Goal: Task Accomplishment & Management: Manage account settings

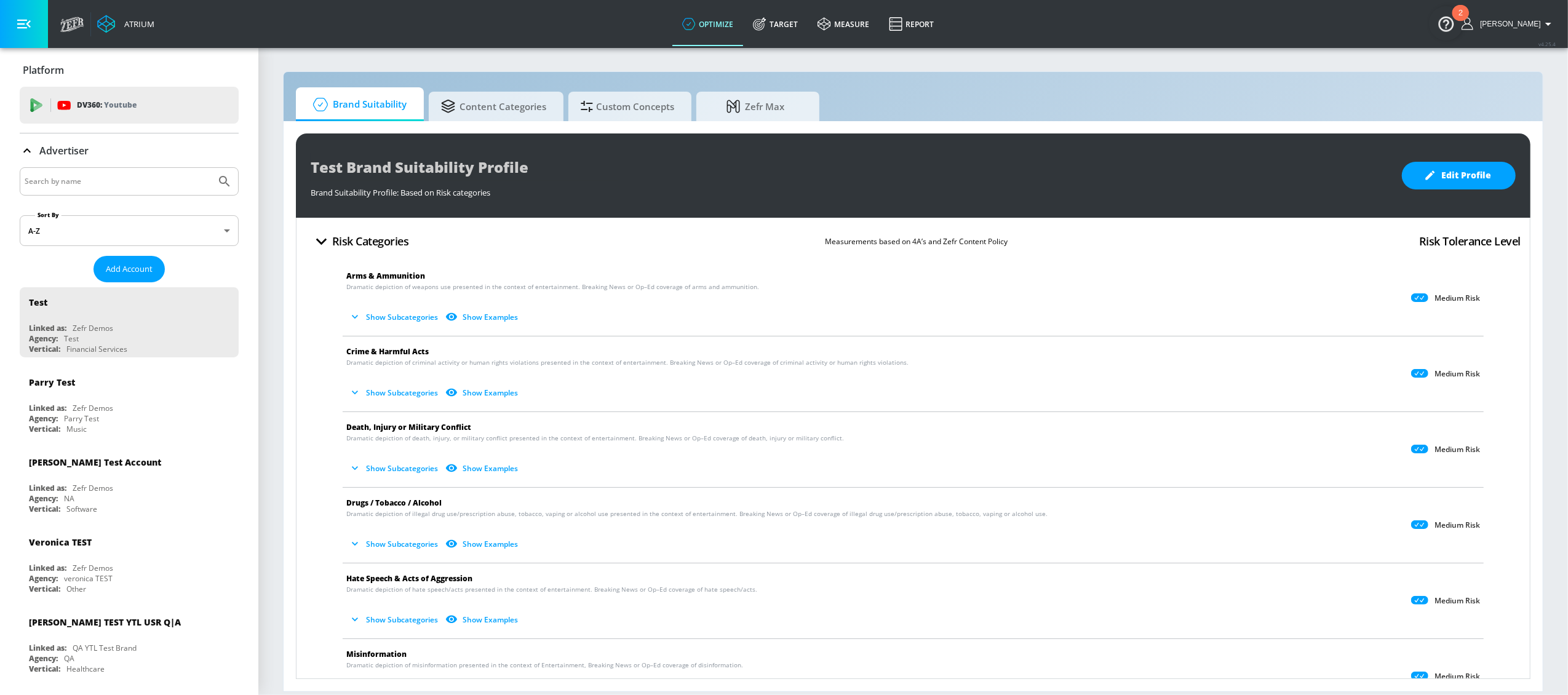
click at [167, 182] on input "Search by name" at bounding box center [118, 182] width 187 height 16
type input "f"
type input "new balance"
click at [211, 168] on button "Submit Search" at bounding box center [224, 182] width 27 height 27
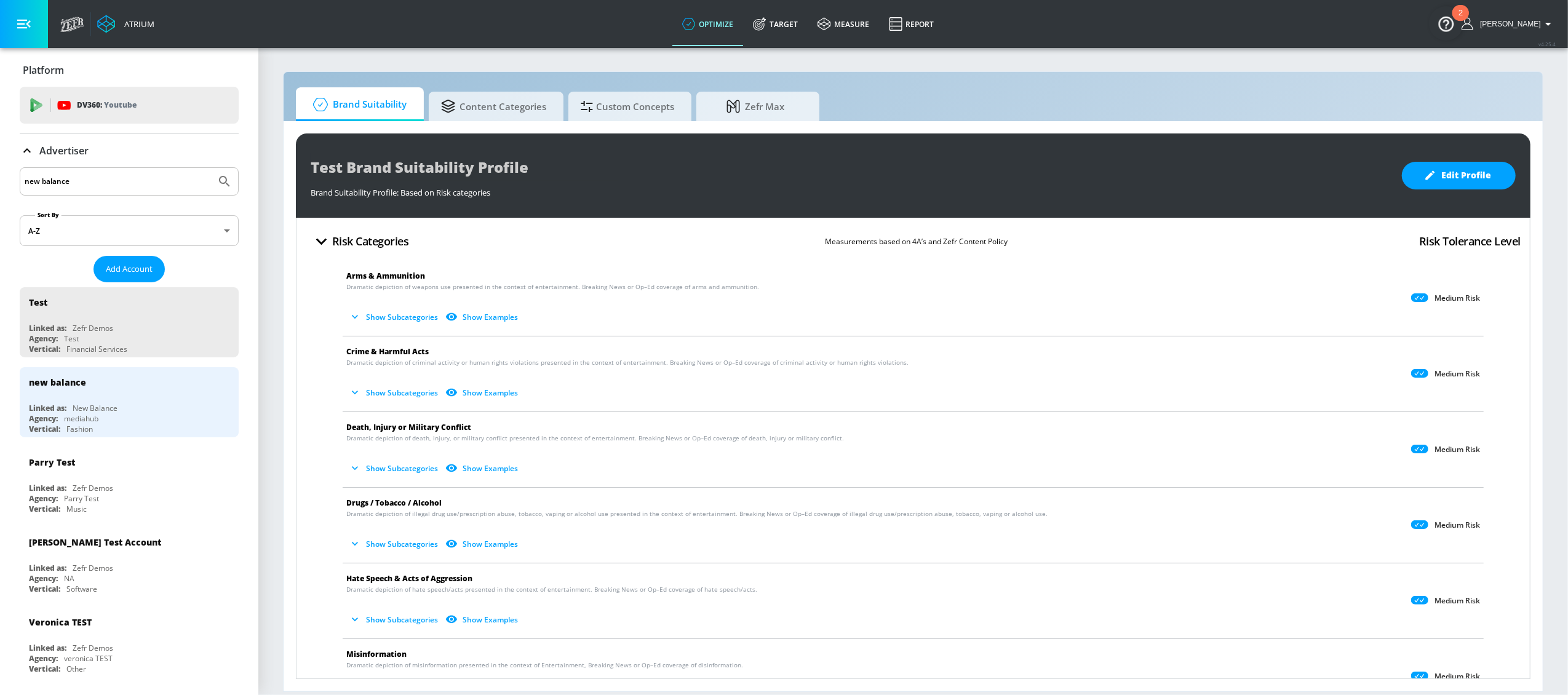
click at [117, 390] on div "new balance" at bounding box center [132, 382] width 206 height 30
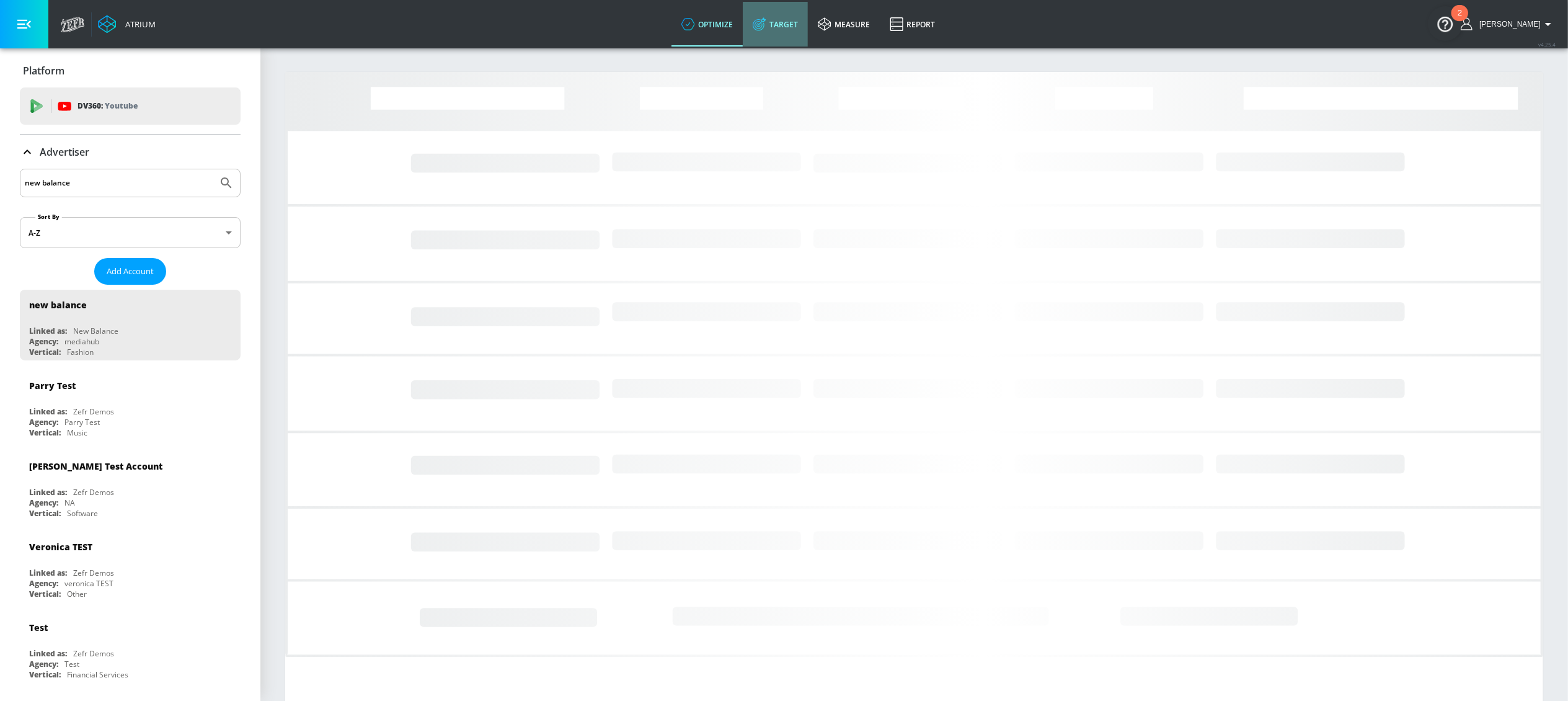
drag, startPoint x: 795, startPoint y: 27, endPoint x: 802, endPoint y: 25, distance: 7.3
click at [795, 27] on link "Target" at bounding box center [775, 24] width 65 height 45
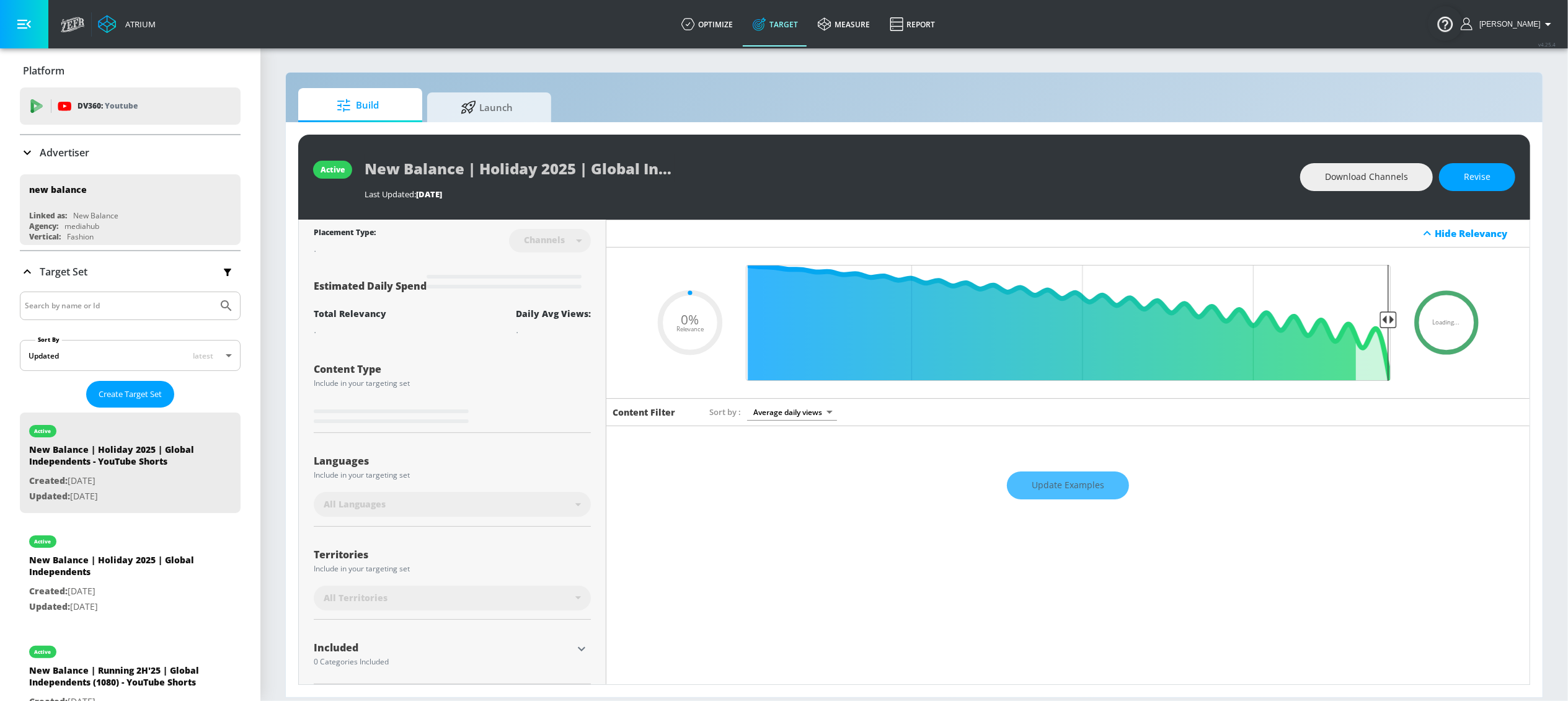
type input "0.05"
click at [51, 304] on input "Search by name or Id" at bounding box center [119, 306] width 188 height 16
type input "lifestyle"
click at [212, 292] on button "Submit Search" at bounding box center [226, 306] width 27 height 27
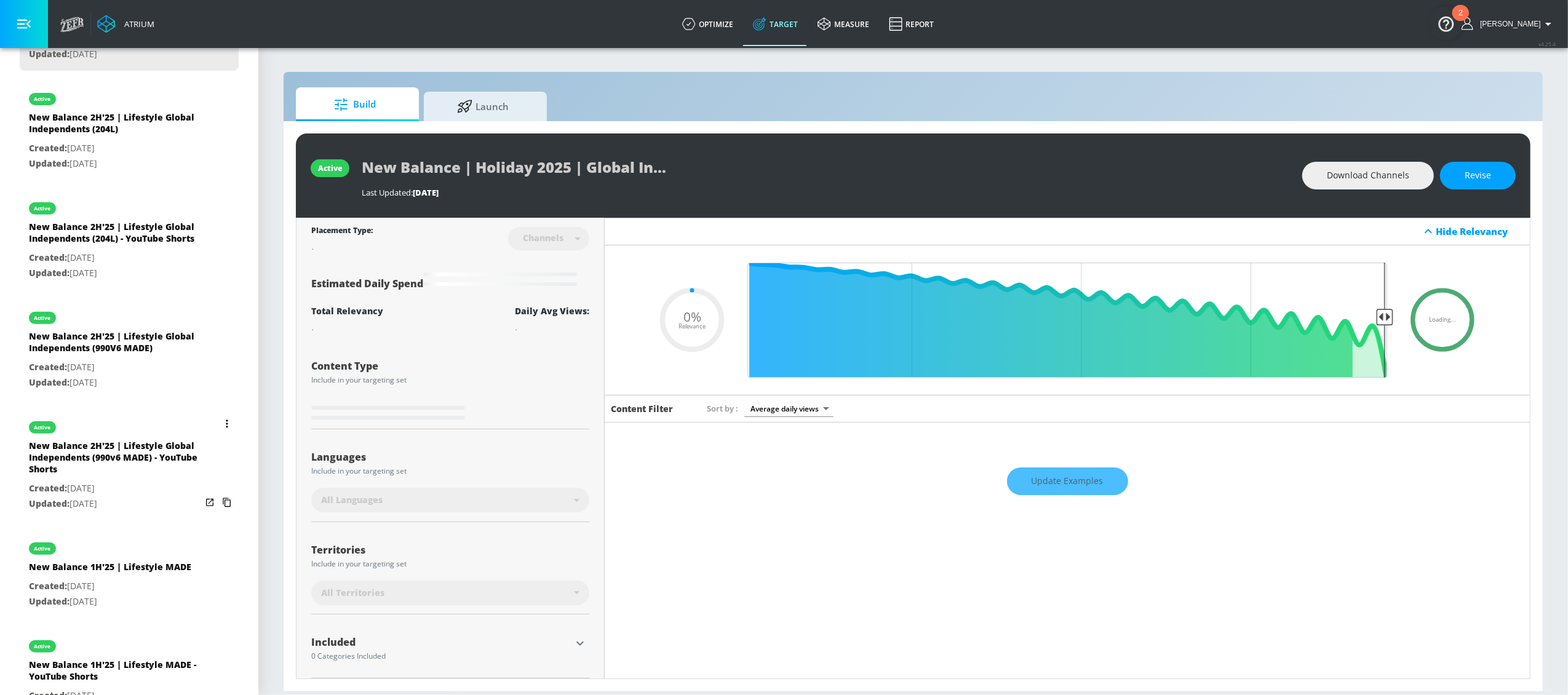
scroll to position [456, 0]
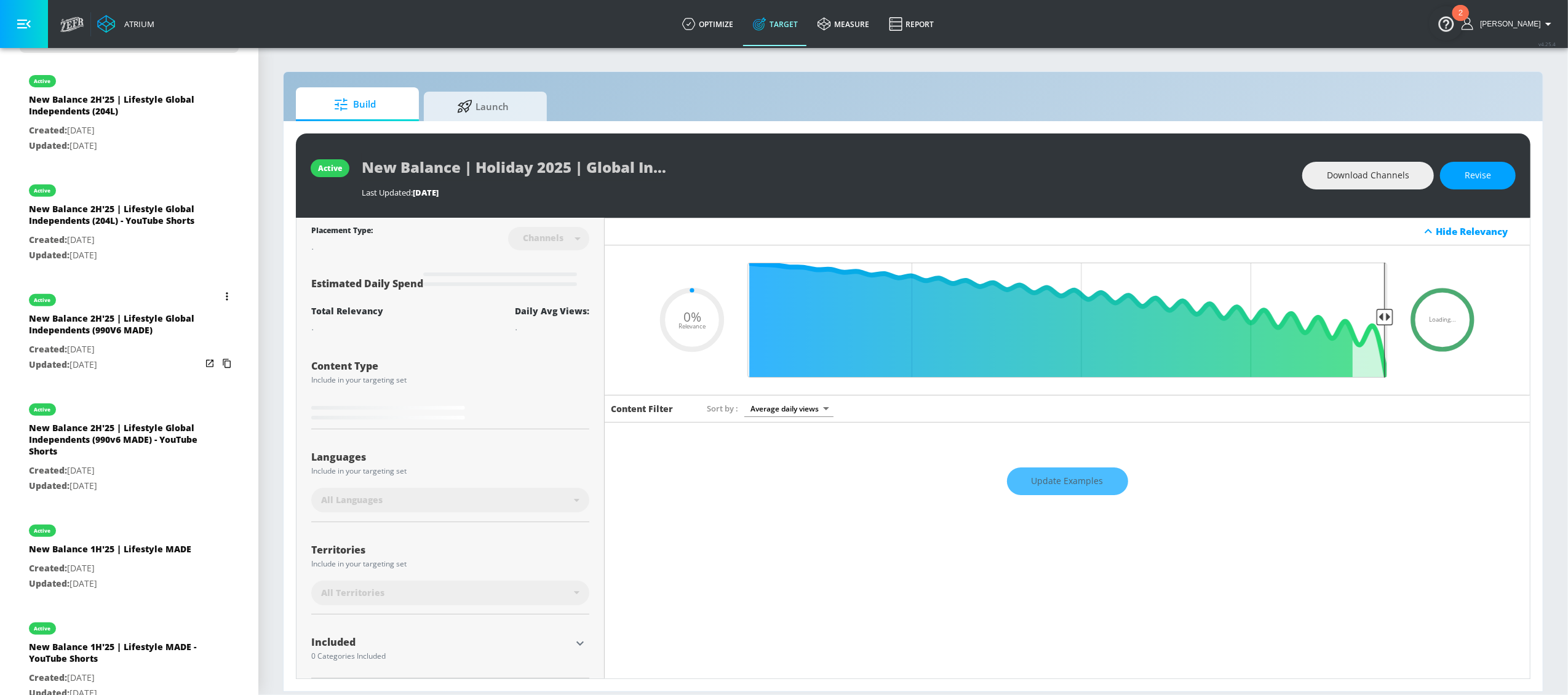
click at [218, 305] on button "list of Target Set" at bounding box center [227, 297] width 17 height 17
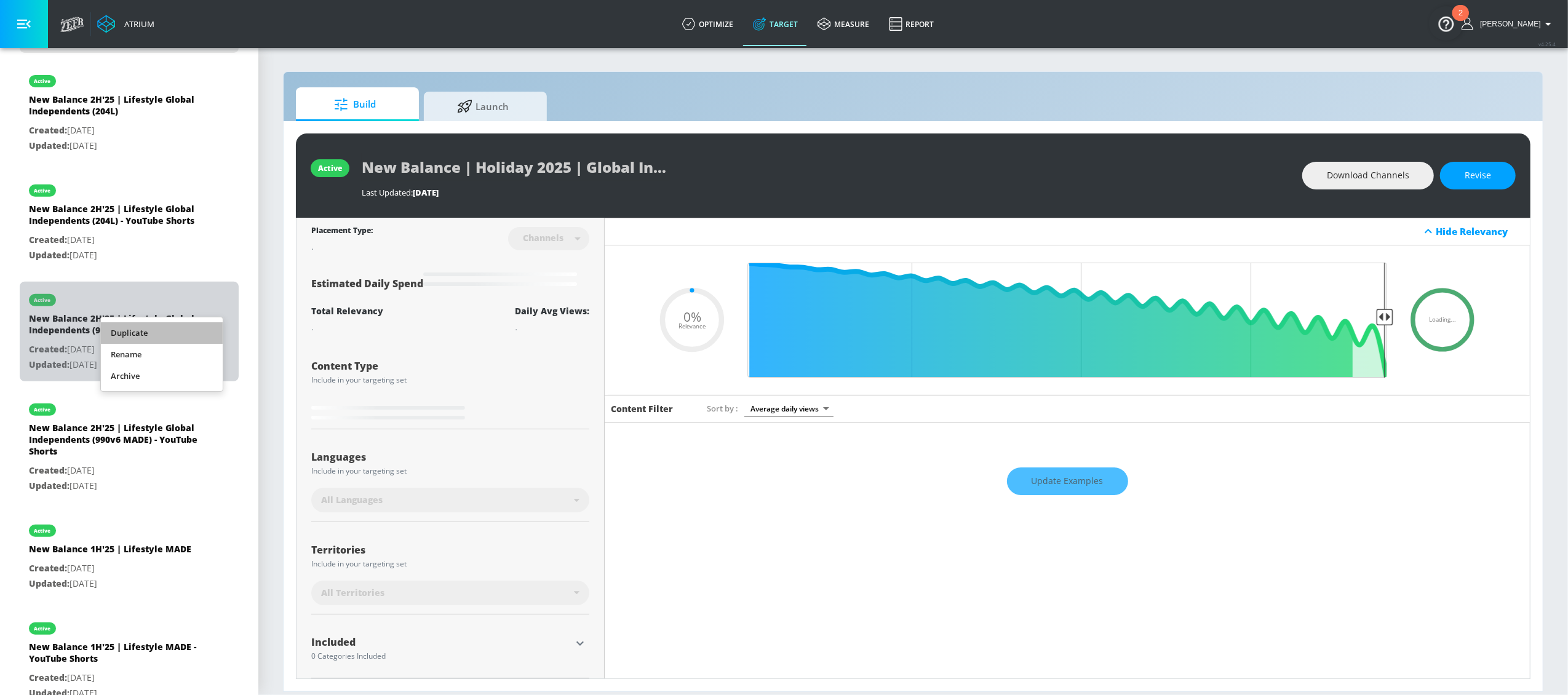
click at [187, 329] on li "Duplicate" at bounding box center [161, 333] width 122 height 22
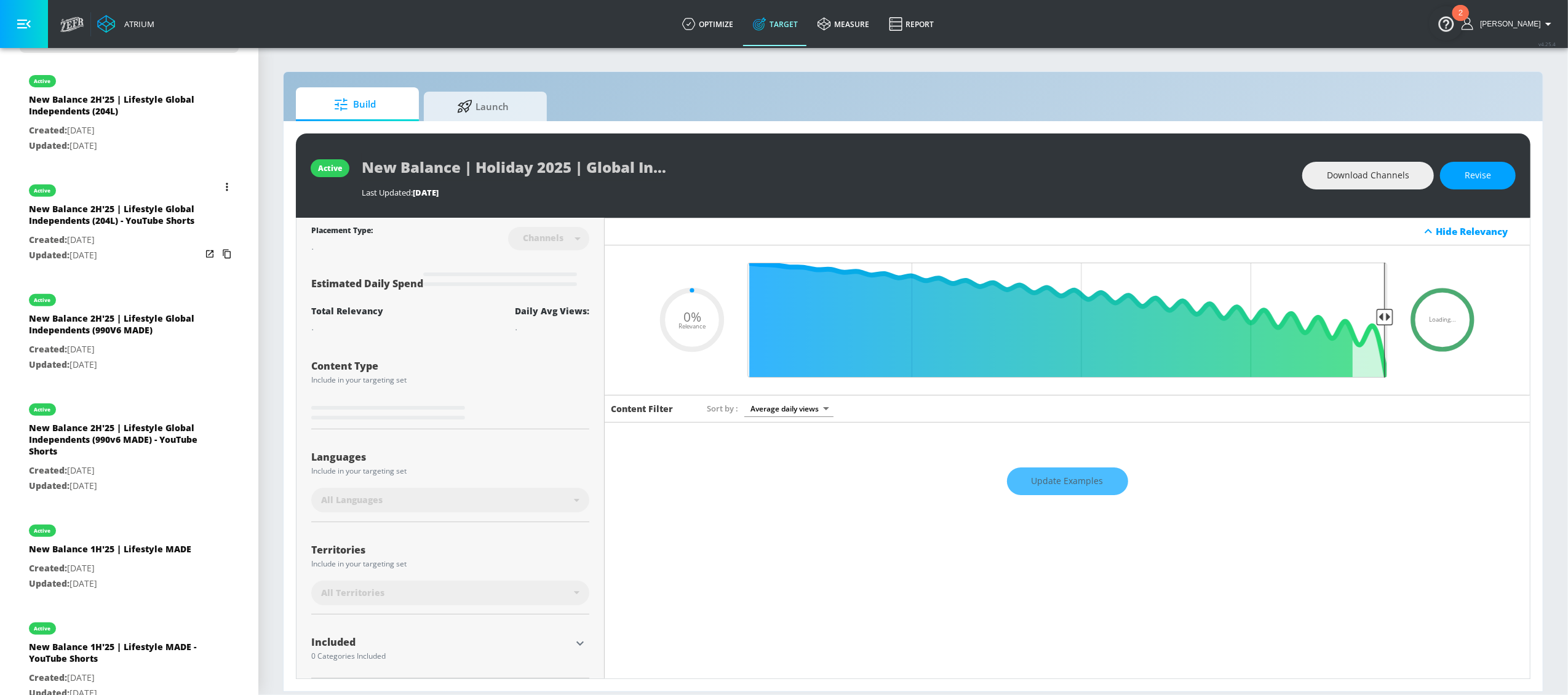
type input "0.05"
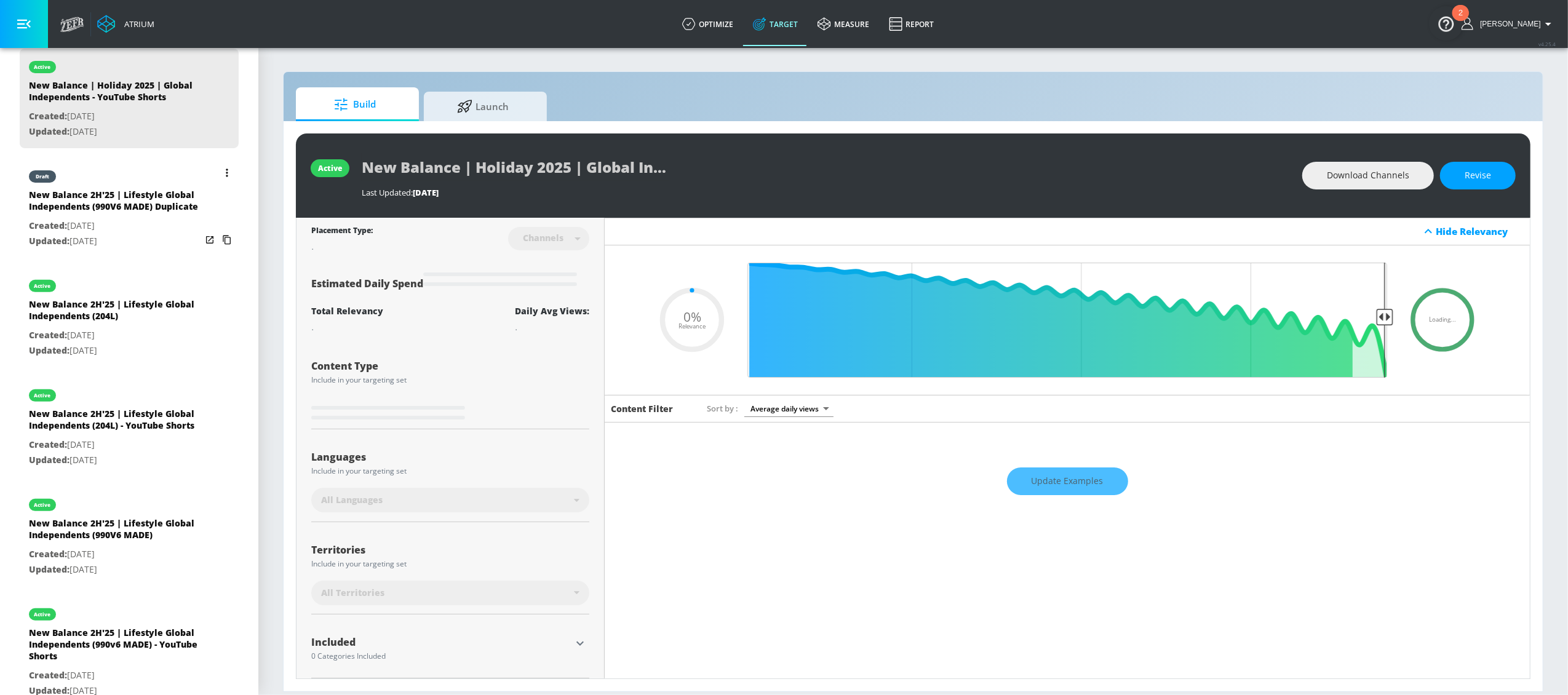
scroll to position [347, 0]
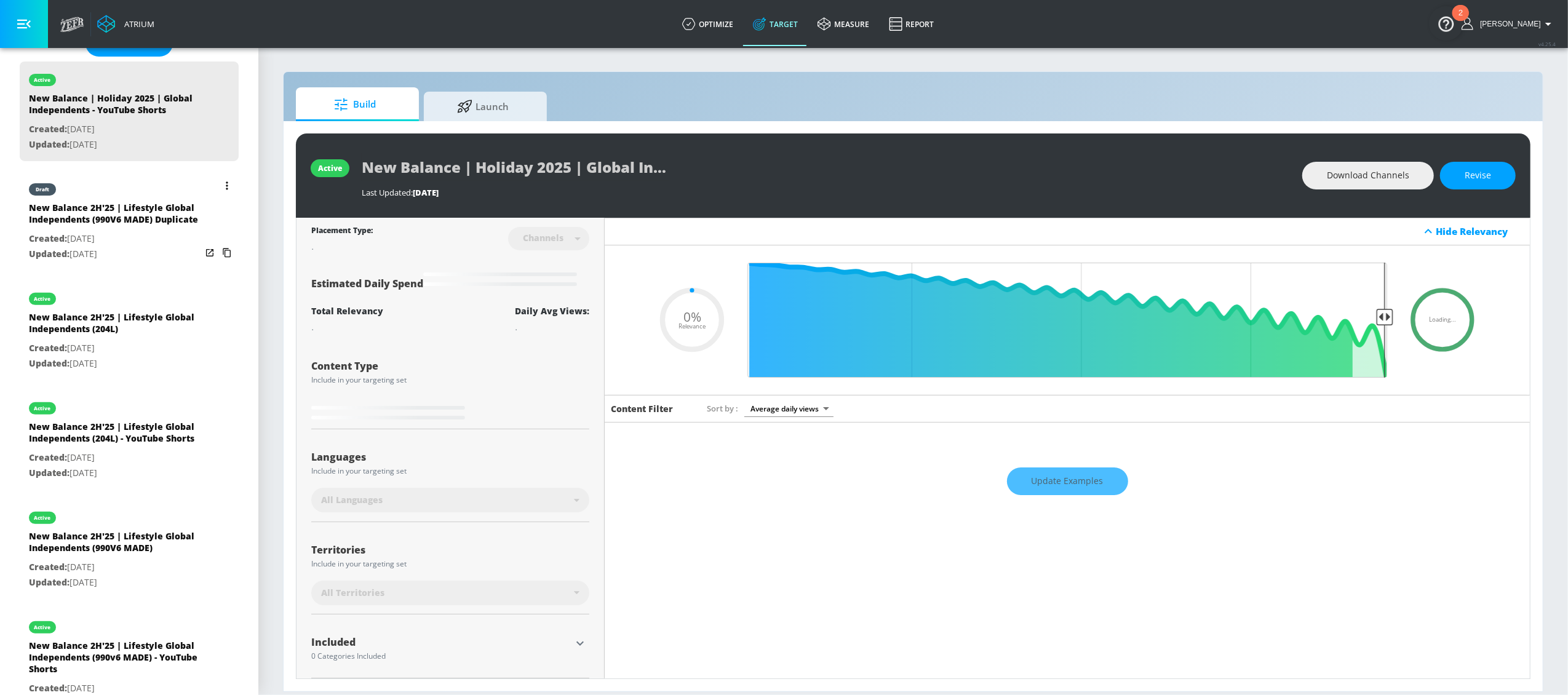
click at [114, 224] on div "New Balance 2H'25 | Lifestyle Global Independents (990V6 MADE) Duplicate" at bounding box center [115, 216] width 172 height 30
type input "New Balance 2H'25 | Lifestyle Global Independents (990V6 MADE) Duplicate"
type input "videos"
type input "0.05"
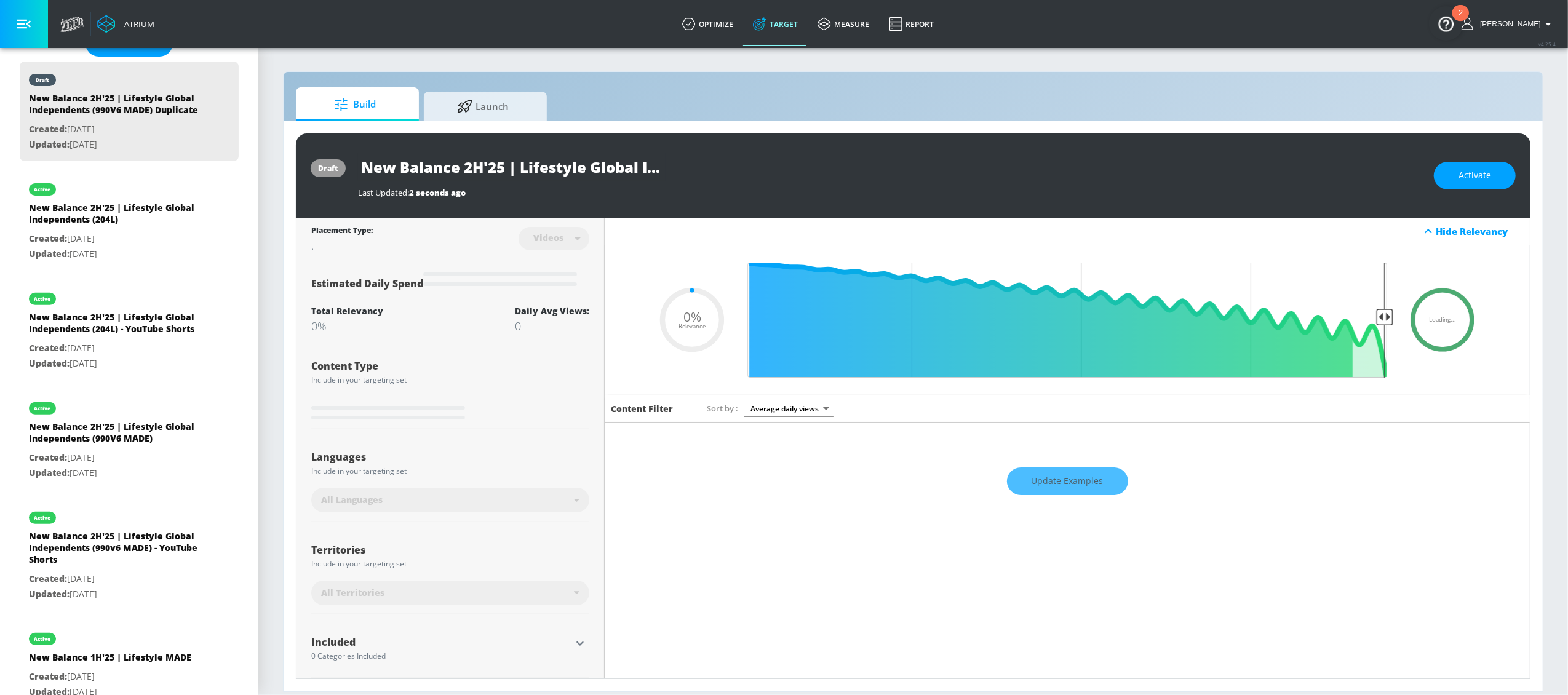
click at [512, 172] on input "New Balance 2H'25 | Lifestyle Global Independents (990V6 MADE) Duplicate" at bounding box center [512, 167] width 308 height 28
click at [473, 167] on input "New Balance 2H'25 | Lifestyle Global Independents (990V6 MADE) Duplicate" at bounding box center [512, 167] width 308 height 28
type input "New Balance H'25 | Lifestyle Global Independents (990V6 MADE) Duplicate"
type input "0.05"
type input "New Balance 1H'25 | Lifestyle Global Independents (990V6 MADE) Duplicate"
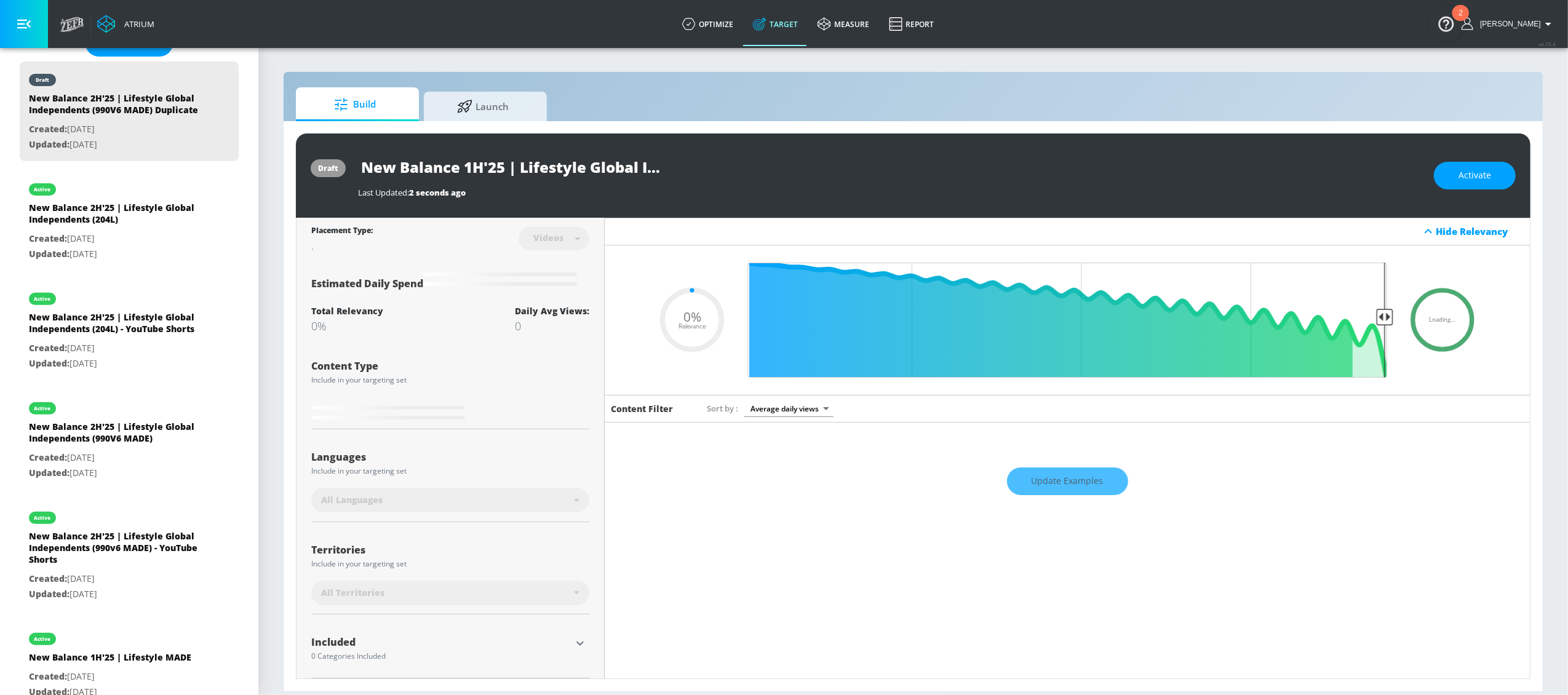
type input "0.05"
type input "New Balance 1H'2 | Lifestyle Global Independents (990V6 MADE) Duplicate"
type input "0.05"
type input "New Balance 1H'26 | Lifestyle Global Independents (990V6 MADE) Duplicate"
type input "0.05"
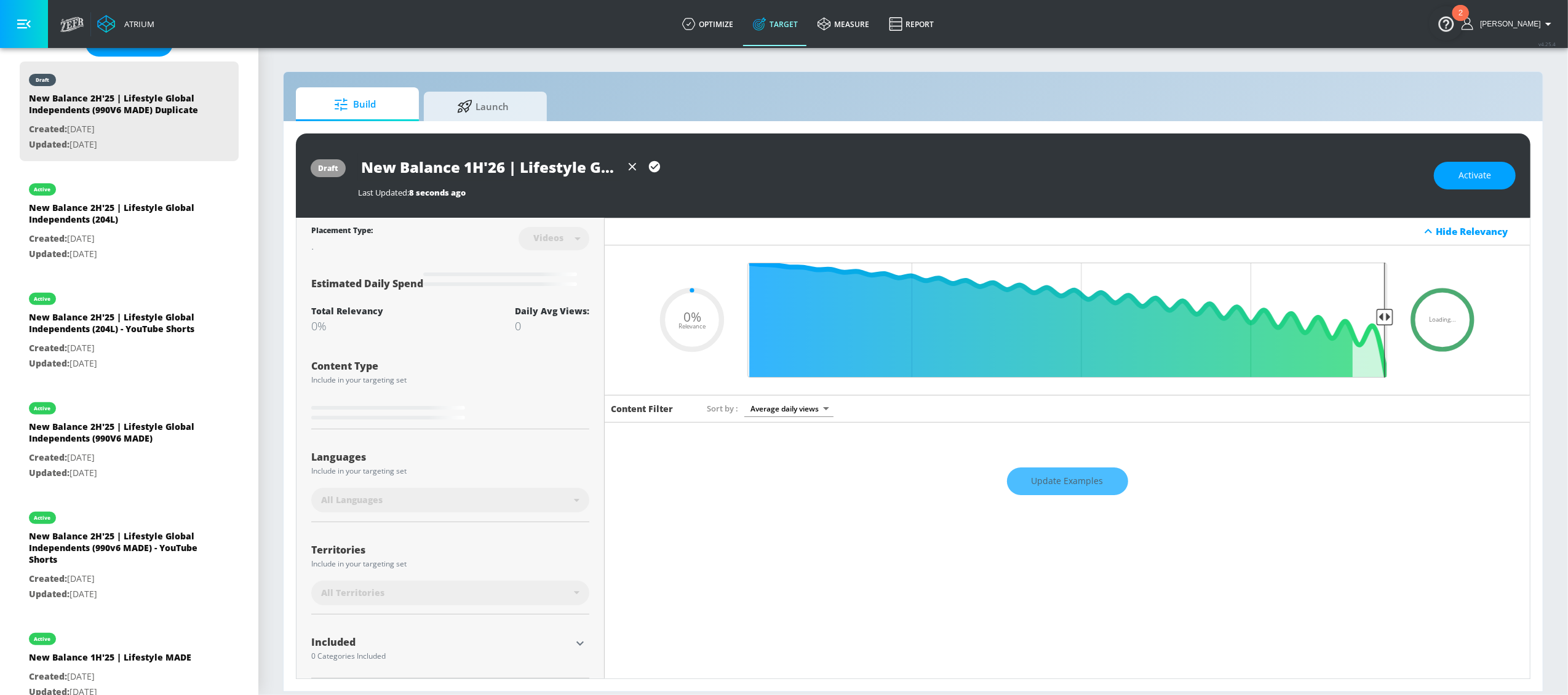
scroll to position [0, 313]
drag, startPoint x: 523, startPoint y: 167, endPoint x: 666, endPoint y: 179, distance: 143.5
click at [667, 179] on div "New Balance 1H'26 | Lifestyle Global Independents (990V6 MADE) Duplicate" at bounding box center [889, 167] width 1064 height 28
click at [557, 172] on input "New Balance 1H'26 | Lifestyle Global Independents (990V6 MADE) Duplicate" at bounding box center [489, 167] width 263 height 28
drag, startPoint x: 546, startPoint y: 166, endPoint x: 677, endPoint y: 181, distance: 131.9
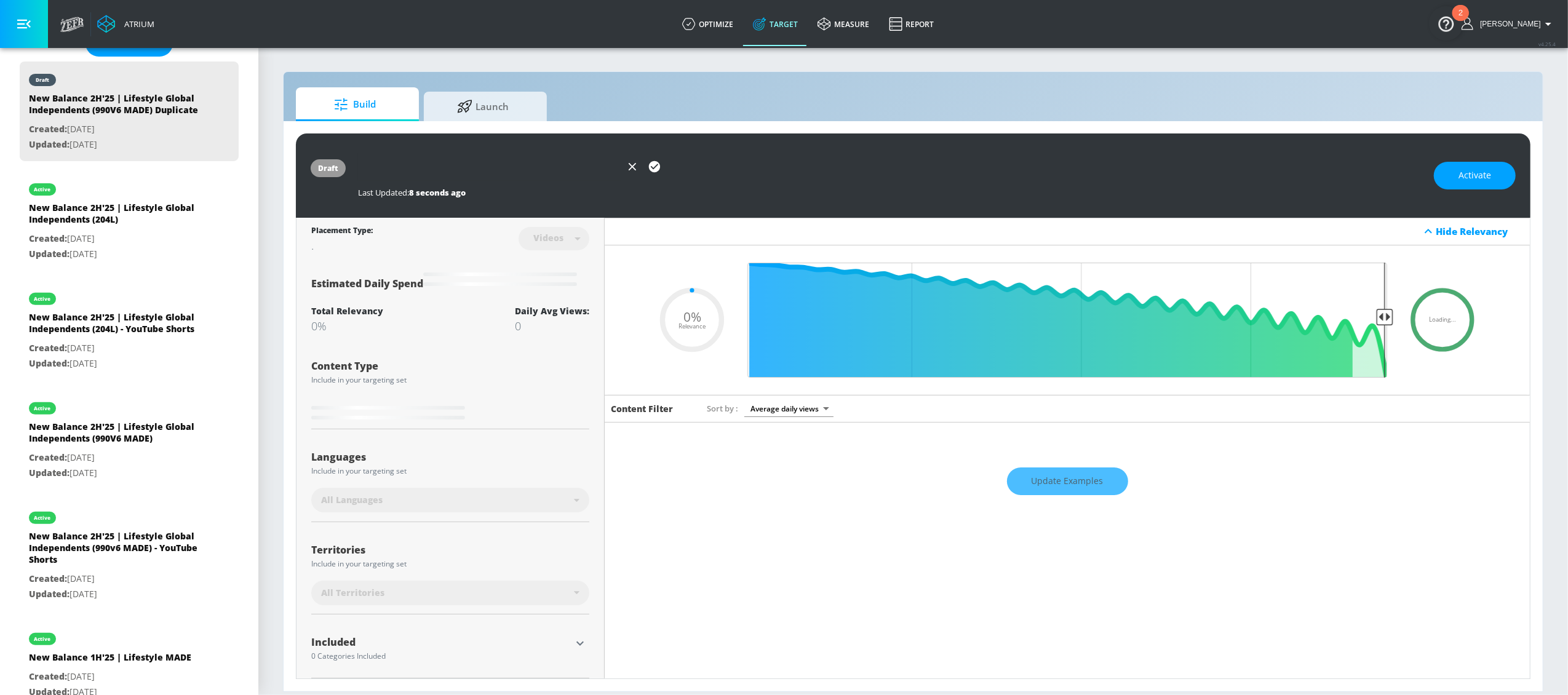
click at [677, 181] on div "New Balance 1H'26 | Lifestyle Global Independents (990V6 MADE) Duplicate Last U…" at bounding box center [889, 175] width 1064 height 45
type input "New Balance 1H'26 | Lifestyle Global Independents (990V6 MADE)"
type input "0.05"
drag, startPoint x: 551, startPoint y: 169, endPoint x: 535, endPoint y: 169, distance: 16.0
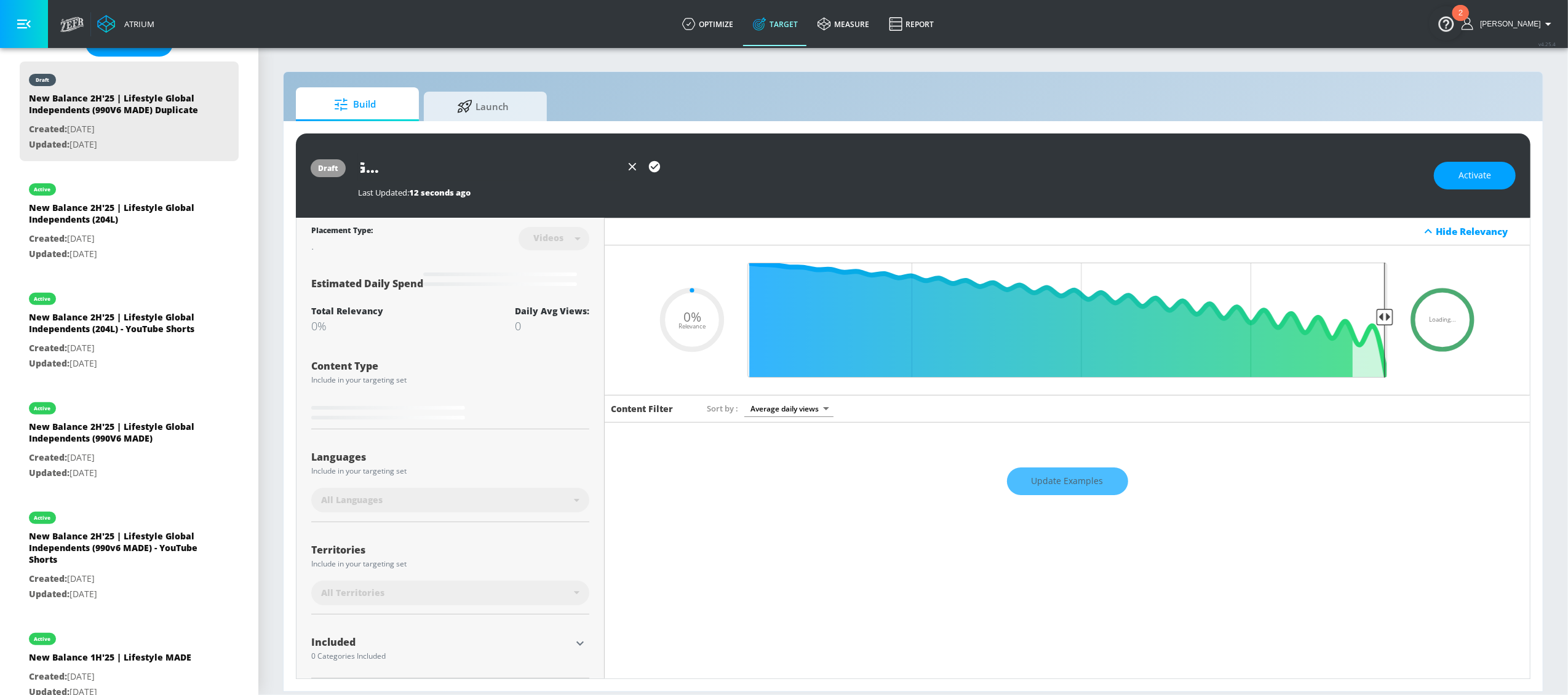
click at [536, 168] on input "New Balance 1H'26 | Lifestyle Global Independents (990V6 MADE)" at bounding box center [489, 167] width 263 height 28
type input "New Balance 1H'26 | Lifestyle Global Independents (992 MADE)"
type input "0.05"
click at [653, 166] on icon "button" at bounding box center [655, 167] width 11 height 11
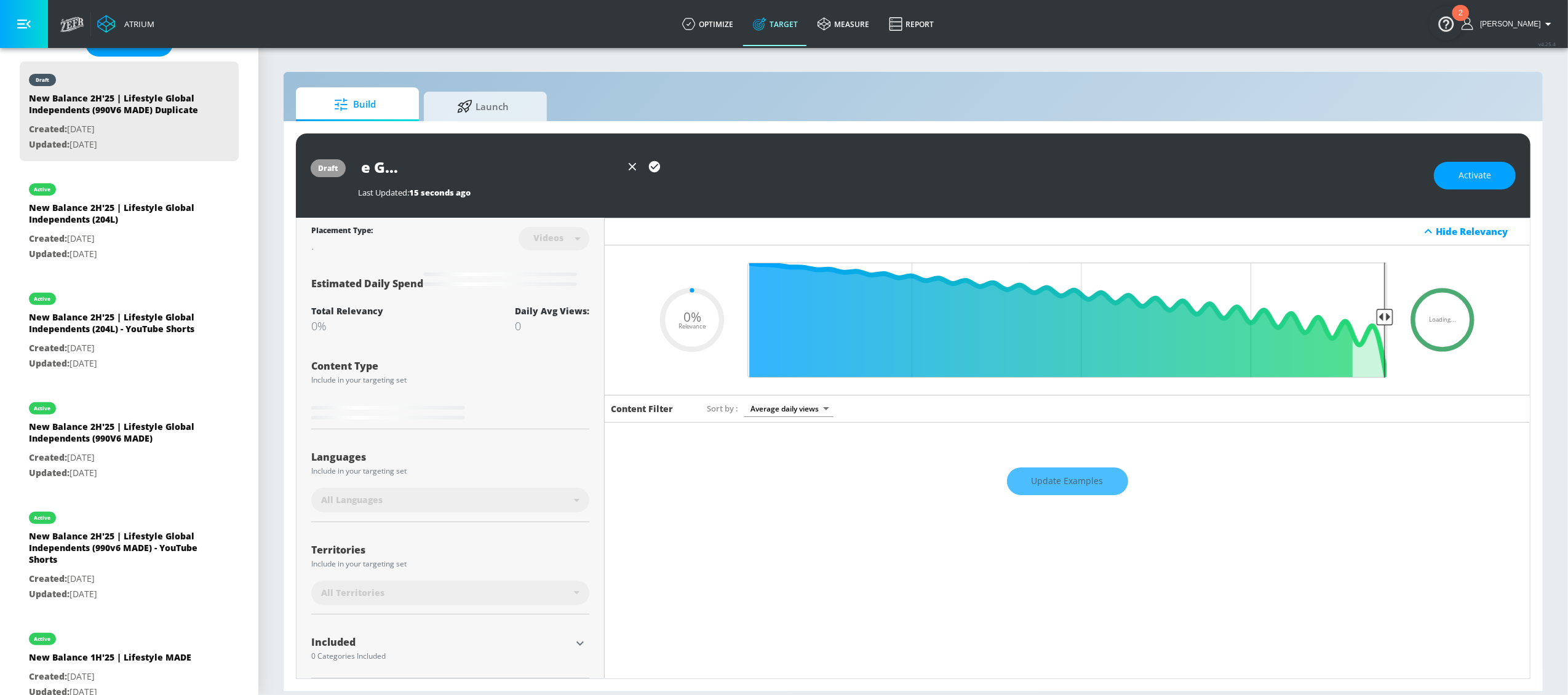
scroll to position [0, 0]
type input "New Balance 1H'26 | Lifestyle Global Independents (992 MADE)"
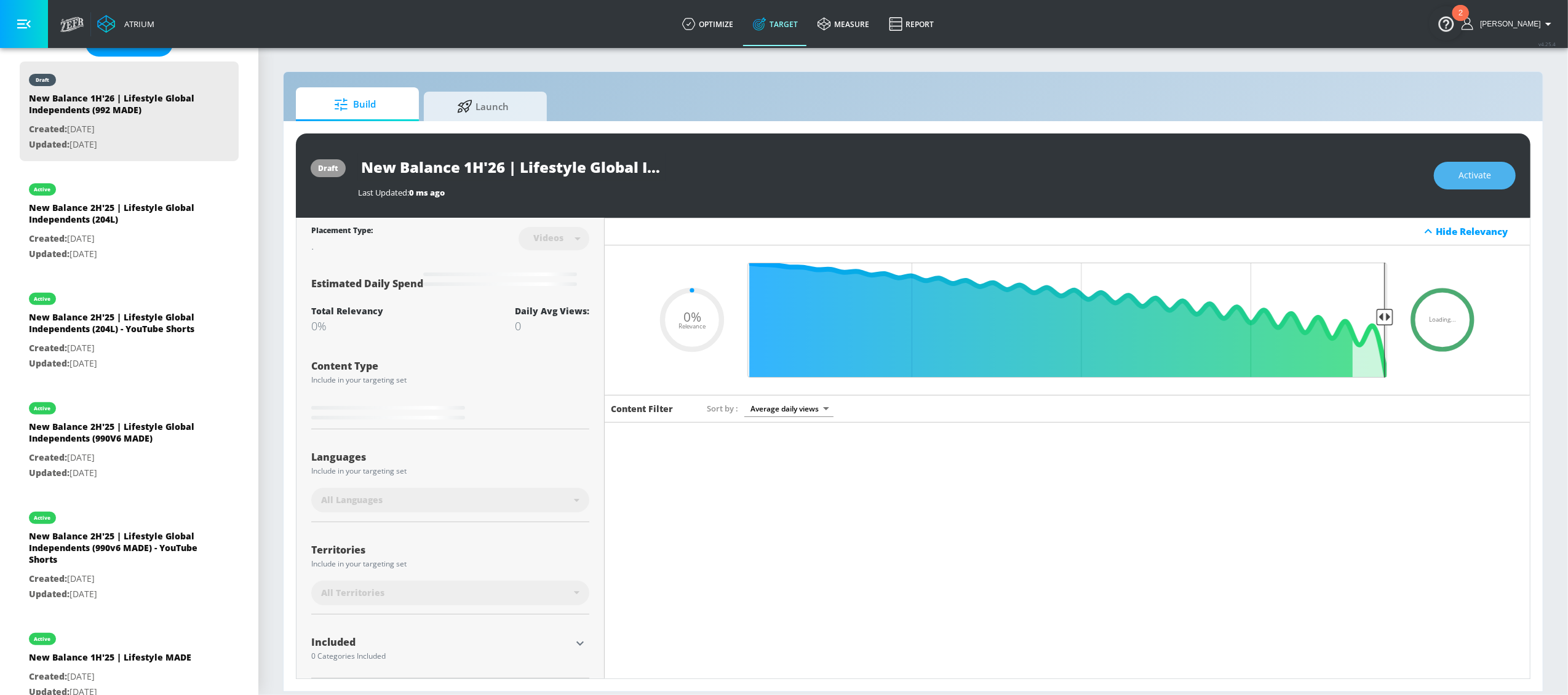
click at [1462, 178] on span "Activate" at bounding box center [1475, 175] width 33 height 15
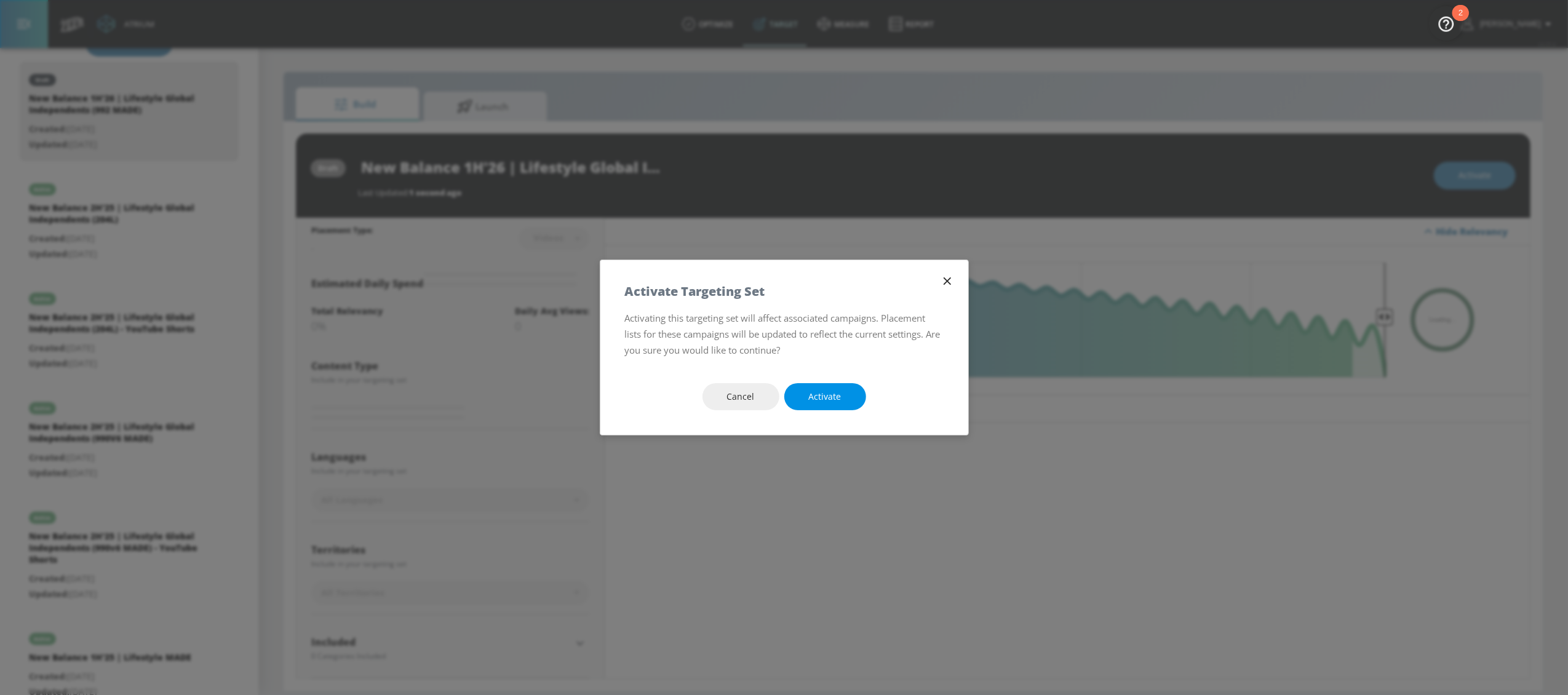
click at [807, 403] on button "Activate" at bounding box center [825, 397] width 82 height 28
click at [806, 395] on button "Activate" at bounding box center [825, 397] width 82 height 28
type input "0.05"
type input "New Balance 2H'25 | Lifestyle Global Independents (990V6 MADE) Duplicate"
type input "0.5"
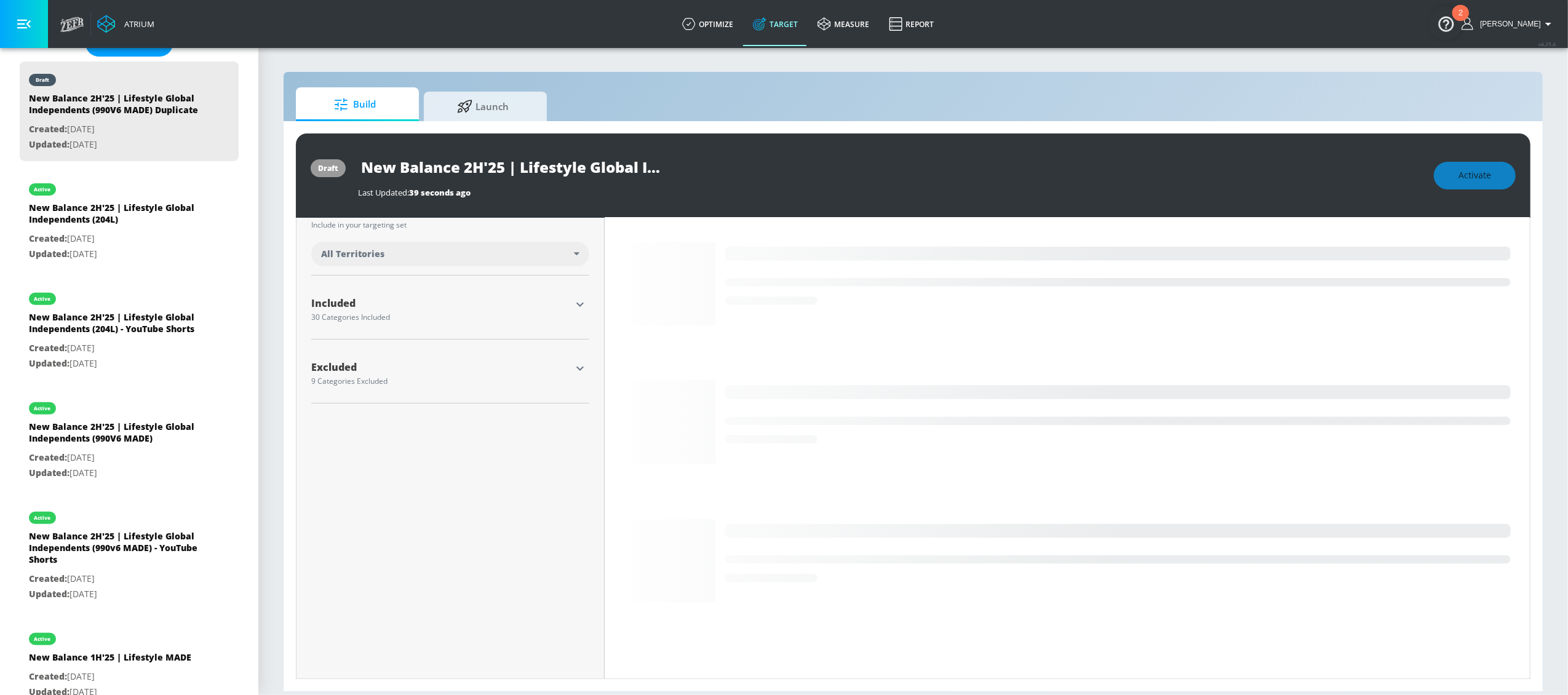
scroll to position [332, 0]
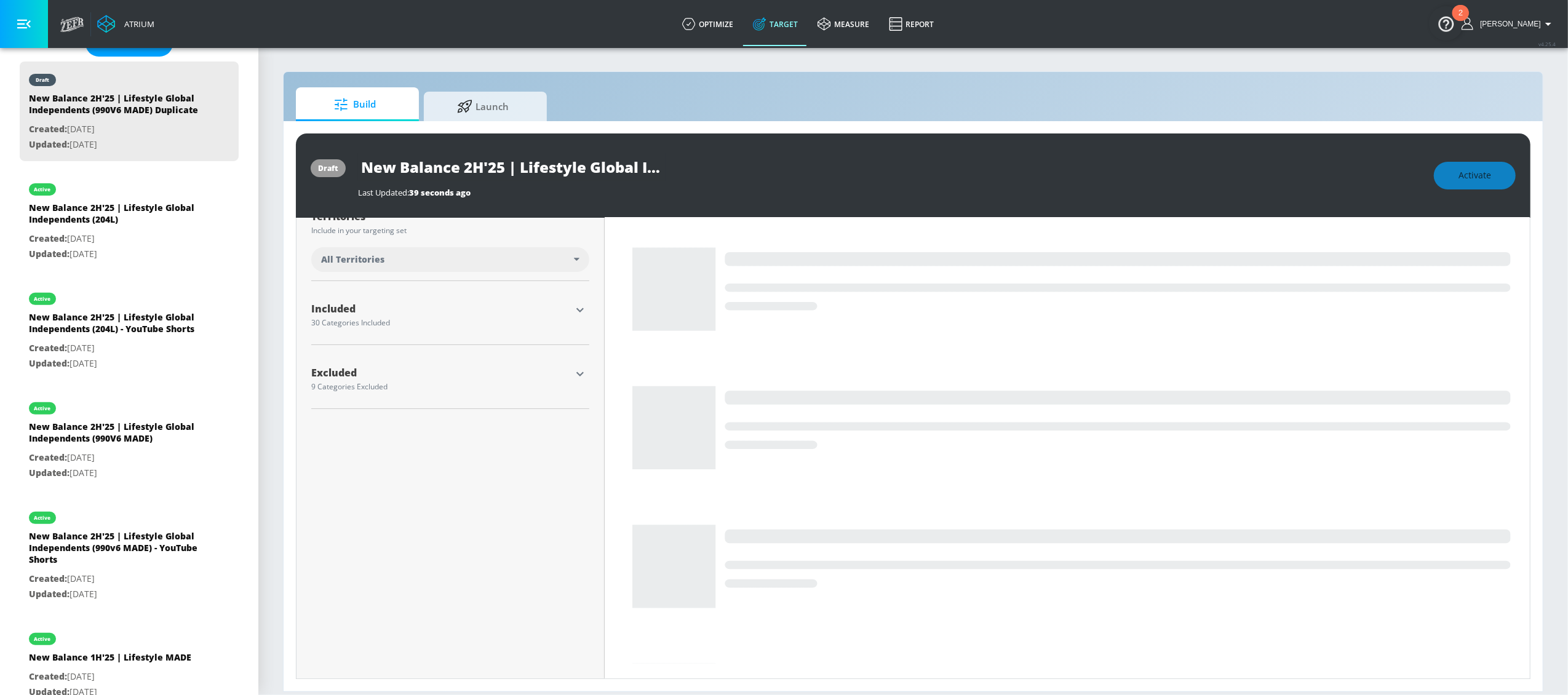
click at [573, 315] on icon "button" at bounding box center [580, 310] width 15 height 15
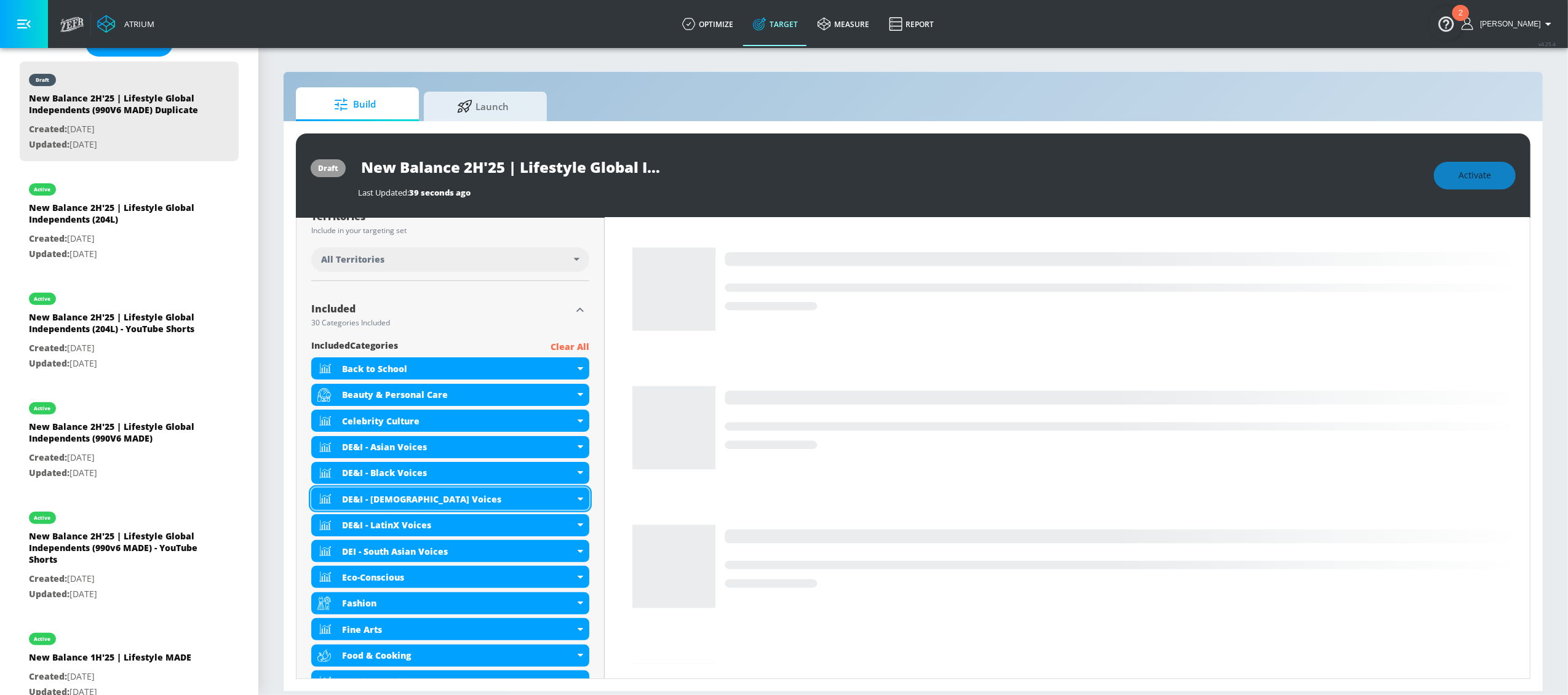
scroll to position [335, 0]
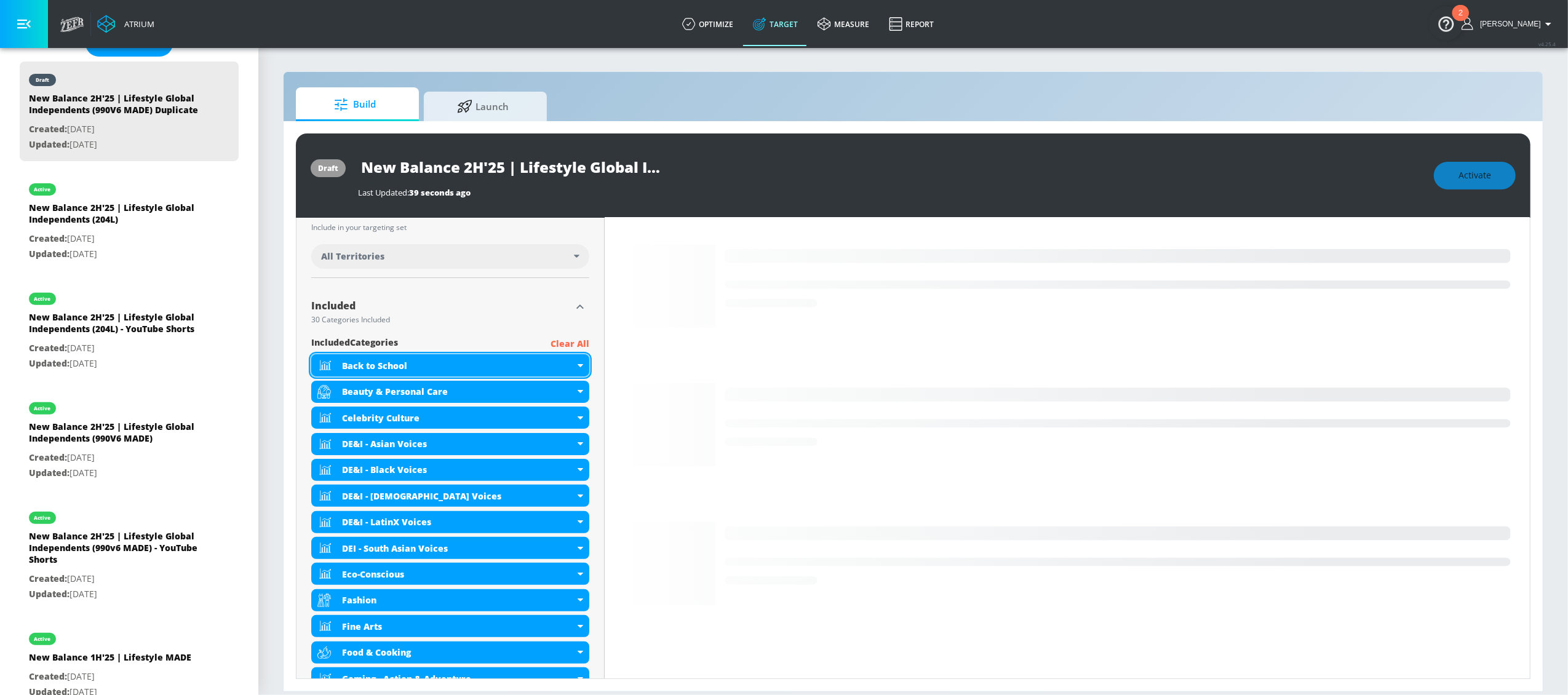
click at [580, 364] on icon at bounding box center [580, 365] width 6 height 3
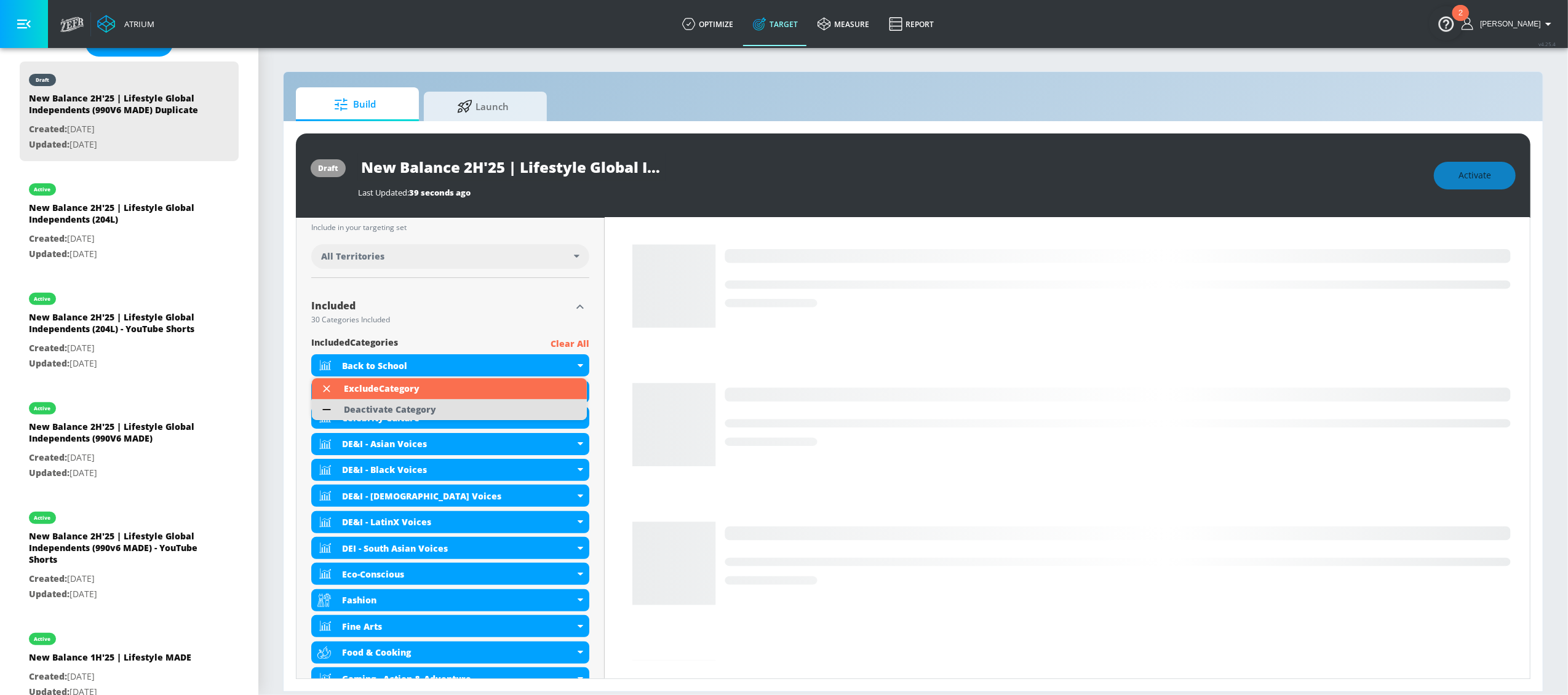
click at [355, 406] on div "Deactivate Category" at bounding box center [389, 410] width 92 height 9
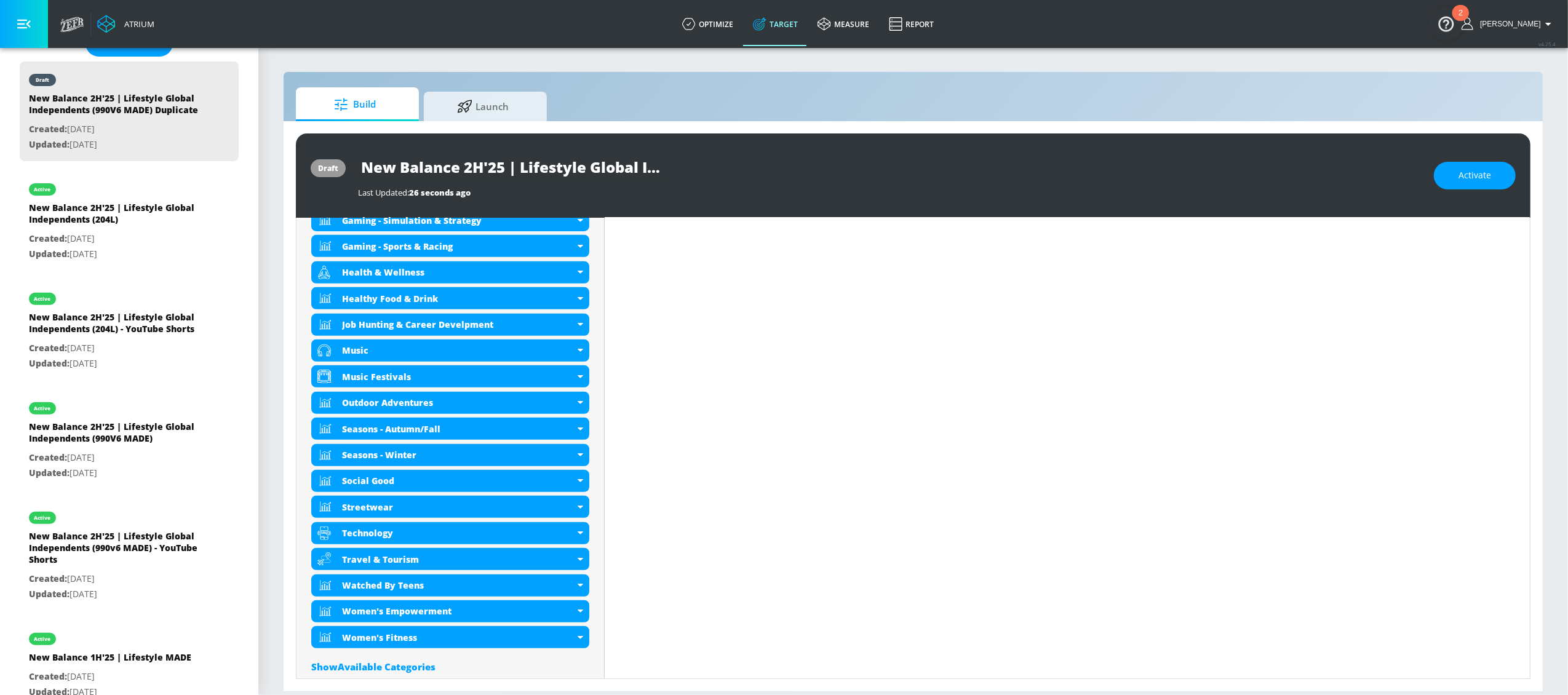
scroll to position [794, 0]
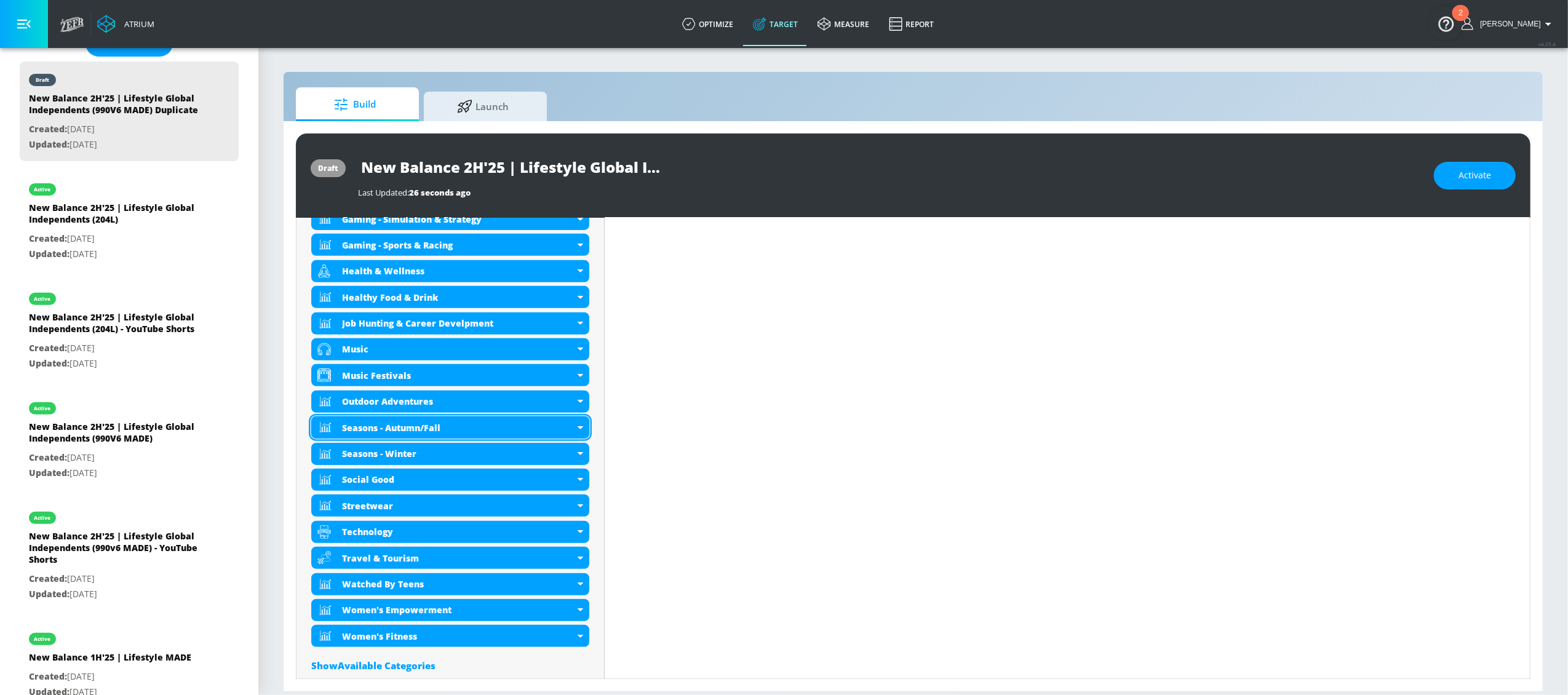
click at [578, 429] on icon at bounding box center [580, 428] width 6 height 3
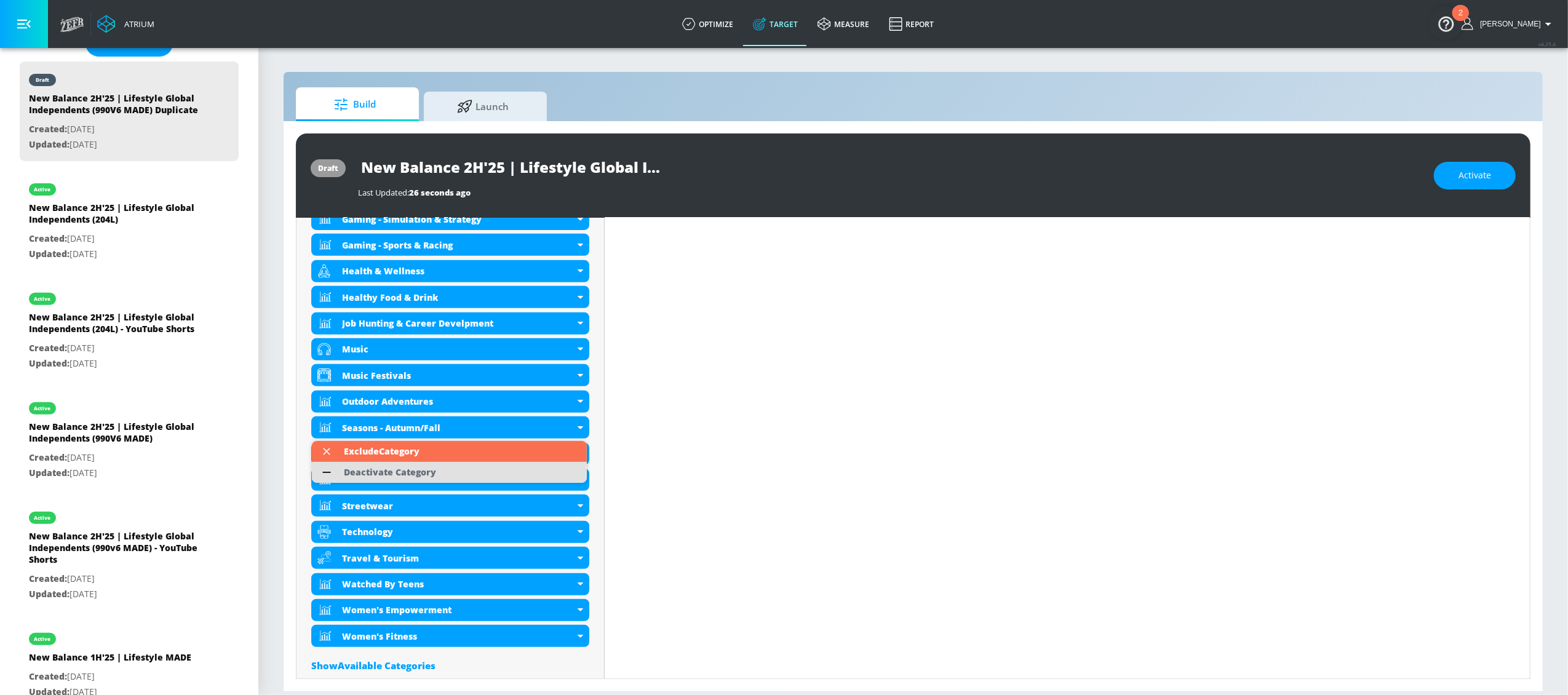
click at [449, 466] on li "Deactivate Category" at bounding box center [449, 472] width 275 height 21
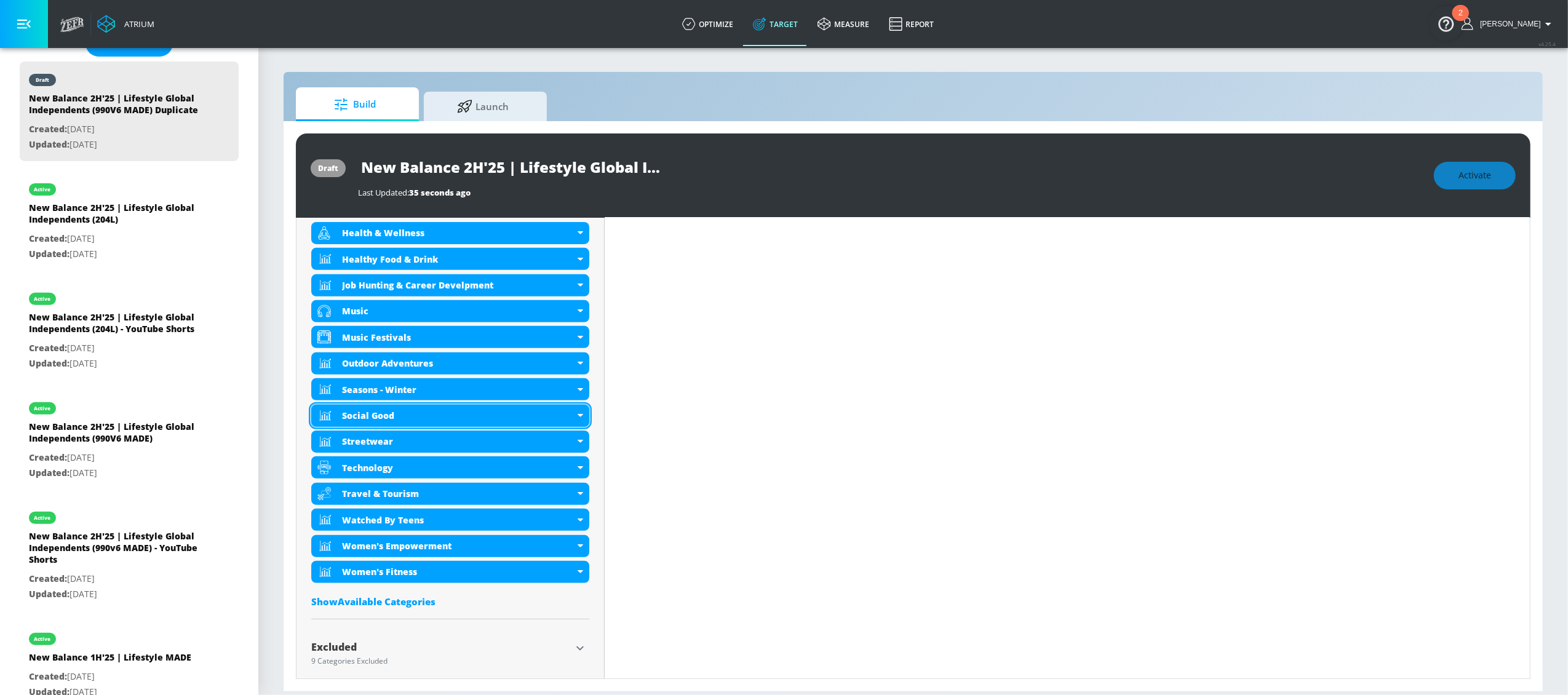
scroll to position [845, 0]
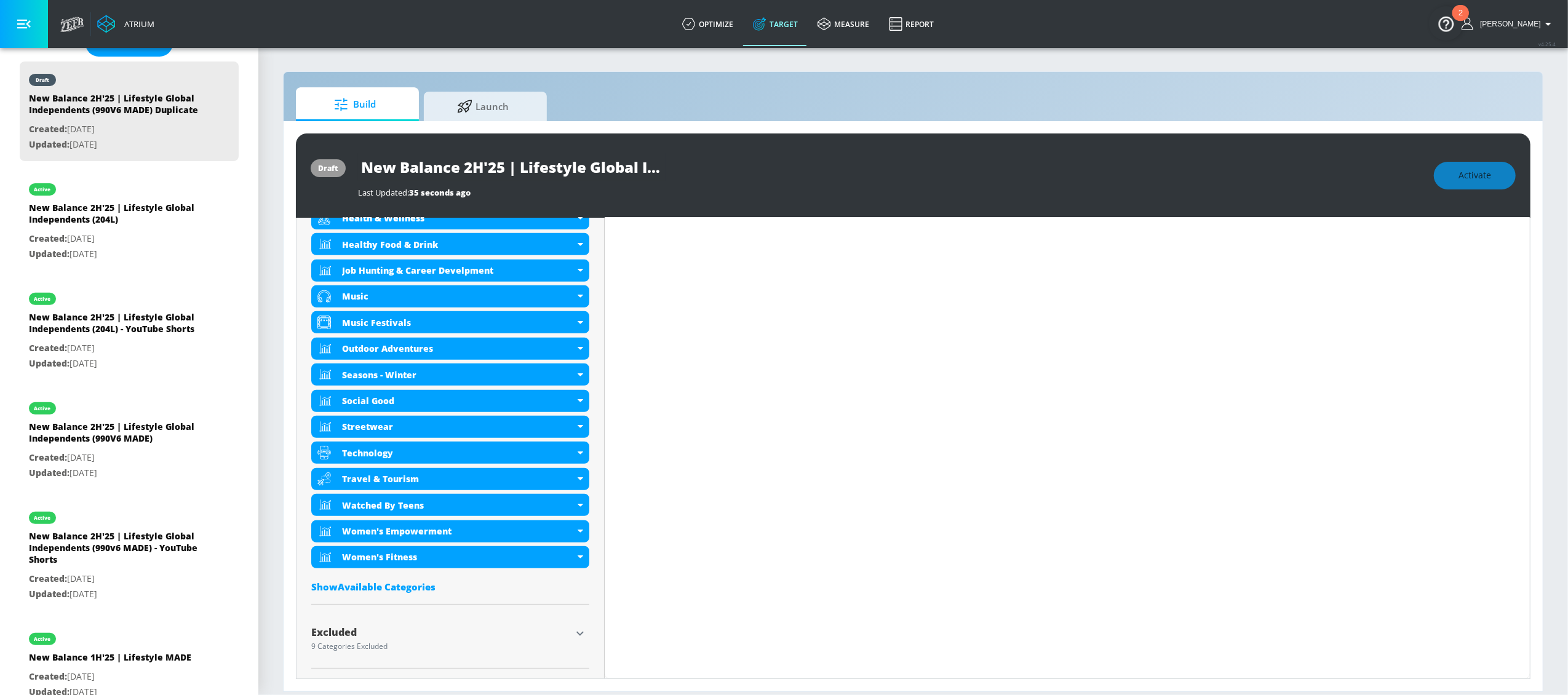
click at [391, 586] on div "Show Available Categories" at bounding box center [451, 587] width 278 height 12
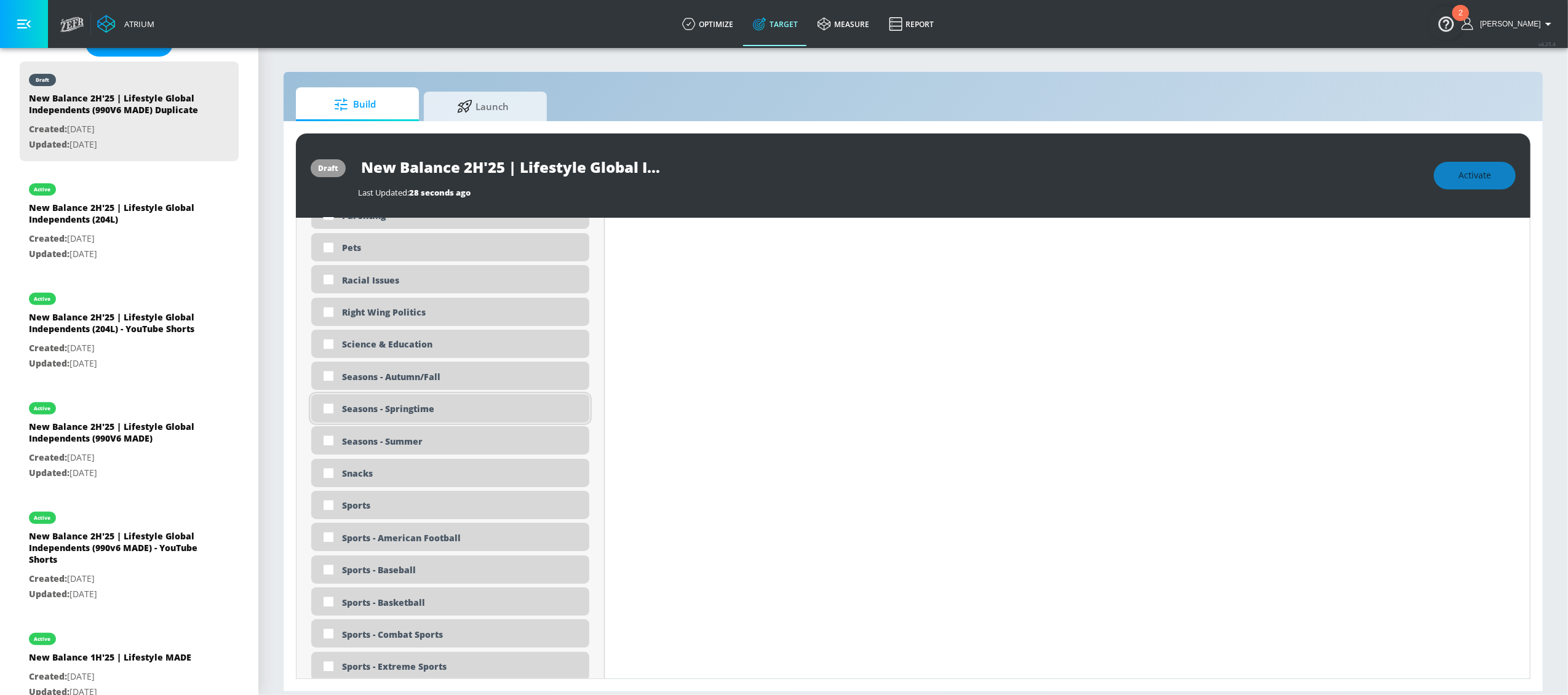
scroll to position [2794, 0]
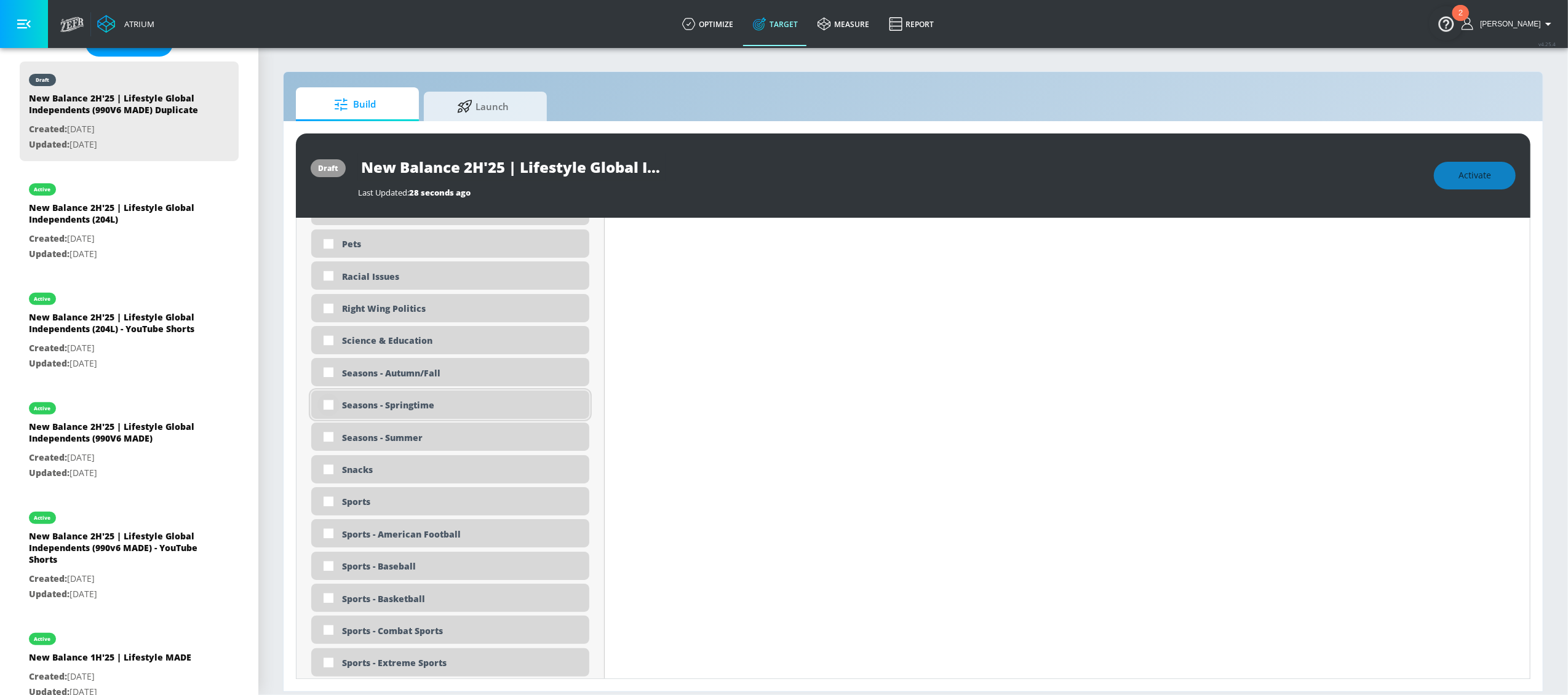
click at [327, 406] on input "checkbox" at bounding box center [329, 405] width 22 height 22
checkbox input "true"
click at [326, 613] on input "checkbox" at bounding box center [329, 610] width 22 height 22
checkbox input "true"
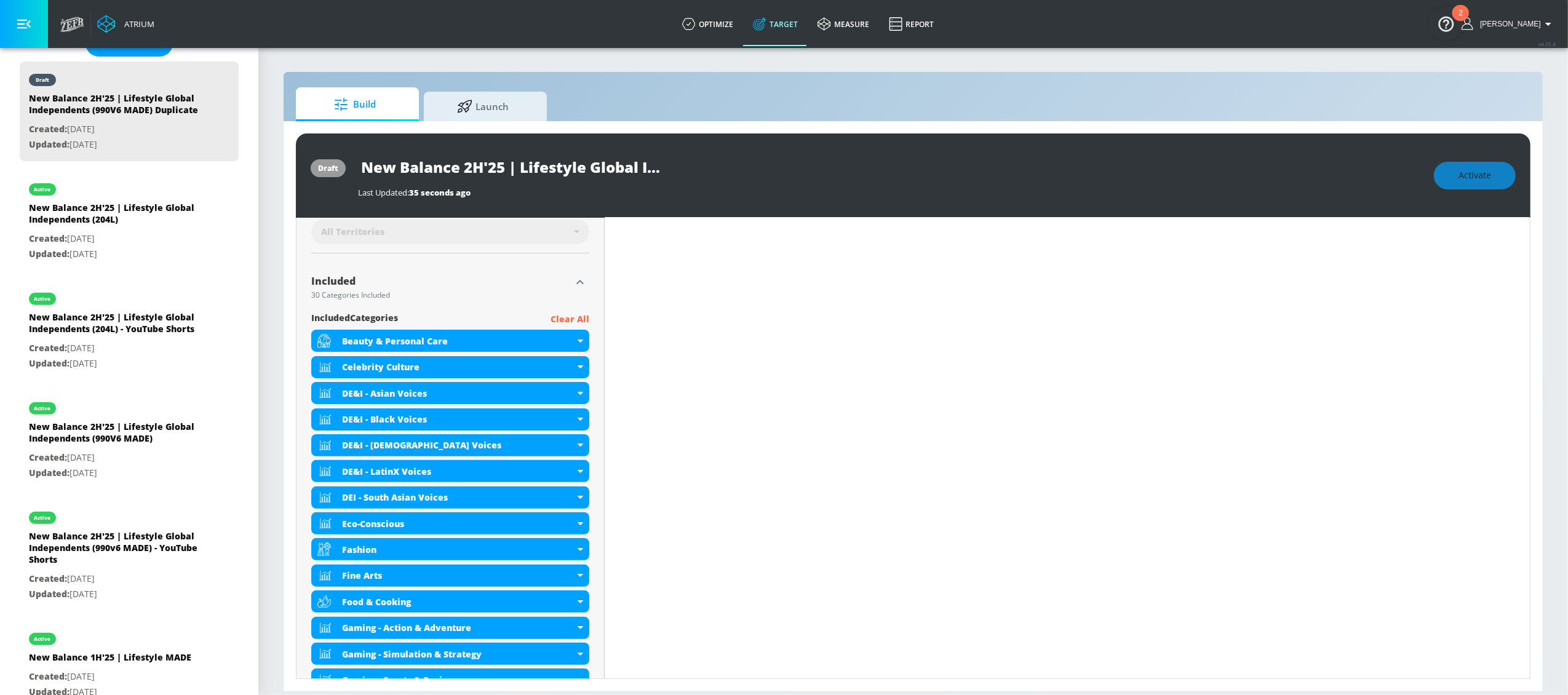
scroll to position [62, 0]
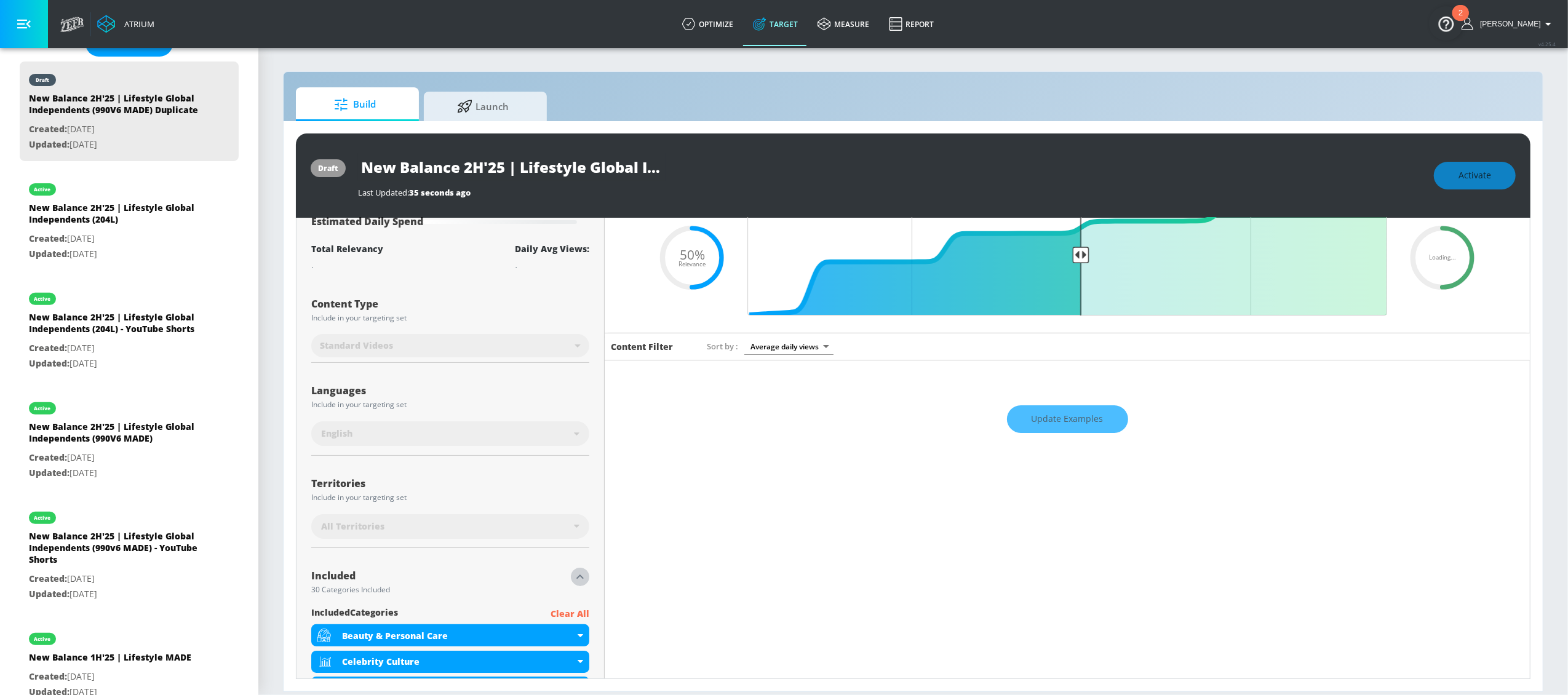
click at [582, 580] on icon "button" at bounding box center [580, 577] width 15 height 15
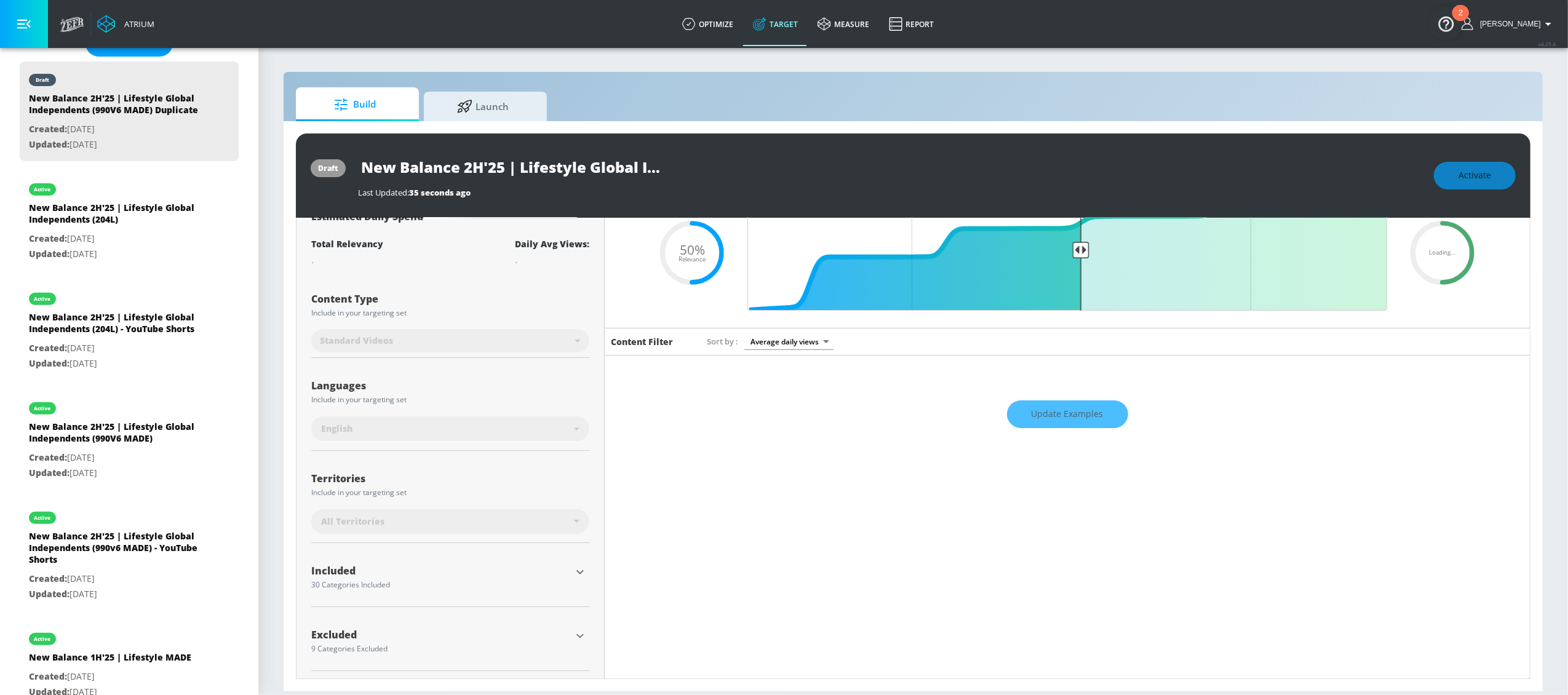
scroll to position [70, 0]
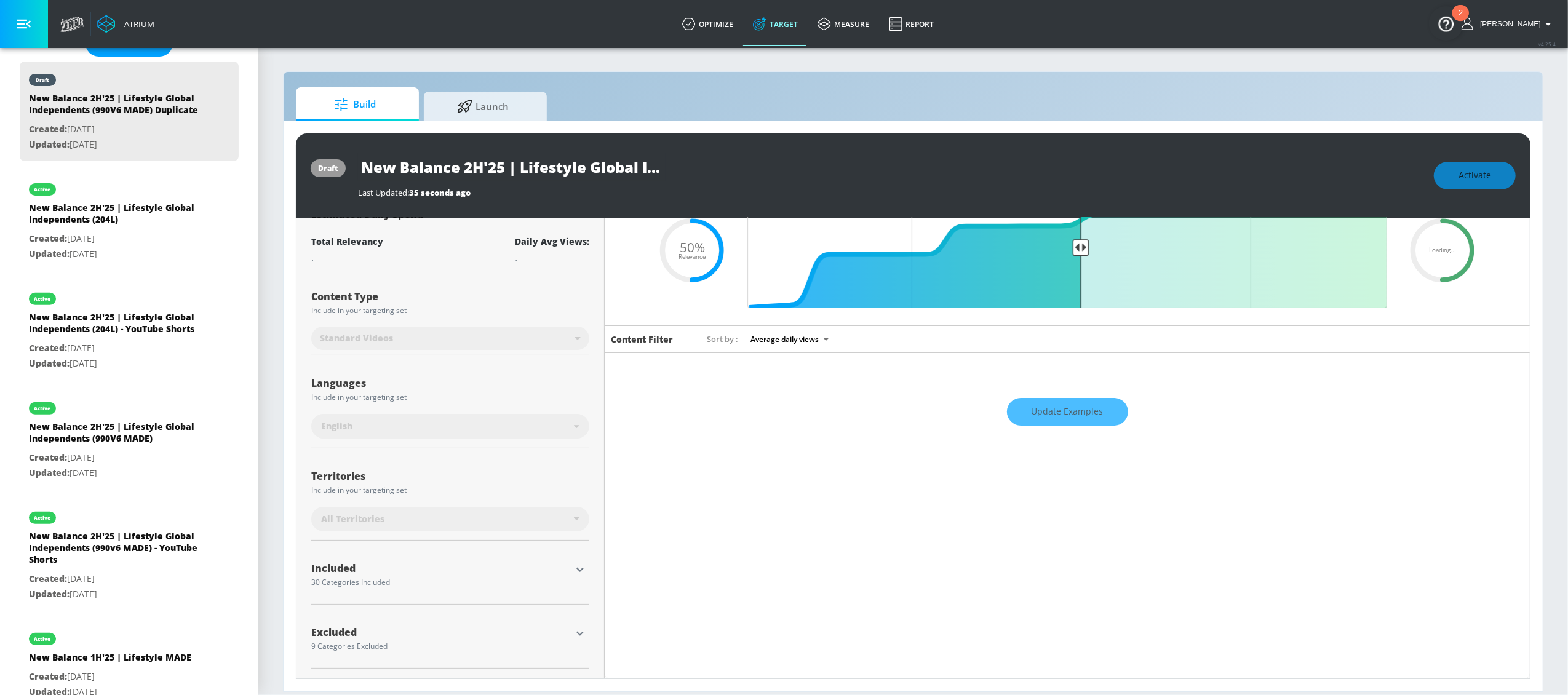
click at [580, 570] on icon "button" at bounding box center [580, 570] width 15 height 15
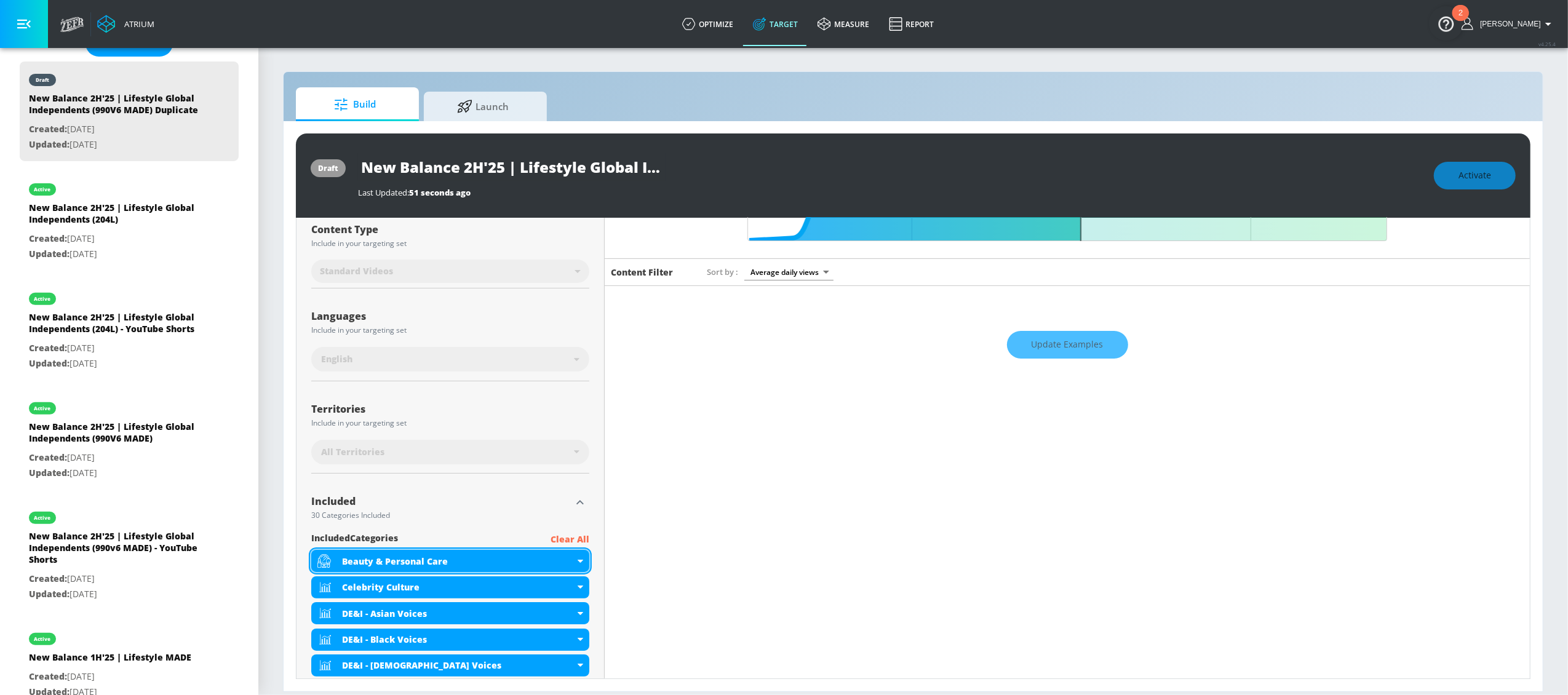
scroll to position [136, 0]
click at [577, 507] on icon "button" at bounding box center [580, 503] width 15 height 15
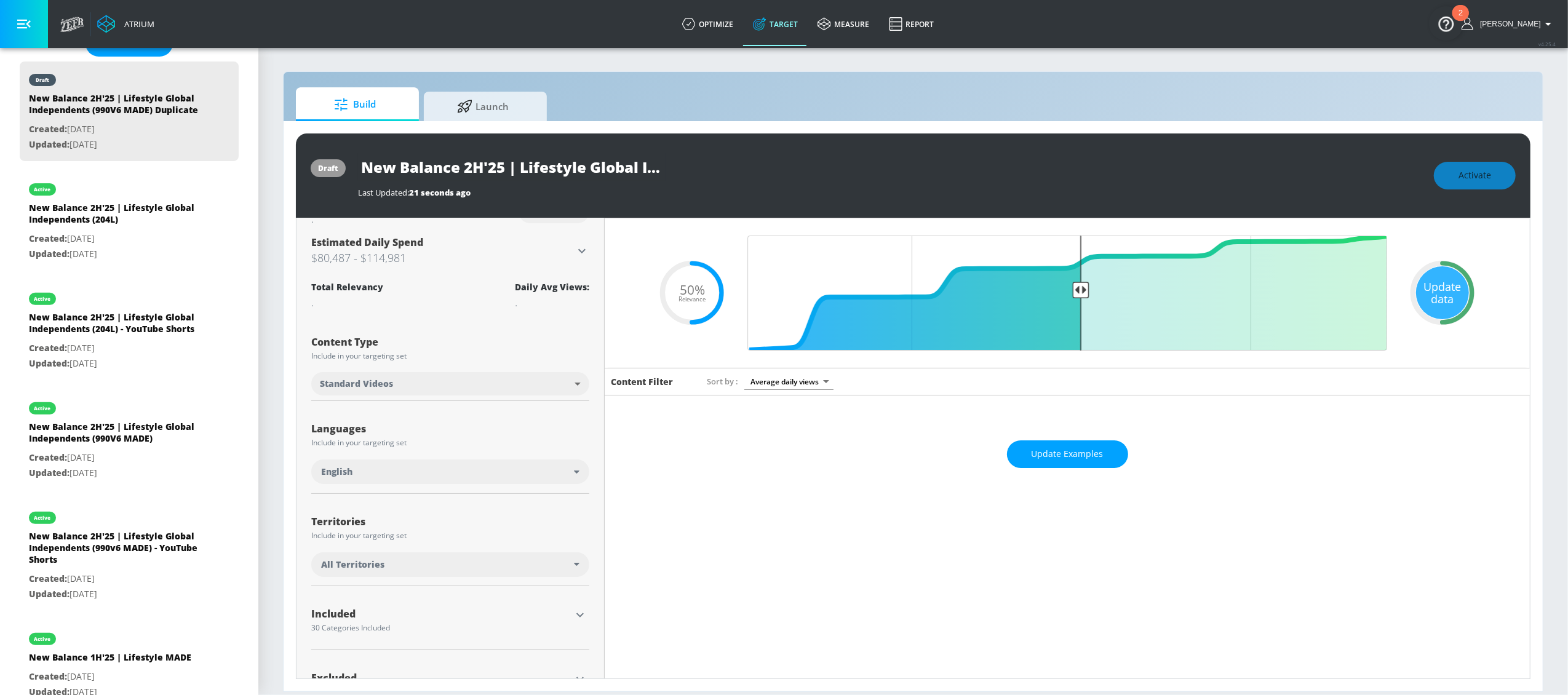
scroll to position [0, 0]
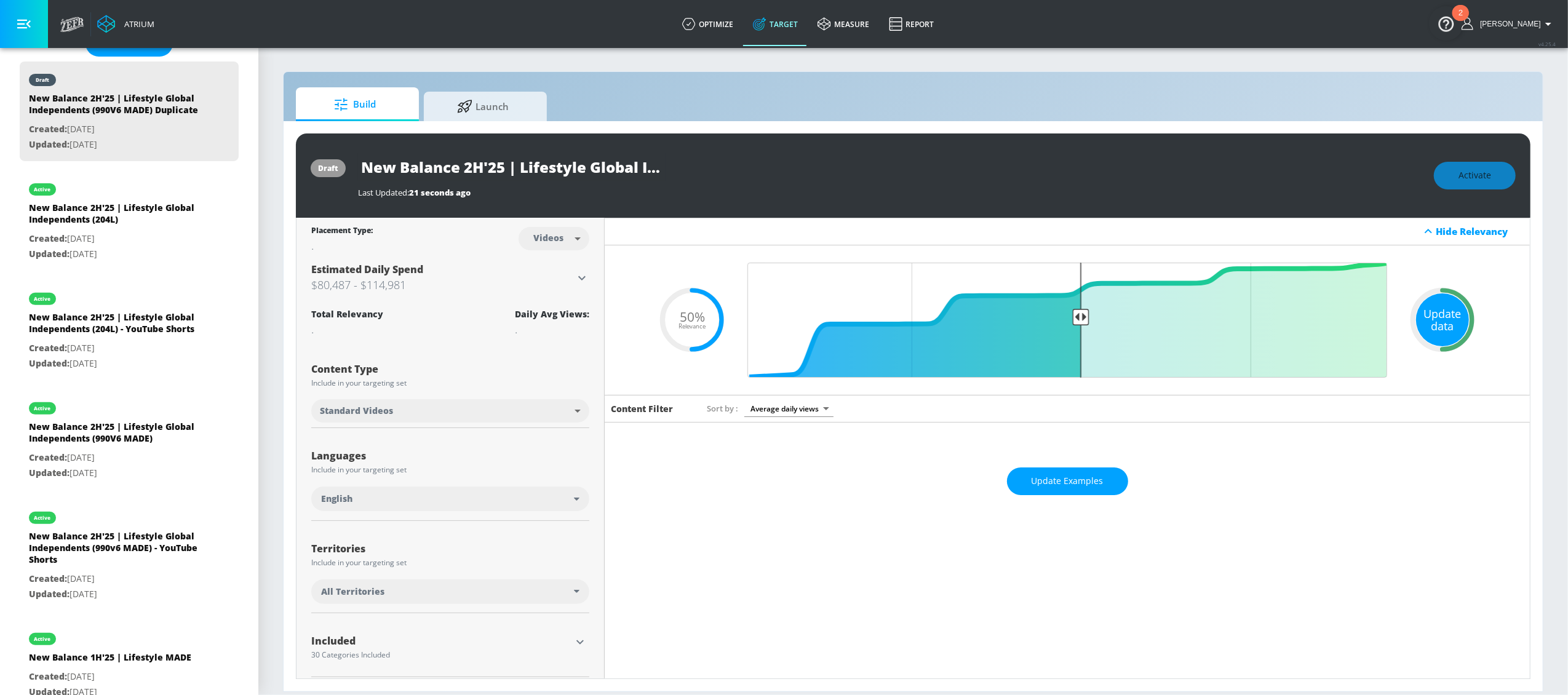
click at [1447, 312] on div "Update data" at bounding box center [1443, 320] width 53 height 53
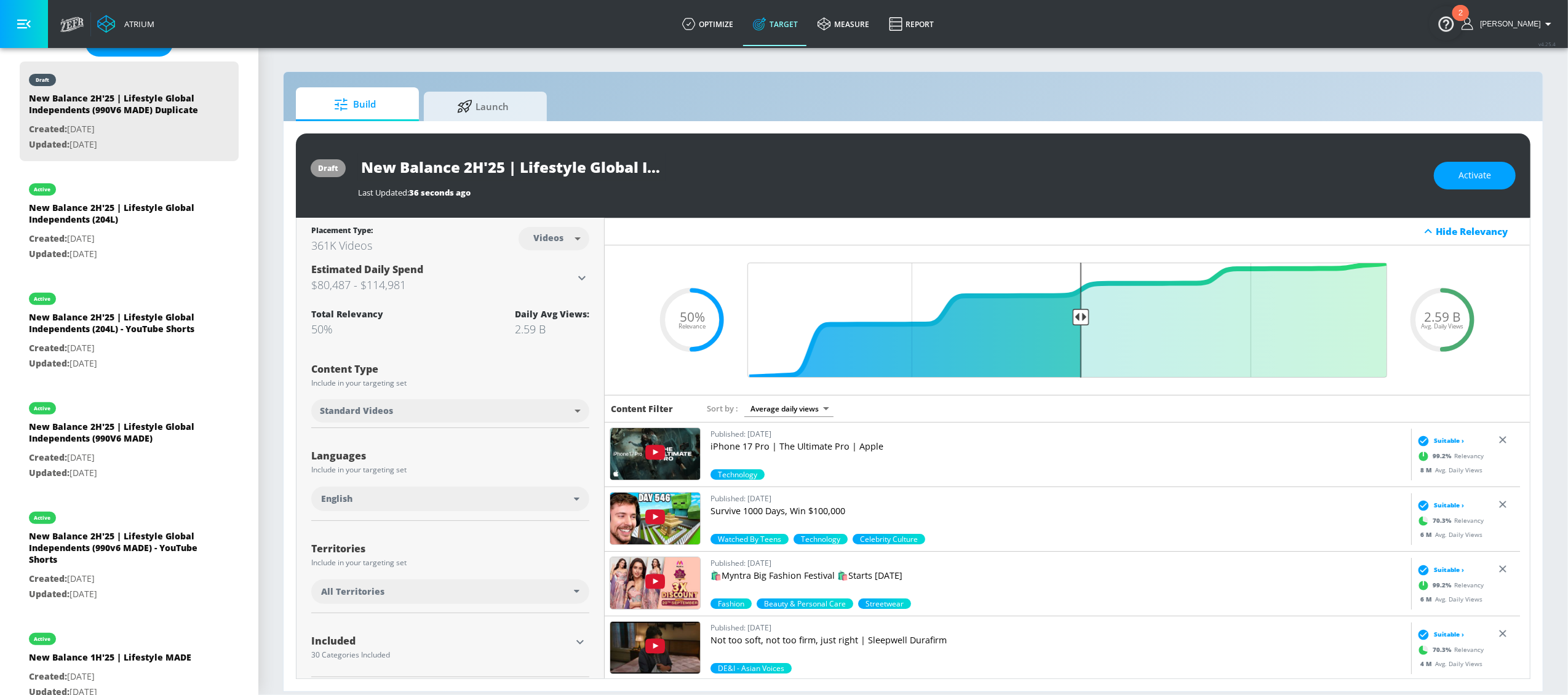
click at [618, 167] on input "New Balance 2H'25 | Lifestyle Global Independents (990V6 MADE) Duplicate" at bounding box center [512, 167] width 308 height 28
drag, startPoint x: 591, startPoint y: 171, endPoint x: 678, endPoint y: 177, distance: 87.2
click at [785, 177] on div "New Balance 2H'25 | Lifestyle Global Independents (990V6 MADE) Duplicate" at bounding box center [889, 167] width 1064 height 28
click at [600, 174] on input "New Balance 2H'25 | Lifestyle Global Independents (990V6 MADE) Duplicate" at bounding box center [512, 167] width 308 height 28
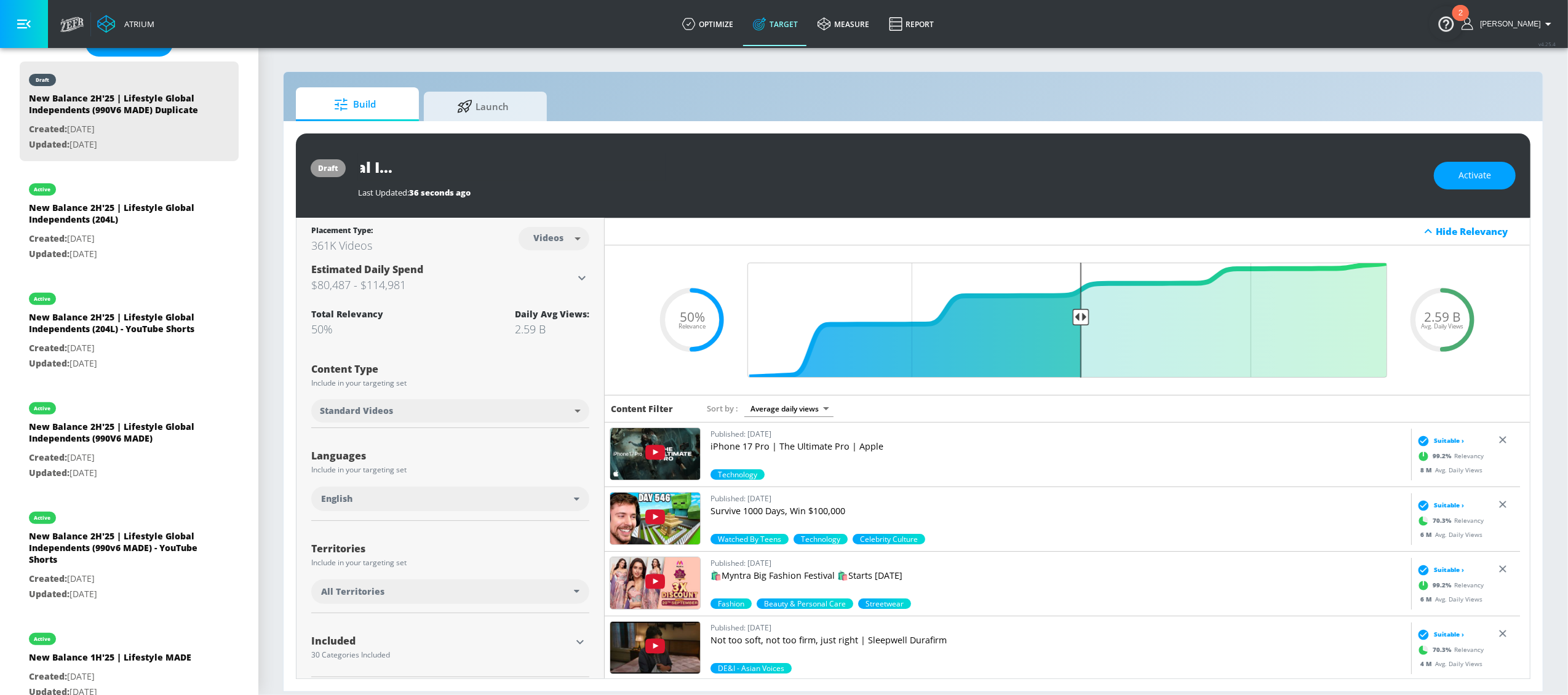
drag, startPoint x: 588, startPoint y: 167, endPoint x: 766, endPoint y: 173, distance: 178.1
click at [766, 173] on div "New Balance 2H'25 | Lifestyle Global Independents (990V6 MADE) Duplicate" at bounding box center [889, 167] width 1064 height 28
drag, startPoint x: 591, startPoint y: 169, endPoint x: 701, endPoint y: 175, distance: 110.2
click at [701, 175] on div "New Balance 2H'25 | Lifestyle Global Independents (990V6 MADE) Duplicate" at bounding box center [889, 167] width 1064 height 28
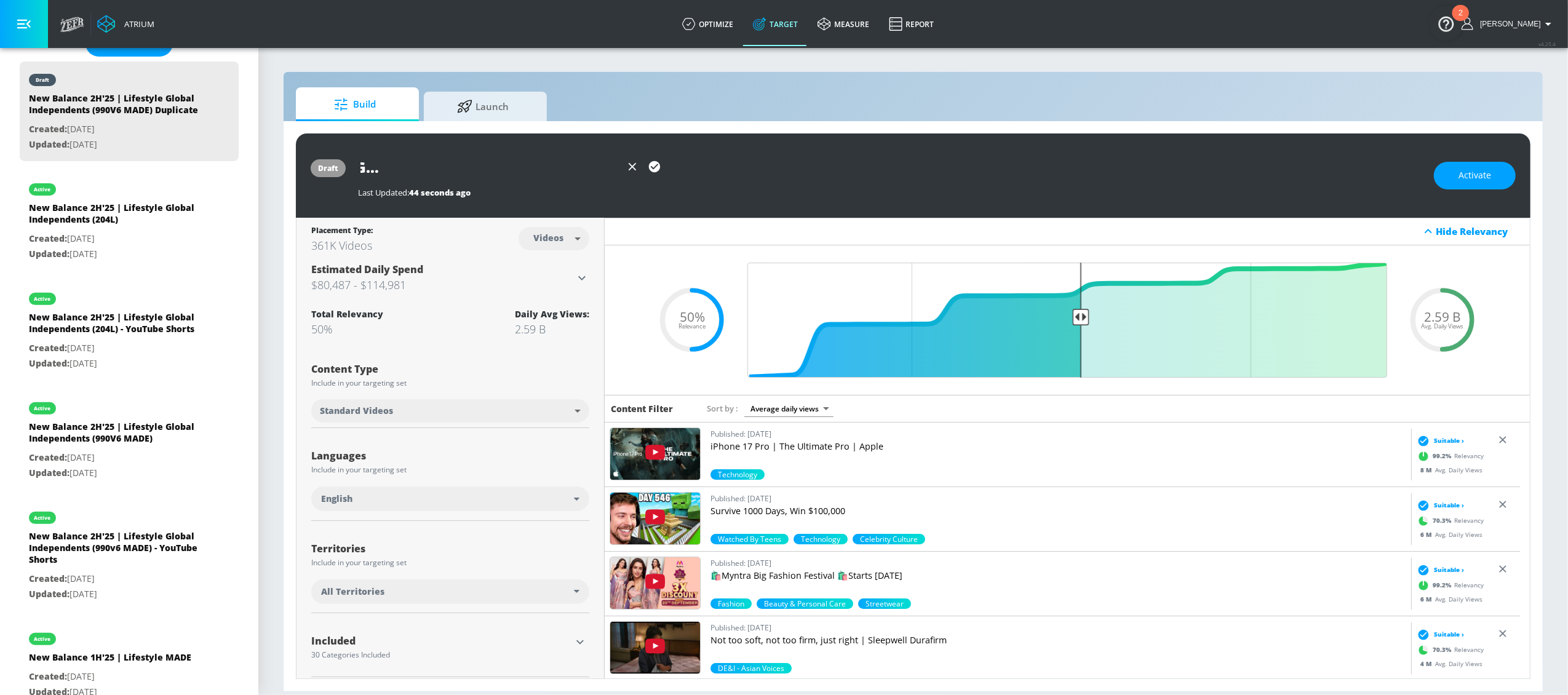
drag, startPoint x: 486, startPoint y: 174, endPoint x: 658, endPoint y: 174, distance: 172.0
click at [658, 174] on div "New Balance 2H'25 | Lifestyle Global Independents (990V6 MADE)" at bounding box center [512, 167] width 308 height 28
drag, startPoint x: 567, startPoint y: 164, endPoint x: 689, endPoint y: 169, distance: 122.1
click at [689, 169] on div "New Balance 2H'25 | Lifestyle Global" at bounding box center [889, 167] width 1064 height 28
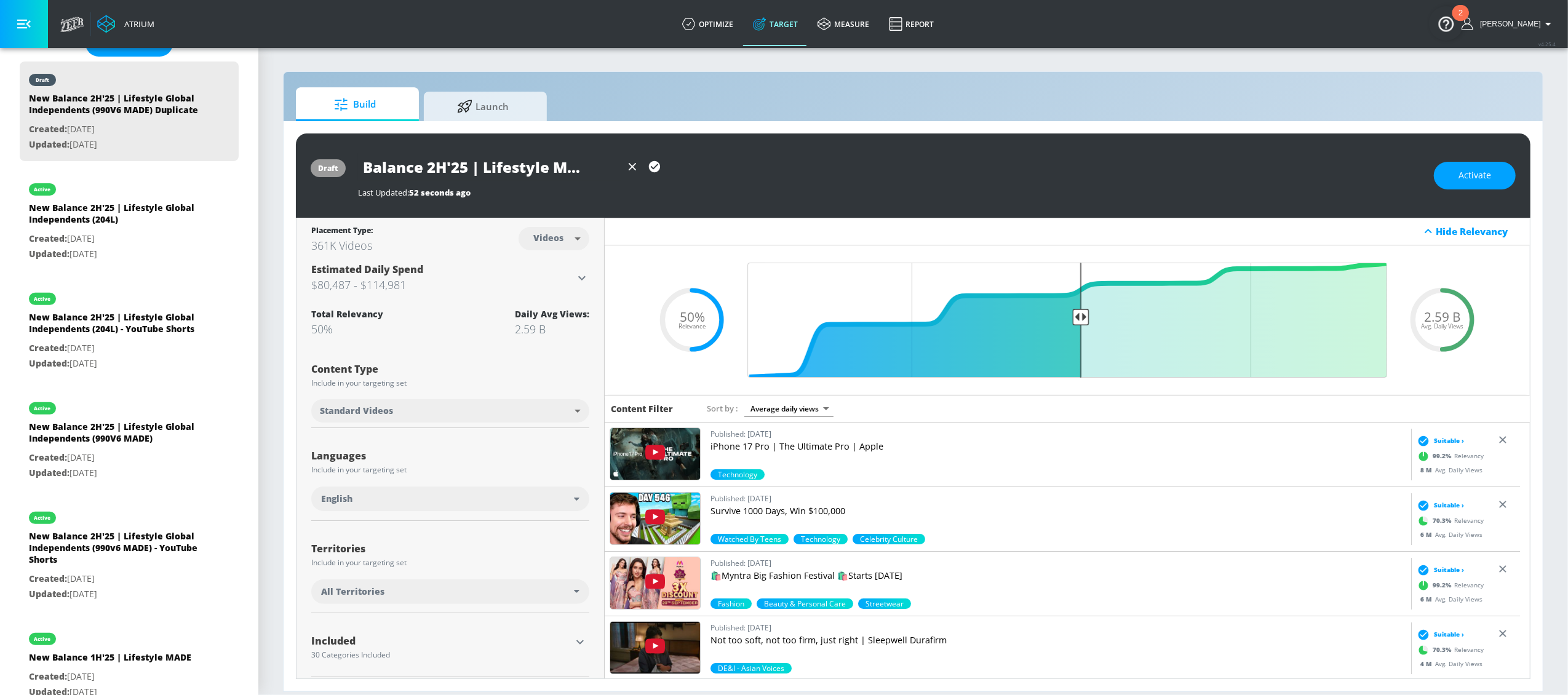
scroll to position [0, 45]
click at [425, 170] on input "New Balance 2H'25 | Lifestyle MADE 992" at bounding box center [489, 167] width 263 height 28
click at [466, 171] on input "New Balance 1H'25 | Lifestyle MADE 992" at bounding box center [489, 167] width 263 height 28
click at [660, 166] on icon "button" at bounding box center [655, 167] width 14 height 14
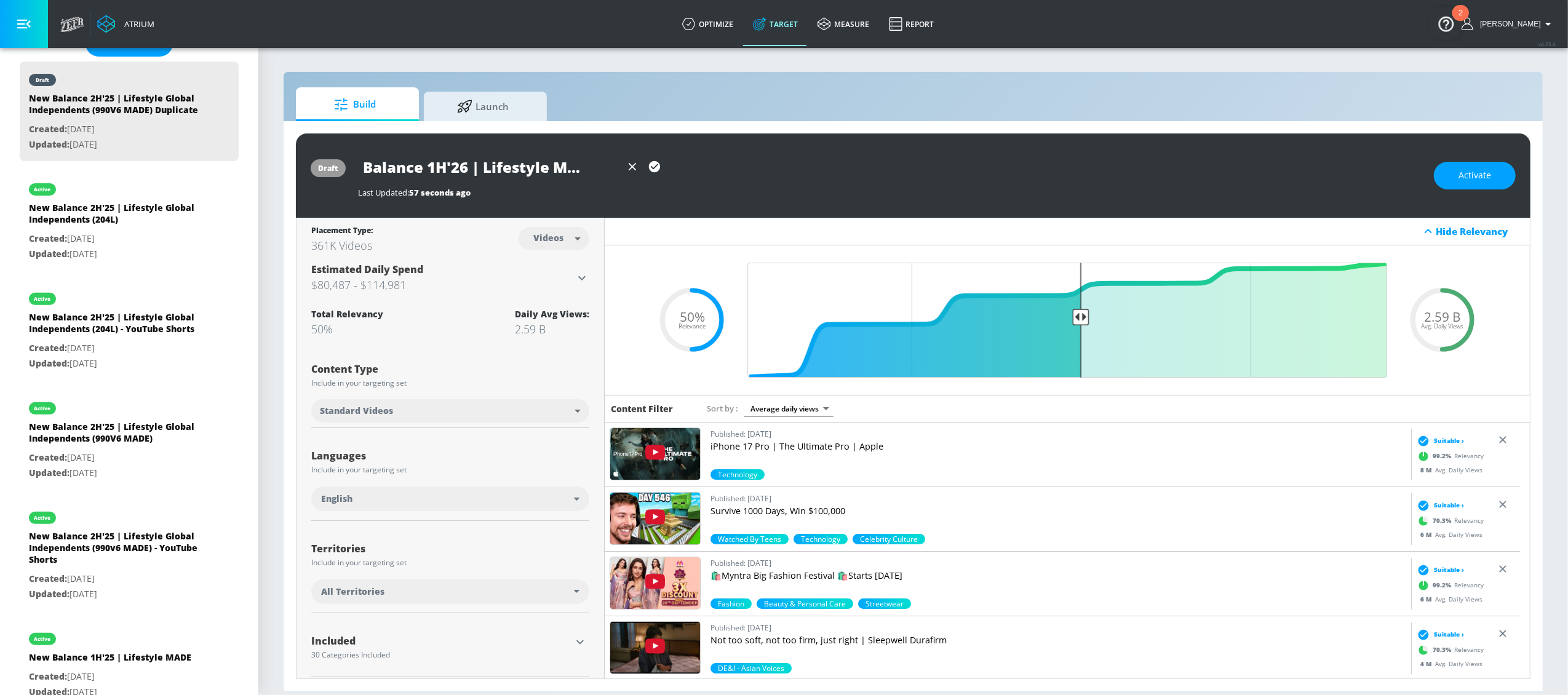
scroll to position [0, 0]
click at [1494, 179] on div "Activate" at bounding box center [1475, 175] width 82 height 28
click at [1459, 180] on span "Activate" at bounding box center [1475, 175] width 33 height 15
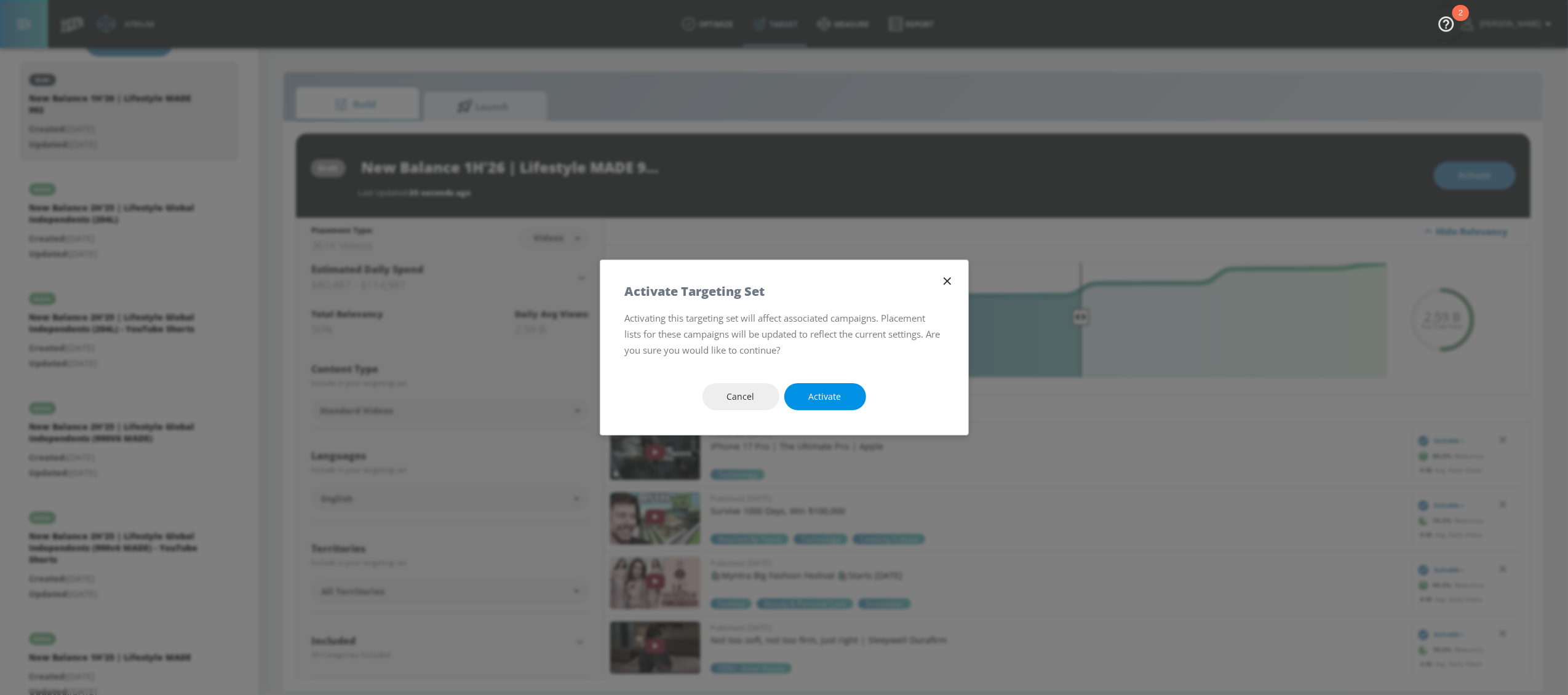
click at [800, 397] on button "Activate" at bounding box center [825, 397] width 82 height 28
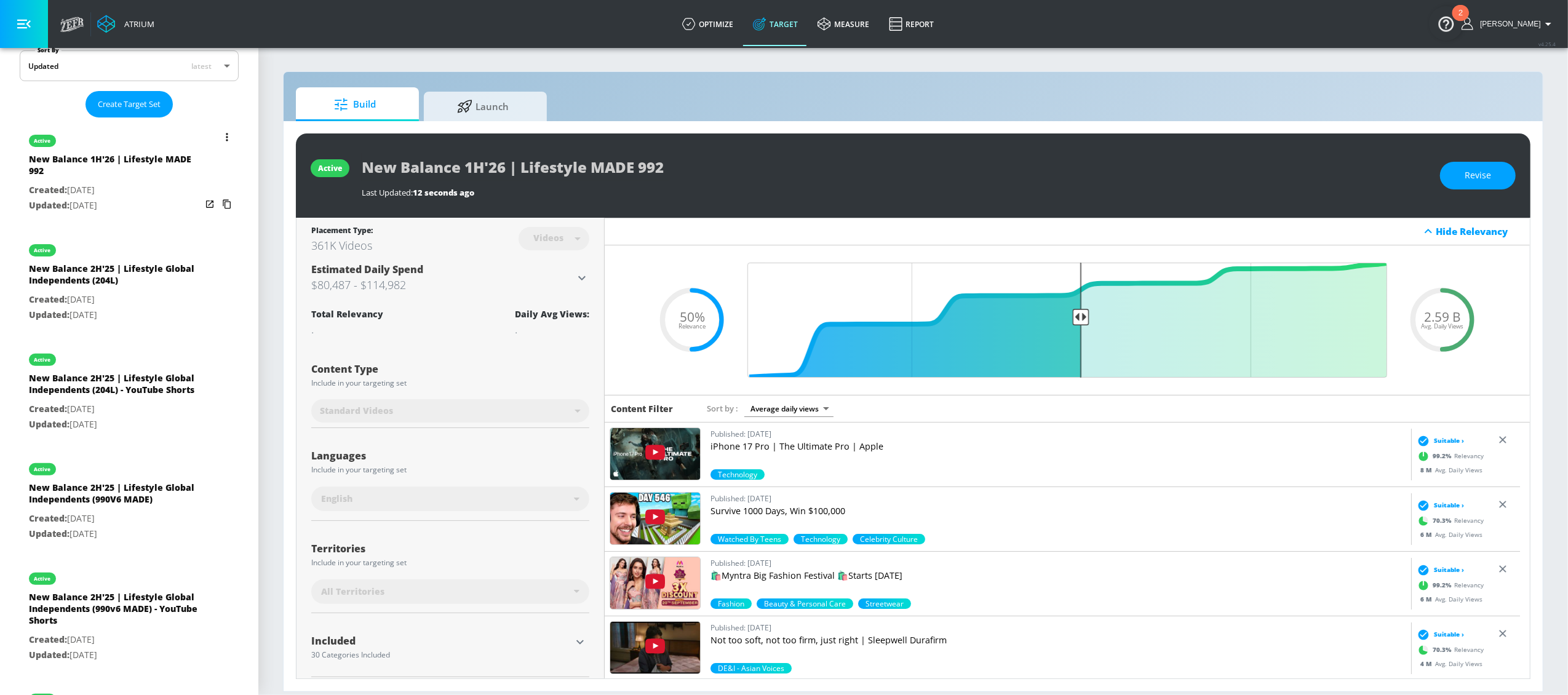
scroll to position [286, 0]
click at [218, 140] on button "list of Target Set" at bounding box center [227, 138] width 17 height 17
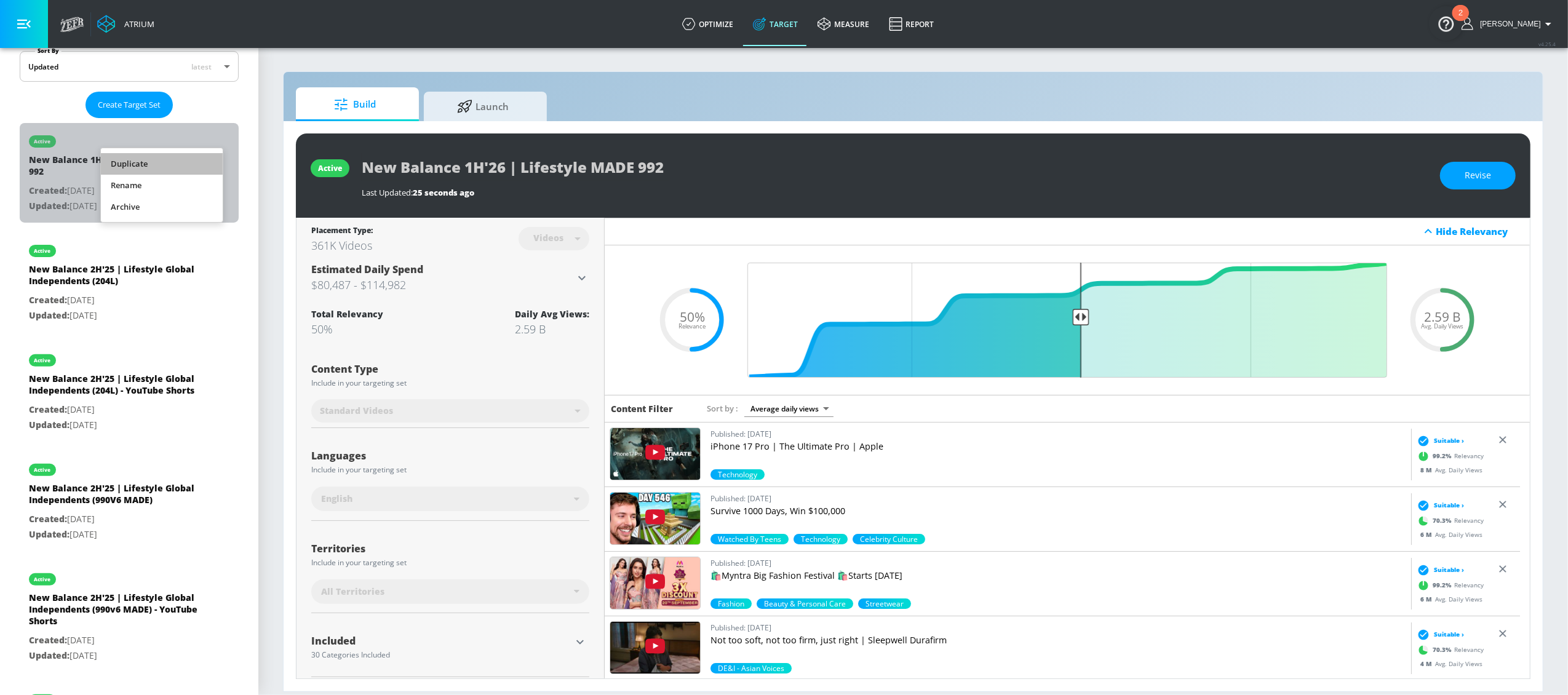
click at [189, 161] on li "Duplicate" at bounding box center [161, 164] width 122 height 22
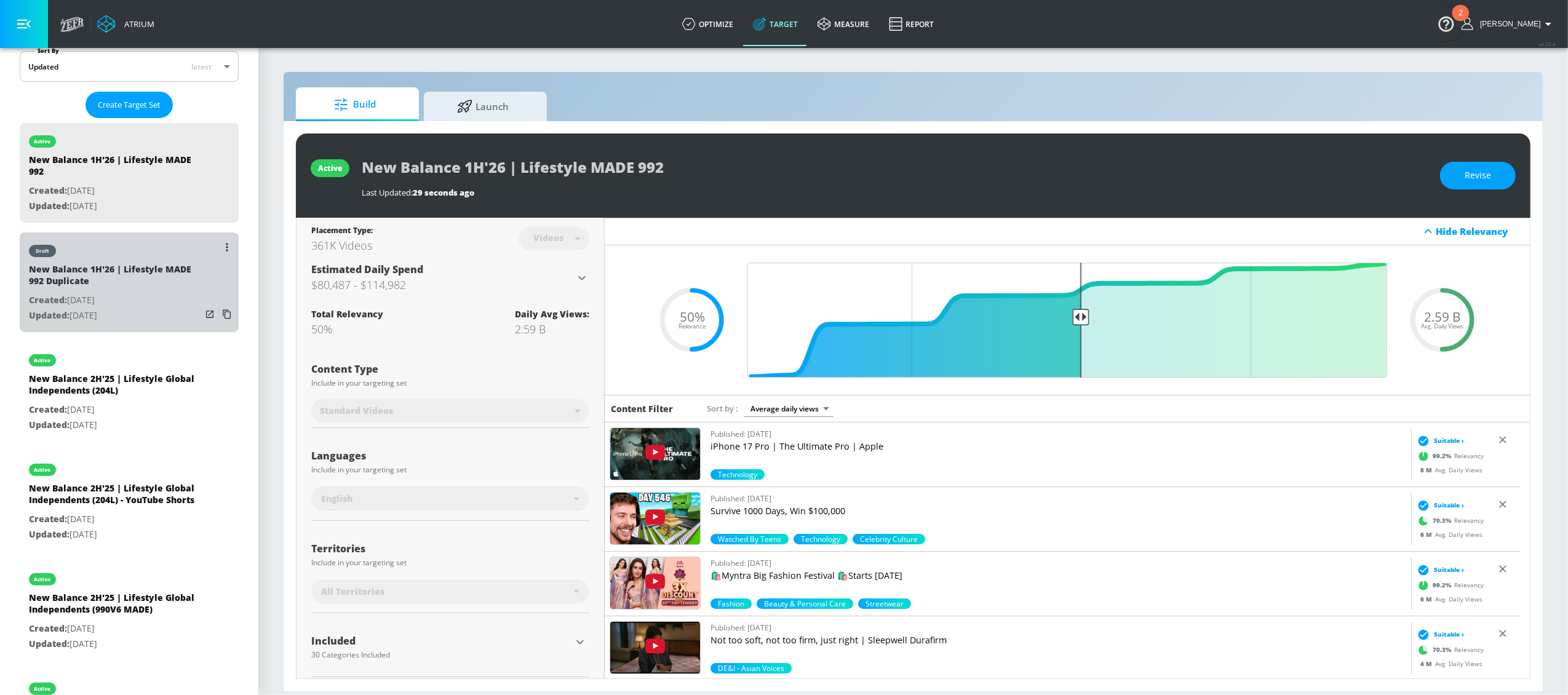
click at [137, 275] on div "New Balance 1H'26 | Lifestyle MADE 992 Duplicate" at bounding box center [115, 278] width 172 height 30
type input "New Balance 1H'26 | Lifestyle MADE 992 Duplicate"
type input "0.05"
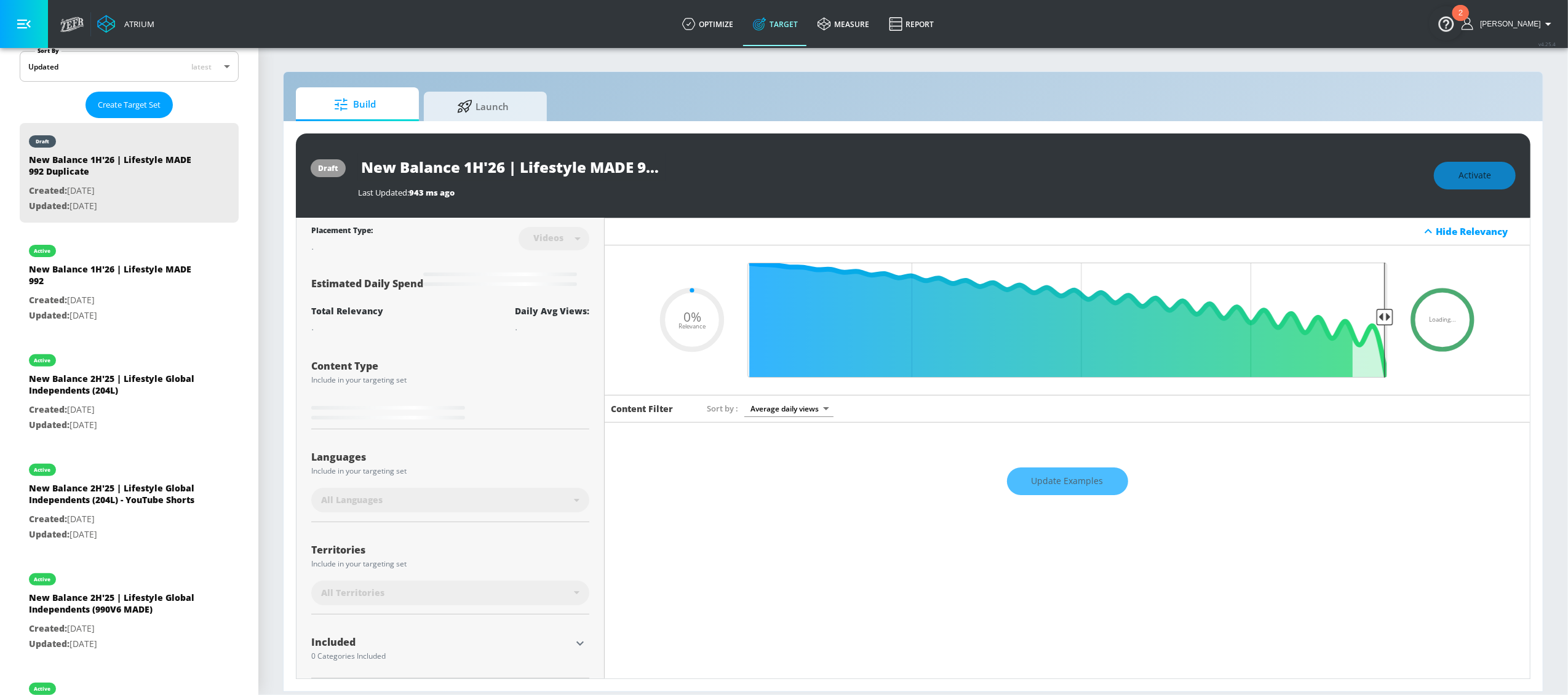
click at [535, 164] on input "New Balance 1H'26 | Lifestyle MADE 992 Duplicate" at bounding box center [512, 167] width 308 height 28
drag, startPoint x: 522, startPoint y: 166, endPoint x: 632, endPoint y: 166, distance: 110.0
click at [703, 169] on div "New Balance 1H'26 | Lifestyle MADE 992 Duplicate" at bounding box center [889, 167] width 1064 height 28
click at [608, 162] on input "New Balance 1H'26 | Lifestyle MADE 992 Duplicate" at bounding box center [512, 167] width 308 height 28
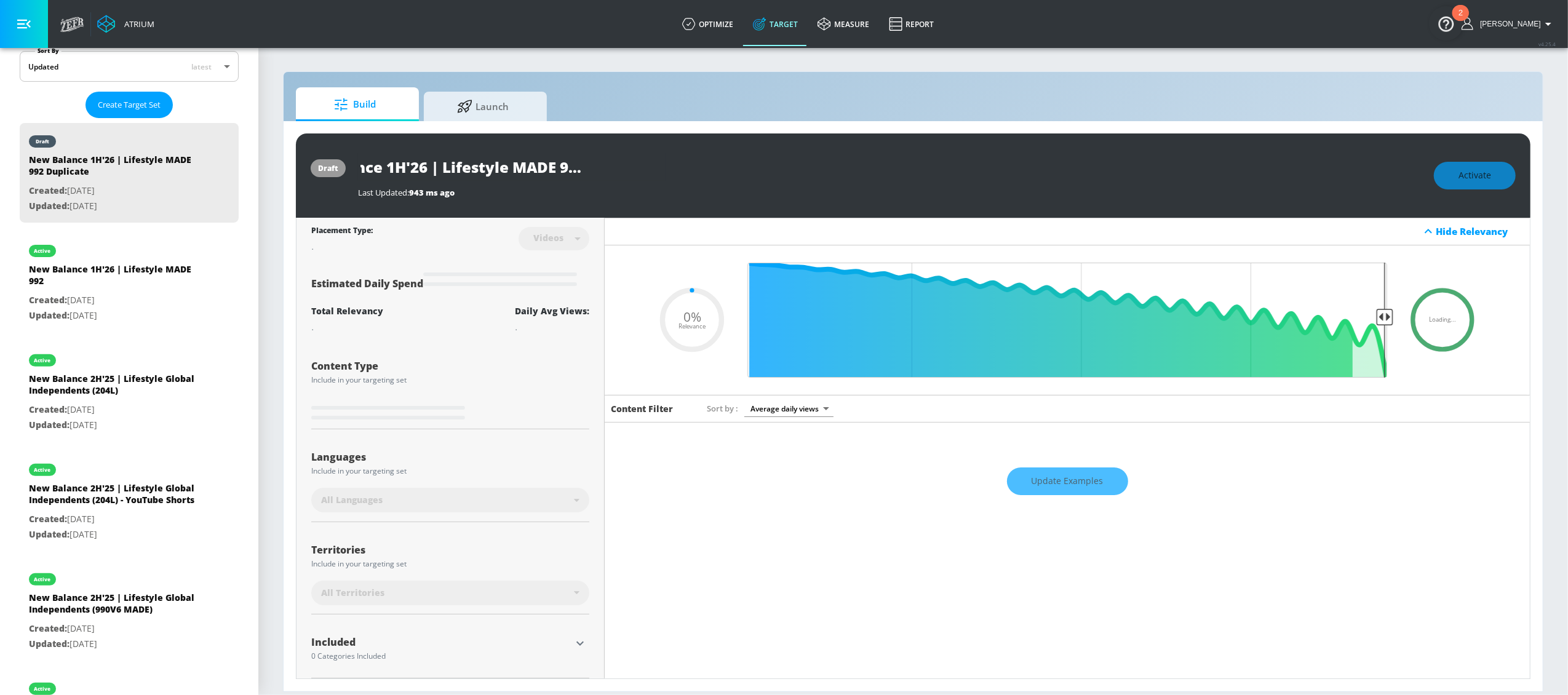
drag, startPoint x: 591, startPoint y: 166, endPoint x: 712, endPoint y: 170, distance: 121.1
click at [712, 170] on div "New Balance 1H'26 | Lifestyle MADE 992 Duplicate" at bounding box center [889, 167] width 1064 height 28
type input "New Balance 1H'26 | Lifestyle MADE 992 -"
type input "0.05"
type input "New Balance 1H'26 | Lifestyle MADE 992 -"
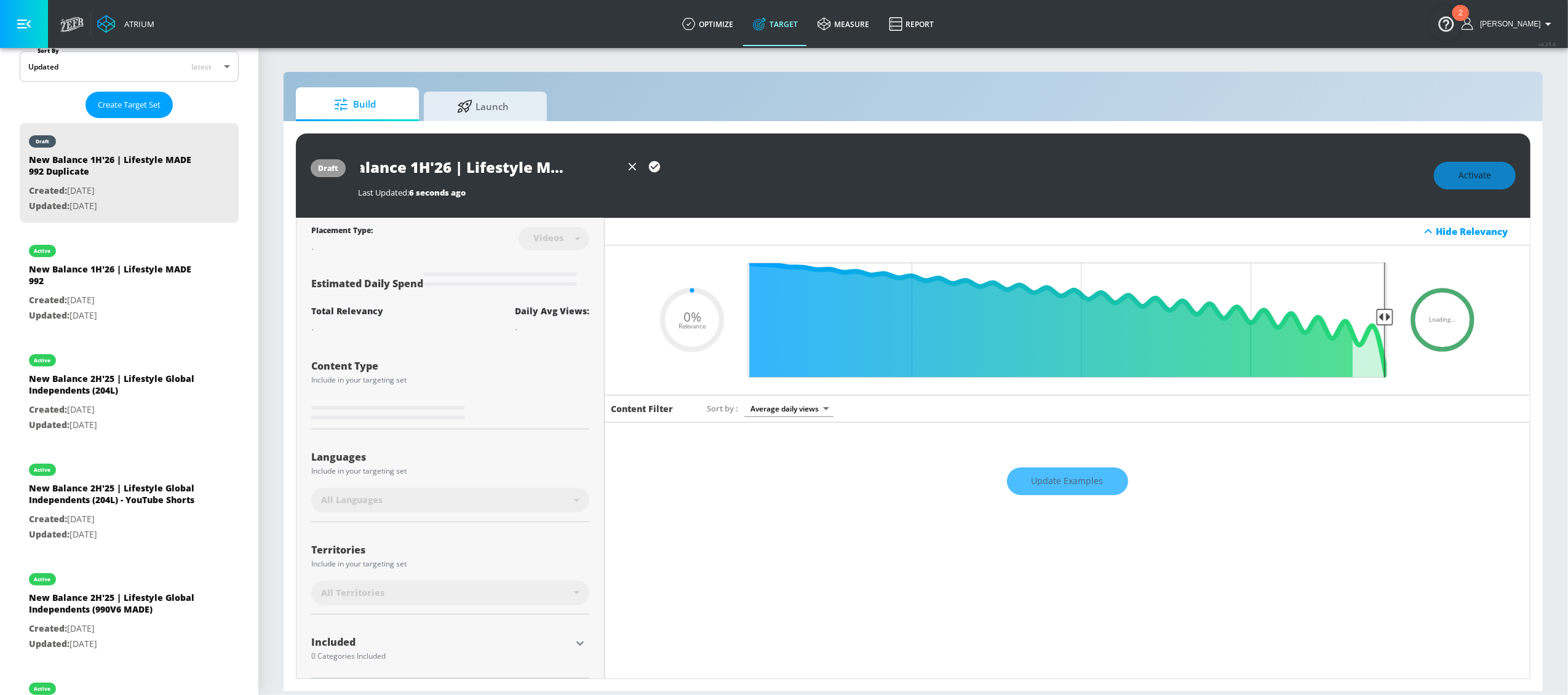
type input "0.05"
type input "New Balance 1H'26 | Lifestyle MADE 992 - Y"
type input "0.05"
type input "New Balance 1H'26 | Lifestyle MADE 992 - Yo"
type input "0.05"
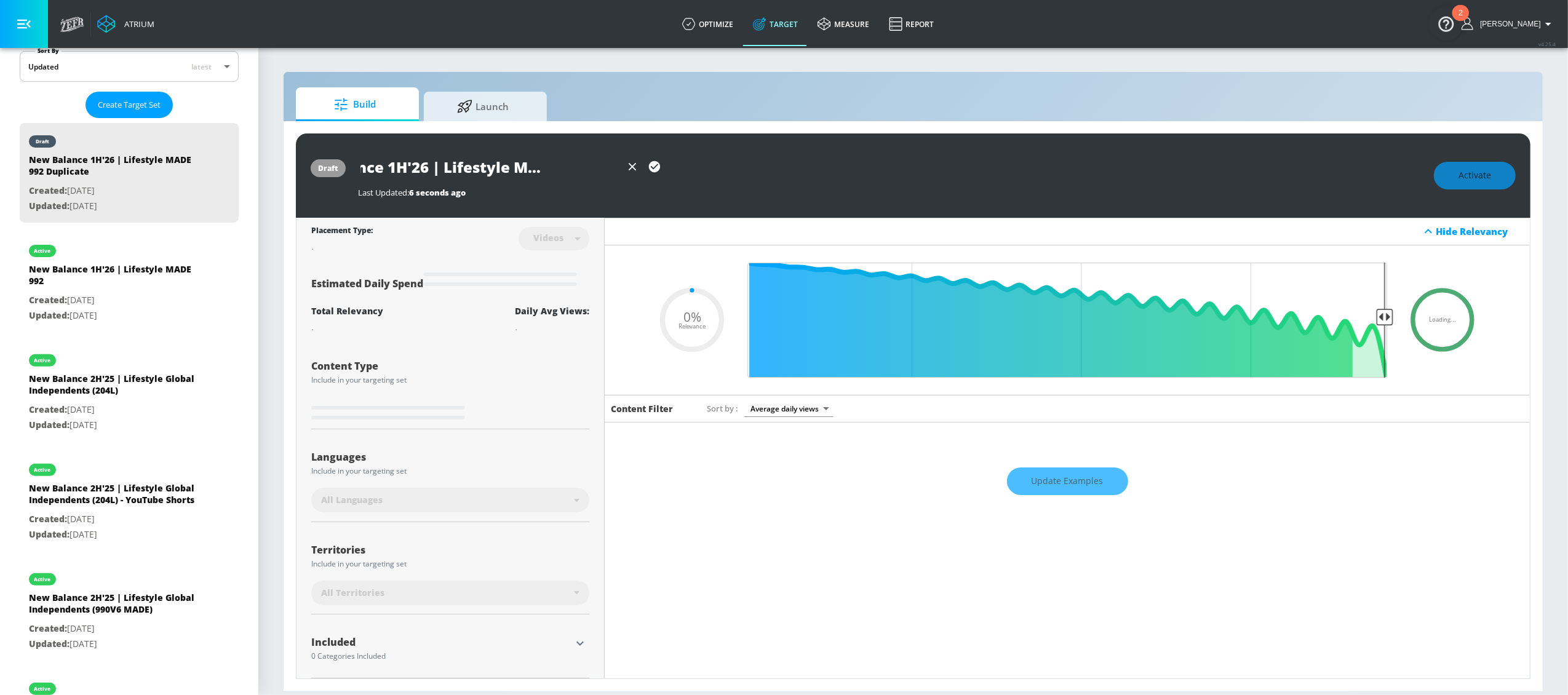
type input "New Balance 1H'26 | Lifestyle MADE 992 - You"
type input "0.05"
type input "New Balance 1H'26 | Lifestyle MADE 992 - YouT"
type input "0.05"
type input "New Balance 1H'26 | Lifestyle MADE 992 - YouTu"
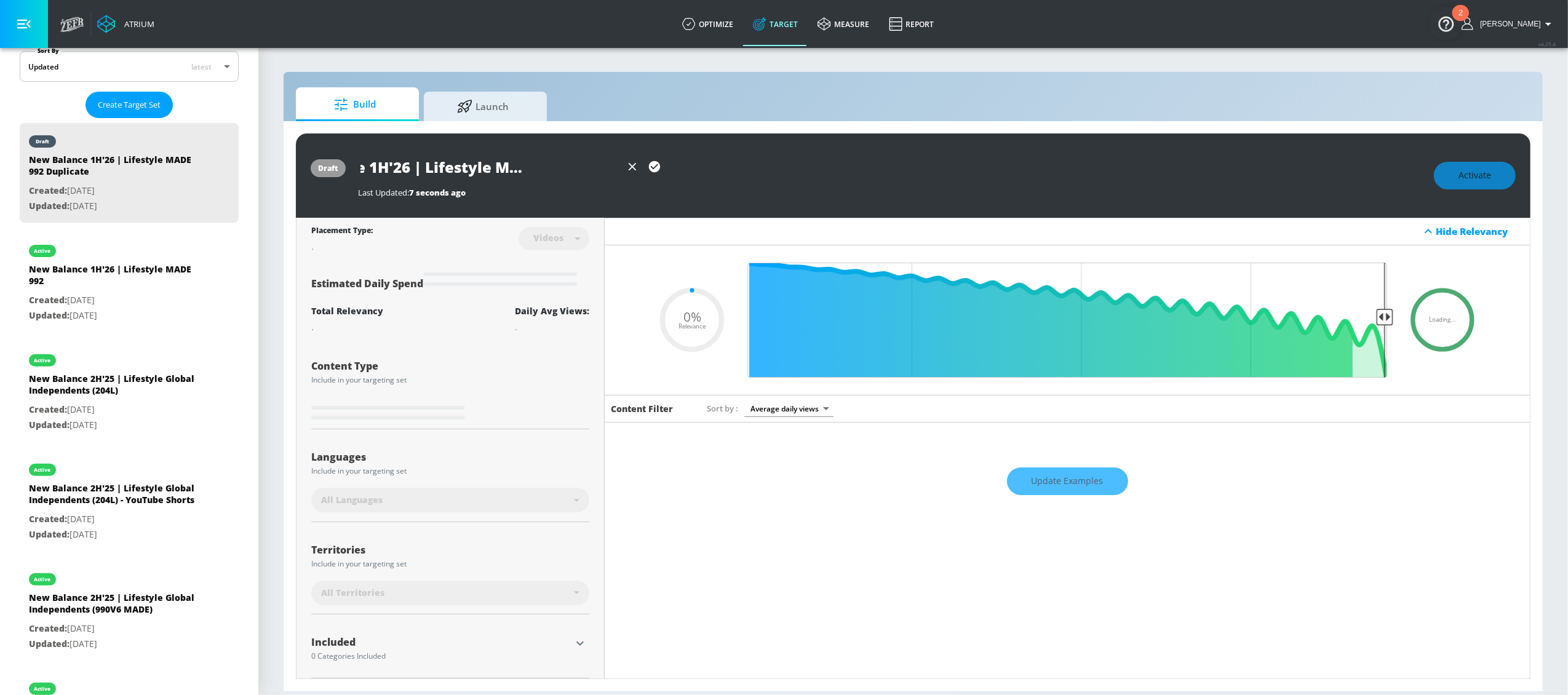
type input "0.05"
type input "New Balance 1H'26 | Lifestyle MADE 992 - YouTub"
type input "0.05"
type input "New Balance 1H'26 | Lifestyle MADE 992 - YouTube"
type input "0.05"
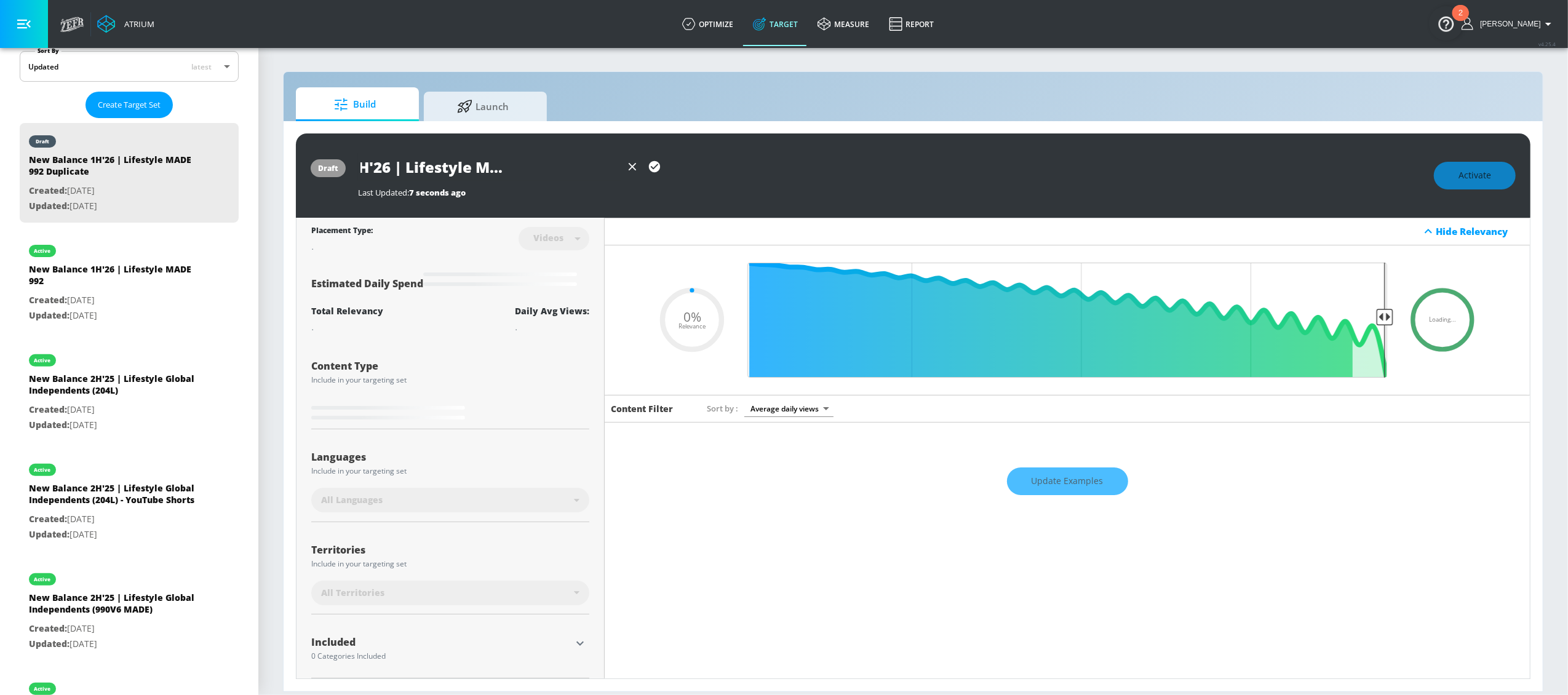
type input "New Balance 1H'26 | Lifestyle MADE 992 - YouTube"
type input "0.05"
type input "New Balance 1H'26 | Lifestyle MADE 992 - YouTube S"
type input "0.05"
type input "New Balance 1H'26 | Lifestyle MADE 992 - YouTube Sh"
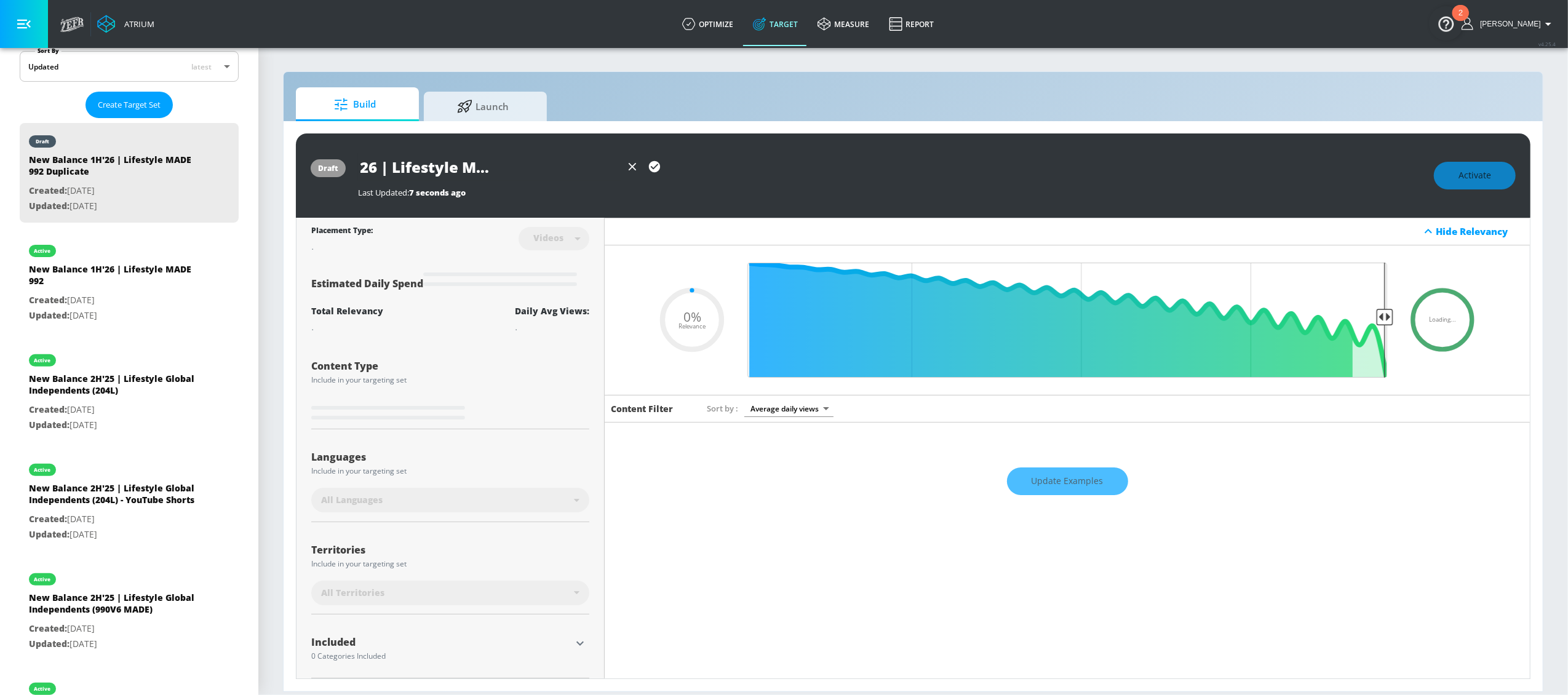
type input "0.05"
type input "New Balance 1H'26 | Lifestyle MADE 992 - YouTube Sho"
type input "0.05"
type input "New Balance 1H'26 | Lifestyle MADE 992 - YouTube Shor"
type input "0.05"
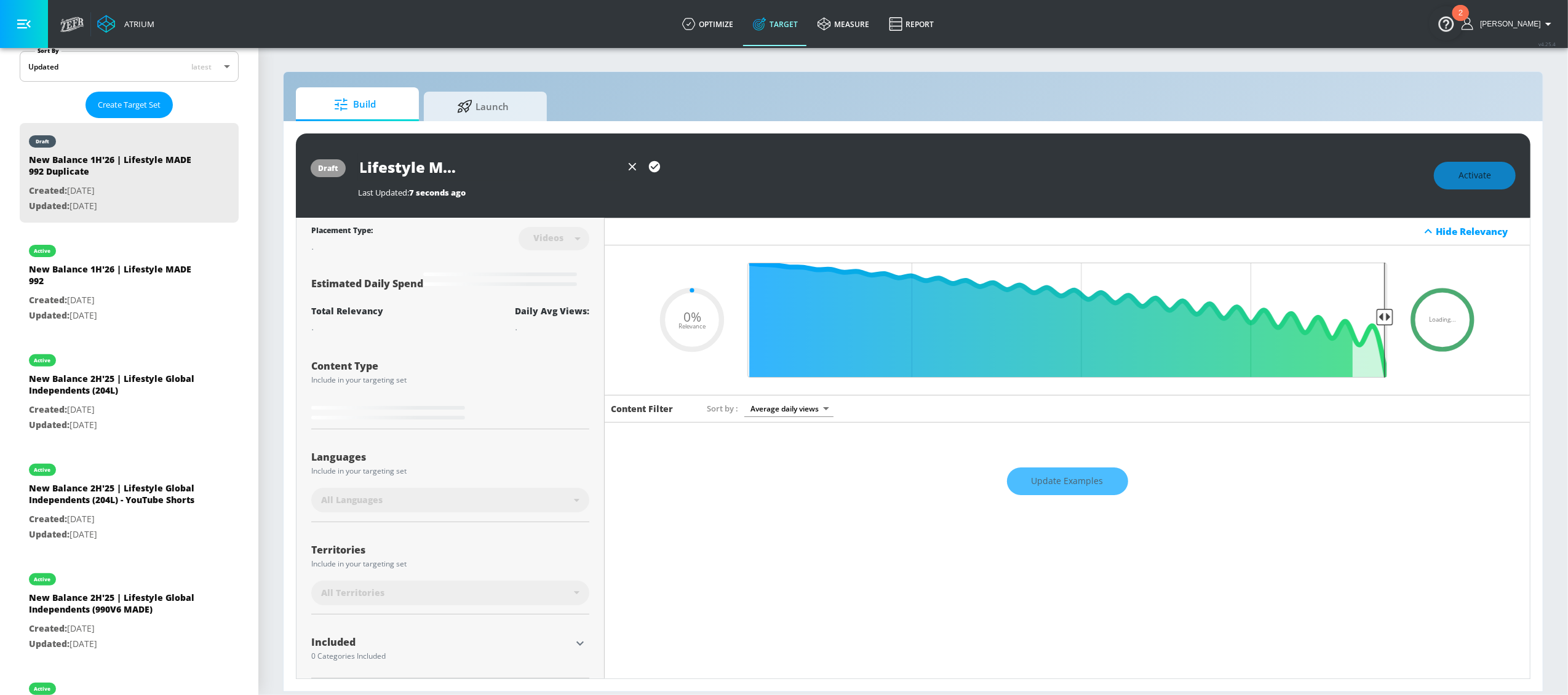
type input "New Balance 1H'26 | Lifestyle MADE 992 - YouTube Short"
type input "0.05"
type input "New Balance 1H'26 | Lifestyle MADE 992 - YouTube Shorts"
type input "0.05"
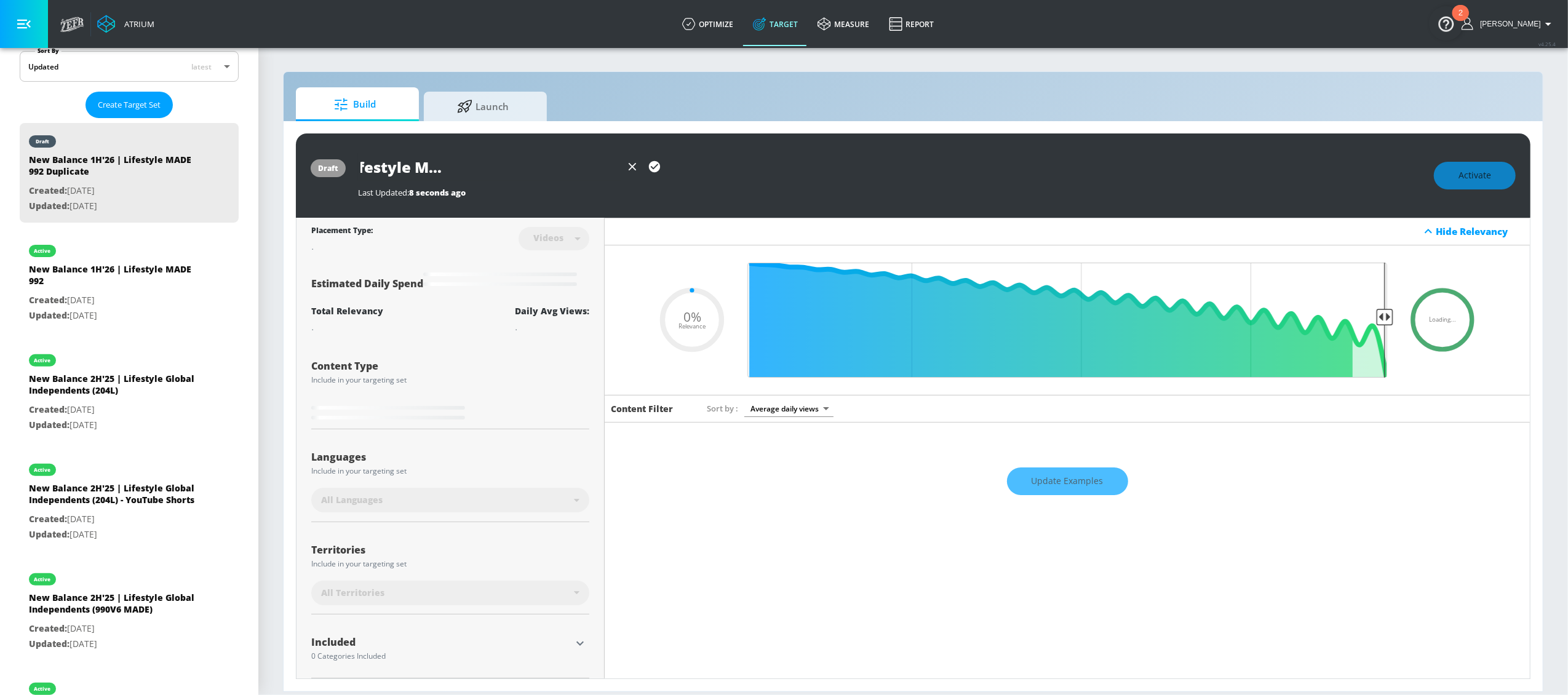
type input "New Balance 1H'26 | Lifestyle MADE 992 - YouTube Shorts"
click at [656, 168] on icon "button" at bounding box center [655, 167] width 11 height 11
type input "0.05"
type input "New Balance 1H'26 | Lifestyle MADE 992 Duplicate"
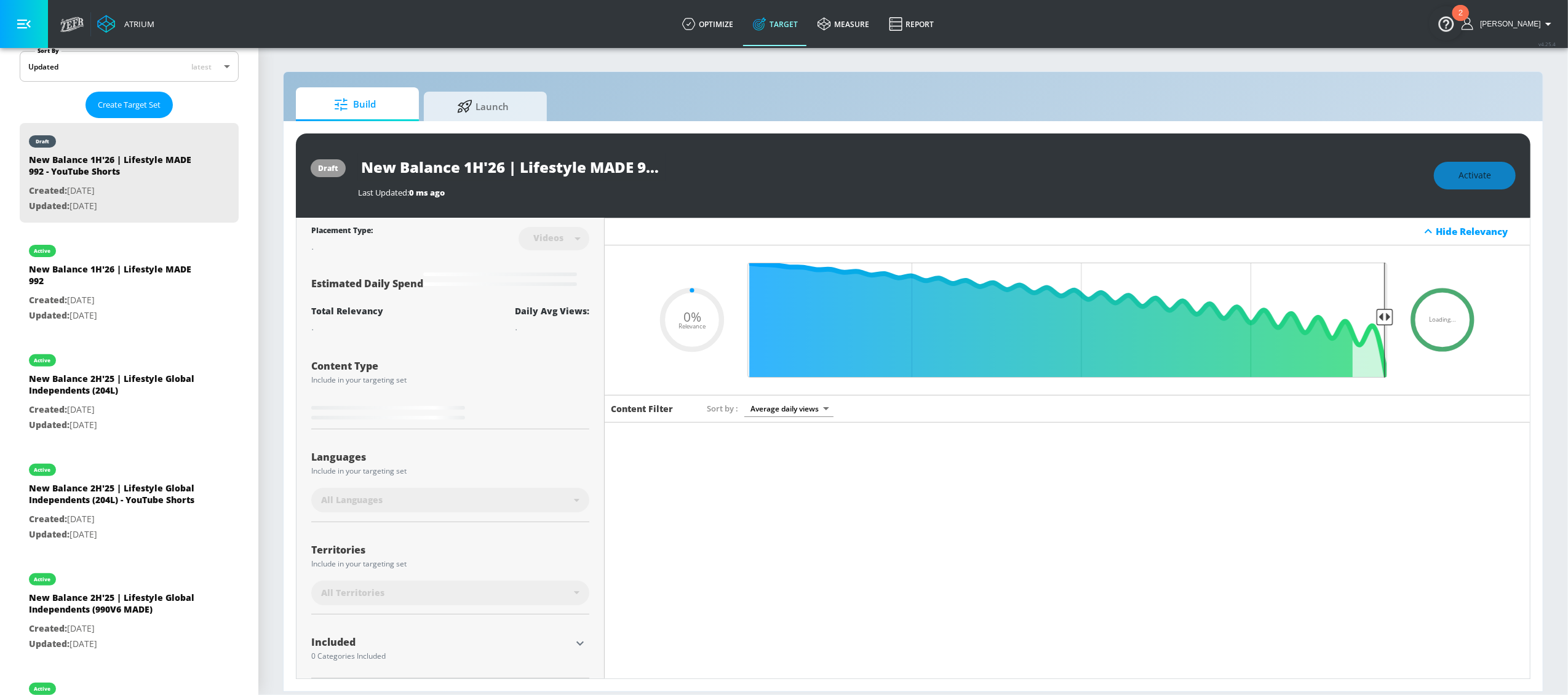
type input "0.5"
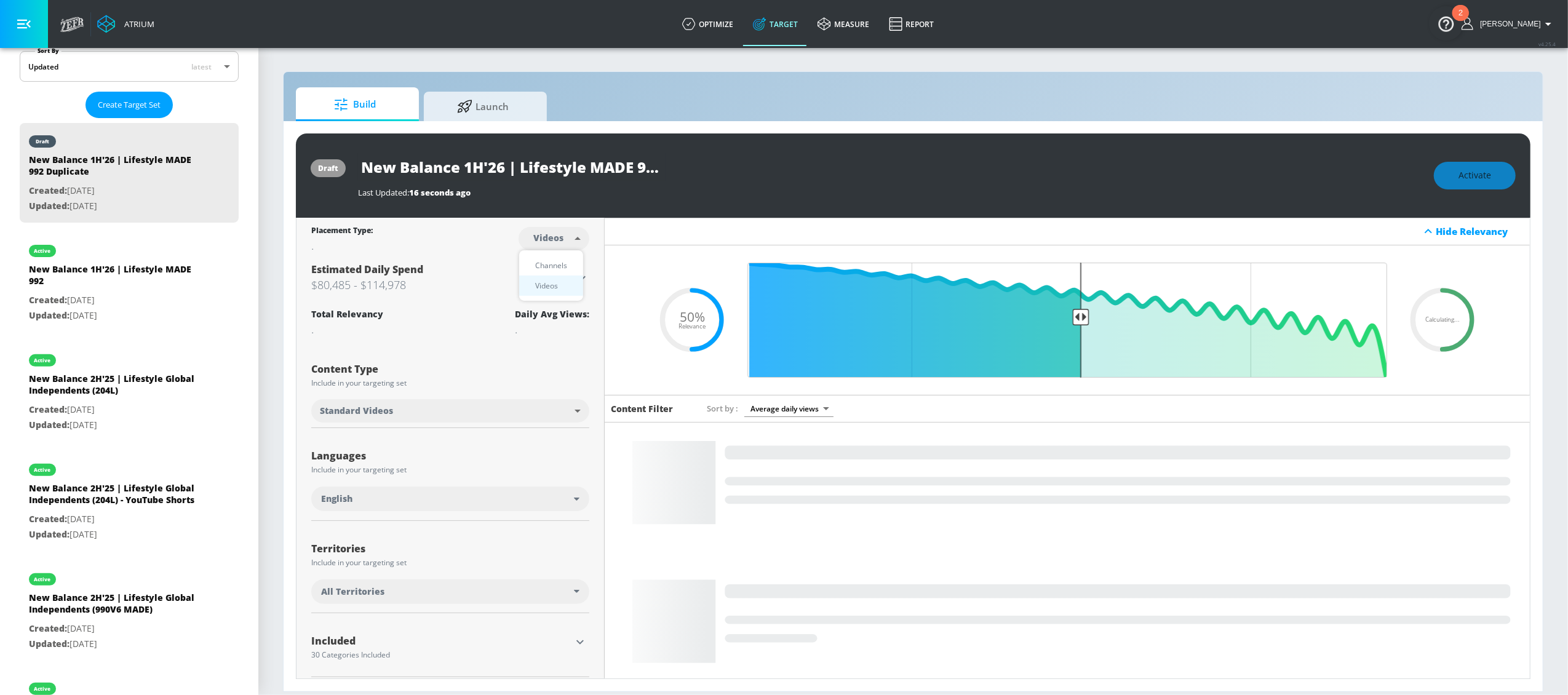
click at [570, 246] on body "Atrium optimize Target measure Report optimize Target measure Report v 4.25.4 L…" at bounding box center [784, 347] width 1568 height 695
click at [562, 257] on li "Channels" at bounding box center [551, 265] width 64 height 20
type input "channels"
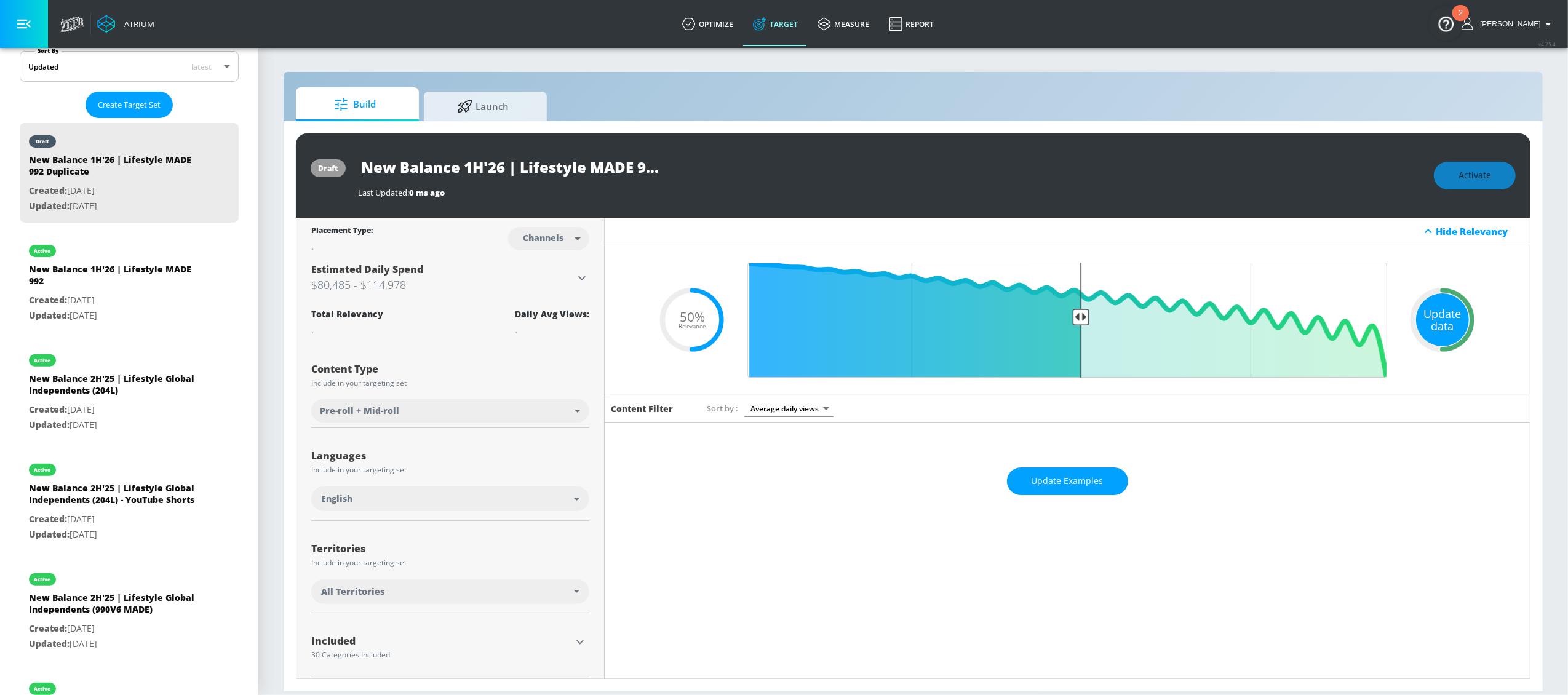
click at [1435, 308] on div "Update data" at bounding box center [1443, 320] width 53 height 53
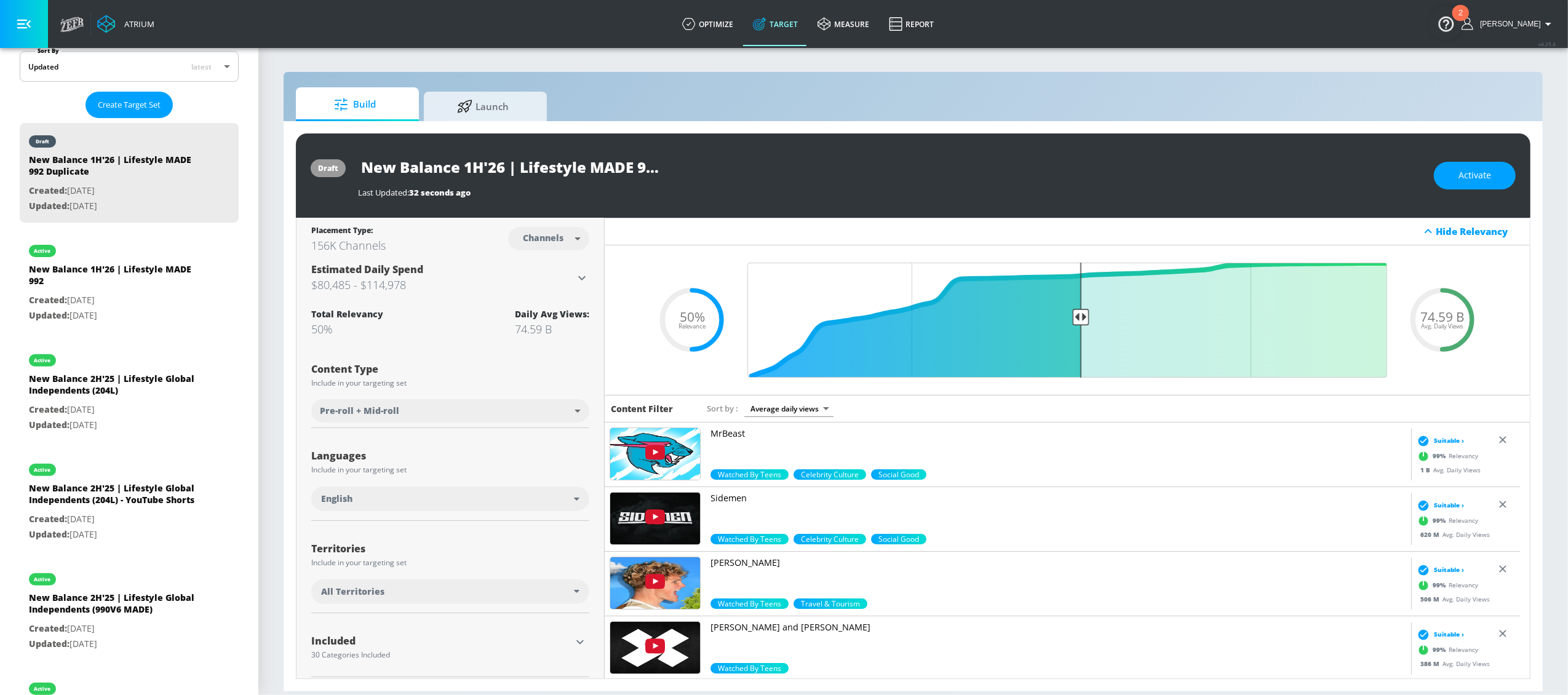
click at [604, 172] on input "New Balance 1H'26 | Lifestyle MADE 992 Duplicate" at bounding box center [512, 167] width 308 height 28
drag, startPoint x: 592, startPoint y: 167, endPoint x: 620, endPoint y: 172, distance: 28.4
click at [735, 175] on div "New Balance 1H'26 | Lifestyle MADE 992 Duplicate" at bounding box center [889, 167] width 1064 height 28
click at [615, 171] on input "New Balance 1H'26 | Lifestyle MADE 992 Duplicate" at bounding box center [512, 167] width 308 height 28
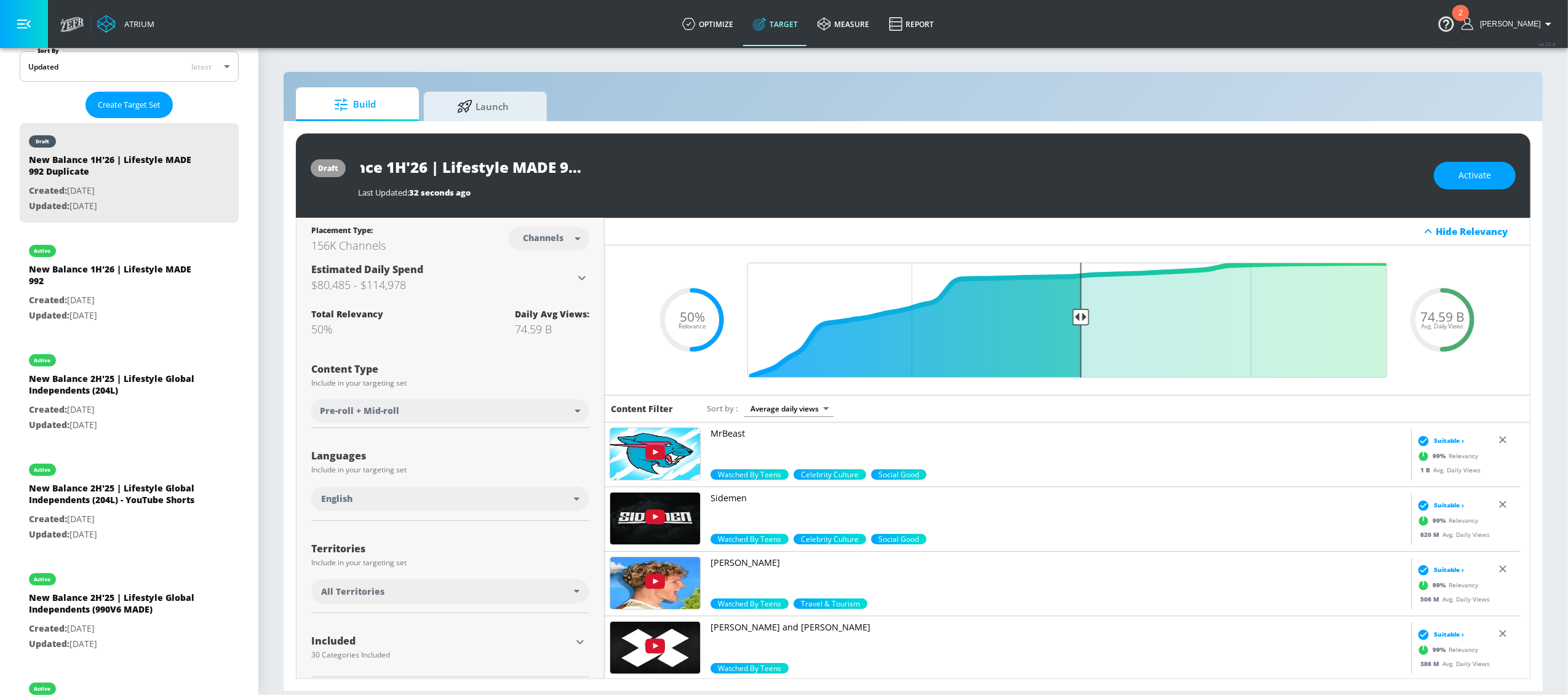
drag, startPoint x: 589, startPoint y: 166, endPoint x: 736, endPoint y: 159, distance: 147.2
click at [736, 159] on div "New Balance 1H'26 | Lifestyle MADE 992 Duplicate" at bounding box center [889, 167] width 1064 height 28
click at [659, 167] on icon "button" at bounding box center [655, 167] width 11 height 11
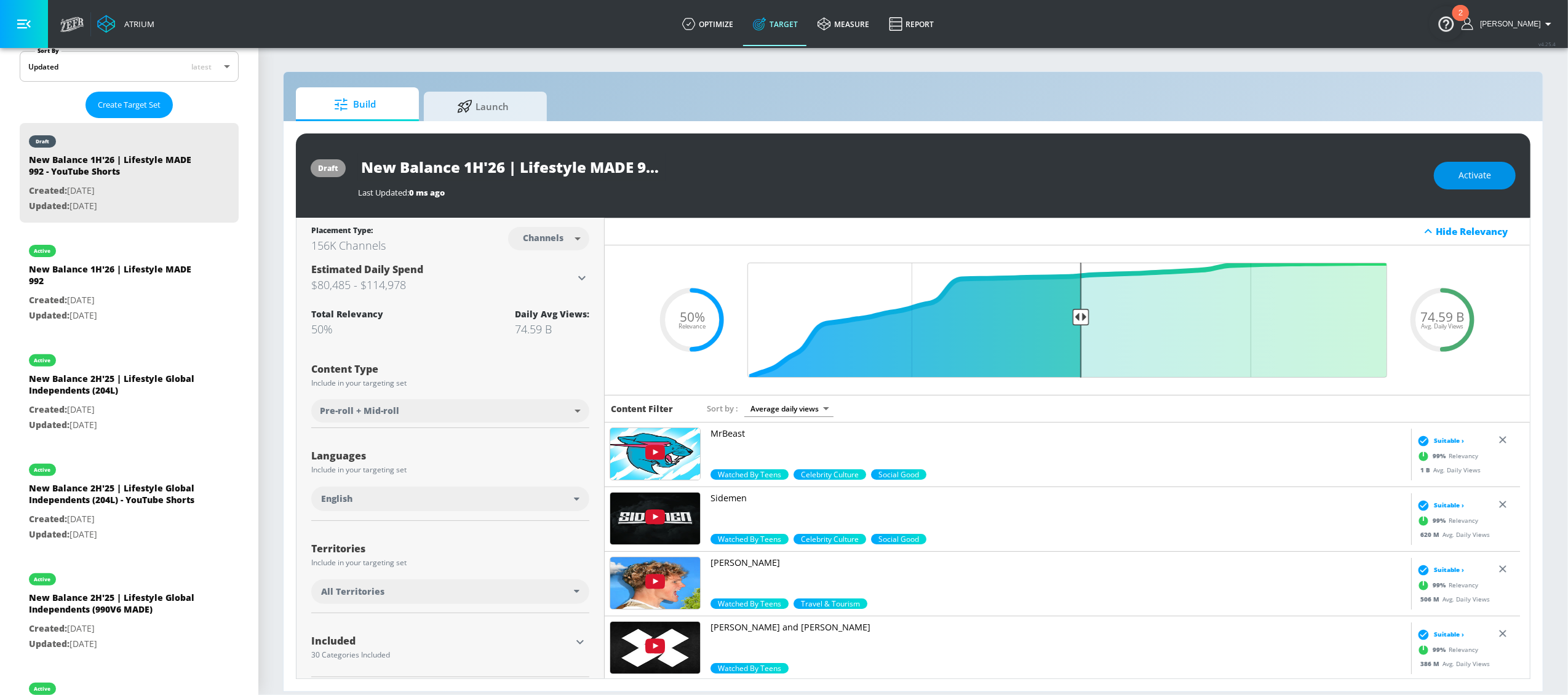
click at [1464, 176] on span "Activate" at bounding box center [1475, 175] width 33 height 15
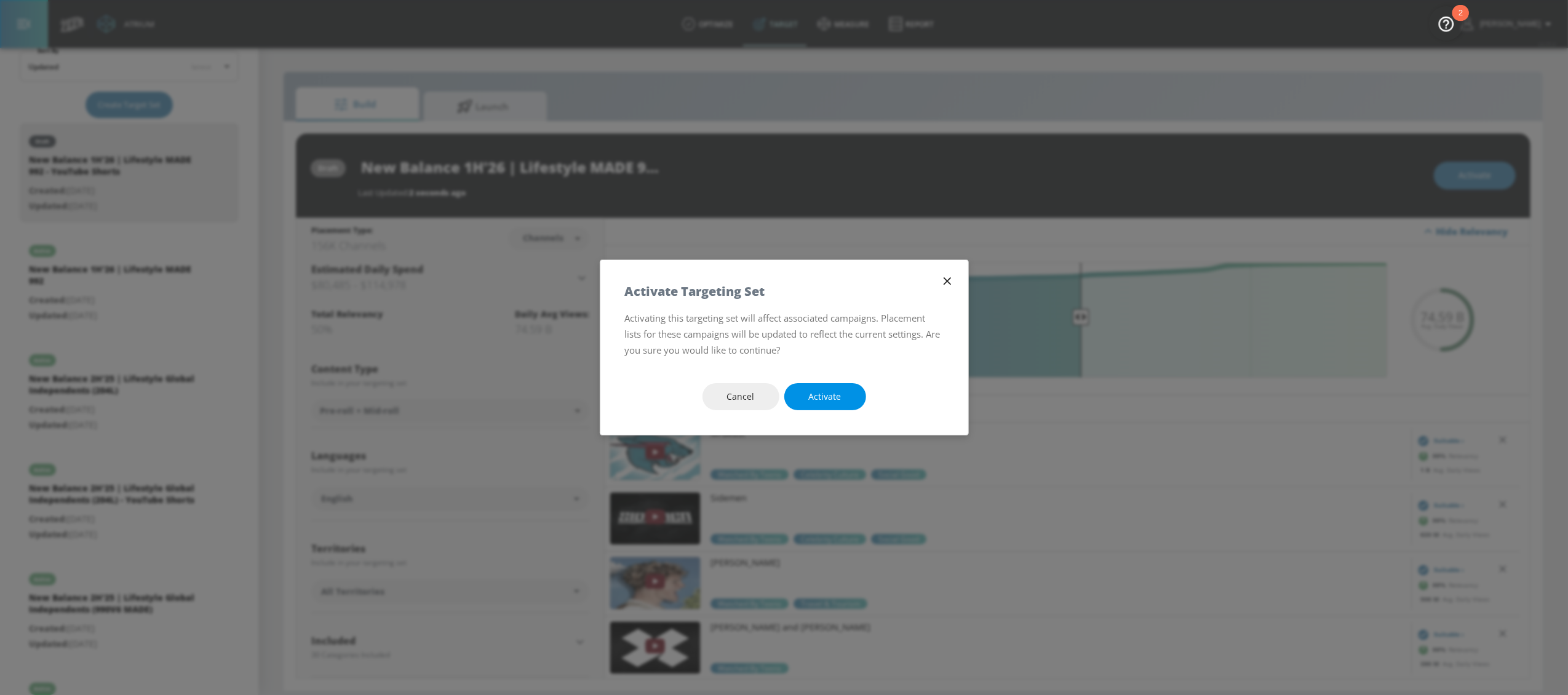
click at [823, 389] on span "Activate" at bounding box center [825, 397] width 33 height 15
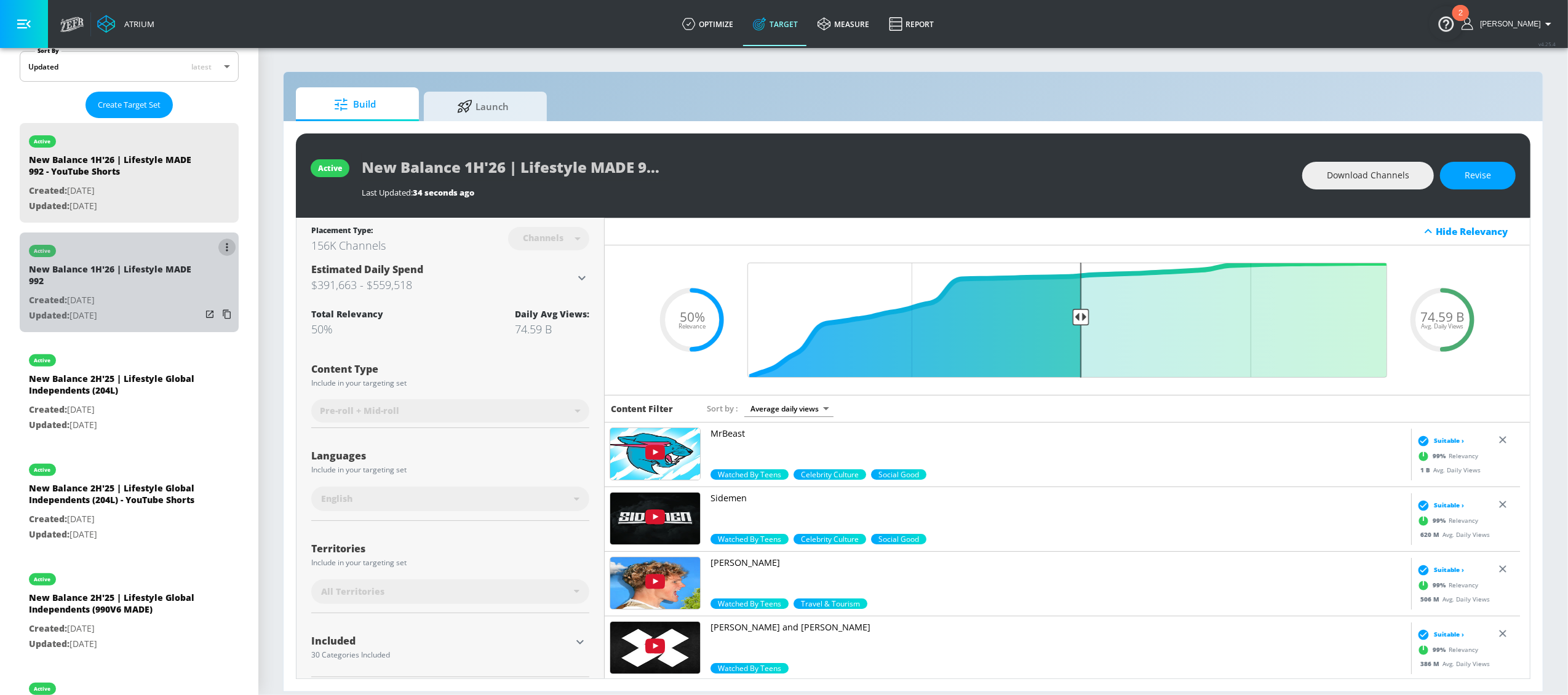
click at [226, 251] on icon "list of Target Set" at bounding box center [227, 247] width 2 height 9
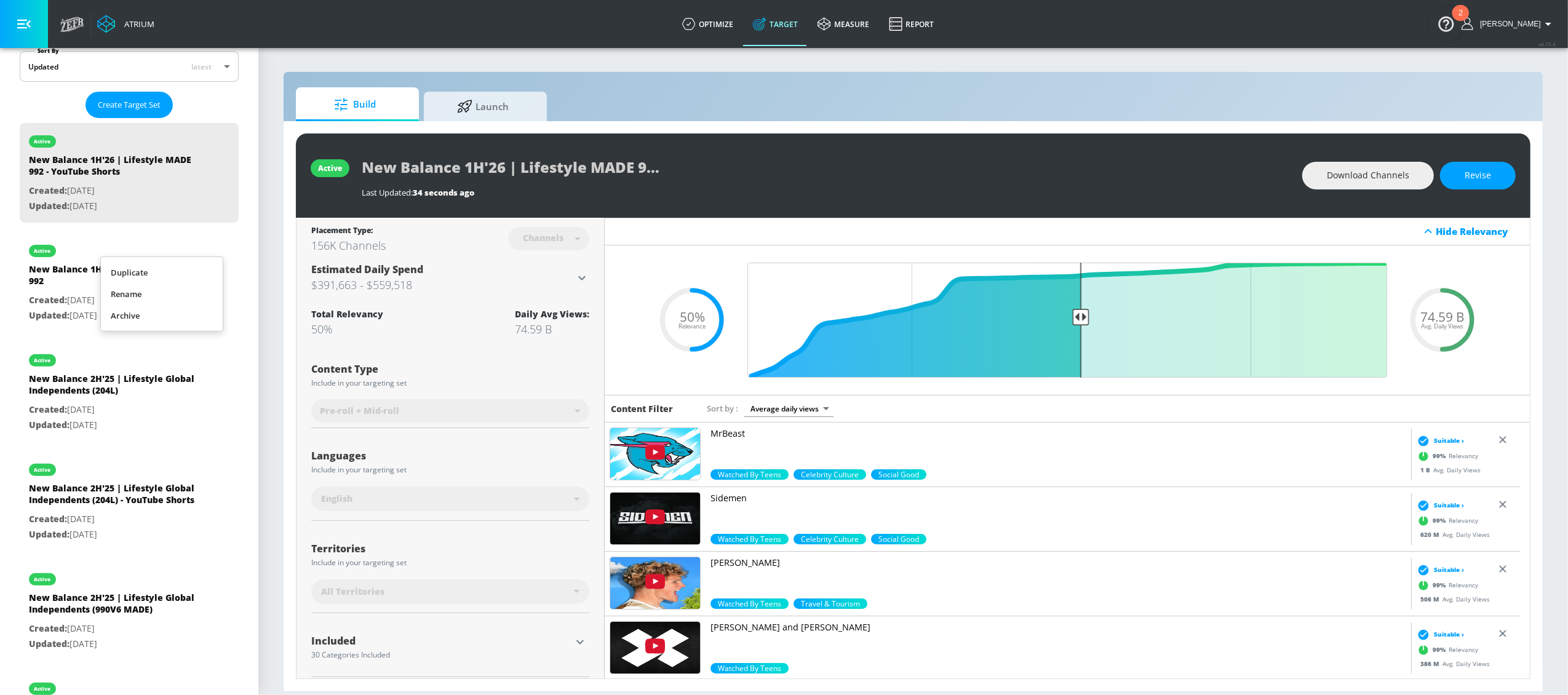
click at [185, 274] on li "Duplicate" at bounding box center [161, 272] width 122 height 22
click at [141, 272] on div "New Balance 1H'26 | Lifestyle MADE 992 Duplicate" at bounding box center [115, 278] width 172 height 30
type input "New Balance 1H'26 | Lifestyle MADE 992 Duplicate"
type input "videos"
type input "0.05"
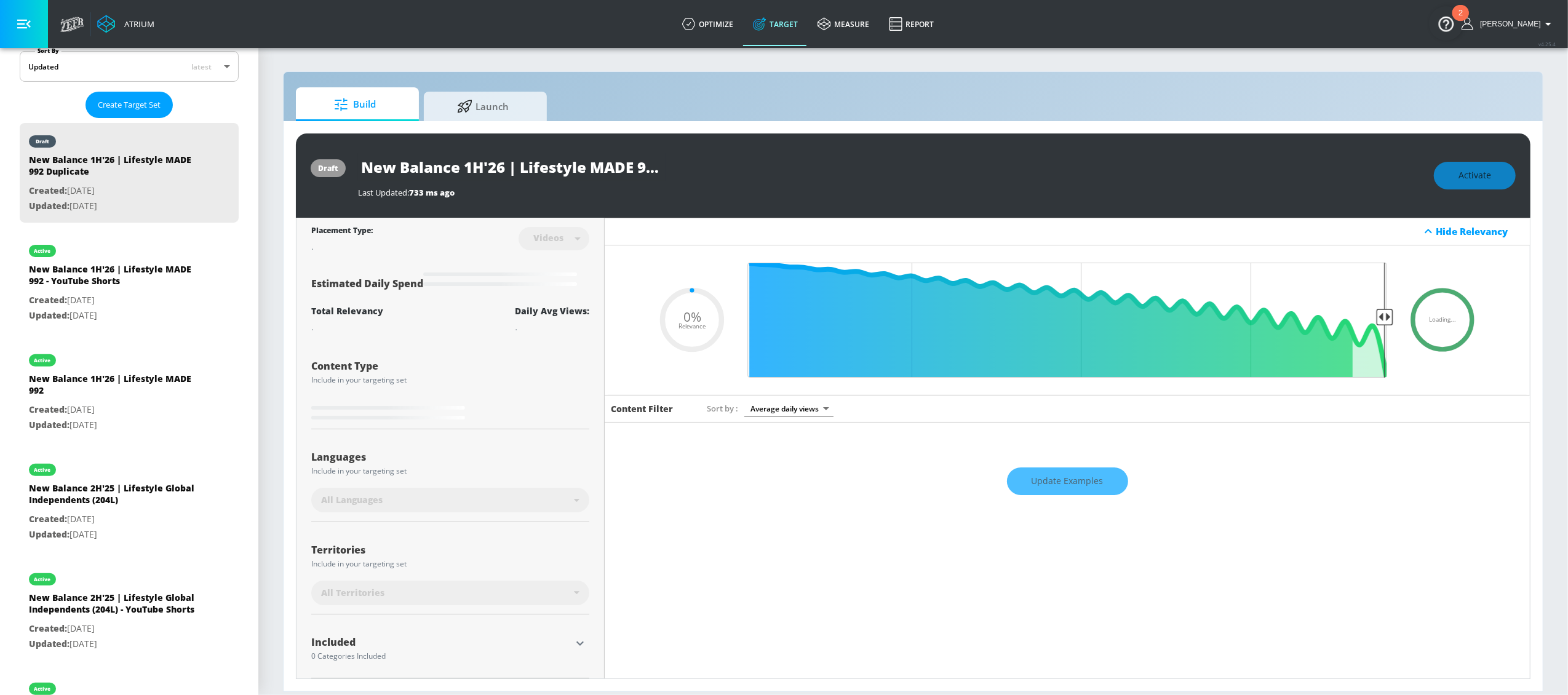
click at [577, 170] on input "New Balance 1H'26 | Lifestyle MADE 992 Duplicate" at bounding box center [512, 167] width 308 height 28
drag, startPoint x: 591, startPoint y: 165, endPoint x: 690, endPoint y: 179, distance: 100.0
click at [690, 179] on div "New Balance 1H'26 | Lifestyle MADE 992 Duplicate" at bounding box center [889, 167] width 1064 height 28
type input "New Balance 1H'26 | Lifestyle H"
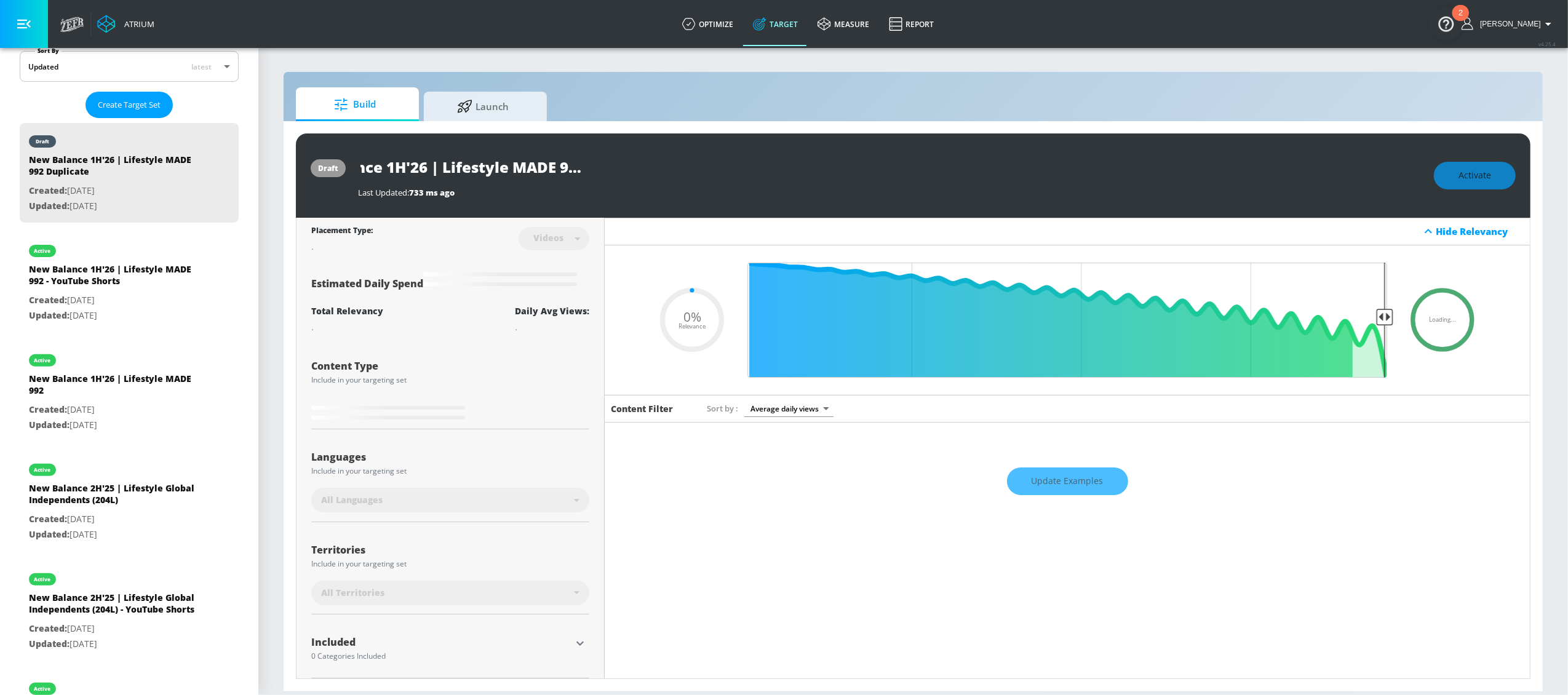
type input "0.05"
type input "New Balance 1H'26 | Lifestyle HA"
type input "0.05"
type input "New Balance 1H'26 | Lifestyle HAl"
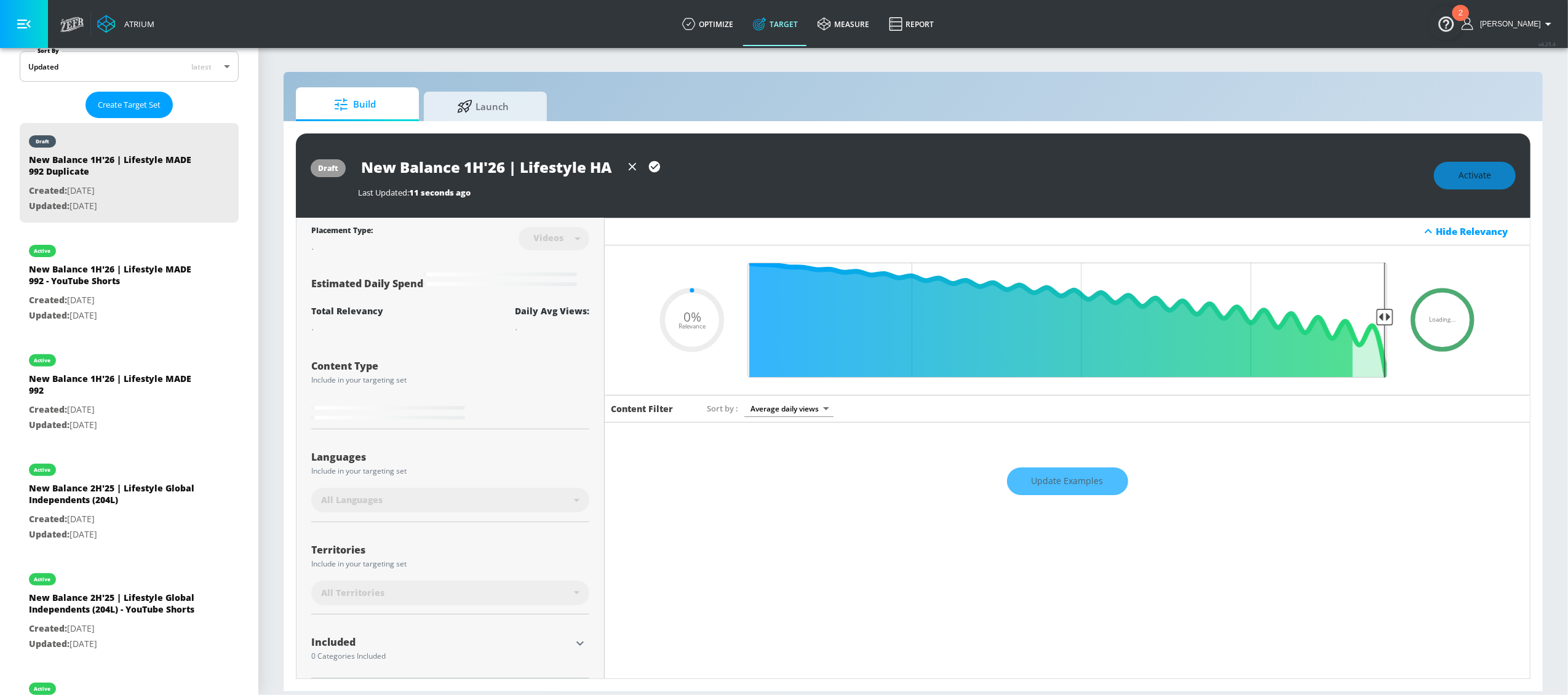
type input "0.05"
type input "New Balance 1H'26 | Lifestyle HAlo"
type input "0.05"
type input "New Balance 1H'26 | Lifestyle HAl"
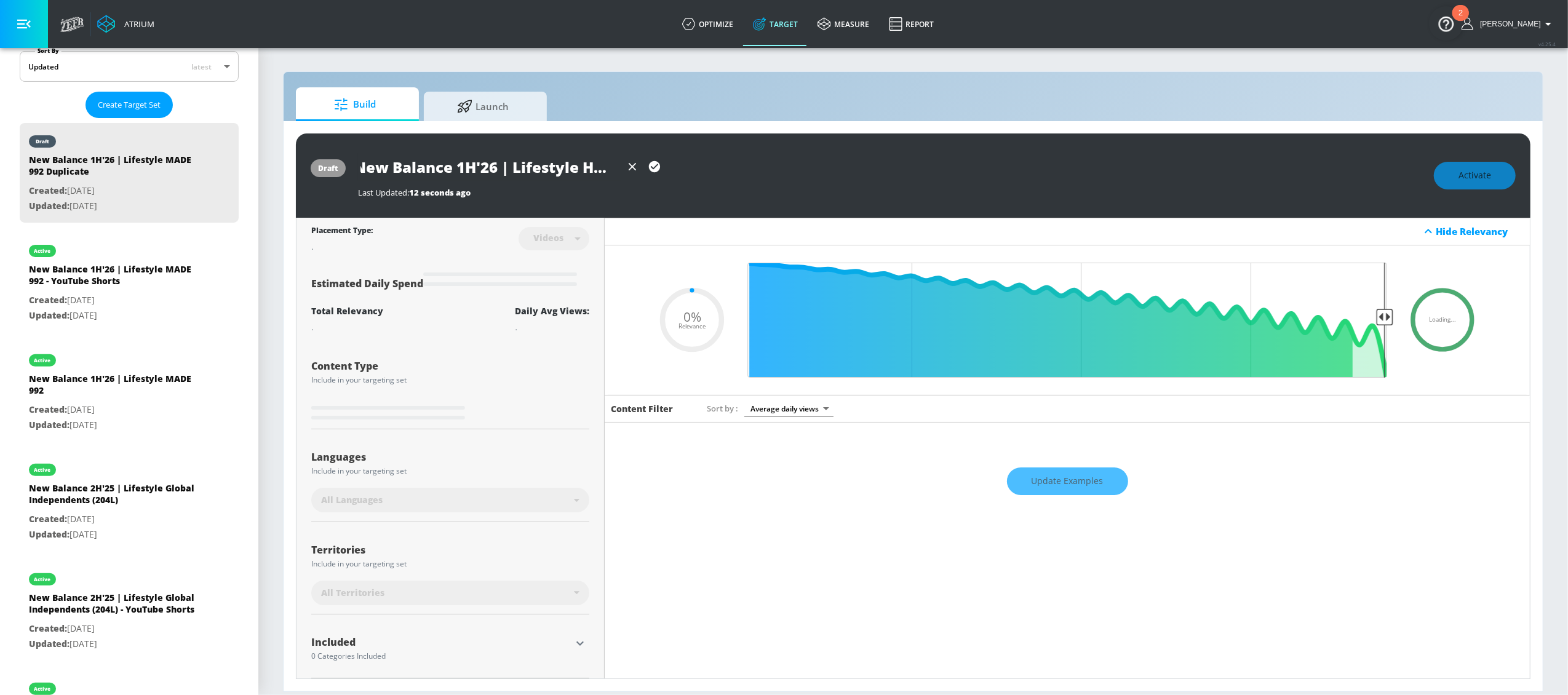
type input "0.05"
type input "New Balance 1H'26 | Lifestyle HA"
type input "0.05"
type input "New Balance 1H'26 | Lifestyle H"
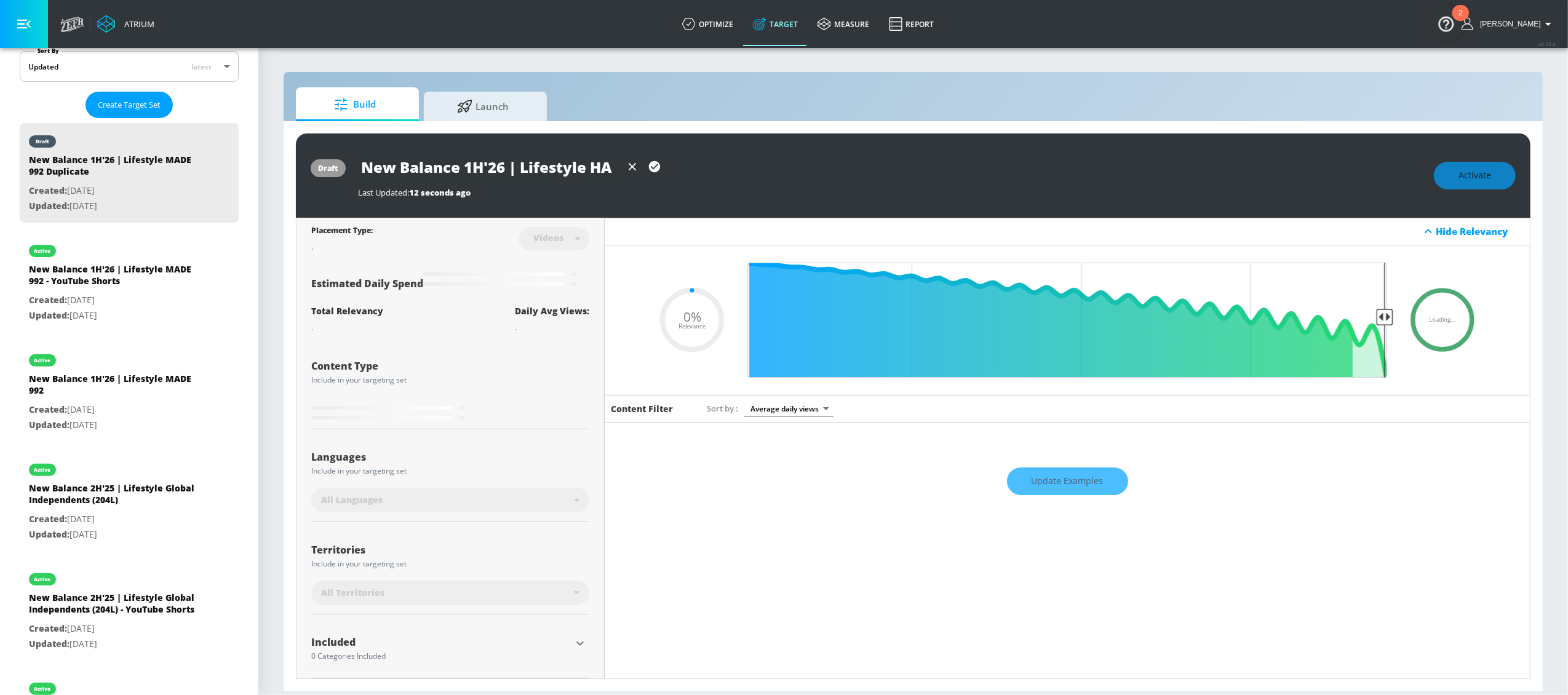
type input "0.05"
type input "New Balance 1H'26 | Lifestyle Ha"
type input "0.05"
type input "New Balance 1H'26 | Lifestyle Hal"
type input "0.05"
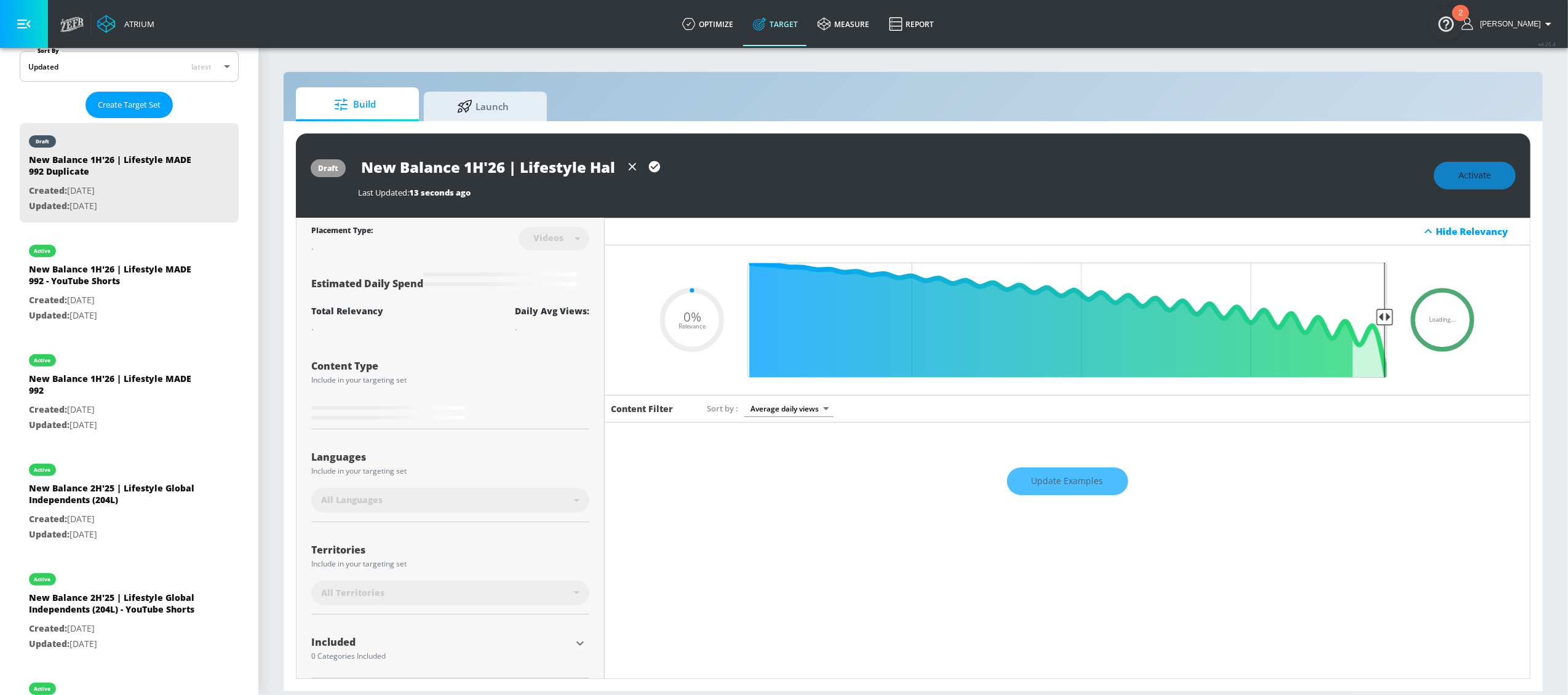
type input "New Balance 1H'26 | Lifestyle Halo"
type input "0.5"
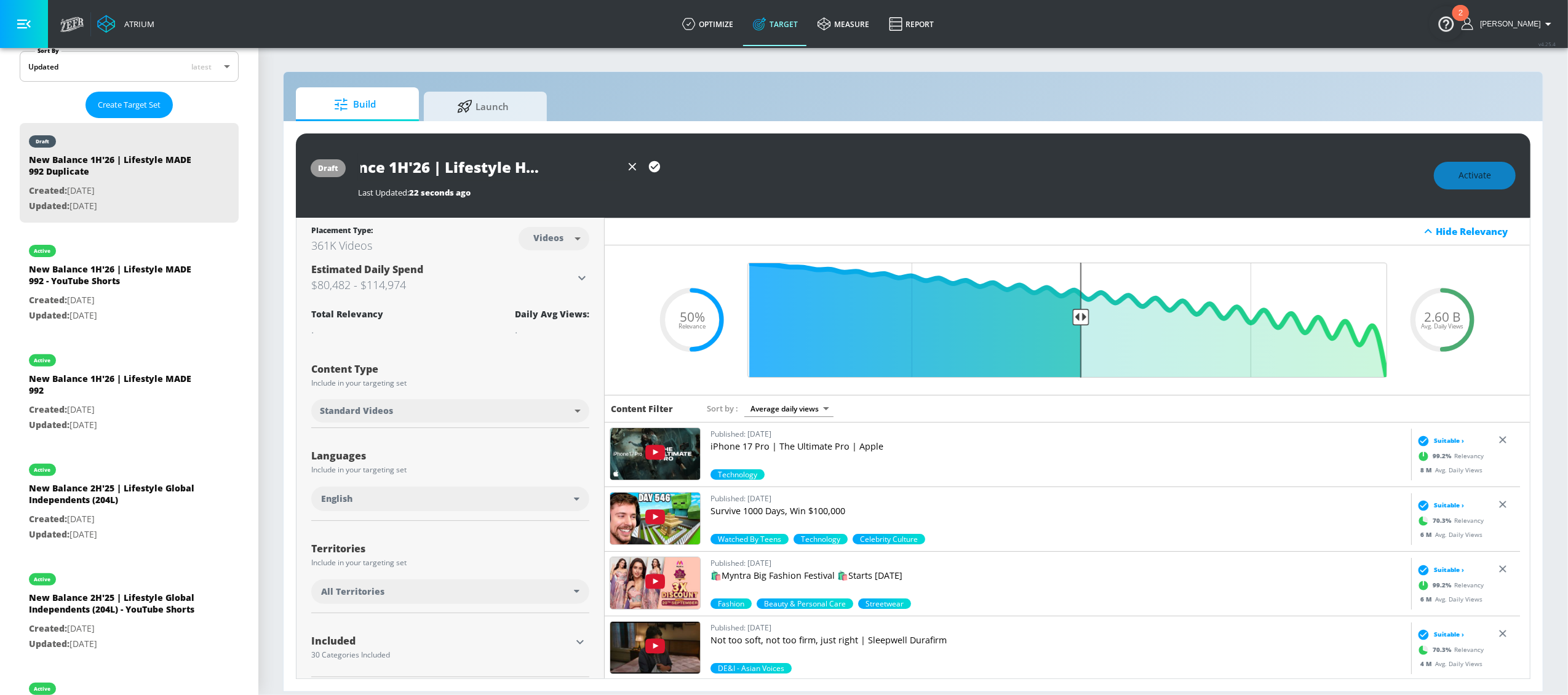
scroll to position [0, 80]
click at [656, 167] on icon "button" at bounding box center [655, 167] width 11 height 11
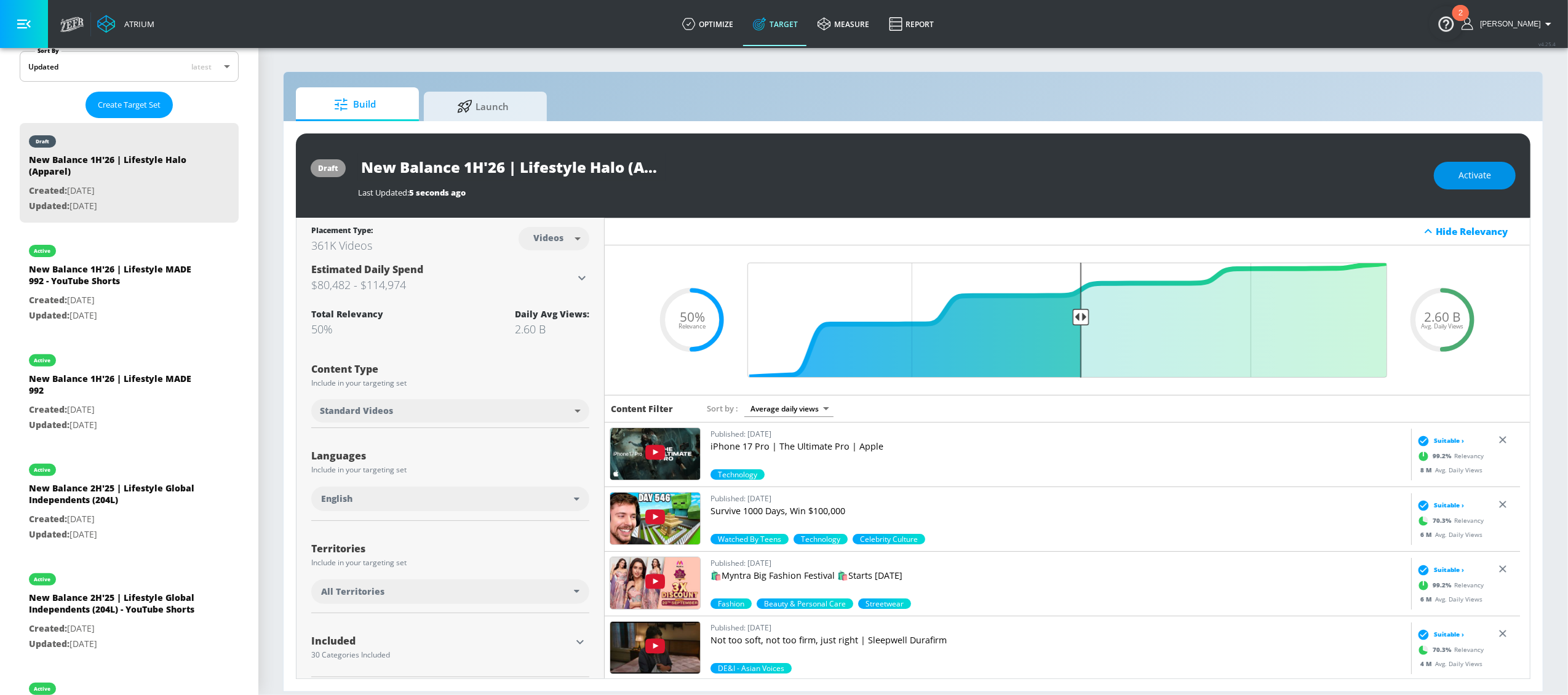
click at [1456, 176] on button "Activate" at bounding box center [1475, 175] width 82 height 28
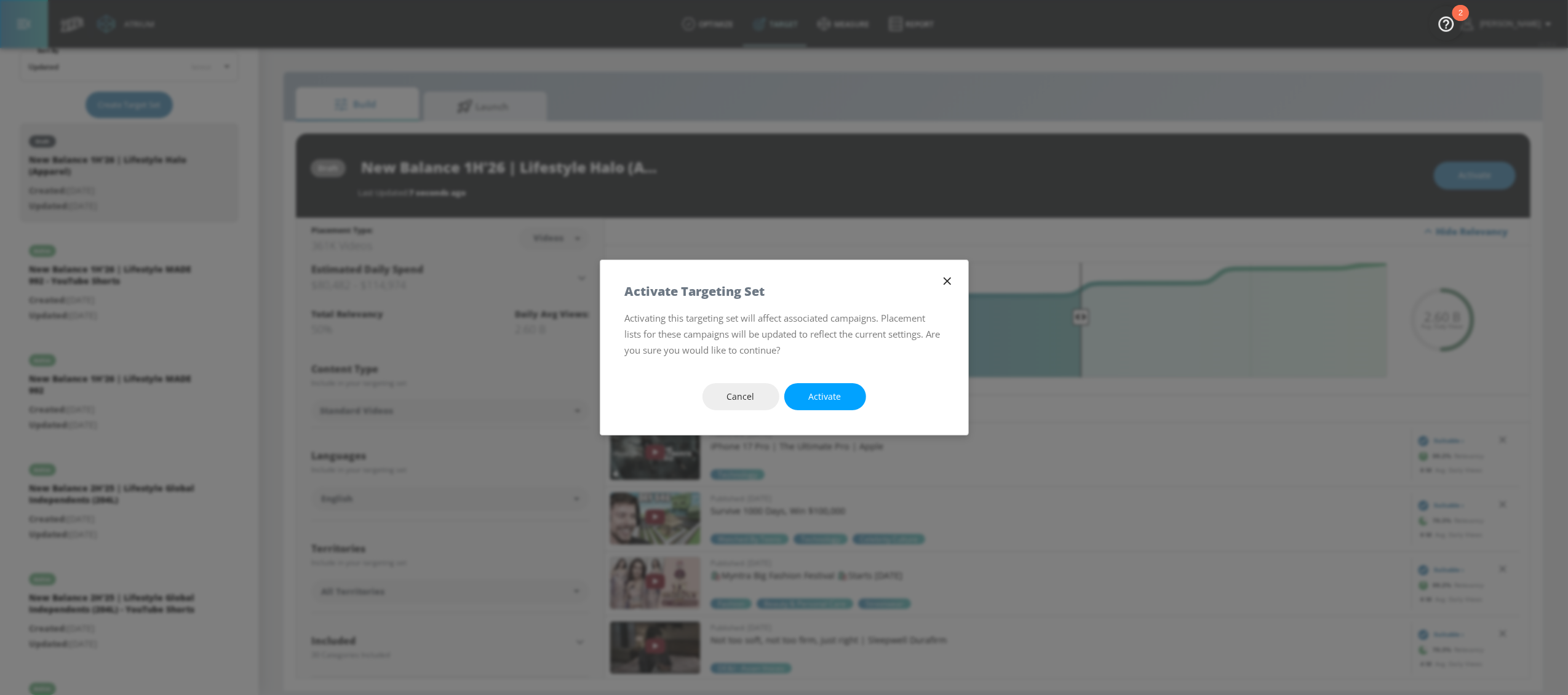
click at [836, 392] on span "Activate" at bounding box center [825, 397] width 33 height 15
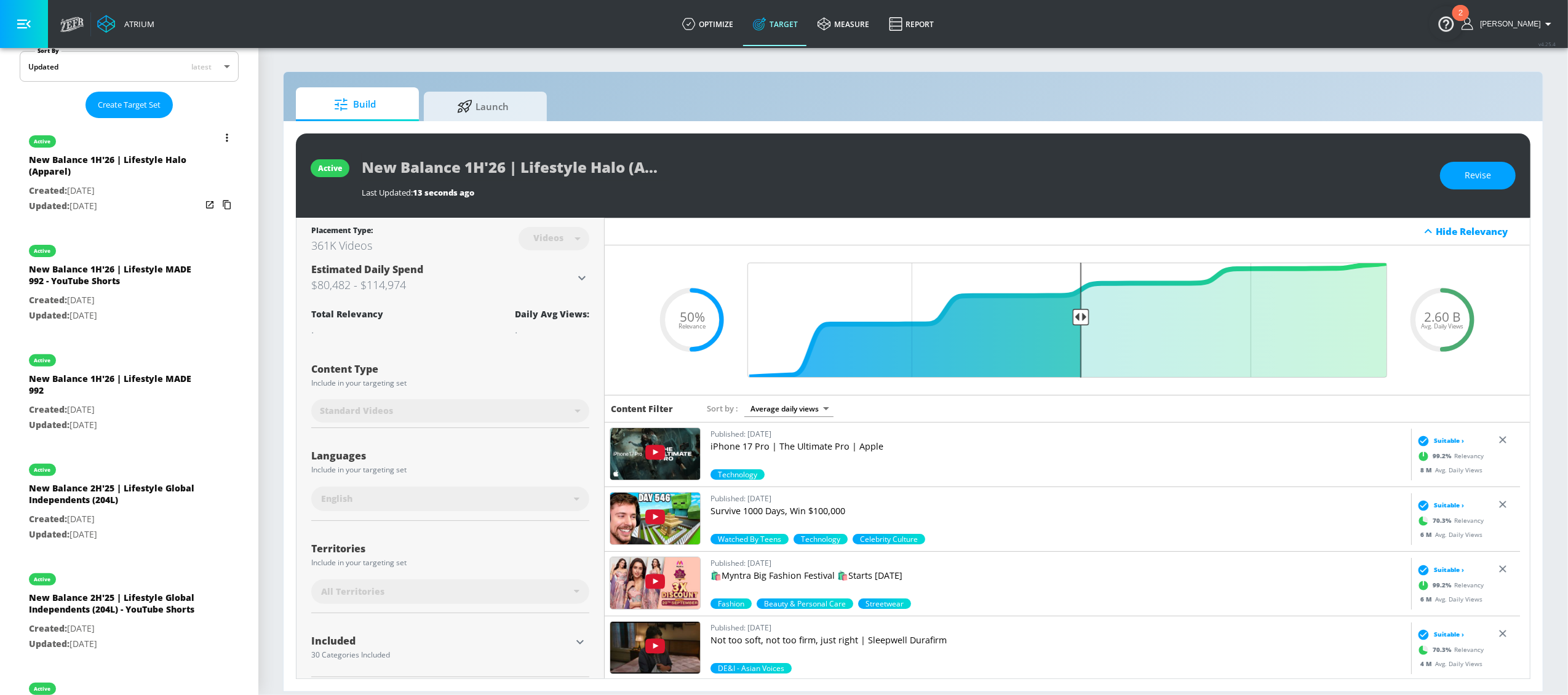
click at [218, 139] on button "list of Target Set" at bounding box center [227, 138] width 17 height 17
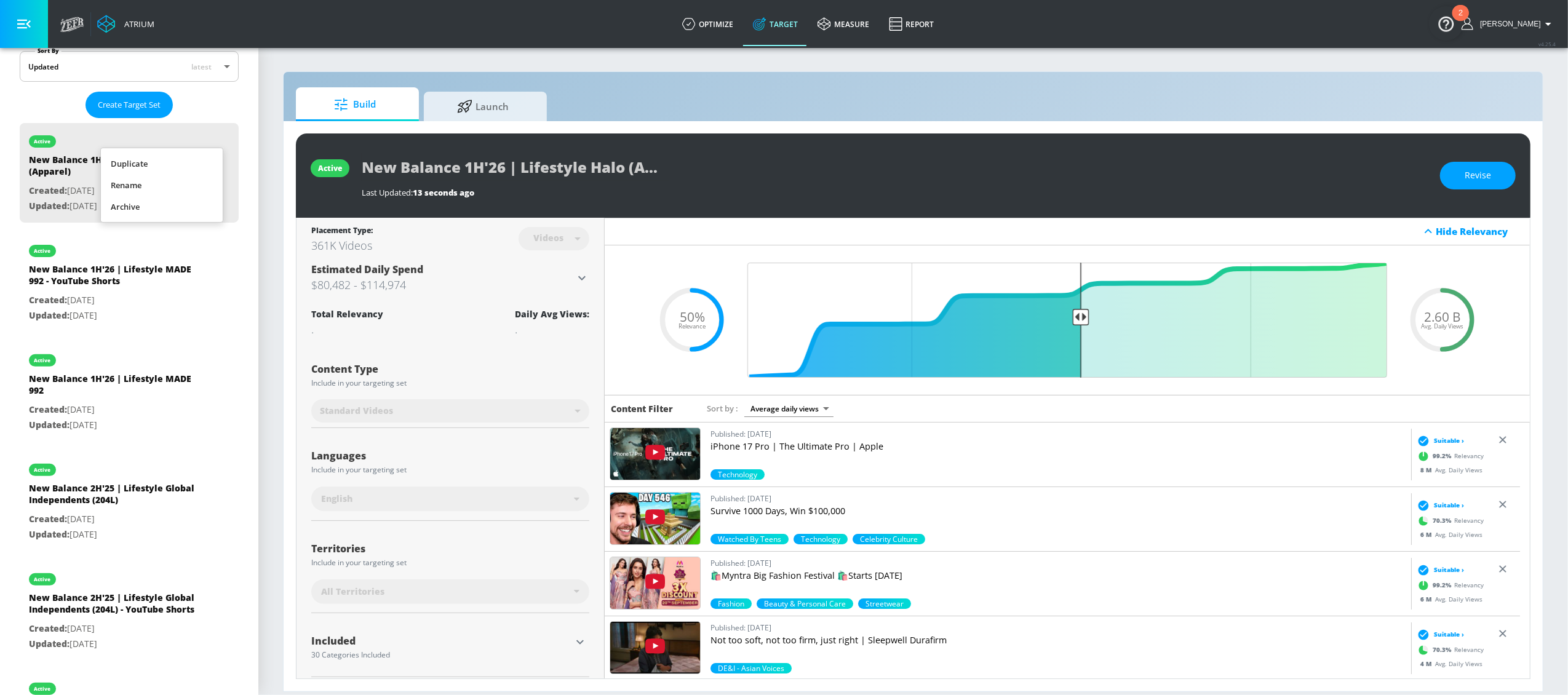
click at [186, 159] on li "Duplicate" at bounding box center [161, 164] width 122 height 22
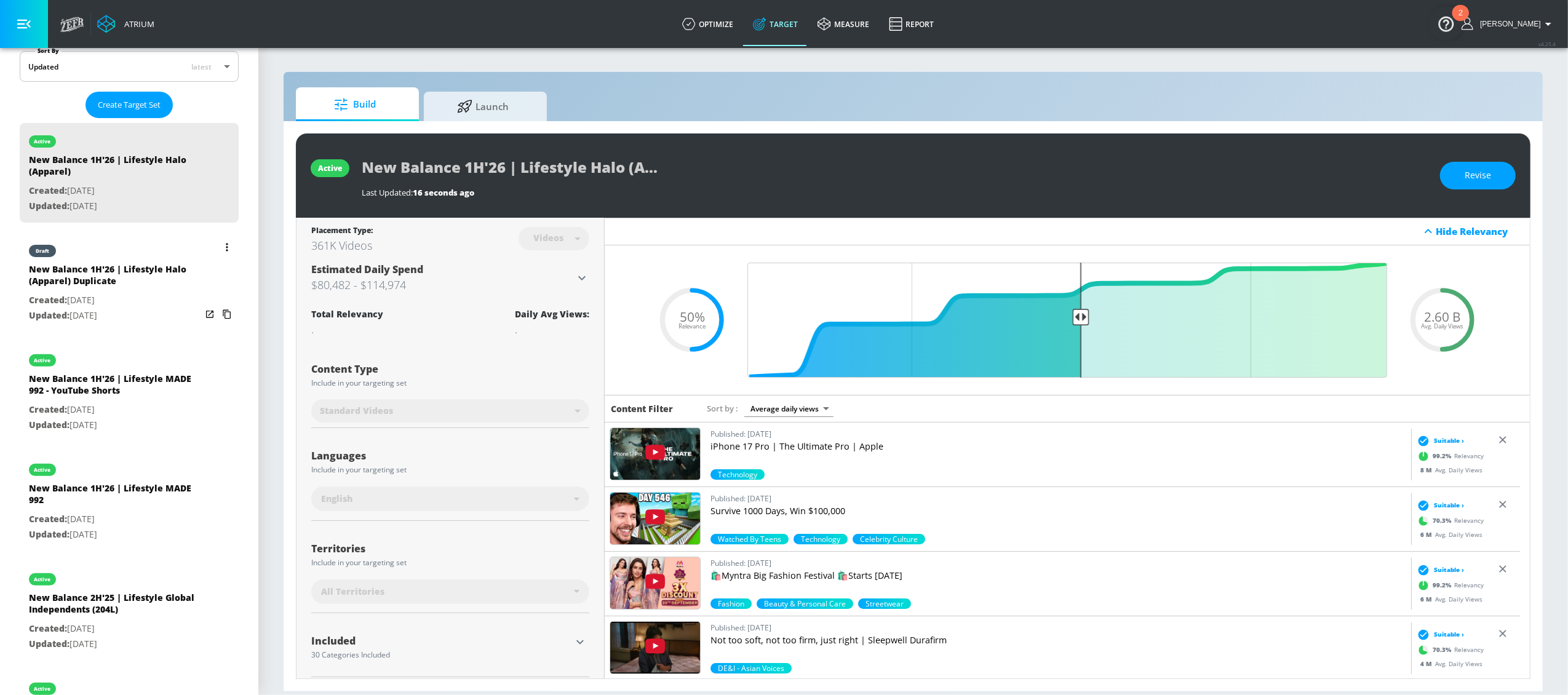
click at [126, 282] on div "New Balance 1H'26 | Lifestyle Halo (Apparel) Duplicate" at bounding box center [115, 278] width 172 height 30
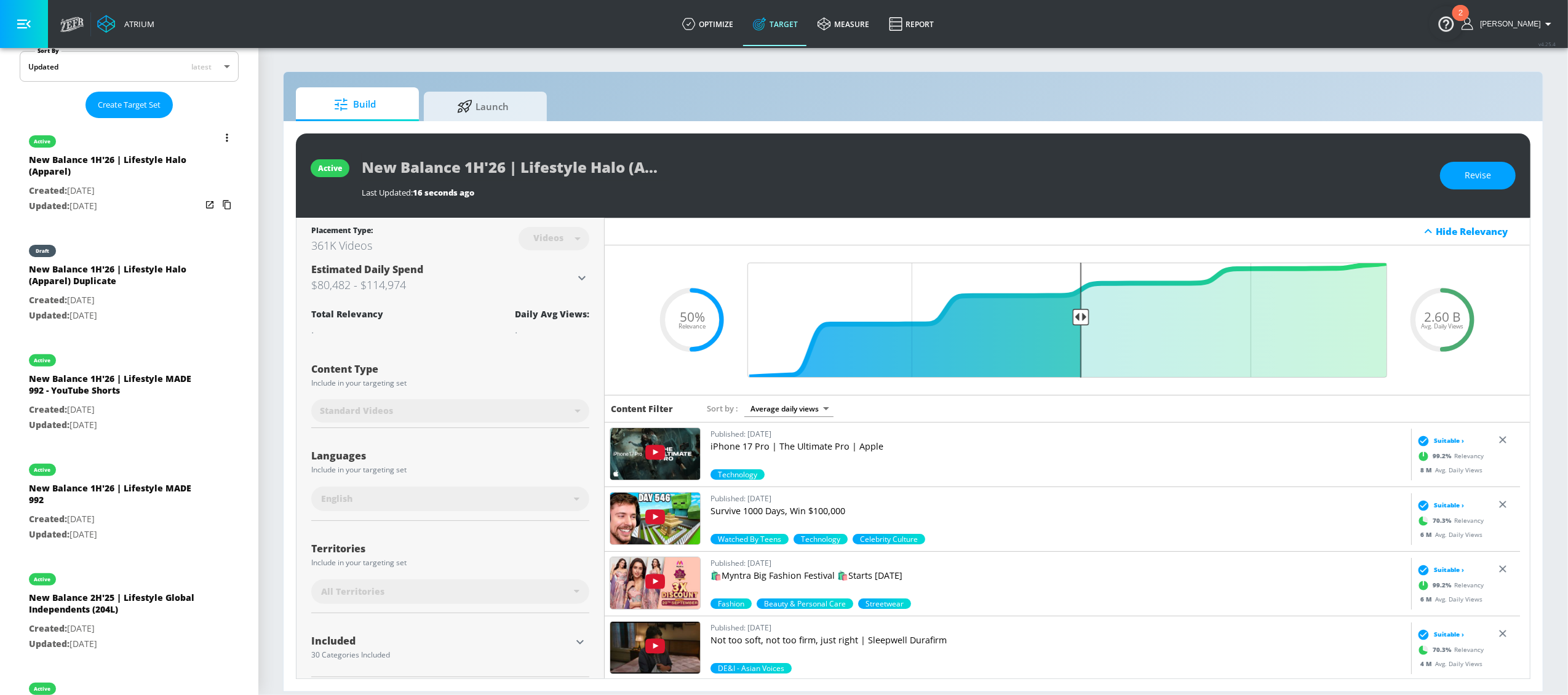
type input "New Balance 1H'26 | Lifestyle Halo (Apparel) Duplicate"
type input "0.05"
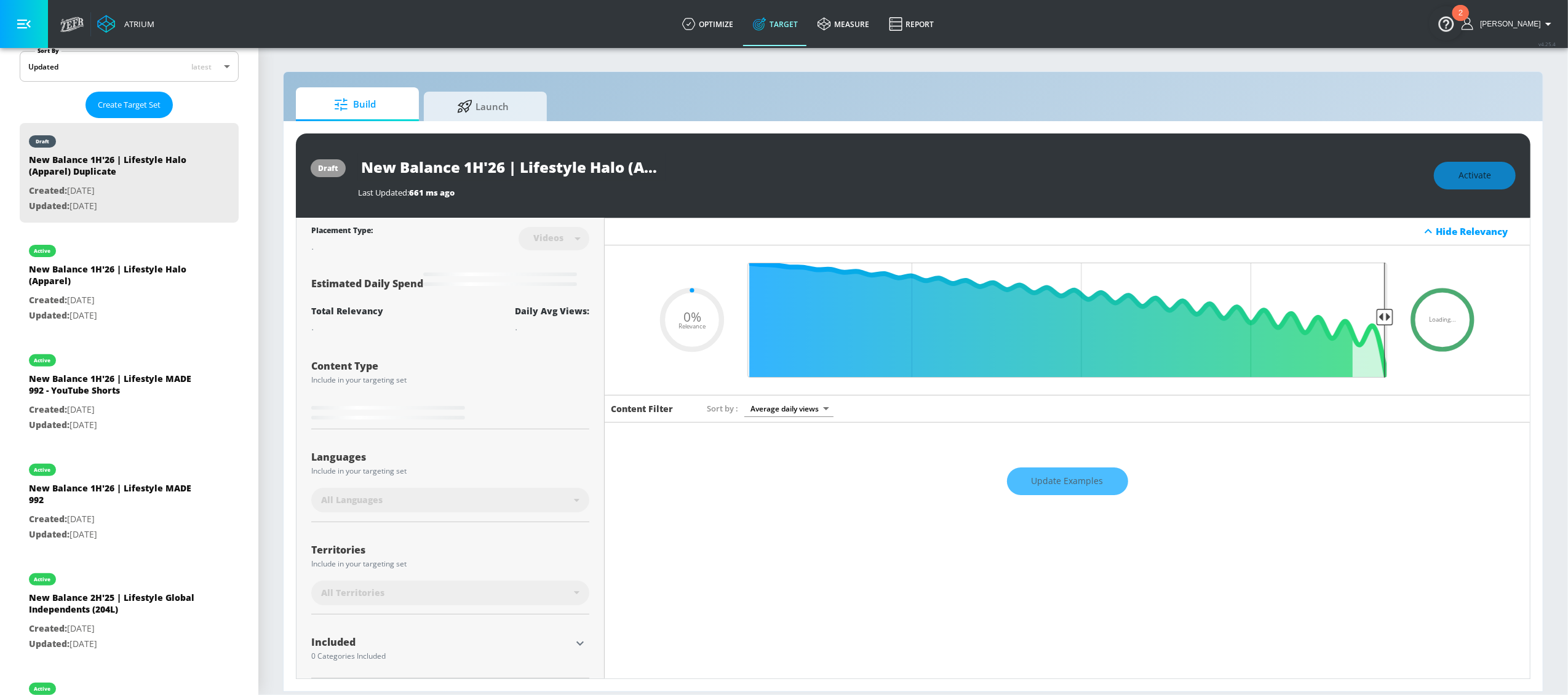
click at [582, 165] on input "New Balance 1H'26 | Lifestyle Halo (Apparel) Duplicate" at bounding box center [512, 167] width 308 height 28
drag, startPoint x: 624, startPoint y: 172, endPoint x: 685, endPoint y: 168, distance: 61.1
click at [687, 168] on div "New Balance 1H'26 | Lifestyle Halo (Apparel) Duplicate" at bounding box center [889, 167] width 1064 height 28
click at [651, 167] on input "New Balance 1H'26 | Lifestyle Halo (Apparel) Duplicate" at bounding box center [512, 167] width 308 height 28
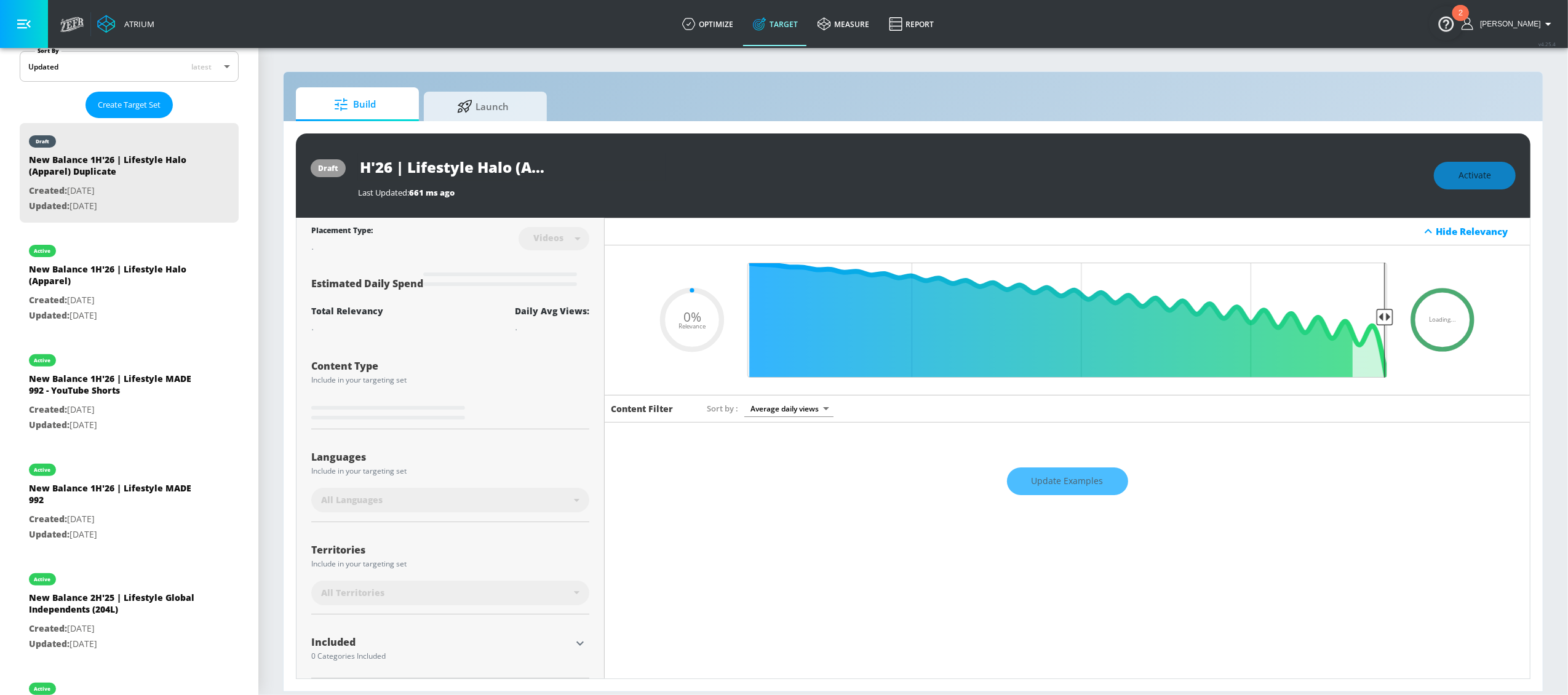
drag, startPoint x: 588, startPoint y: 168, endPoint x: 729, endPoint y: 169, distance: 141.0
click at [728, 169] on div "New Balance 1H'26 | Lifestyle Halo (Apparel) Duplicate" at bounding box center [889, 167] width 1064 height 28
type input "New Balance 1H'26 | Lifestyle Halo (Apparel) -"
type input "0.05"
type input "New Balance 1H'26 | Lifestyle Halo (Apparel) -"
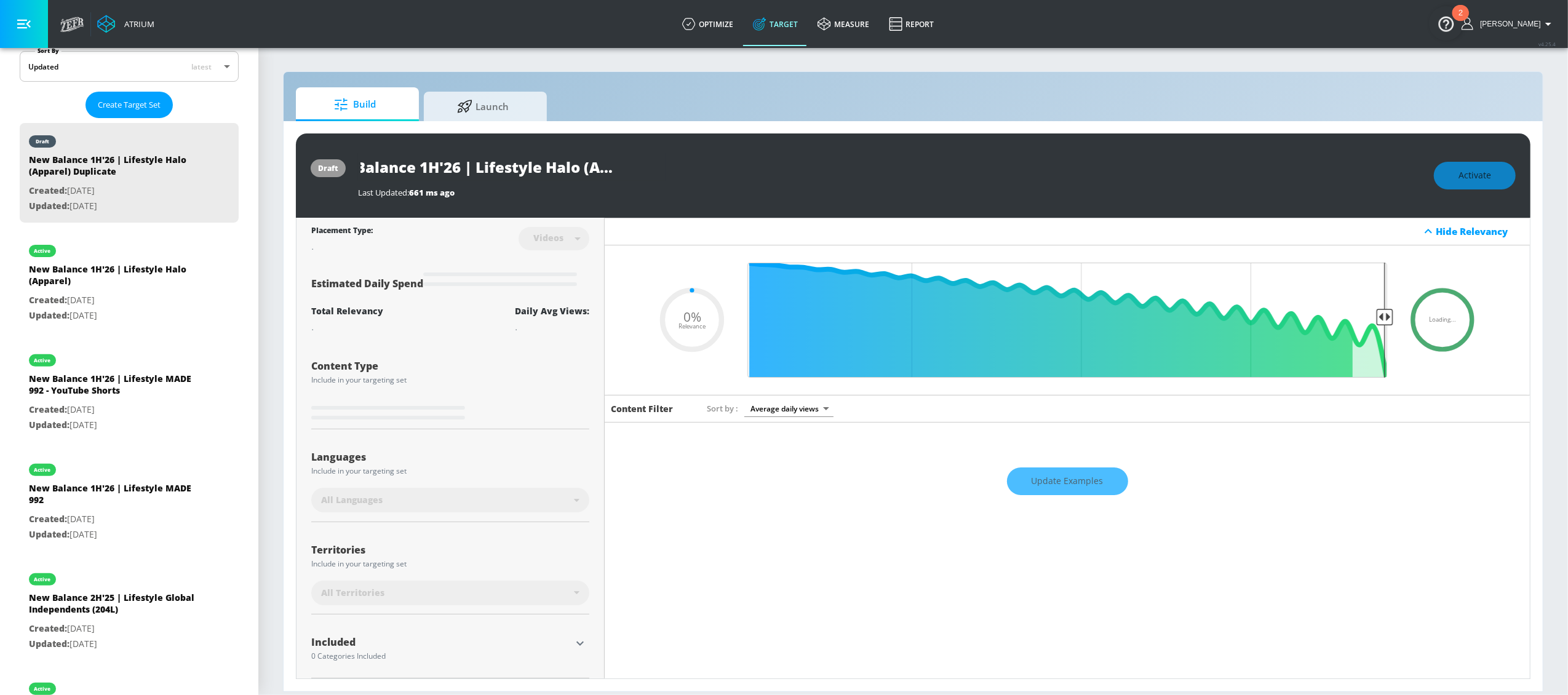
type input "0.05"
type input "New Balance 1H'26 | Lifestyle Halo (Apparel) - Y"
type input "0.05"
type input "New Balance 1H'26 | Lifestyle Halo (Apparel) - Yo"
type input "0.05"
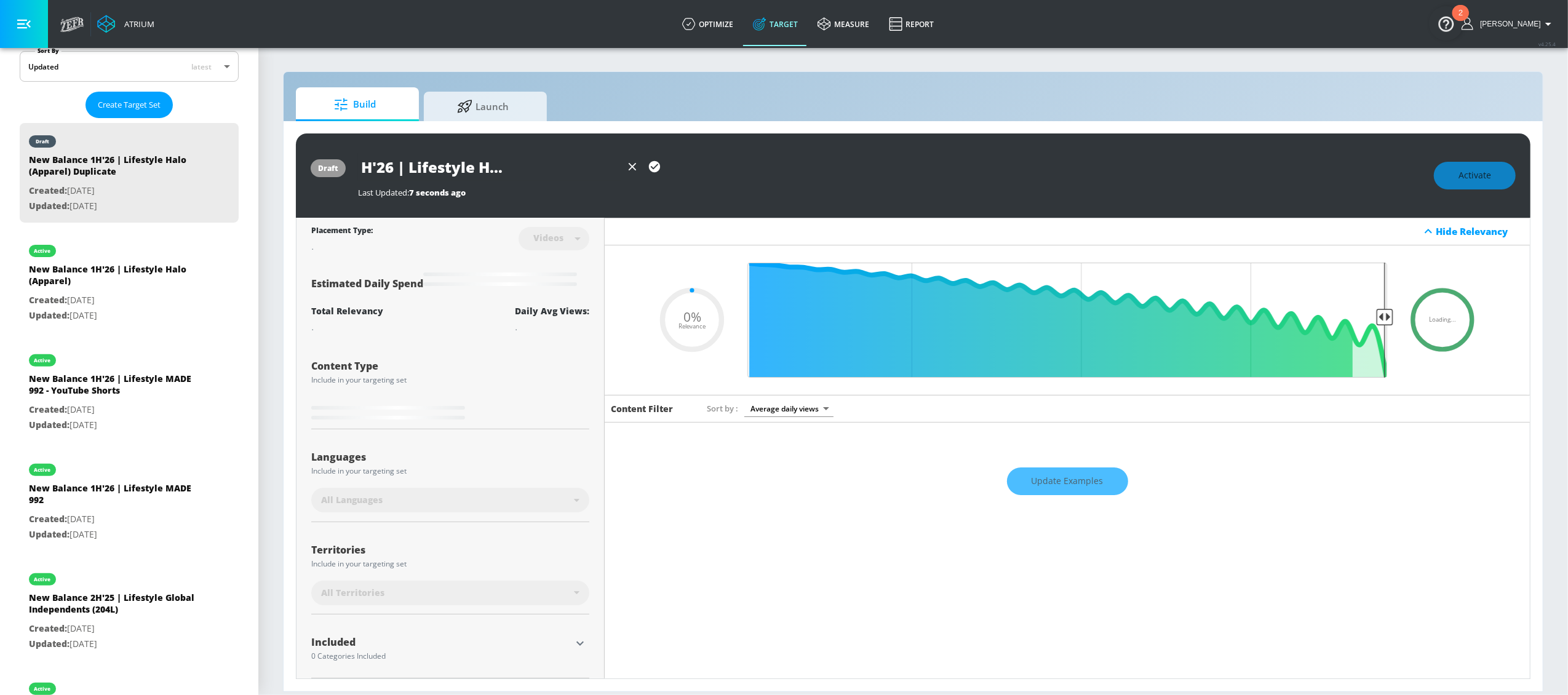
type input "New Balance 1H'26 | Lifestyle Halo (Apparel) - You"
type input "0.05"
type input "New Balance 1H'26 | Lifestyle Halo (Apparel) - YouT"
type input "0.05"
type input "New Balance 1H'26 | Lifestyle Halo (Apparel) - YouTu"
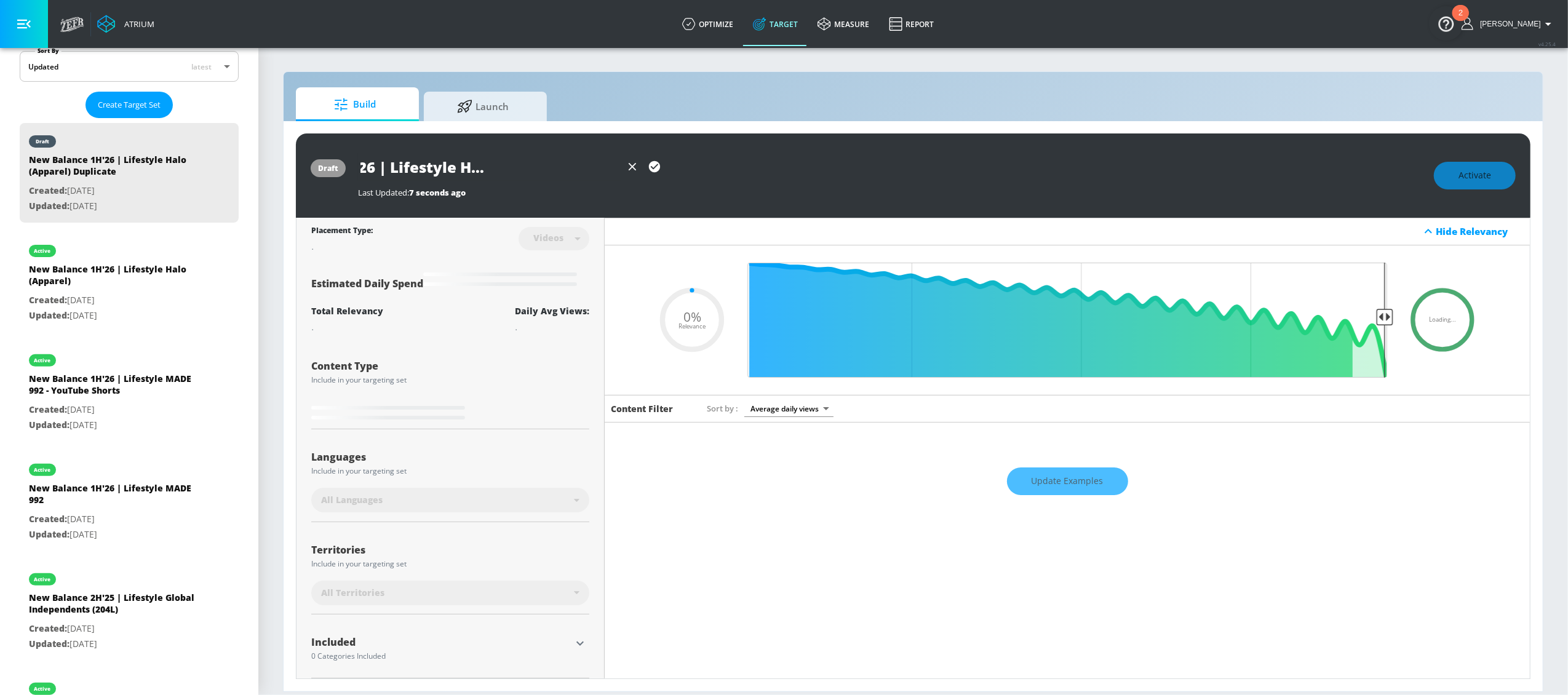
type input "0.05"
type input "New Balance 1H'26 | Lifestyle Halo (Apparel) - YouTub"
type input "0.05"
type input "New Balance 1H'26 | Lifestyle Halo (Apparel) - YouTube"
type input "0.05"
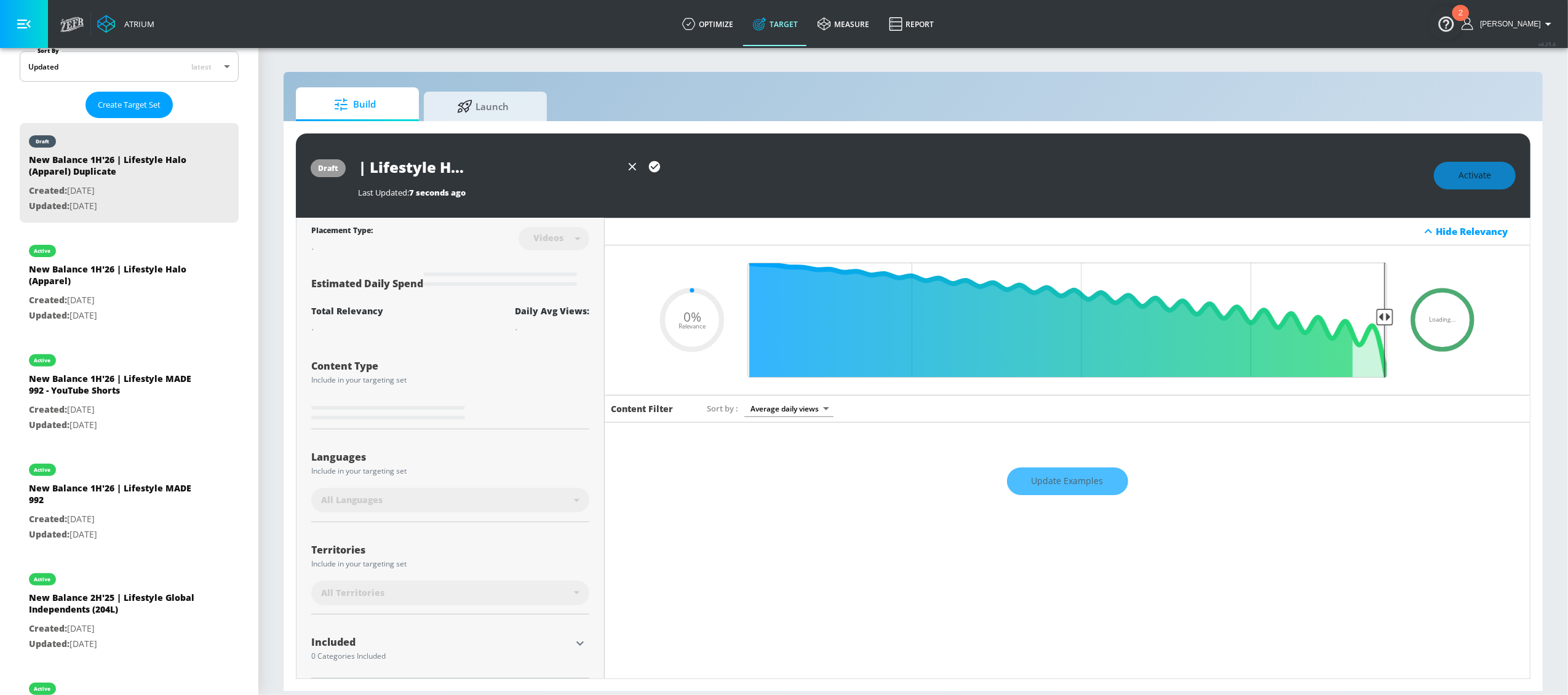
type input "New Balance 1H'26 | Lifestyle Halo (Apparel) - YouTube"
type input "0.05"
type input "New Balance 1H'26 | Lifestyle Halo (Apparel) - YouTube S"
type input "0.05"
type input "New Balance 1H'26 | Lifestyle Halo (Apparel) - YouTube Sh"
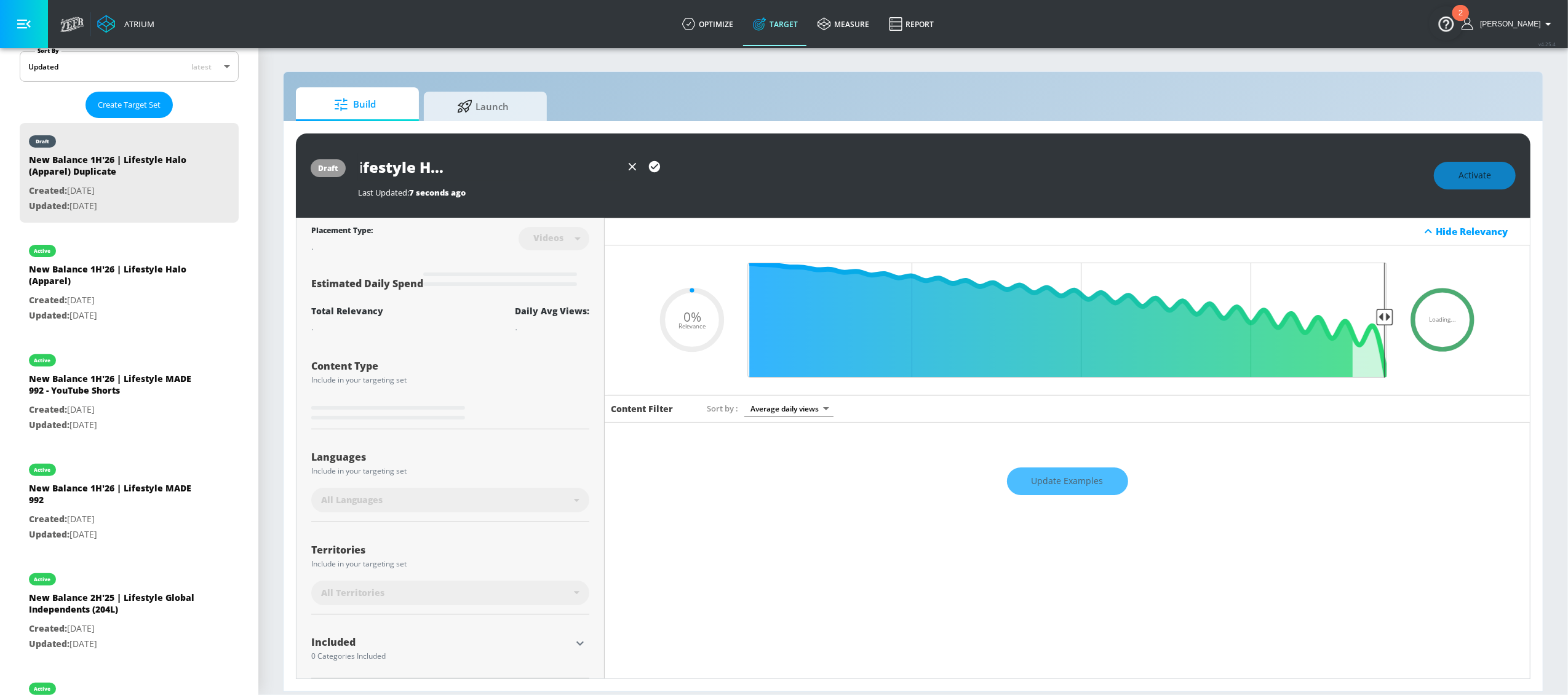
type input "0.05"
type input "New Balance 1H'26 | Lifestyle Halo (Apparel) - YouTube Sho"
type input "0.05"
type input "New Balance 1H'26 | Lifestyle Halo (Apparel) - YouTube Shor"
type input "0.05"
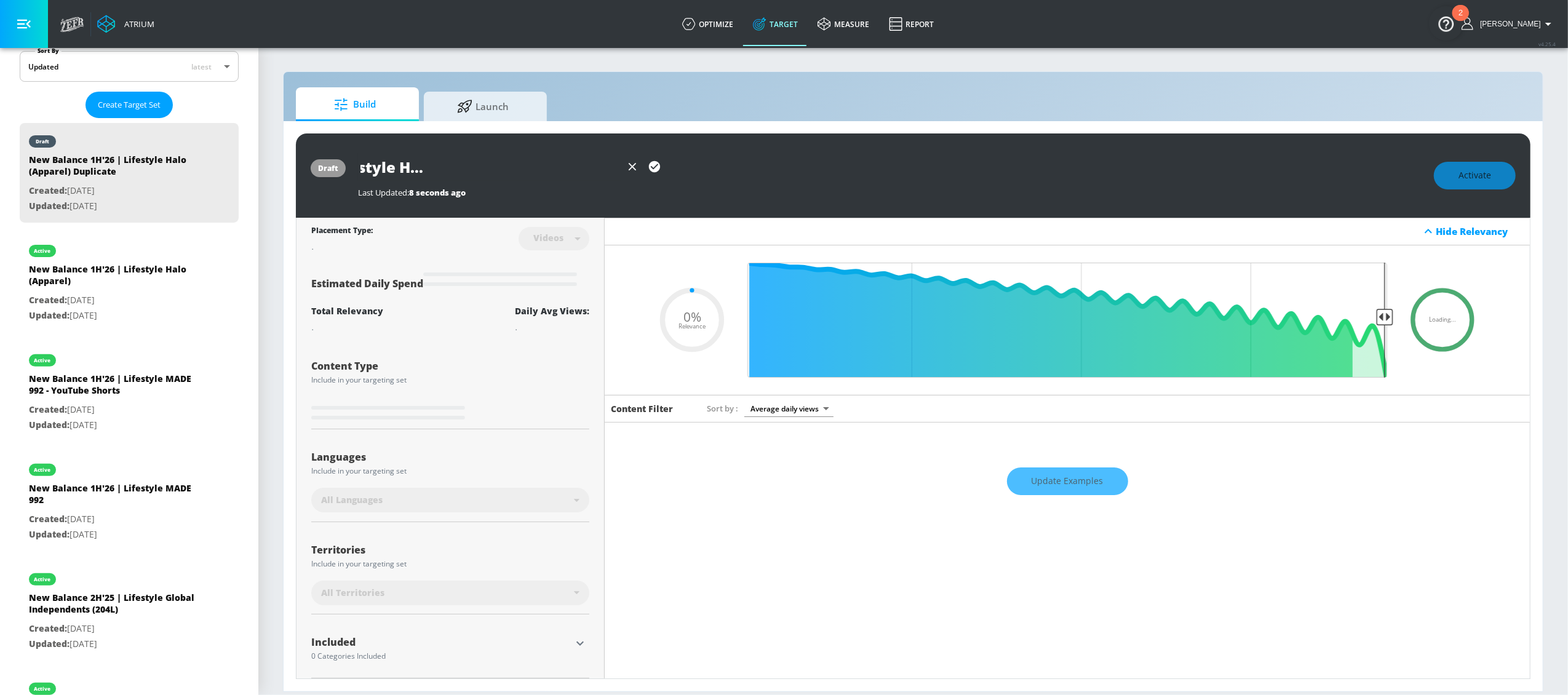
type input "New Balance 1H'26 | Lifestyle Halo (Apparel) - YouTube Short"
type input "0.05"
type input "New Balance 1H'26 | Lifestyle Halo (Apparel) - YouTube Shorts"
type input "0.05"
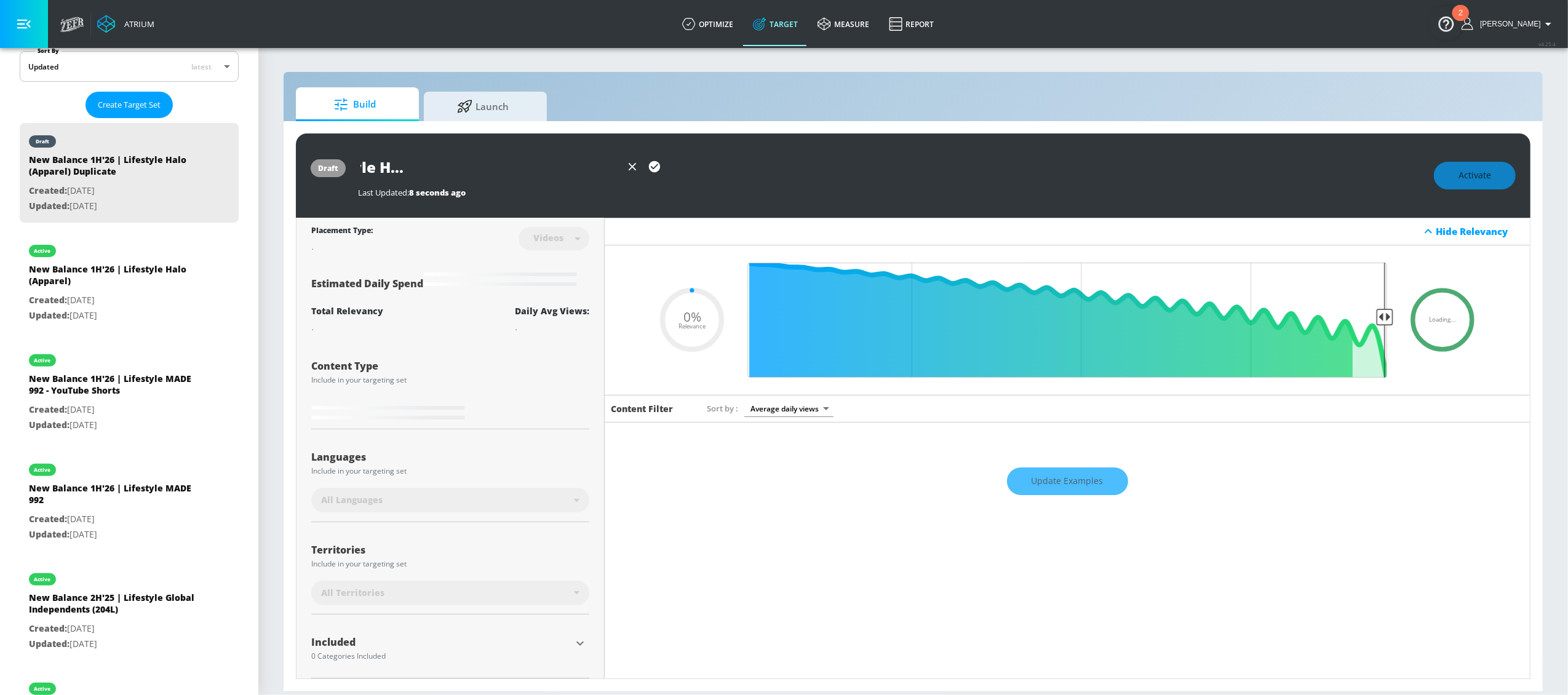
type input "New Balance 1H'26 | Lifestyle Halo (Apparel) - YouTube Shorts"
click at [654, 169] on icon "button" at bounding box center [655, 167] width 11 height 11
type input "0.05"
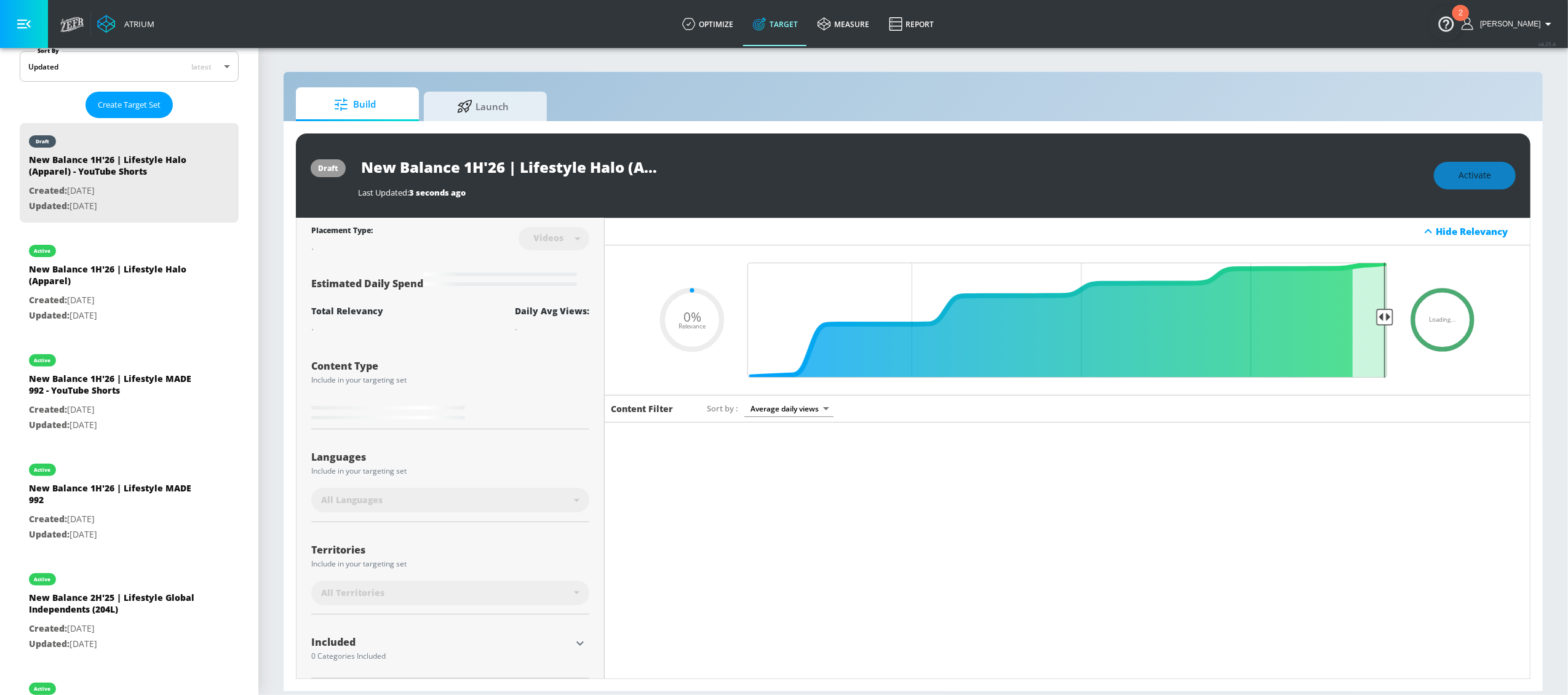
type input "New Balance 1H'26 | Lifestyle Halo (Apparel) Duplicate"
type input "0.5"
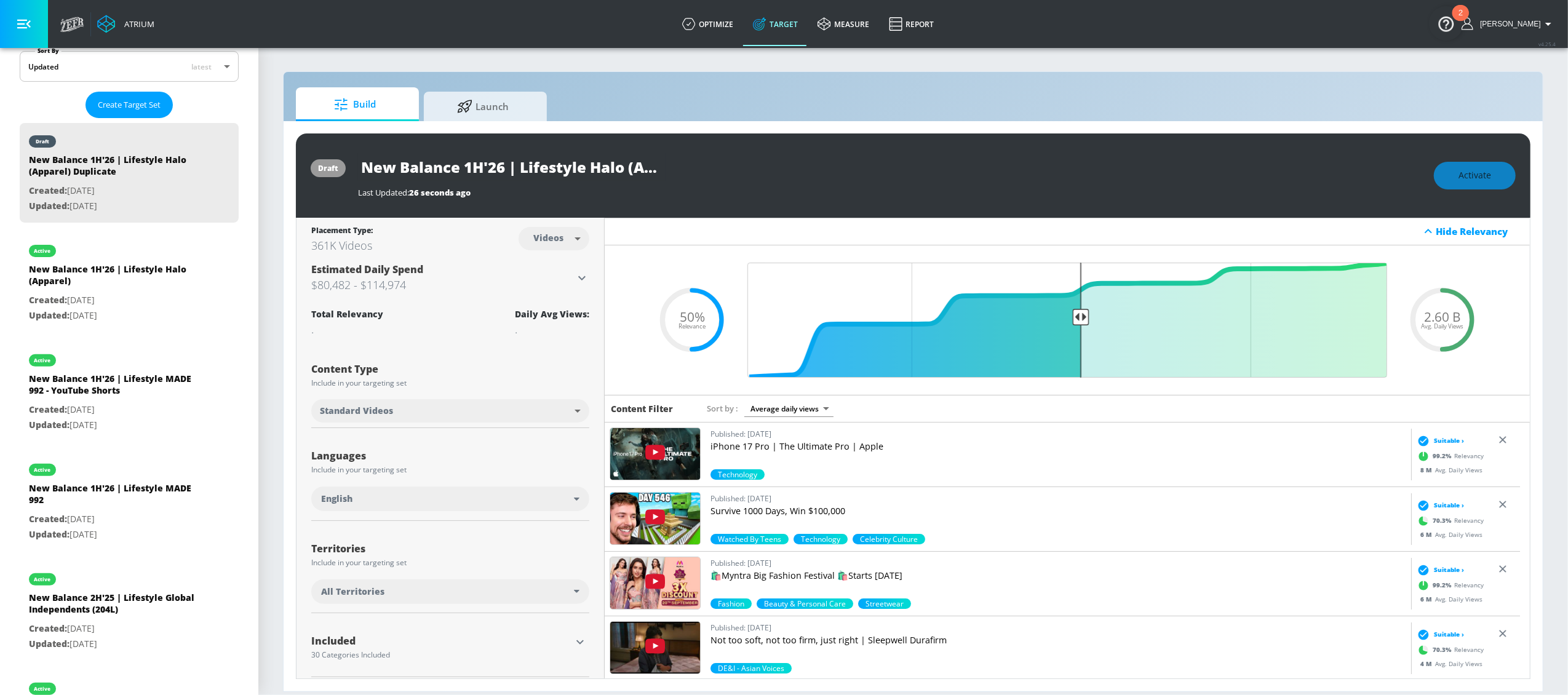
click at [512, 166] on input "New Balance 1H'26 | Lifestyle Halo (Apparel) Duplicate" at bounding box center [512, 167] width 308 height 28
click at [643, 170] on input "New Balance 1H'26 | Lifestyle Halo (Apparel) Duplicate" at bounding box center [512, 167] width 308 height 28
drag, startPoint x: 636, startPoint y: 169, endPoint x: 742, endPoint y: 174, distance: 106.1
click at [742, 174] on div "New Balance 1H'26 | Lifestyle Halo (Apparel) Duplicate" at bounding box center [889, 167] width 1064 height 28
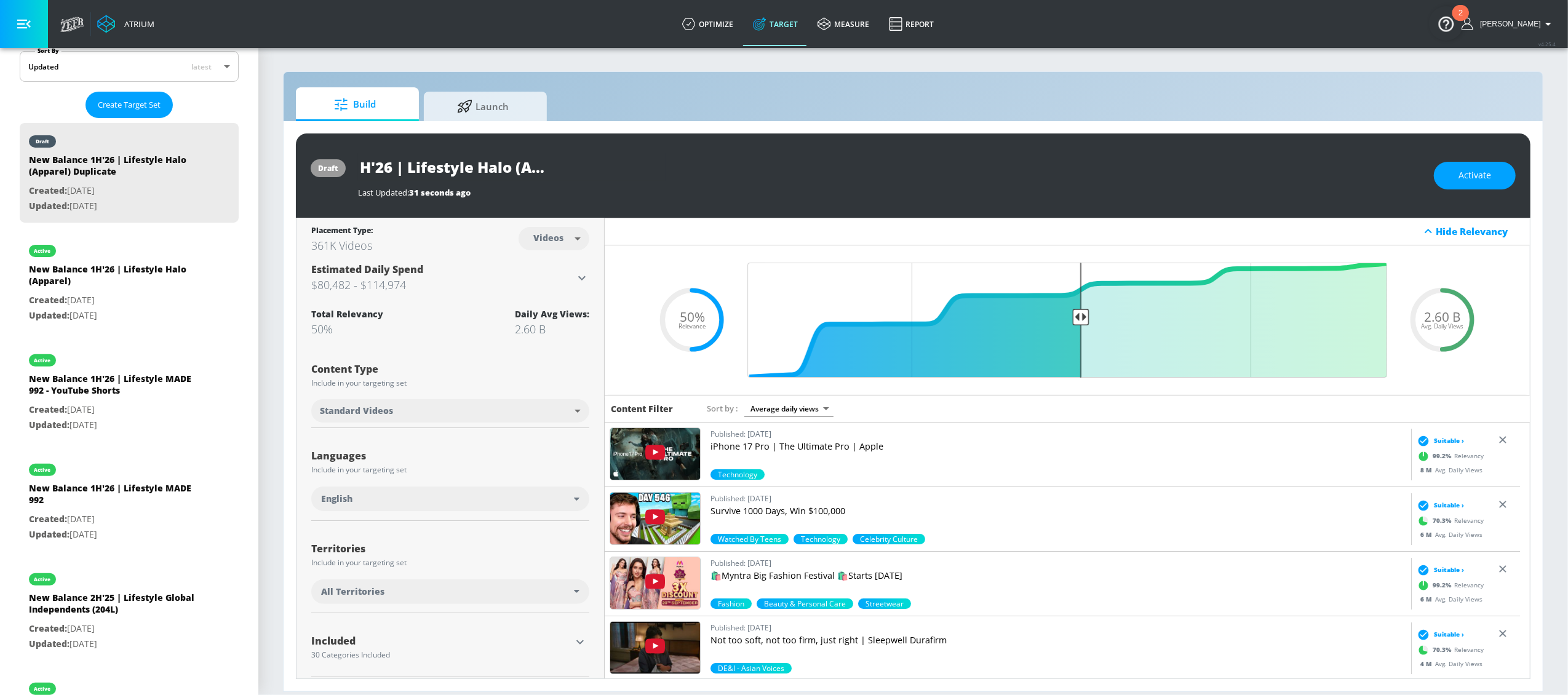
click at [585, 172] on input "New Balance 1H'26 | Lifestyle Halo (Apparel) Duplicate" at bounding box center [512, 167] width 308 height 28
drag, startPoint x: 620, startPoint y: 168, endPoint x: 703, endPoint y: 174, distance: 83.2
click at [703, 174] on div "New Balance 1H'26 | Lifestyle Halo (Apparel) Duplicate" at bounding box center [889, 167] width 1064 height 28
type input "New Balance 1H'26 | Lifestyle Halo (Apparel) - YouTube Shorts"
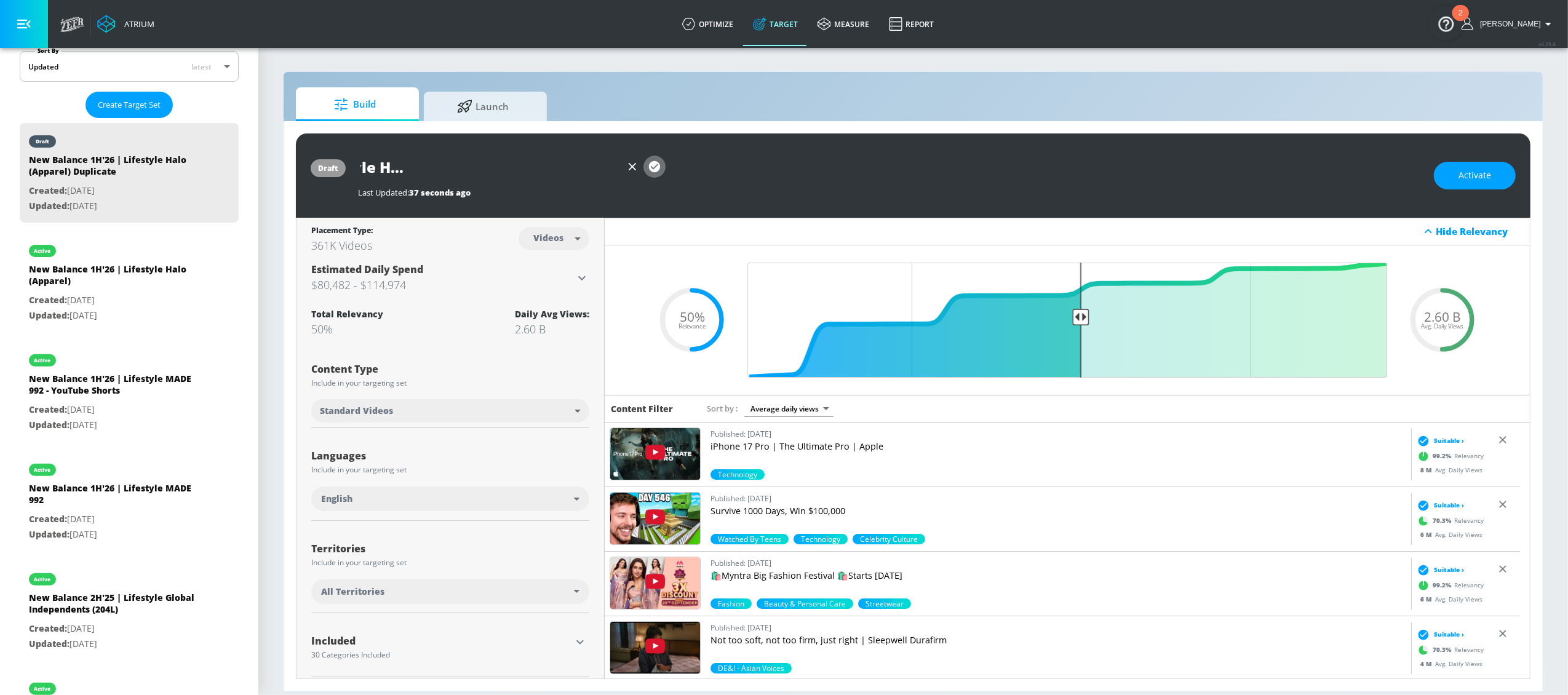
click at [658, 167] on icon "button" at bounding box center [655, 167] width 11 height 11
click at [567, 230] on body "Atrium optimize Target measure Report optimize Target measure Report v 4.25.4 L…" at bounding box center [784, 347] width 1568 height 695
click at [561, 267] on div "Channels" at bounding box center [551, 265] width 44 height 13
type input "channels"
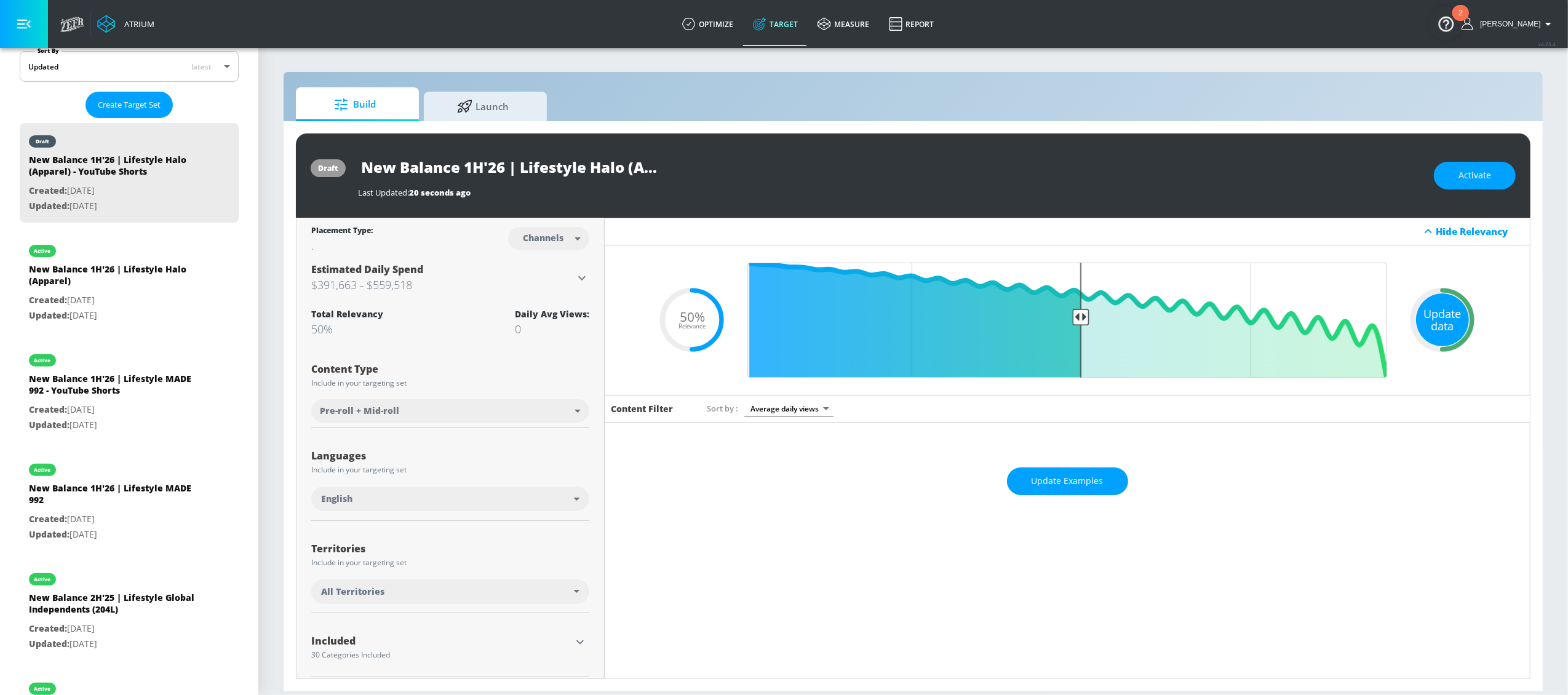
click at [1454, 305] on div "Update data" at bounding box center [1443, 320] width 53 height 53
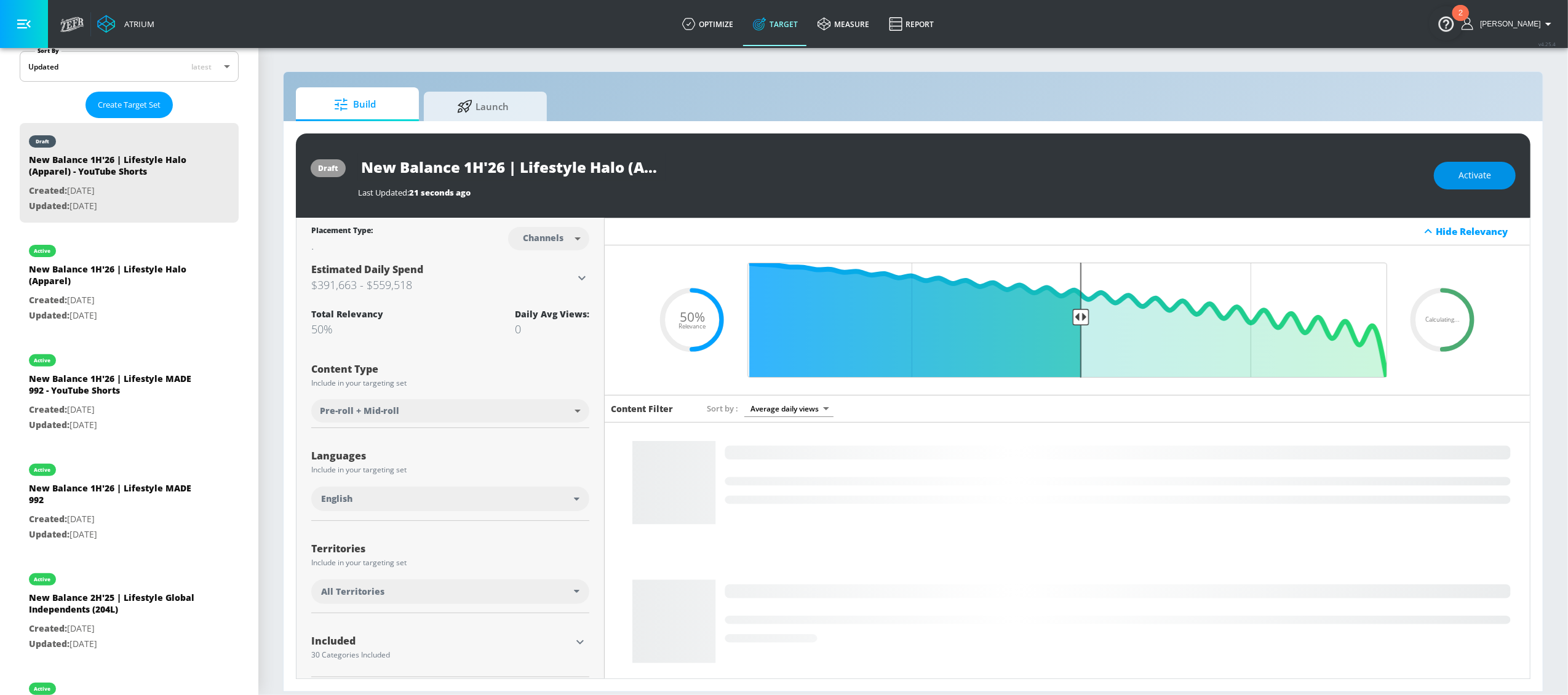
click at [1463, 184] on button "Activate" at bounding box center [1475, 175] width 82 height 28
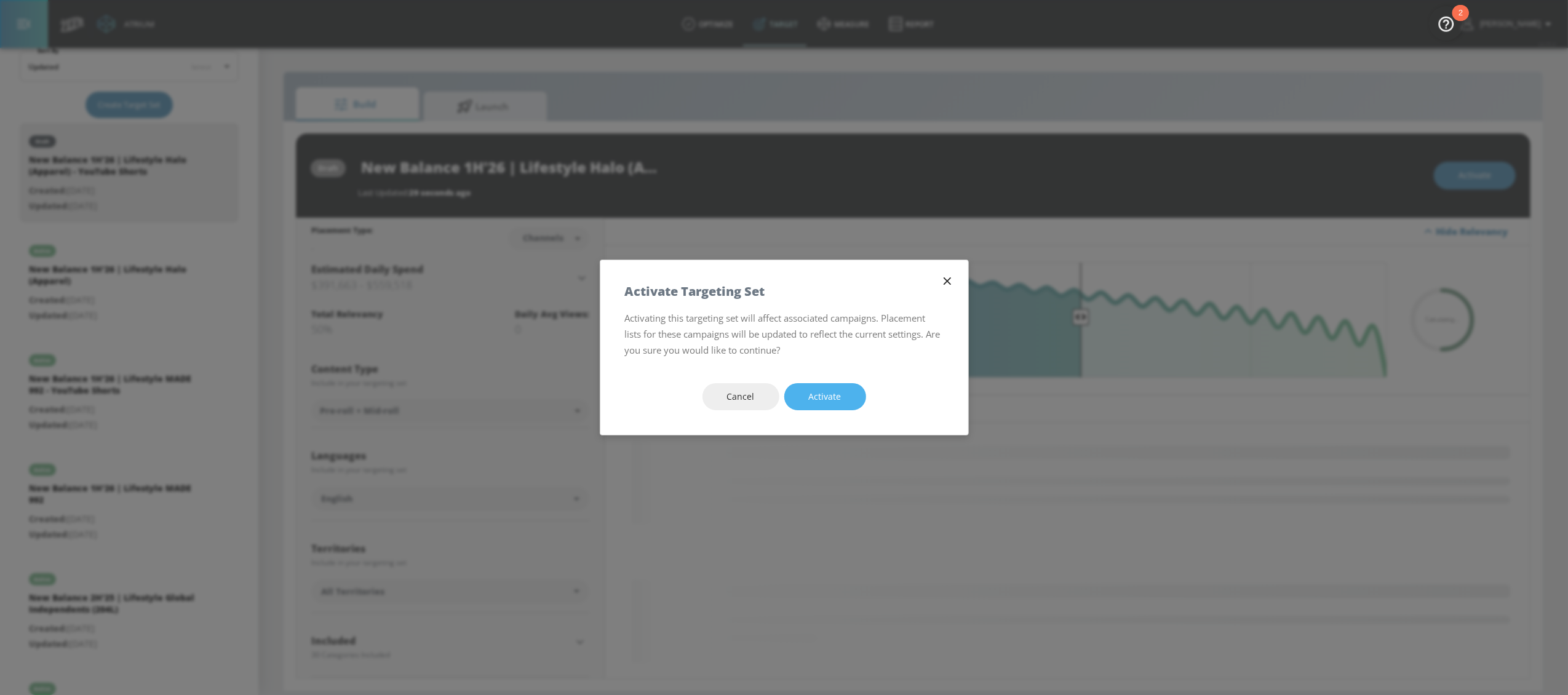
click at [828, 394] on span "Activate" at bounding box center [825, 397] width 33 height 15
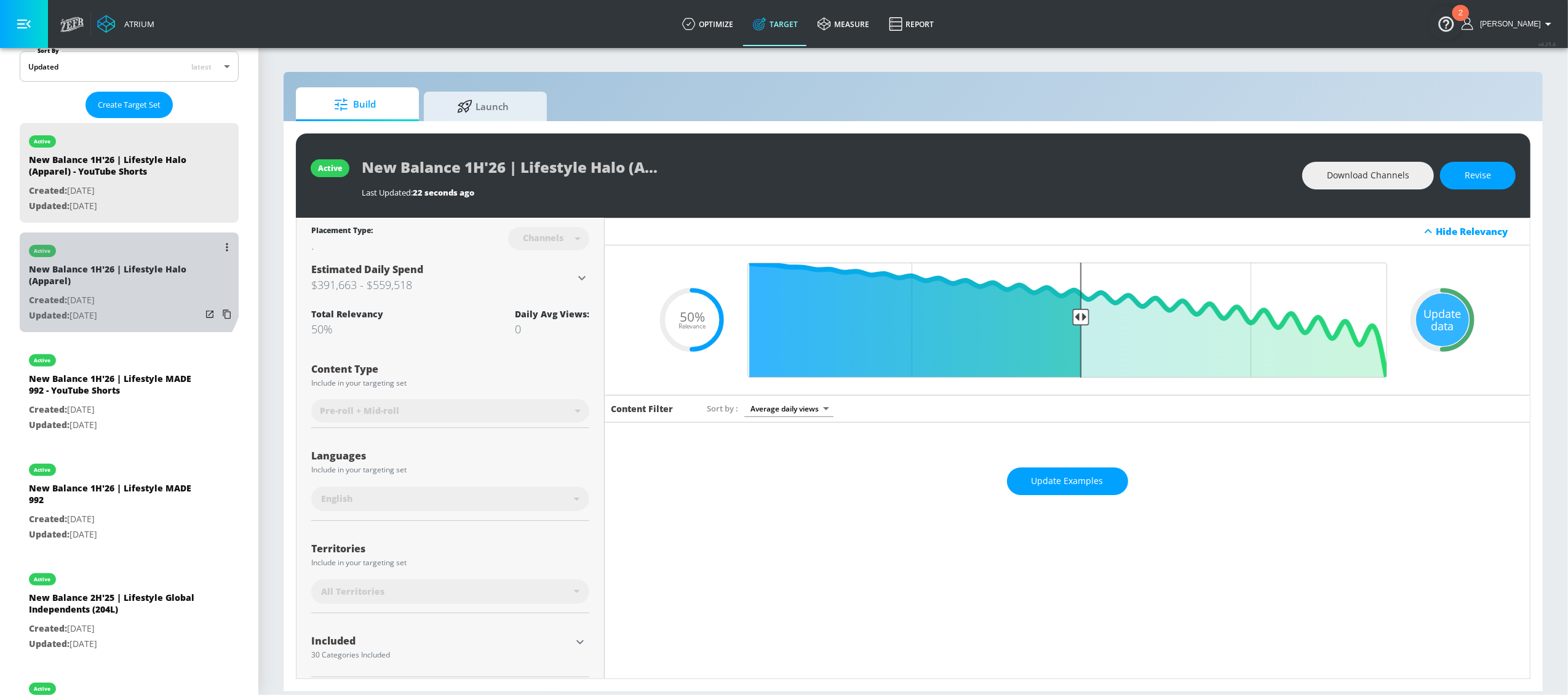
click at [125, 276] on div "New Balance 1H'26 | Lifestyle Halo (Apparel)" at bounding box center [115, 278] width 172 height 30
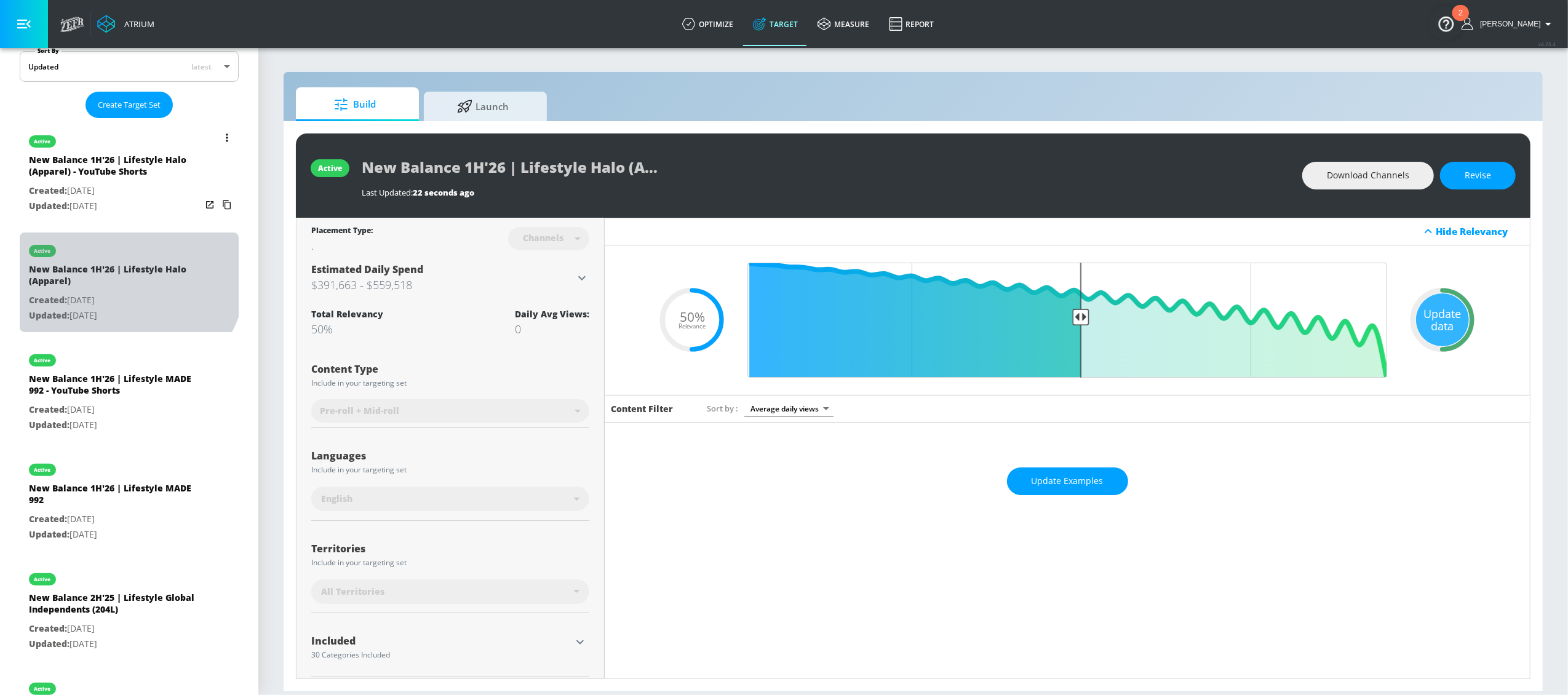
type input "New Balance 1H'26 | Lifestyle Halo (Apparel)"
type input "videos"
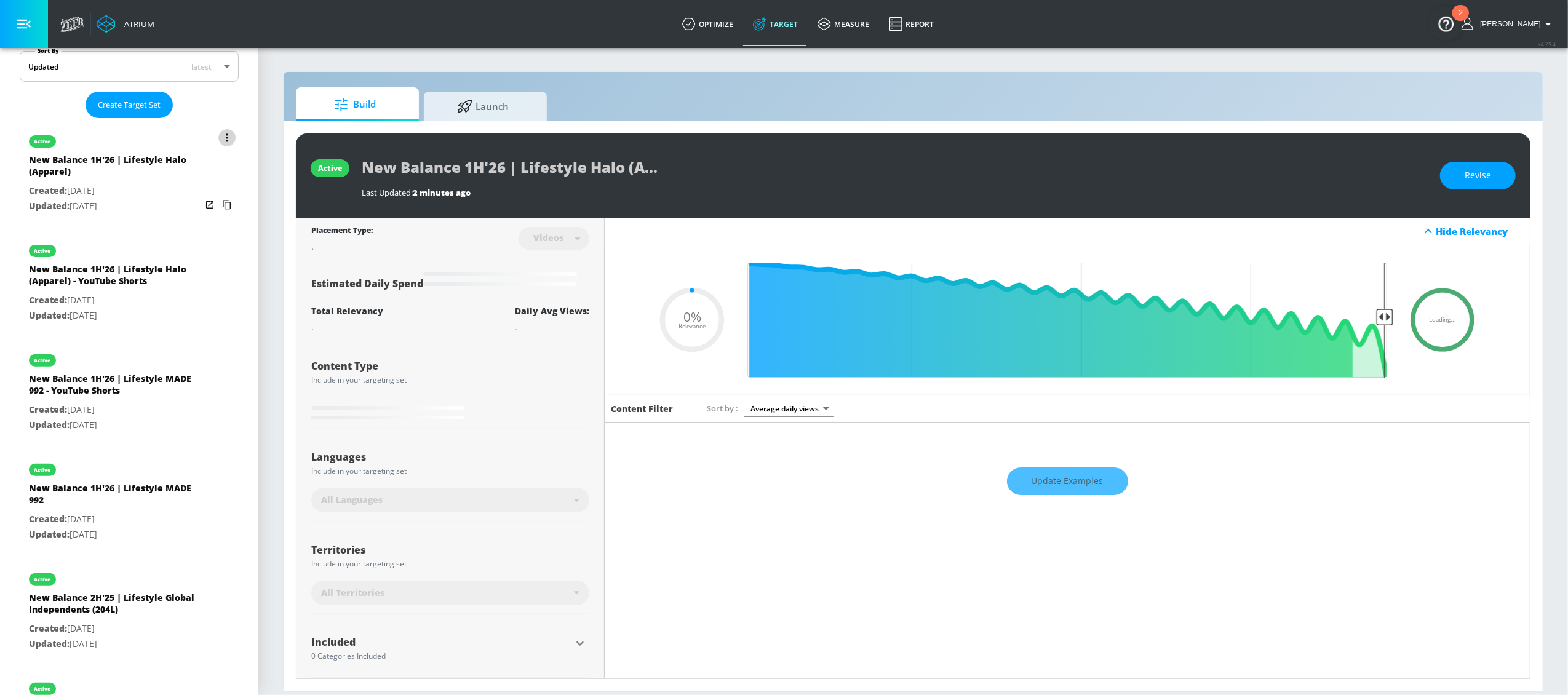
click at [226, 140] on icon "list of Target Set" at bounding box center [227, 138] width 2 height 9
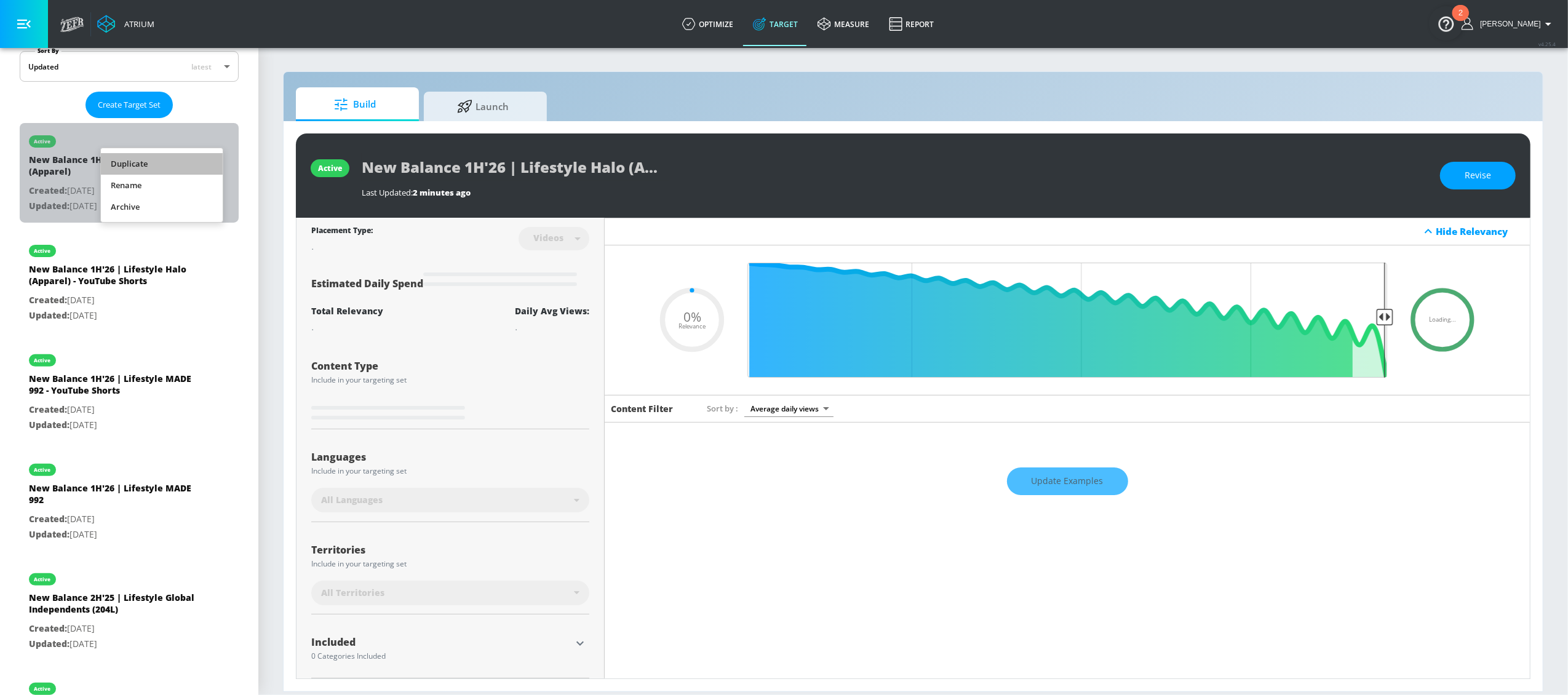
click at [191, 162] on li "Duplicate" at bounding box center [161, 164] width 122 height 22
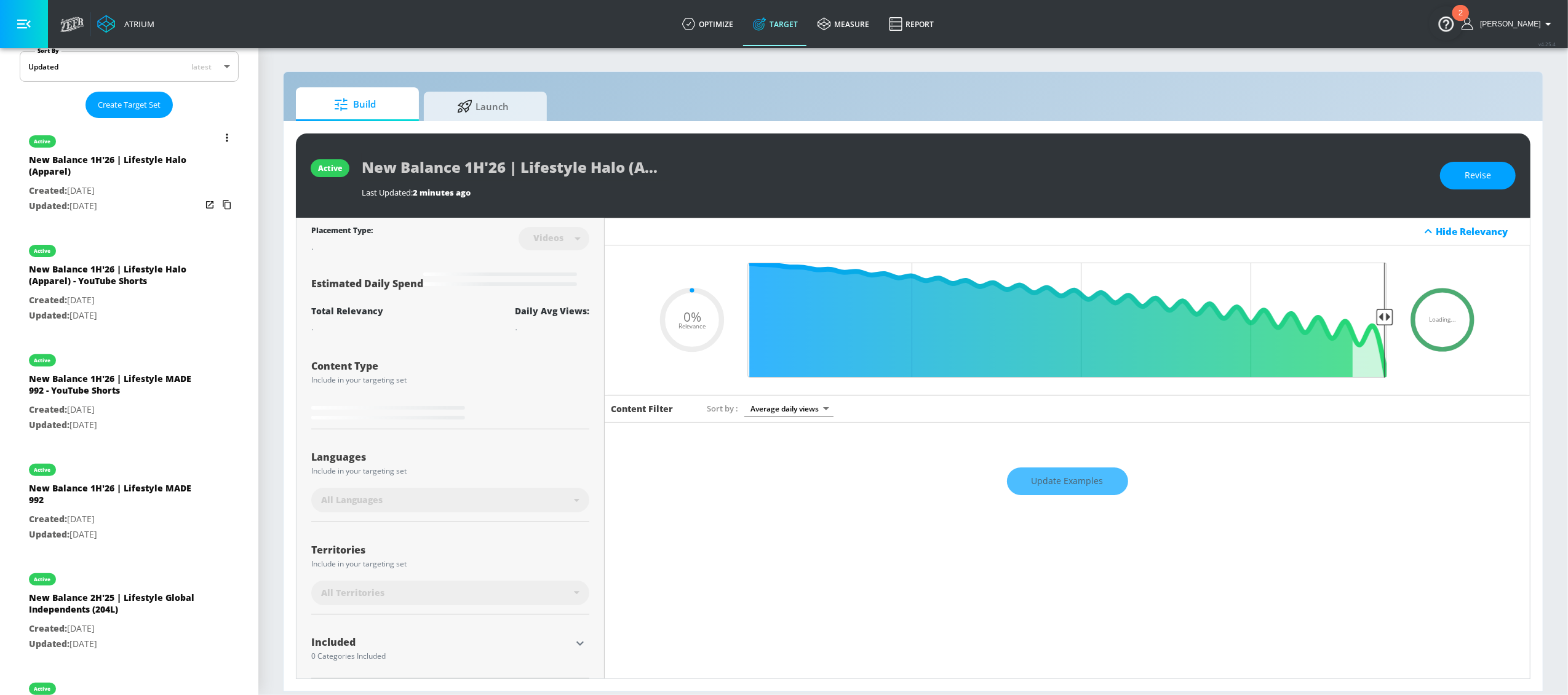
type input "0.05"
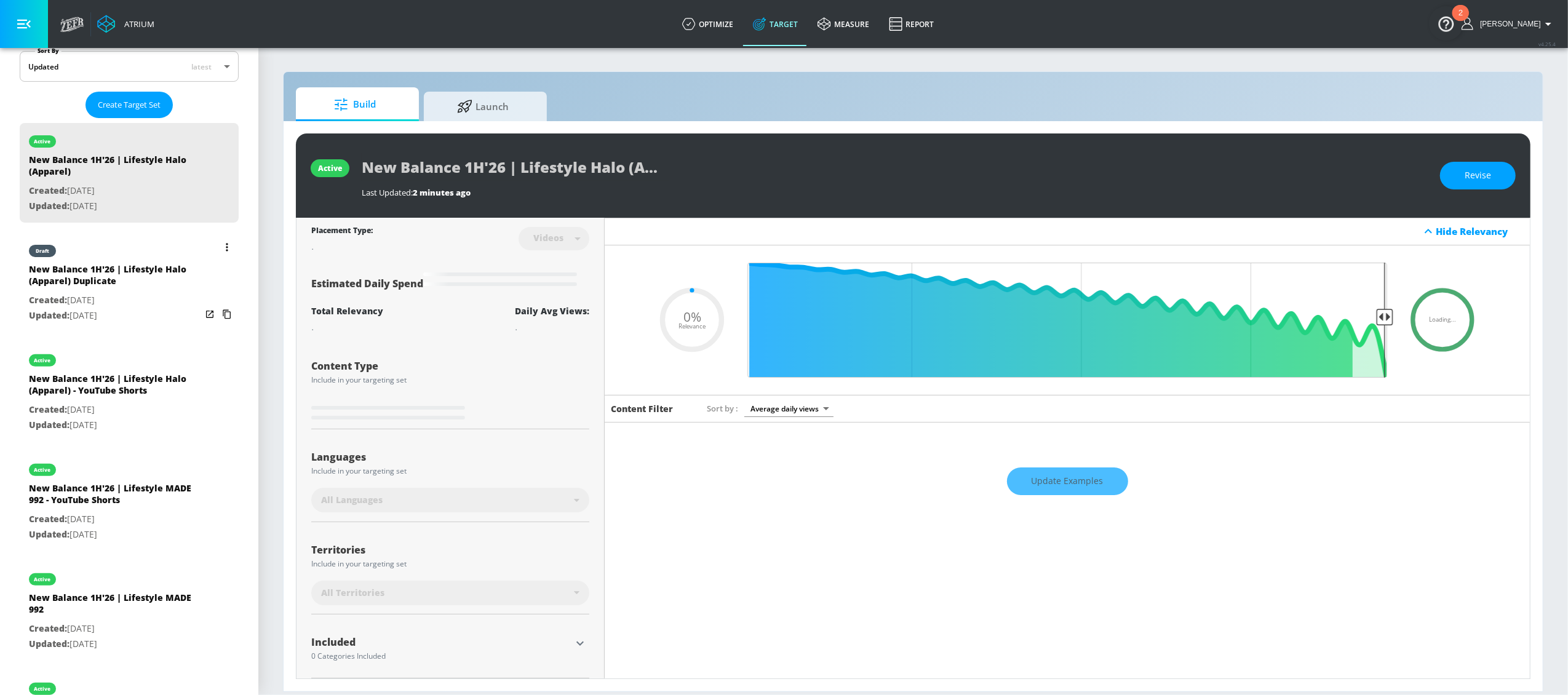
click at [131, 282] on div "New Balance 1H'26 | Lifestyle Halo (Apparel) Duplicate" at bounding box center [115, 278] width 172 height 30
type input "New Balance 1H'26 | Lifestyle Halo (Apparel) Duplicate"
type input "0.05"
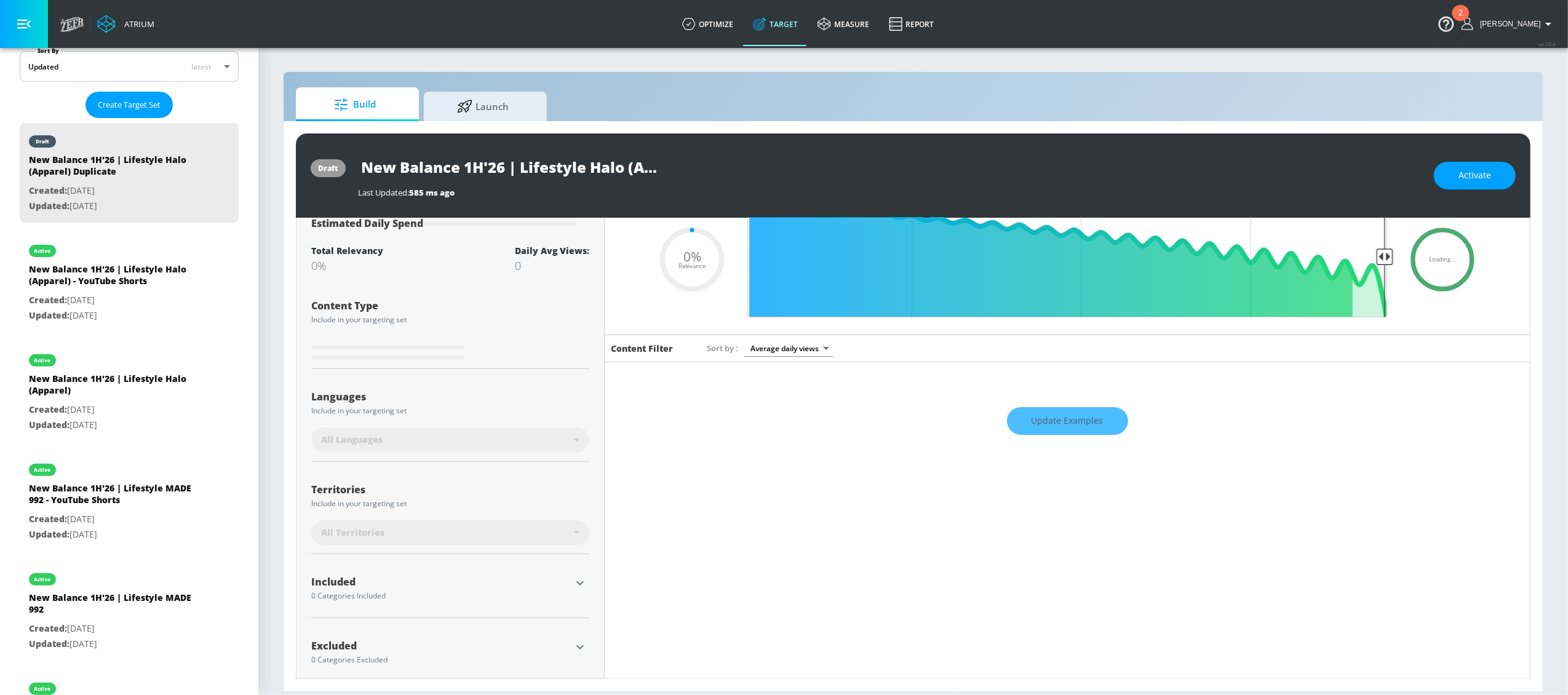
scroll to position [75, 0]
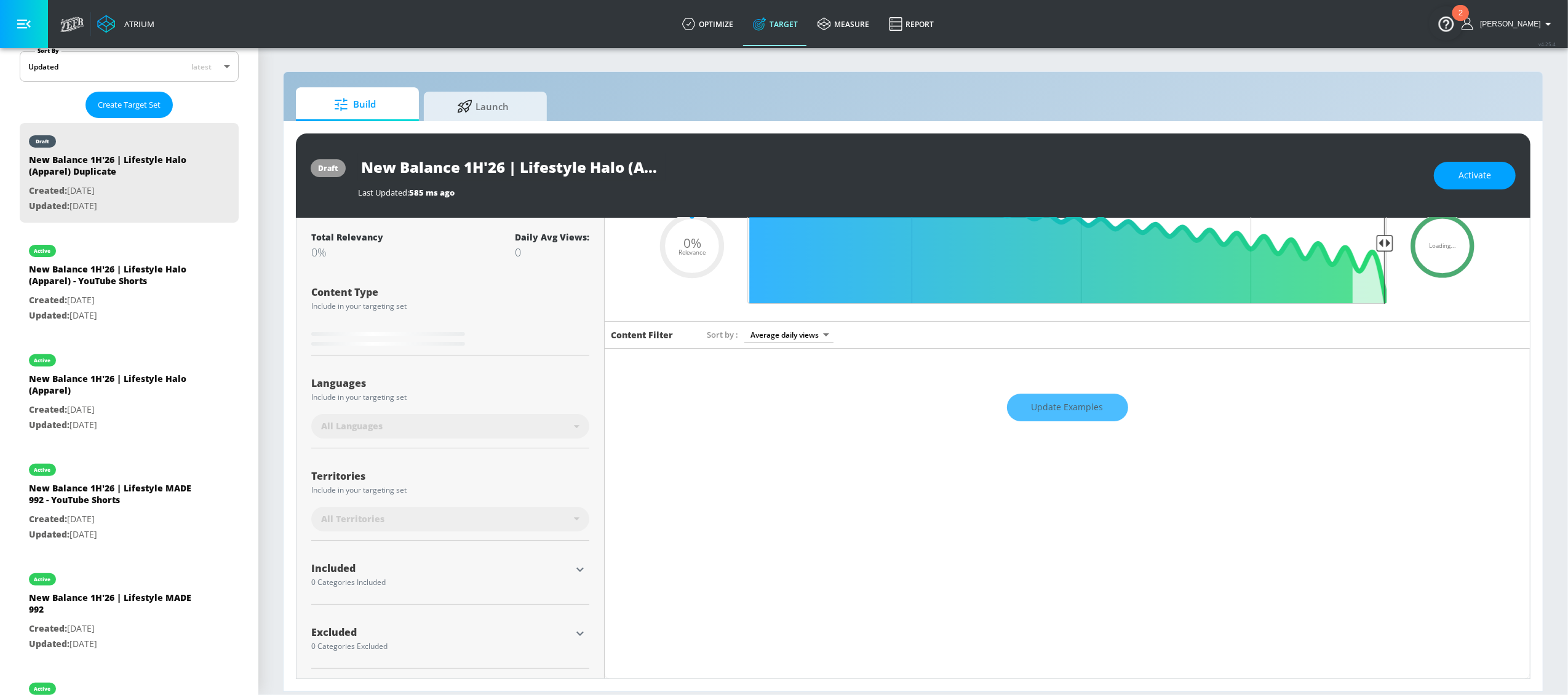
click at [582, 570] on icon "button" at bounding box center [580, 570] width 15 height 15
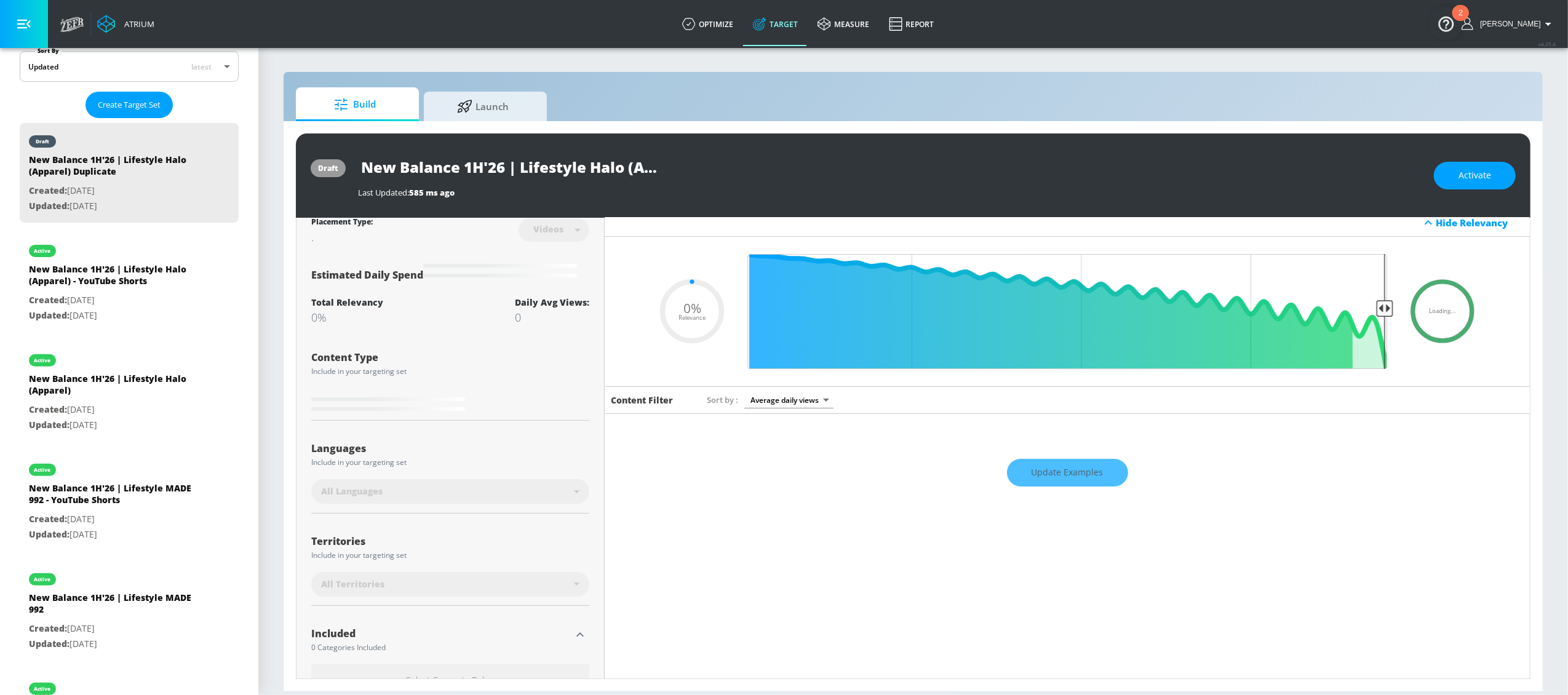
scroll to position [0, 0]
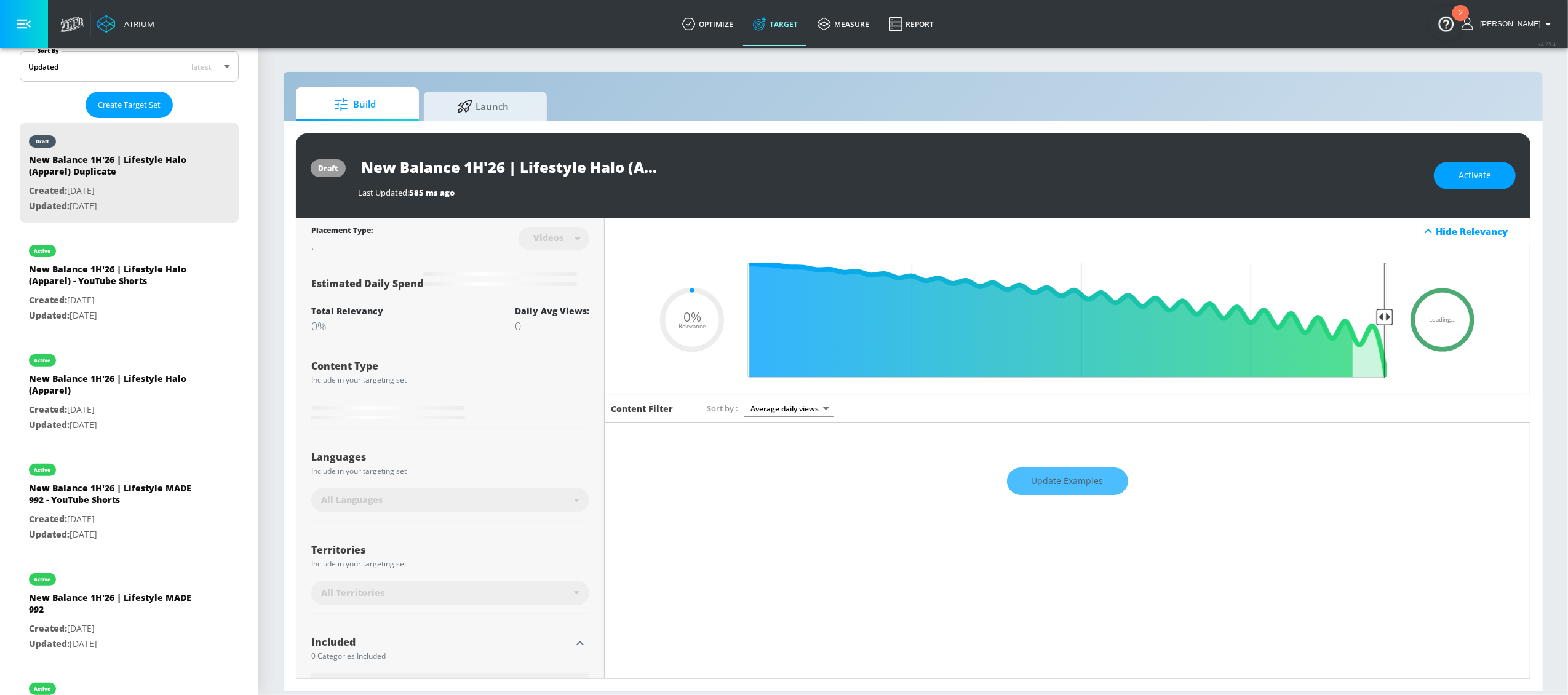
click at [598, 164] on input "New Balance 1H'26 | Lifestyle Halo (Apparel) Duplicate" at bounding box center [512, 167] width 308 height 28
drag, startPoint x: 635, startPoint y: 169, endPoint x: 672, endPoint y: 180, distance: 38.6
click at [672, 179] on div "New Balance 1H'26 | Lifestyle Halo (Apparel) Duplicate" at bounding box center [889, 167] width 1064 height 28
type input "New Balance 1H'26 | Lifestyle Halo (2"
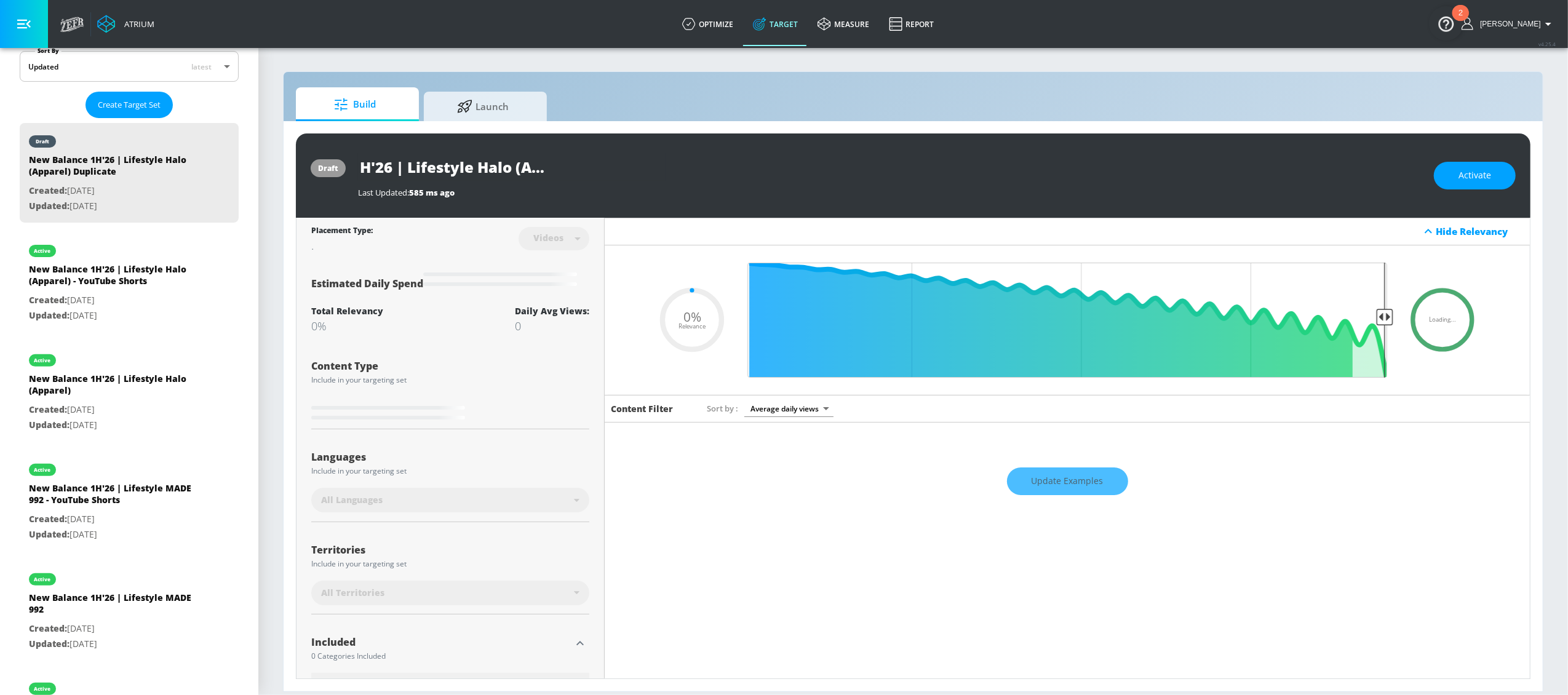
type input "0.05"
type input "New Balance 1H'26 | Lifestyle Halo (20"
type input "0.05"
type input "New Balance 1H'26 | Lifestyle Halo (204"
type input "0.05"
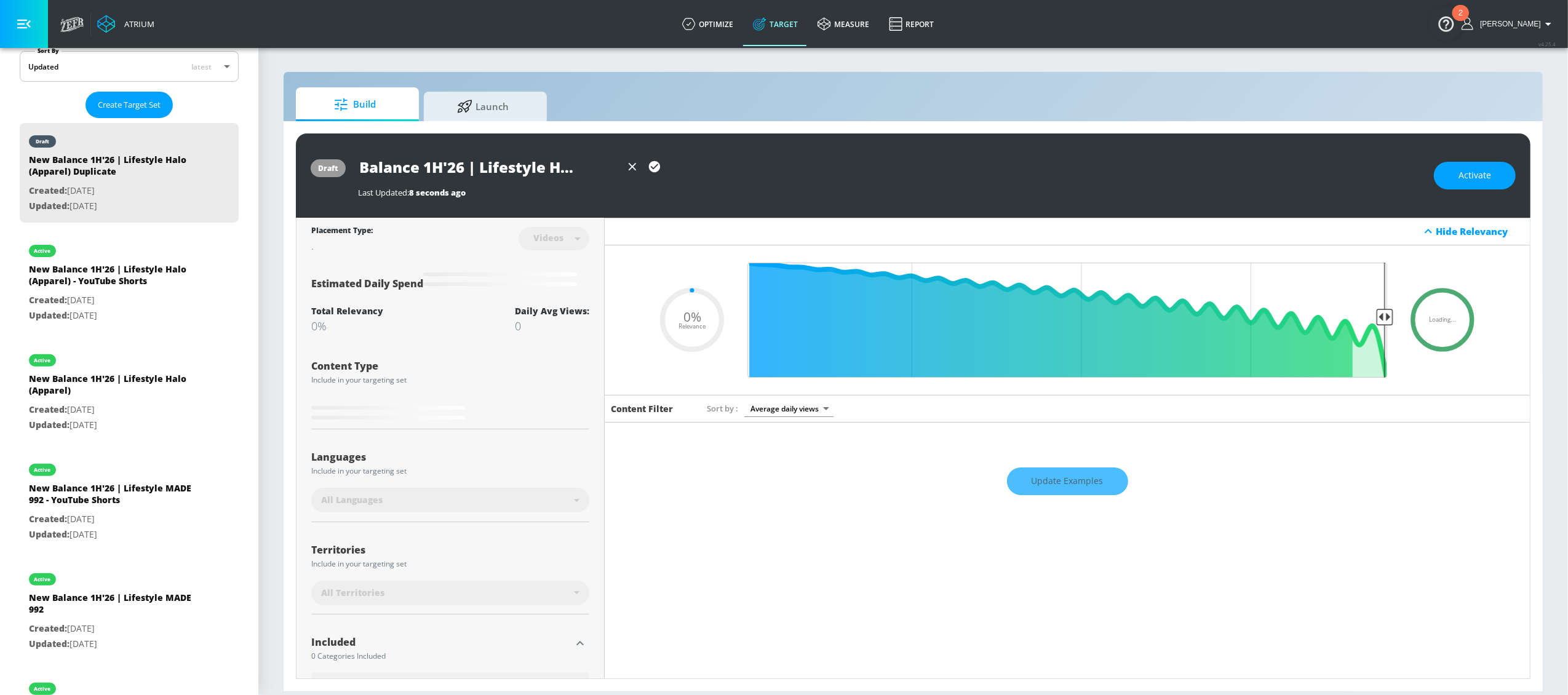
type input "New Balance 1H'26 | Lifestyle Halo (204L"
type input "0.05"
type input "New Balance 1H'26 | Lifestyle Halo (204L)"
type input "0.5"
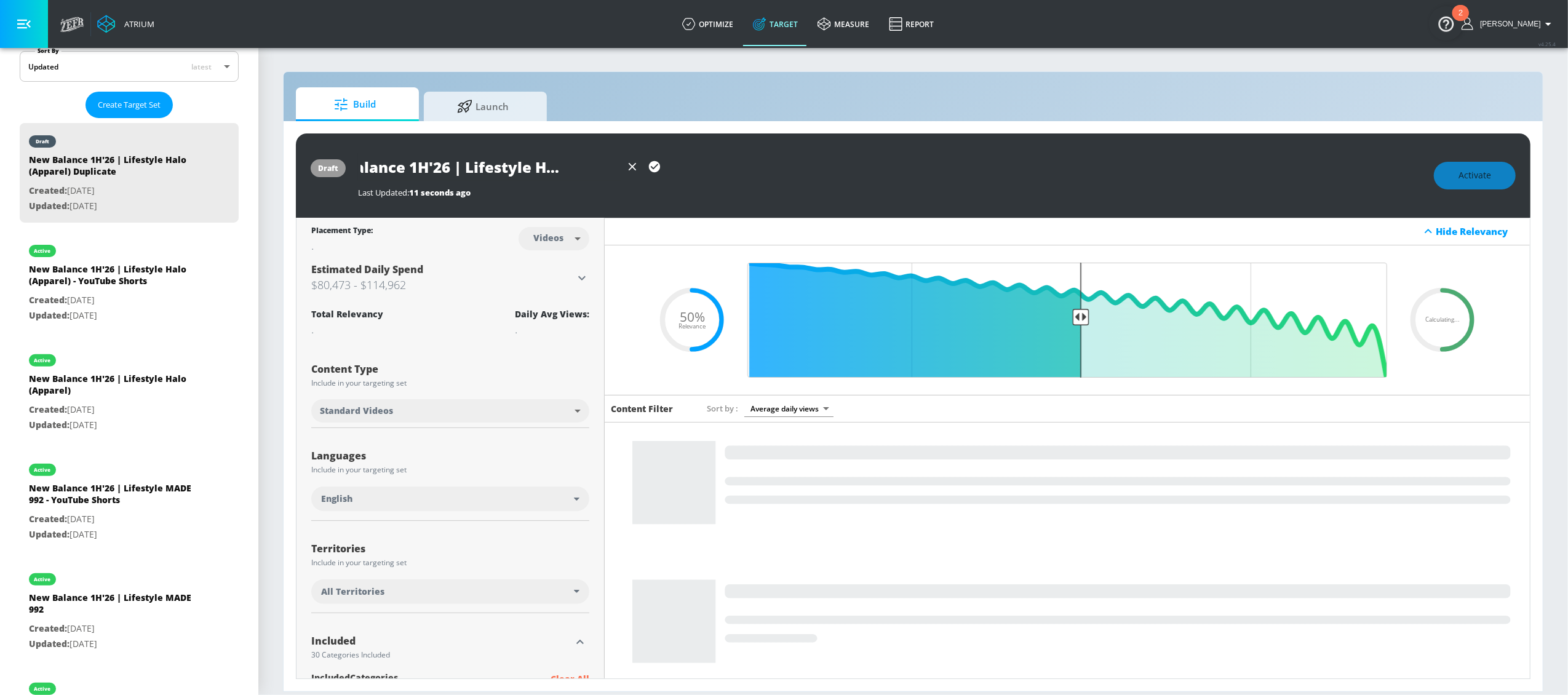
type input "New Balance 1H'26 | Lifestyle Halo (204L)"
click at [655, 169] on icon "button" at bounding box center [655, 167] width 11 height 11
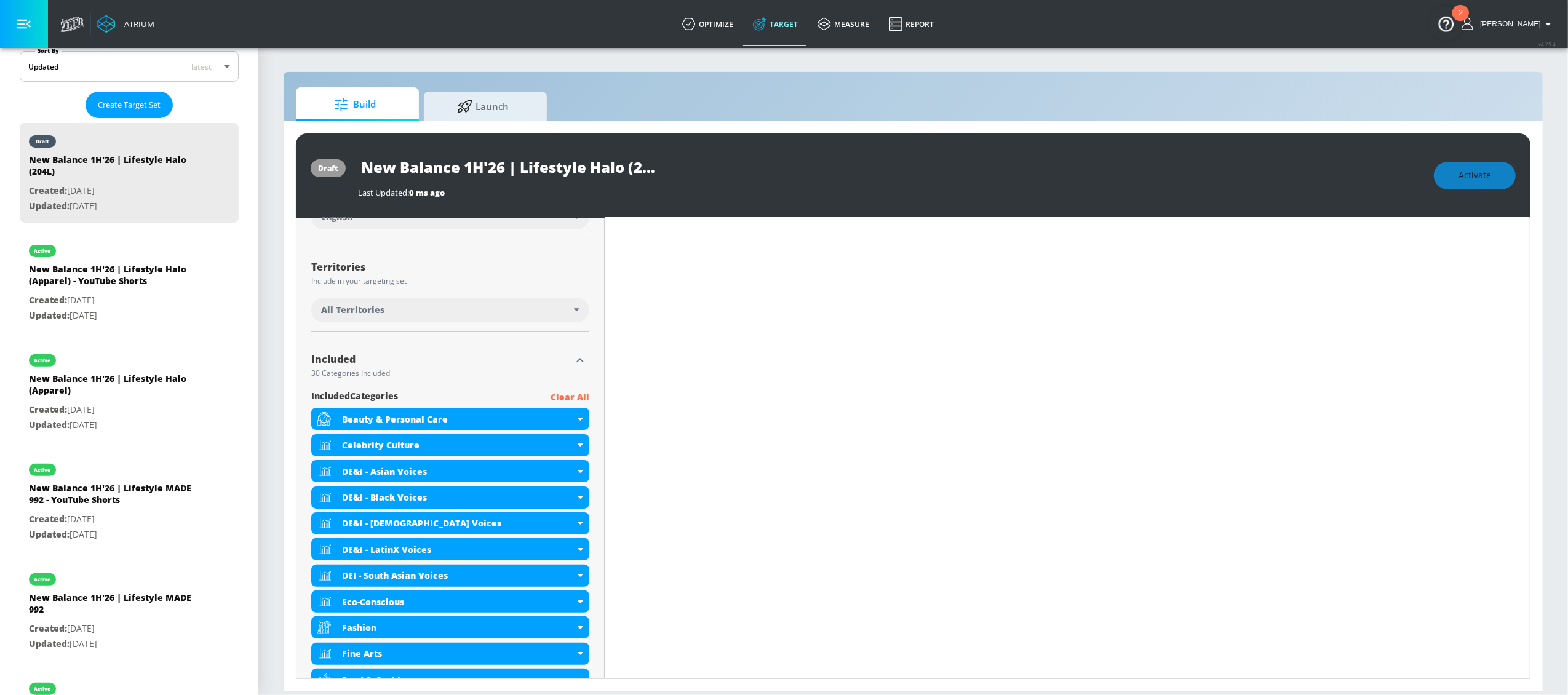
scroll to position [321, 0]
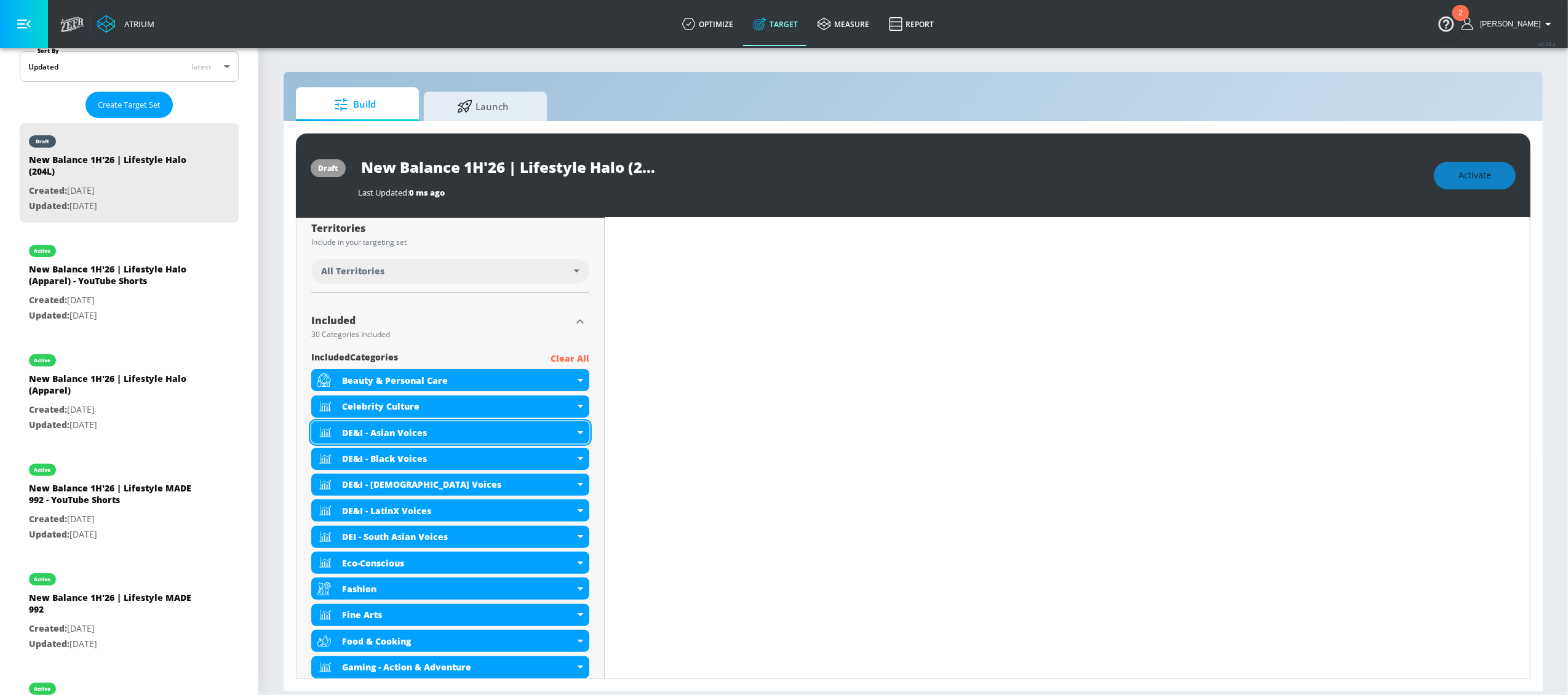
click at [577, 428] on div "DE&I - Asian Voices" at bounding box center [451, 432] width 278 height 22
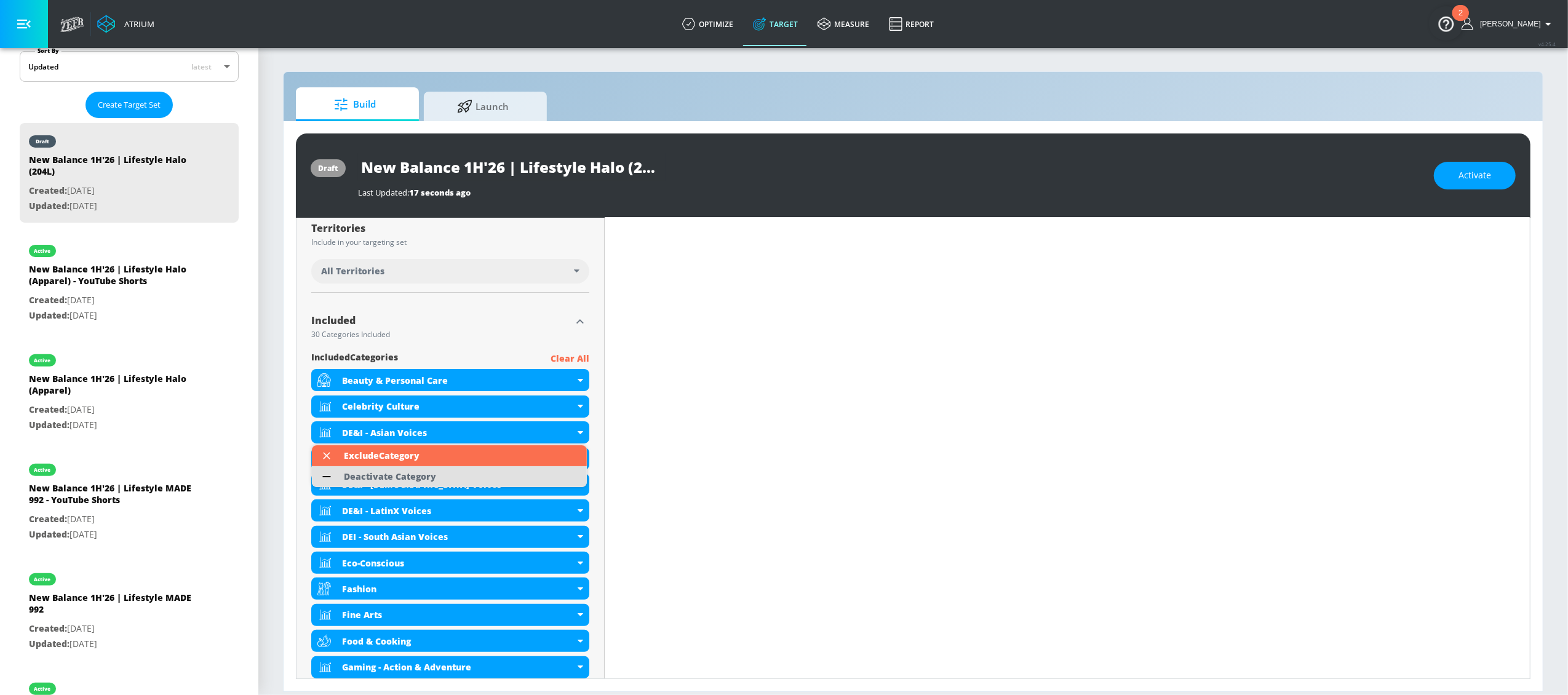
click at [388, 475] on div "Deactivate Category" at bounding box center [389, 476] width 92 height 9
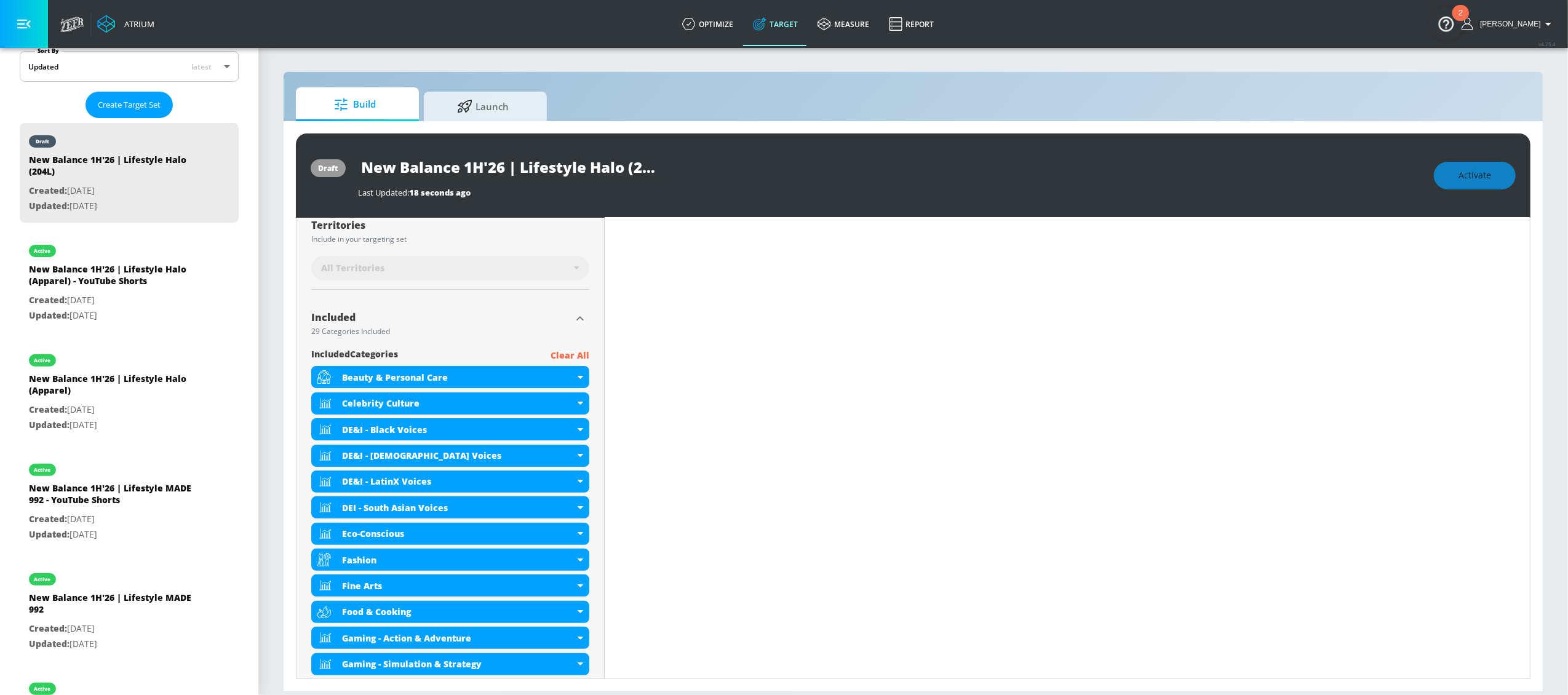
scroll to position [318, 0]
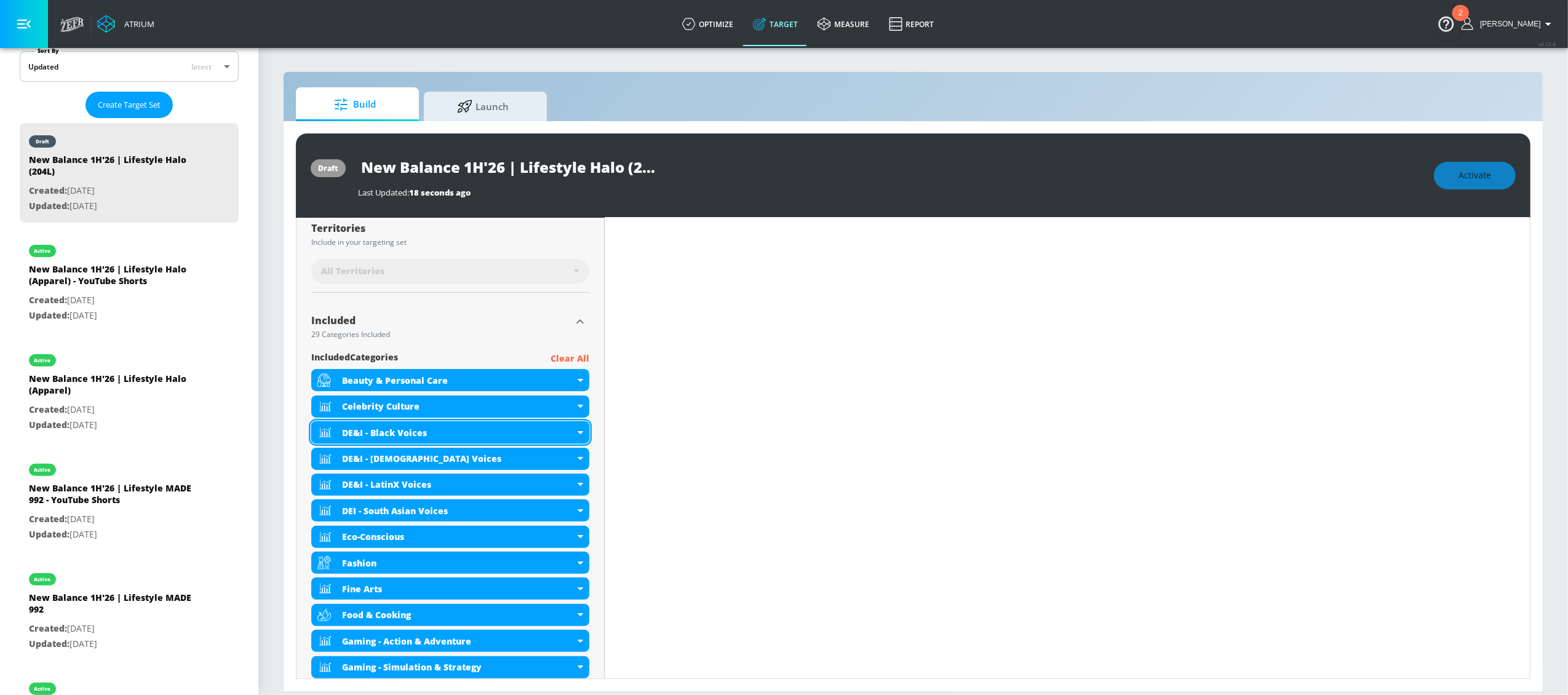
click at [578, 433] on icon at bounding box center [580, 432] width 6 height 3
click at [578, 432] on icon at bounding box center [580, 432] width 6 height 3
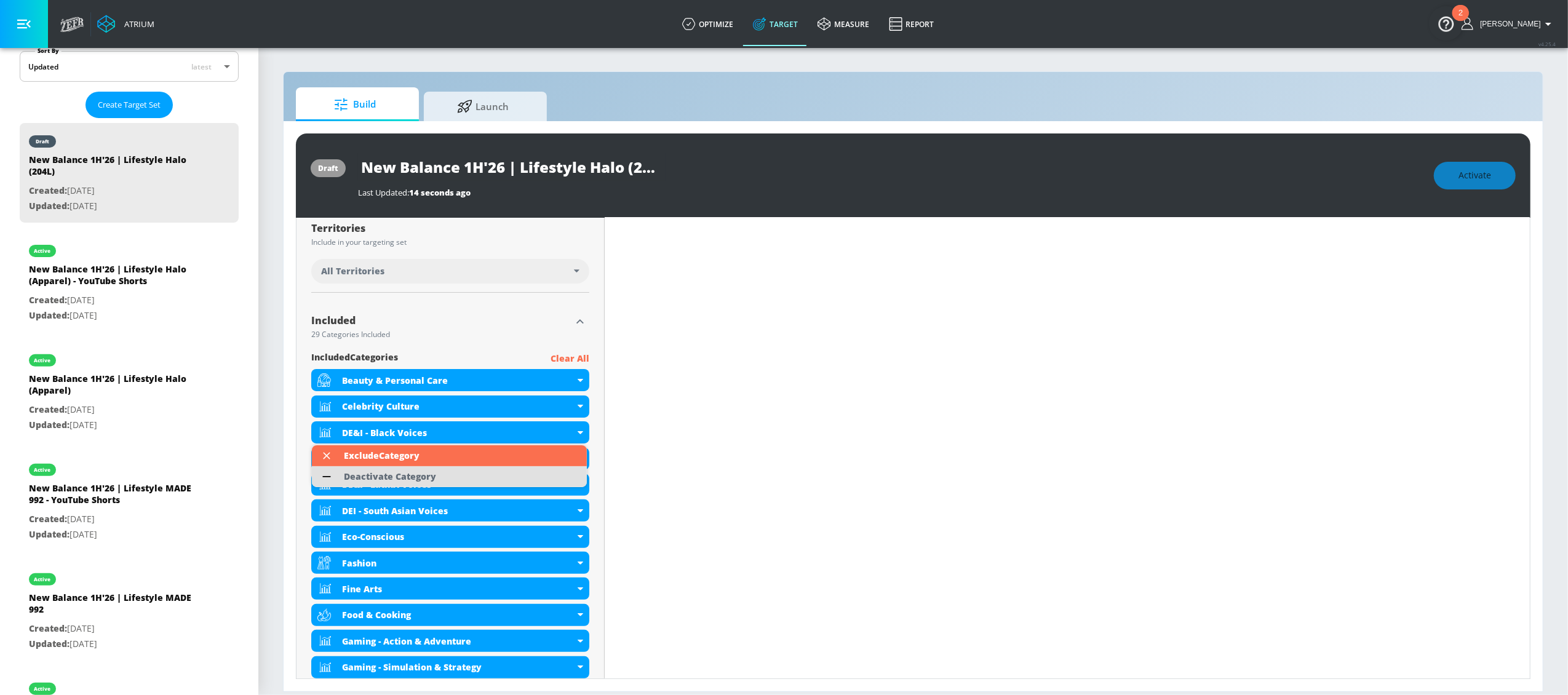
click at [449, 472] on li "Deactivate Category" at bounding box center [449, 476] width 275 height 21
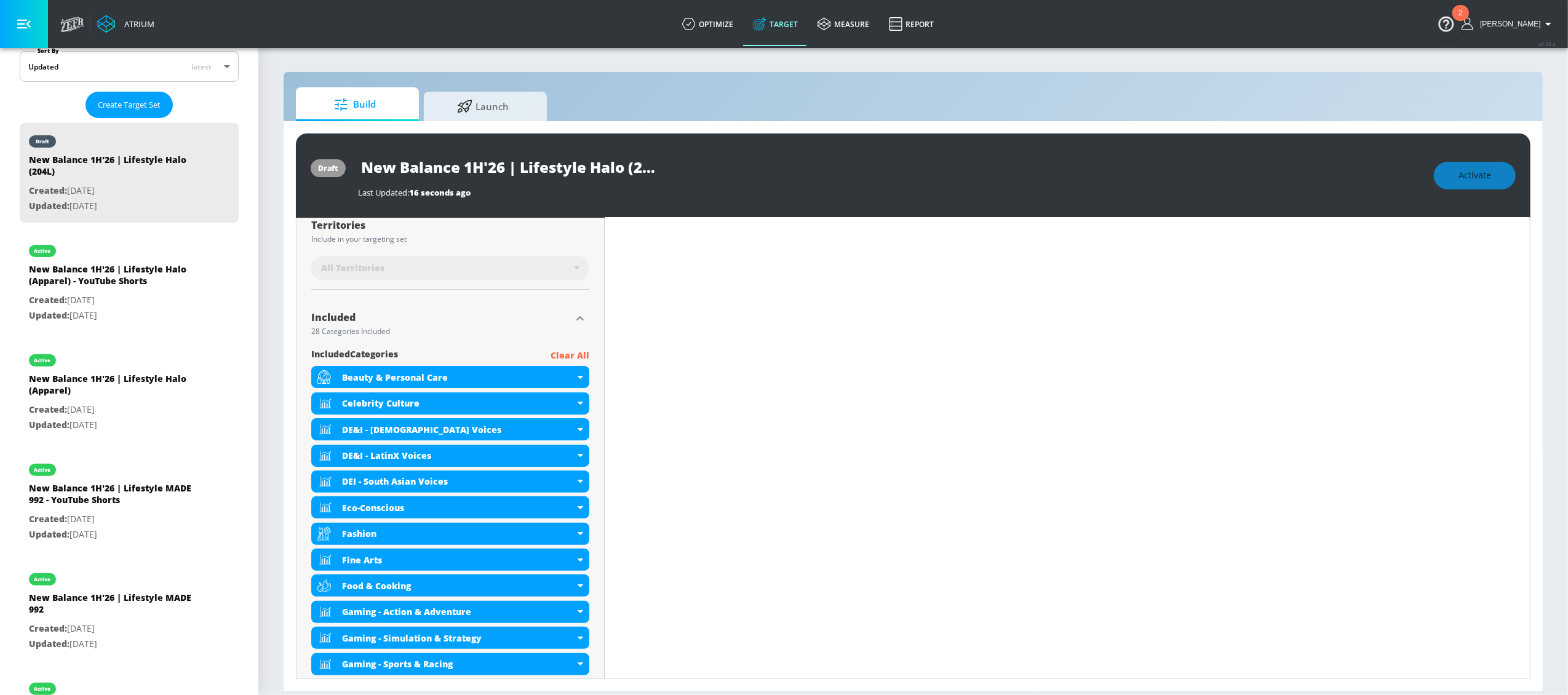
scroll to position [318, 0]
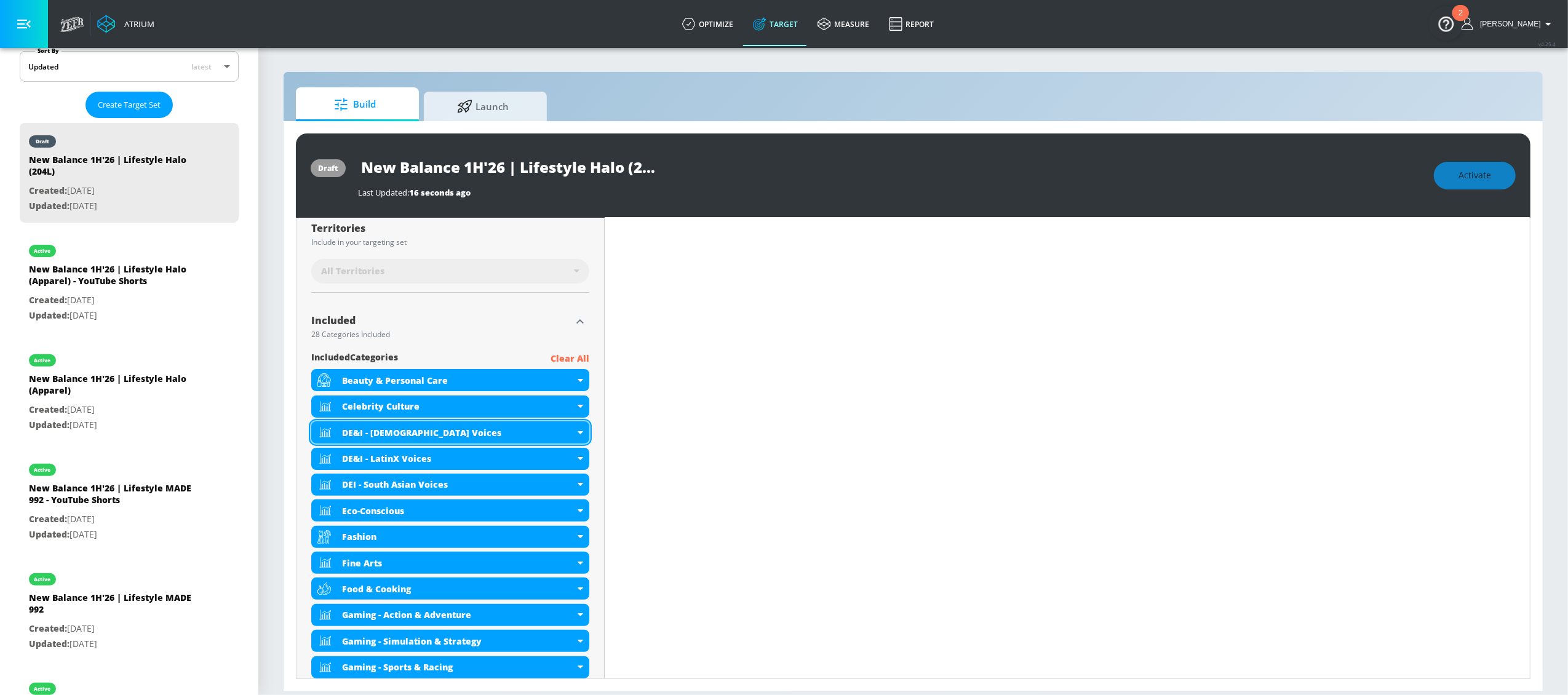
click at [576, 436] on div "DE&I - [DEMOGRAPHIC_DATA] Voices" at bounding box center [451, 432] width 278 height 22
click at [578, 433] on icon at bounding box center [580, 432] width 6 height 3
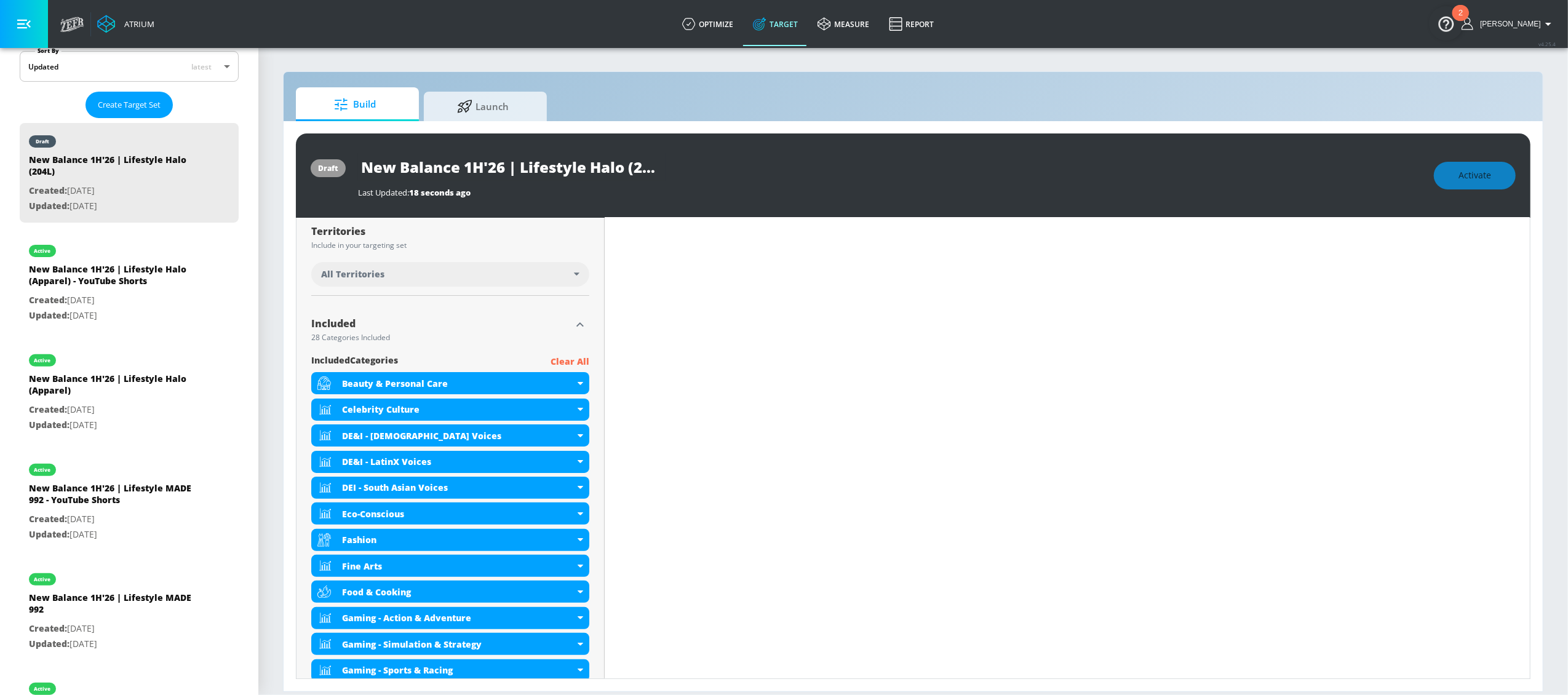
scroll to position [321, 0]
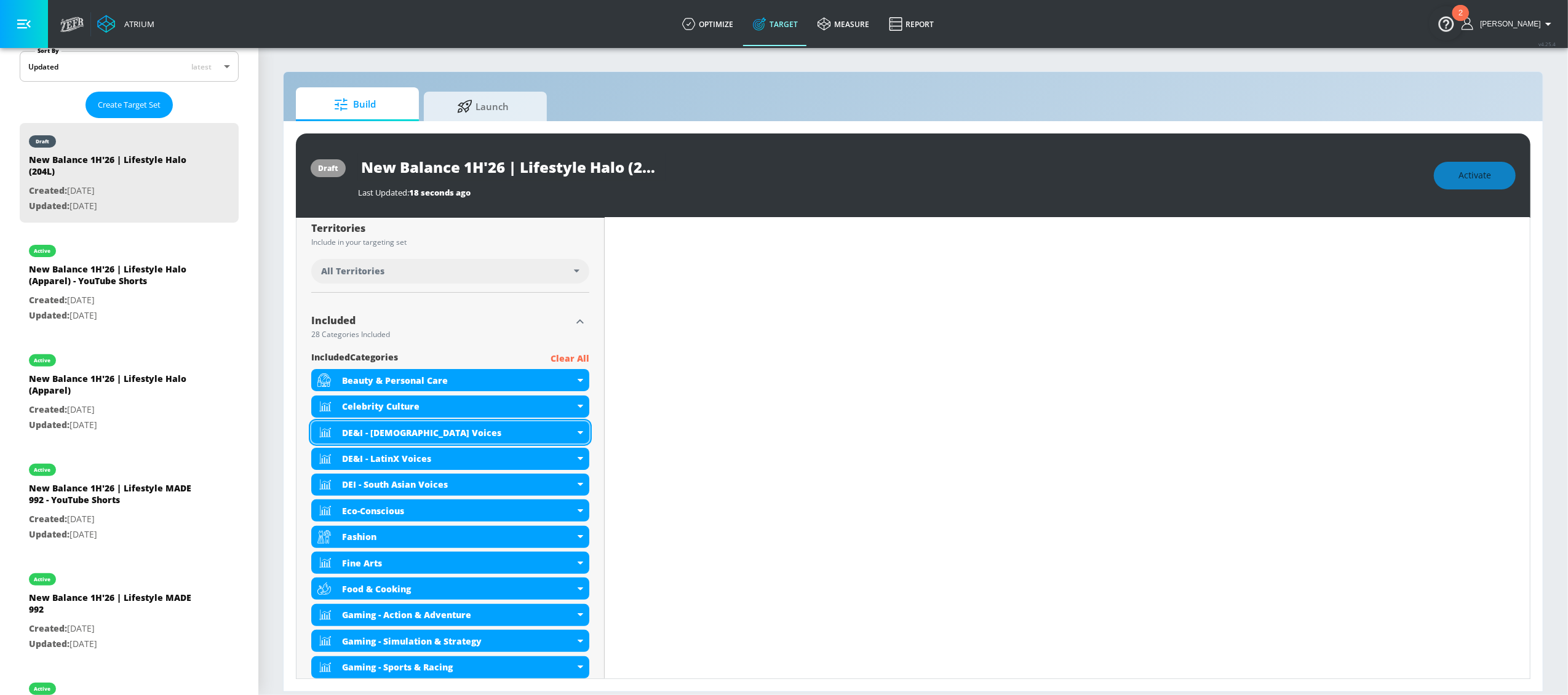
click at [576, 429] on div "DE&I - [DEMOGRAPHIC_DATA] Voices" at bounding box center [451, 432] width 278 height 22
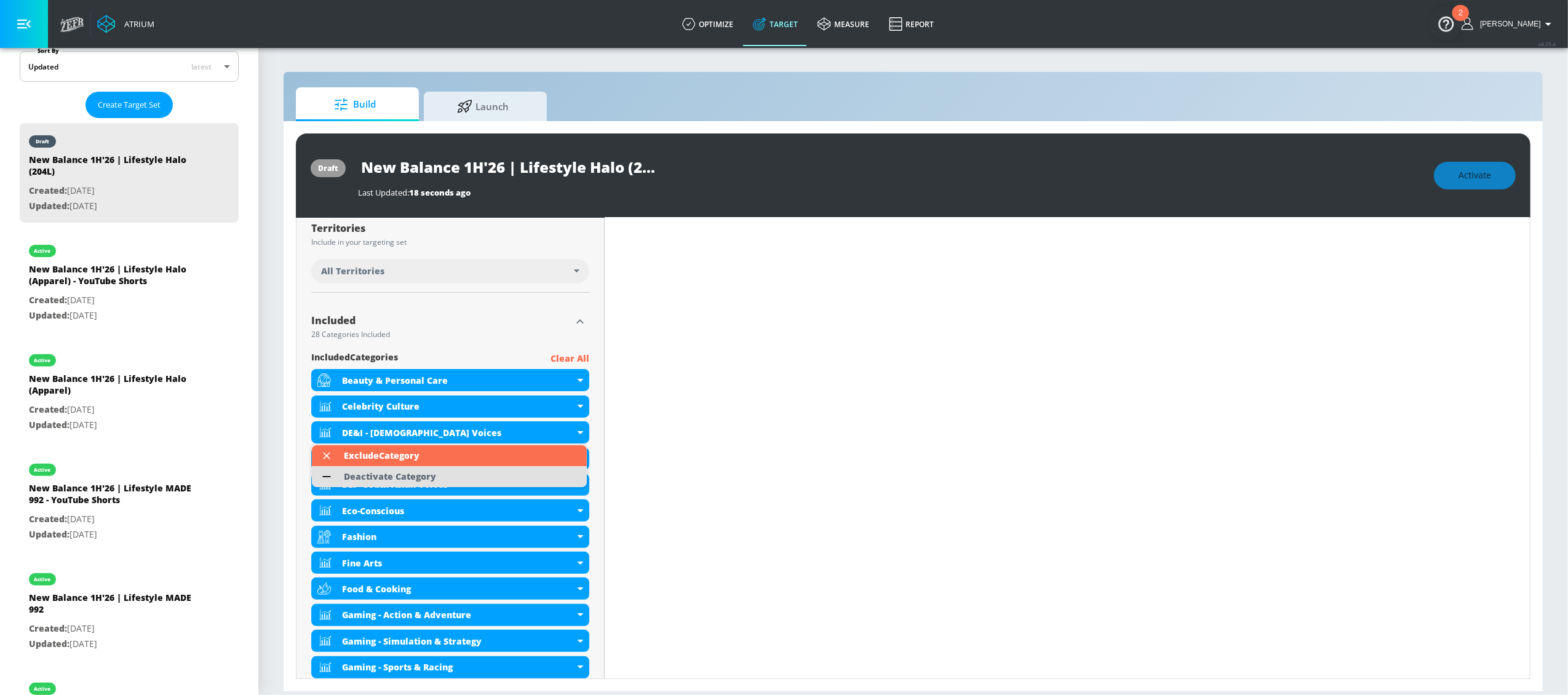
click at [554, 479] on li "Deactivate Category" at bounding box center [449, 476] width 275 height 21
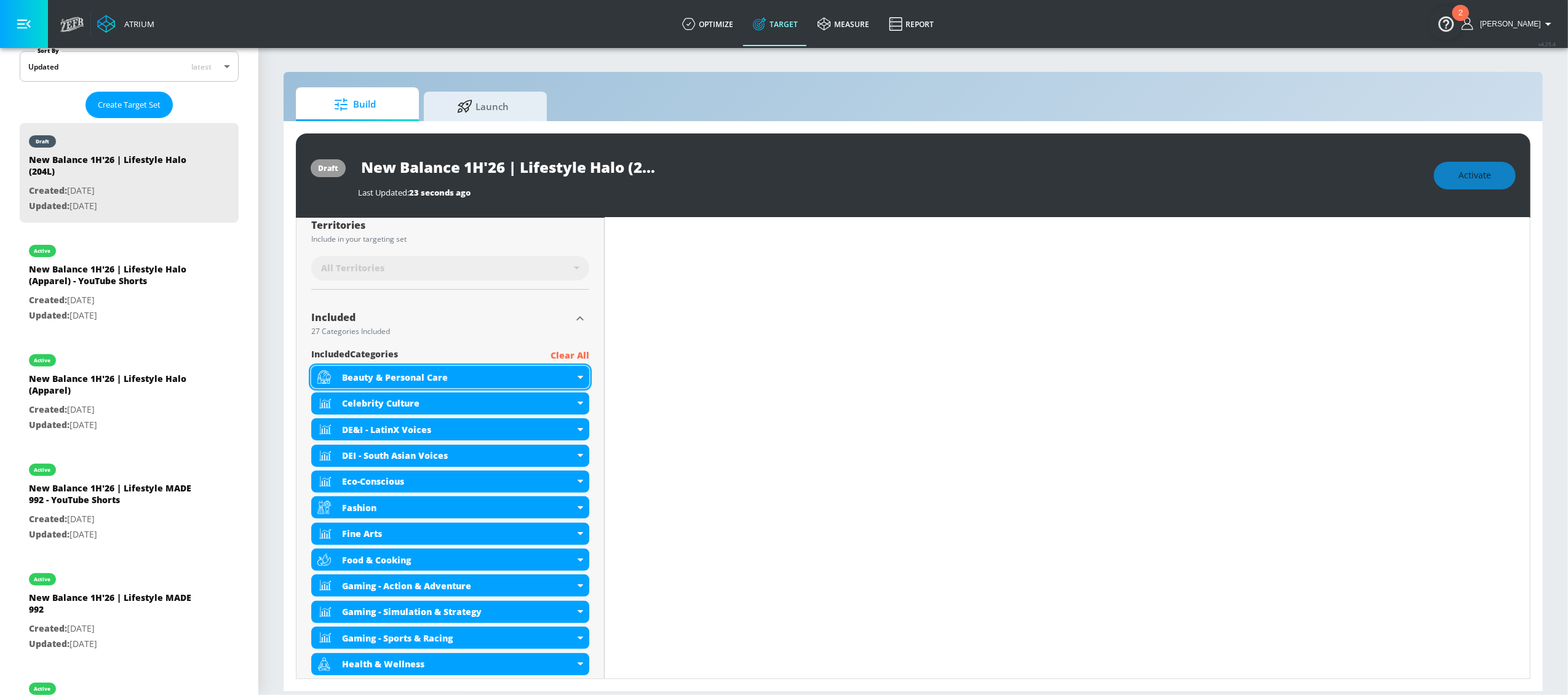
scroll to position [318, 0]
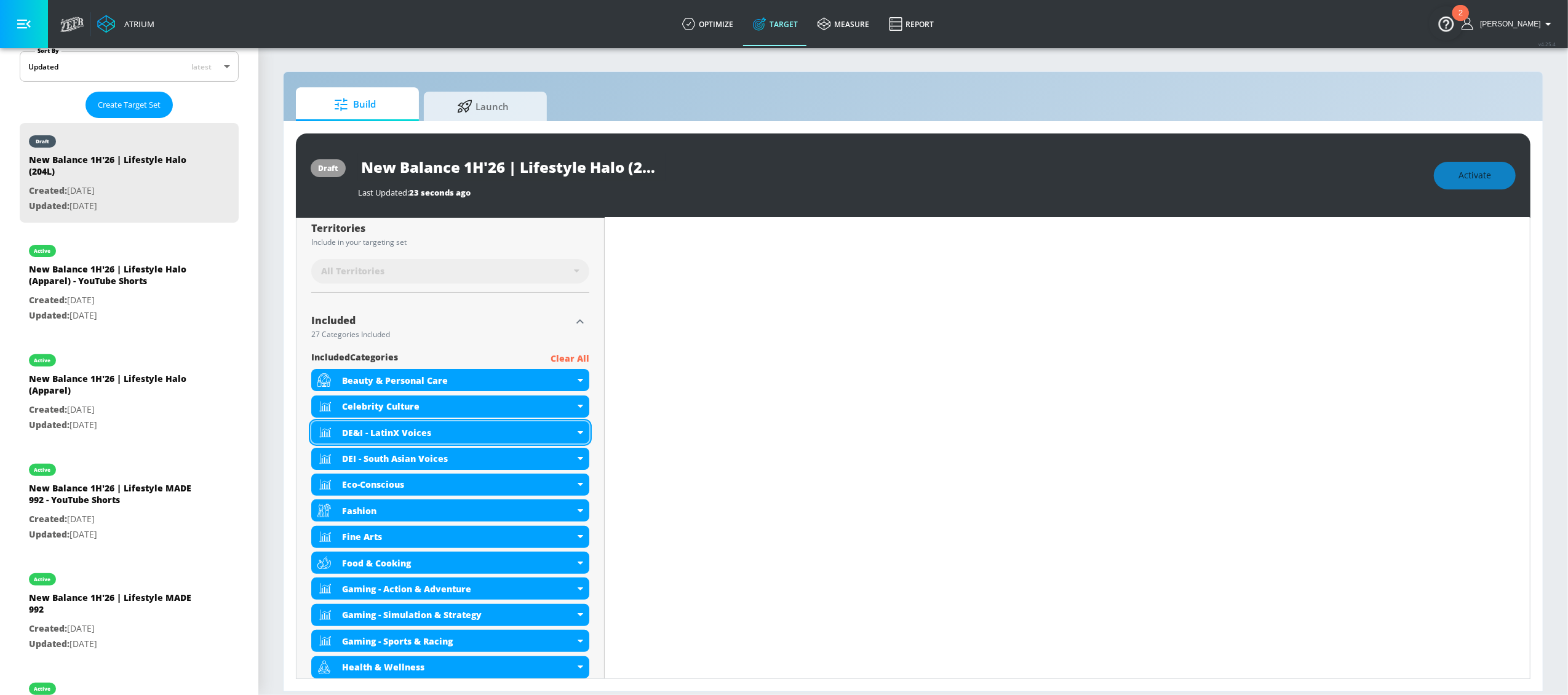
click at [582, 437] on div "DE&I - LatinX Voices" at bounding box center [451, 432] width 278 height 22
click at [578, 432] on icon at bounding box center [580, 432] width 6 height 3
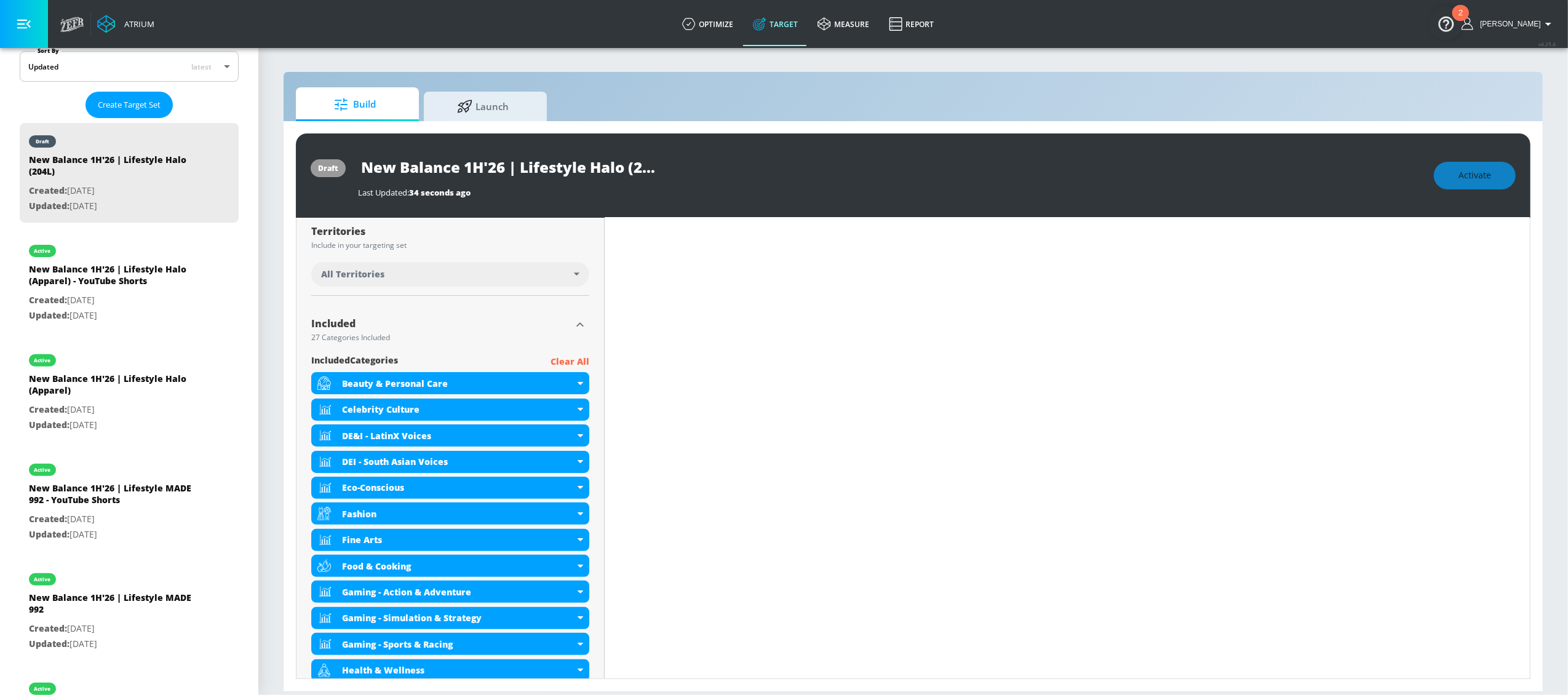
scroll to position [321, 0]
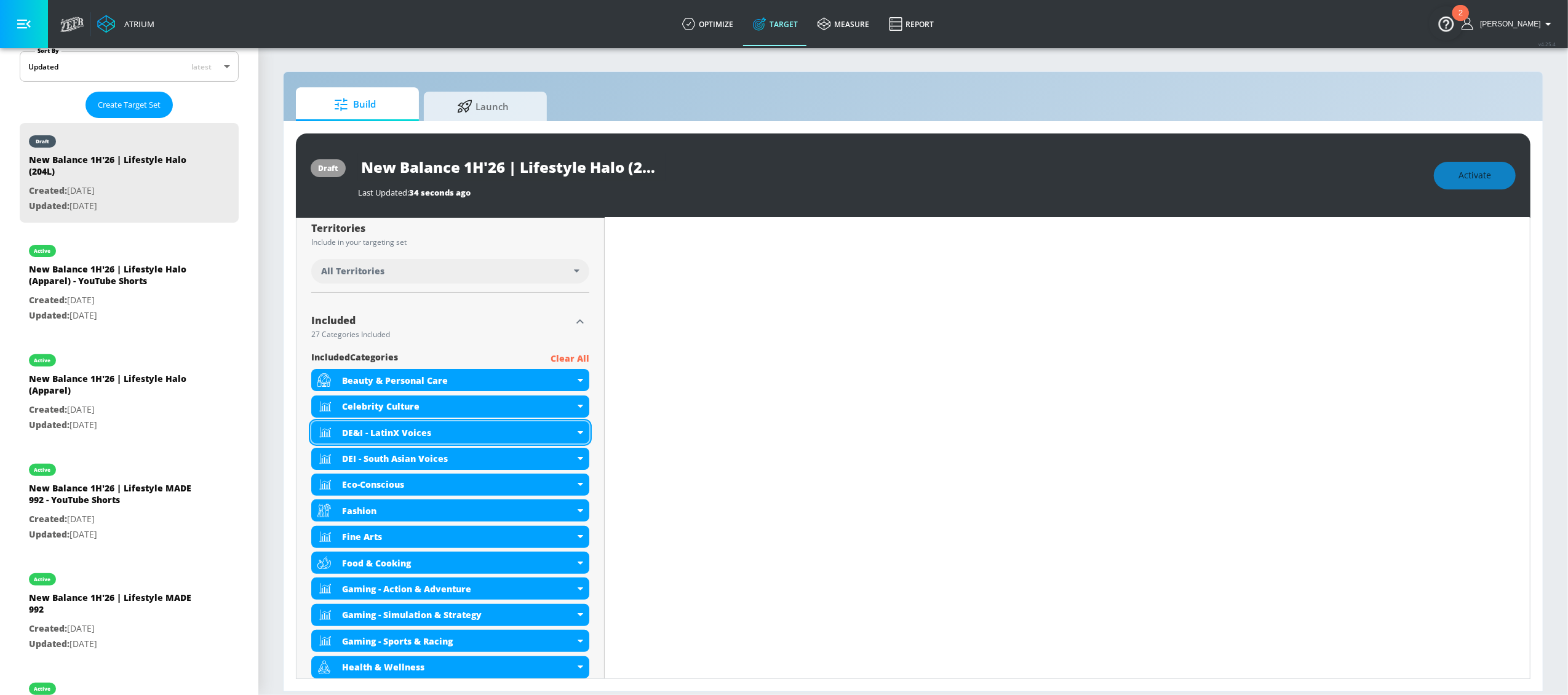
click at [578, 432] on icon at bounding box center [580, 432] width 6 height 3
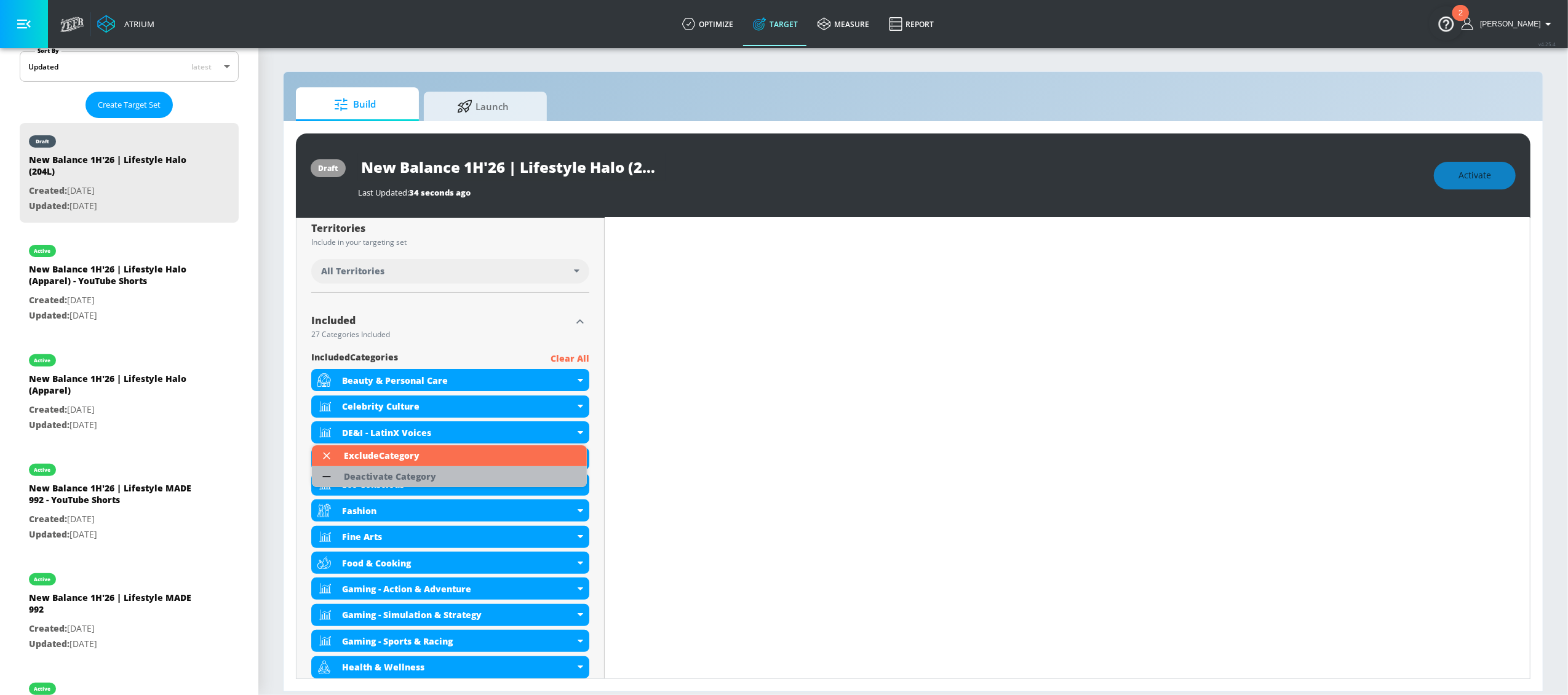
click at [419, 476] on div "Deactivate Category" at bounding box center [389, 476] width 92 height 9
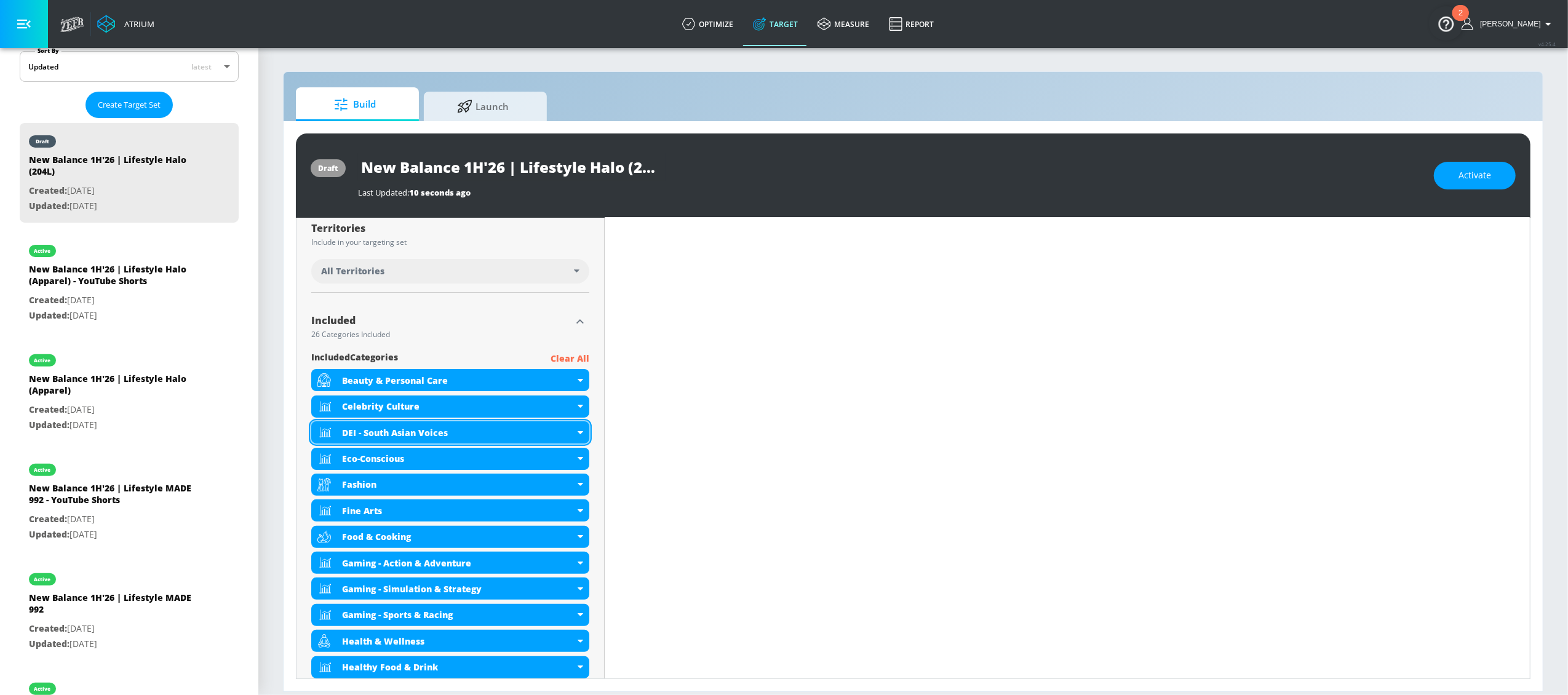
click at [578, 434] on icon at bounding box center [580, 432] width 6 height 3
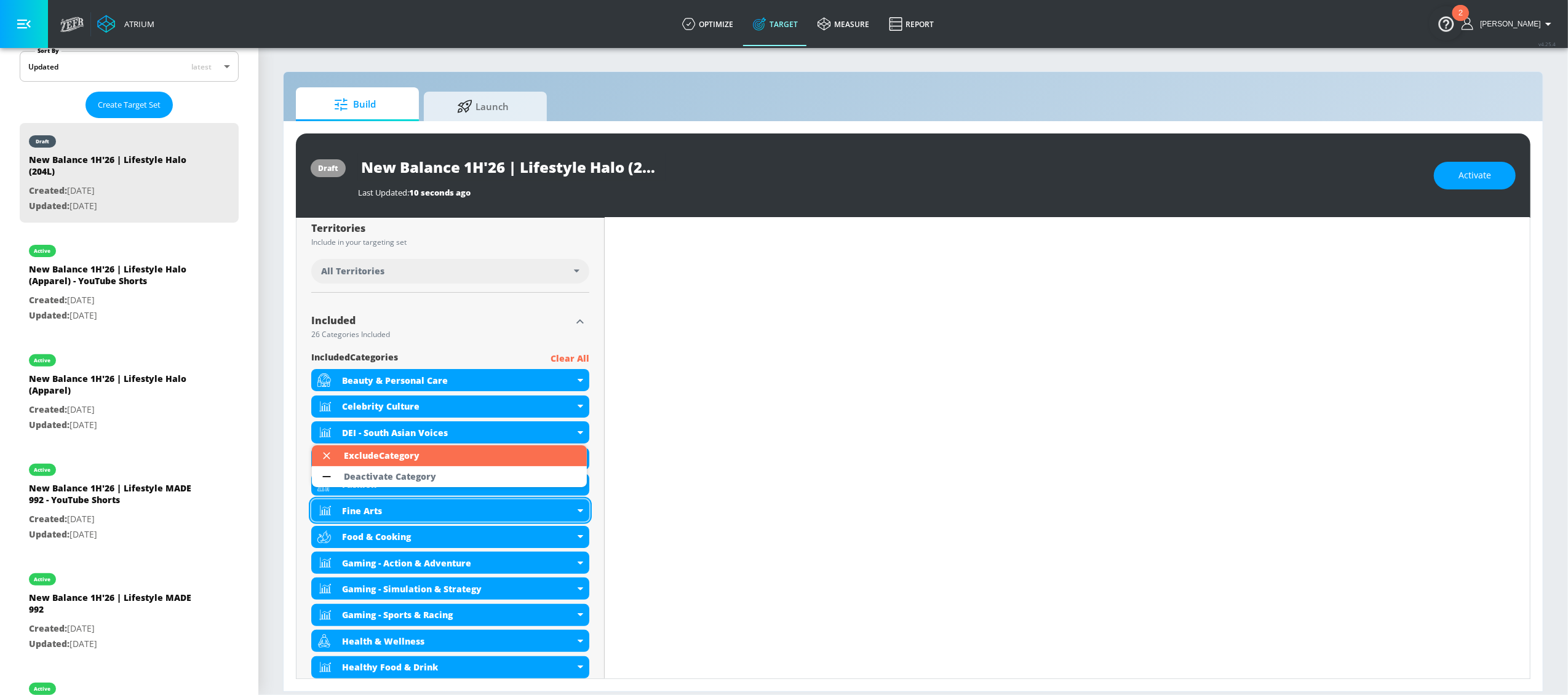
click at [485, 474] on li "Deactivate Category" at bounding box center [449, 476] width 275 height 21
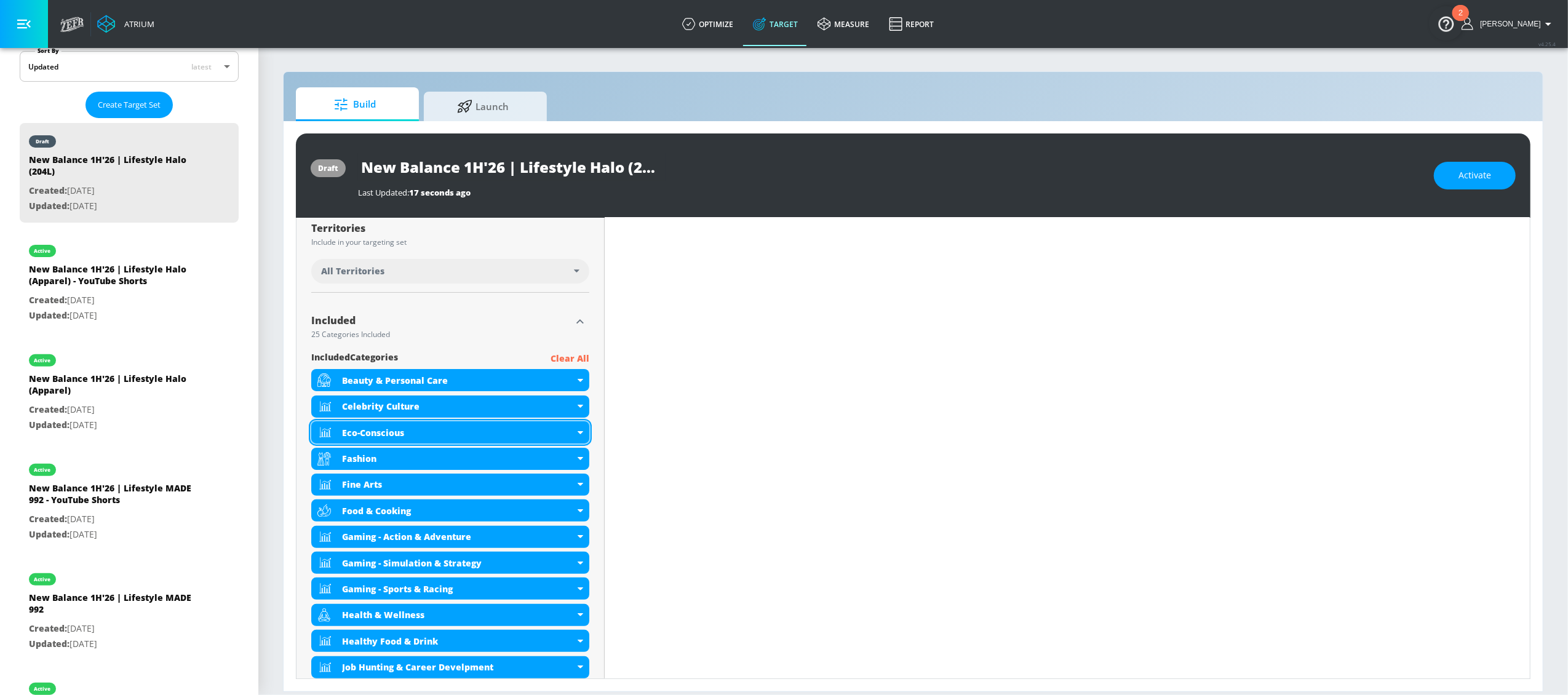
click at [576, 434] on div "Eco-Conscious" at bounding box center [451, 432] width 278 height 22
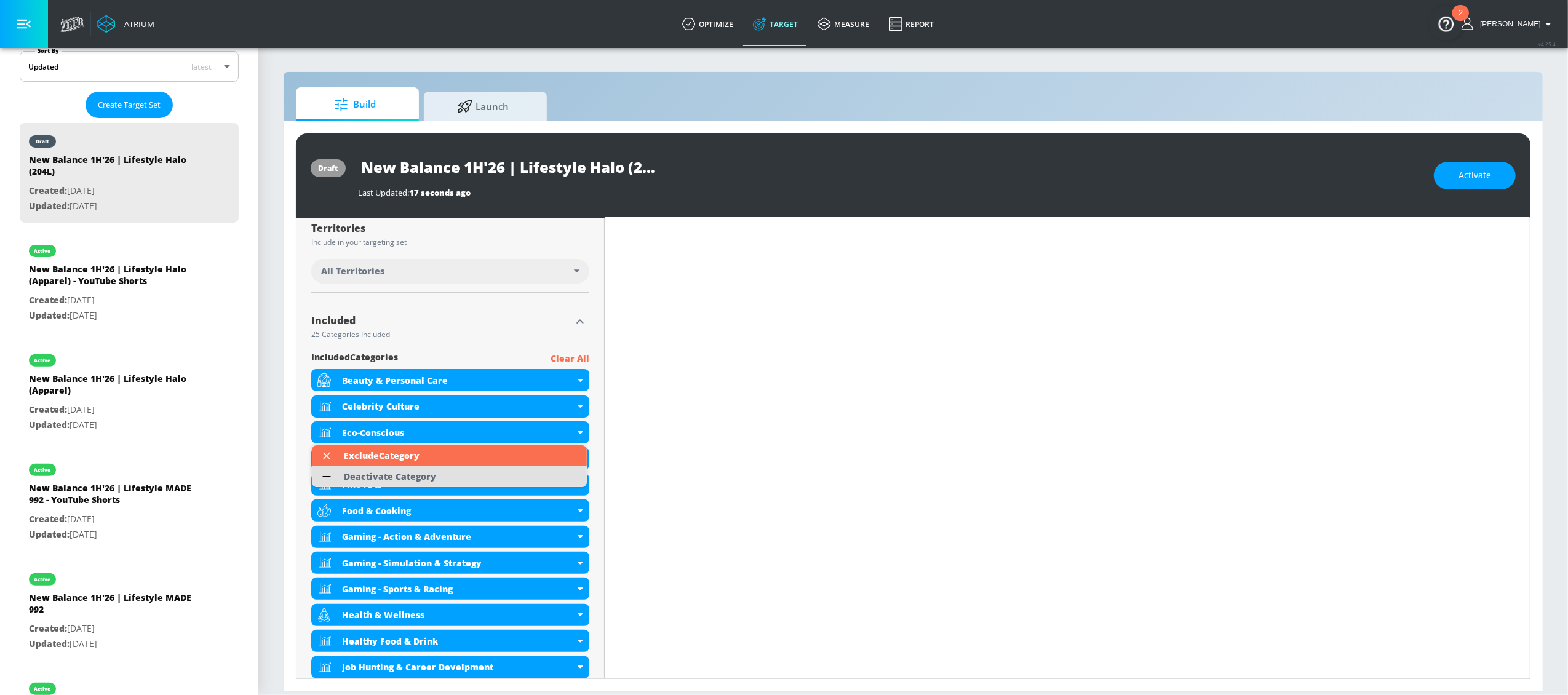
click at [454, 479] on li "Deactivate Category" at bounding box center [449, 476] width 275 height 21
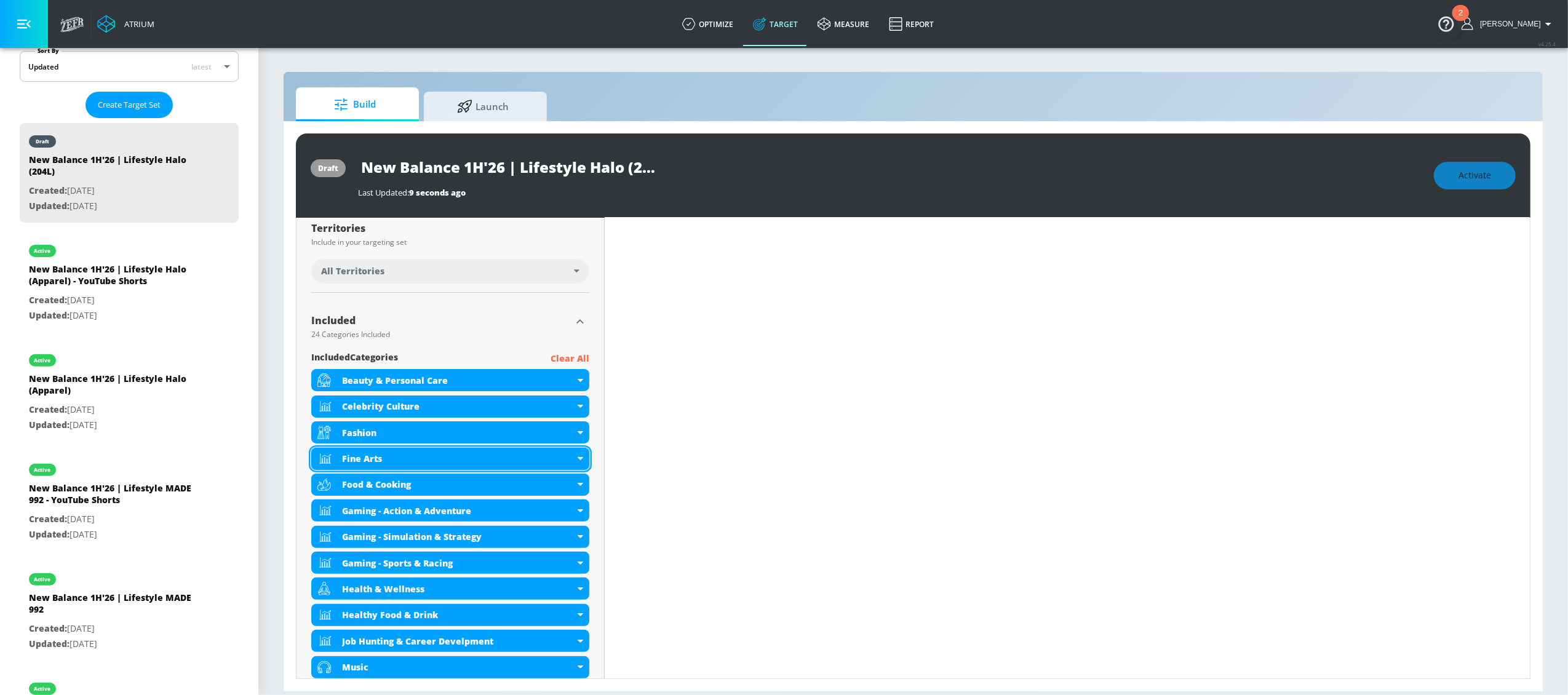
click at [578, 461] on div "Fine Arts" at bounding box center [451, 459] width 278 height 22
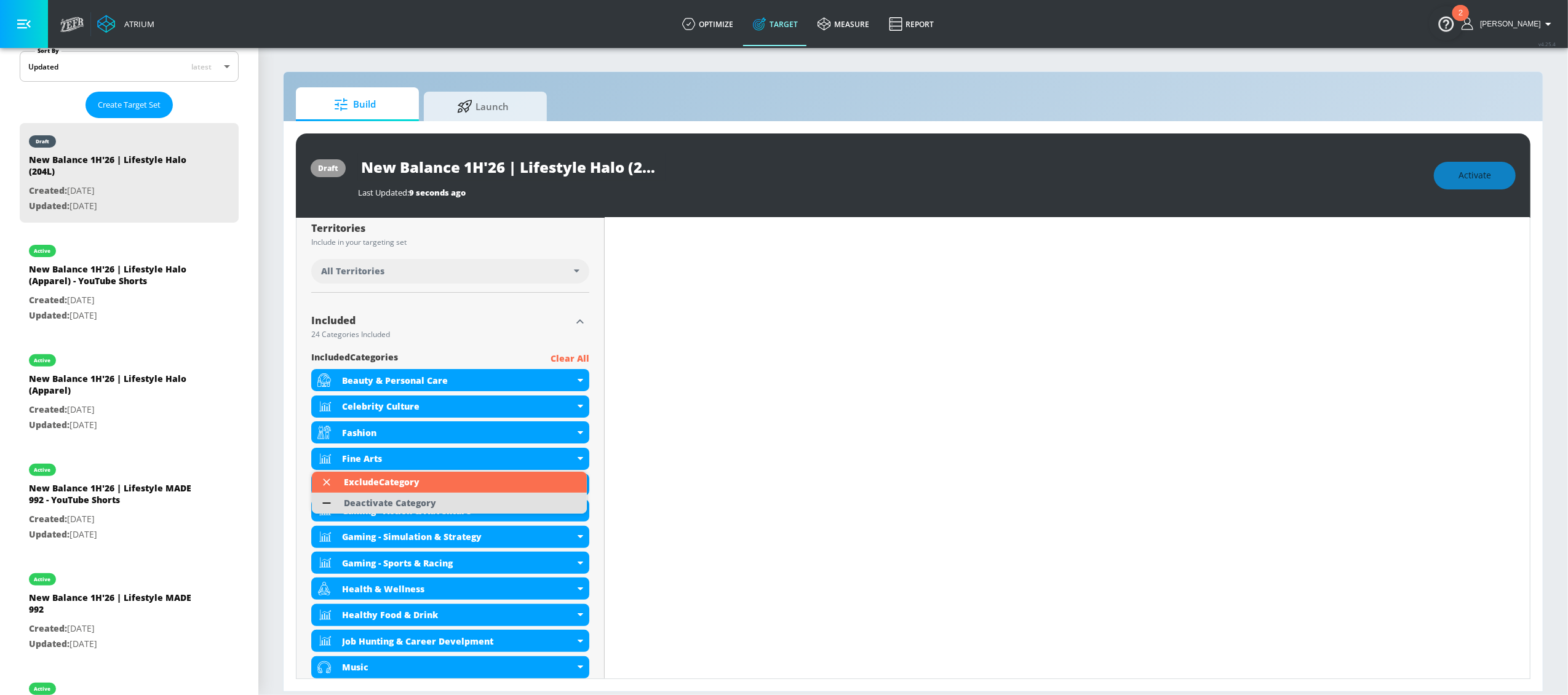
click at [414, 502] on div "Deactivate Category" at bounding box center [389, 503] width 92 height 9
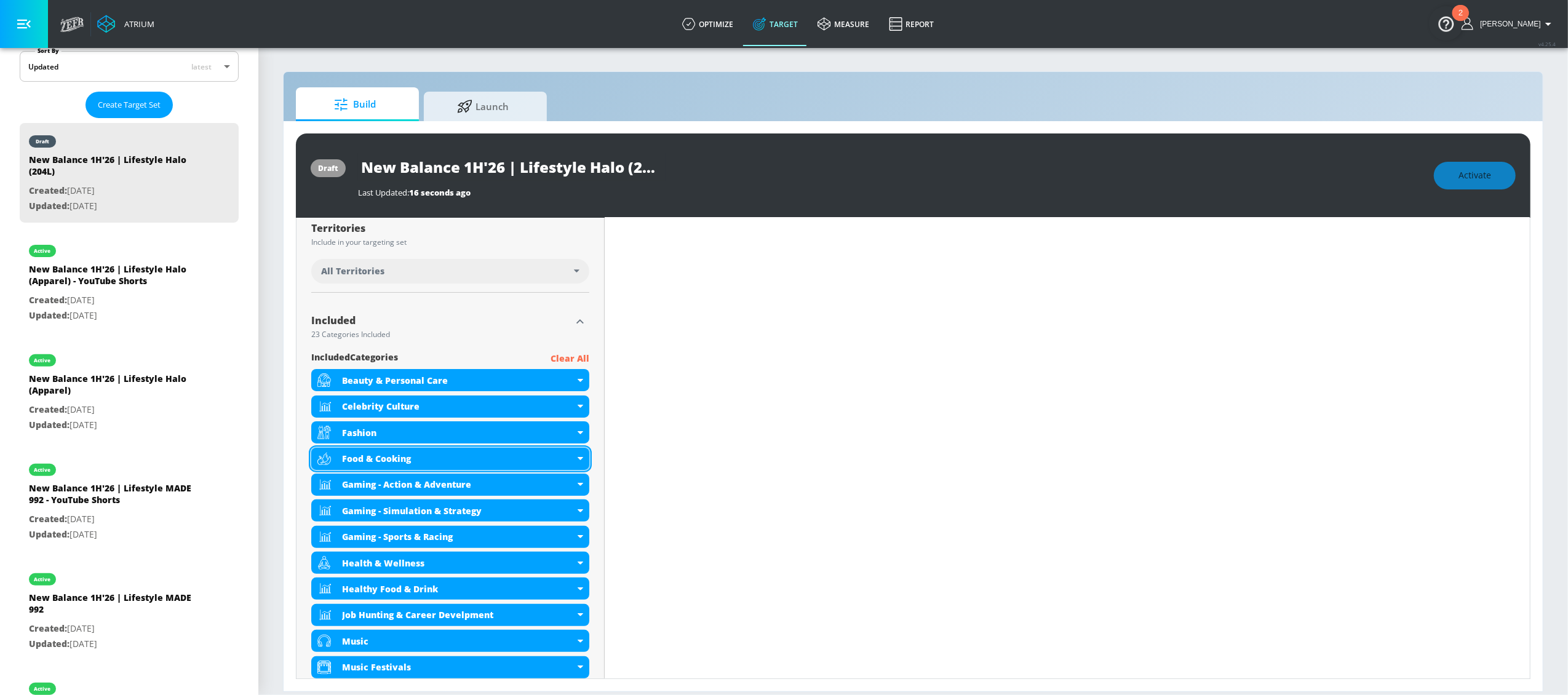
click at [578, 460] on icon at bounding box center [580, 458] width 6 height 3
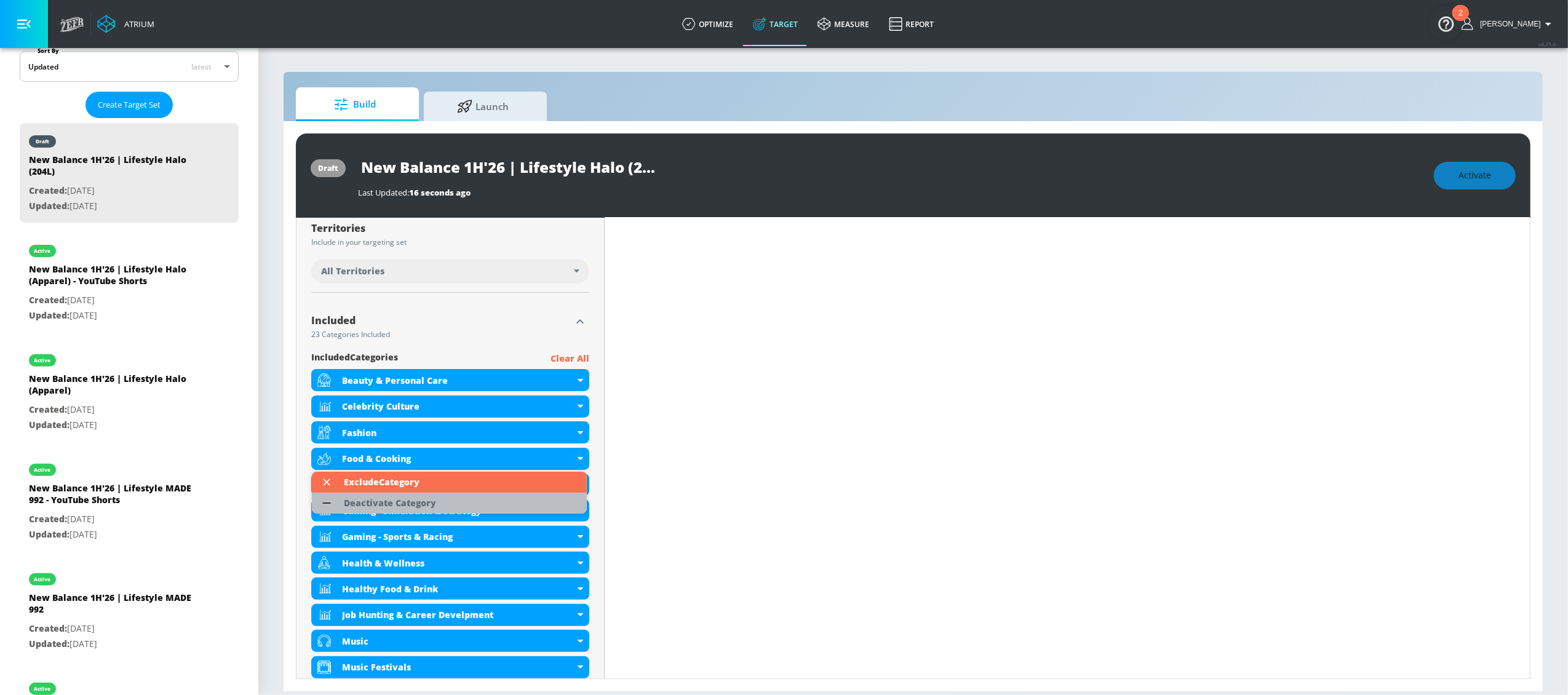
click at [452, 500] on li "Deactivate Category" at bounding box center [449, 503] width 275 height 21
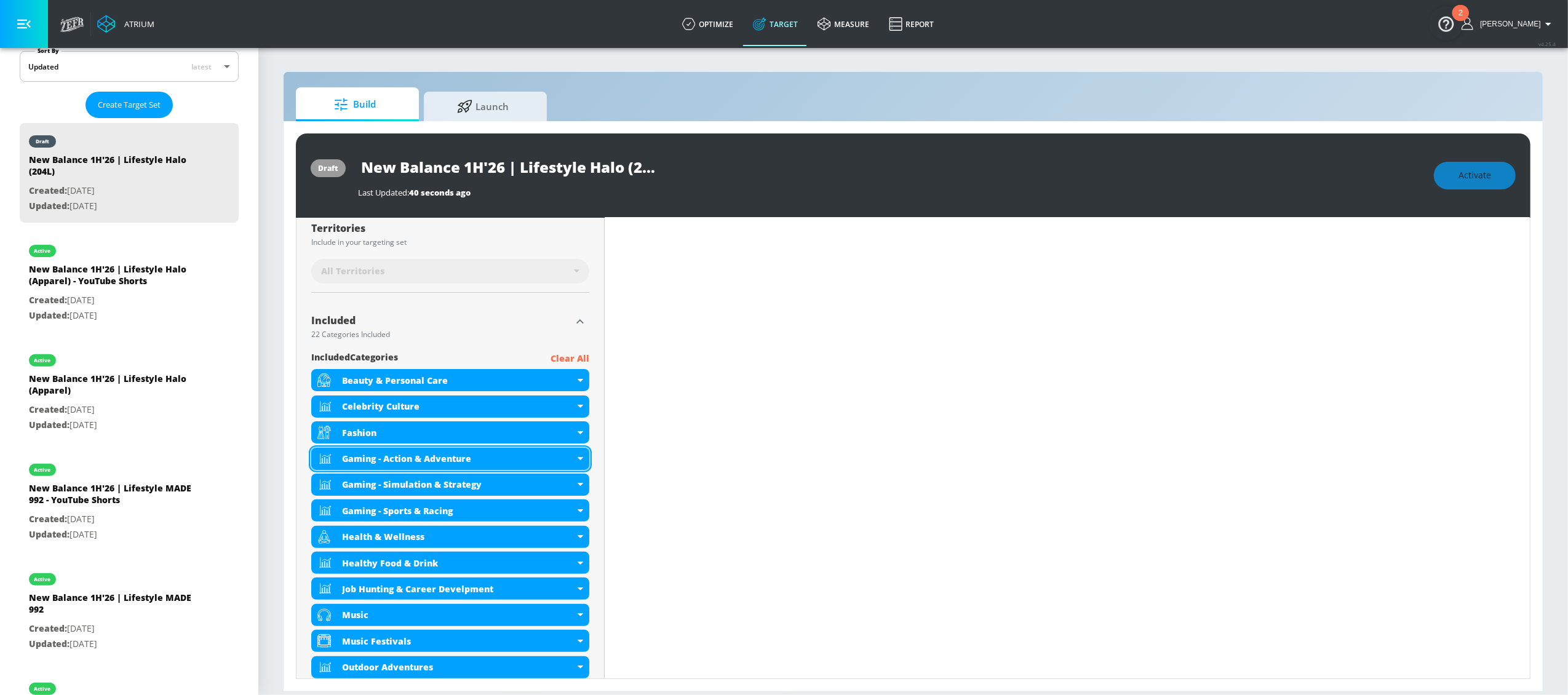
click at [579, 457] on icon at bounding box center [580, 458] width 6 height 3
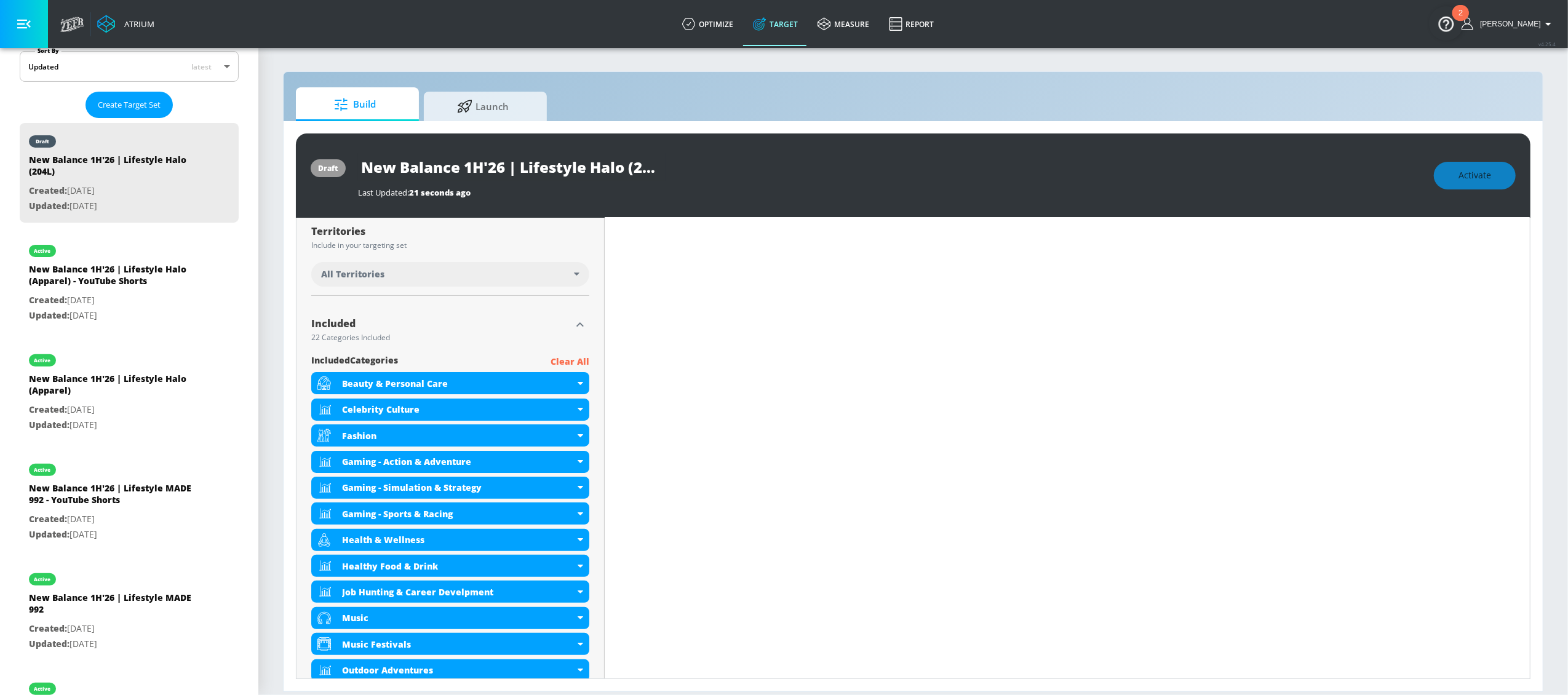
scroll to position [321, 0]
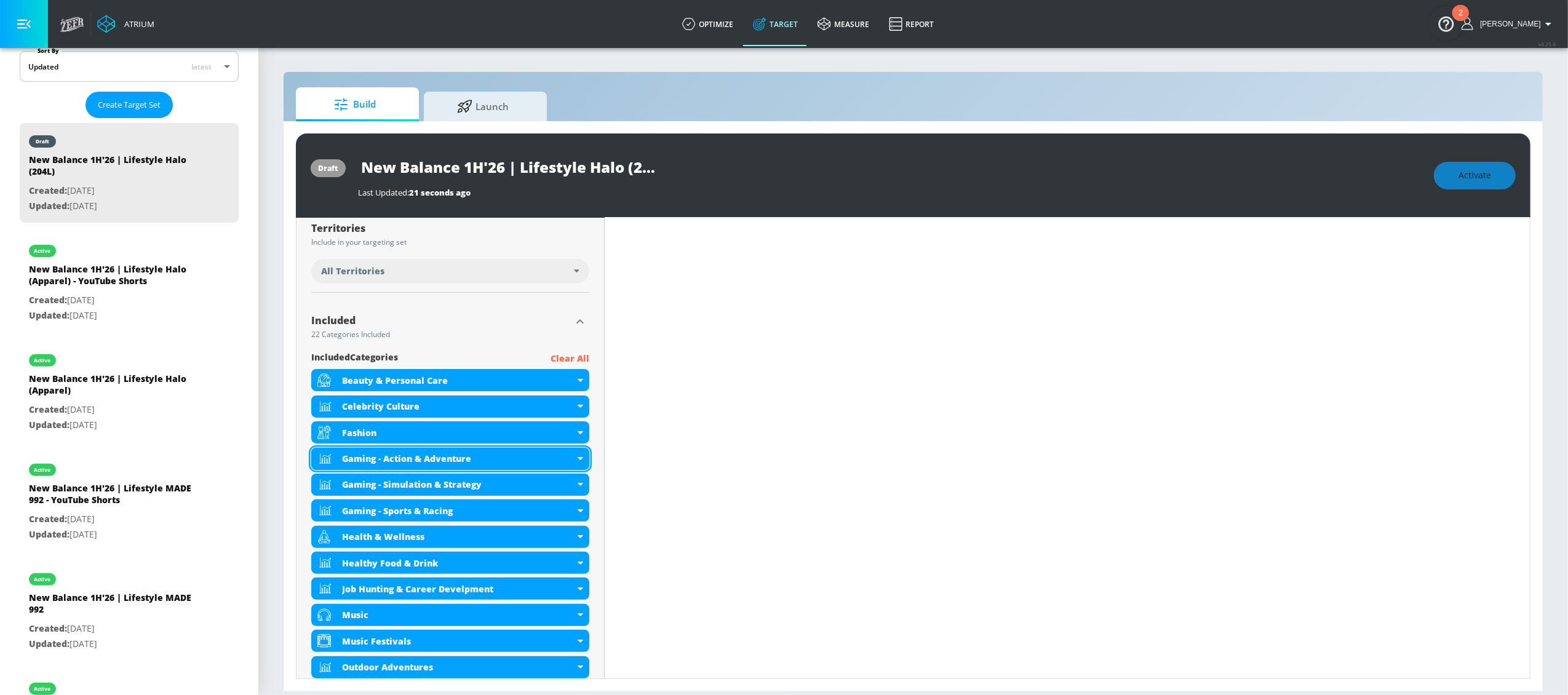
click at [578, 457] on icon at bounding box center [580, 458] width 6 height 3
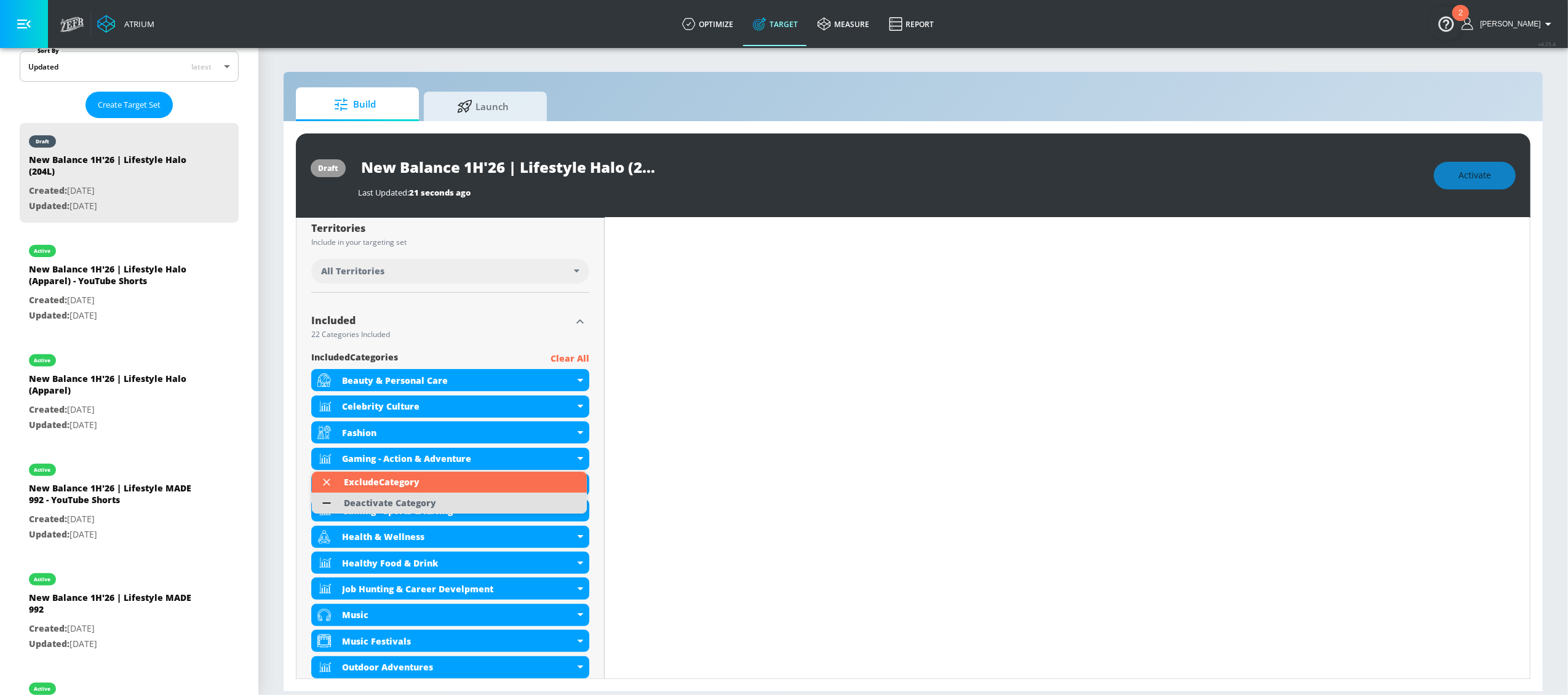
click at [358, 500] on div "Deactivate Category" at bounding box center [389, 503] width 92 height 9
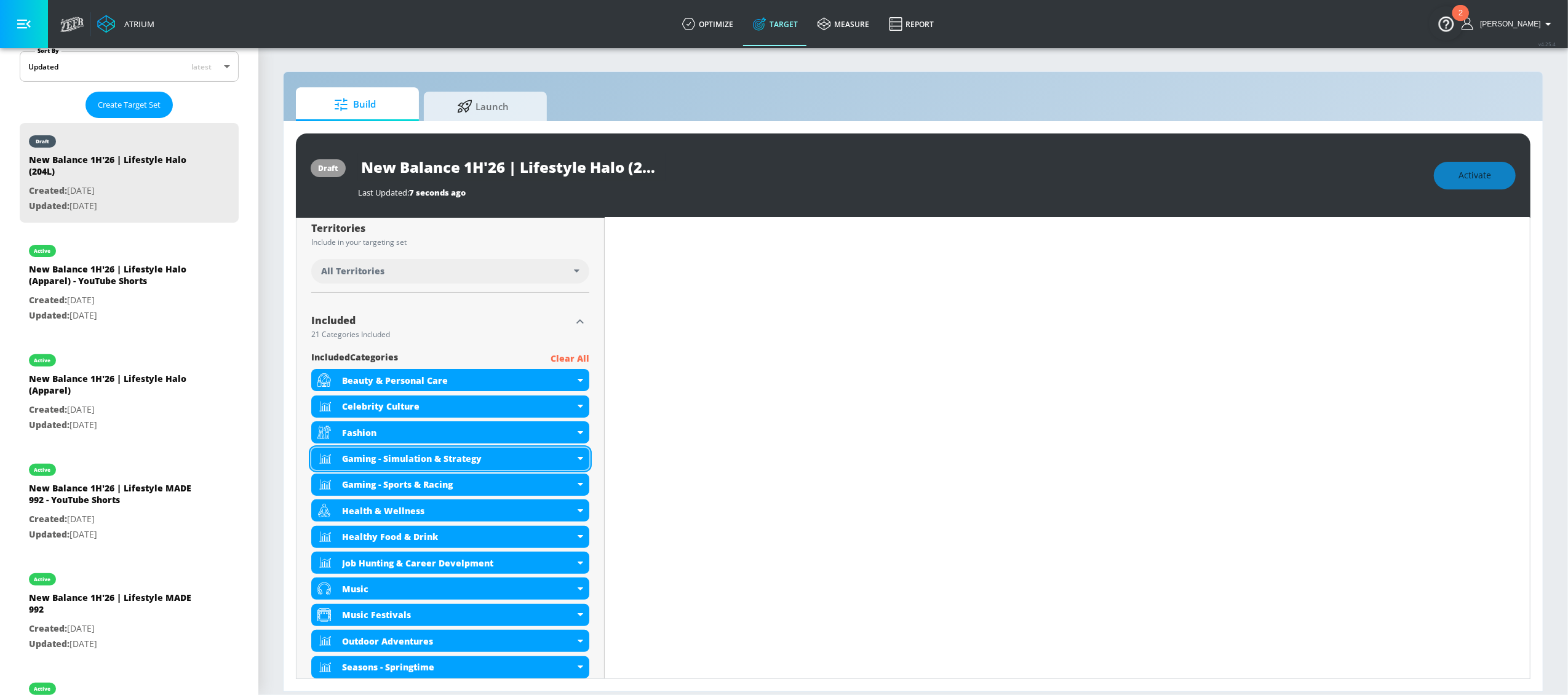
click at [578, 460] on icon at bounding box center [580, 458] width 6 height 3
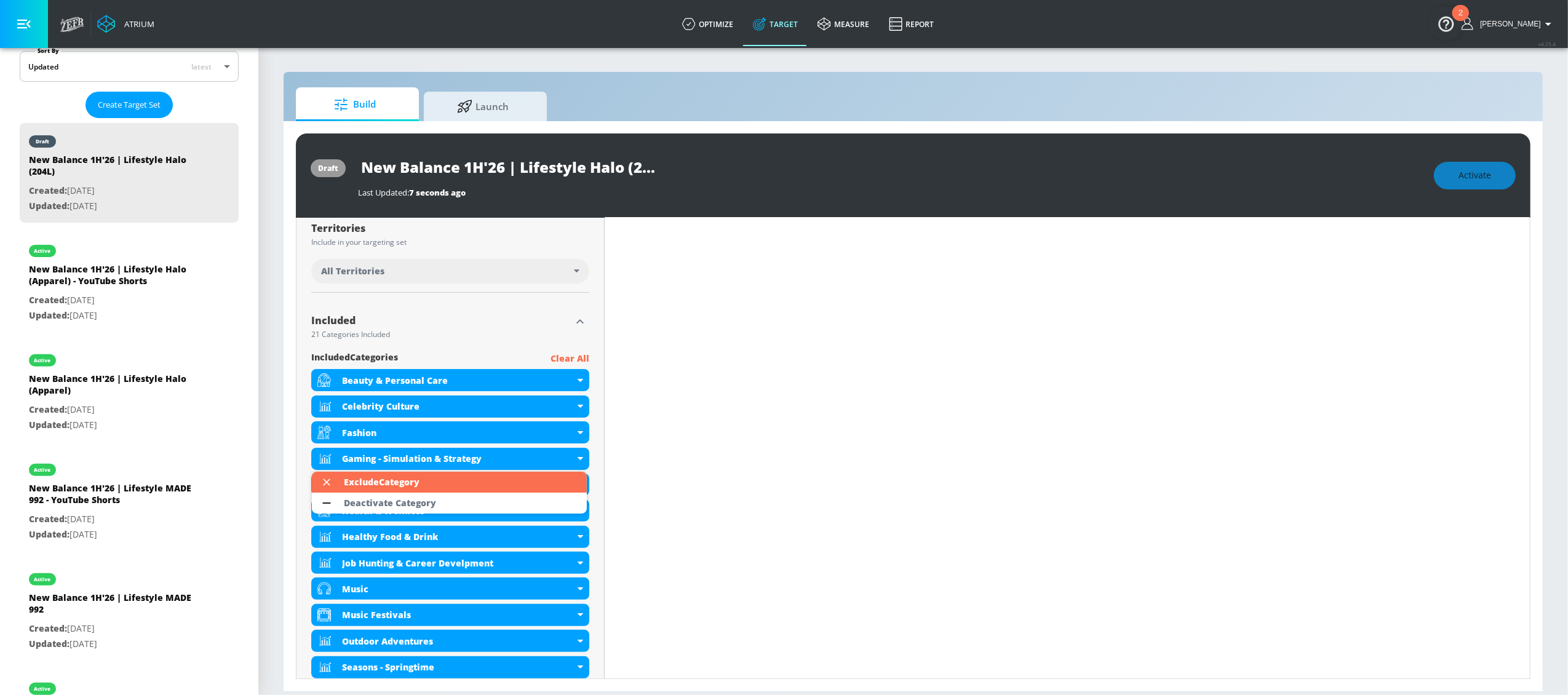
click at [459, 499] on li "Deactivate Category" at bounding box center [449, 503] width 275 height 21
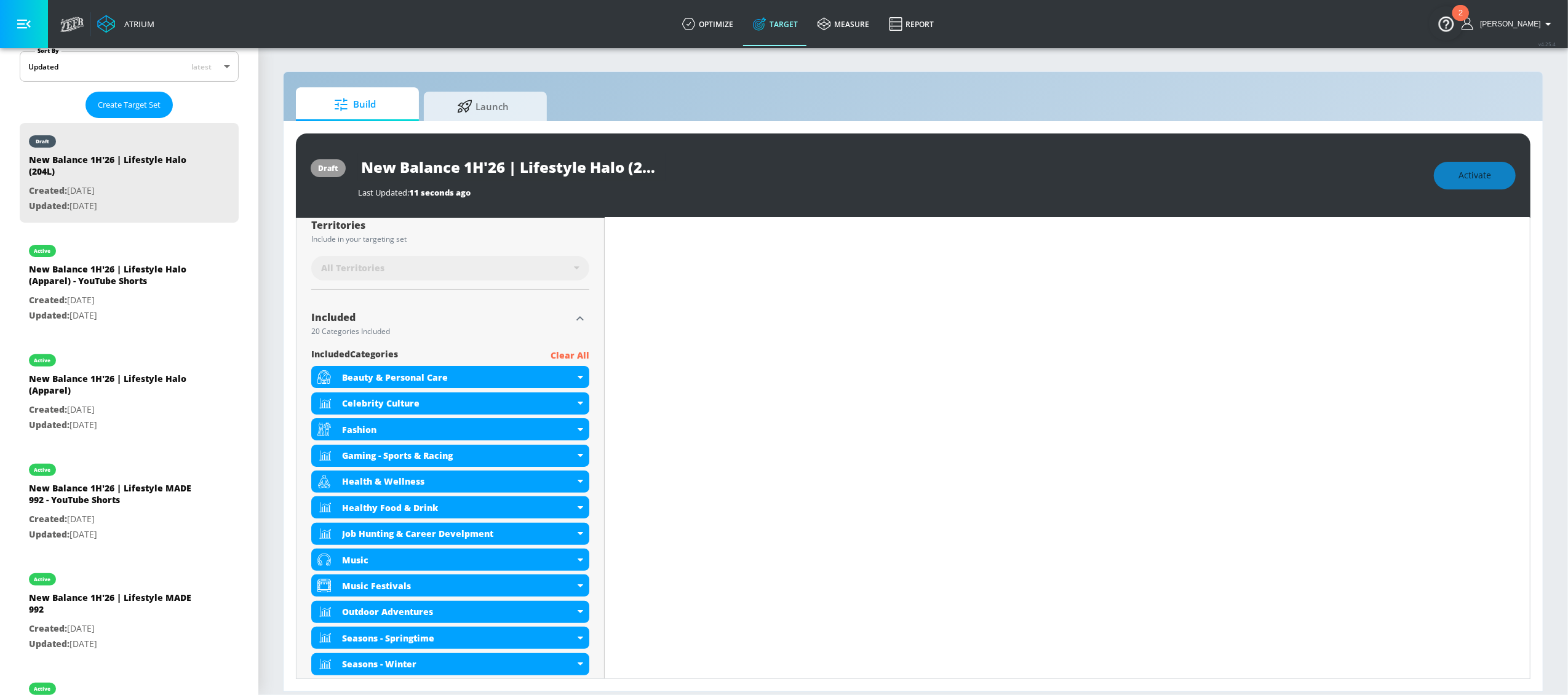
scroll to position [318, 0]
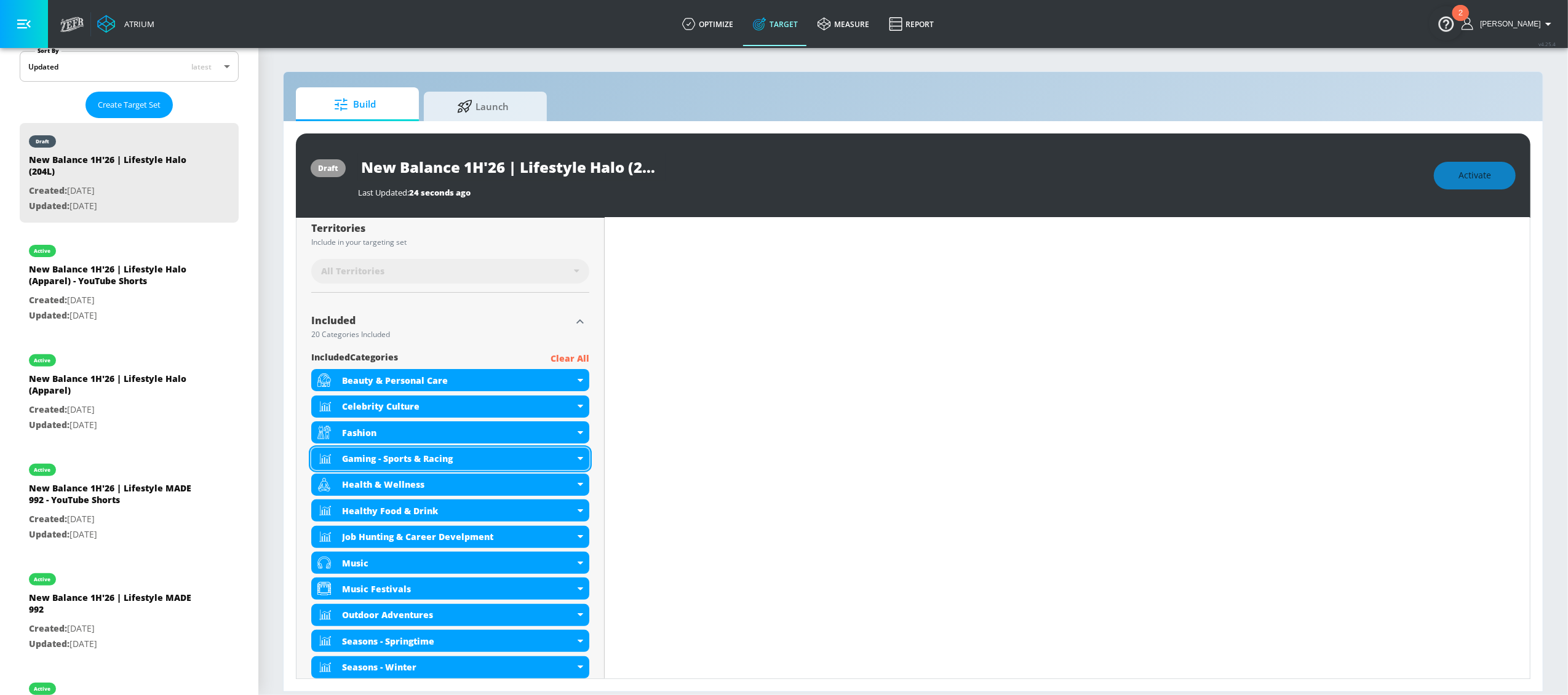
click at [578, 460] on div "Gaming - Sports & Racing" at bounding box center [451, 459] width 278 height 22
click at [578, 459] on icon at bounding box center [580, 458] width 6 height 3
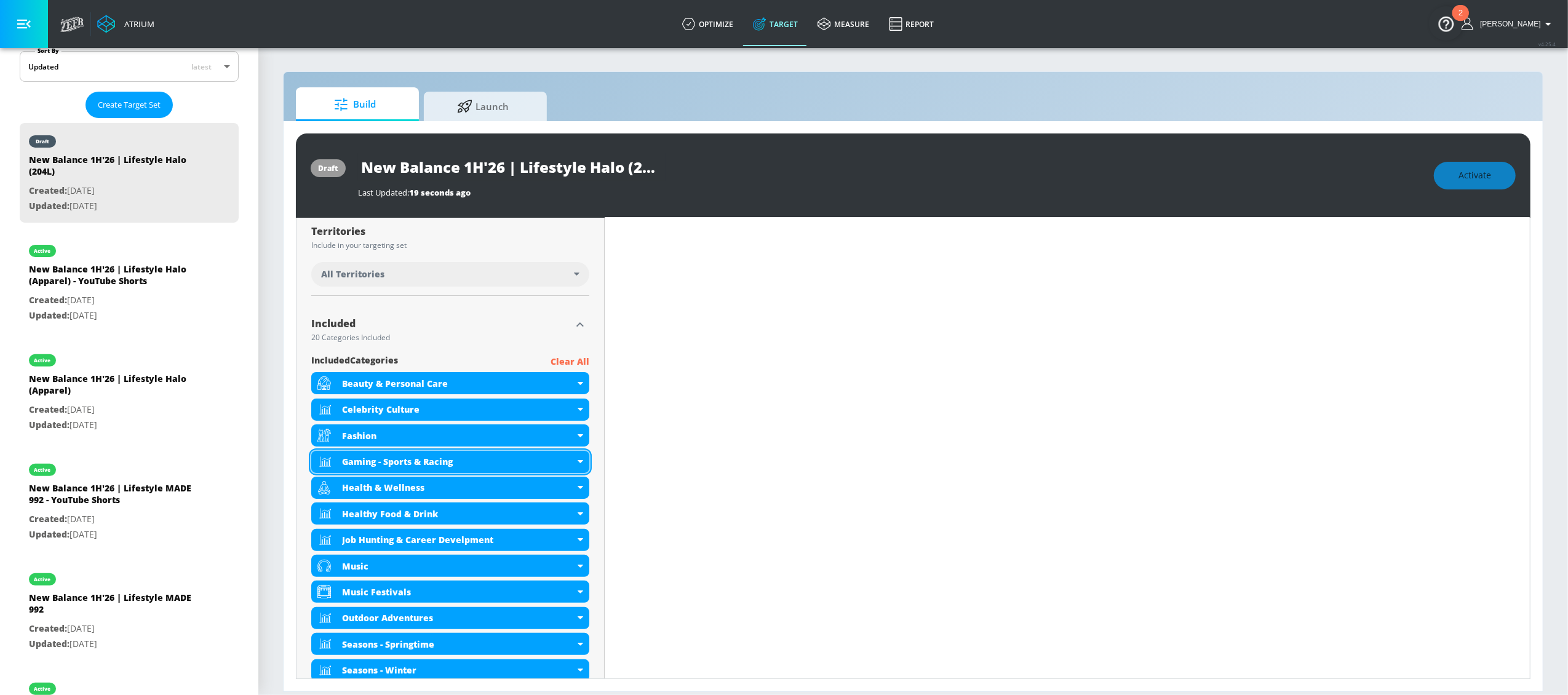
scroll to position [321, 0]
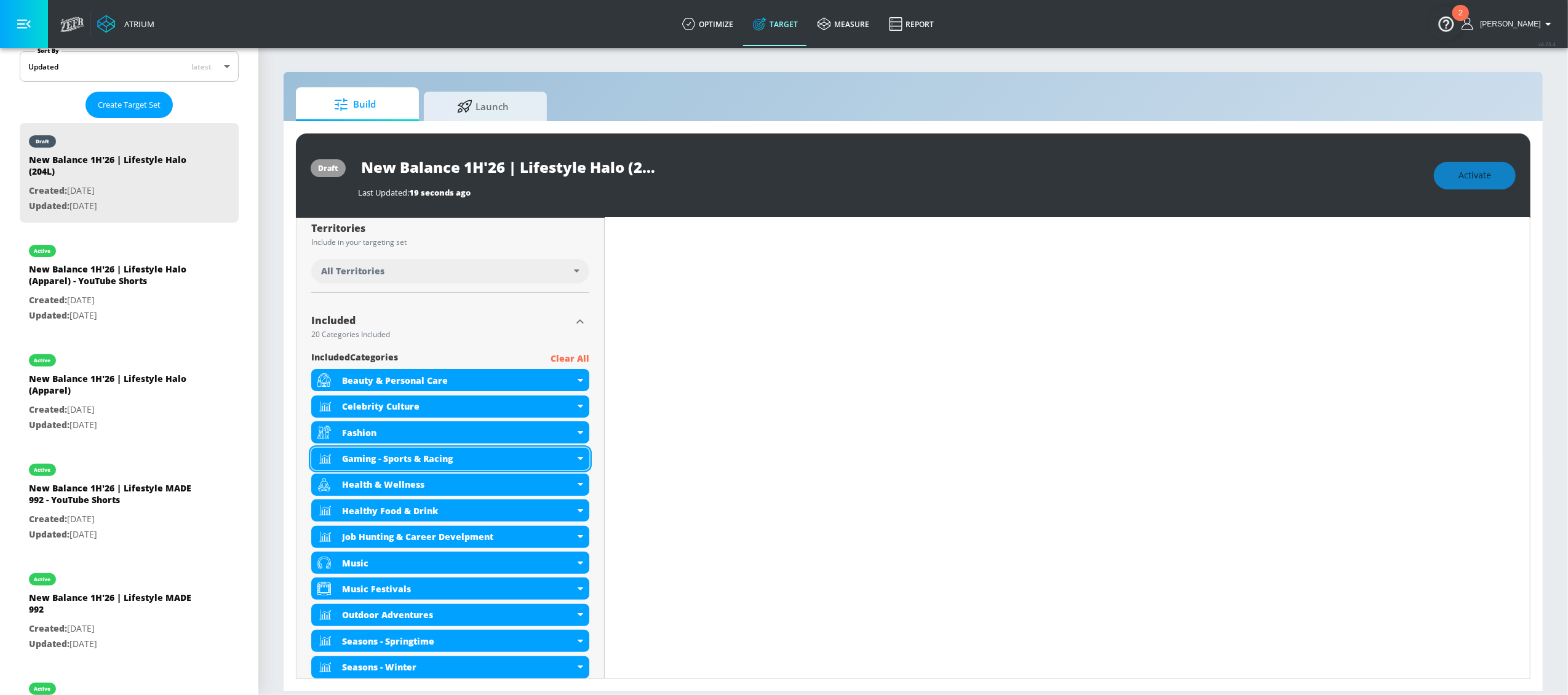
click at [578, 459] on icon at bounding box center [580, 458] width 6 height 3
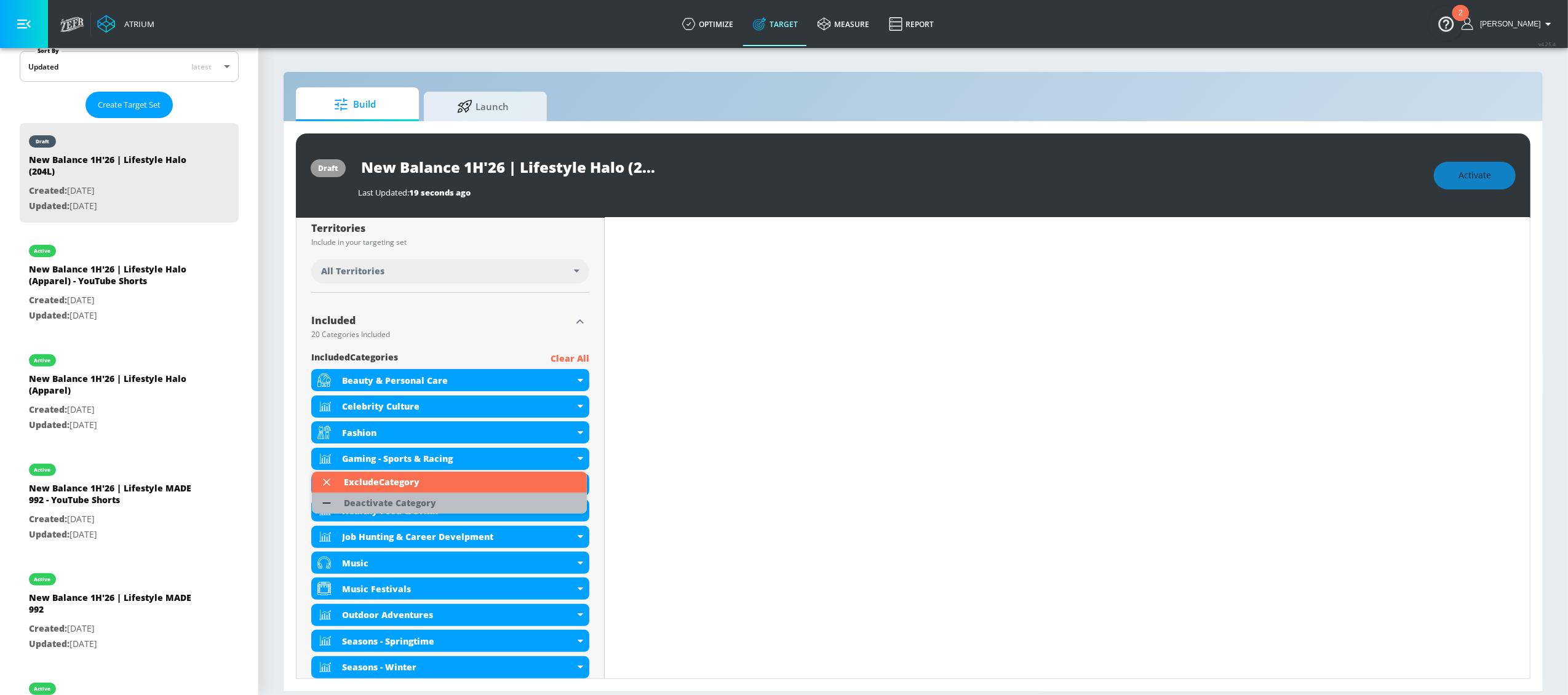
click at [464, 498] on li "Deactivate Category" at bounding box center [449, 503] width 275 height 21
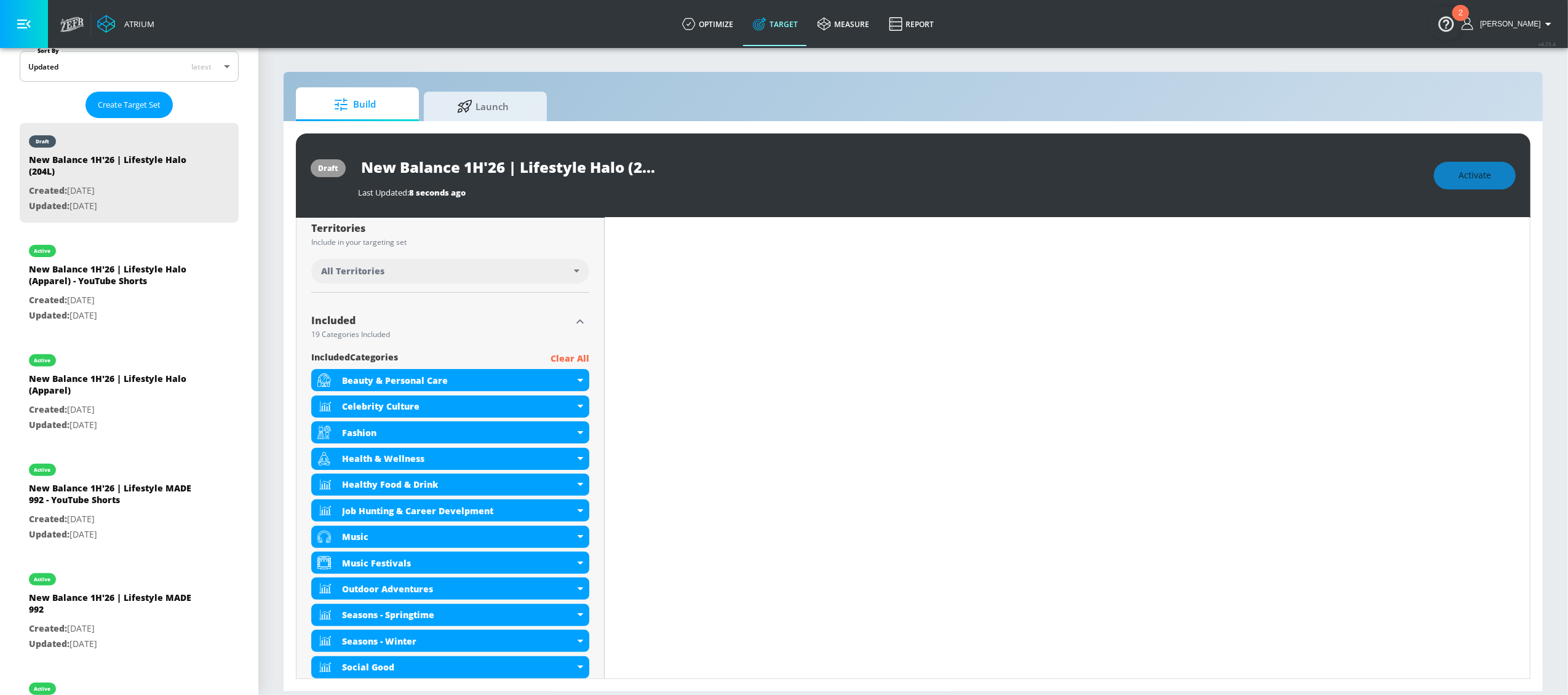
click at [573, 274] on div "All Territories" at bounding box center [451, 271] width 278 height 25
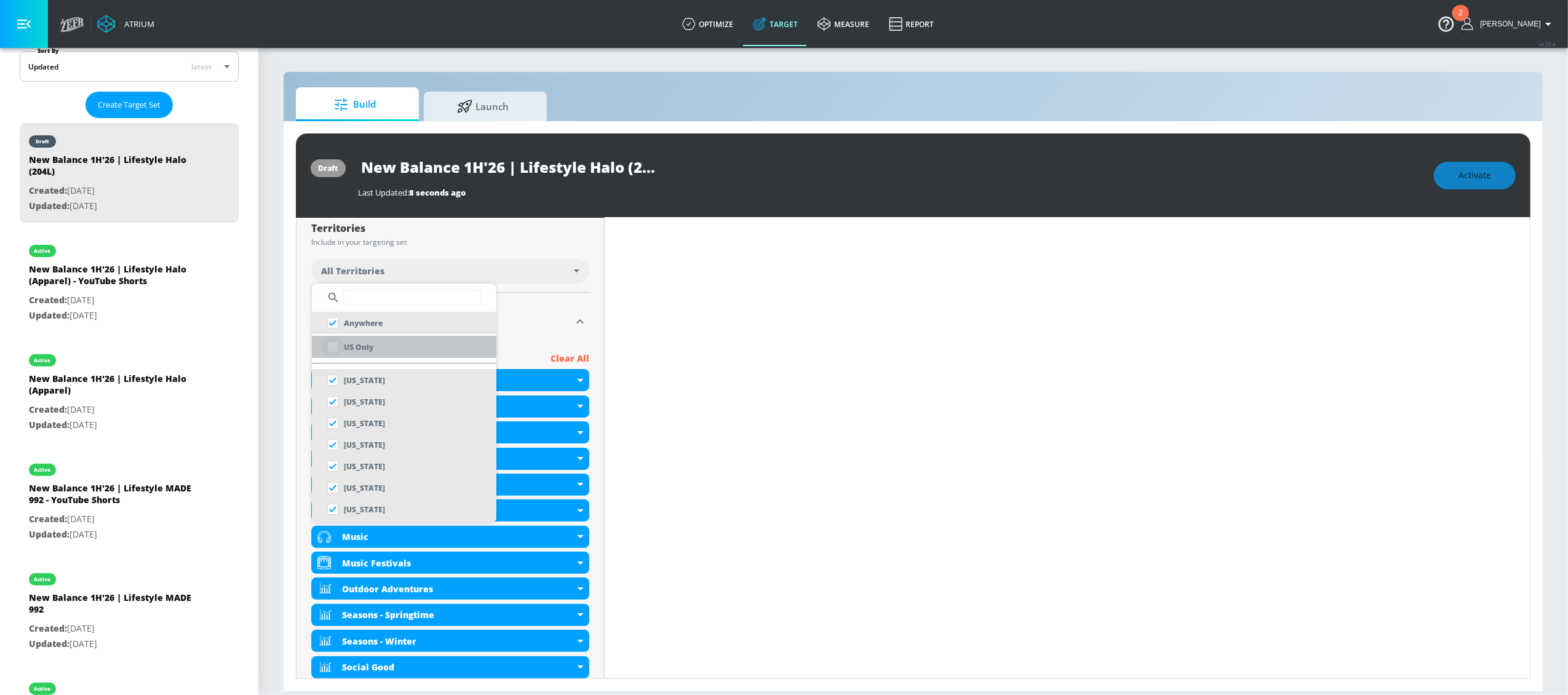
click at [339, 345] on input "checkbox" at bounding box center [333, 347] width 22 height 22
checkbox input "true"
checkbox input "false"
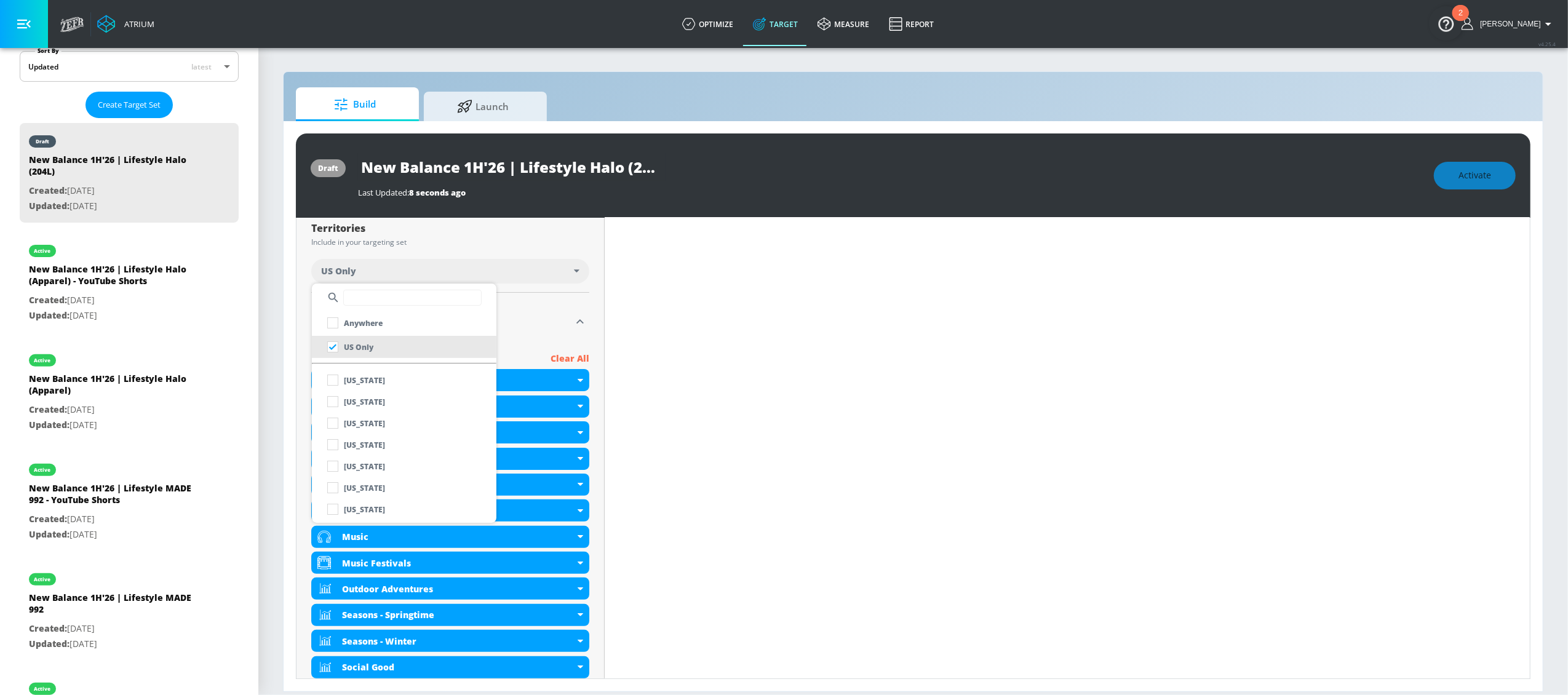
click at [548, 332] on div at bounding box center [784, 347] width 1568 height 695
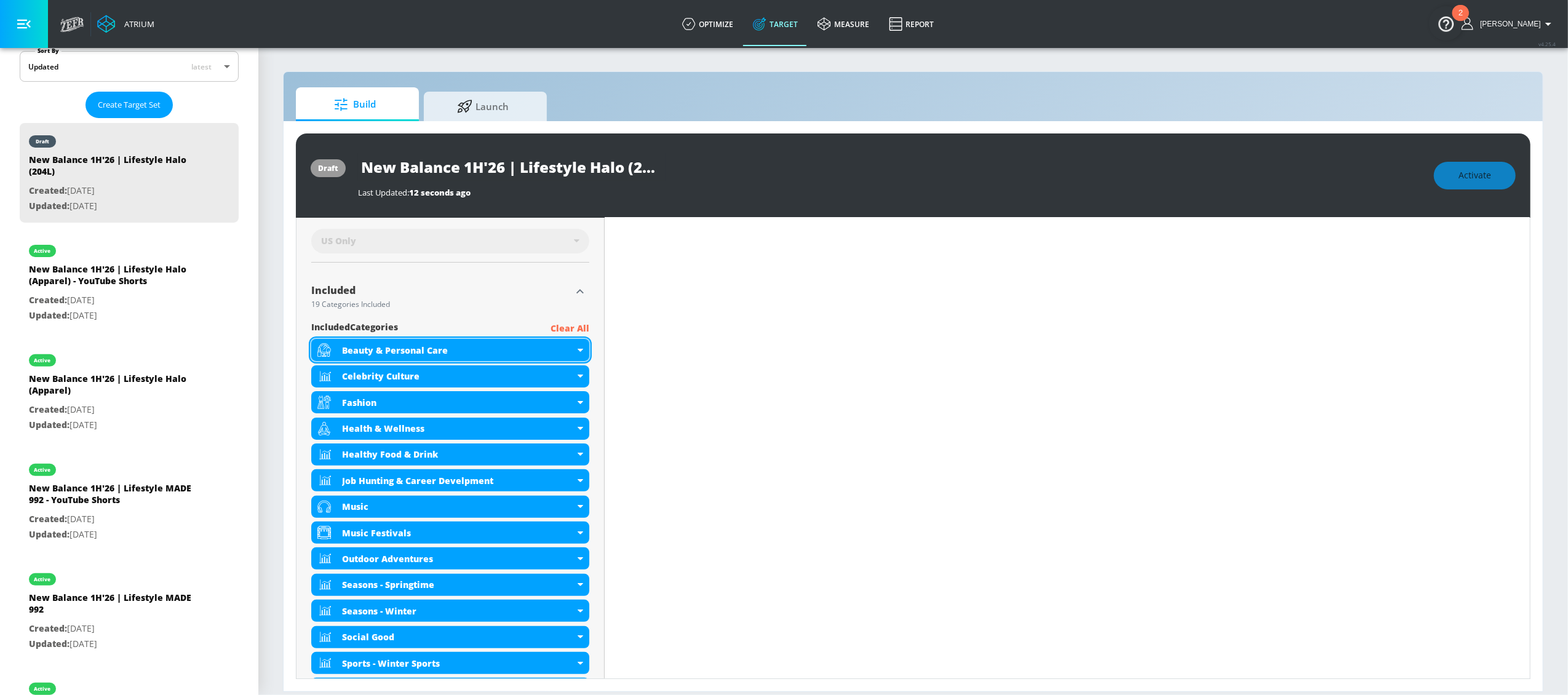
scroll to position [350, 0]
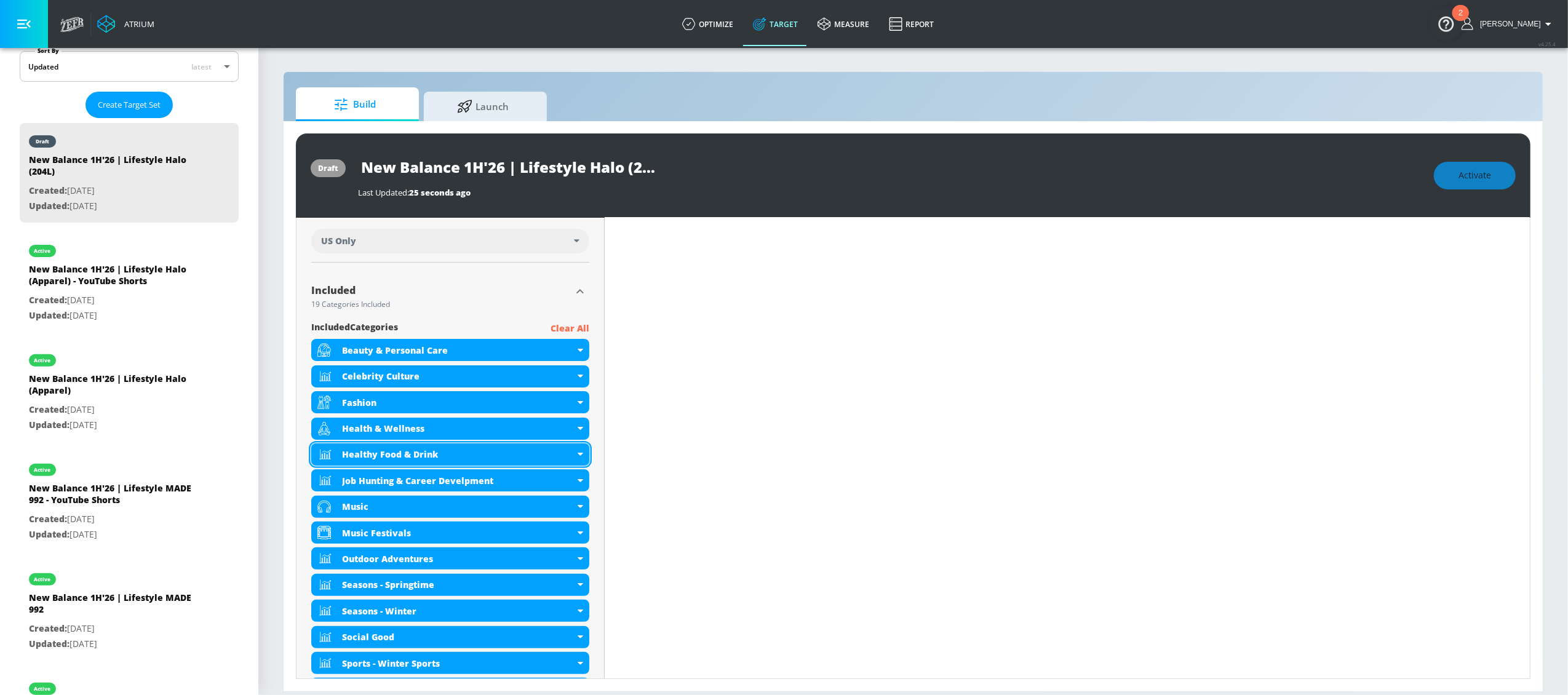
scroll to position [354, 0]
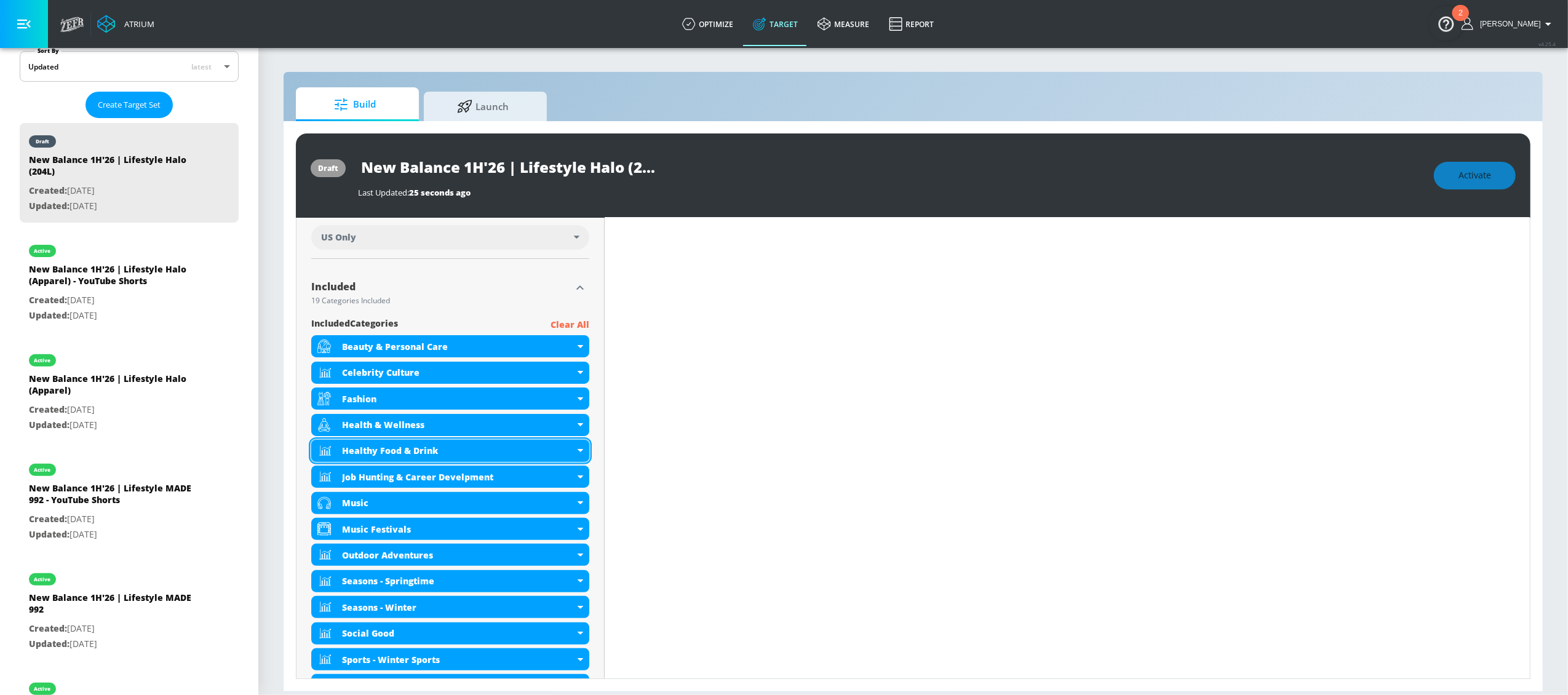
click at [579, 452] on icon at bounding box center [580, 450] width 6 height 3
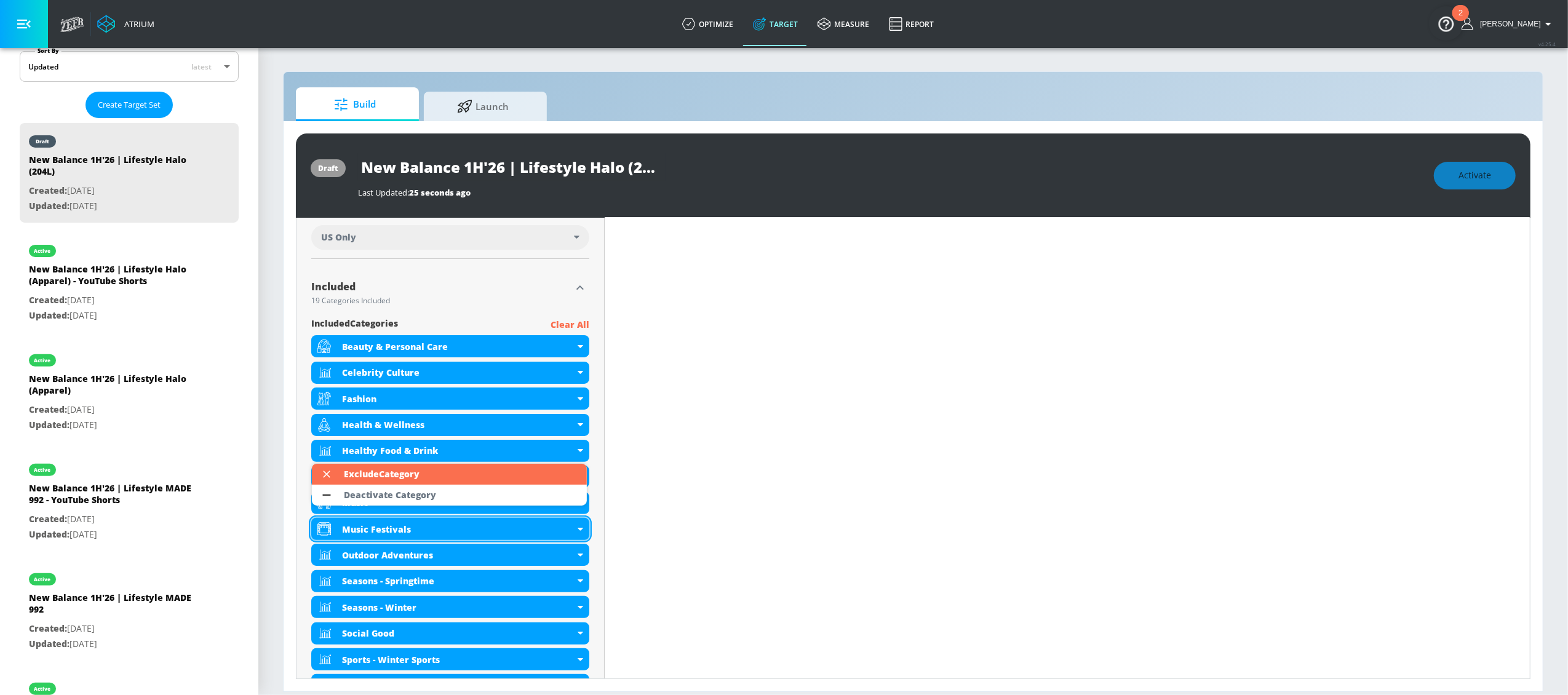
click at [426, 495] on div "Deactivate Category" at bounding box center [389, 495] width 92 height 9
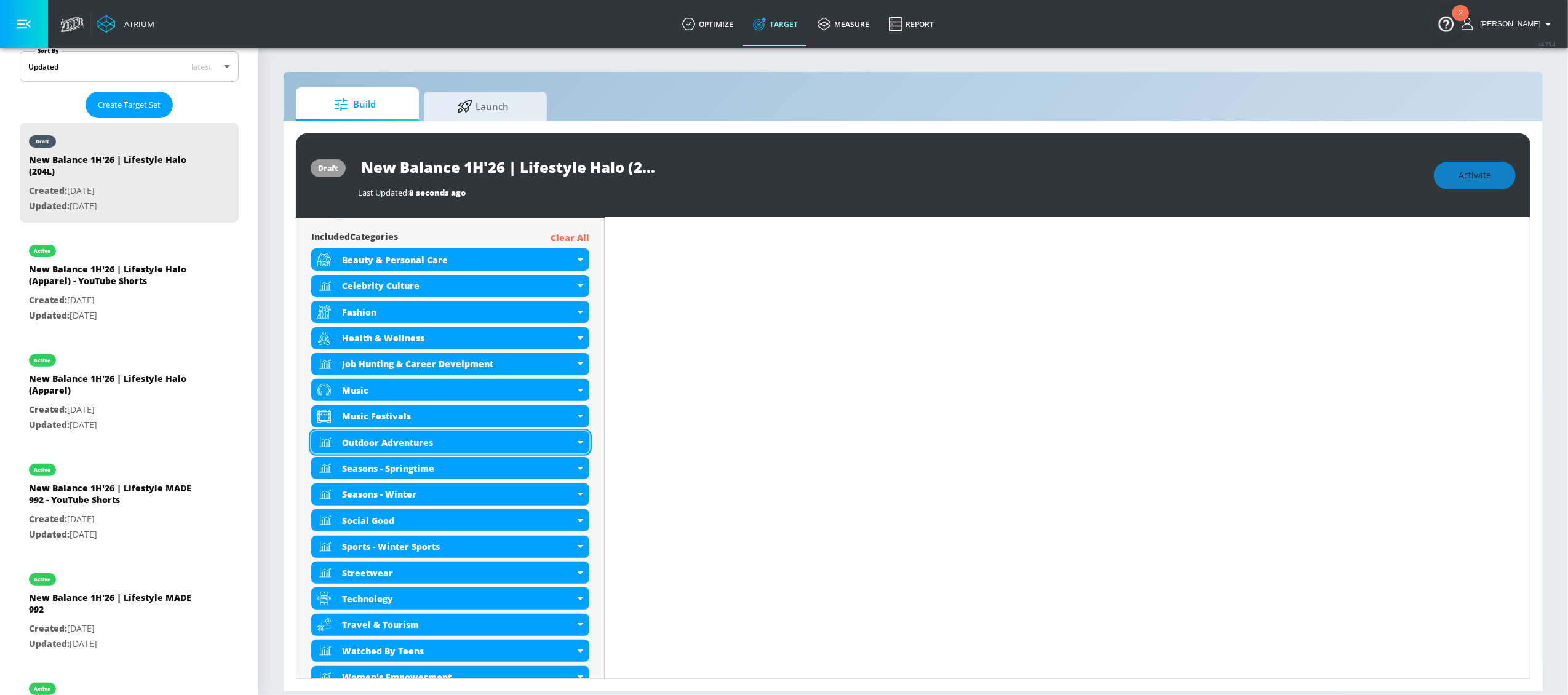
scroll to position [444, 0]
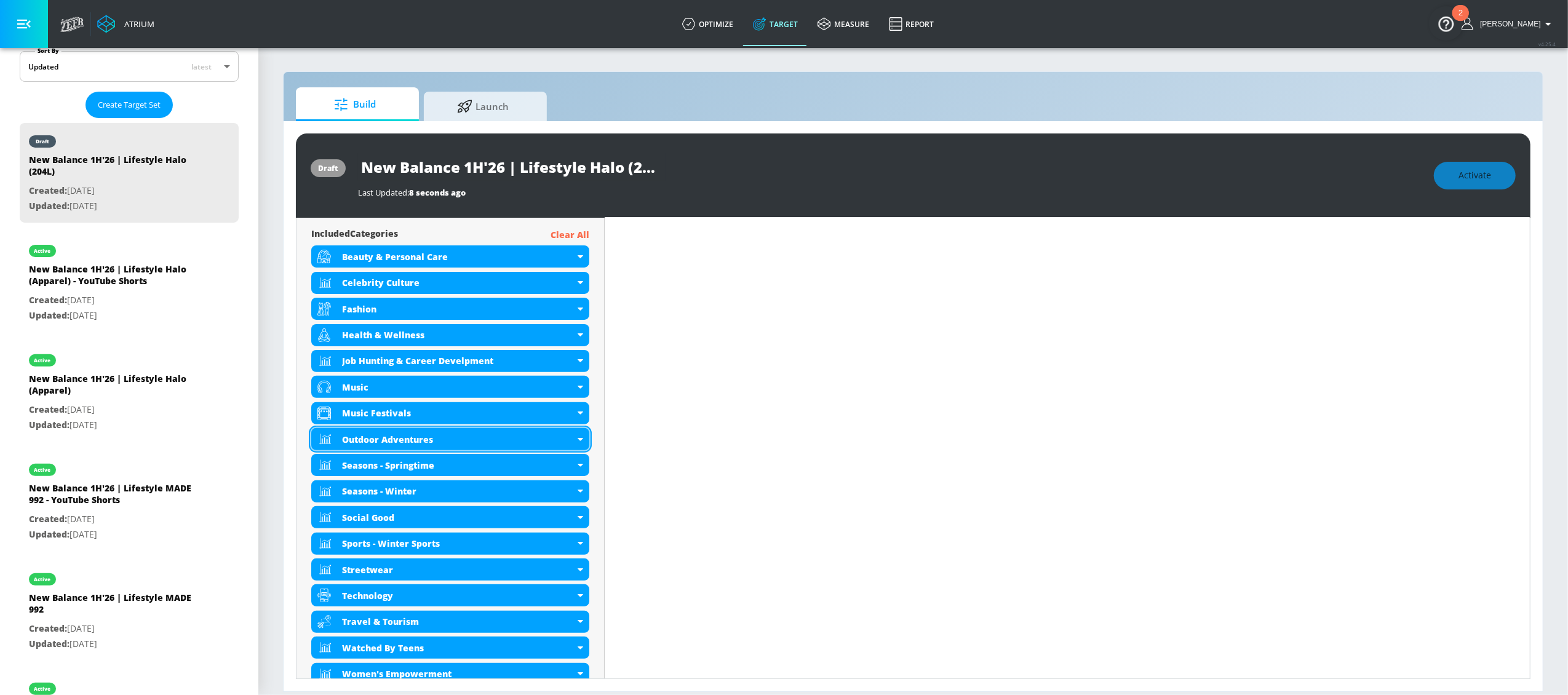
click at [579, 442] on div "Outdoor Adventures" at bounding box center [451, 439] width 278 height 22
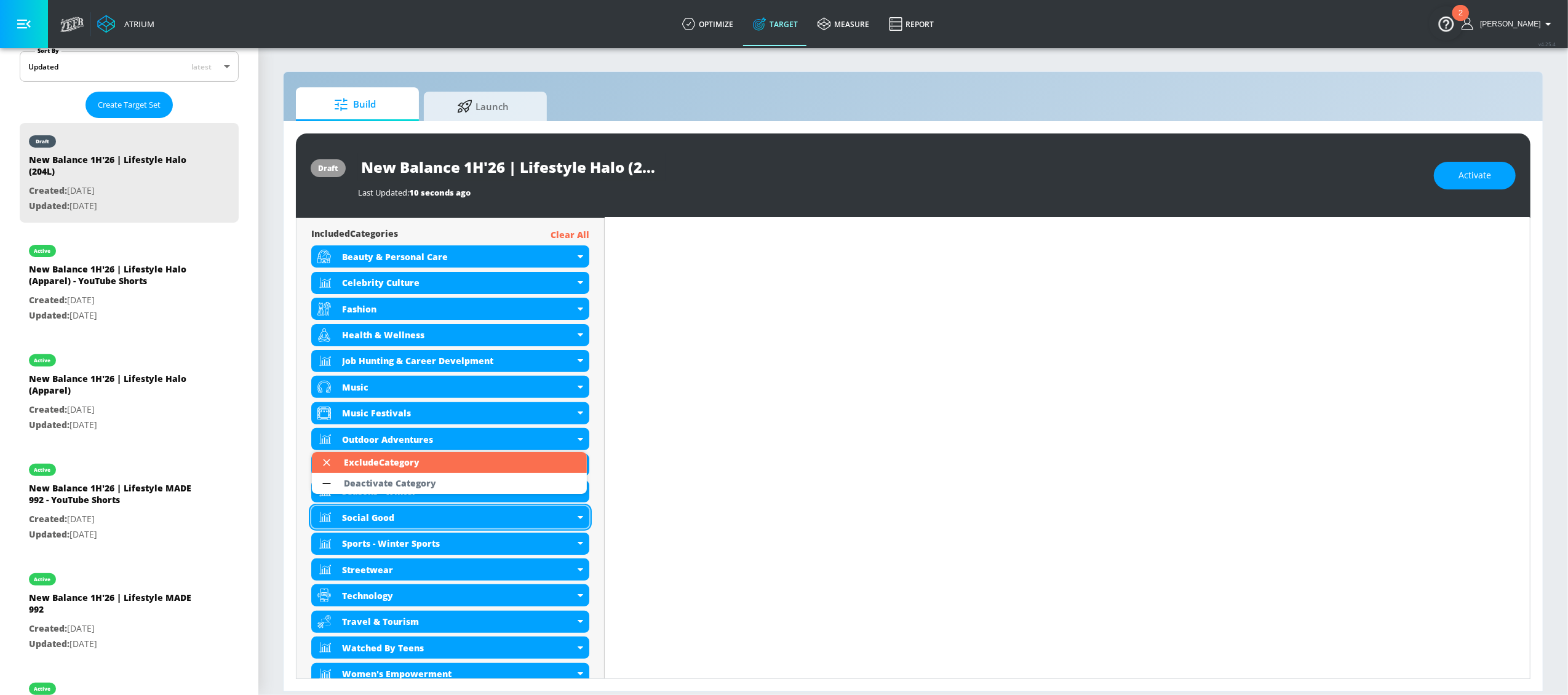
click at [422, 487] on div "Deactivate Category" at bounding box center [389, 483] width 92 height 9
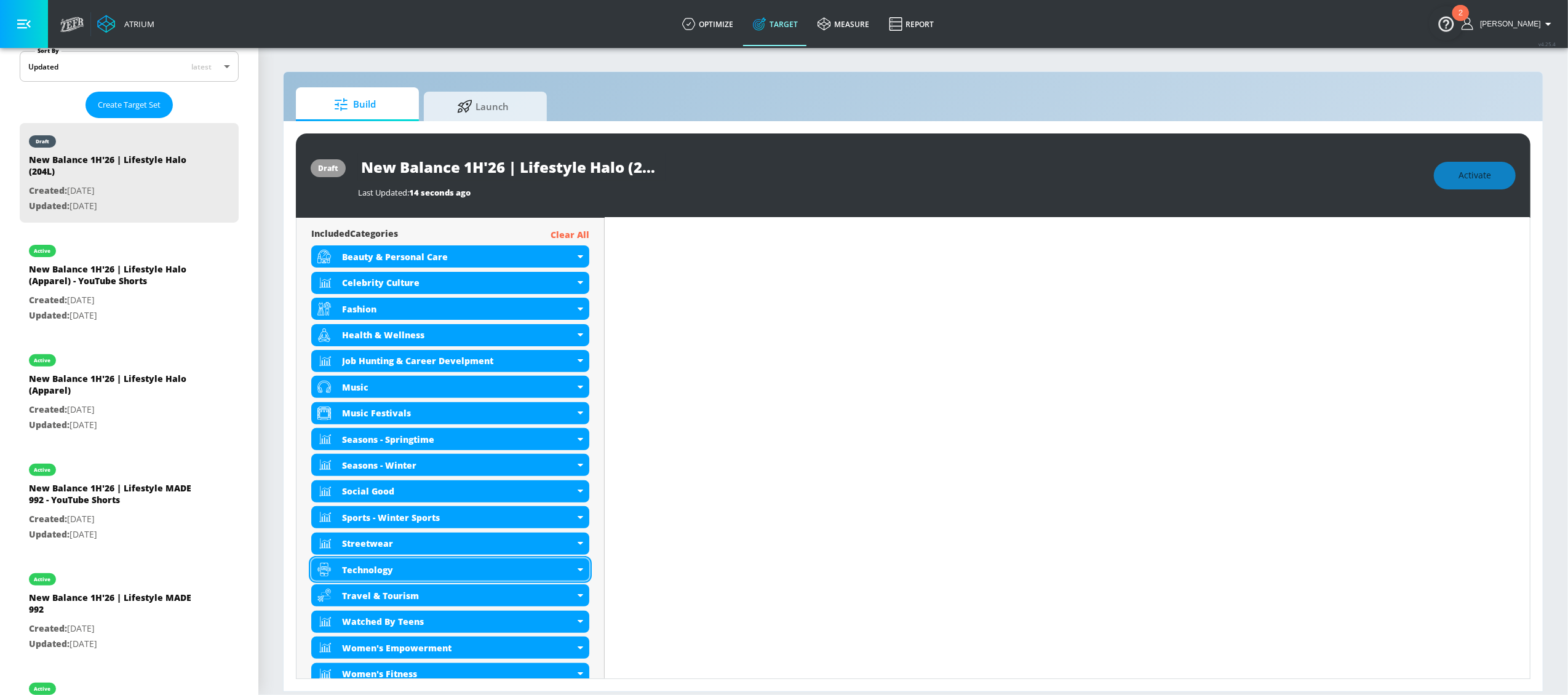
click at [578, 568] on icon at bounding box center [580, 570] width 6 height 3
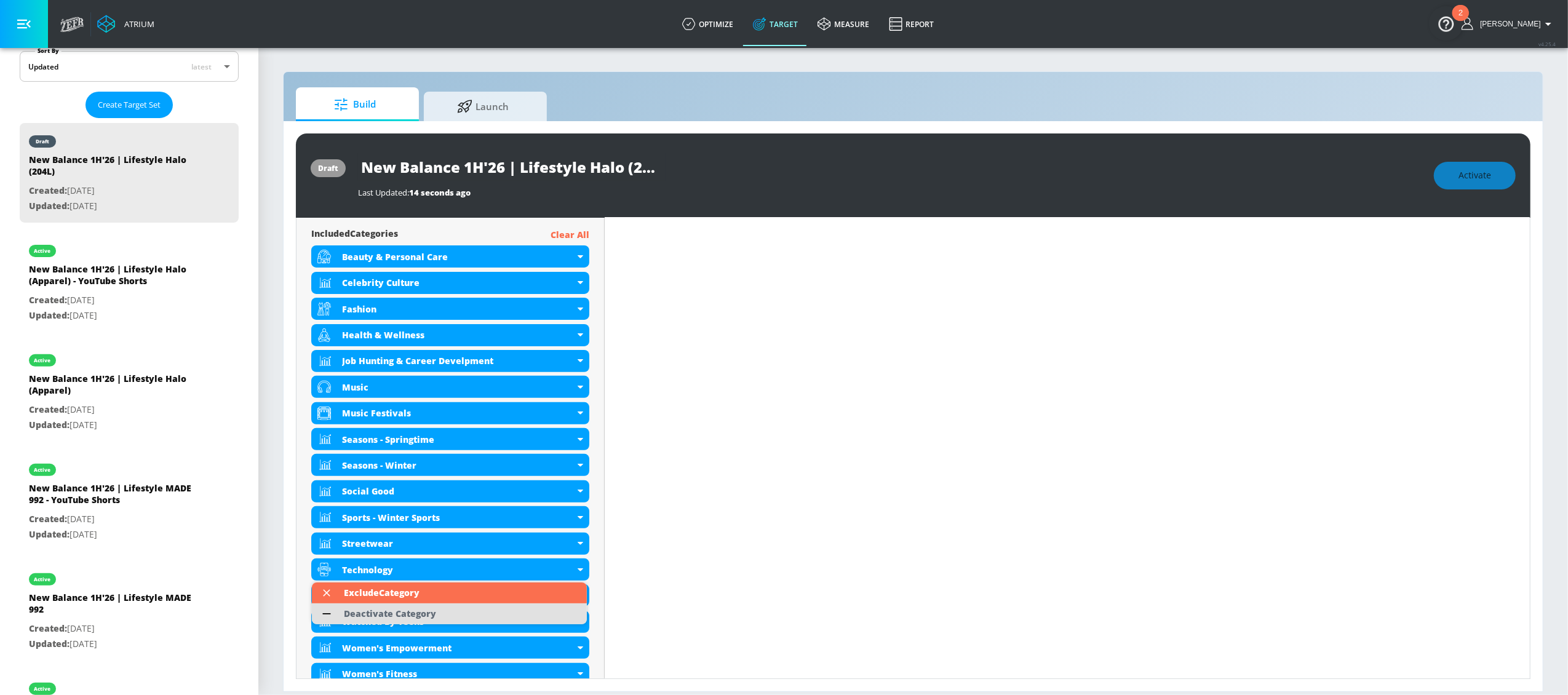
click at [410, 609] on div "Deactivate Category" at bounding box center [389, 613] width 92 height 9
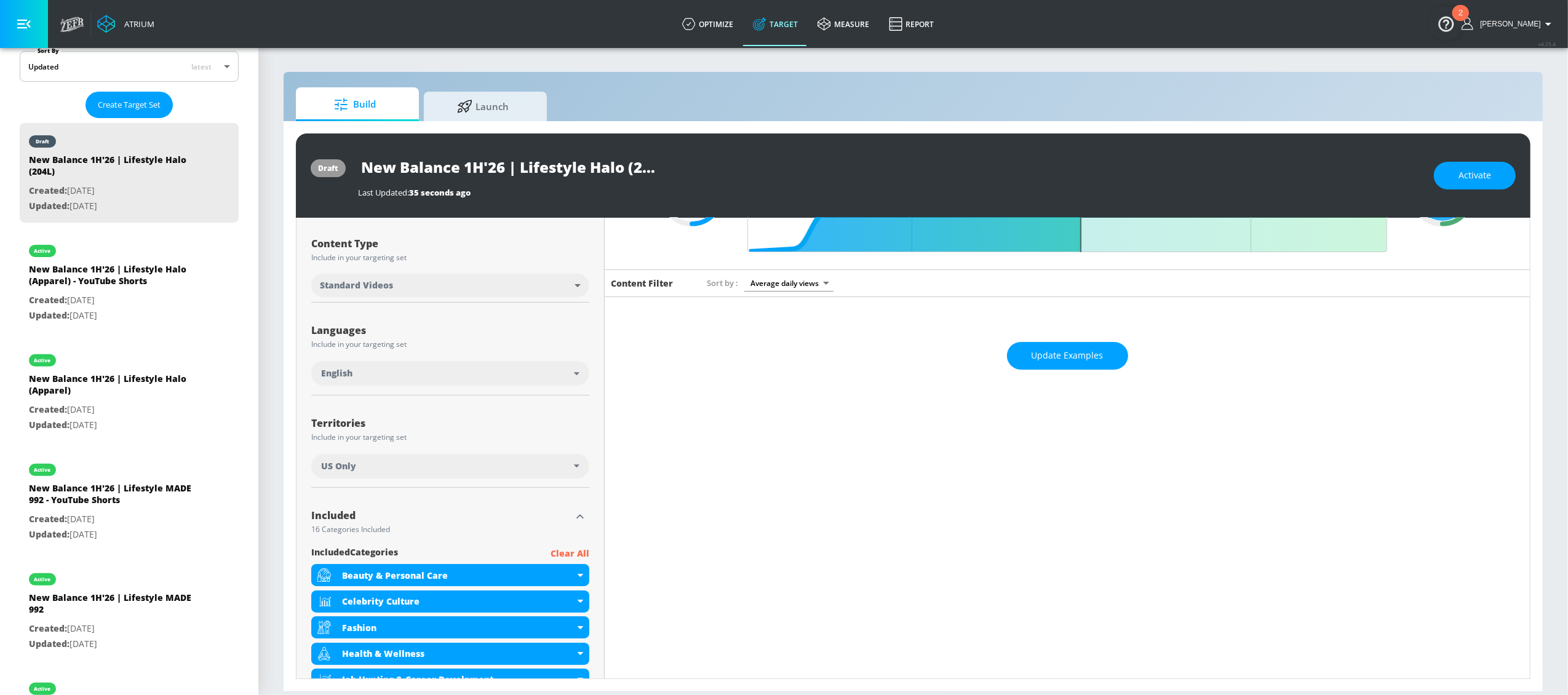
scroll to position [127, 0]
click at [577, 516] on icon "button" at bounding box center [580, 515] width 15 height 15
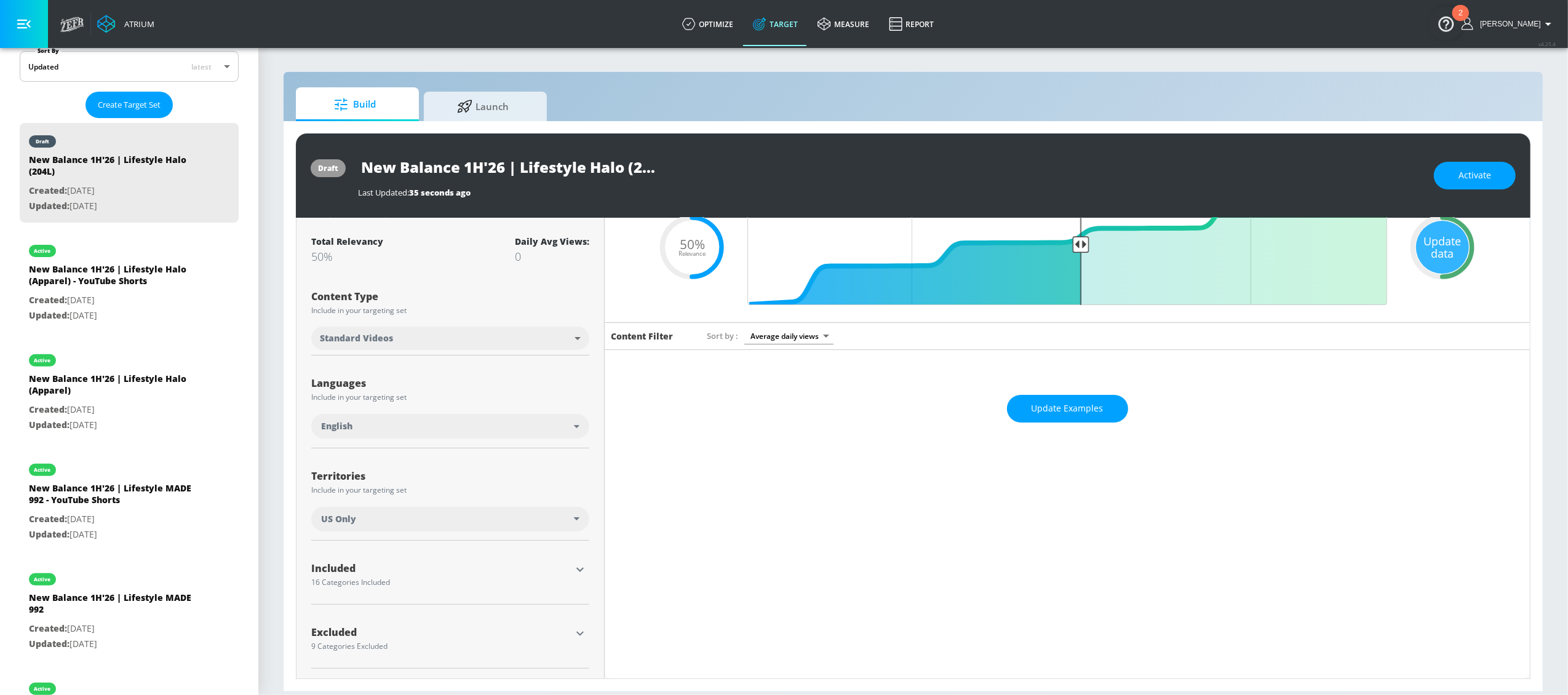
scroll to position [74, 0]
click at [1420, 237] on div "Update data" at bounding box center [1443, 247] width 53 height 53
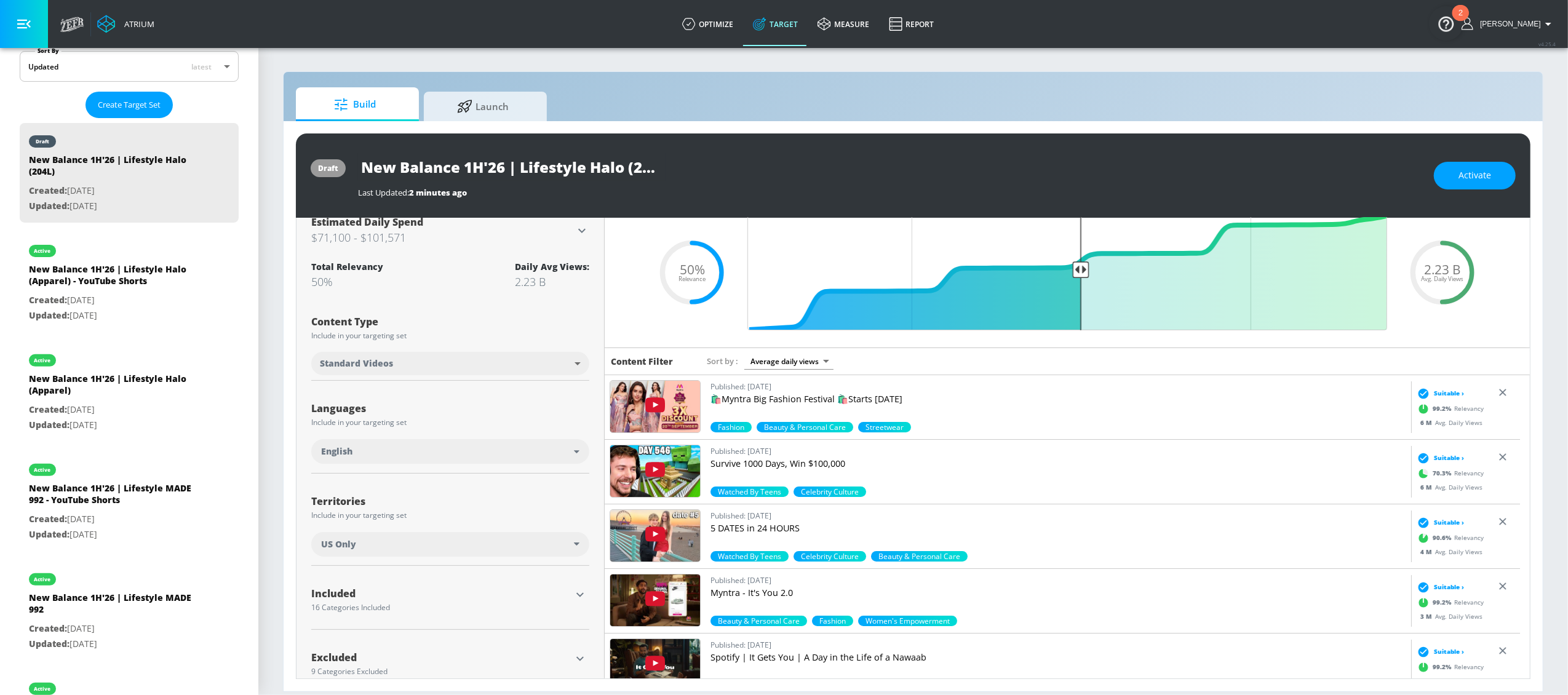
scroll to position [38, 0]
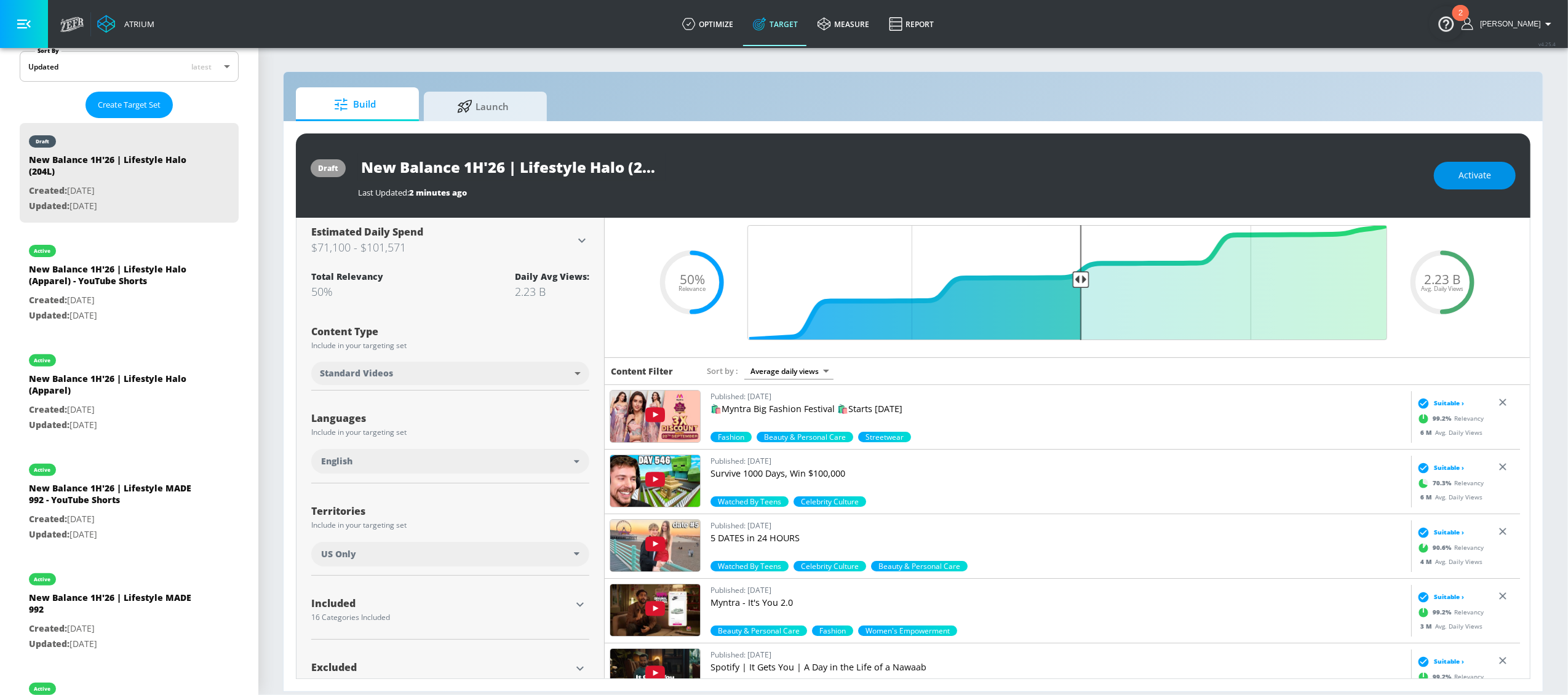
click at [1472, 176] on span "Activate" at bounding box center [1475, 175] width 33 height 15
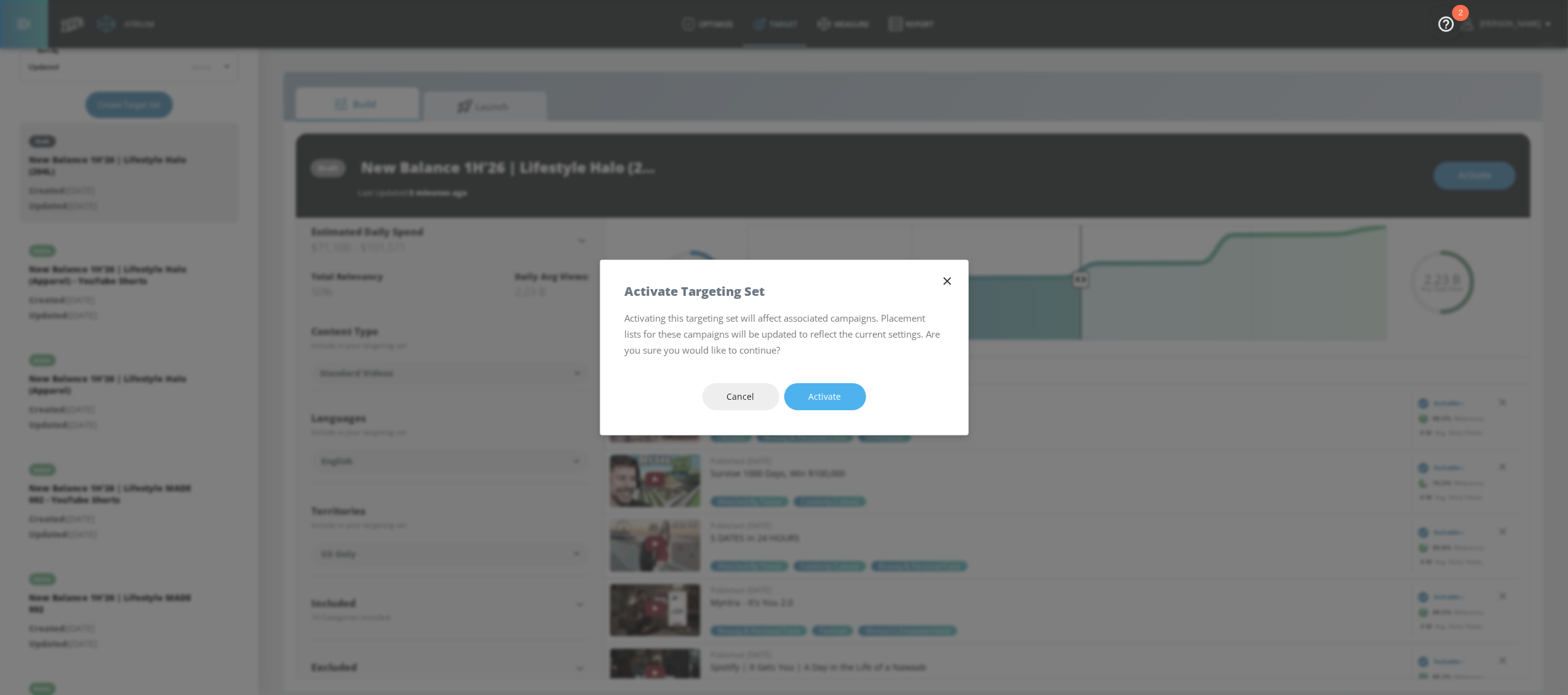
click at [837, 399] on span "Activate" at bounding box center [825, 397] width 33 height 15
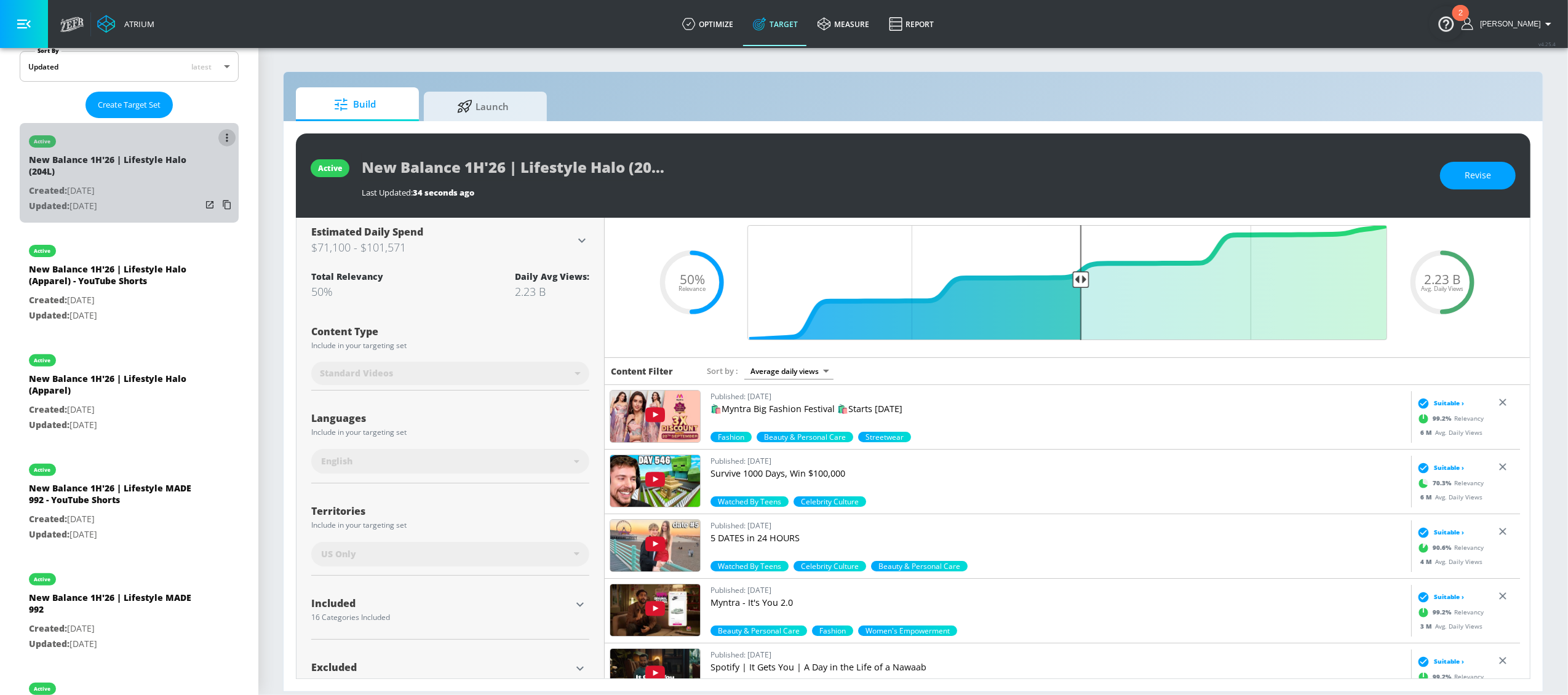
click at [226, 137] on icon "list of Target Set" at bounding box center [227, 138] width 2 height 9
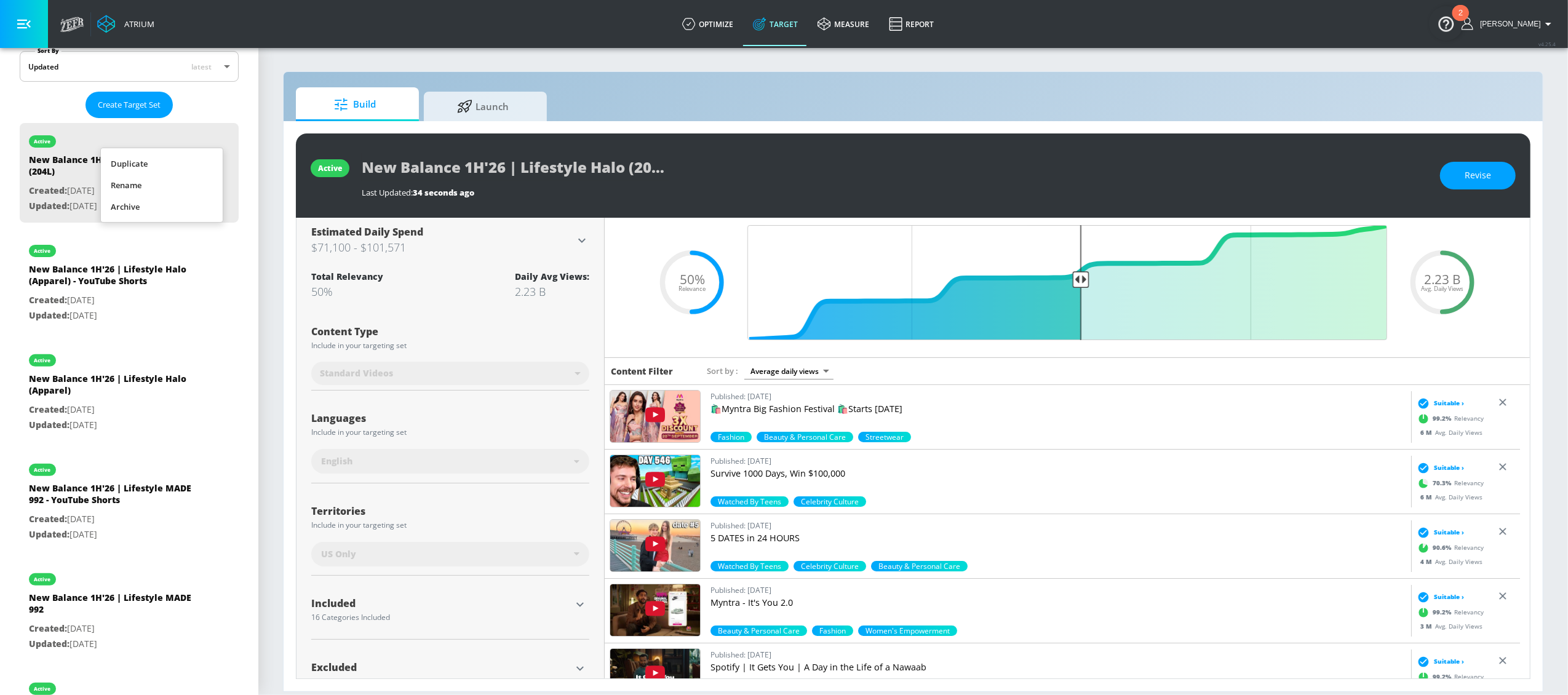
click at [164, 168] on li "Duplicate" at bounding box center [161, 164] width 122 height 22
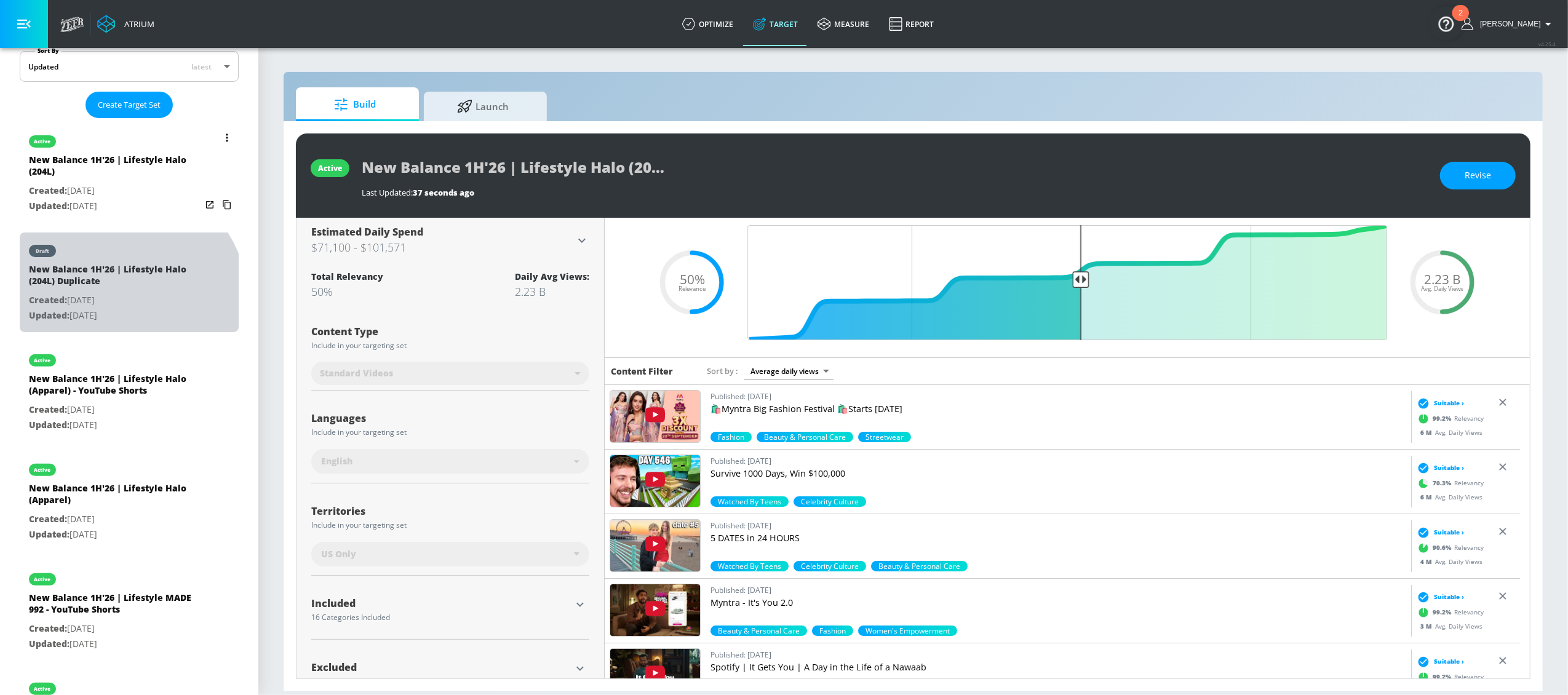
click at [117, 302] on p "Created: Sep. 26, 2025" at bounding box center [115, 300] width 172 height 15
type input "New Balance 1H'26 | Lifestyle Halo (204L) Duplicate"
type input "0.05"
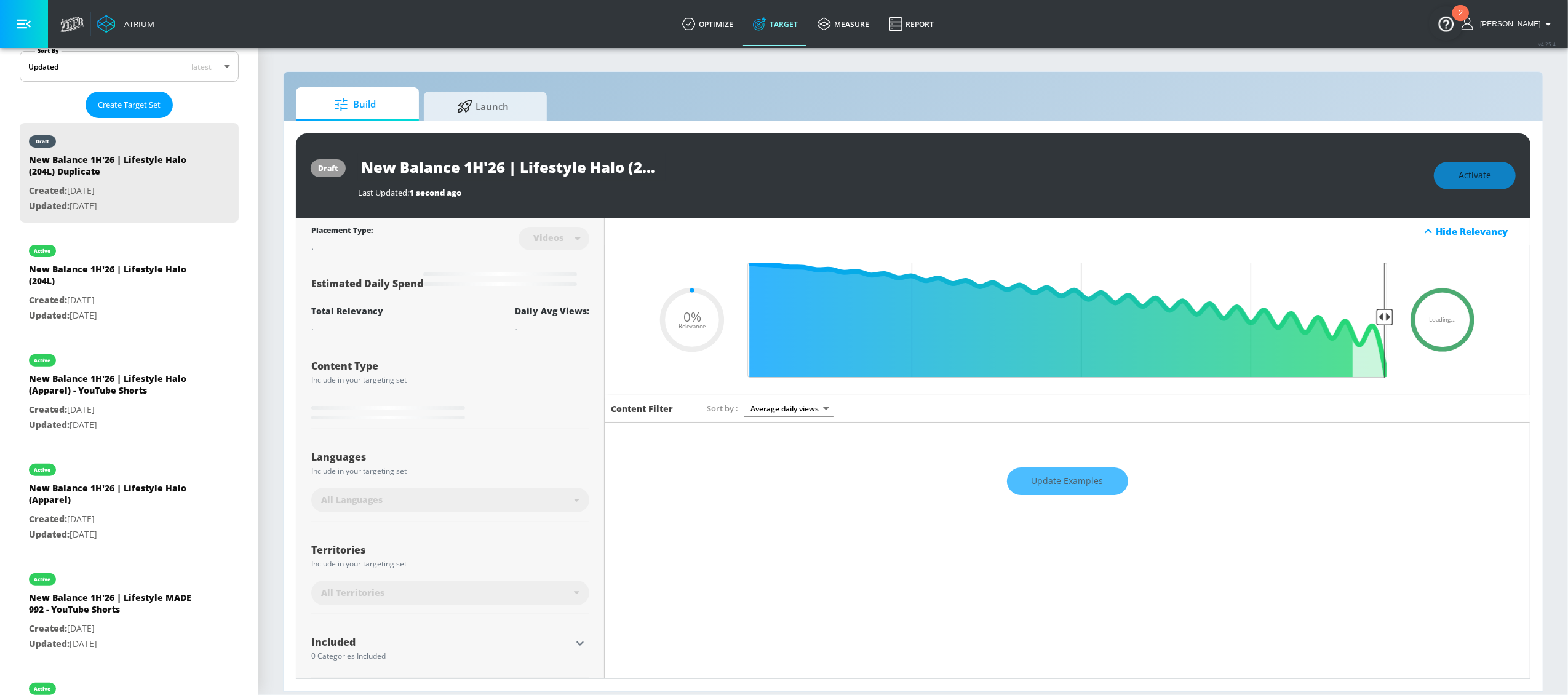
click at [588, 173] on input "New Balance 1H'26 | Lifestyle Halo (204L) Duplicate" at bounding box center [512, 167] width 308 height 28
drag, startPoint x: 637, startPoint y: 164, endPoint x: 677, endPoint y: 169, distance: 40.3
click at [677, 169] on div "New Balance 1H'26 | Lifestyle Halo (204L) Duplicate" at bounding box center [889, 167] width 1064 height 28
click at [612, 164] on input "New Balance 1H'26 | Lifestyle Halo (204L) Duplicate" at bounding box center [512, 167] width 308 height 28
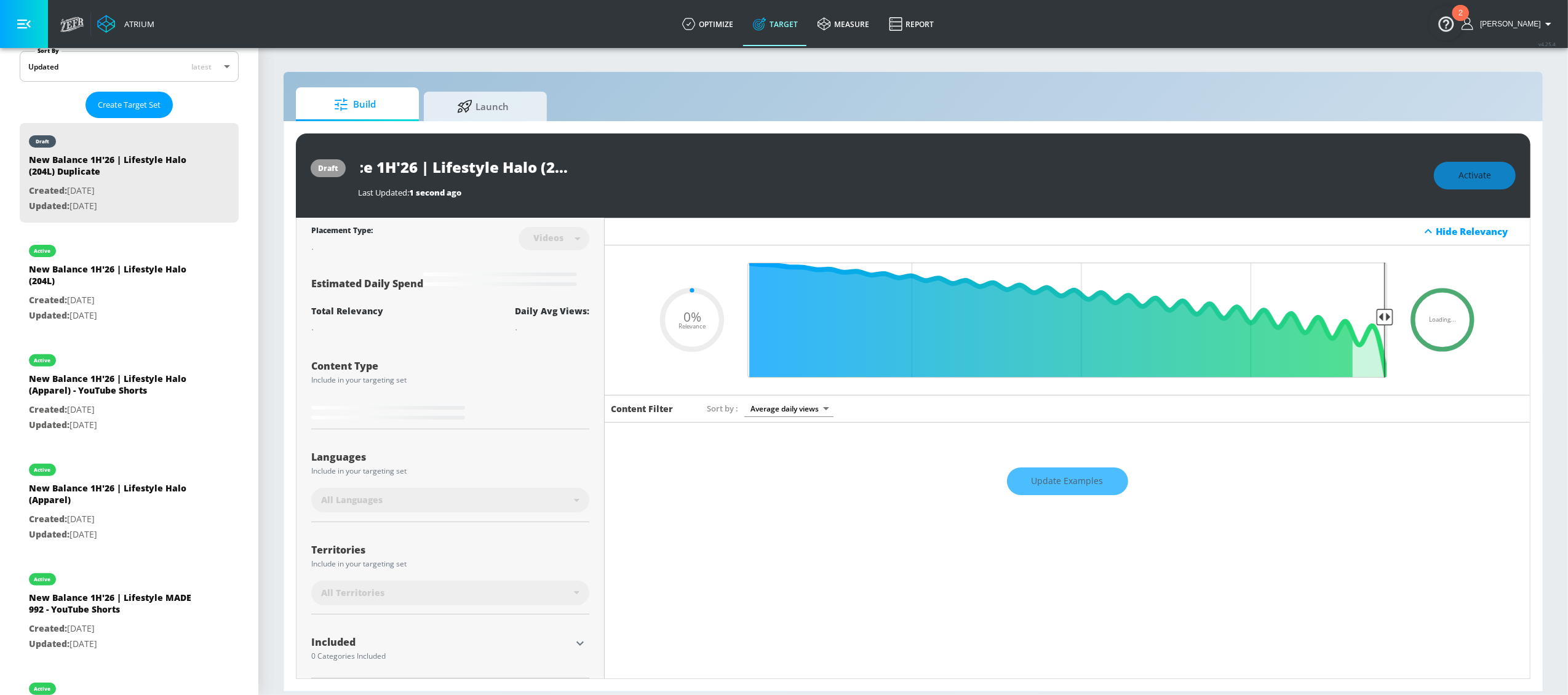
drag, startPoint x: 591, startPoint y: 166, endPoint x: 702, endPoint y: 172, distance: 111.2
click at [701, 172] on div "New Balance 1H'26 | Lifestyle Halo (204L) Duplicate" at bounding box center [889, 167] width 1064 height 28
type input "New Balance 1H'26 | Lifestyle Halo (204L) -"
type input "0.05"
type input "New Balance 1H'26 | Lifestyle Halo (204L) -"
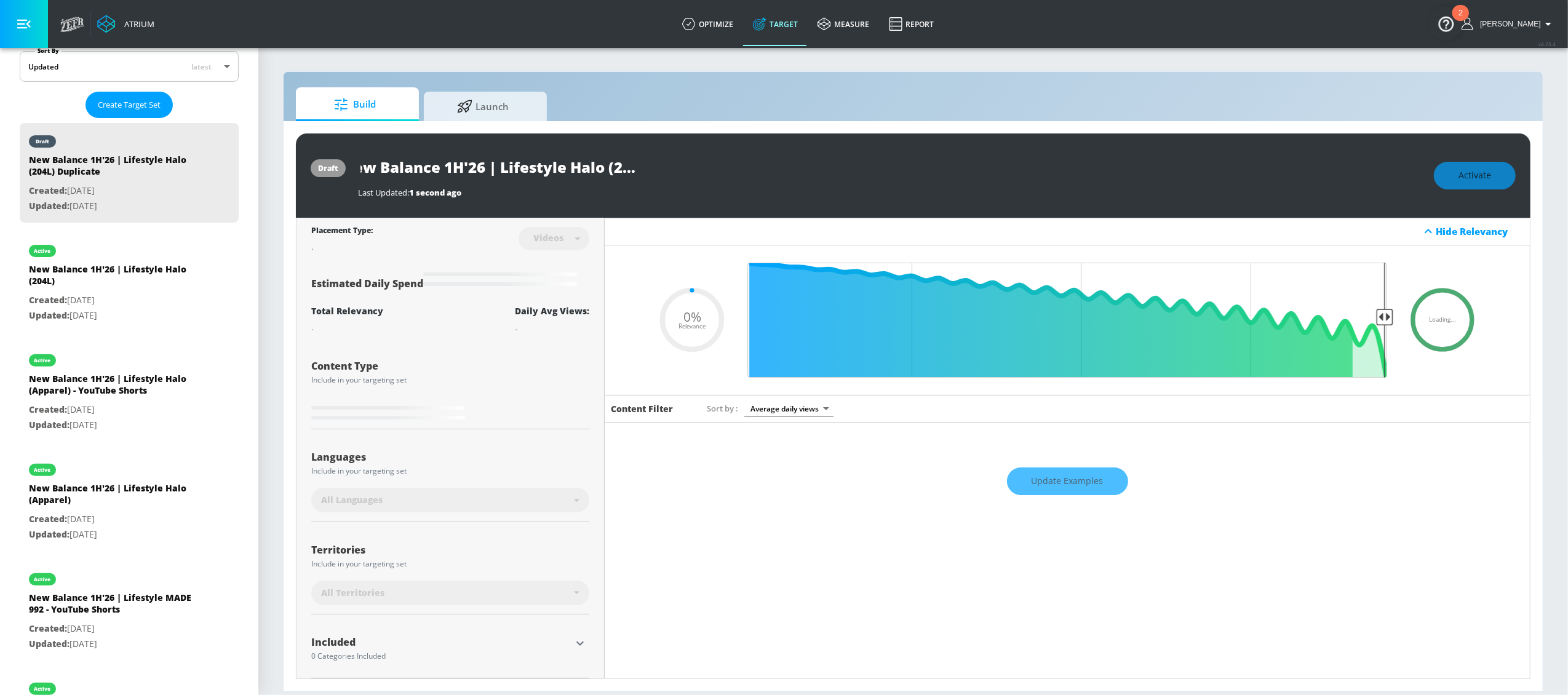
type input "0.05"
type input "New Balance 1H'26 | Lifestyle Halo (204L) - Y"
type input "0.05"
type input "New Balance 1H'26 | Lifestyle Halo (204L) - Yo"
type input "0.05"
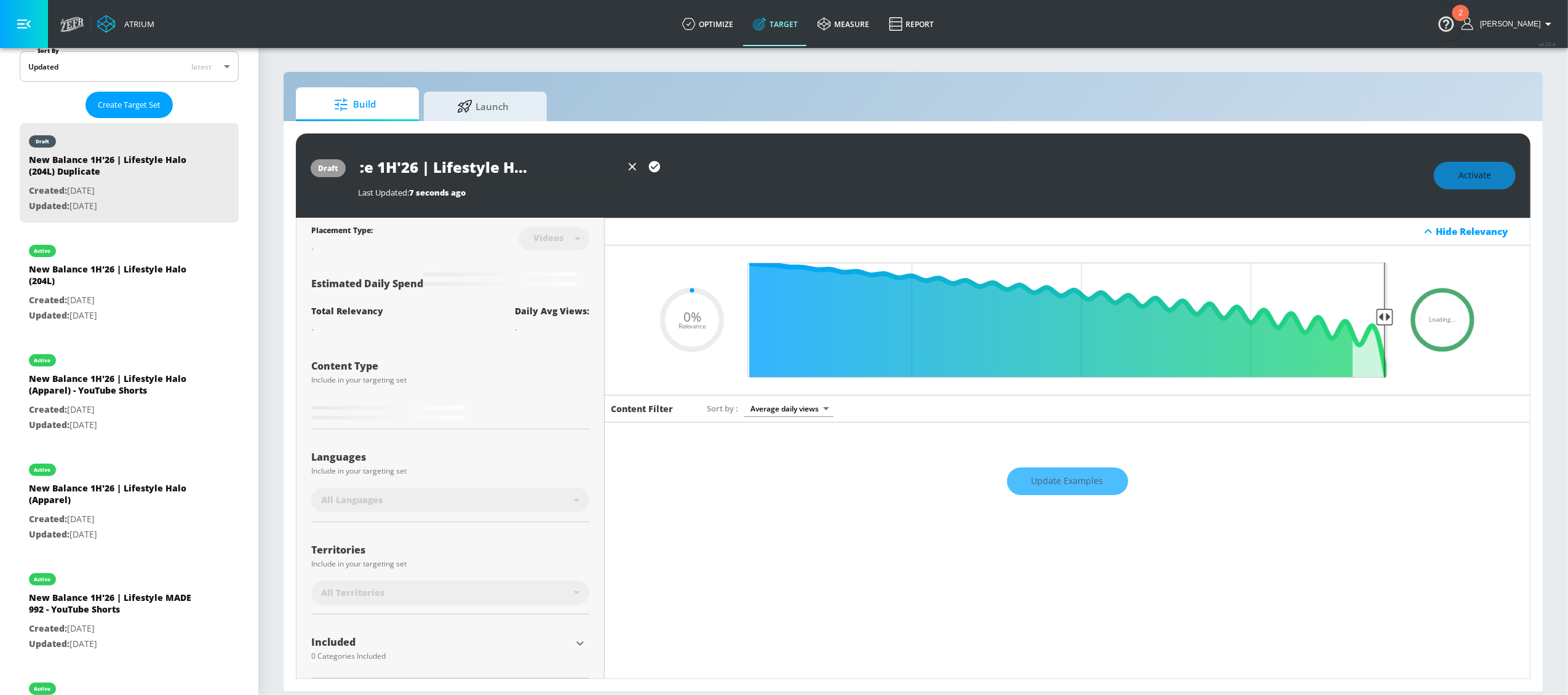
type input "New Balance 1H'26 | Lifestyle Halo (204L) - You"
type input "0.05"
type input "New Balance 1H'26 | Lifestyle Halo (204L) - YouT"
type input "0.05"
type input "New Balance 1H'26 | Lifestyle Halo (204L) - YouTu"
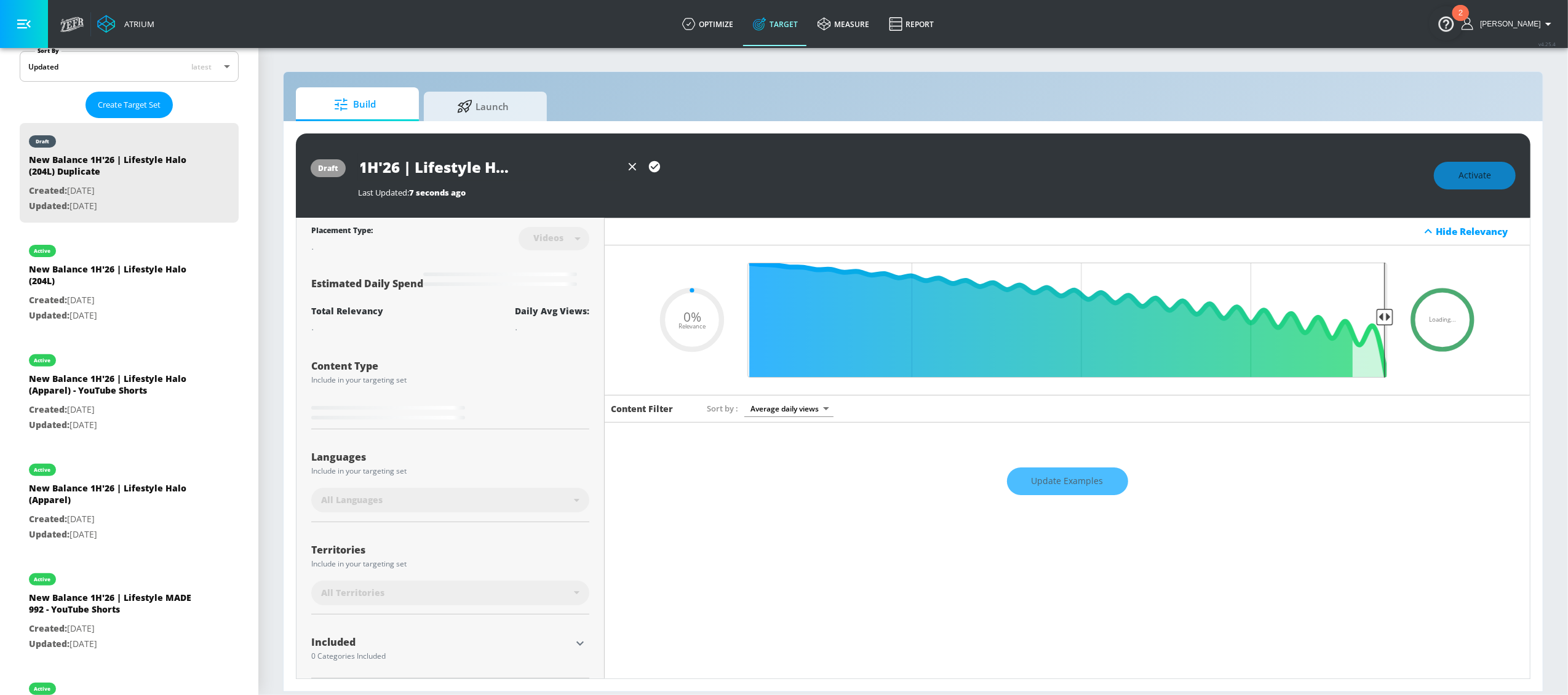
type input "0.05"
type input "New Balance 1H'26 | Lifestyle Halo (204L) - YouTub"
type input "0.05"
type input "New Balance 1H'26 | Lifestyle Halo (204L) - YouTube"
type input "0.05"
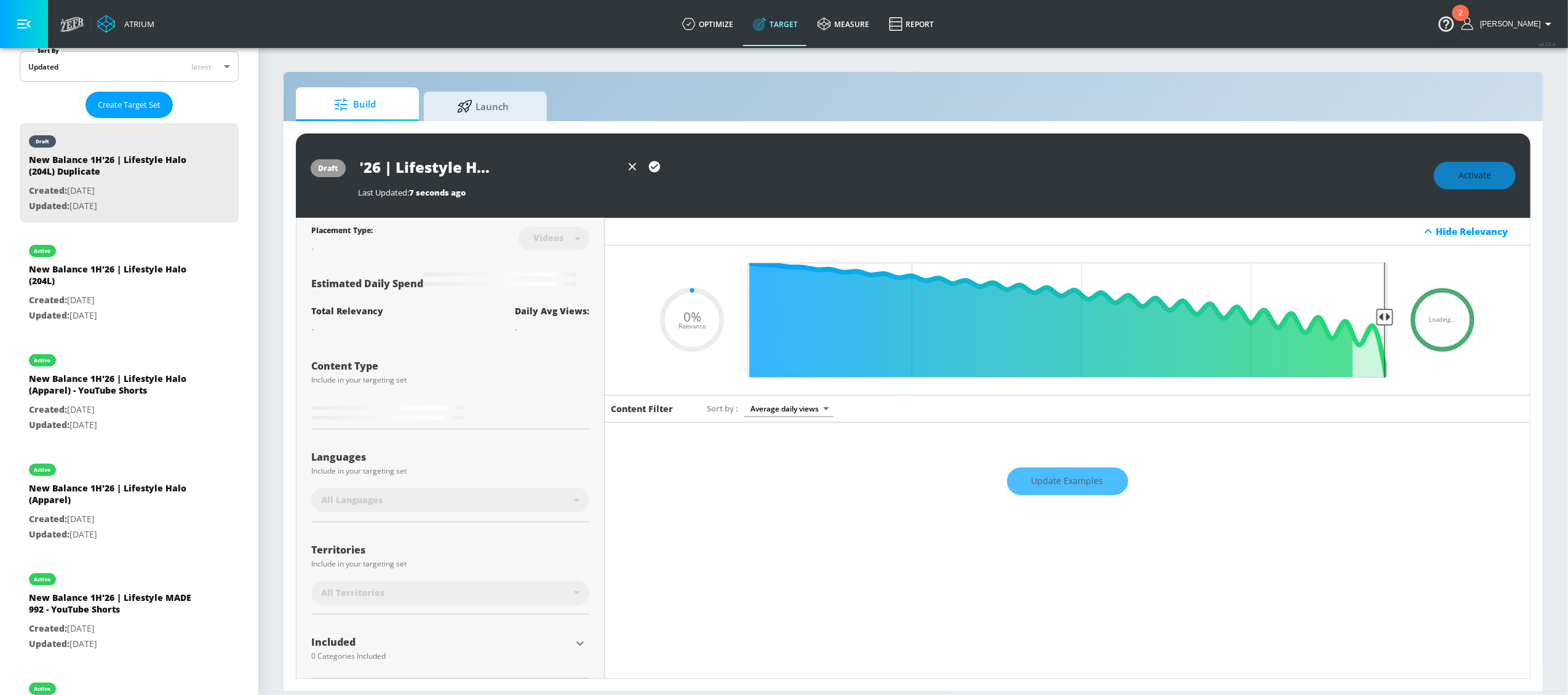
type input "New Balance 1H'26 | Lifestyle Halo (204L) - YouTube"
type input "0.05"
type input "New Balance 1H'26 | Lifestyle Halo (204L) - YouTube S"
type input "0.05"
type input "New Balance 1H'26 | Lifestyle Halo (204L) - YouTube Sh"
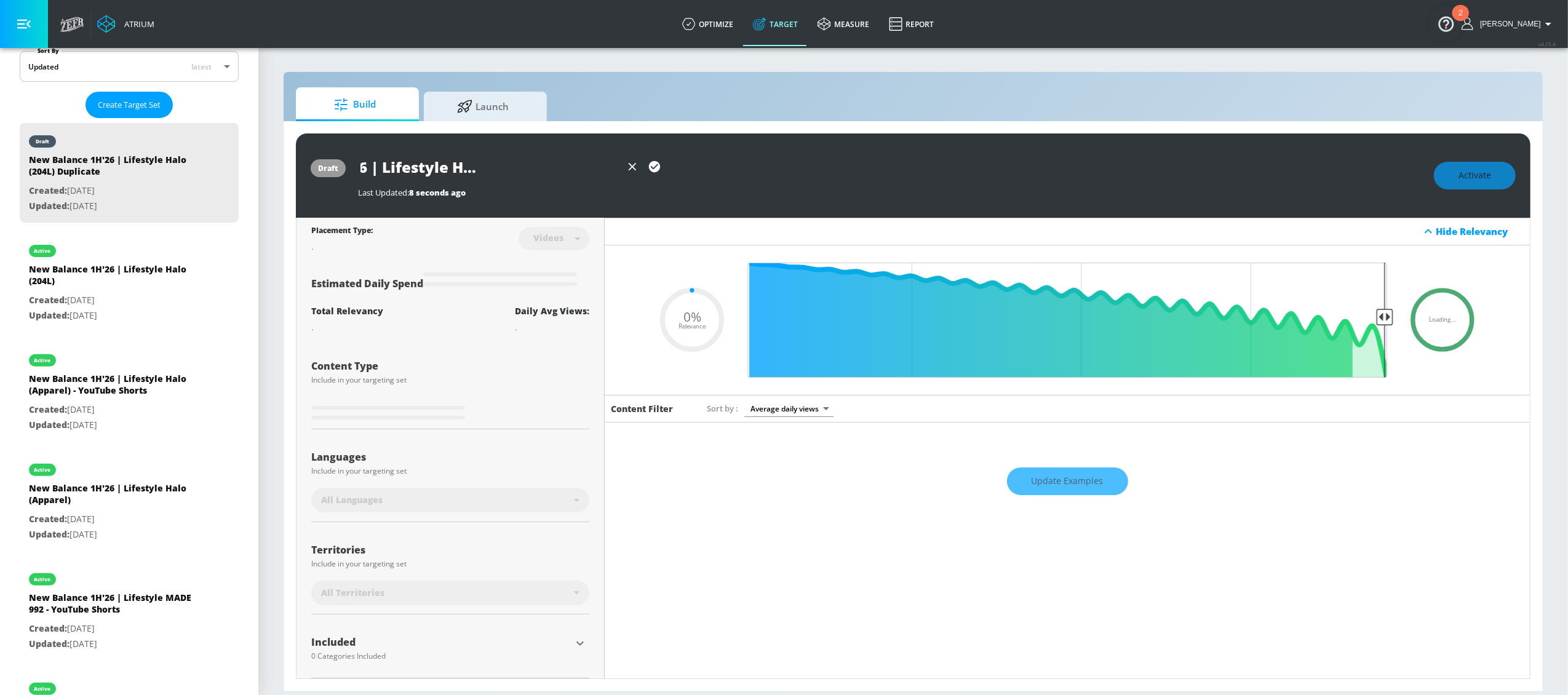
type input "0.05"
type input "New Balance 1H'26 | Lifestyle Halo (204L) - YouTube Sho"
type input "0.05"
type input "New Balance 1H'26 | Lifestyle Halo (204L) - YouTube Shor"
type input "0.05"
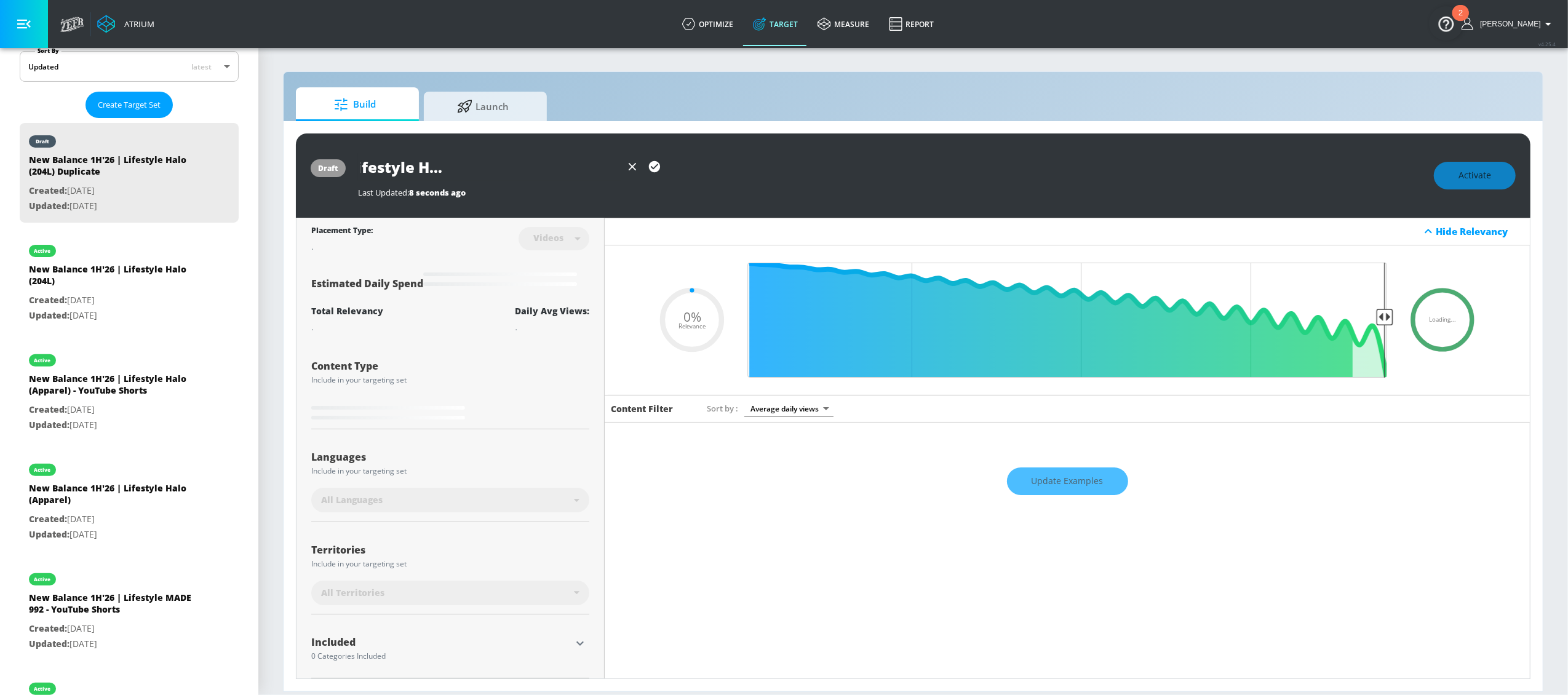
type input "New Balance 1H'26 | Lifestyle Halo (204L) - YouTube Short"
type input "0.05"
type input "New Balance 1H'26 | Lifestyle Halo (204L) - YouTube Shorts"
type input "0.05"
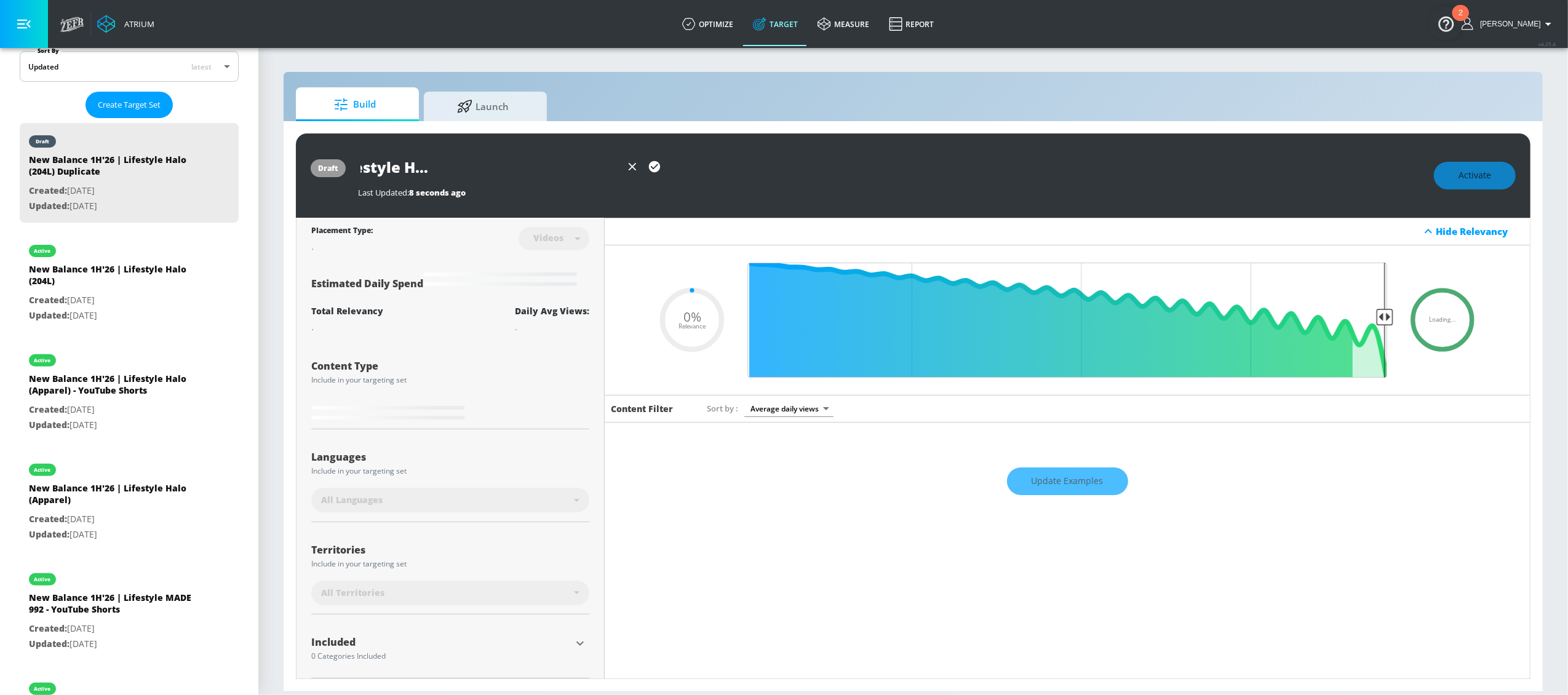
type input "New Balance 1H'26 | Lifestyle Halo (204L) - YouTube Shorts"
click at [650, 162] on icon "button" at bounding box center [655, 167] width 14 height 14
type input "0.5"
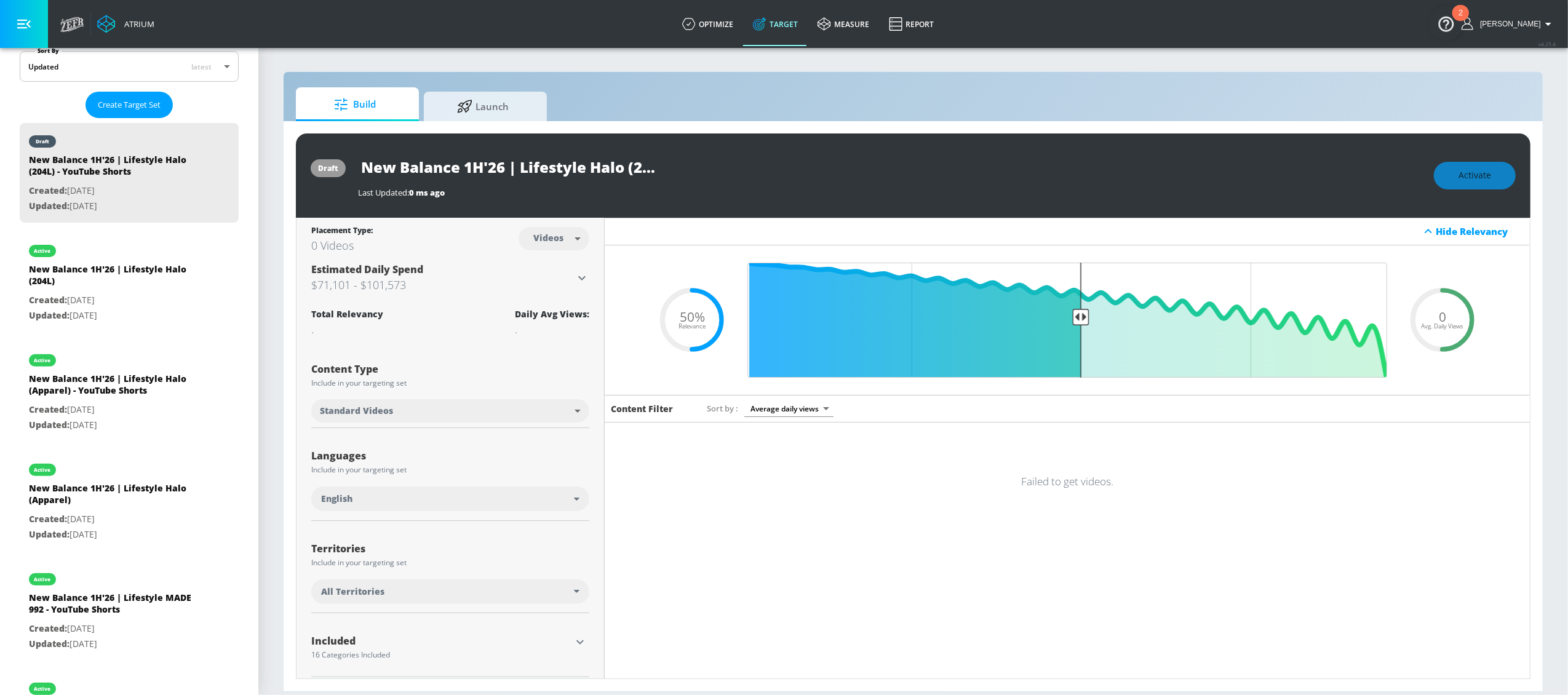
click at [574, 236] on body "Atrium optimize Target measure Report optimize Target measure Report v 4.25.4 L…" at bounding box center [784, 347] width 1568 height 695
click at [549, 263] on div "Channels" at bounding box center [551, 265] width 44 height 13
type input "channels"
click at [1416, 307] on div "Update data" at bounding box center [1443, 320] width 53 height 53
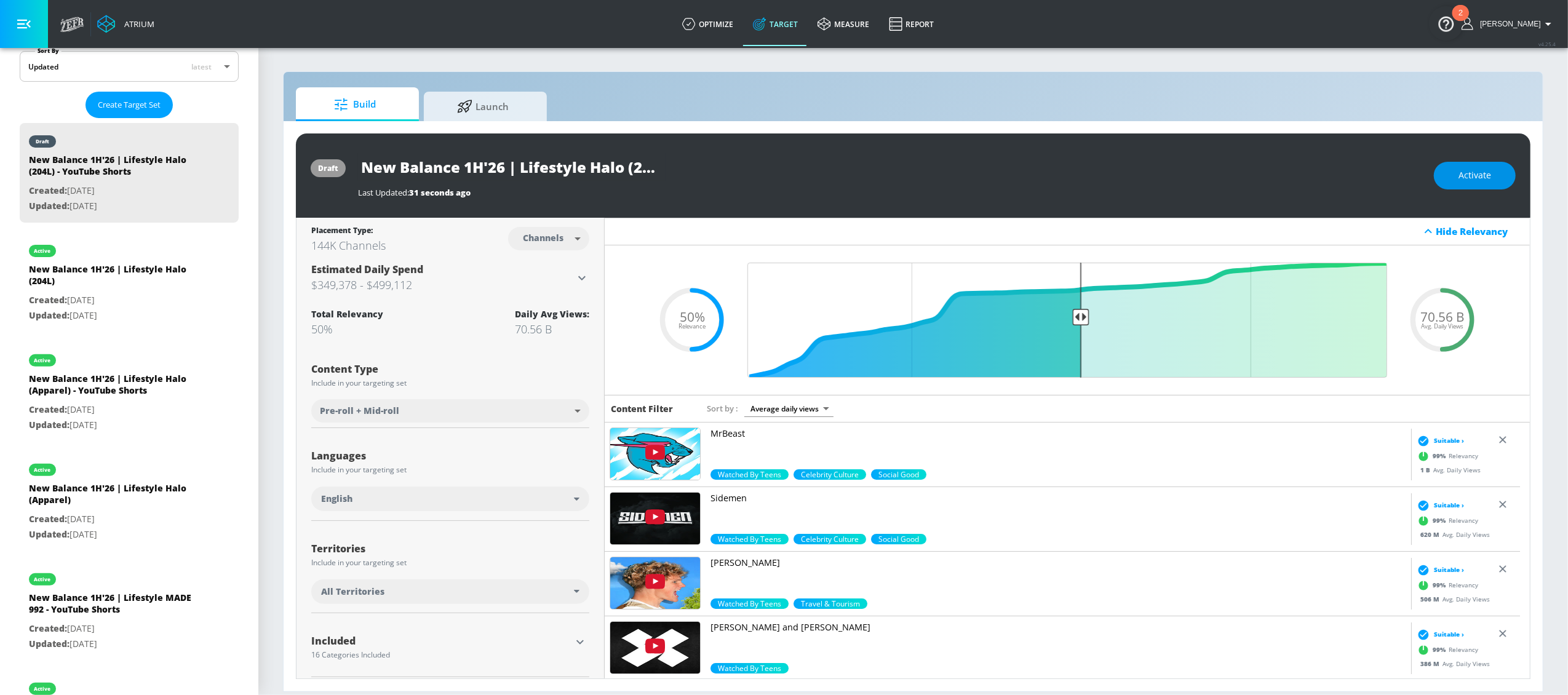
click at [1468, 175] on span "Activate" at bounding box center [1475, 175] width 33 height 15
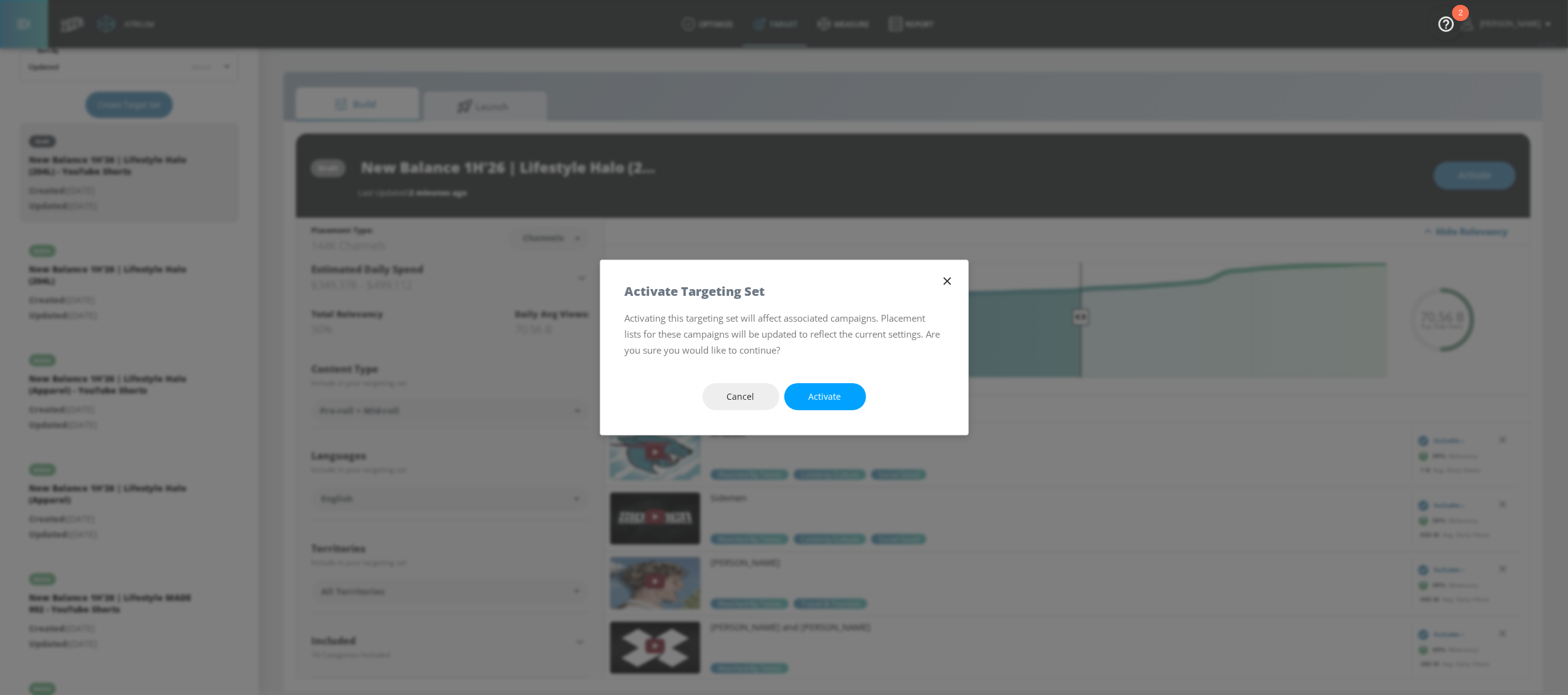
click at [809, 399] on span "Activate" at bounding box center [825, 397] width 33 height 15
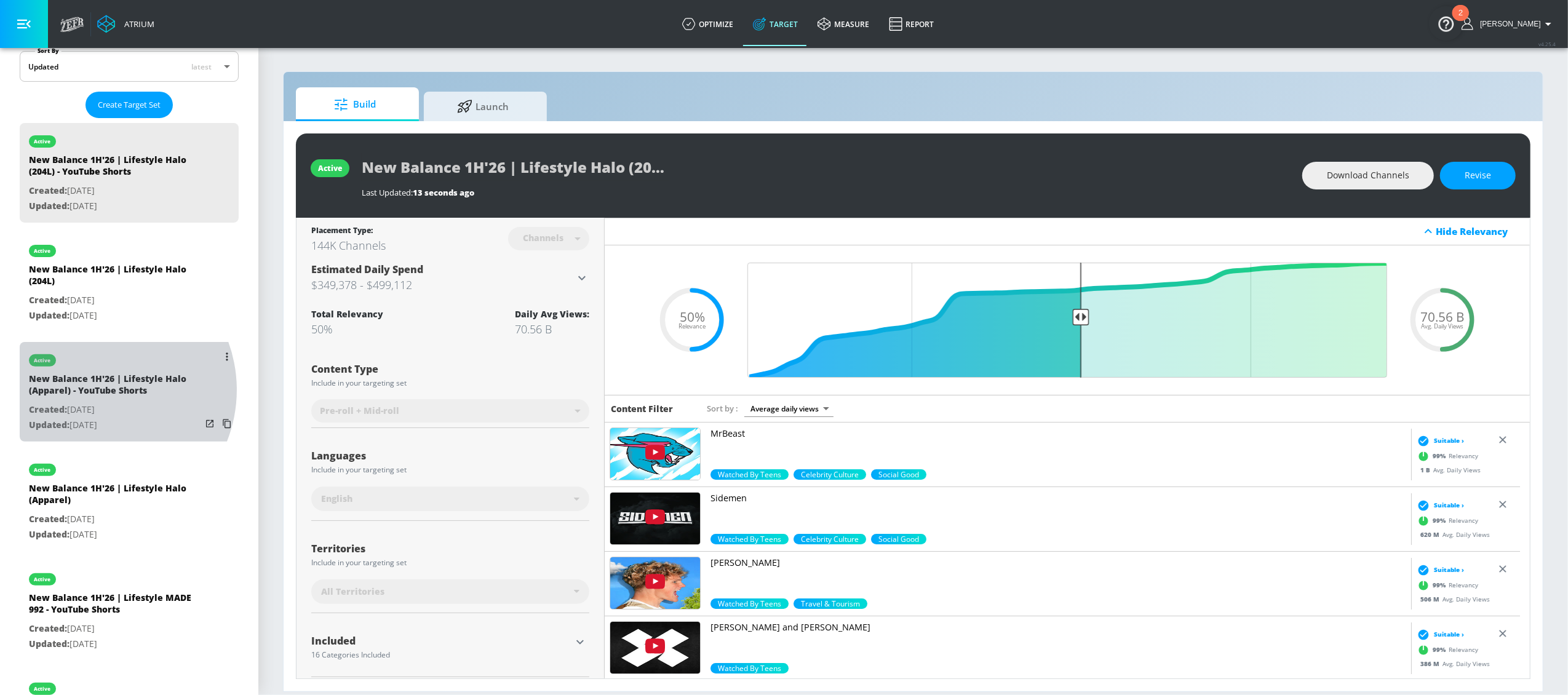
click at [96, 390] on div "New Balance 1H'26 | Lifestyle Halo (Apparel) - YouTube Shorts" at bounding box center [115, 387] width 172 height 30
type input "New Balance 1H'26 | Lifestyle Halo (Apparel) - YouTube Shorts"
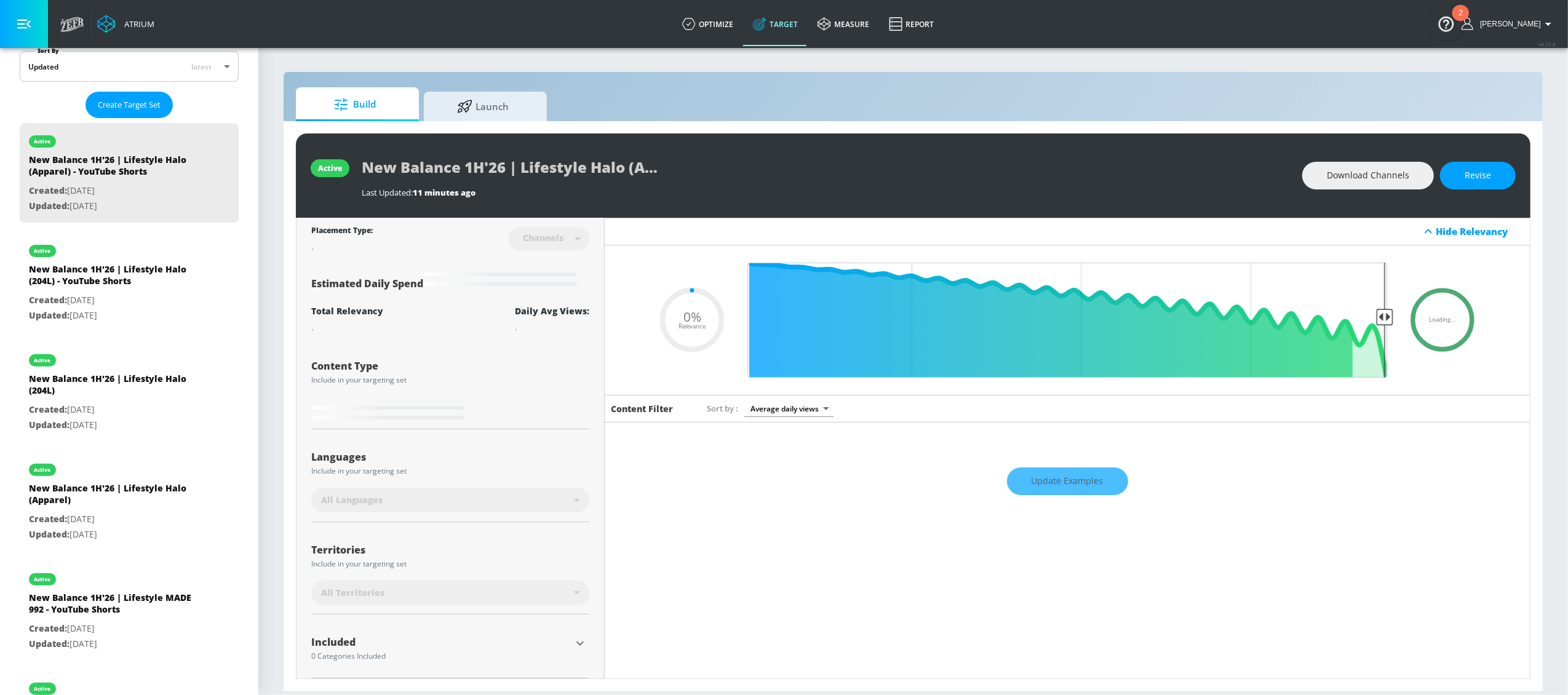
type input "0.5"
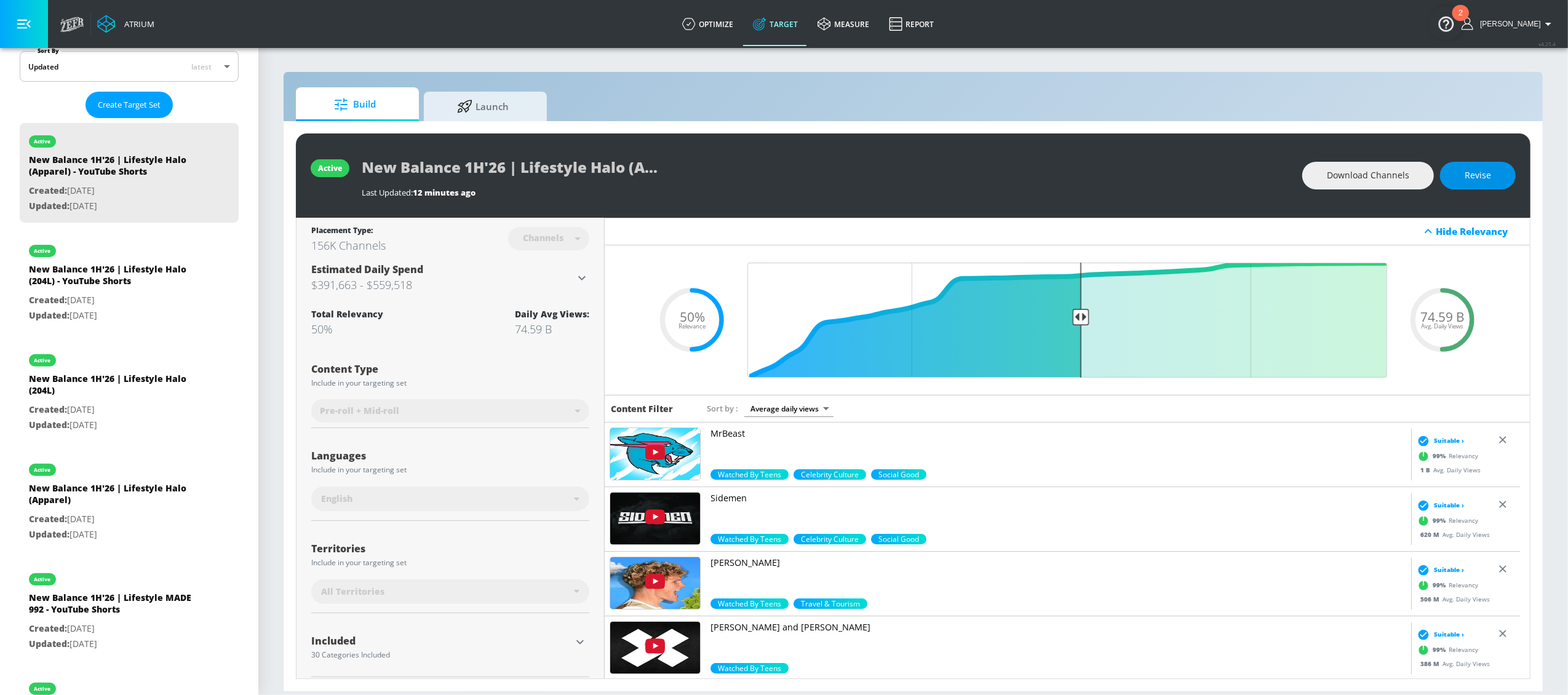
click at [1471, 172] on span "Revise" at bounding box center [1478, 175] width 27 height 15
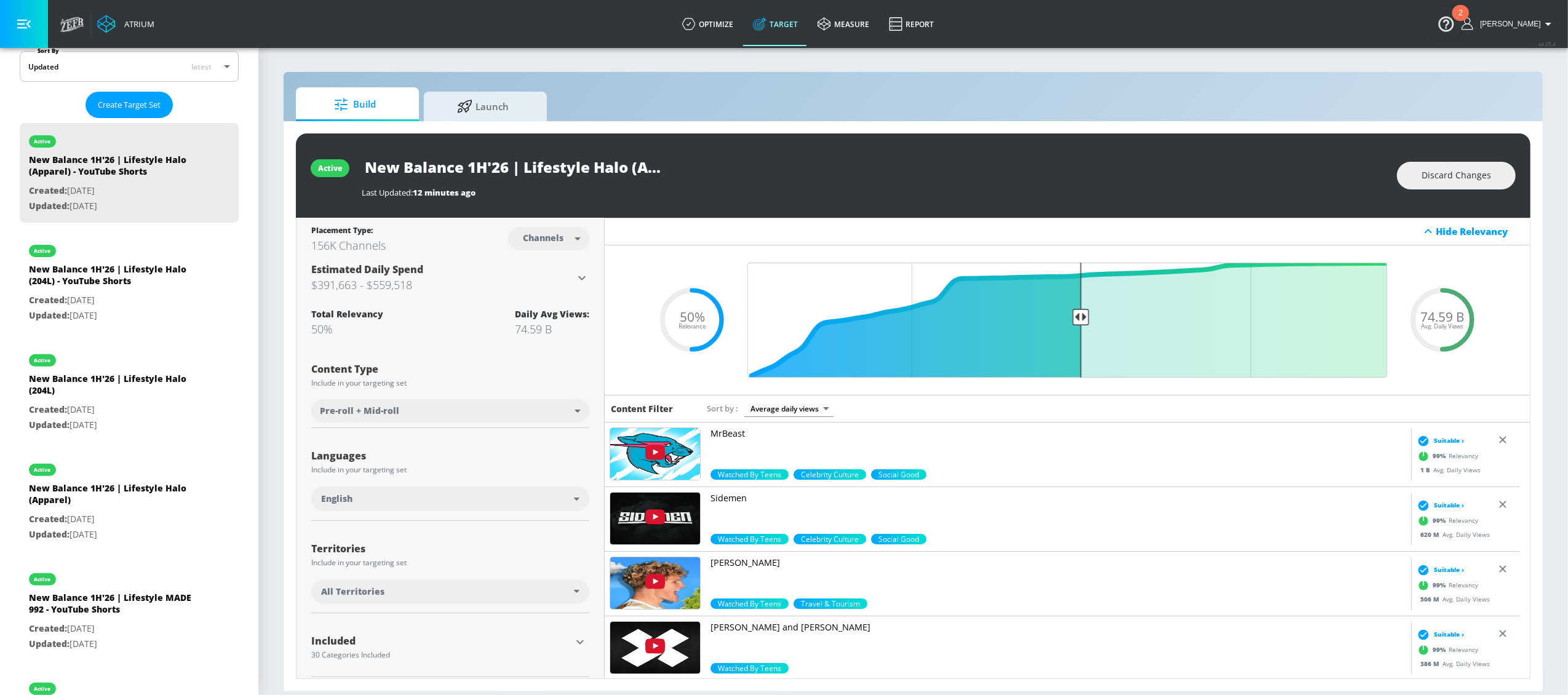
click at [412, 594] on div "All Territories" at bounding box center [447, 592] width 253 height 12
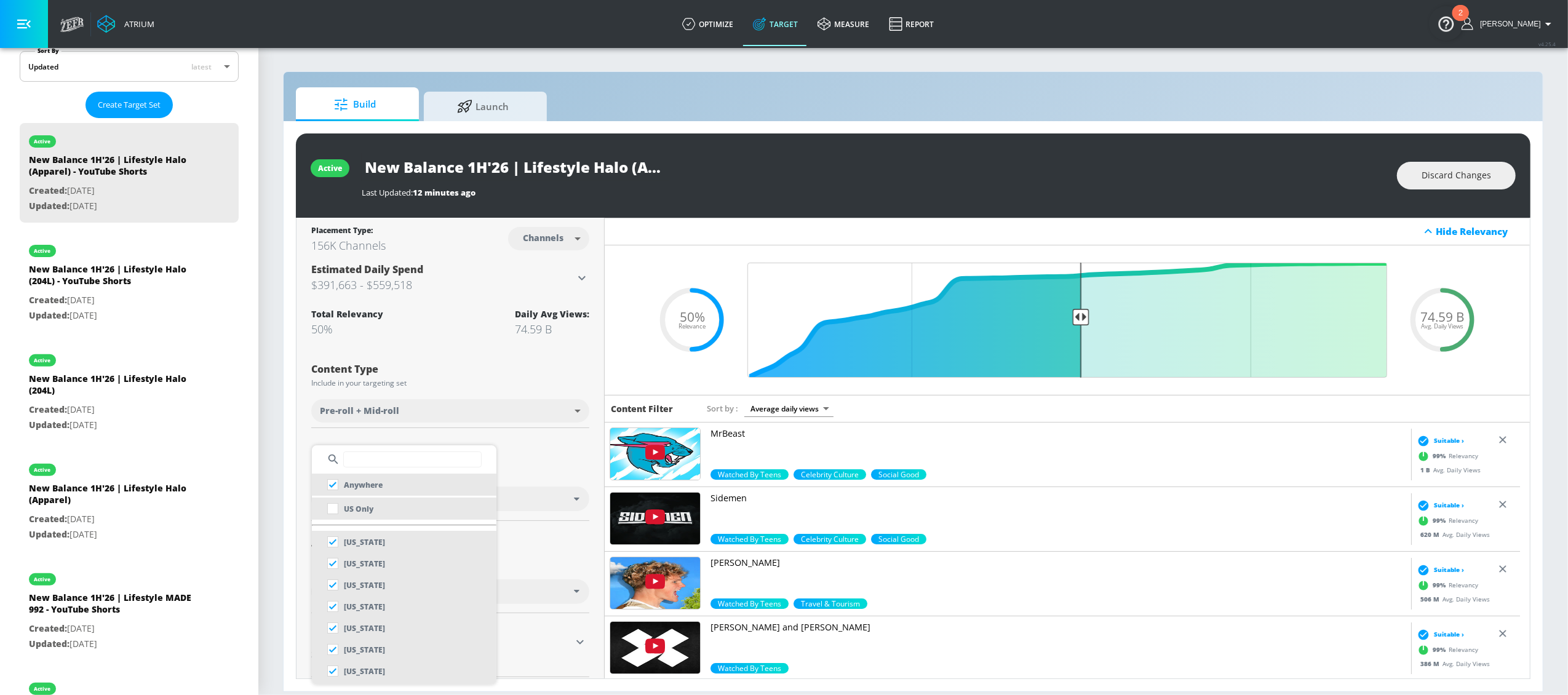
drag, startPoint x: 334, startPoint y: 505, endPoint x: 368, endPoint y: 512, distance: 34.7
click at [334, 505] on input "checkbox" at bounding box center [333, 508] width 22 height 22
checkbox input "true"
checkbox input "false"
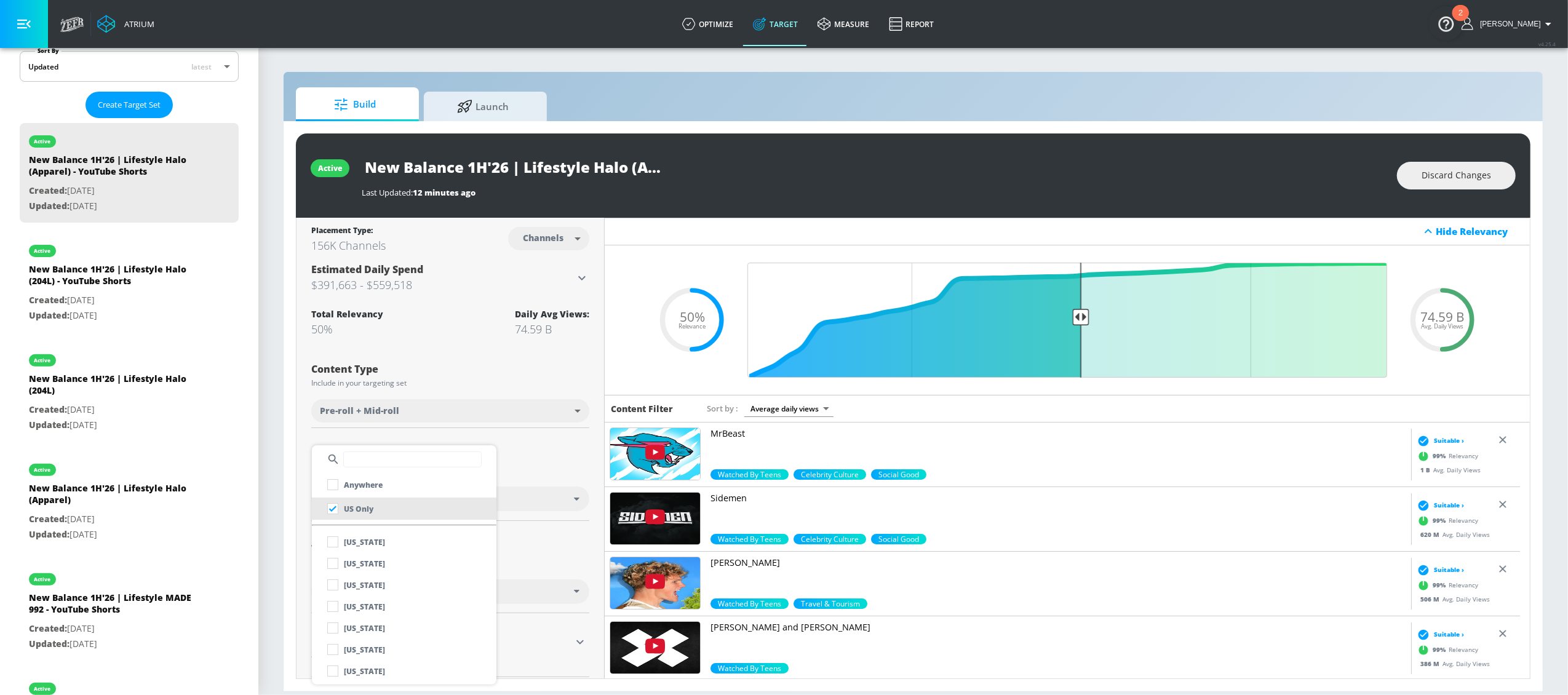
click at [553, 463] on div at bounding box center [784, 347] width 1568 height 695
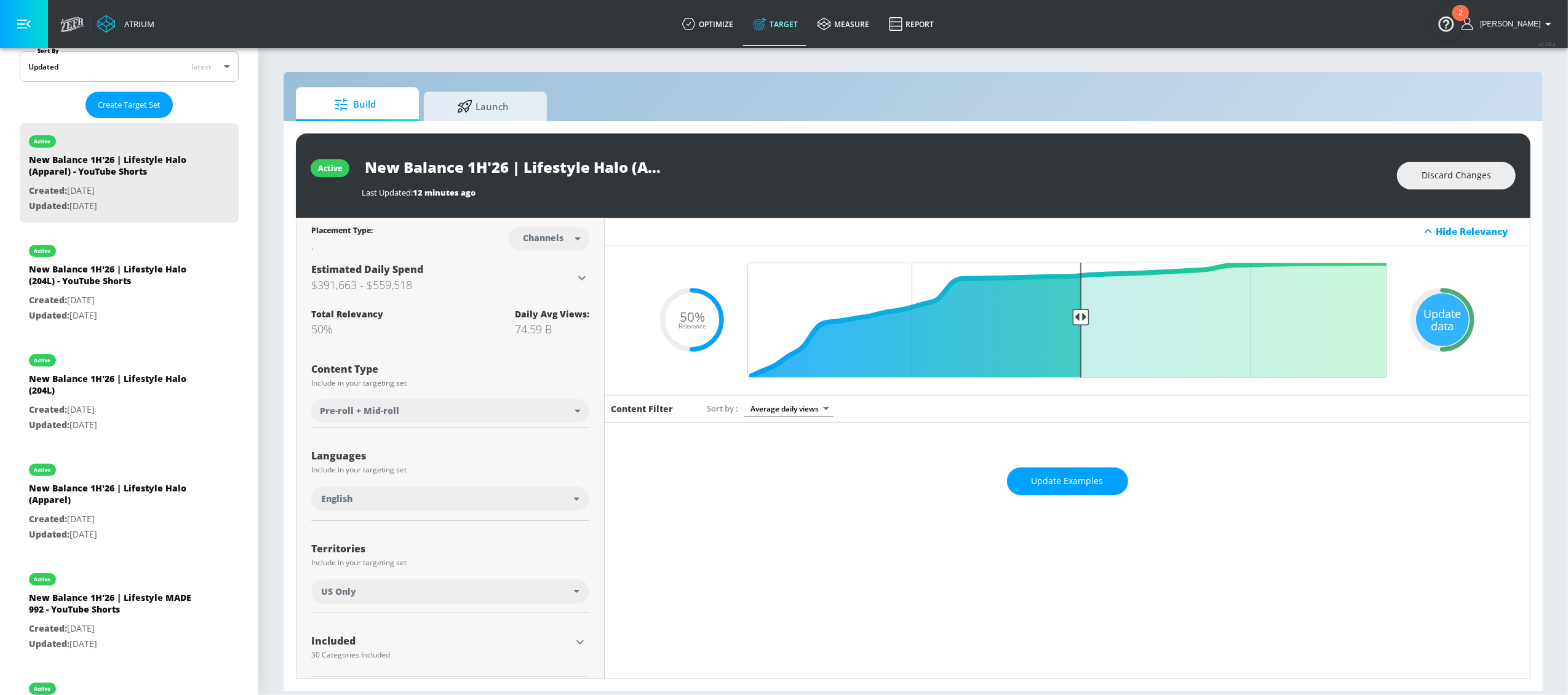
click at [1437, 303] on div "Update data" at bounding box center [1443, 320] width 53 height 53
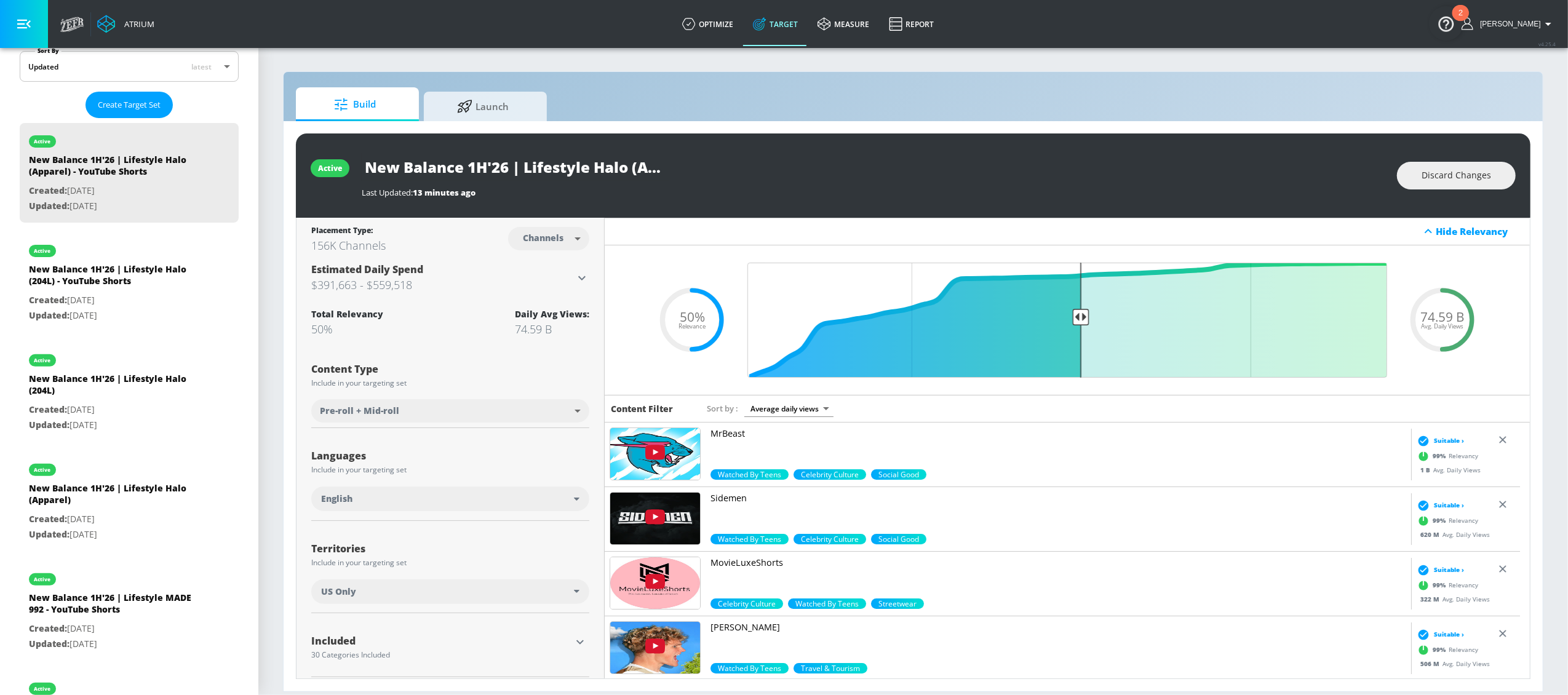
click at [1321, 192] on div "Last Updated: 13 minutes ago" at bounding box center [873, 193] width 1023 height 11
click at [171, 275] on div "New Balance 1H'26 | Lifestyle Halo (204L) - YouTube Shorts" at bounding box center [115, 278] width 172 height 30
type input "New Balance 1H'26 | Lifestyle Halo (204L) - YouTube Shorts"
type input "0.05"
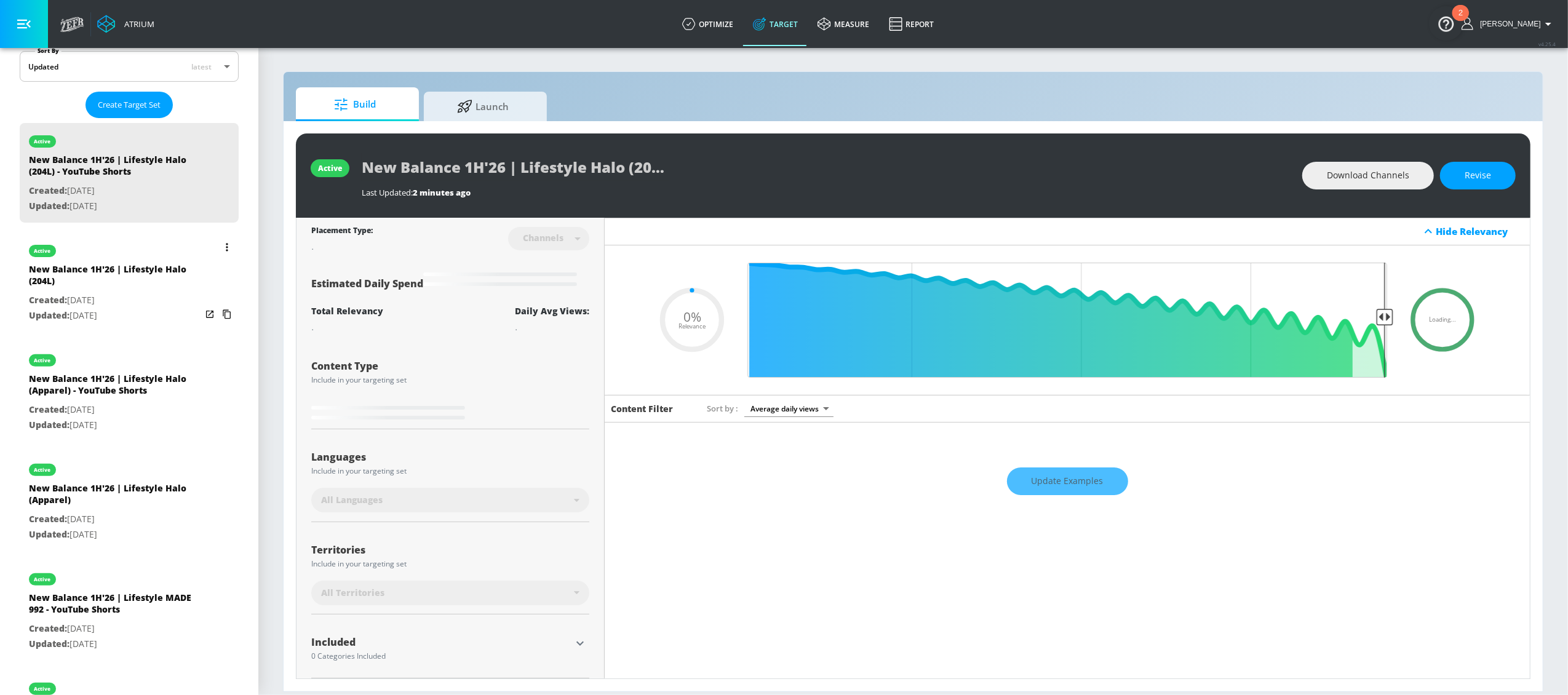
click at [124, 280] on div "New Balance 1H'26 | Lifestyle Halo (204L)" at bounding box center [115, 278] width 172 height 30
type input "New Balance 1H'26 | Lifestyle Halo (204L)"
type input "videos"
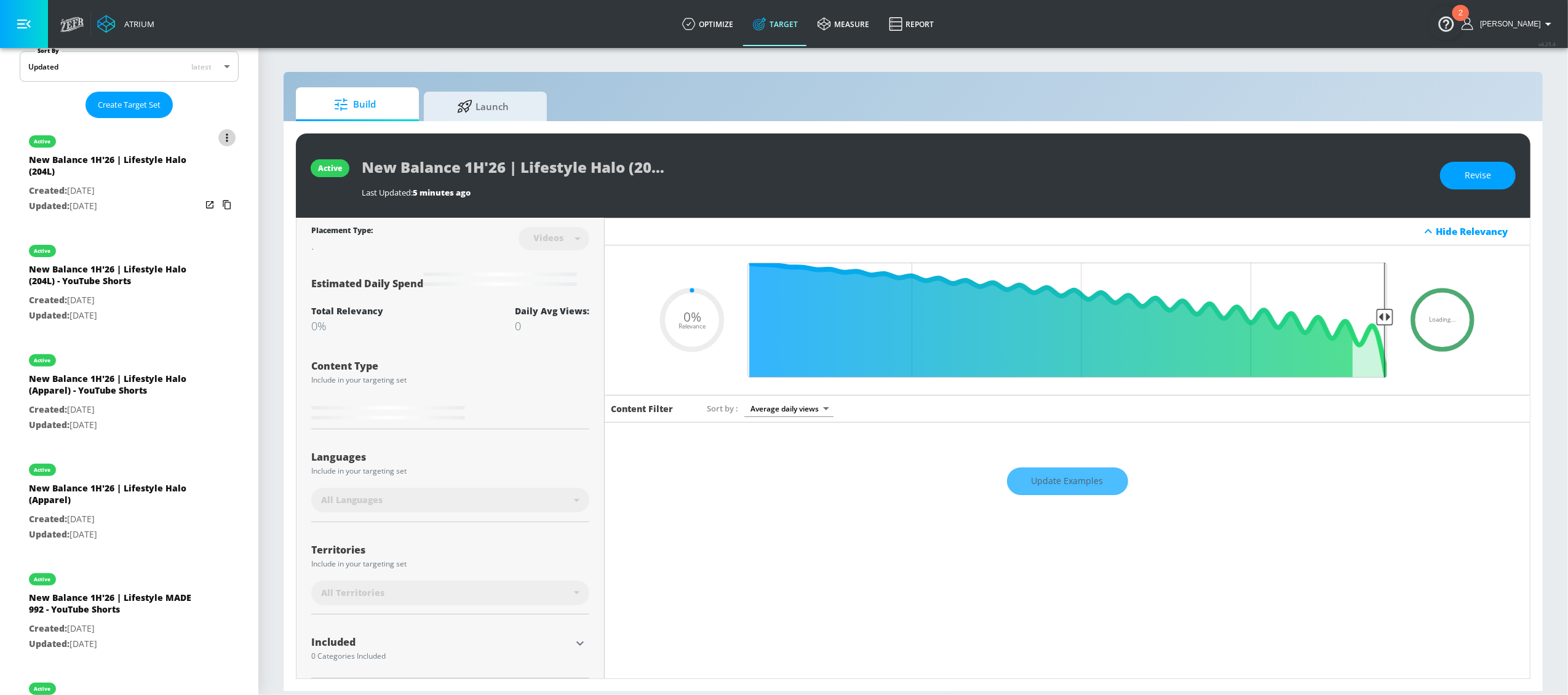
click at [226, 136] on icon "list of Target Set" at bounding box center [227, 138] width 2 height 9
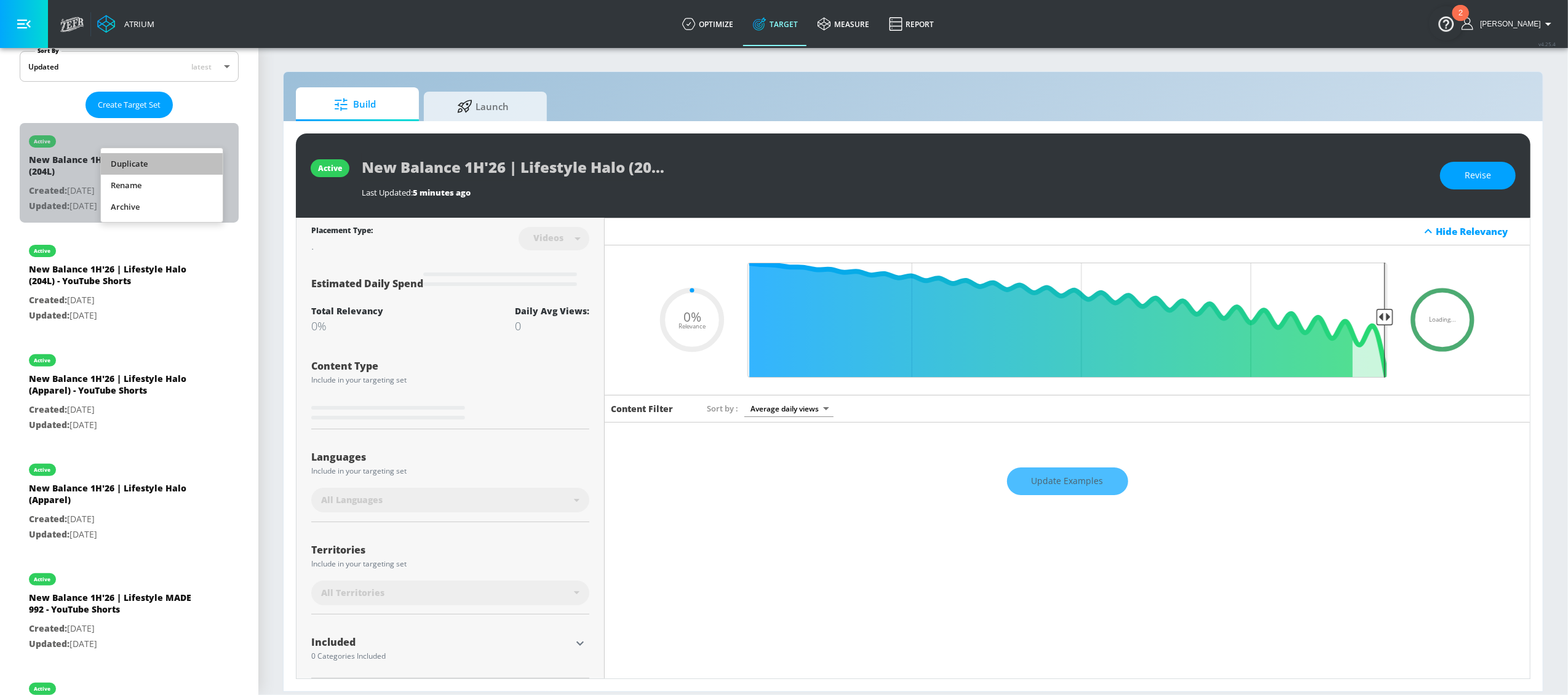
click at [173, 165] on li "Duplicate" at bounding box center [161, 164] width 122 height 22
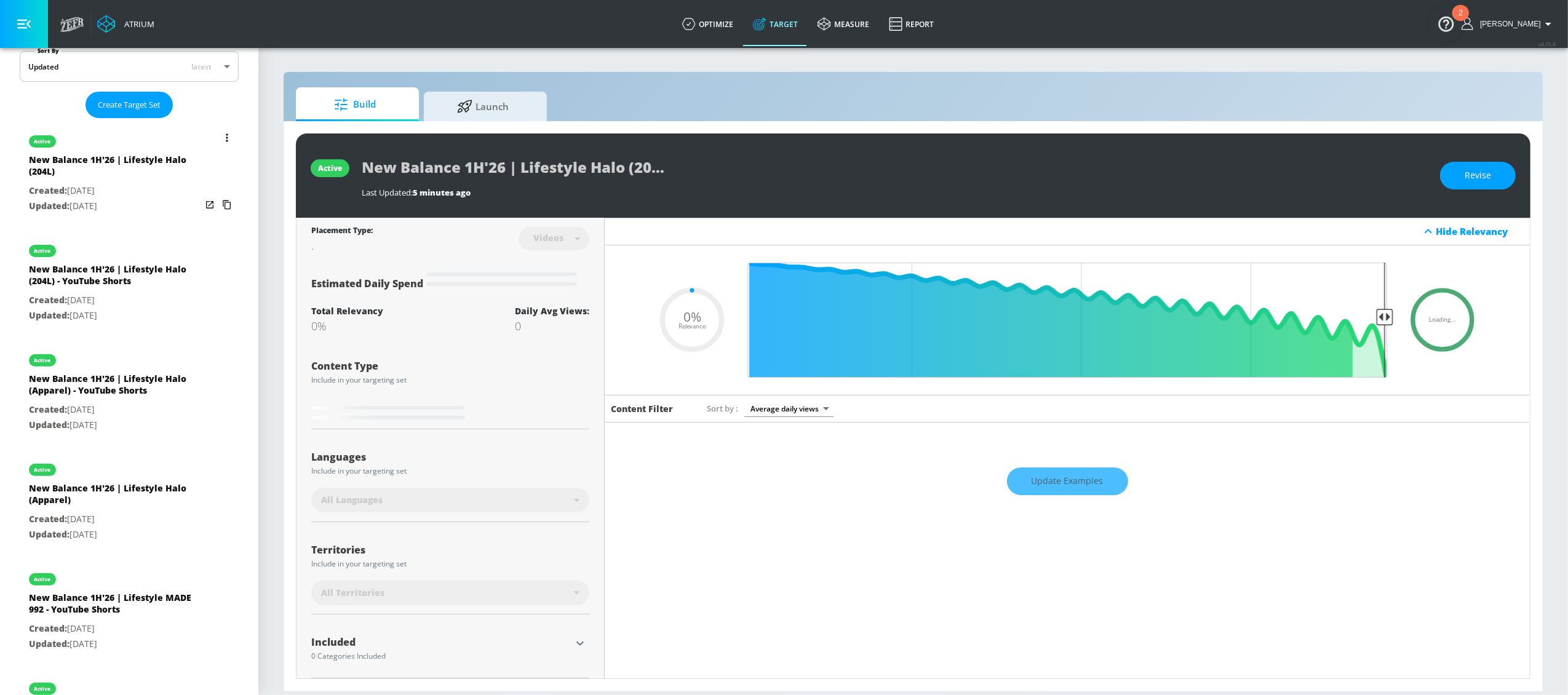
type input "0.05"
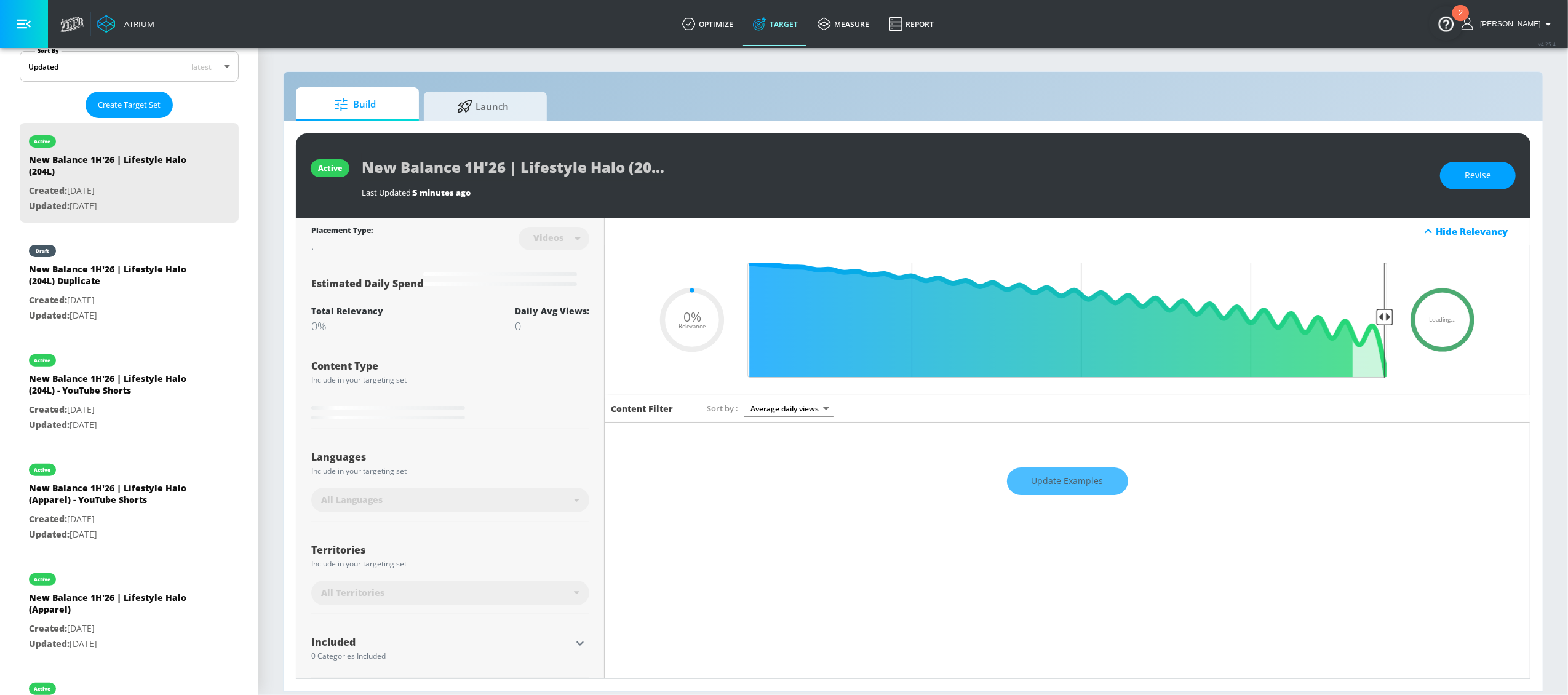
drag, startPoint x: 87, startPoint y: 289, endPoint x: 315, endPoint y: 244, distance: 232.4
click at [87, 289] on div "New Balance 1H'26 | Lifestyle Halo (204L) Duplicate" at bounding box center [115, 278] width 172 height 30
type input "New Balance 1H'26 | Lifestyle Halo (204L) Duplicate"
type input "0.05"
drag, startPoint x: 595, startPoint y: 174, endPoint x: 608, endPoint y: 170, distance: 13.6
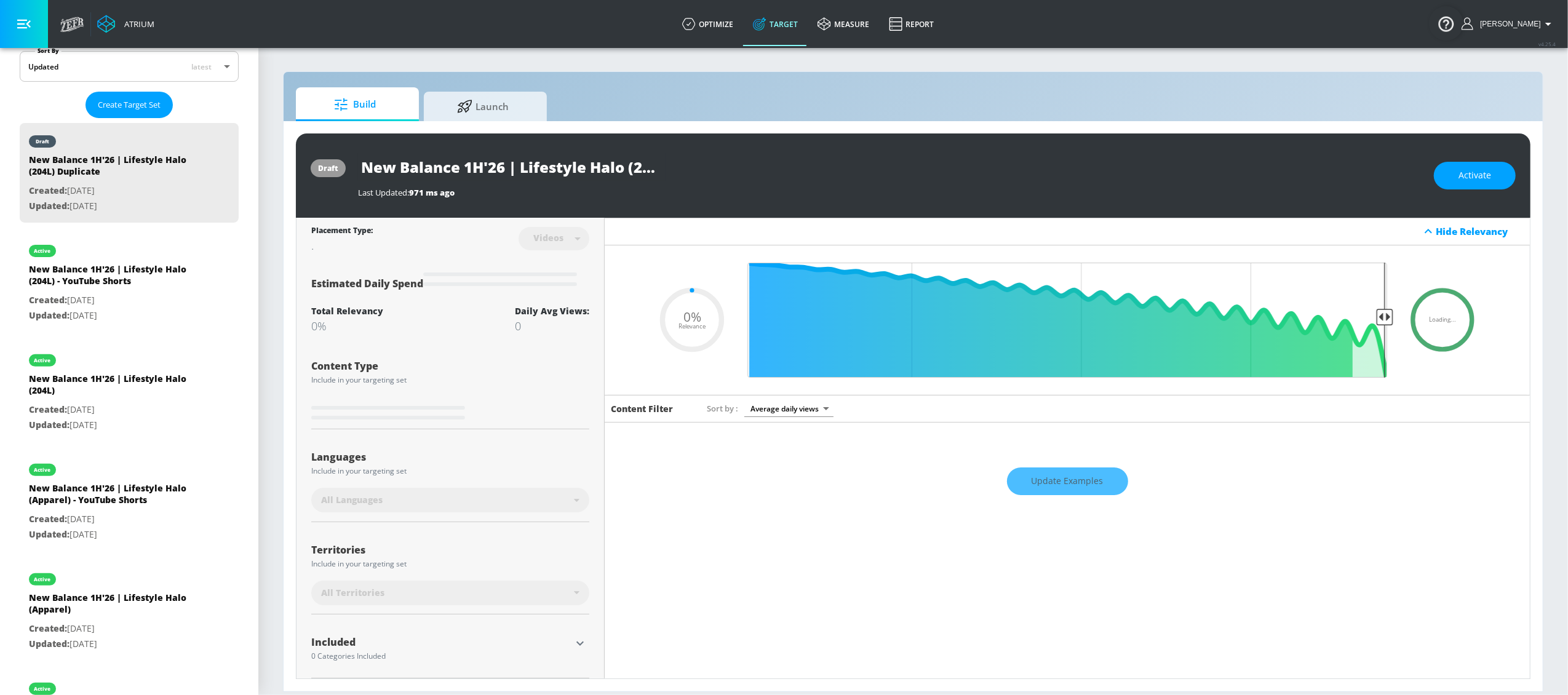
click at [595, 174] on input "New Balance 1H'26 | Lifestyle Halo (204L) Duplicate" at bounding box center [512, 167] width 308 height 28
click at [629, 165] on input "New Balance 1H'26 | Lifestyle Halo (204L) Duplicate" at bounding box center [512, 167] width 308 height 28
drag, startPoint x: 647, startPoint y: 170, endPoint x: 719, endPoint y: 170, distance: 72.0
click at [719, 170] on div "New Balance 1H'26 | Lifestyle Halo (204L) Duplicate" at bounding box center [889, 167] width 1064 height 28
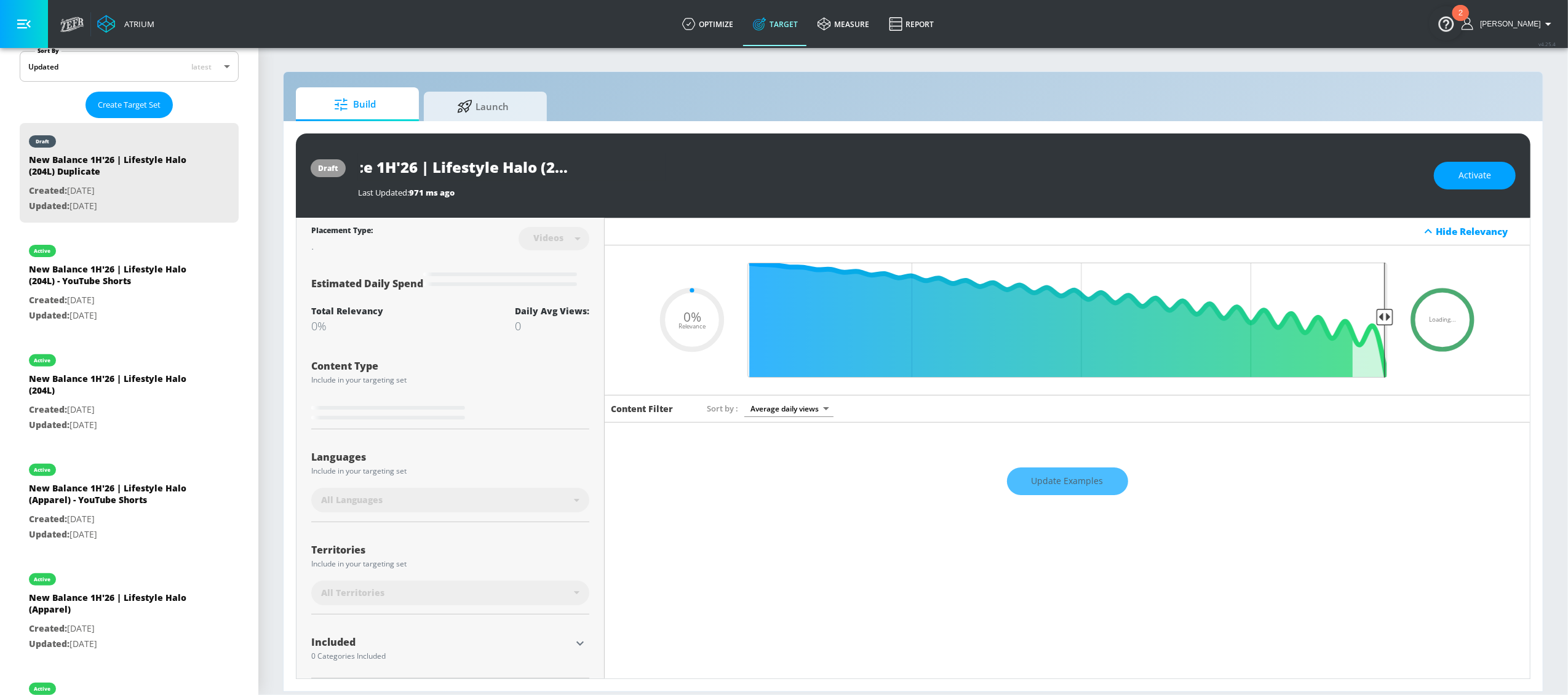
type input "New Balance 1H'26 | Lifestyle Halo (A"
type input "0.05"
type input "New Balance 1H'26 | Lifestyle Halo (AB"
type input "0.05"
type input "New Balance 1H'26 | Lifestyle Halo (ABZ"
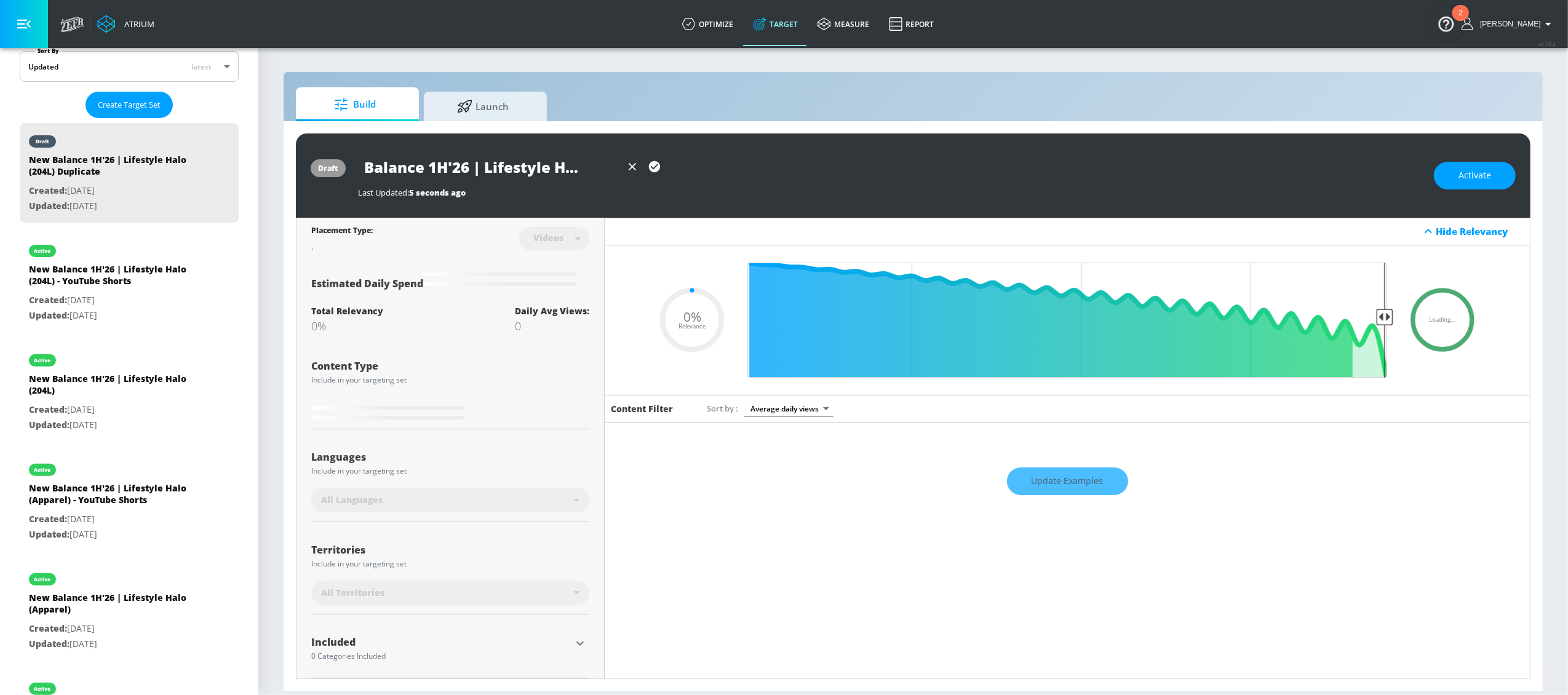
type input "0.05"
type input "New Balance 1H'26 | Lifestyle Halo (ABZO"
type input "0.05"
type input "New Balance 1H'26 | Lifestyle Halo (ABZOR"
type input "0.05"
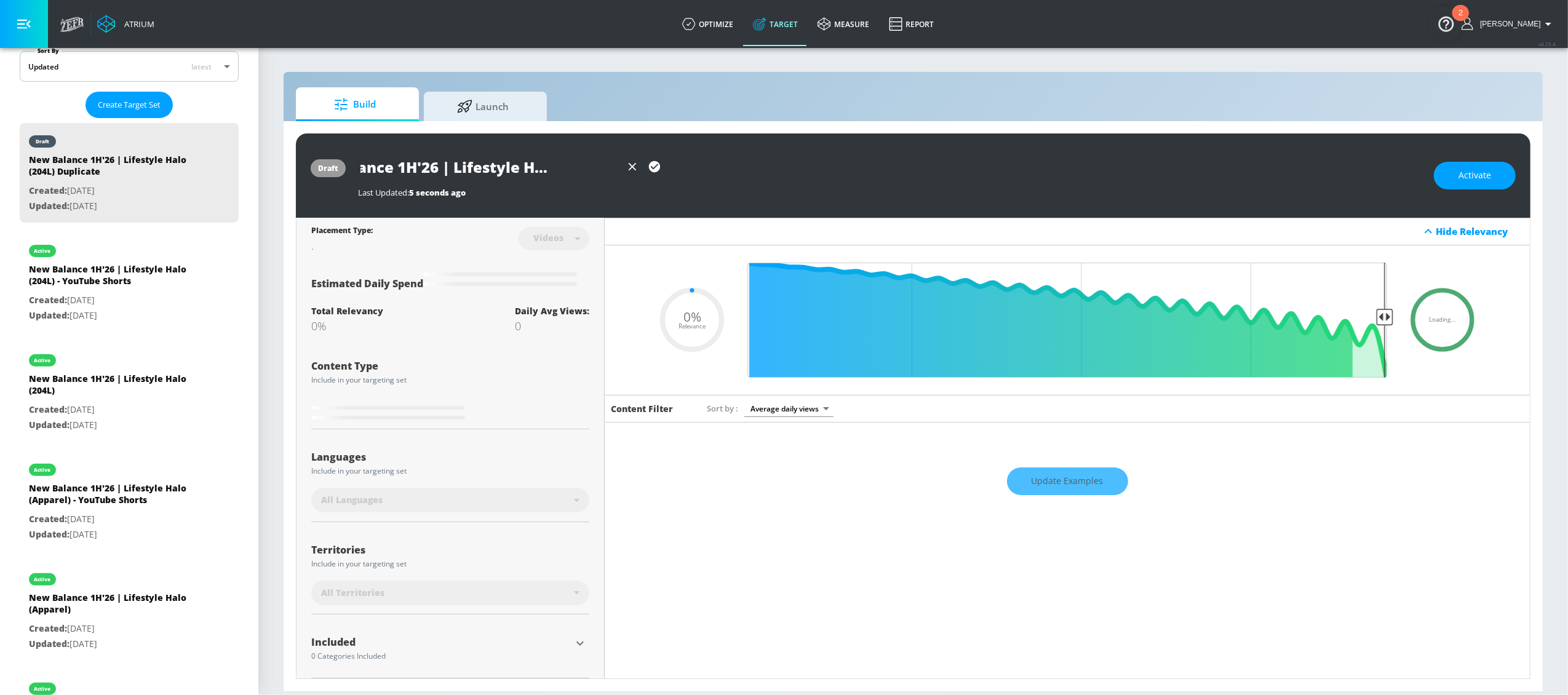
type input "New Balance 1H'26 | Lifestyle Halo (ABZORD"
type input "0.05"
type input "New Balance 1H'26 | Lifestyle Halo (ABZORD+"
type input "0.05"
type input "New Balance 1H'26 | Lifestyle Halo (ABZORD+B"
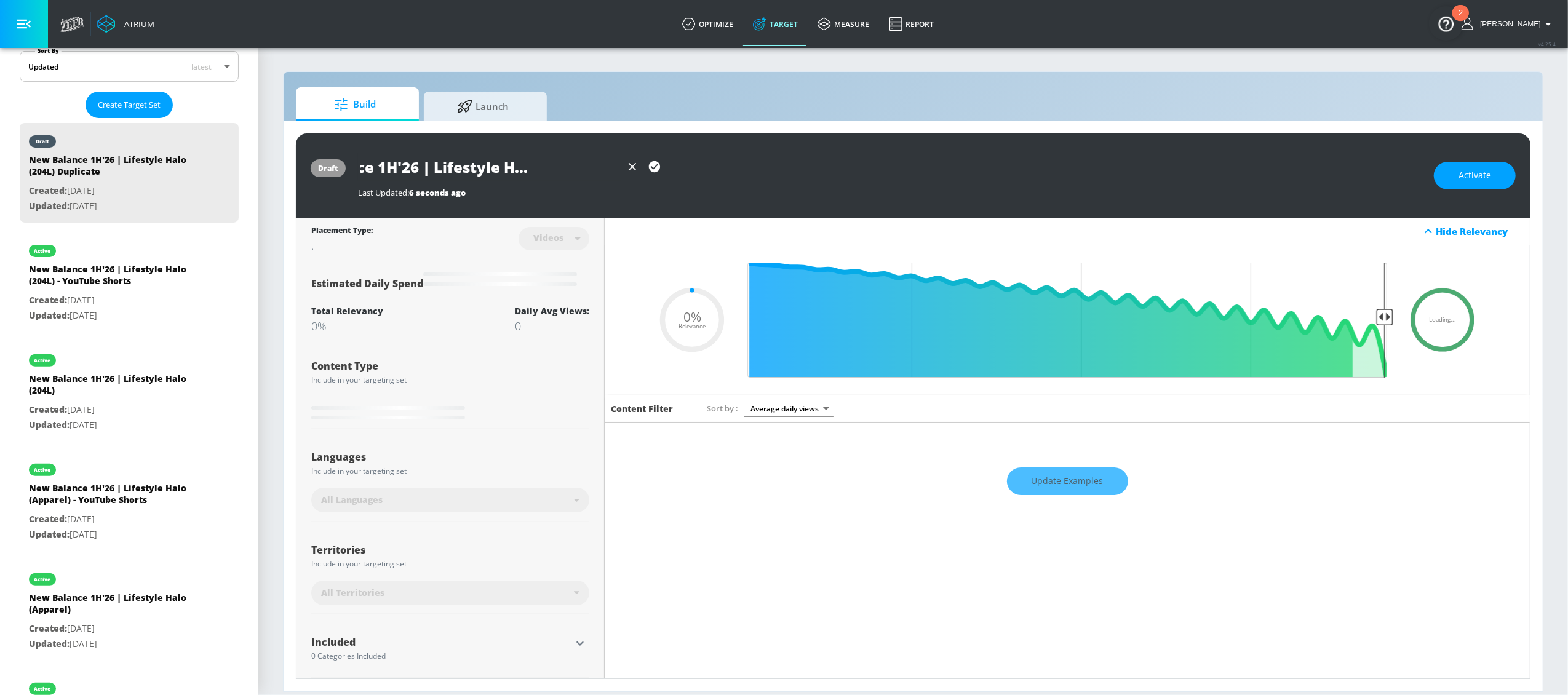
type input "0.05"
type input "New Balance 1H'26 | Lifestyle Halo (ABZORD+"
type input "0.05"
type input "New Balance 1H'26 | Lifestyle Halo (ABZORD"
type input "0.05"
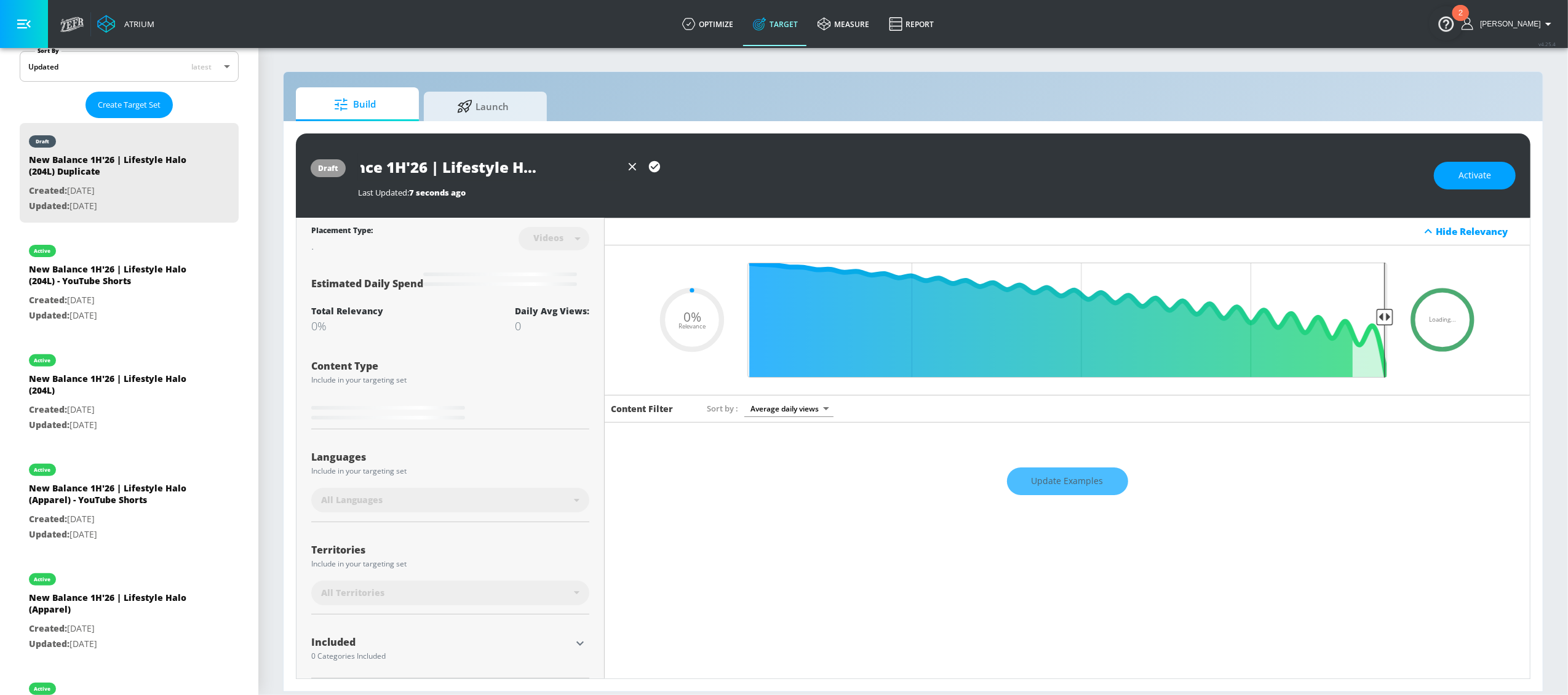
type input "New Balance 1H'26 | Lifestyle Halo (ABZOR"
type input "0.05"
type input "New Balance 1H'26 | Lifestyle Halo (ABZORB"
type input "0.05"
type input "New Balance 1H'26 | Lifestyle Halo (ABZORB"
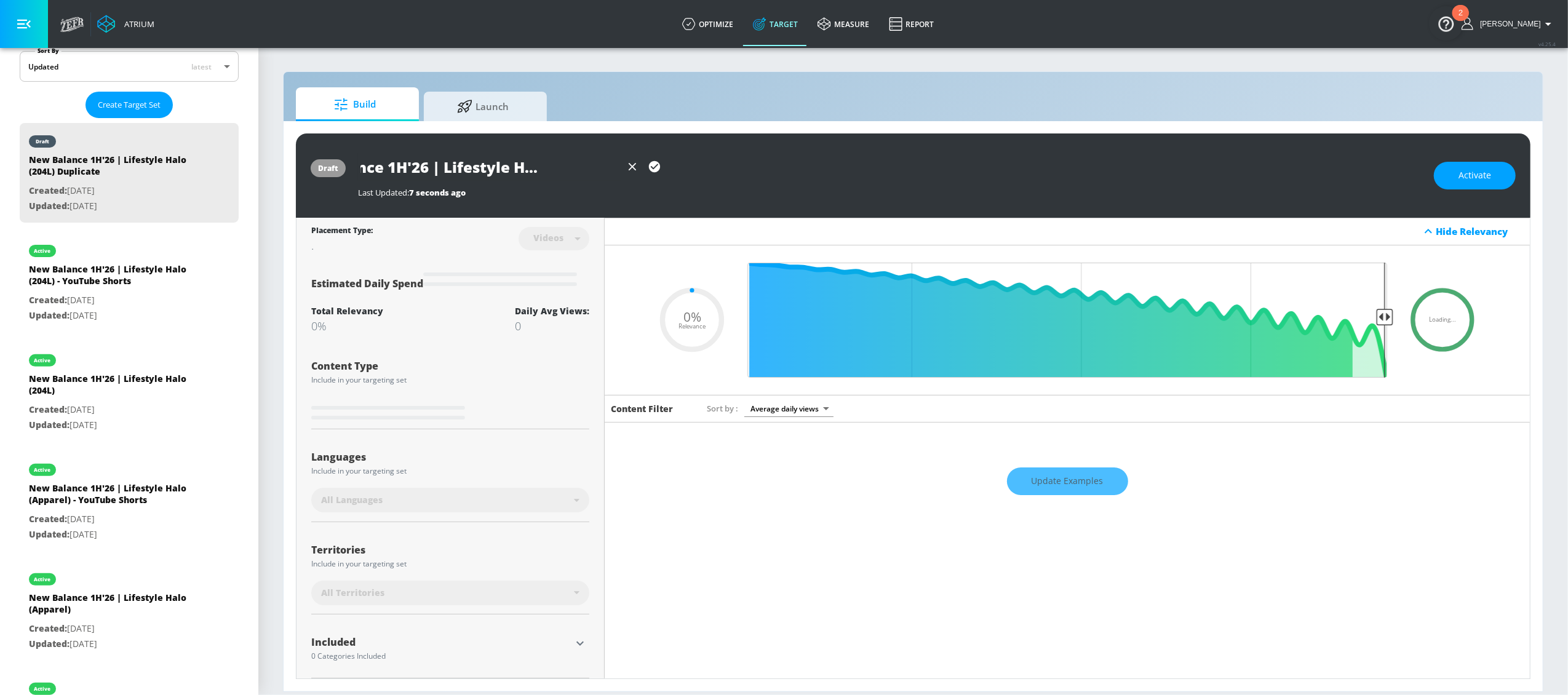
type input "0.05"
type input "New Balance 1H'26 | Lifestyle Halo (ABZORB 2"
type input "0.05"
type input "New Balance 1H'26 | Lifestyle Halo (ABZORB 20"
type input "0.05"
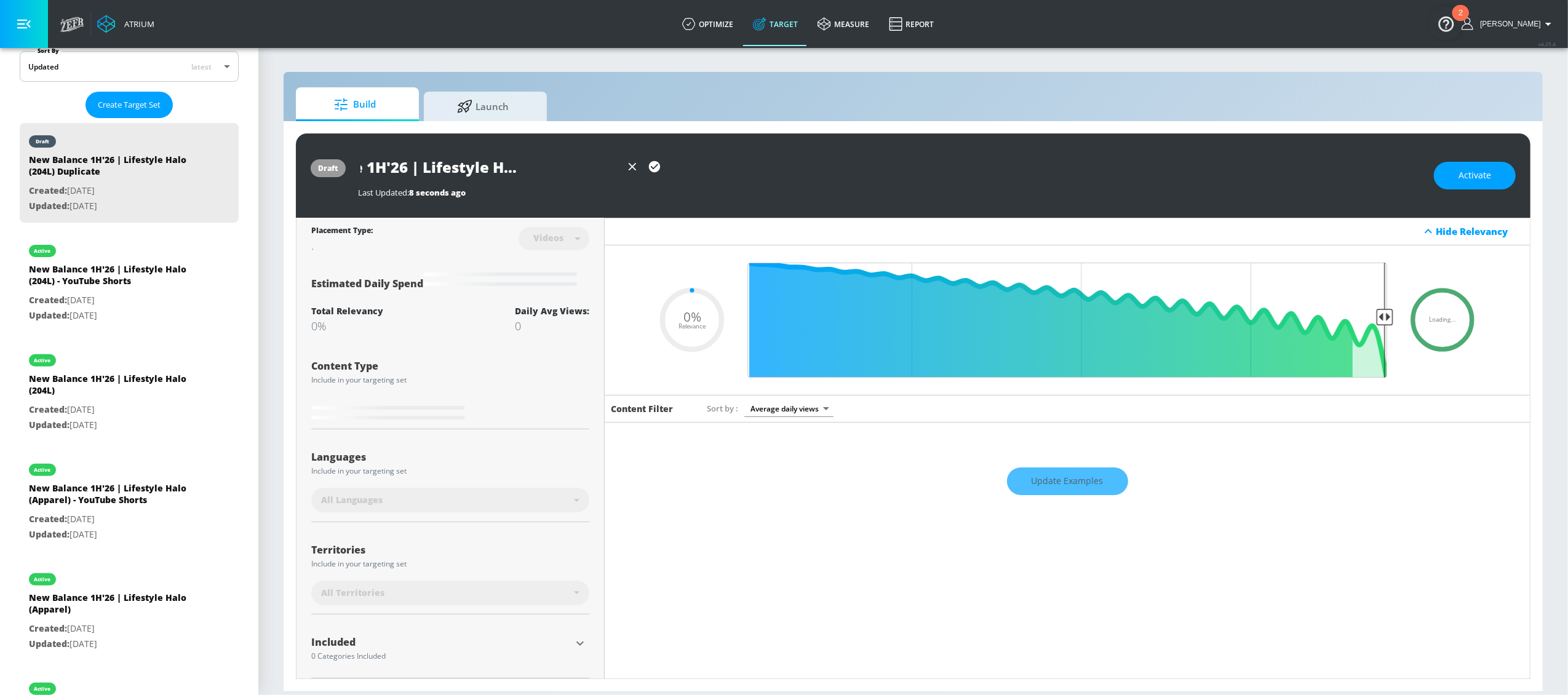
type input "New Balance 1H'26 | Lifestyle Halo (ABZORB 200"
type input "0.05"
type input "New Balance 1H'26 | Lifestyle Halo (ABZORB 2000"
type input "0.05"
type input "New Balance 1H'26 | Lifestyle Halo (ABZORB 2000)"
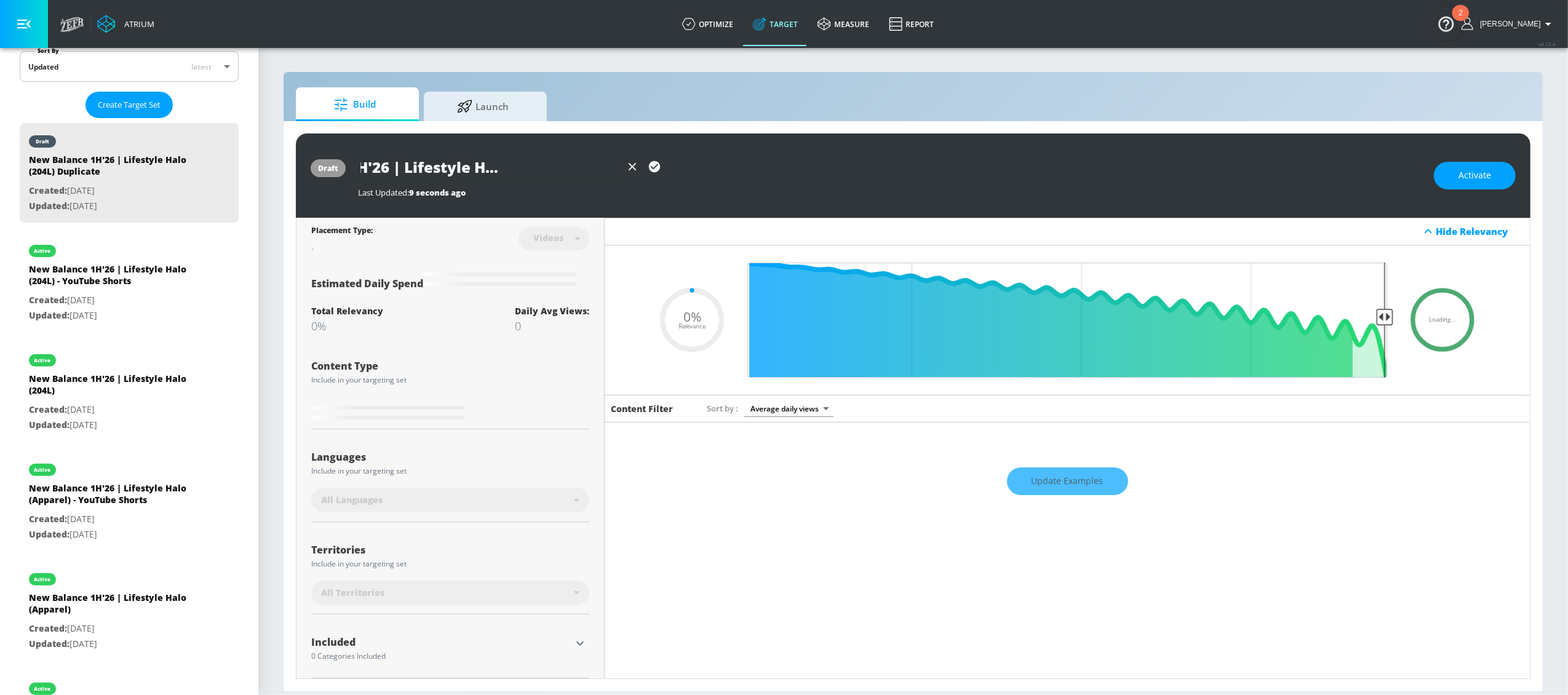
scroll to position [0, 121]
type input "0.5"
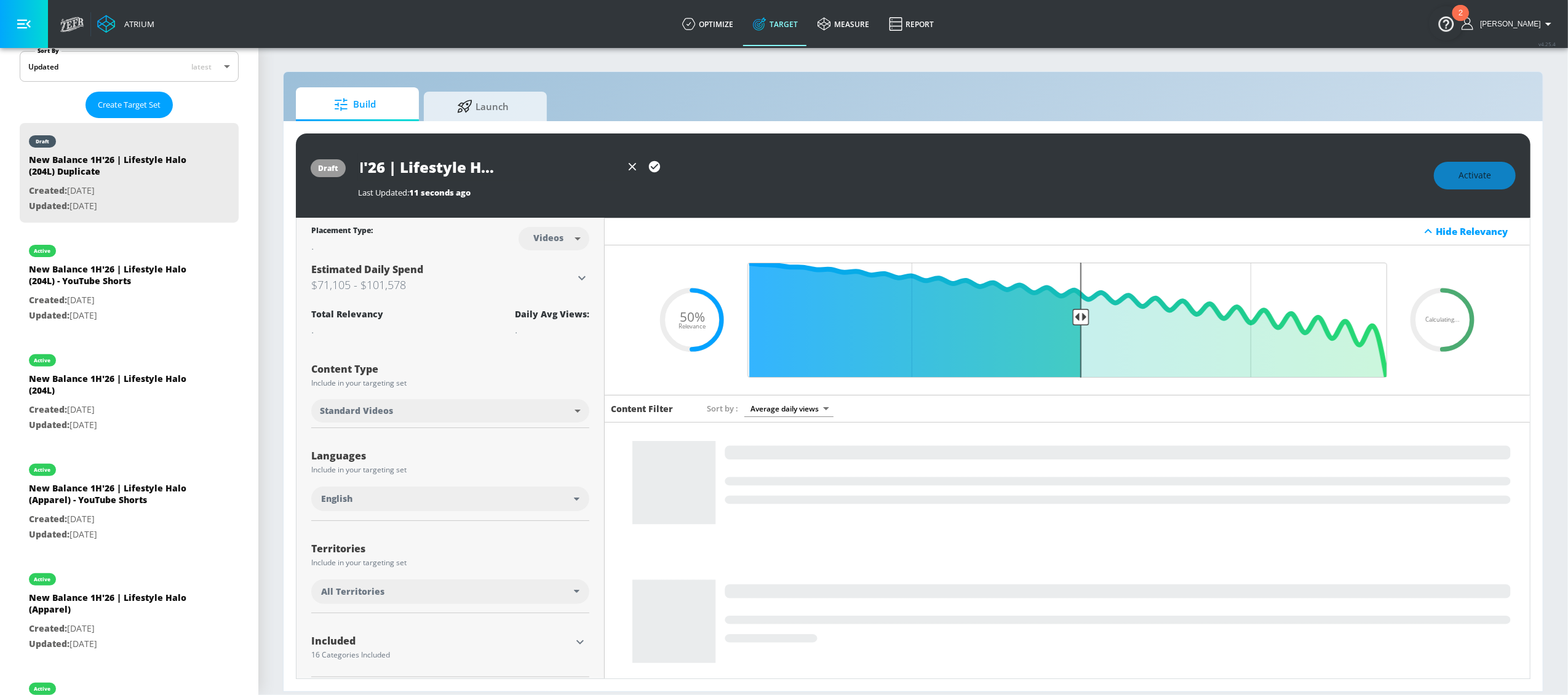
type input "New Balance 1H'26 | Lifestyle Halo (ABZORB 2000)"
click at [643, 166] on button "button" at bounding box center [655, 167] width 22 height 22
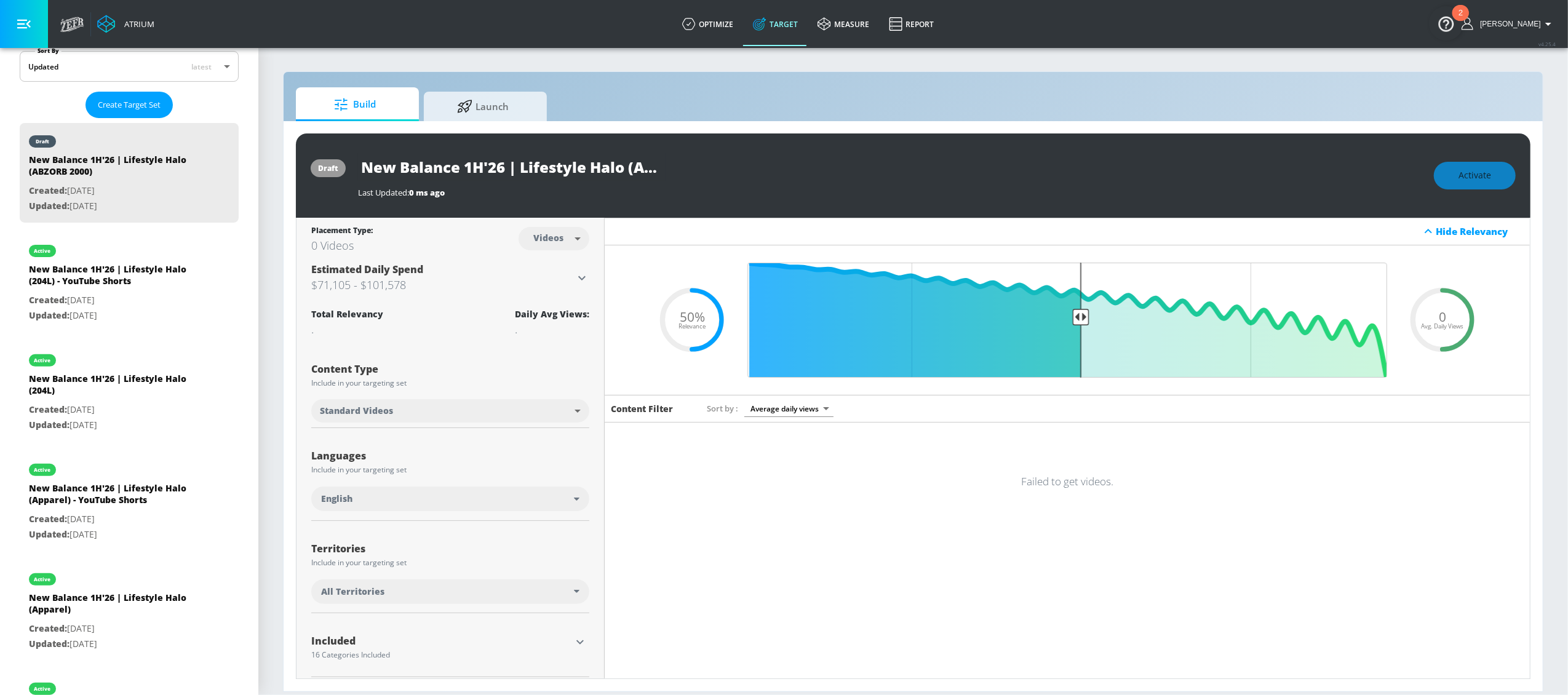
click at [627, 169] on input "New Balance 1H'26 | Lifestyle Halo (ABZORB 2000)" at bounding box center [512, 167] width 308 height 28
drag, startPoint x: 648, startPoint y: 171, endPoint x: 655, endPoint y: 173, distance: 7.3
click at [679, 174] on div "New Balance 1H'26 | Lifestyle Halo (ABZORB 2000)" at bounding box center [889, 167] width 1064 height 28
click at [643, 172] on input "New Balance 1H'26 | Lifestyle Halo (ABZORB 2000)" at bounding box center [512, 167] width 308 height 28
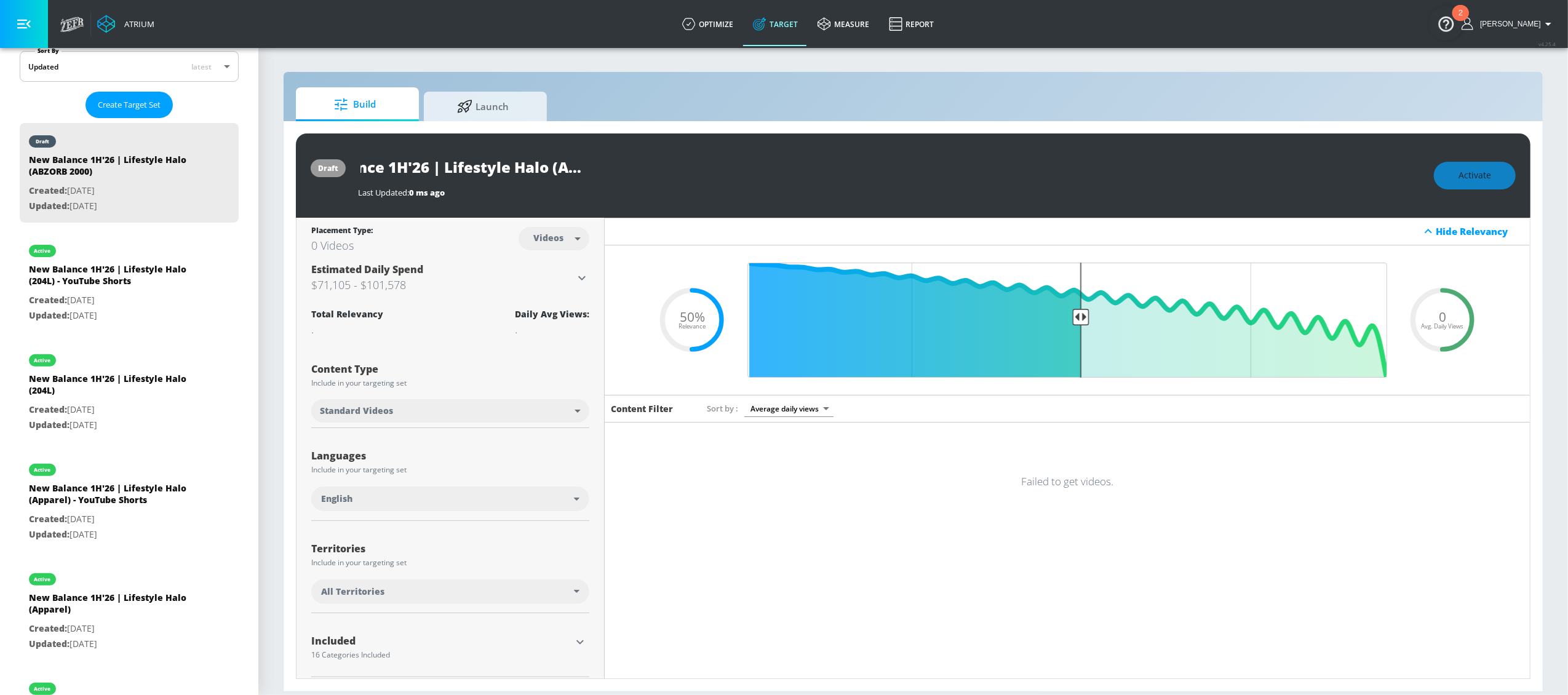
click at [684, 214] on div "draft New Balance 1H'26 | Lifestyle Halo (ABZORB 2000) Last Updated: 0 ms ago A…" at bounding box center [913, 175] width 1235 height 84
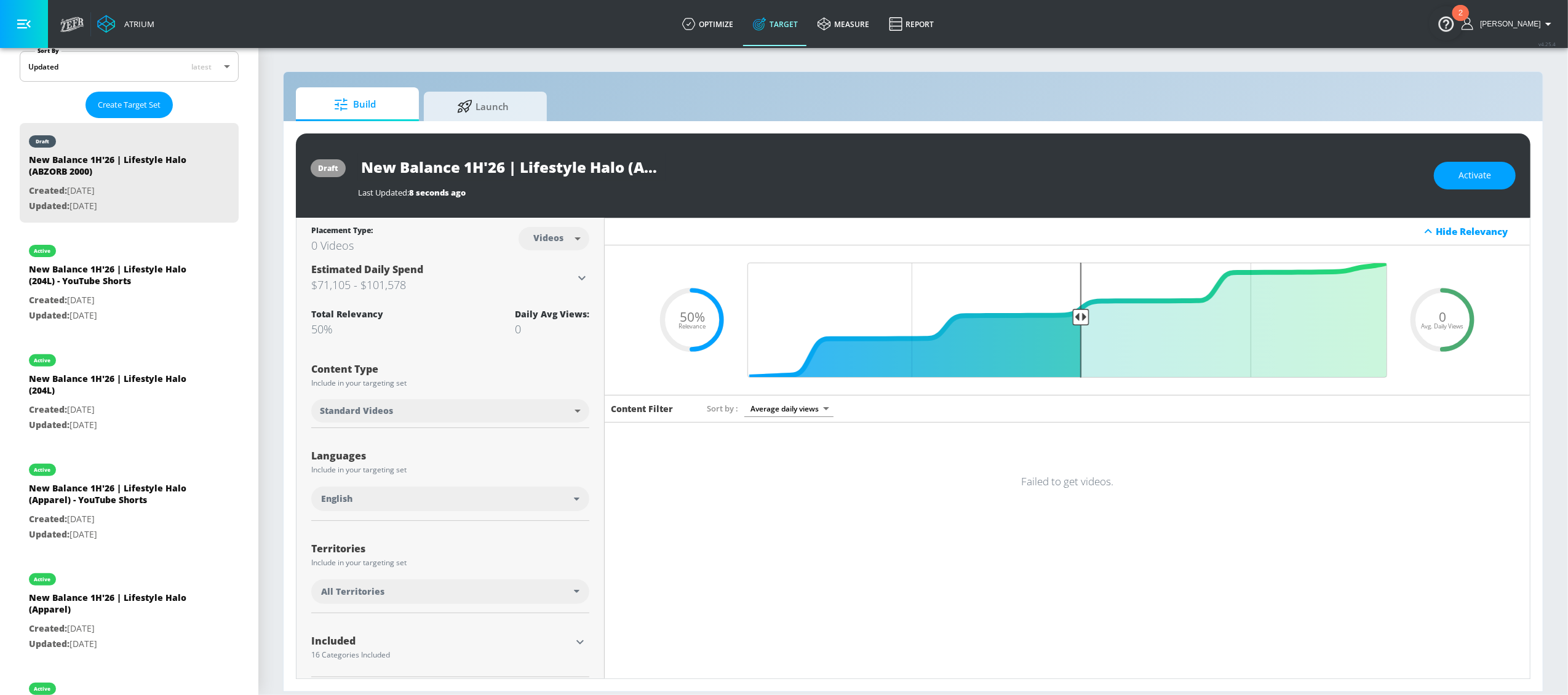
click at [564, 583] on div "All Territories" at bounding box center [451, 592] width 278 height 25
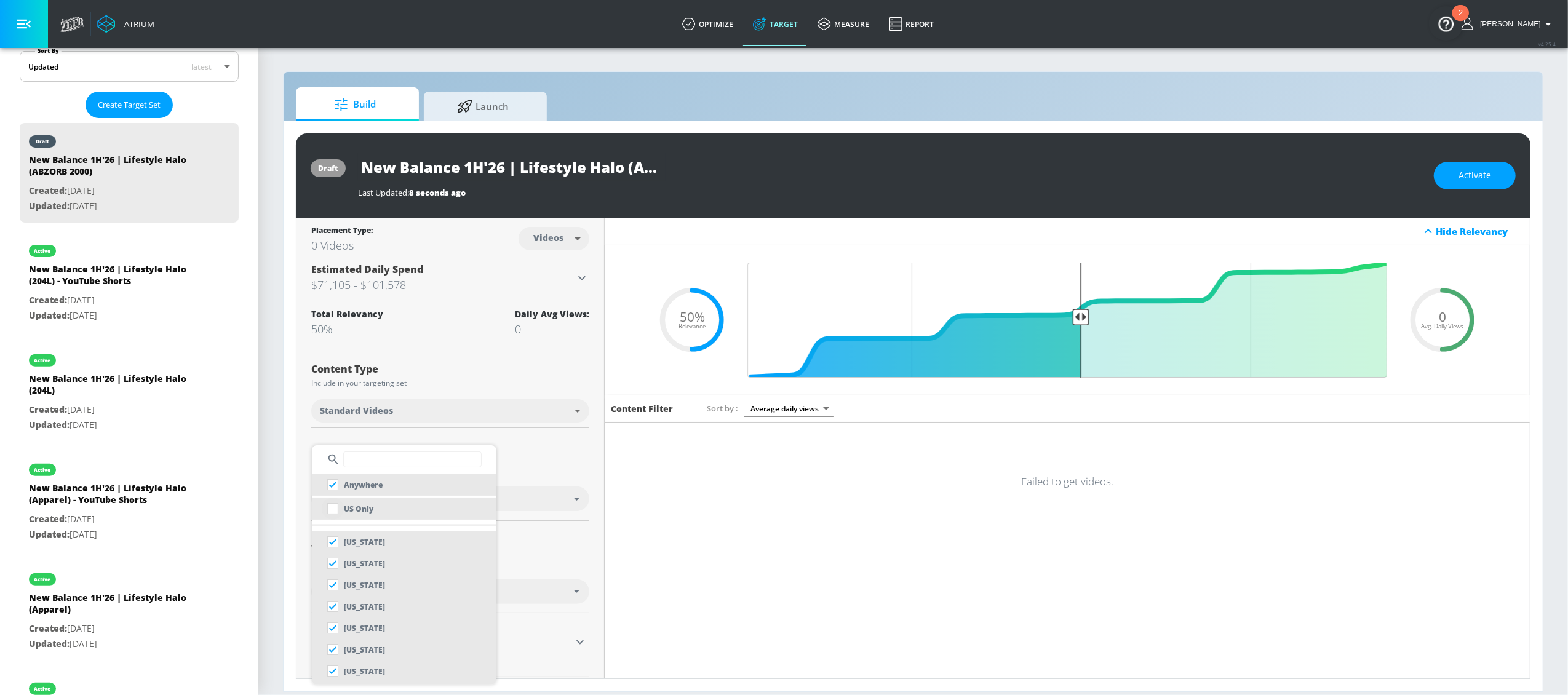
click at [331, 510] on input "checkbox" at bounding box center [333, 508] width 22 height 22
checkbox input "true"
checkbox input "false"
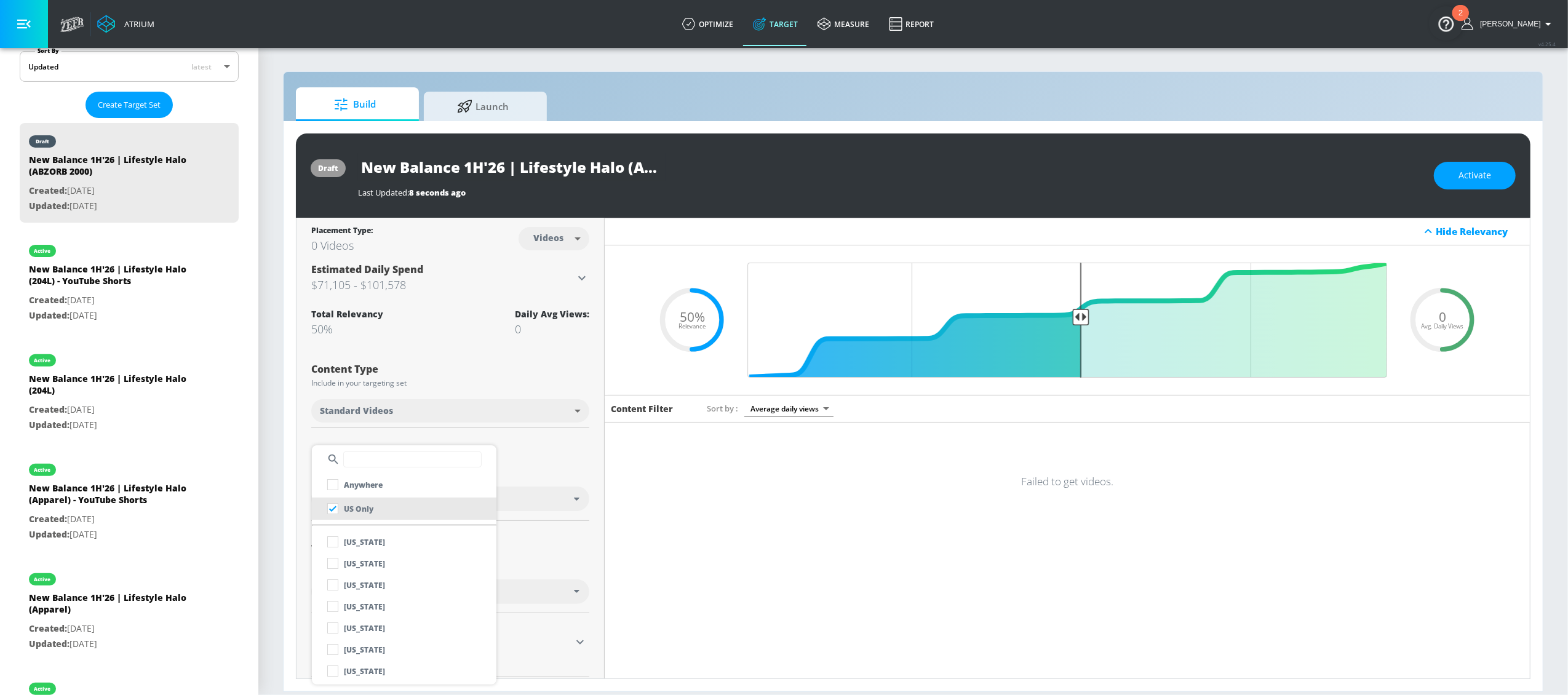
click at [528, 560] on div at bounding box center [784, 347] width 1568 height 695
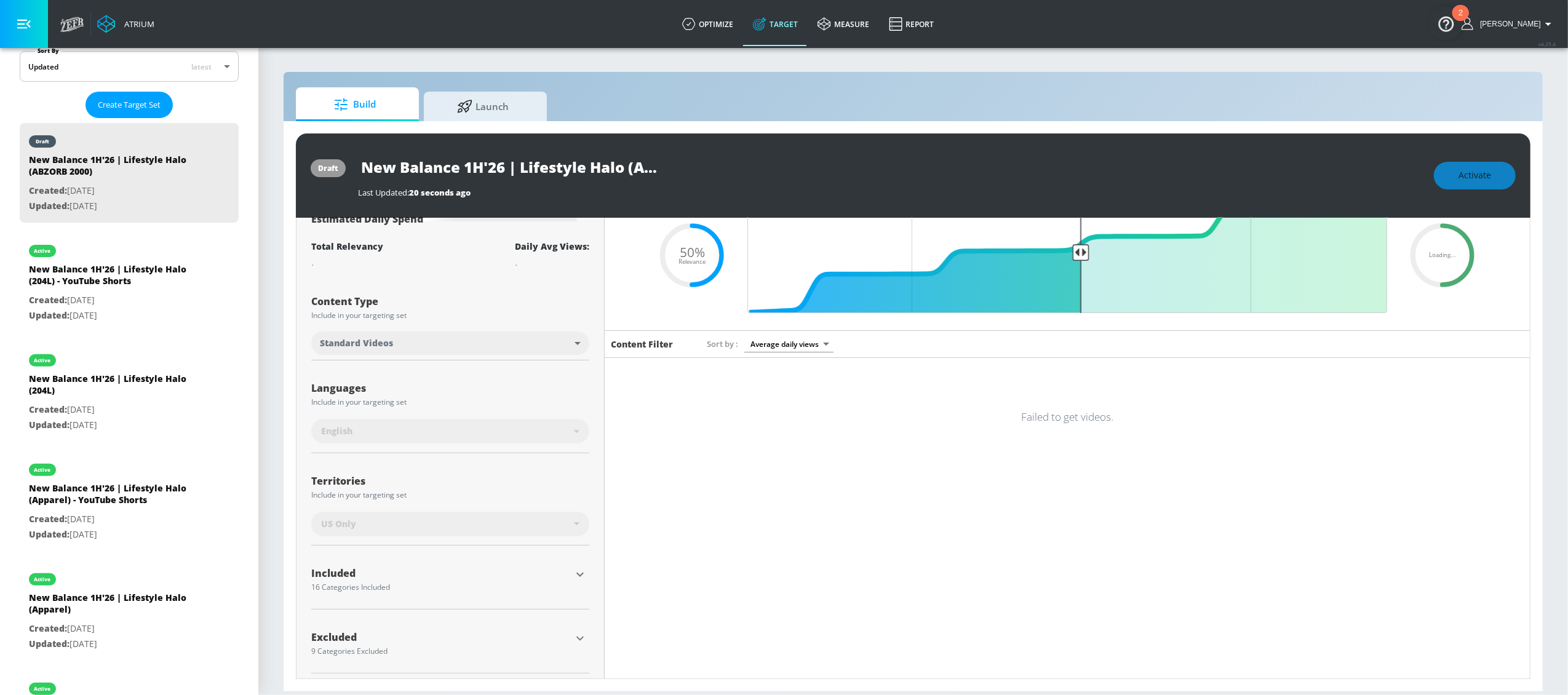
scroll to position [70, 0]
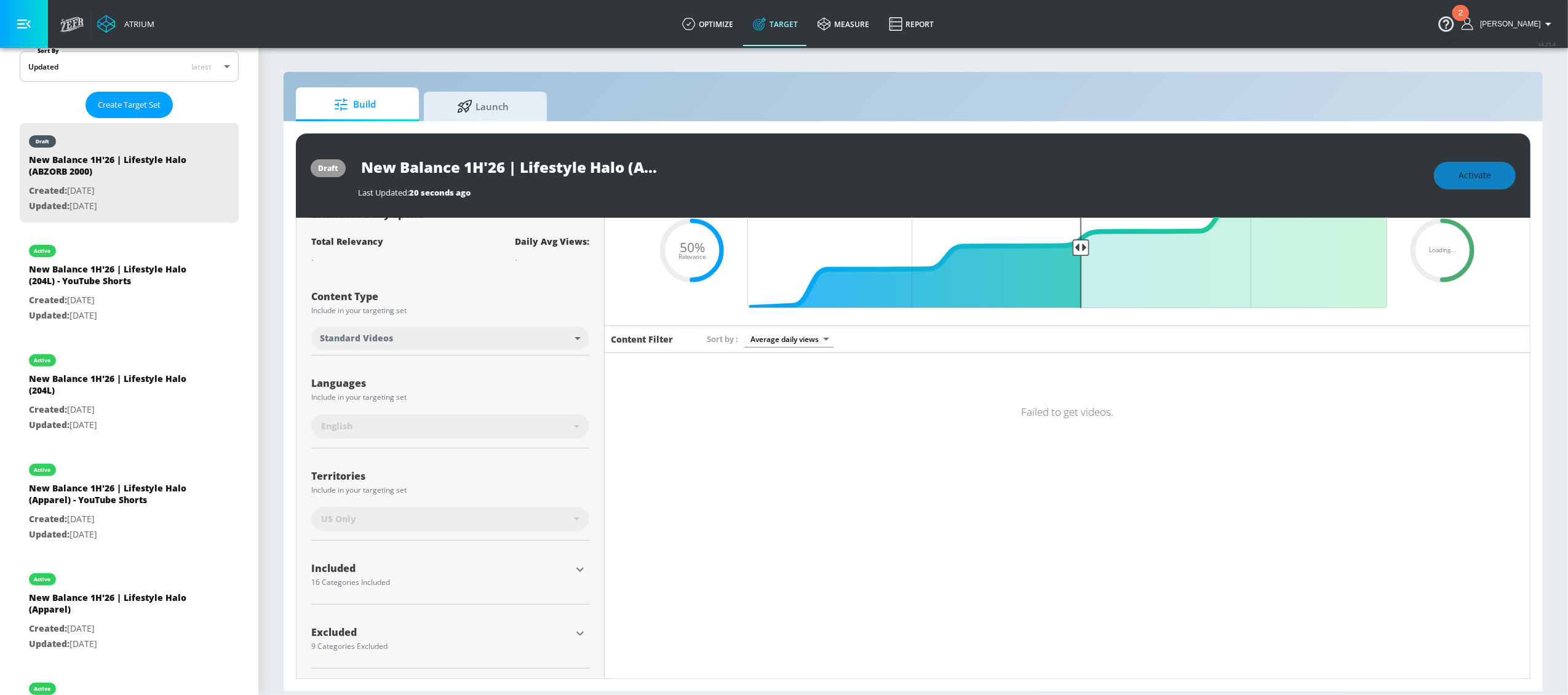
click at [578, 568] on icon "button" at bounding box center [580, 570] width 15 height 15
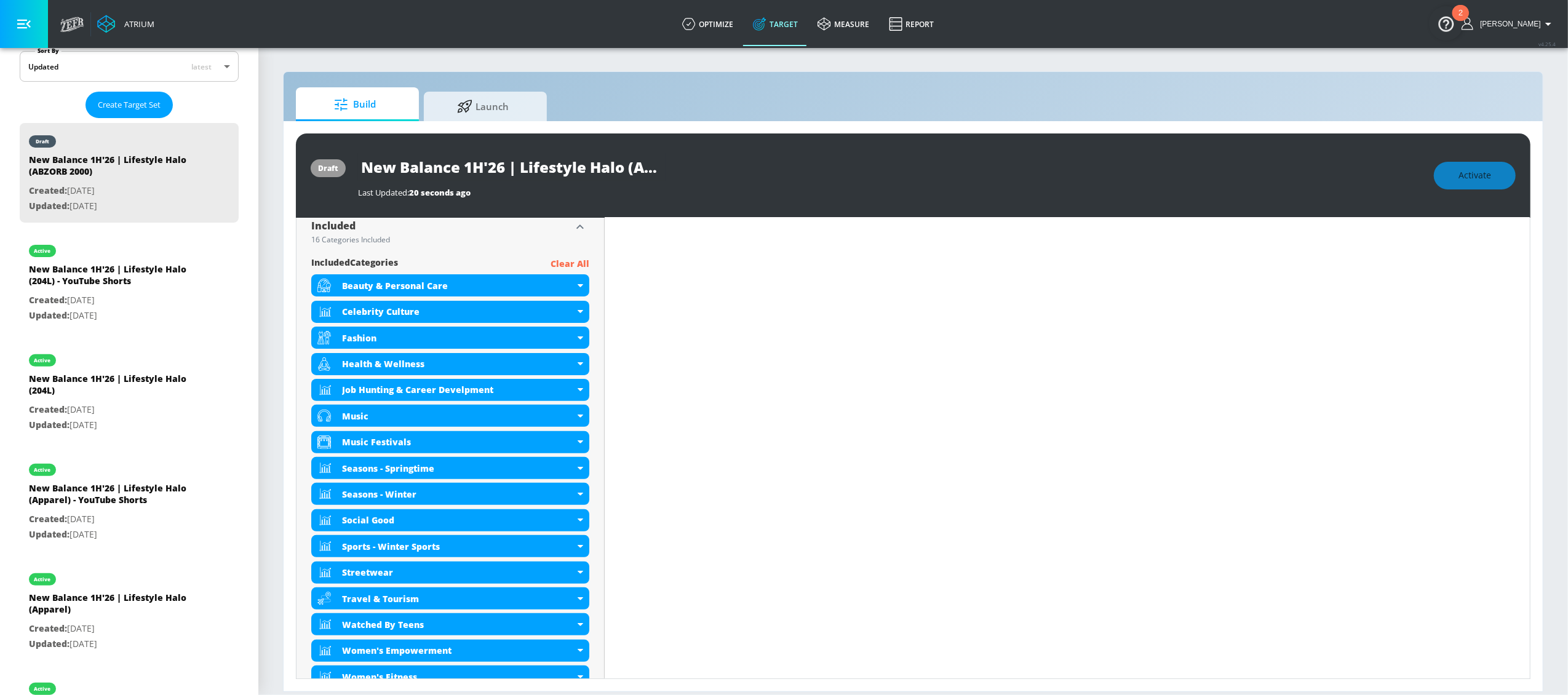
scroll to position [416, 0]
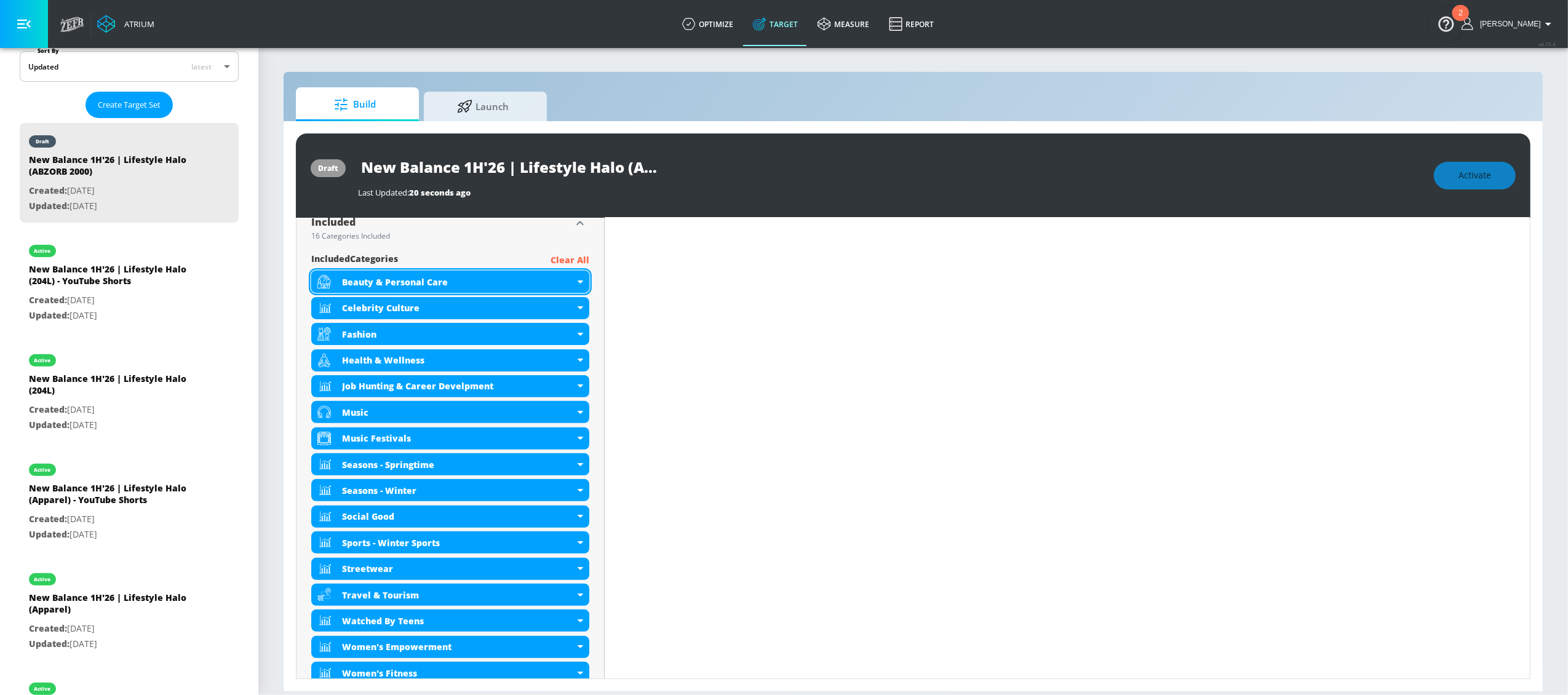
click at [568, 285] on div "Beauty & Personal Care" at bounding box center [458, 282] width 232 height 12
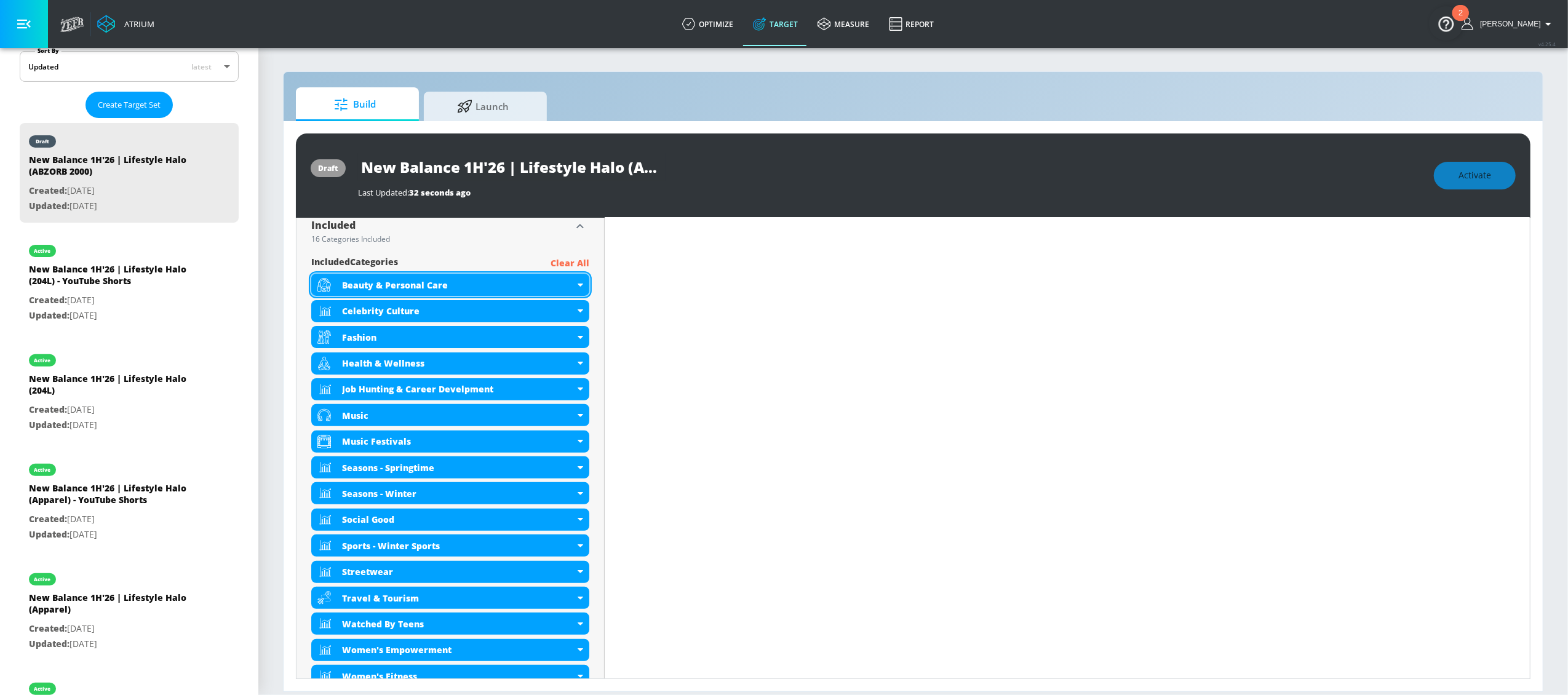
scroll to position [419, 0]
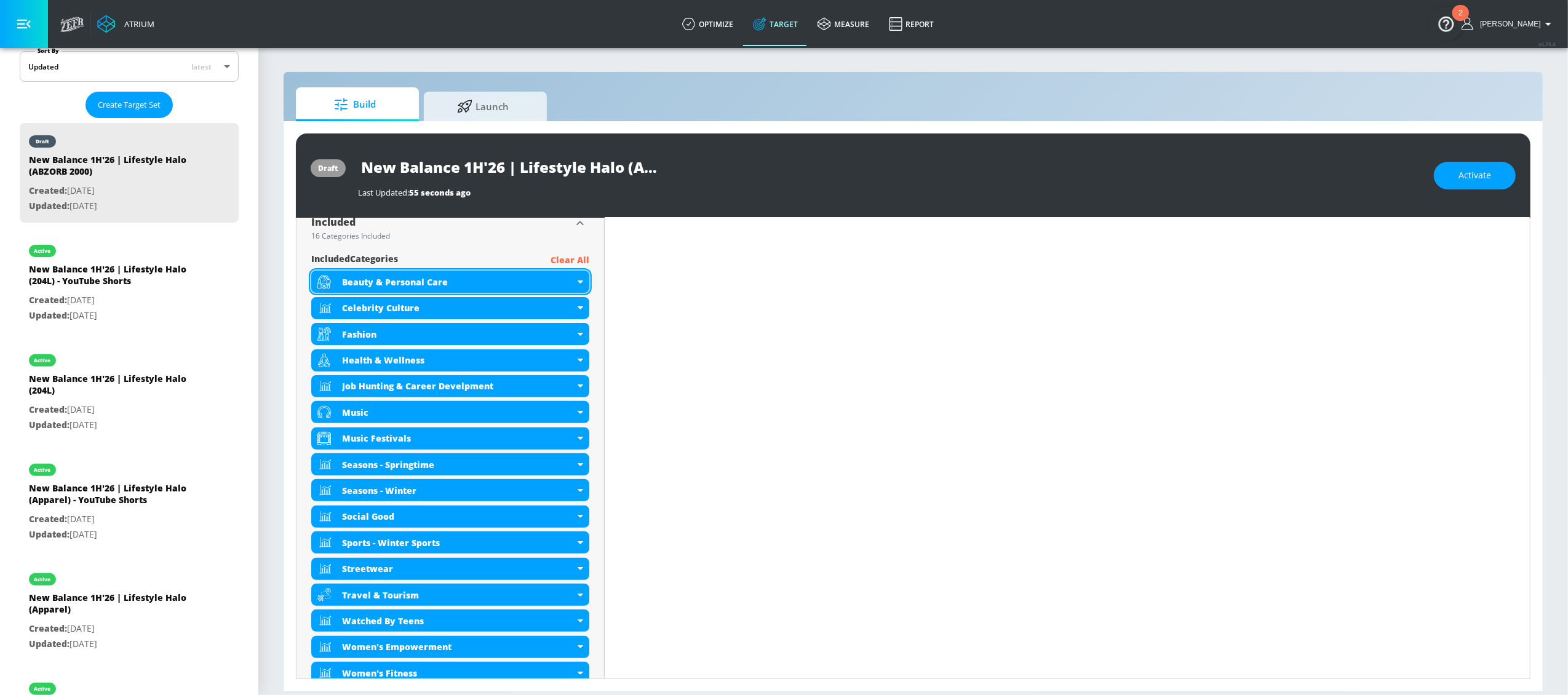
click at [570, 285] on div "Beauty & Personal Care" at bounding box center [458, 282] width 232 height 12
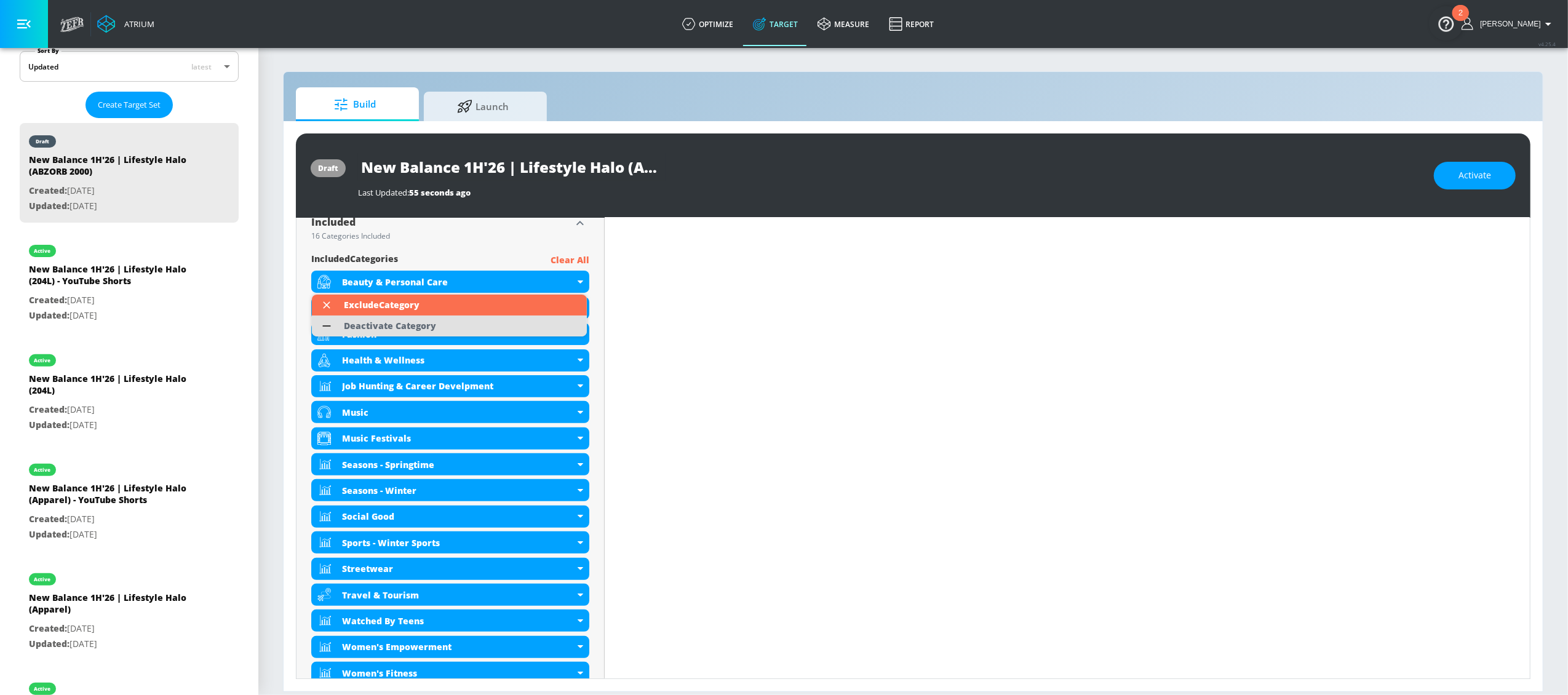
click at [441, 329] on div "Deactivate Category" at bounding box center [389, 326] width 104 height 21
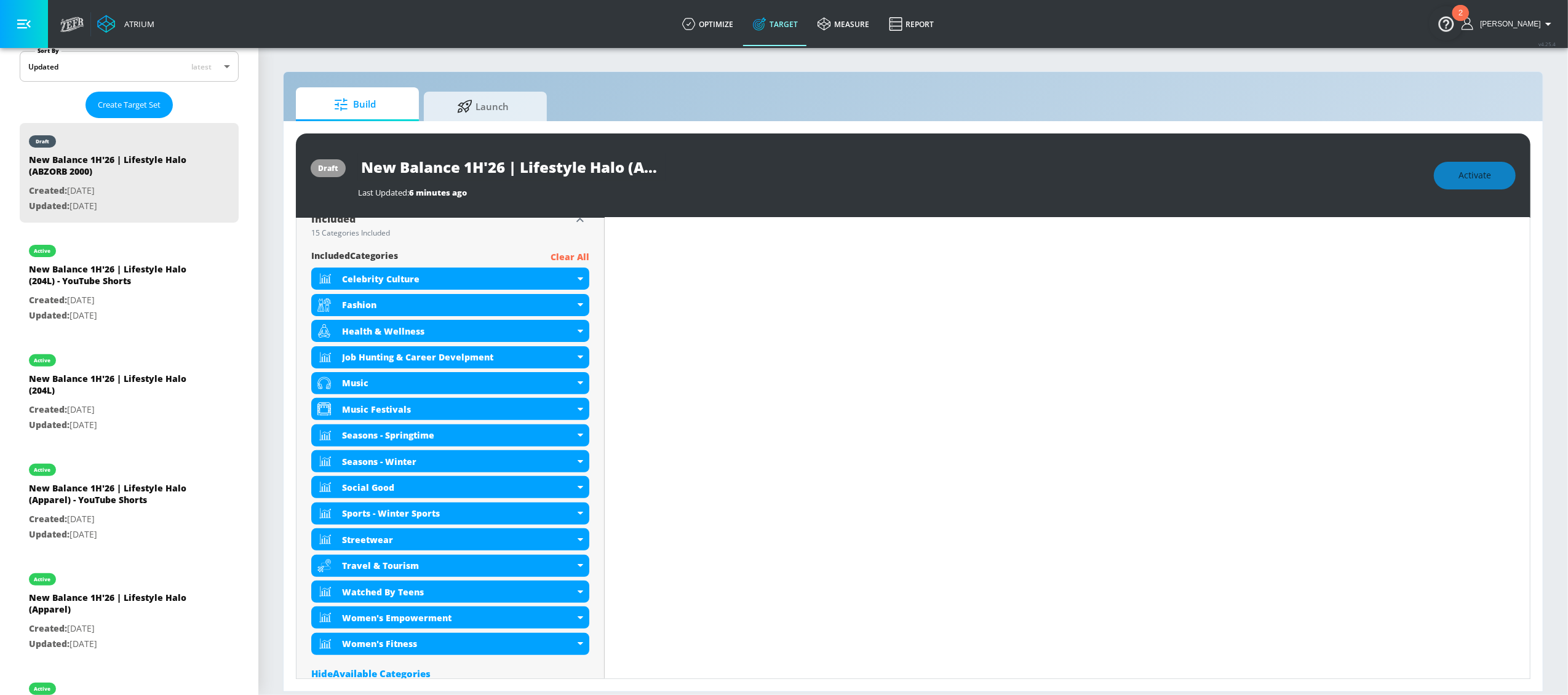
scroll to position [416, 0]
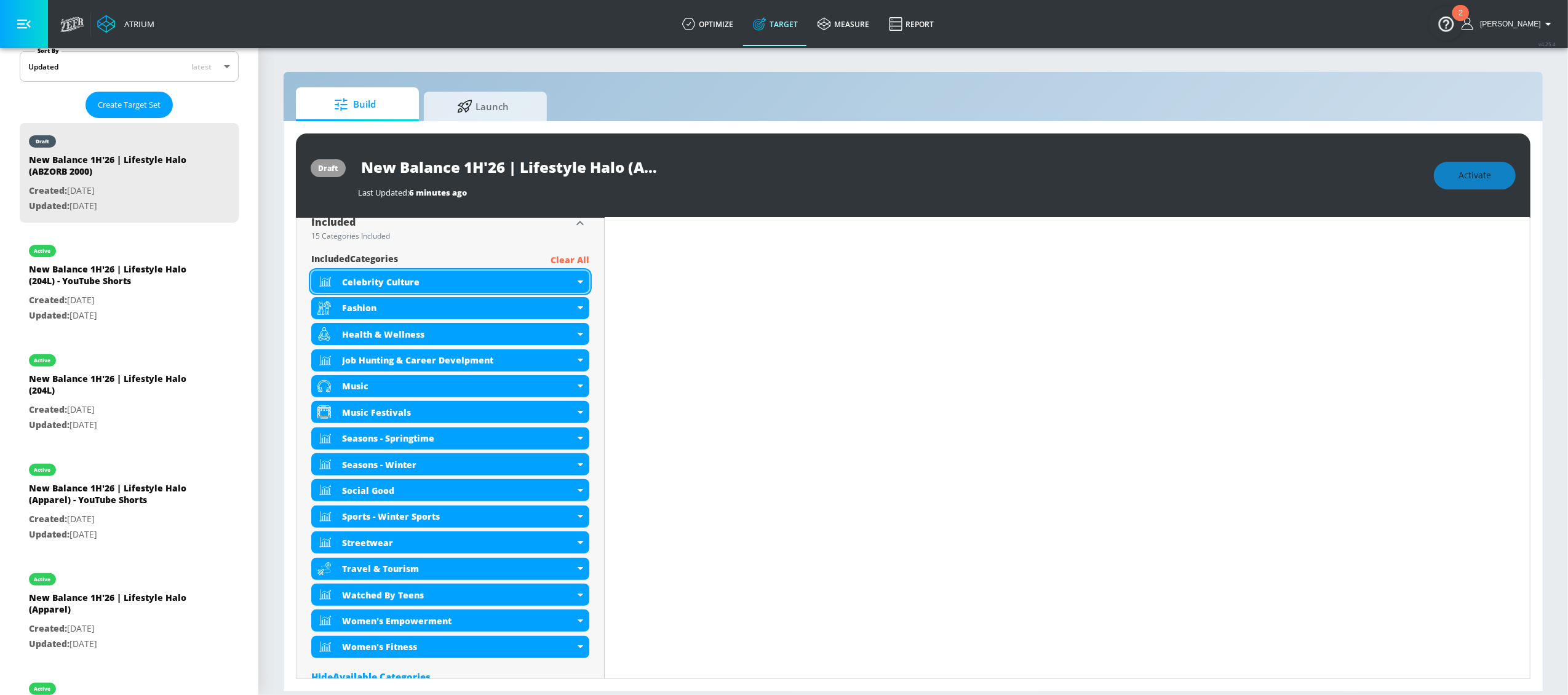
click at [577, 285] on div "Celebrity Culture" at bounding box center [451, 282] width 278 height 22
click at [578, 283] on icon at bounding box center [580, 282] width 6 height 3
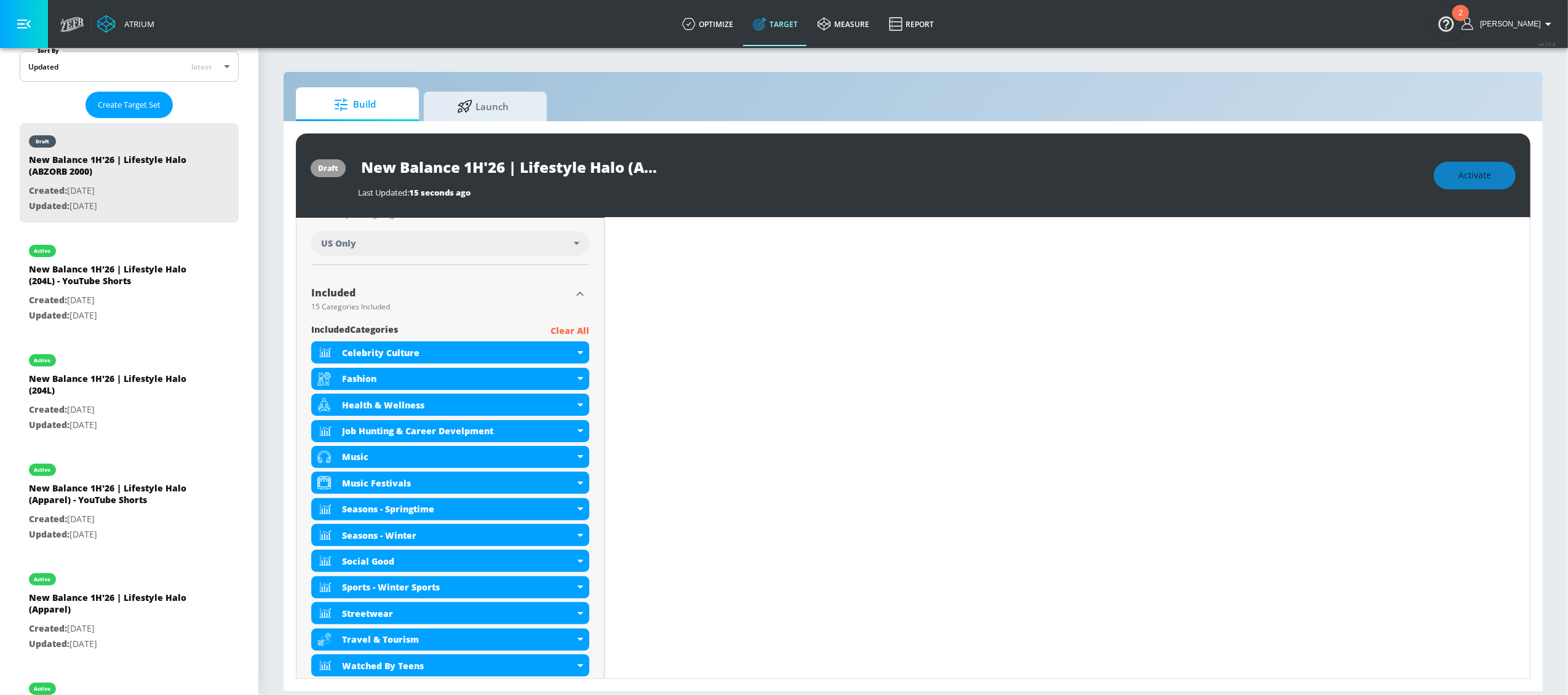
scroll to position [327, 0]
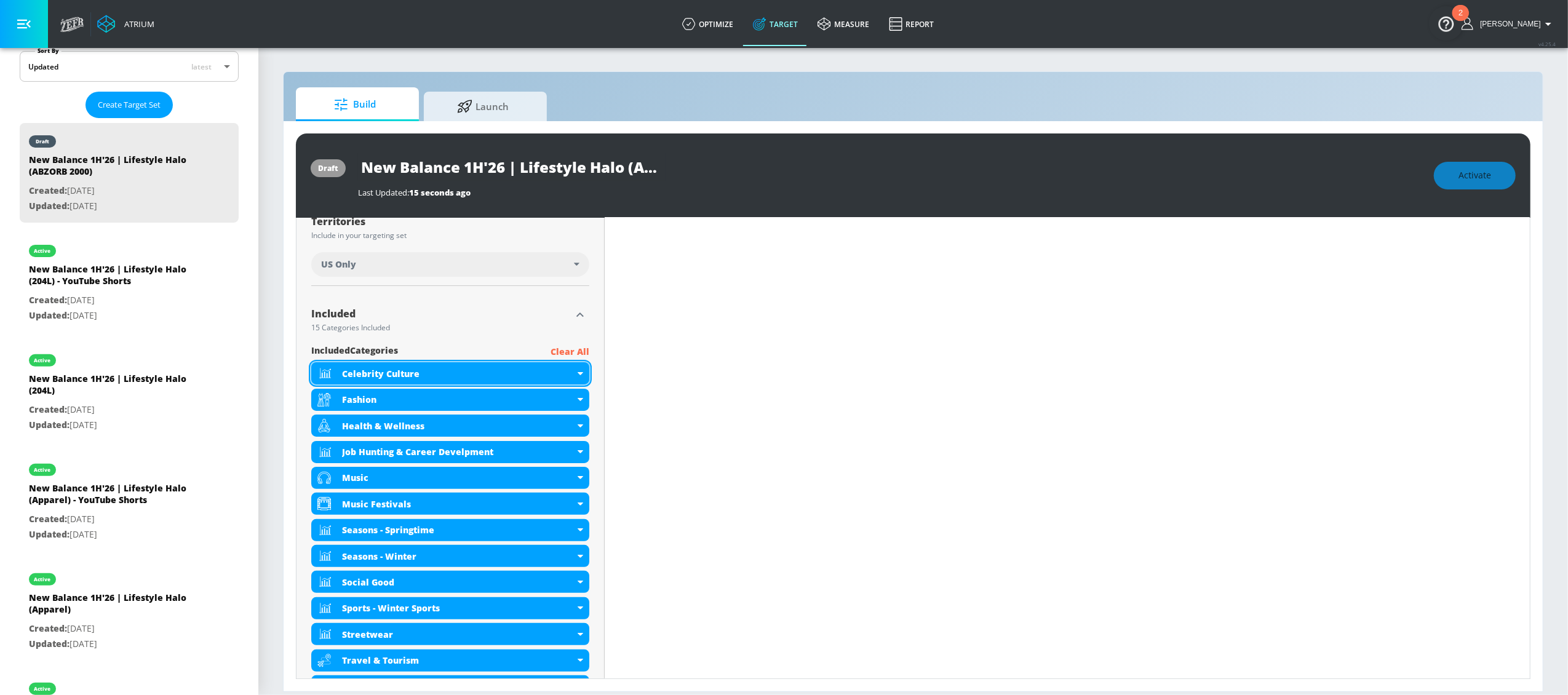
click at [568, 370] on div "Celebrity Culture" at bounding box center [458, 373] width 232 height 12
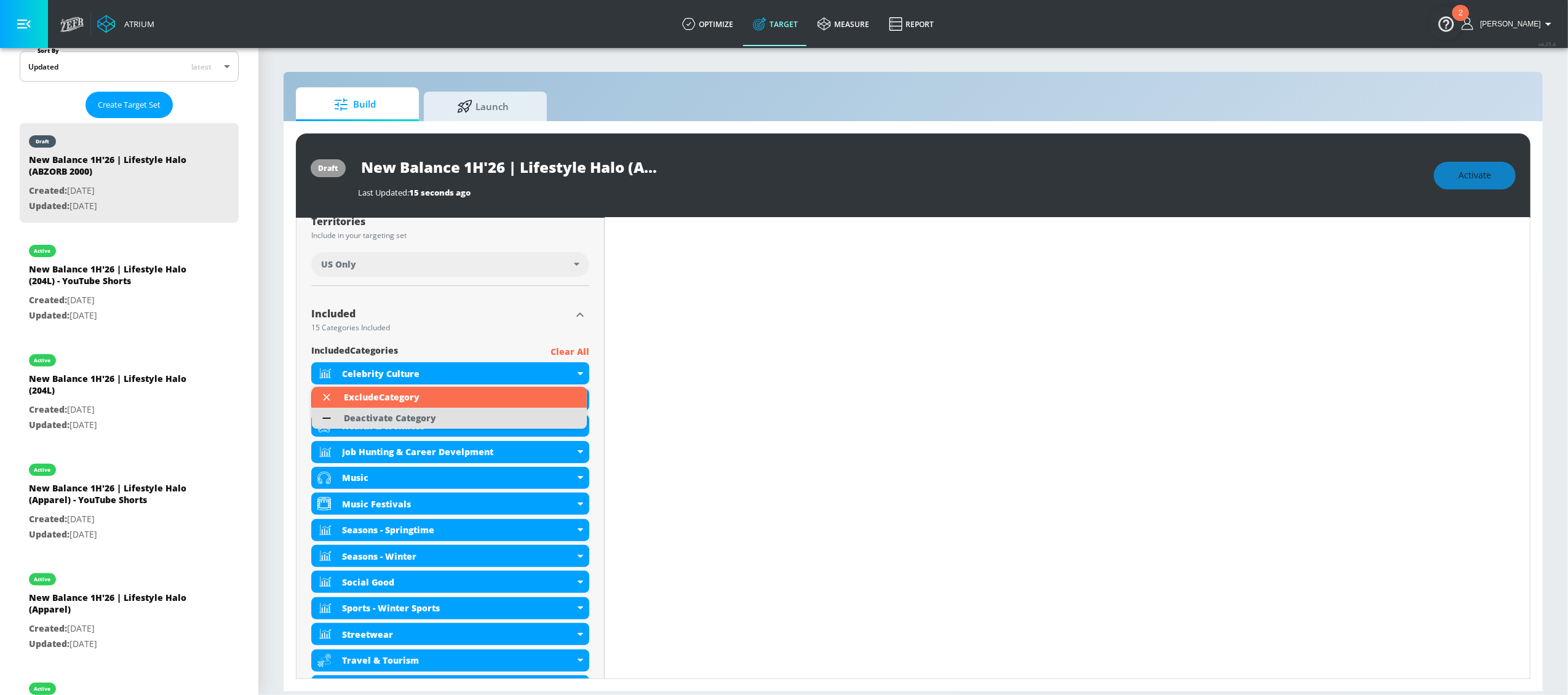
click at [415, 418] on div "Deactivate Category" at bounding box center [389, 418] width 92 height 9
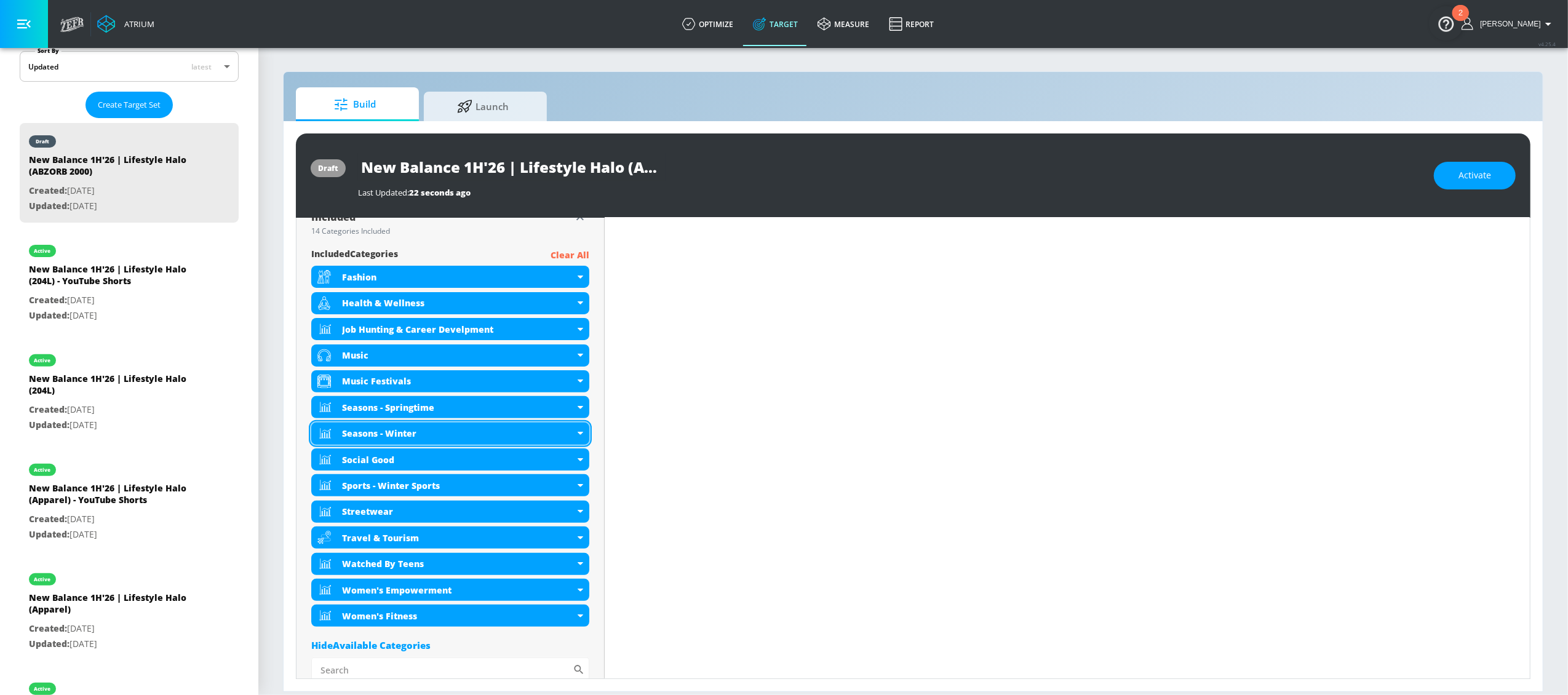
scroll to position [427, 0]
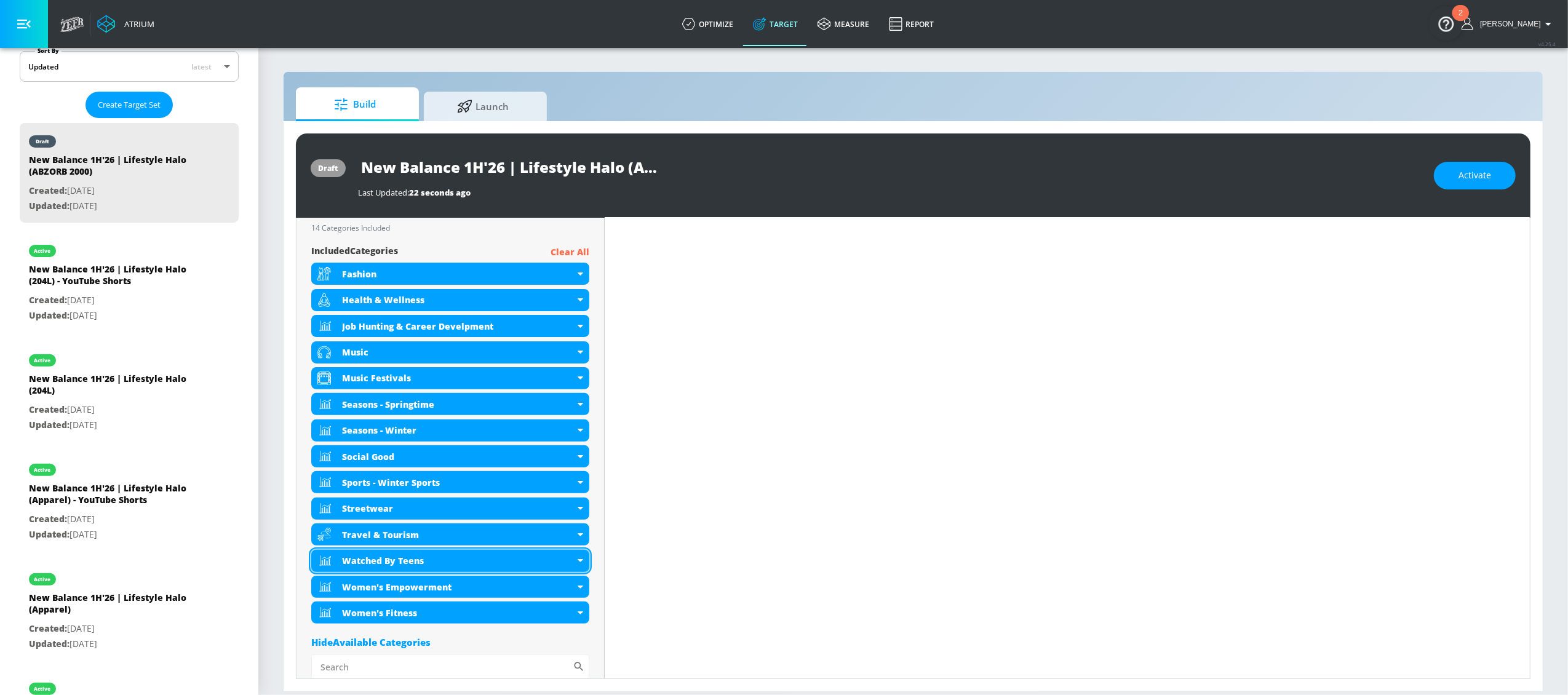
click at [579, 563] on div "Watched By Teens" at bounding box center [451, 561] width 278 height 22
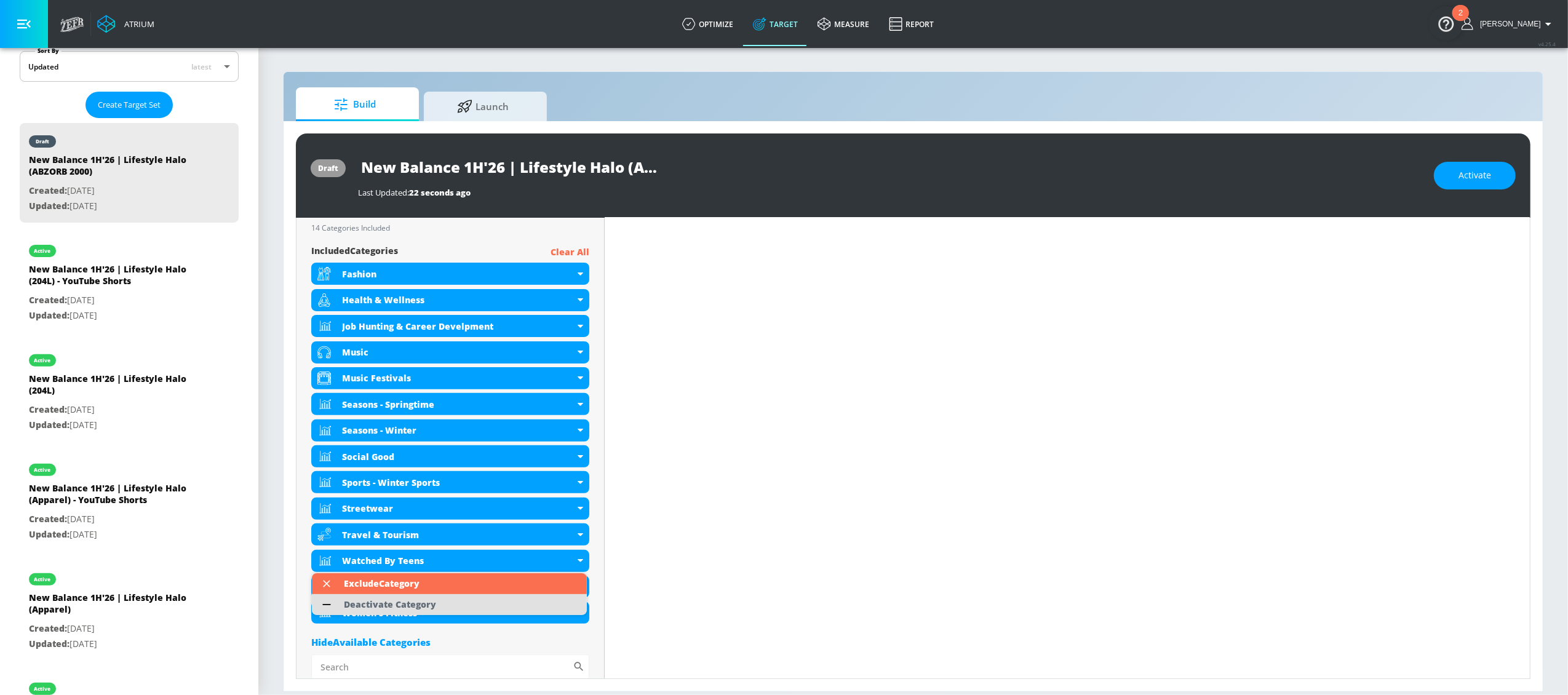
click at [476, 605] on li "Deactivate Category" at bounding box center [449, 604] width 275 height 21
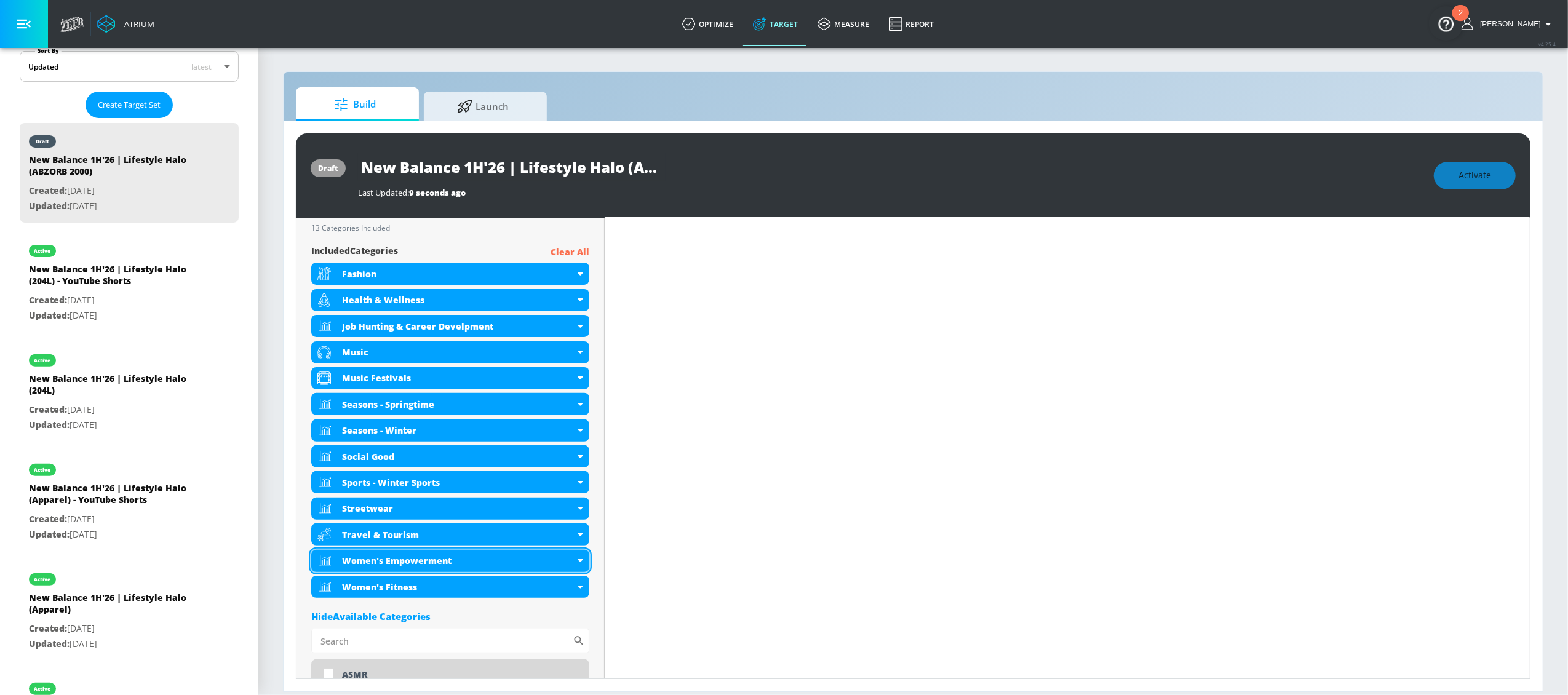
click at [578, 562] on icon at bounding box center [580, 560] width 6 height 3
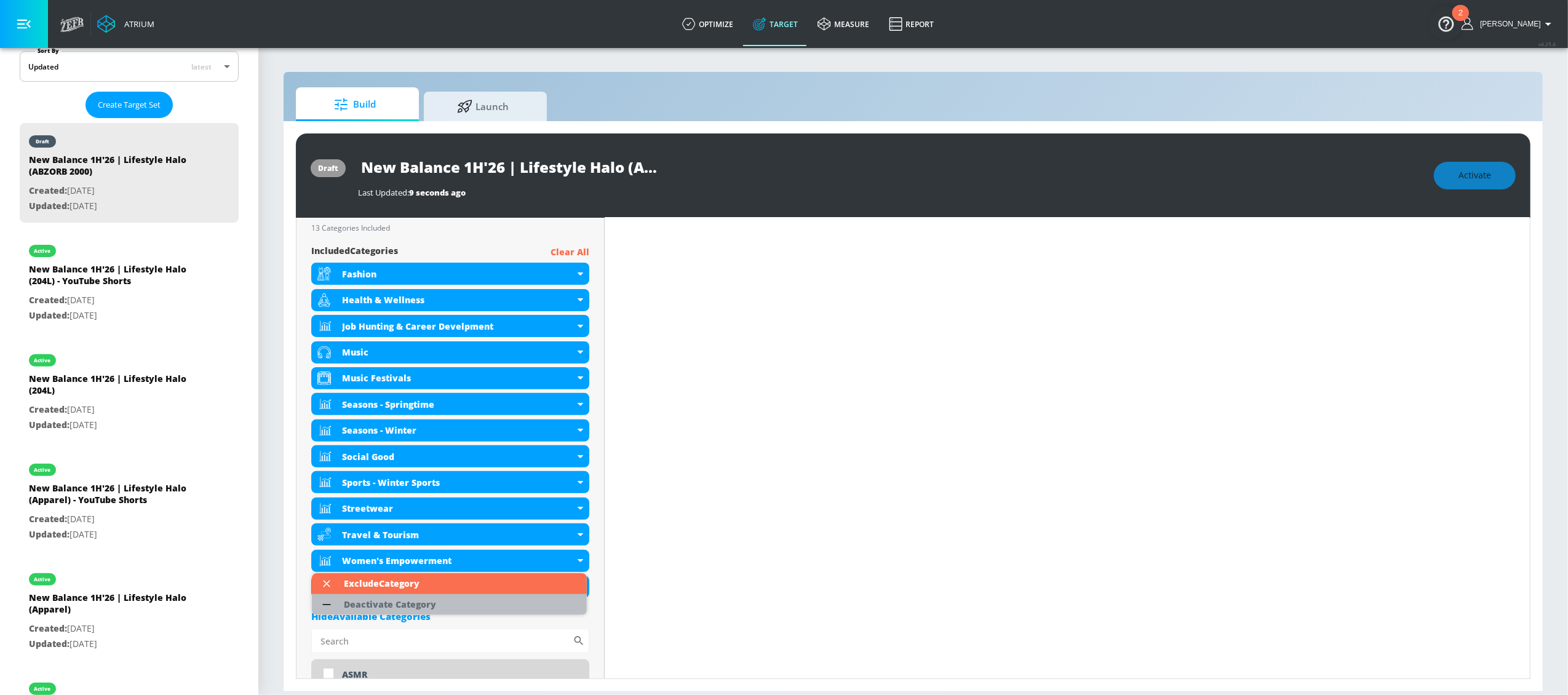
click at [425, 609] on div "Deactivate Category" at bounding box center [389, 604] width 92 height 9
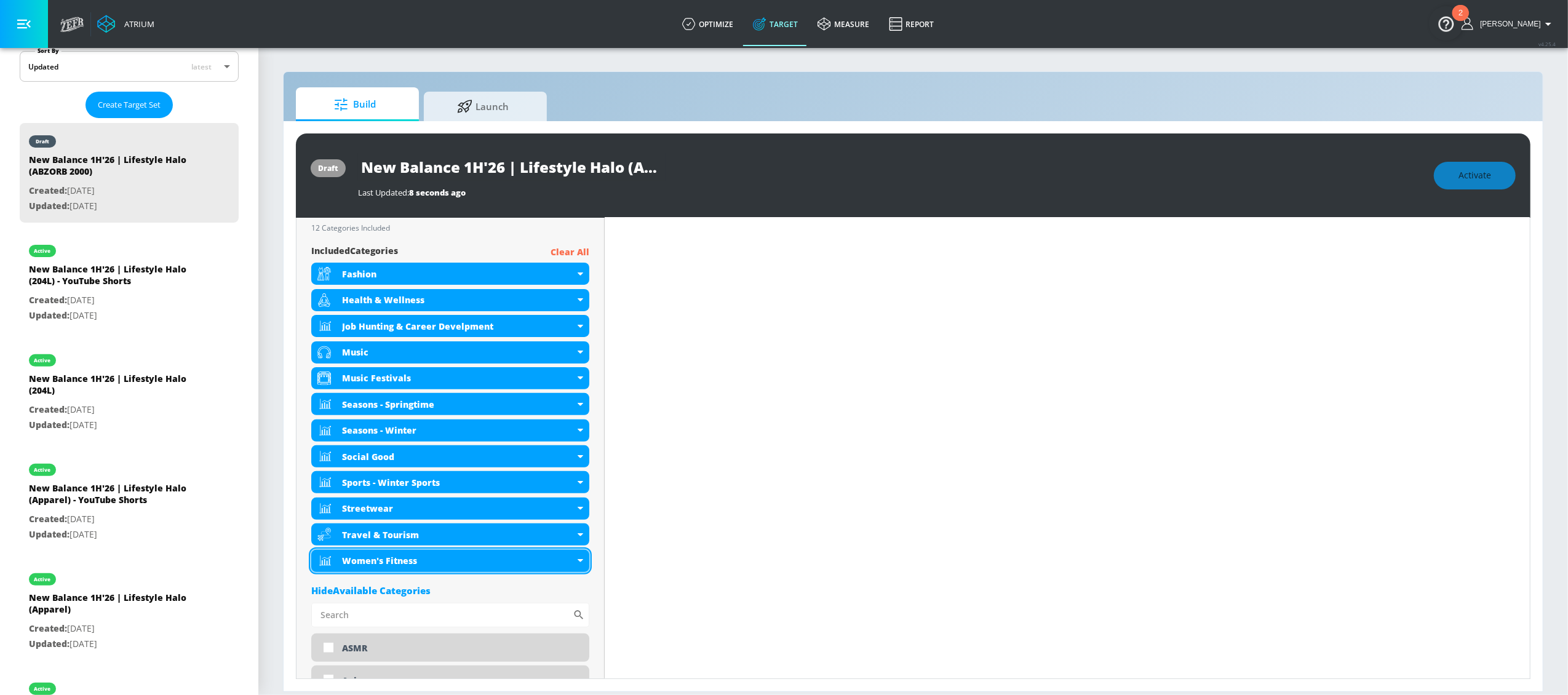
click at [578, 562] on div "Women's Fitness" at bounding box center [451, 561] width 278 height 22
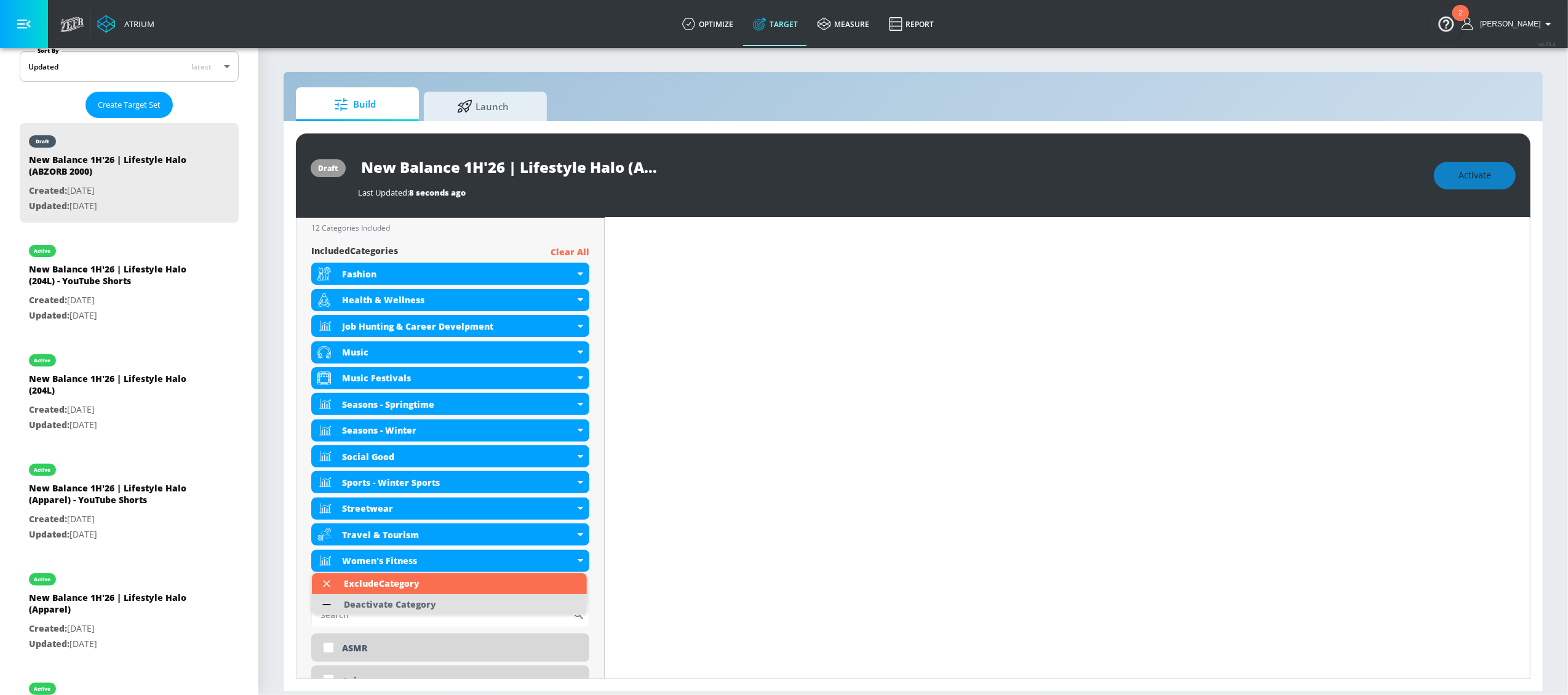
click at [434, 600] on div "Deactivate Category" at bounding box center [389, 604] width 92 height 9
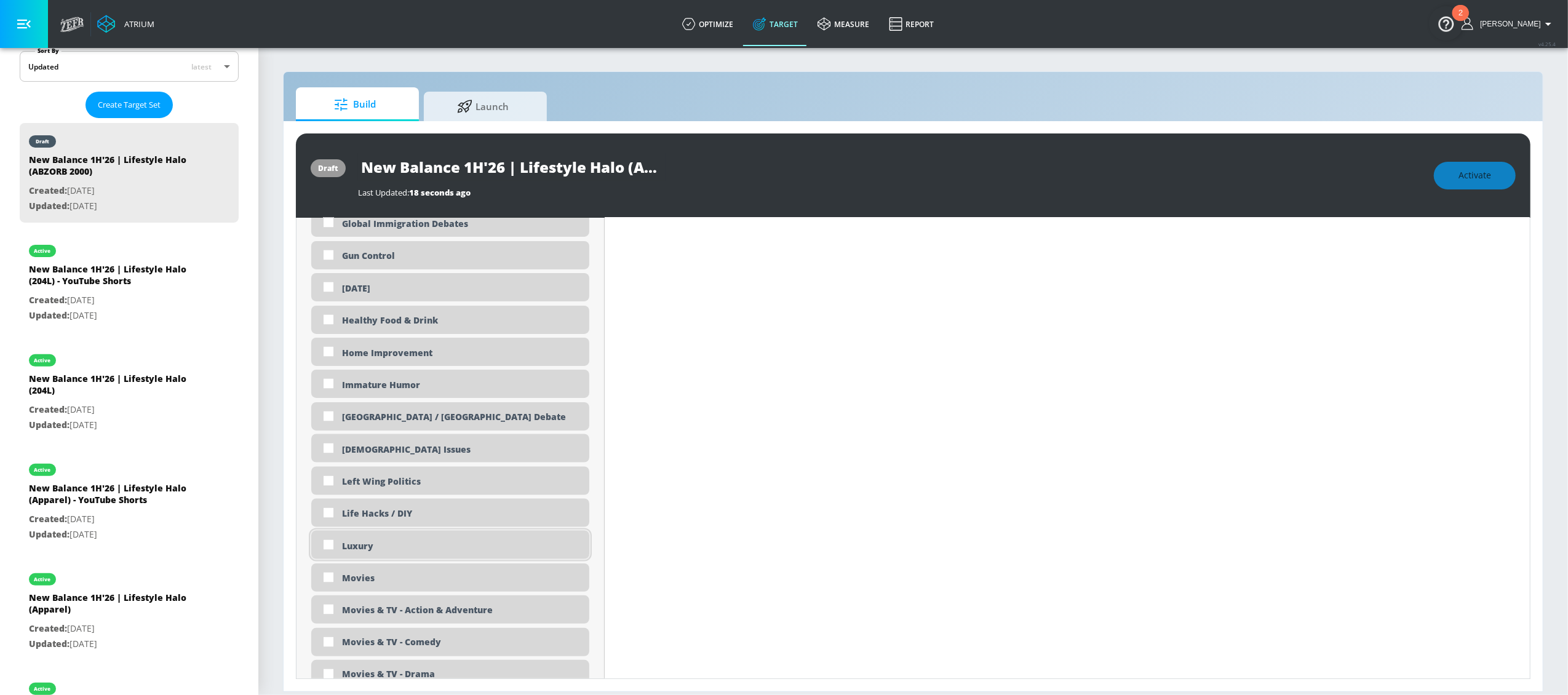
scroll to position [1988, 0]
click at [327, 542] on input "checkbox" at bounding box center [329, 542] width 22 height 22
checkbox input "true"
click at [331, 568] on input "checkbox" at bounding box center [329, 568] width 22 height 22
checkbox input "true"
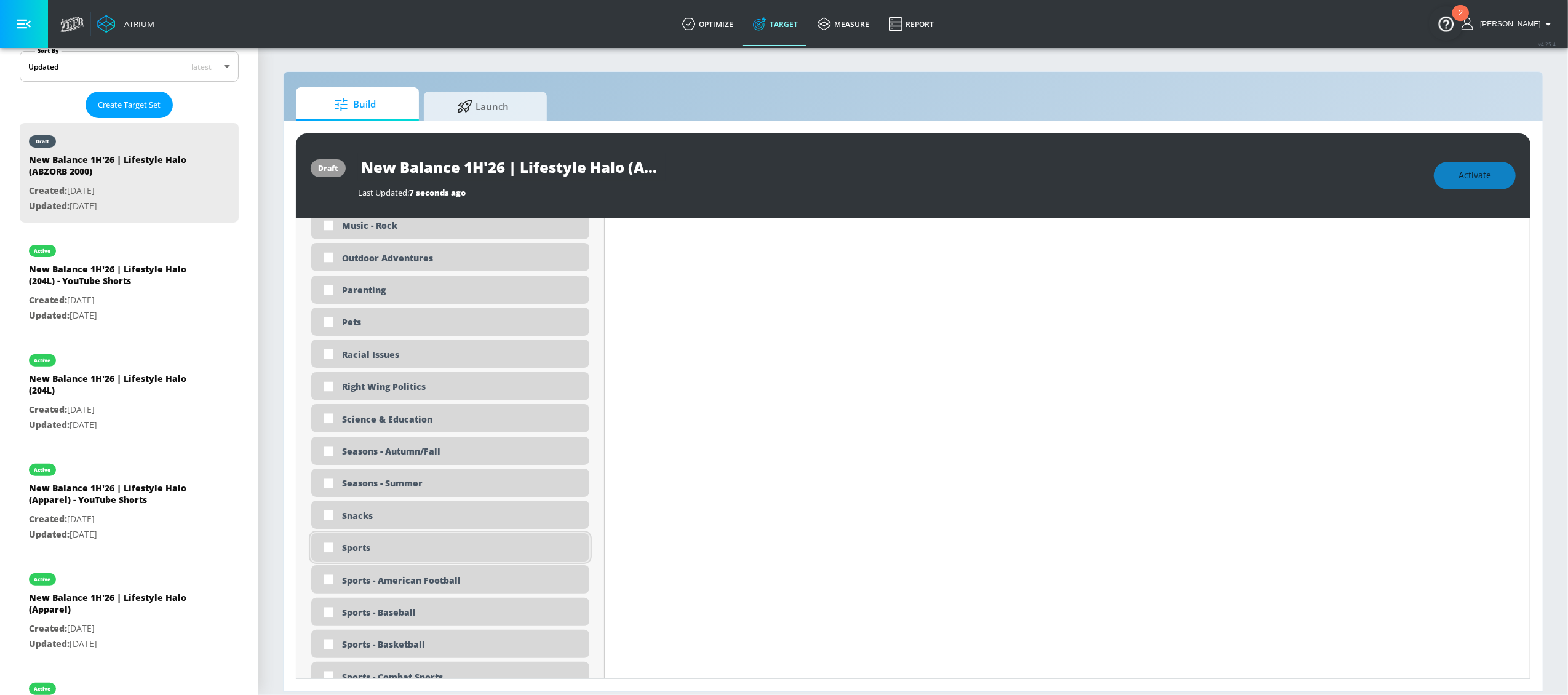
scroll to position [2747, 0]
click at [327, 542] on input "checkbox" at bounding box center [329, 544] width 22 height 22
checkbox input "true"
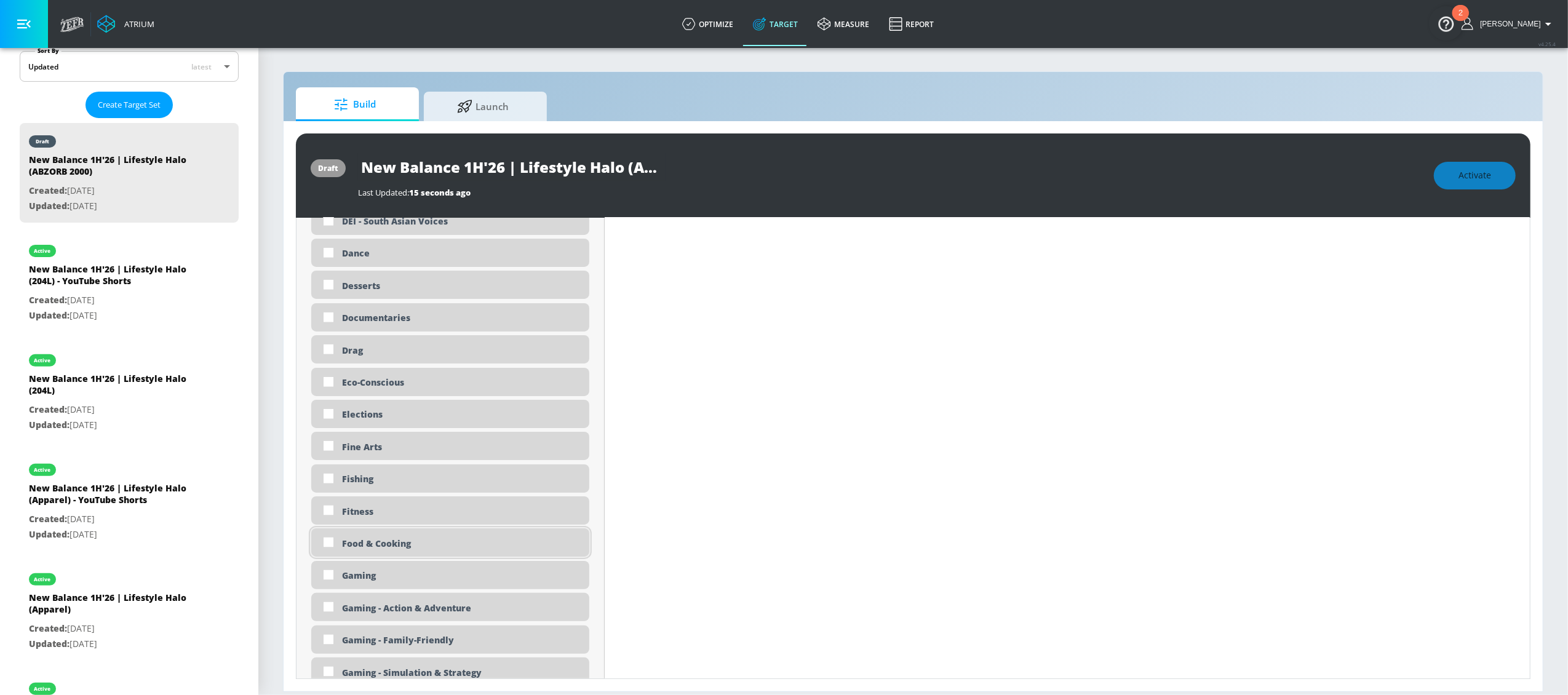
scroll to position [1515, 0]
click at [330, 481] on input "checkbox" at bounding box center [329, 480] width 22 height 22
checkbox input "true"
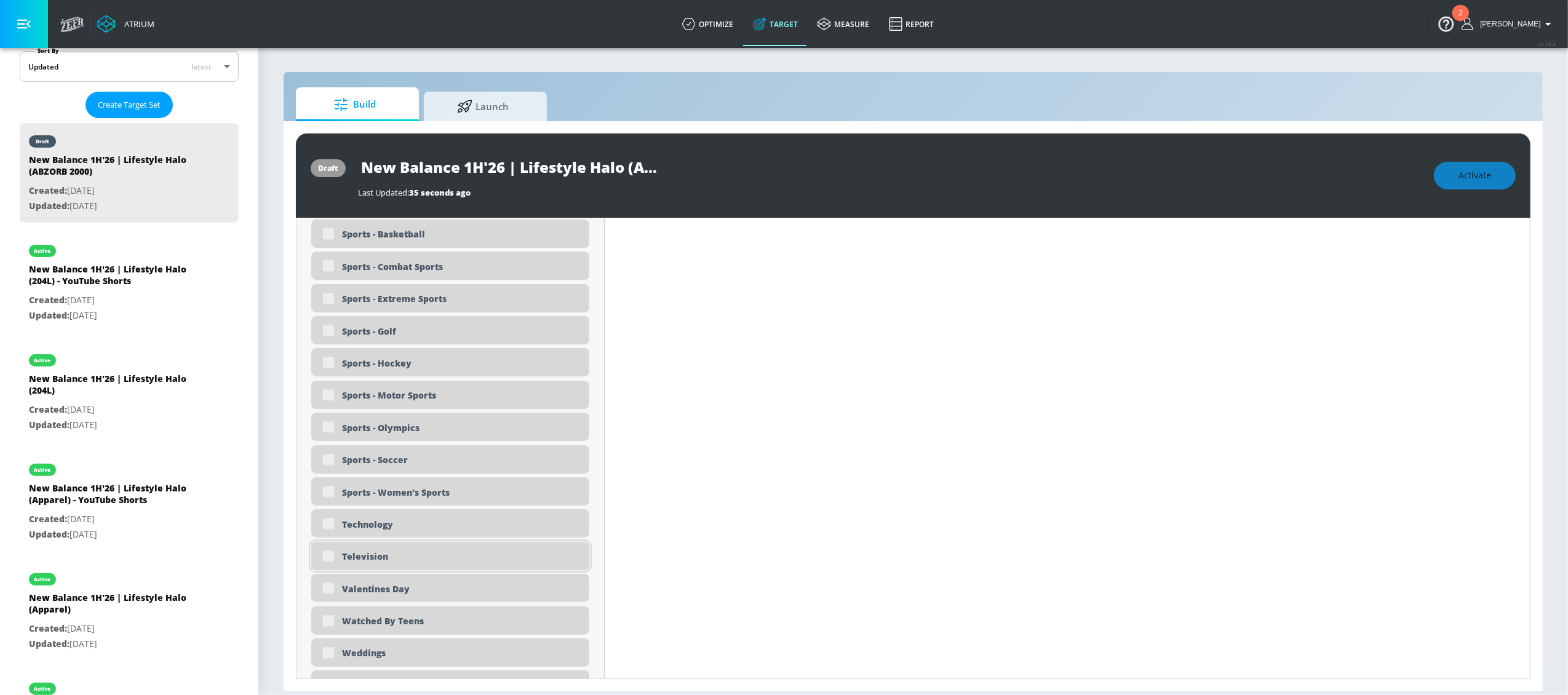
scroll to position [3141, 0]
click at [329, 558] on input "checkbox" at bounding box center [329, 556] width 22 height 22
checkbox input "true"
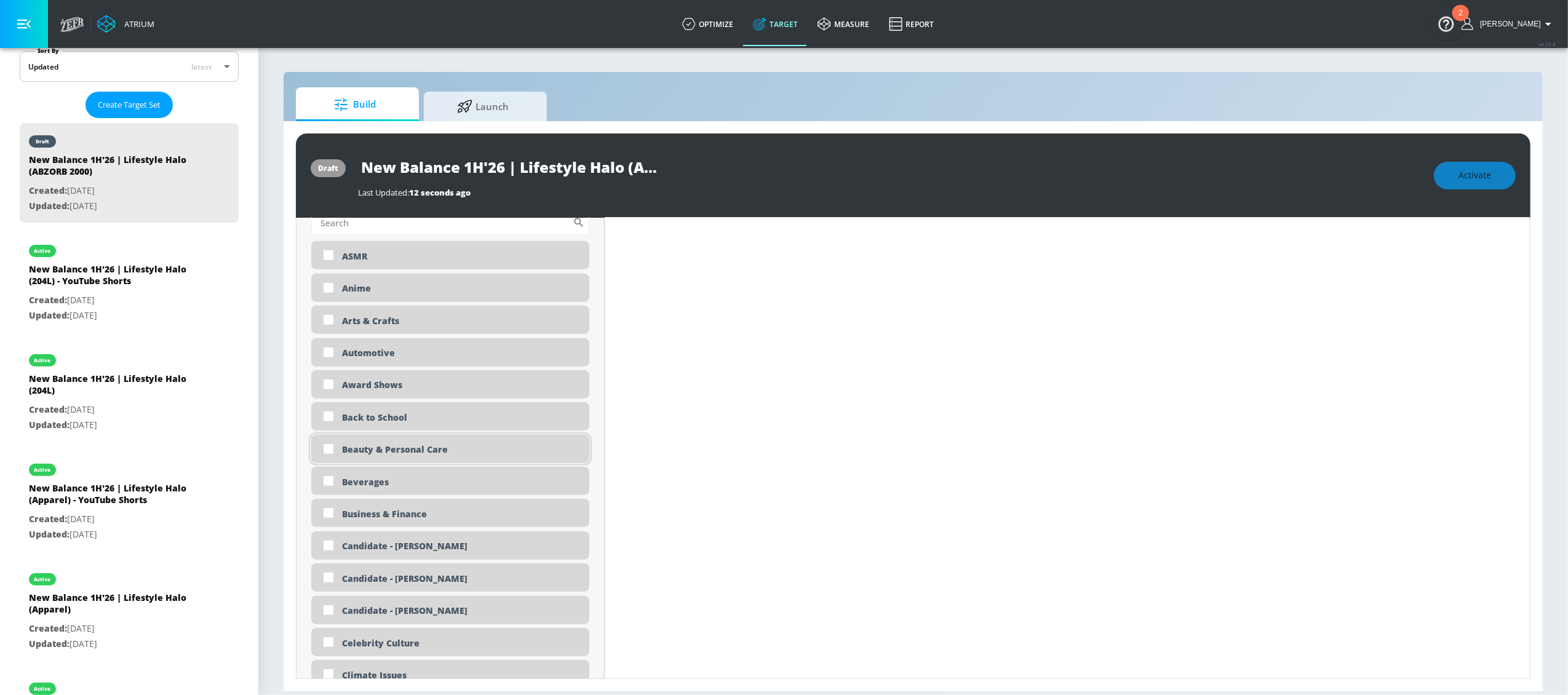
scroll to position [926, 0]
click at [328, 445] on input "checkbox" at bounding box center [329, 446] width 22 height 22
checkbox input "true"
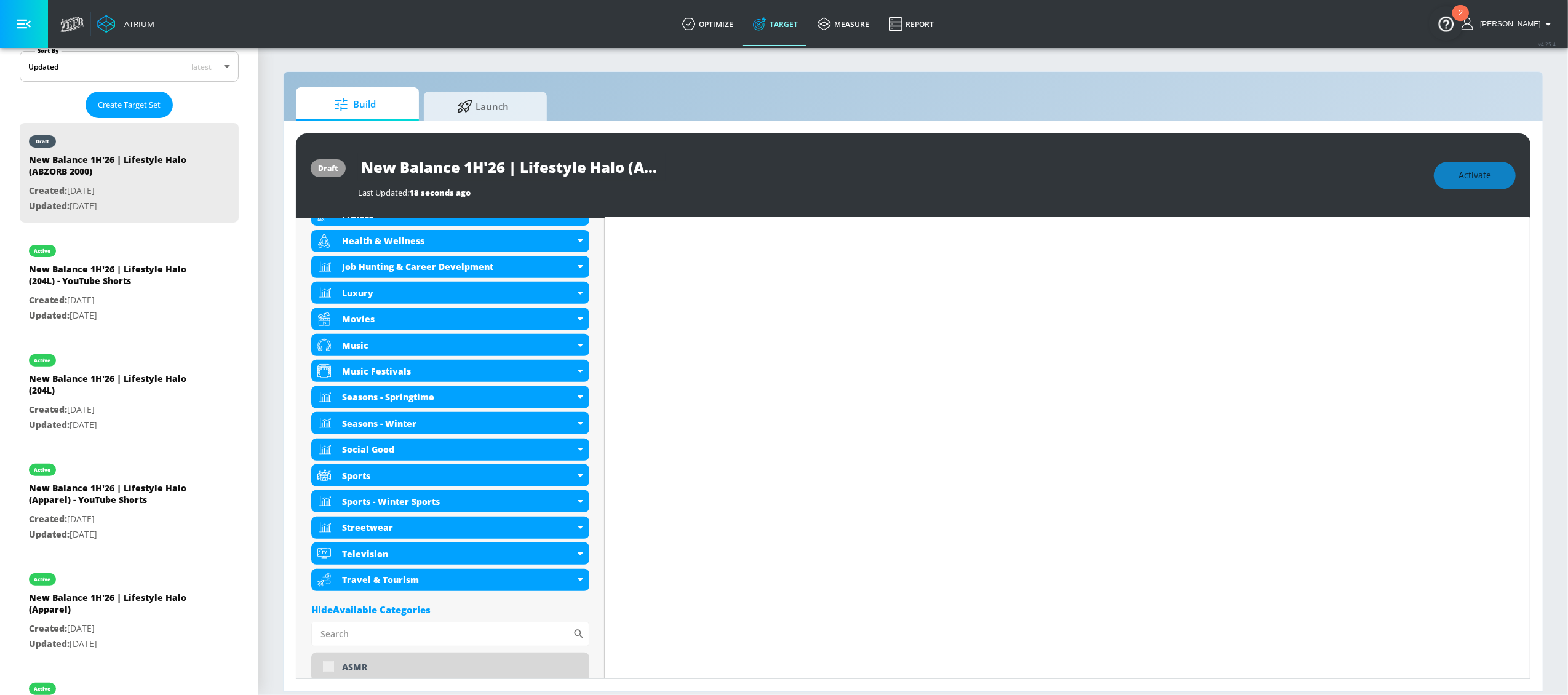
scroll to position [328, 0]
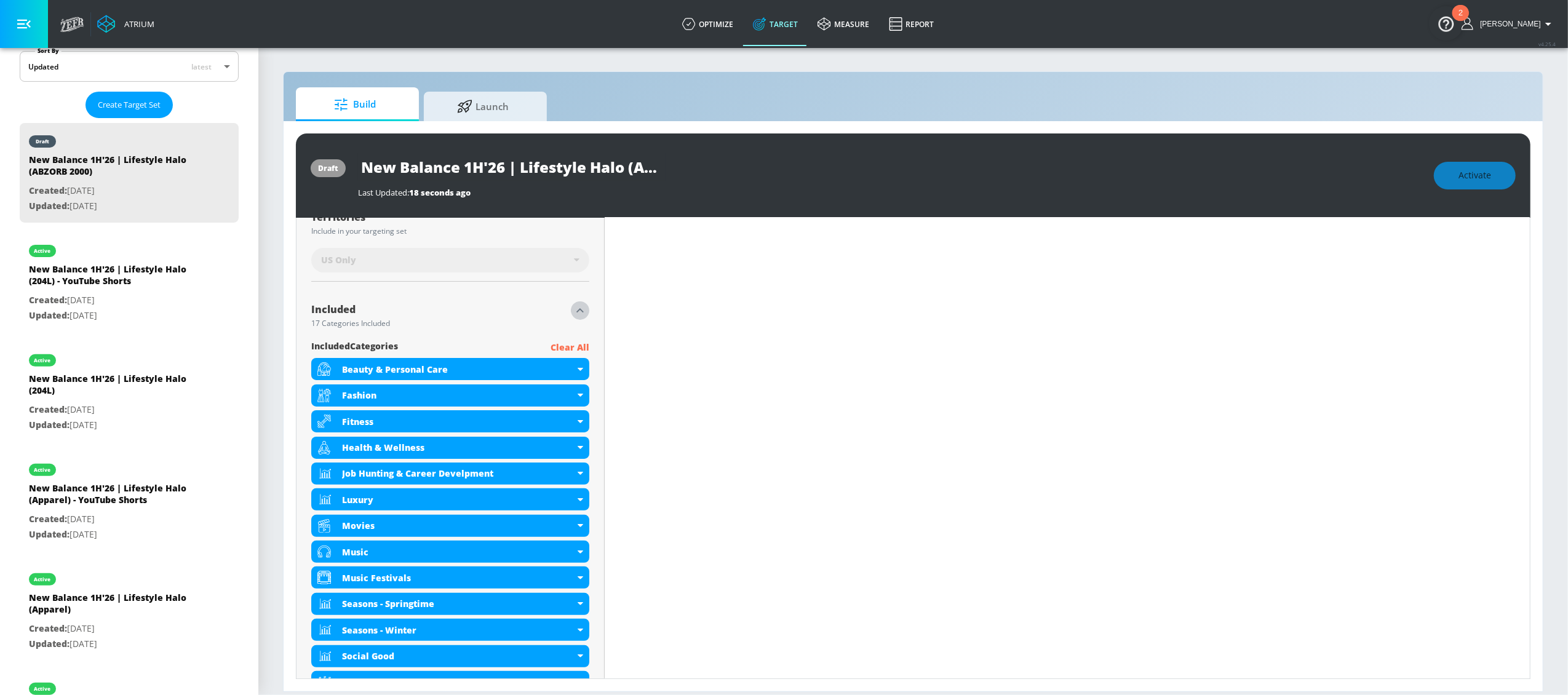
click at [575, 313] on icon "button" at bounding box center [580, 311] width 15 height 15
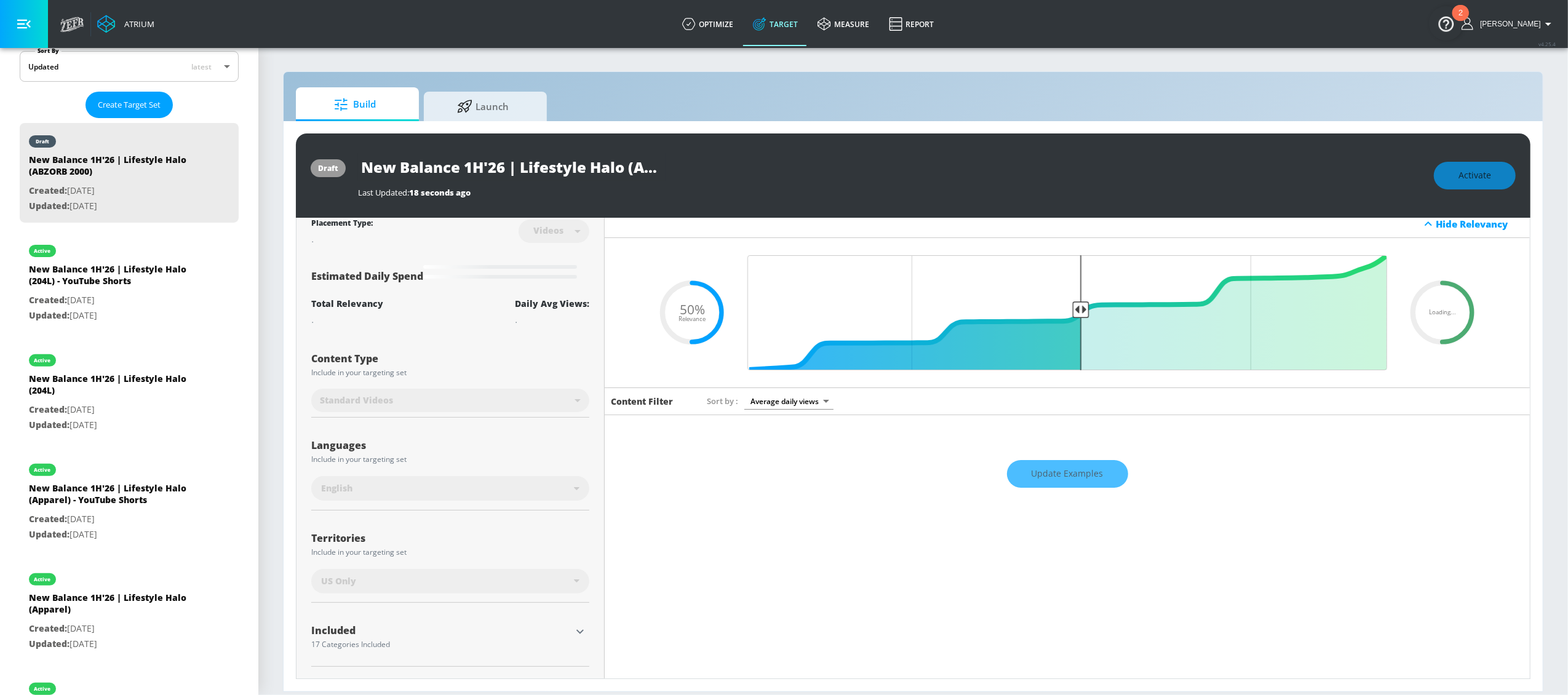
scroll to position [0, 0]
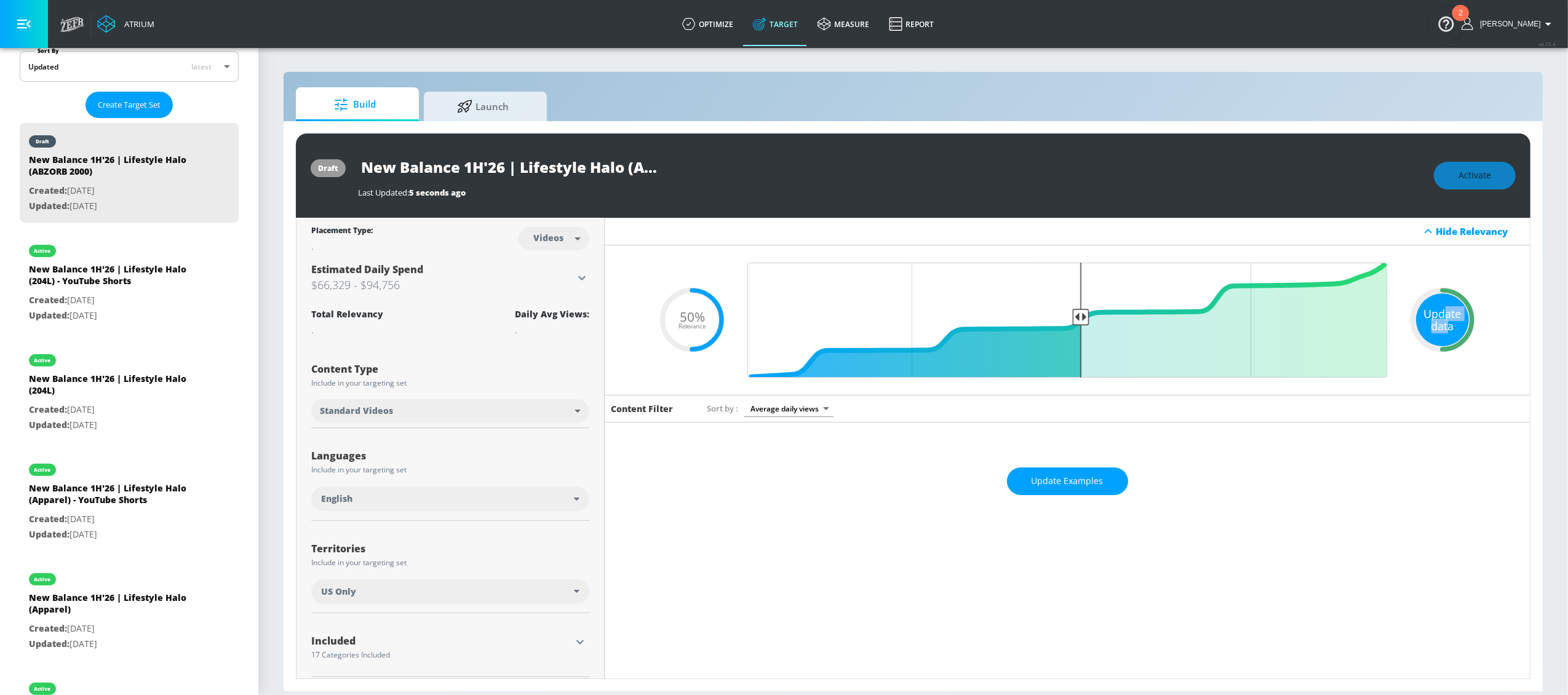
click at [1439, 321] on div "Update data" at bounding box center [1443, 320] width 53 height 53
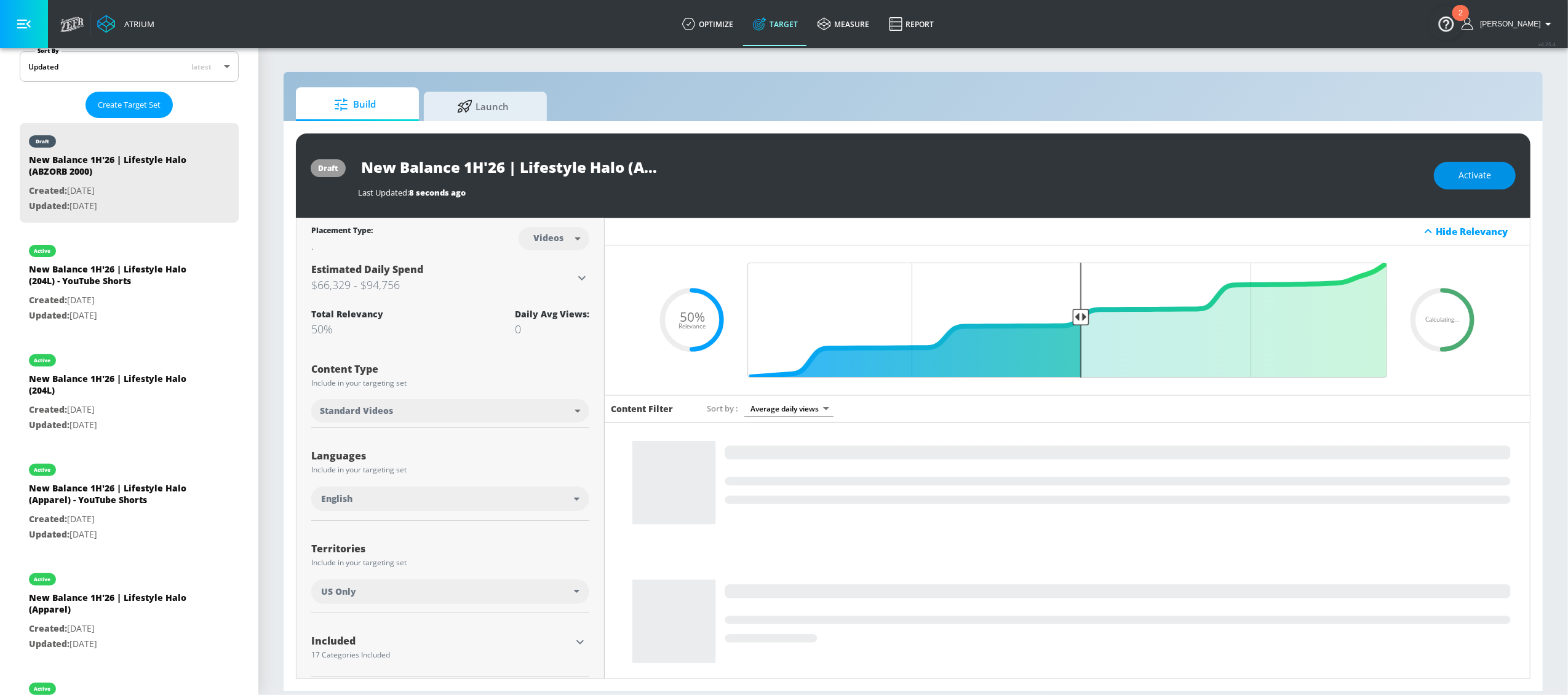
click at [1454, 183] on button "Activate" at bounding box center [1475, 175] width 82 height 28
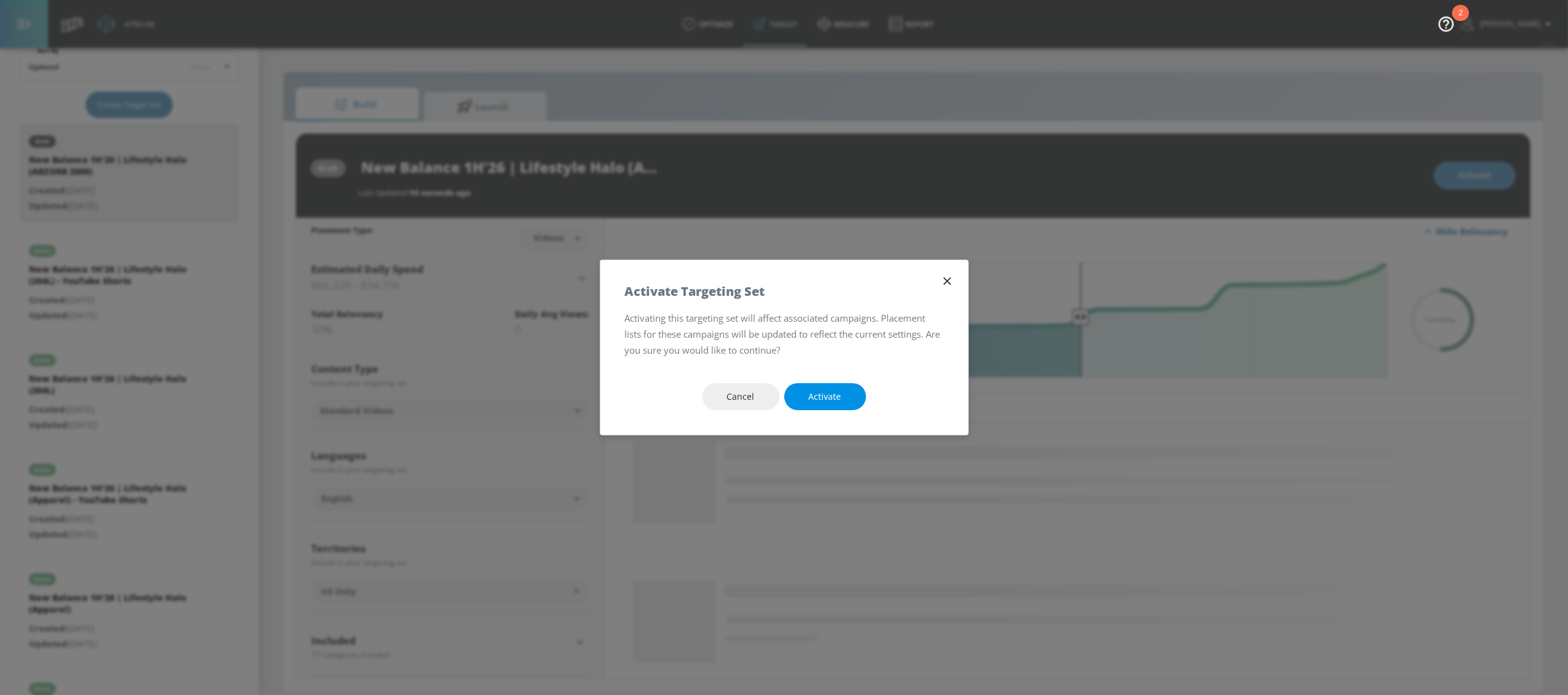
click at [837, 391] on span "Activate" at bounding box center [825, 397] width 33 height 15
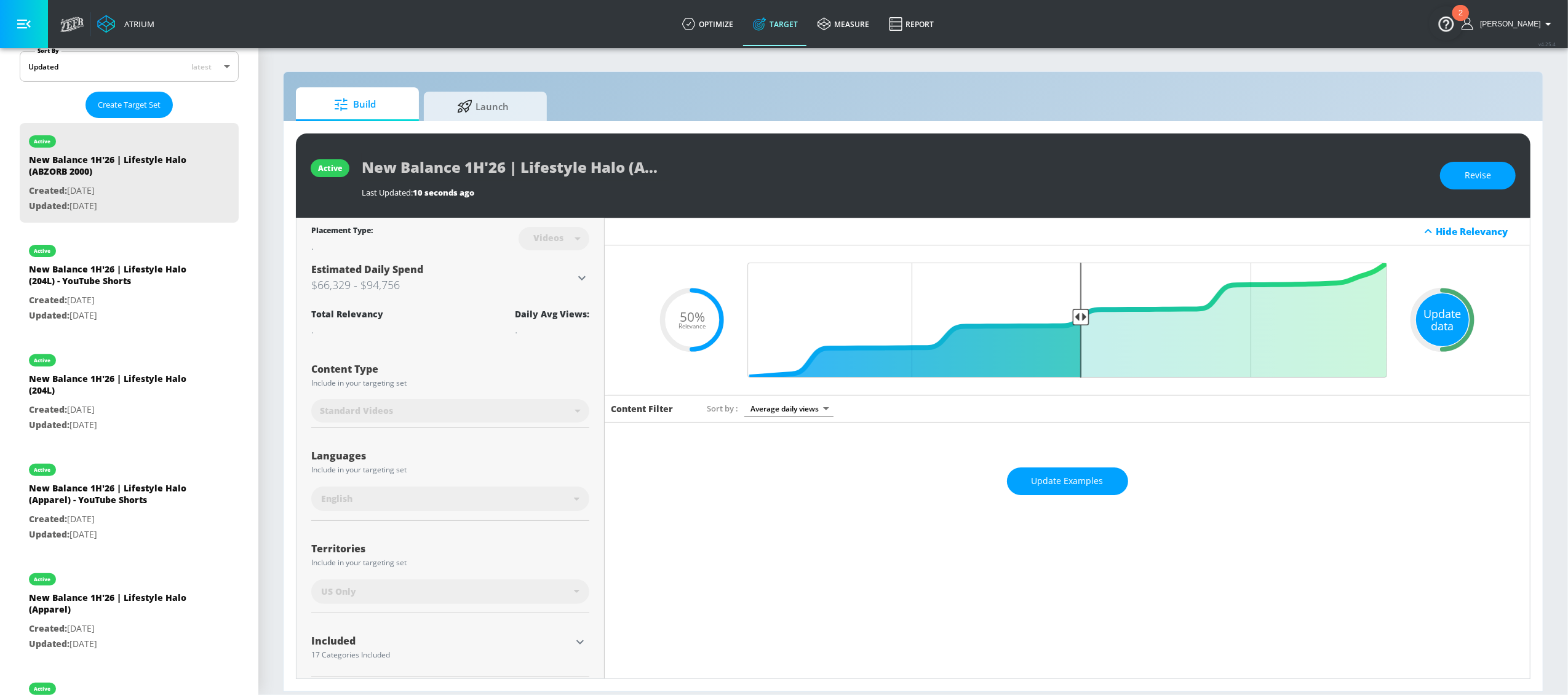
click at [1451, 306] on div "Update data" at bounding box center [1443, 320] width 53 height 53
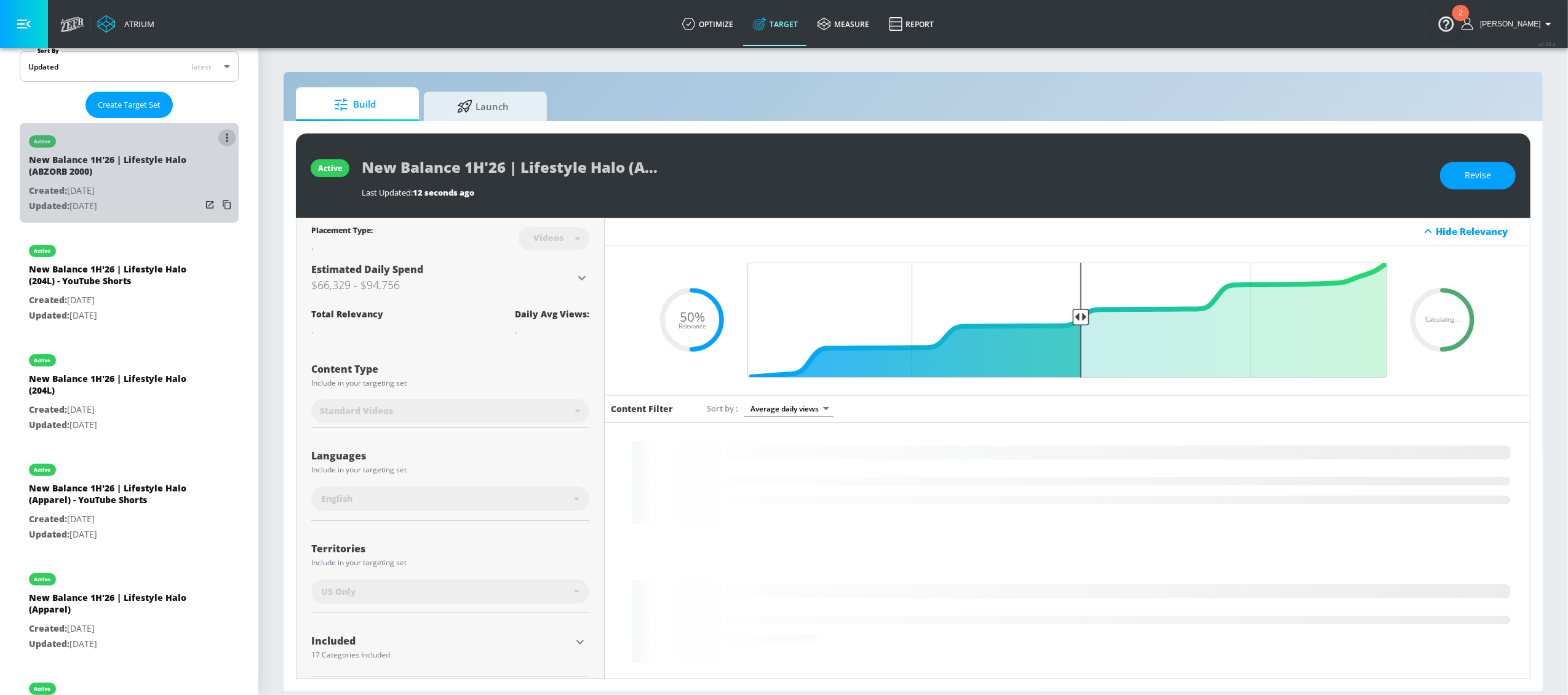
click at [226, 137] on icon "list of Target Set" at bounding box center [227, 138] width 2 height 9
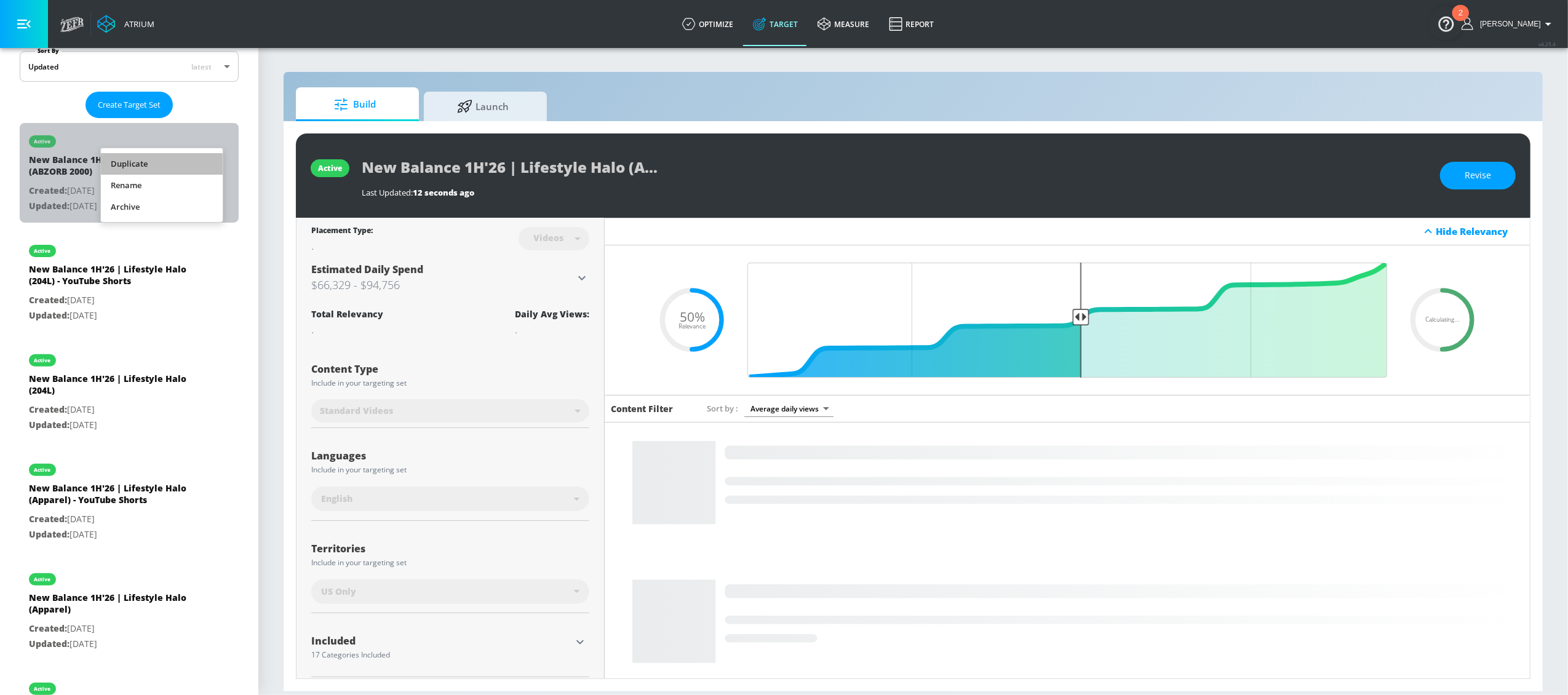
click at [187, 159] on li "Duplicate" at bounding box center [161, 164] width 122 height 22
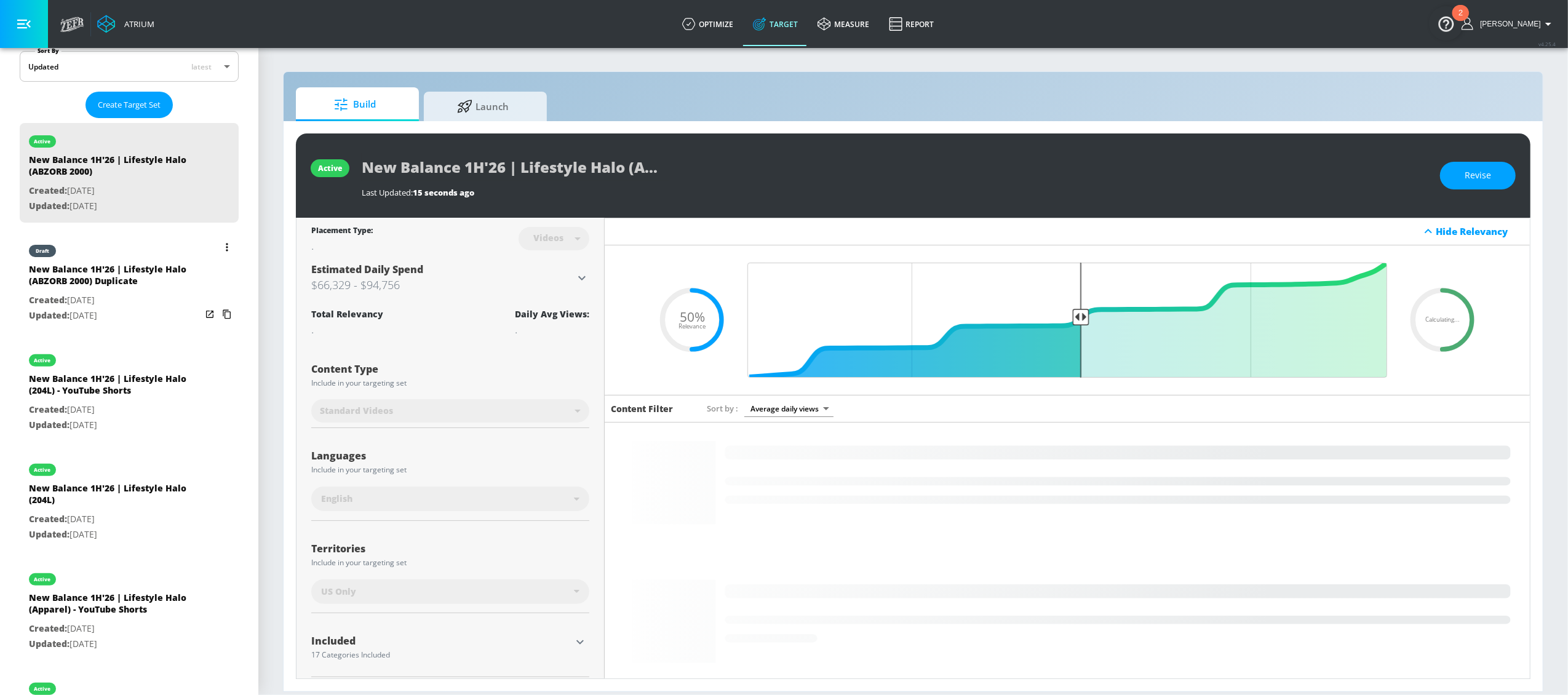
click at [163, 273] on div "New Balance 1H'26 | Lifestyle Halo (ABZORB 2000) Duplicate" at bounding box center [115, 278] width 172 height 30
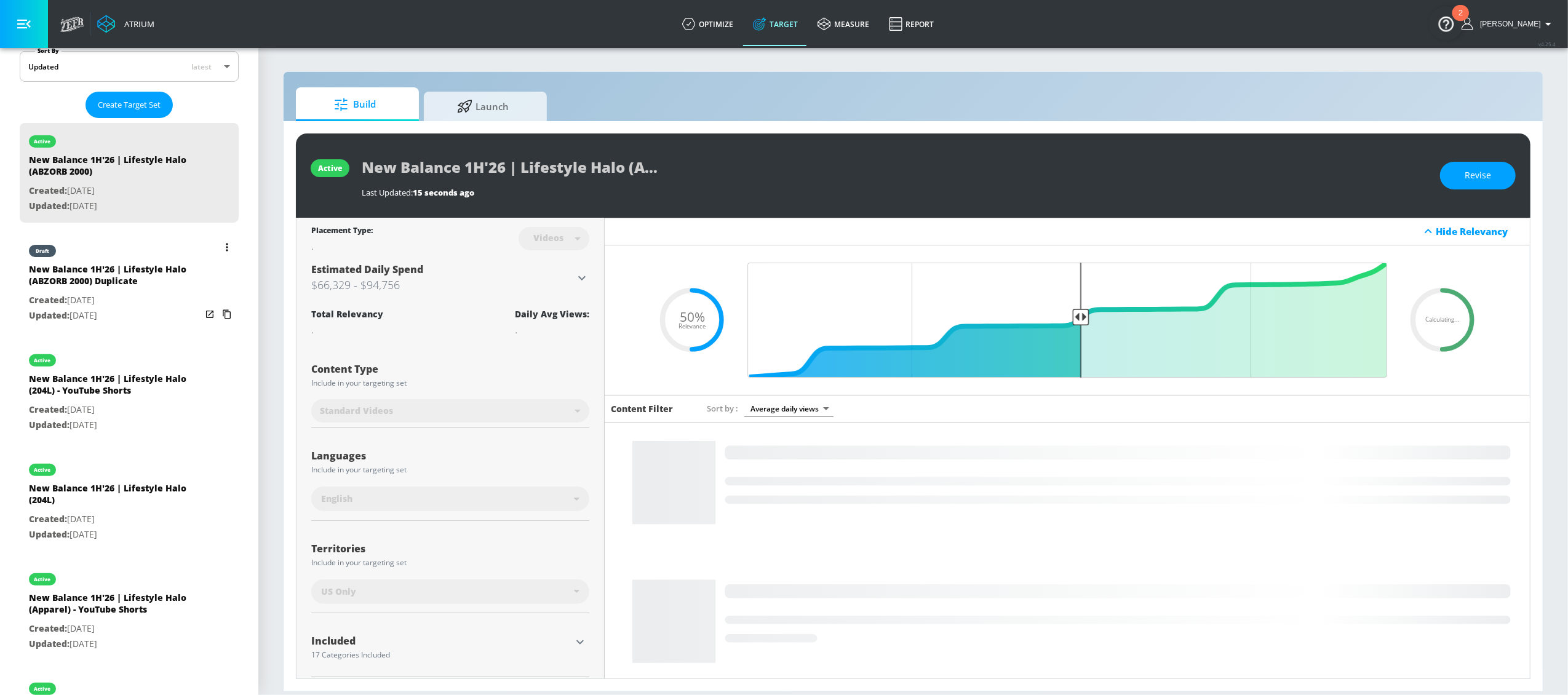
type input "New Balance 1H'26 | Lifestyle Halo (ABZORB 2000) Duplicate"
type input "0.05"
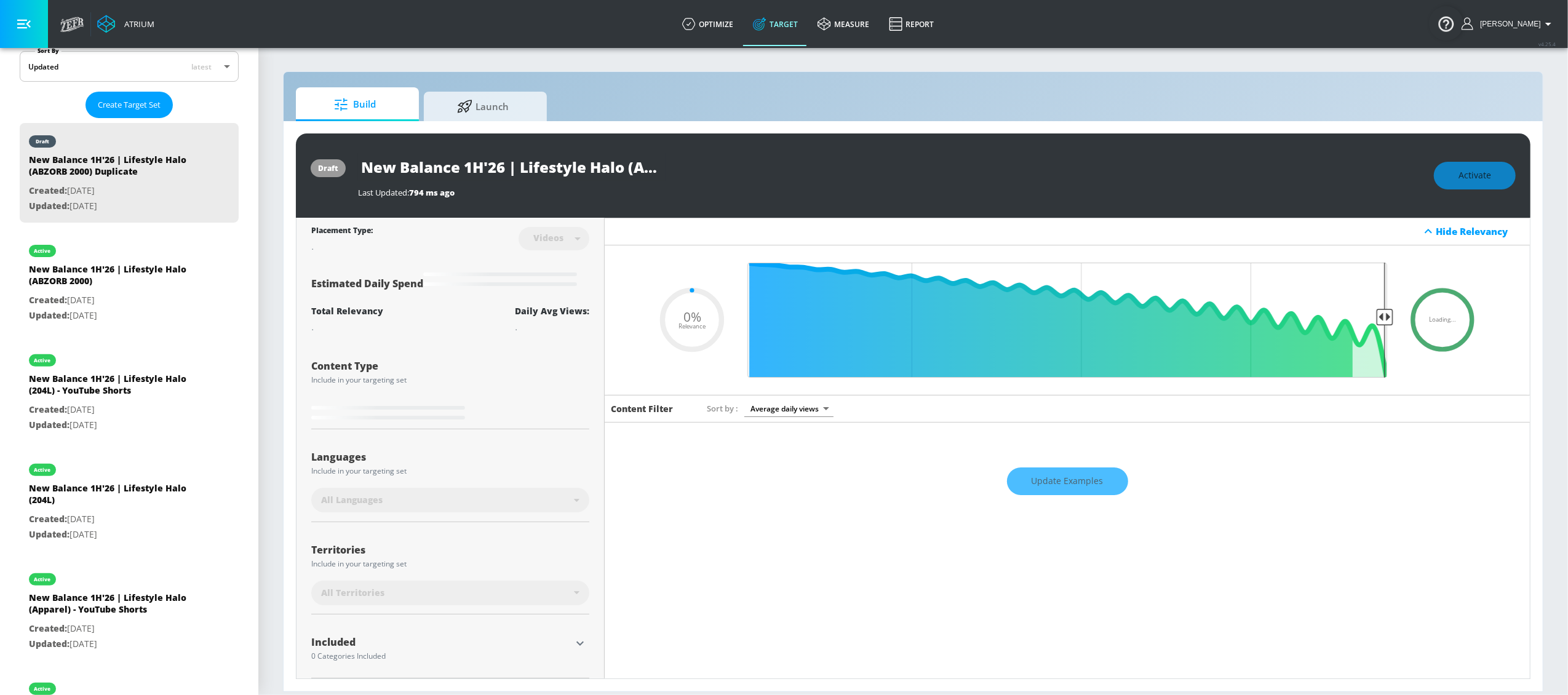
click at [591, 170] on input "New Balance 1H'26 | Lifestyle Halo (ABZORB 2000) Duplicate" at bounding box center [512, 167] width 308 height 28
drag, startPoint x: 648, startPoint y: 166, endPoint x: 685, endPoint y: 167, distance: 37.0
click at [685, 167] on div "New Balance 1H'26 | Lifestyle Halo (ABZORB 2000) Duplicate" at bounding box center [889, 167] width 1064 height 28
click at [606, 165] on input "New Balance 1H'26 | Lifestyle Halo (ABZORB 2000) Duplicate" at bounding box center [512, 167] width 308 height 28
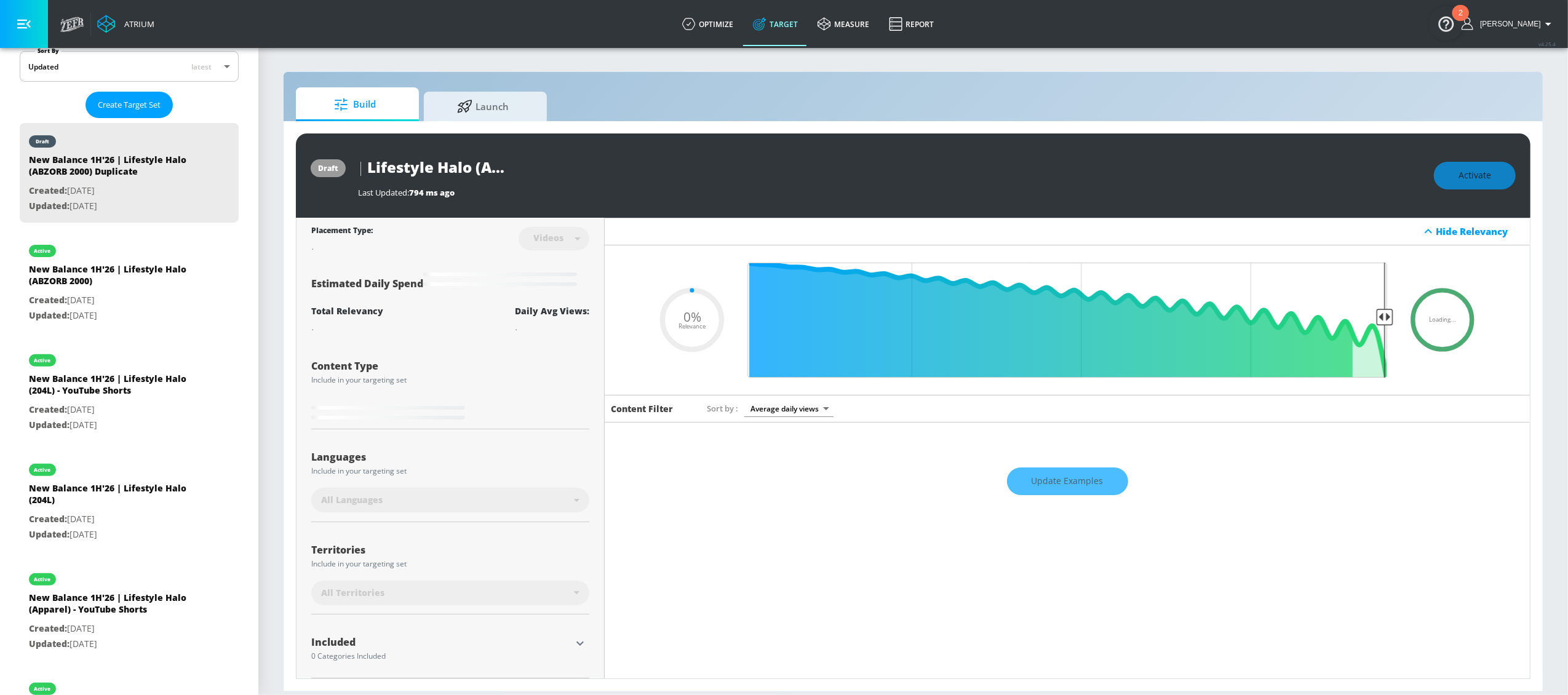
drag, startPoint x: 634, startPoint y: 171, endPoint x: 691, endPoint y: 174, distance: 57.1
click at [691, 174] on div "New Balance 1H'26 | Lifestyle Halo (ABZORB 2000) Duplicate" at bounding box center [889, 167] width 1064 height 28
type input "New Balance 1H'26 | Lifestyle Halo (ABZORB 2000) -"
type input "0.05"
type input "New Balance 1H'26 | Lifestyle Halo (ABZORB 2000) -"
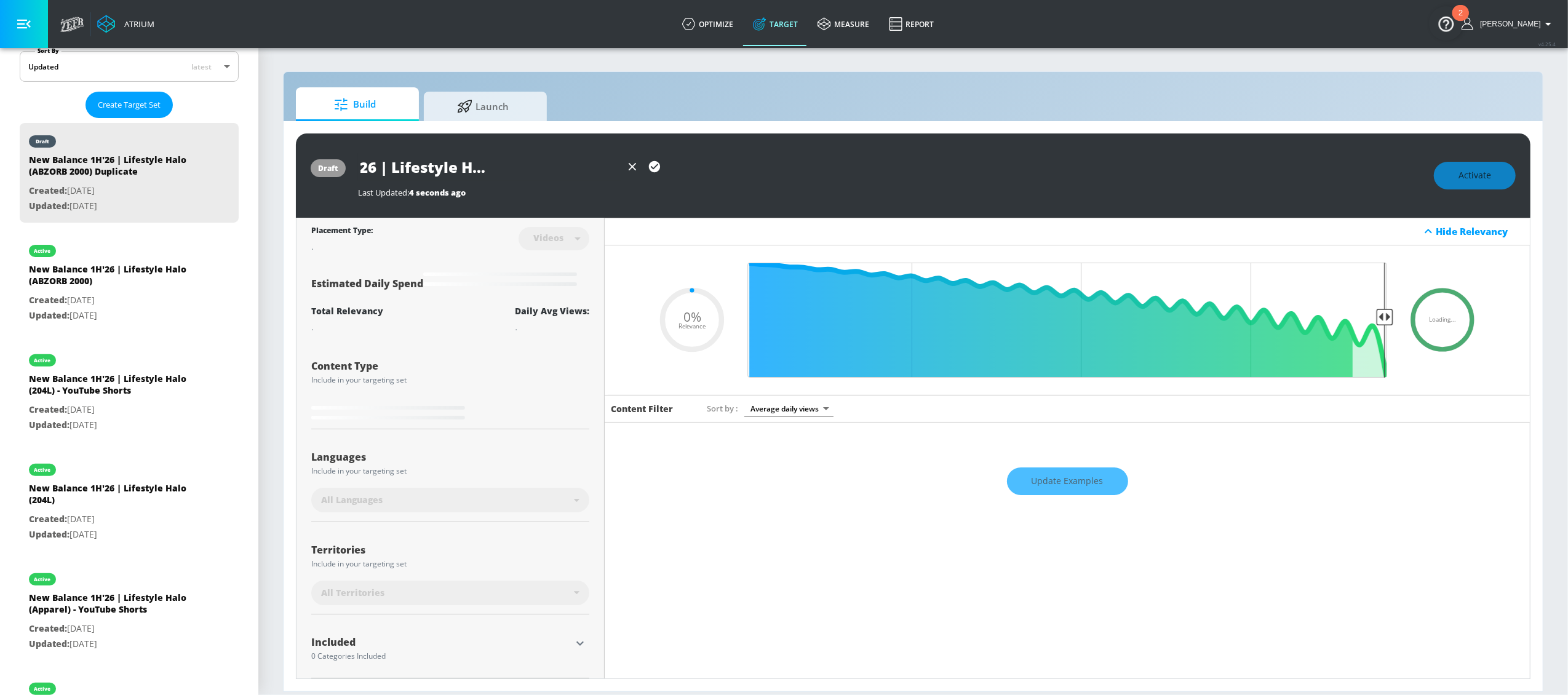
type input "0.05"
type input "New Balance 1H'26 | Lifestyle Halo (ABZORB 2000) - Y"
type input "0.05"
type input "New Balance 1H'26 | Lifestyle Halo (ABZORB 2000) - Yo"
type input "0.05"
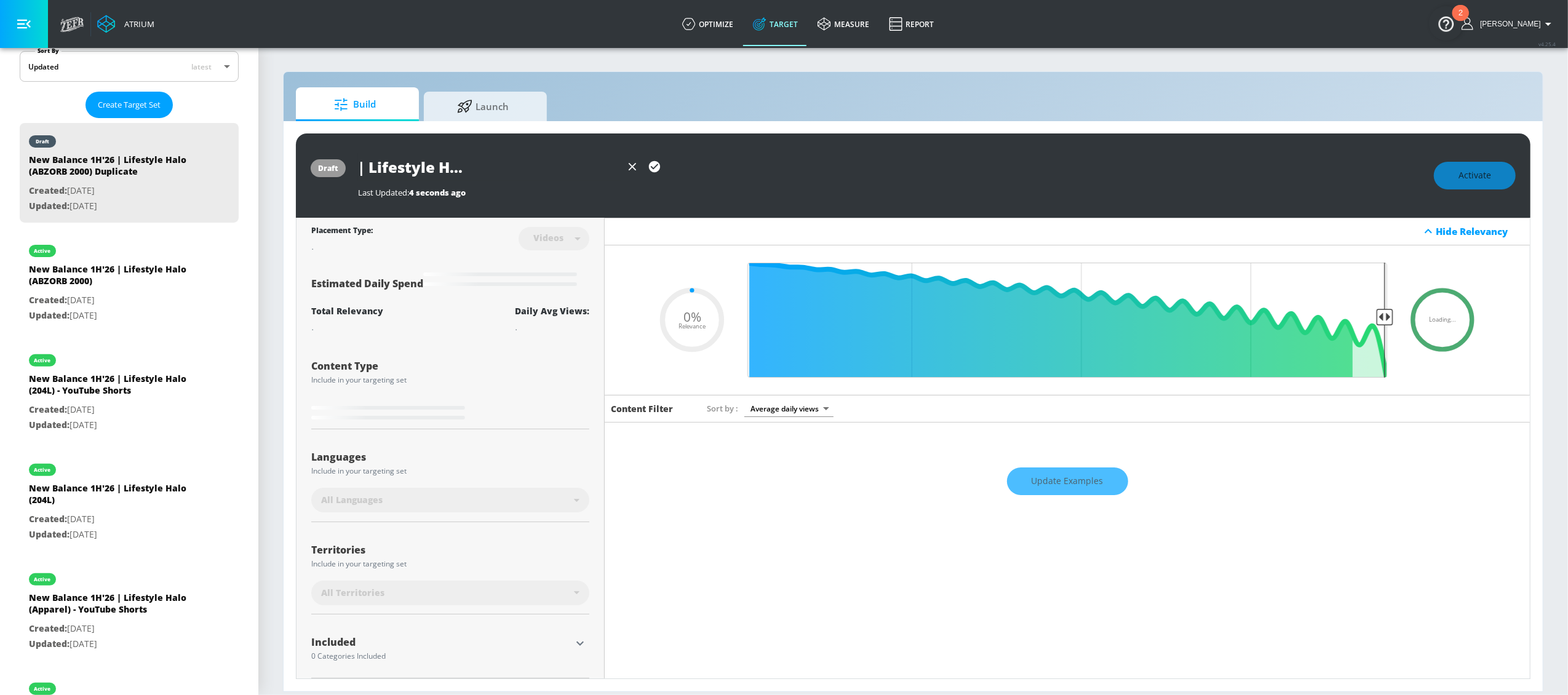
type input "New Balance 1H'26 | Lifestyle Halo (ABZORB 2000) - You"
type input "0.05"
type input "New Balance 1H'26 | Lifestyle Halo (ABZORB 2000) - YouT"
type input "0.05"
type input "New Balance 1H'26 | Lifestyle Halo (ABZORB 2000) - YouTu"
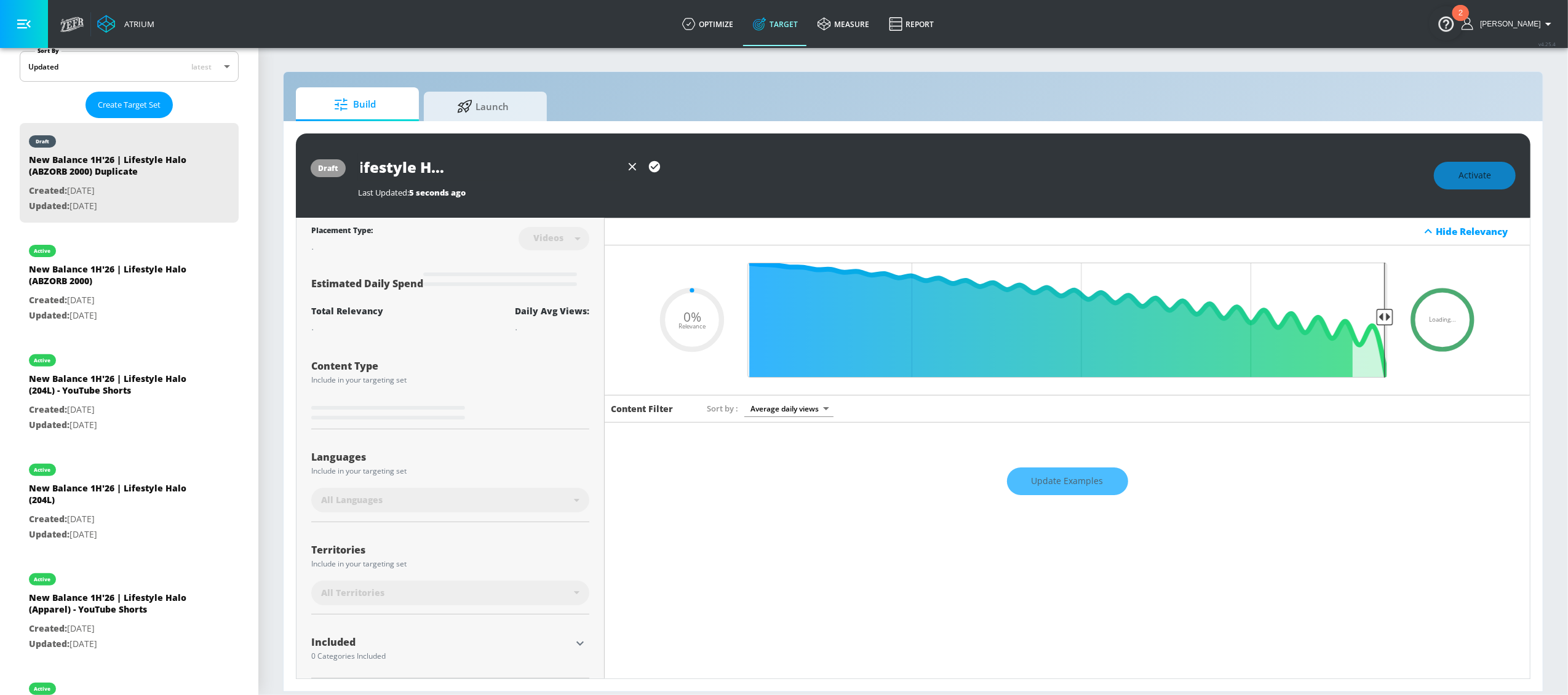
type input "0.05"
type input "New Balance 1H'26 | Lifestyle Halo (ABZORB 2000) - YouTub"
type input "0.05"
type input "New Balance 1H'26 | Lifestyle Halo (ABZORB 2000) - YouTube"
type input "0.05"
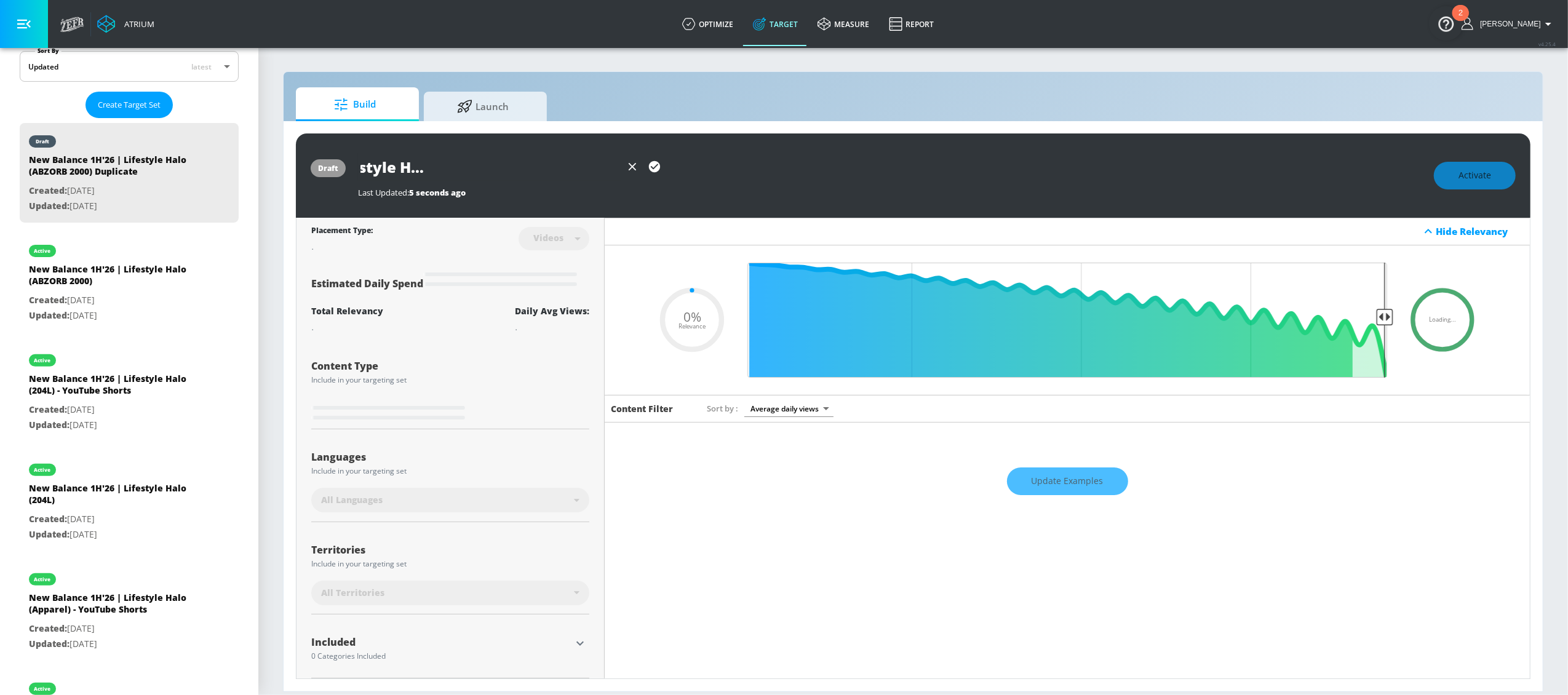
type input "New Balance 1H'26 | Lifestyle Halo (ABZORB 2000) - YouTube"
type input "0.05"
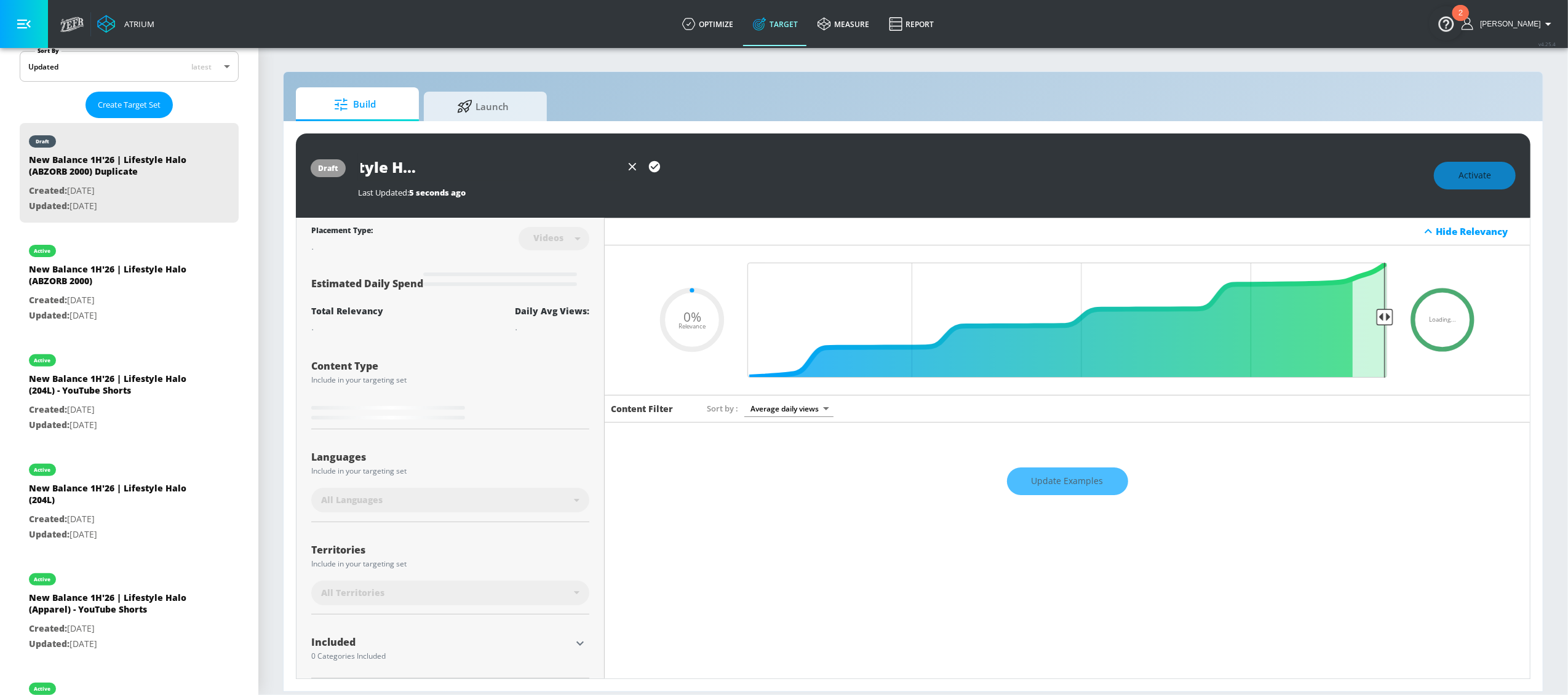
type input "New Balance 1H'26 | Lifestyle Halo (ABZORB 2000) - YouTube S"
type input "0.05"
type input "New Balance 1H'26 | Lifestyle Halo (ABZORB 2000) - YouTube Sh"
type input "0.05"
type input "New Balance 1H'26 | Lifestyle Halo (ABZORB 2000) - YouTube Sho"
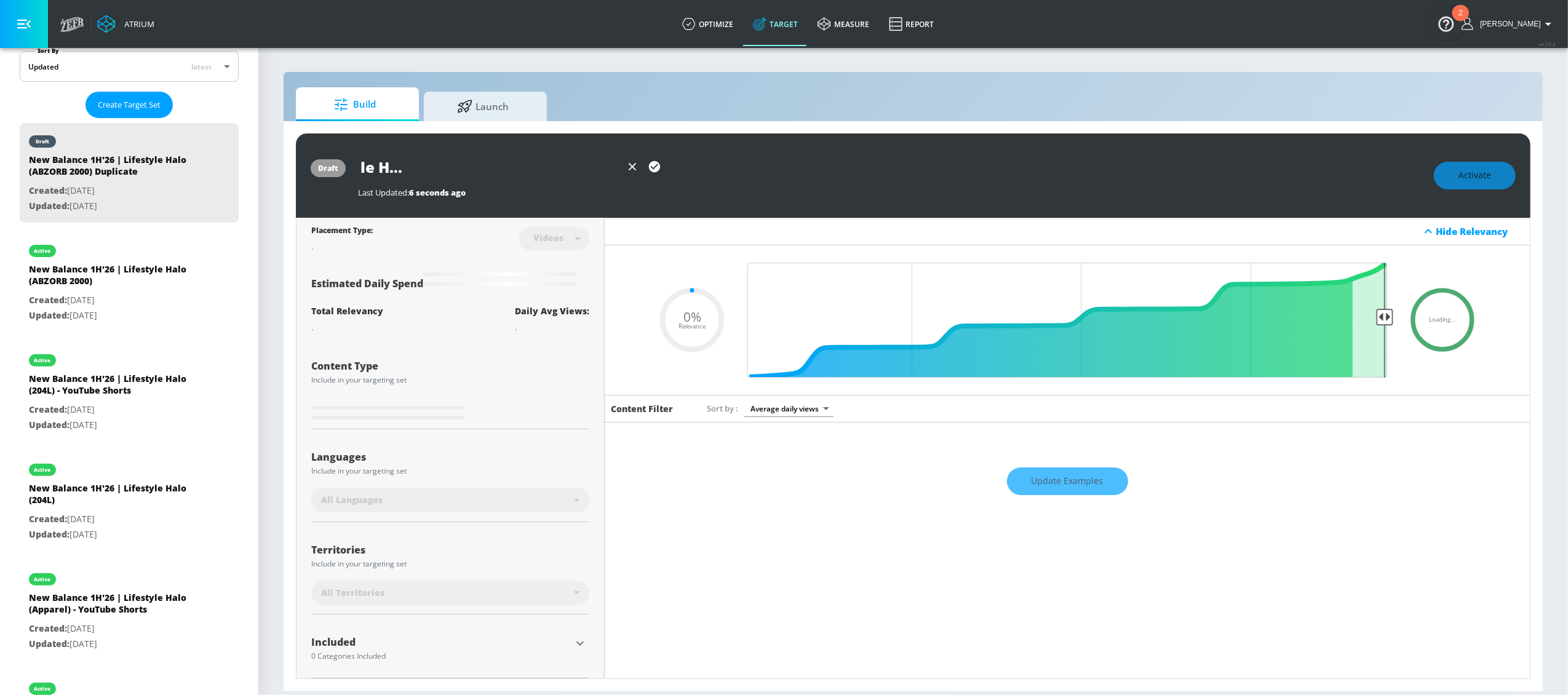
type input "0.05"
type input "New Balance 1H'26 | Lifestyle Halo (ABZORB 2000) - YouTube Shor"
type input "0.05"
type input "New Balance 1H'26 | Lifestyle Halo (ABZORB 2000) - YouTube Short"
type input "0.05"
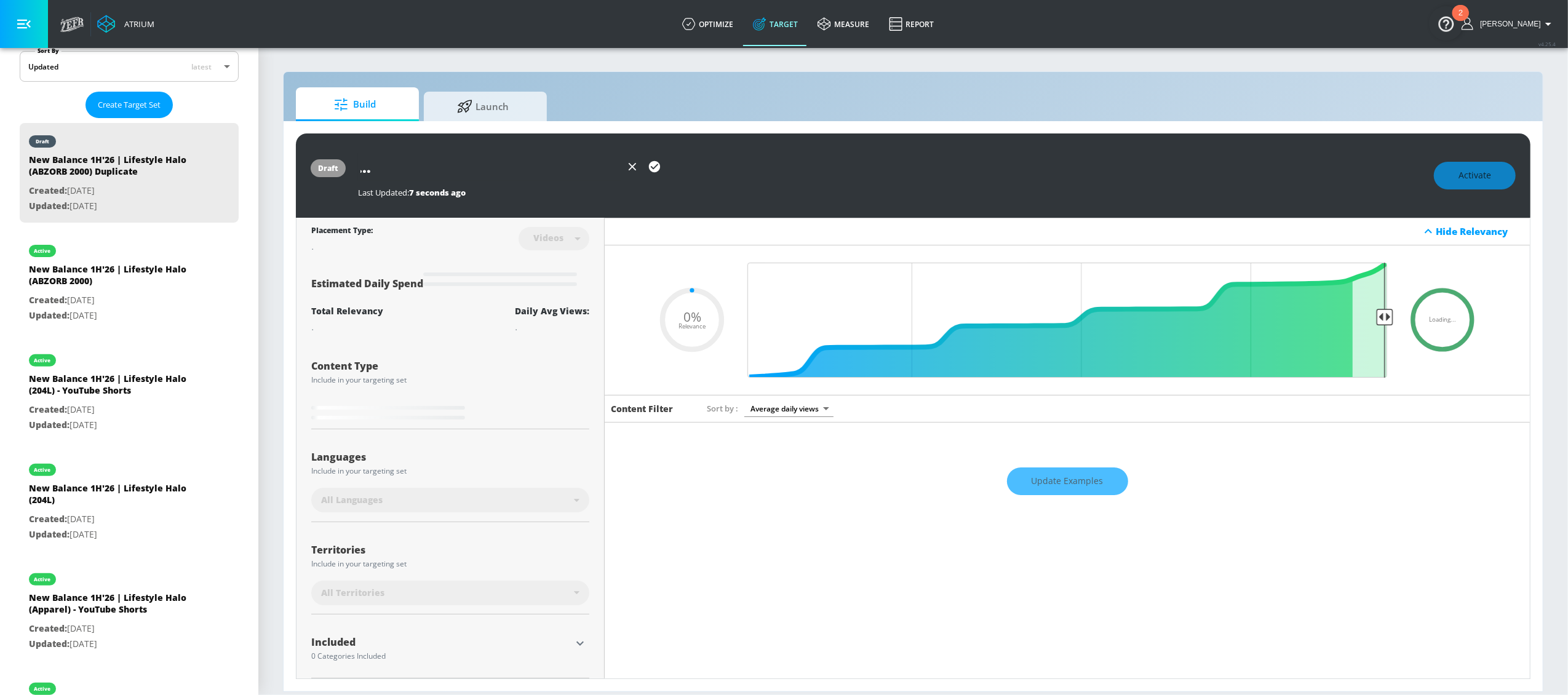
type input "New Balance 1H'26 | Lifestyle Halo (ABZORB 2000) - YouTube Shorts"
type input "0.05"
type input "New Balance 1H'26 | Lifestyle Halo (ABZORB 2000) - YouTube Shorts"
click at [656, 166] on icon "button" at bounding box center [655, 167] width 14 height 14
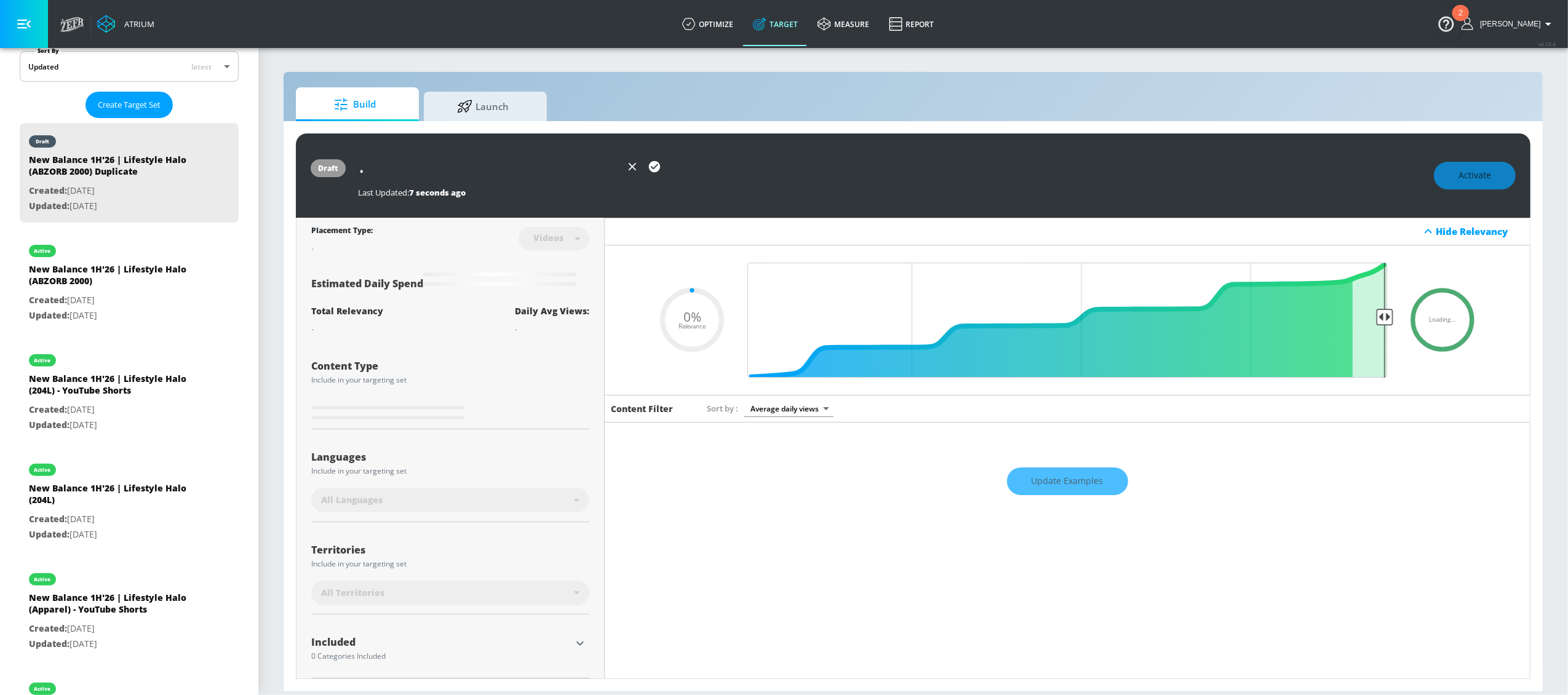
scroll to position [0, 0]
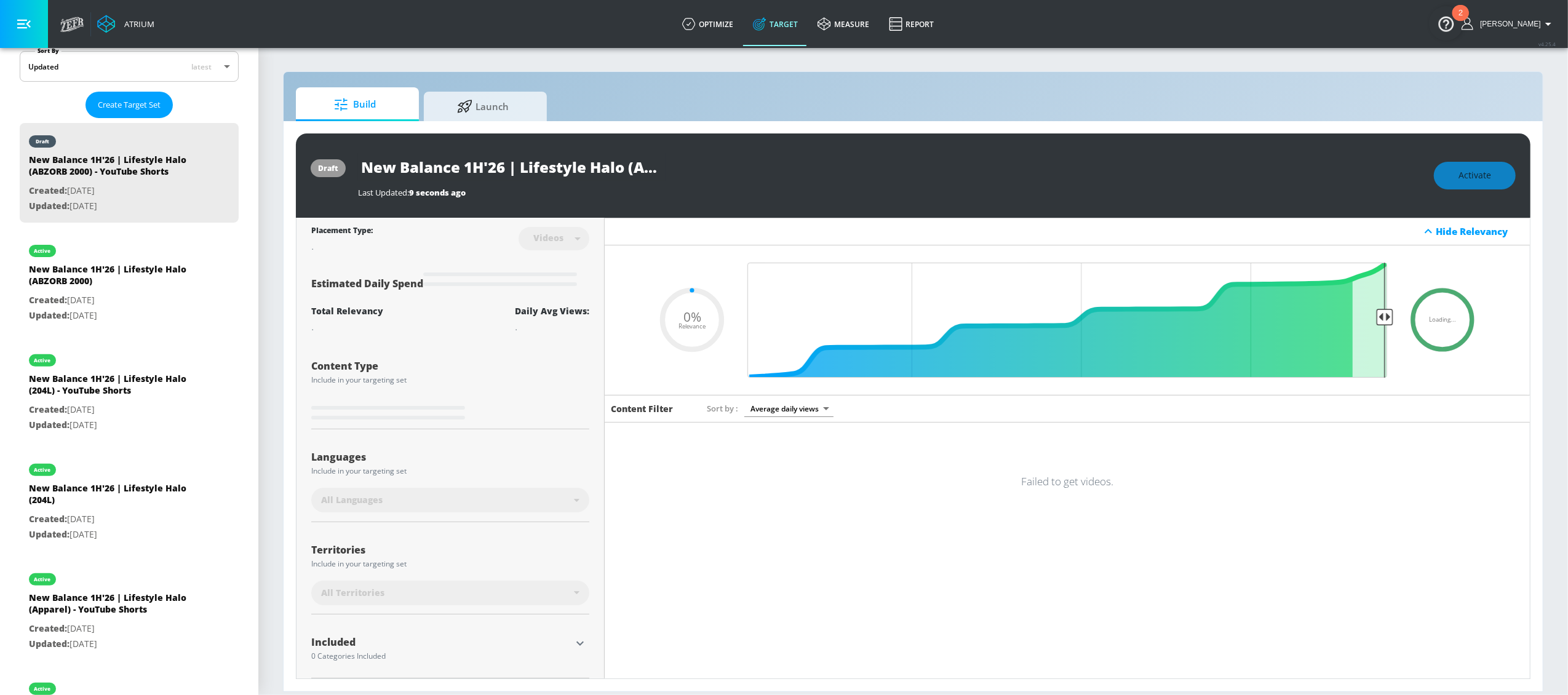
type input "0.05"
type input "New Balance 1H'26 | Lifestyle Halo (ABZORB 2000) Duplicate"
type input "0.5"
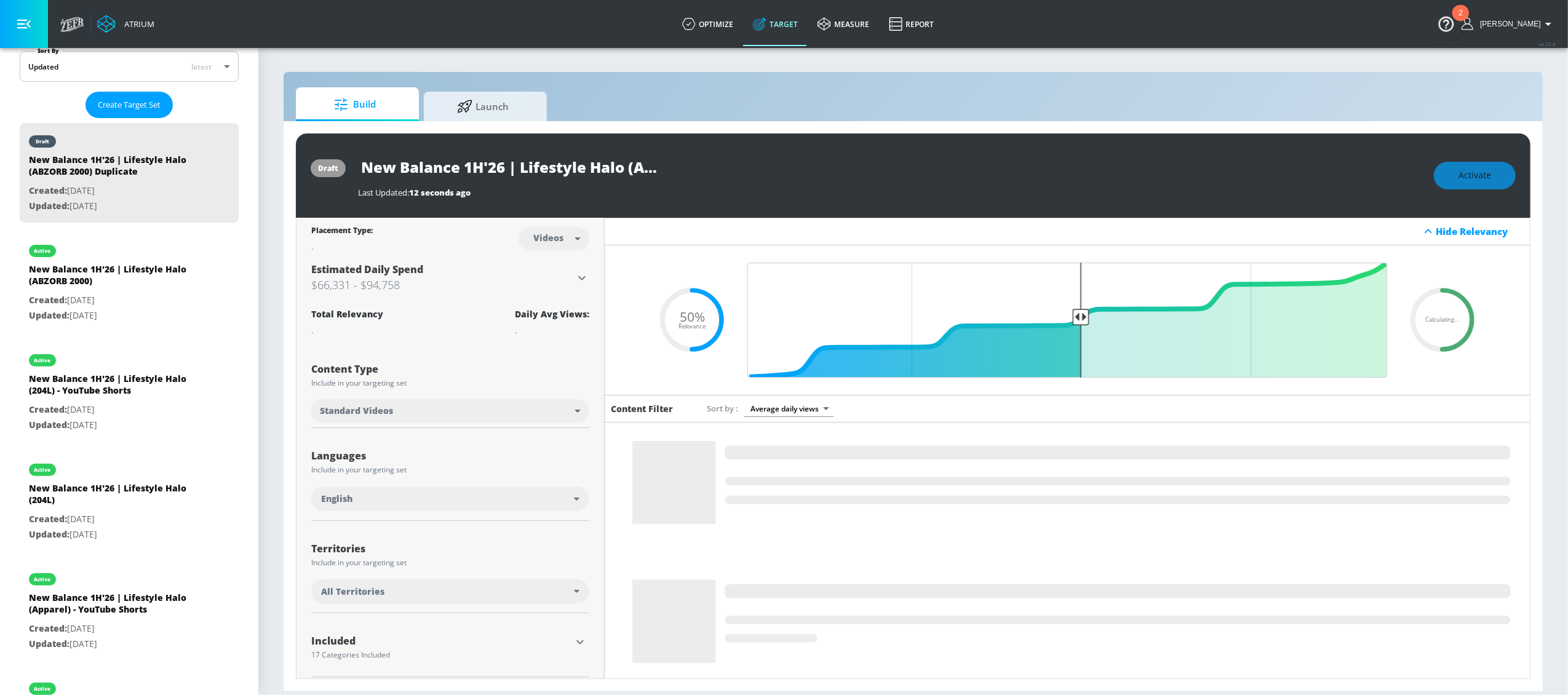
click at [577, 240] on body "Atrium optimize Target measure Report optimize Target measure Report v 4.25.4 L…" at bounding box center [784, 347] width 1568 height 695
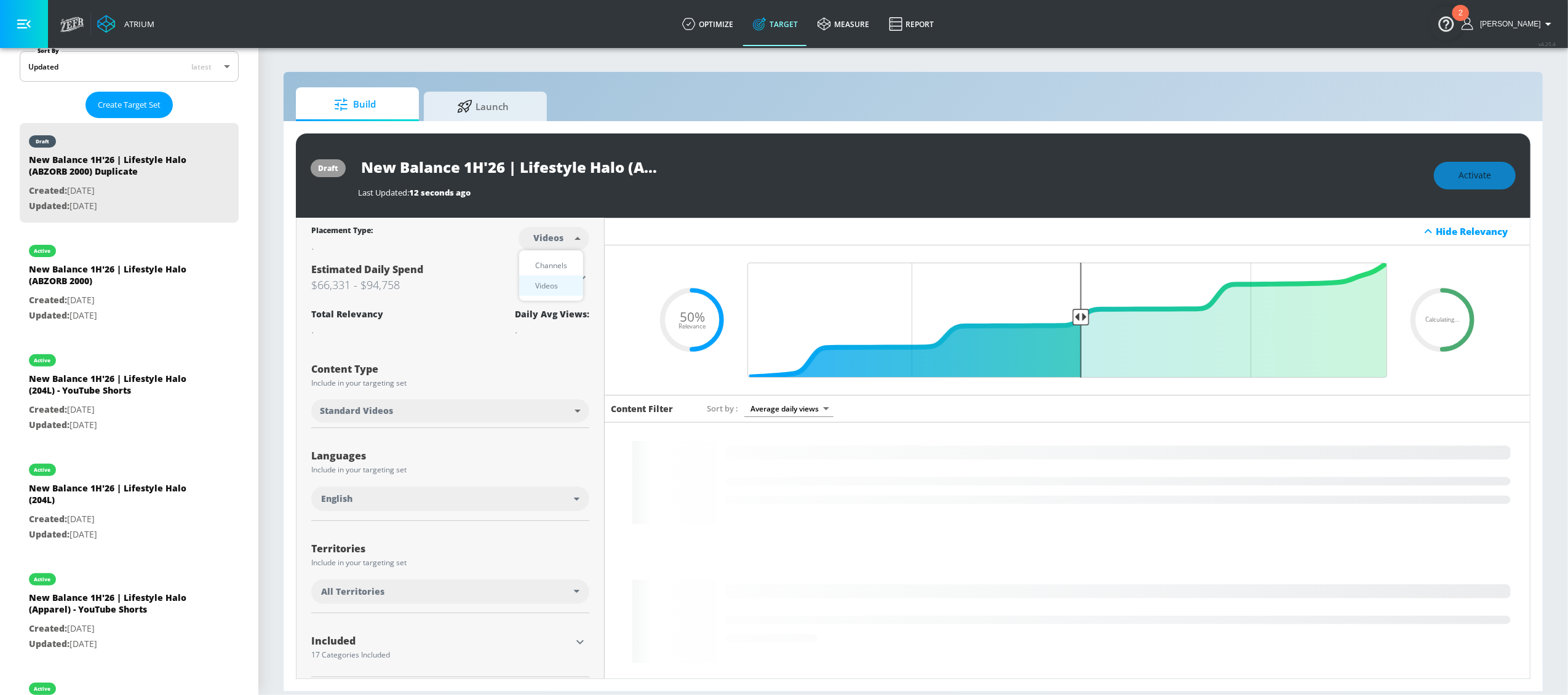
click at [561, 262] on div "Channels" at bounding box center [551, 265] width 44 height 13
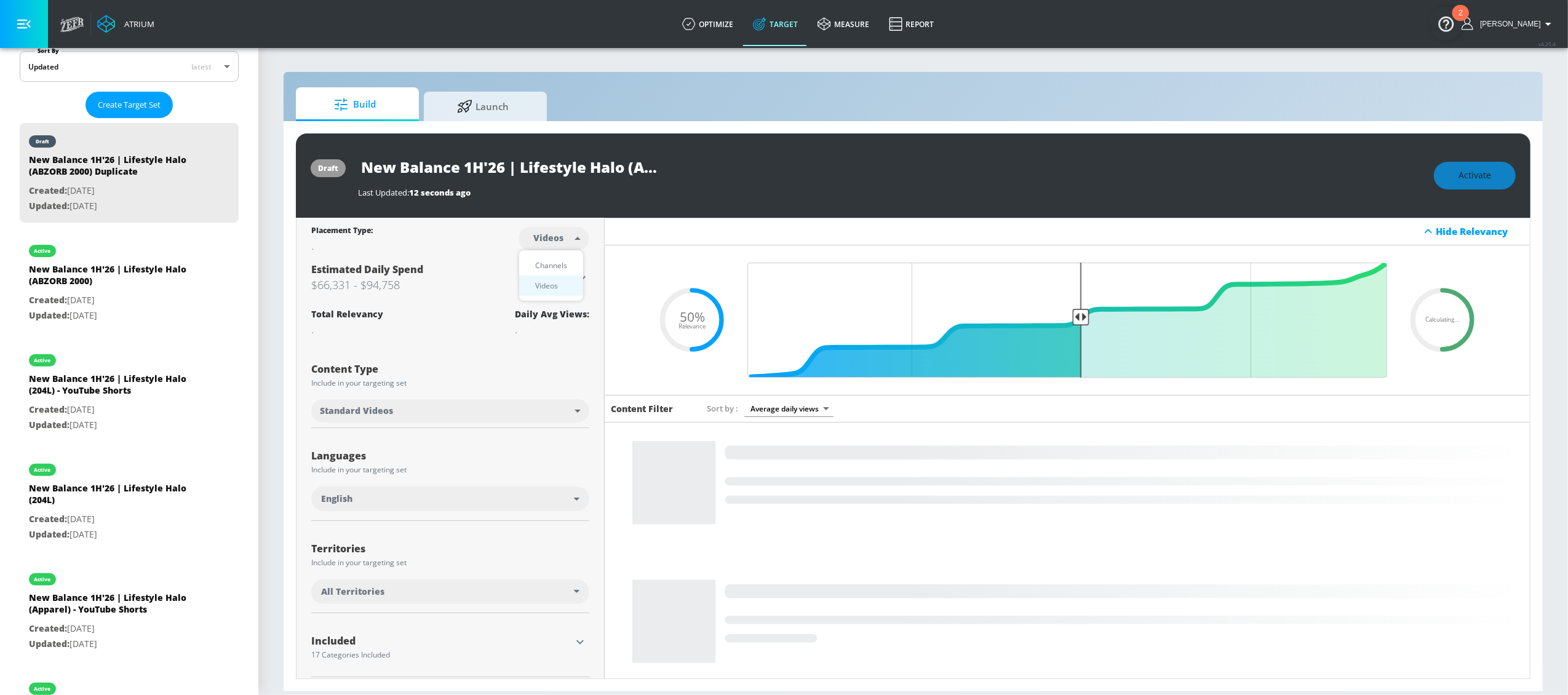
type input "channels"
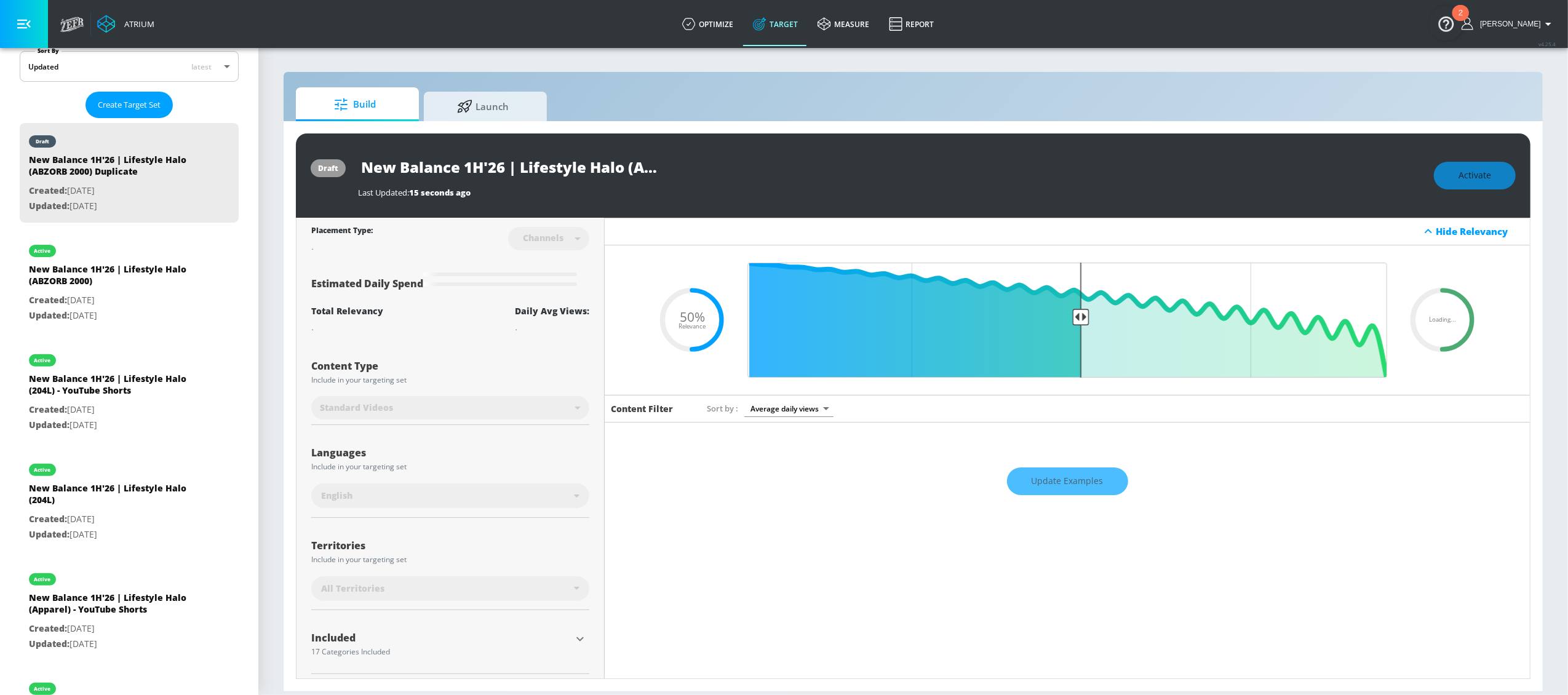
click at [557, 175] on input "New Balance 1H'26 | Lifestyle Halo (ABZORB 2000) Duplicate" at bounding box center [512, 167] width 308 height 28
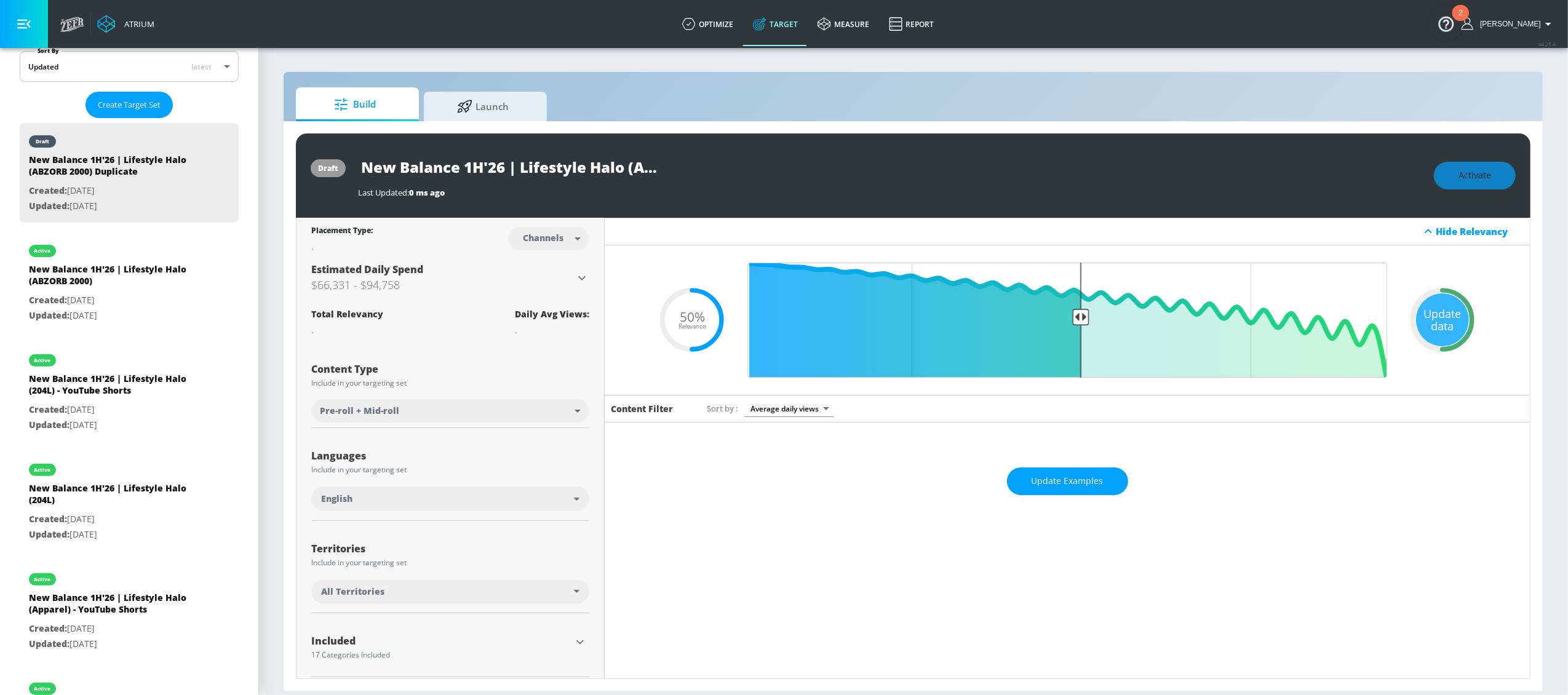
scroll to position [0, 153]
drag, startPoint x: 557, startPoint y: 167, endPoint x: 719, endPoint y: 170, distance: 162.0
click at [719, 170] on div "New Balance 1H'26 | Lifestyle Halo (ABZORB 2000) Duplicate" at bounding box center [889, 167] width 1064 height 28
click at [623, 170] on input "New Balance 1H'26 | Lifestyle Halo (ABZORB 2000) Duplicate" at bounding box center [512, 167] width 308 height 28
drag, startPoint x: 590, startPoint y: 168, endPoint x: 712, endPoint y: 171, distance: 122.0
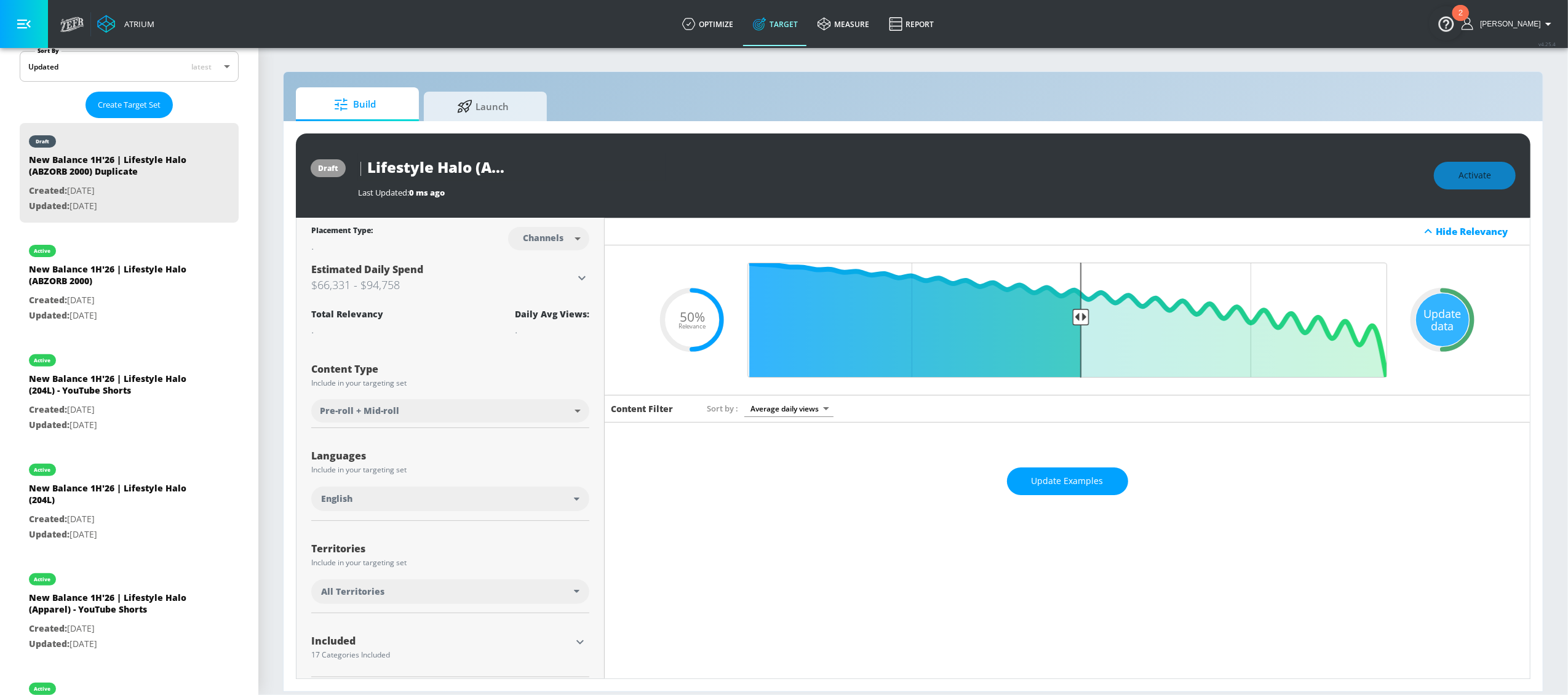
click at [712, 171] on div "New Balance 1H'26 | Lifestyle Halo (ABZORB 2000) Duplicate" at bounding box center [889, 167] width 1064 height 28
click at [656, 166] on icon "button" at bounding box center [655, 167] width 14 height 14
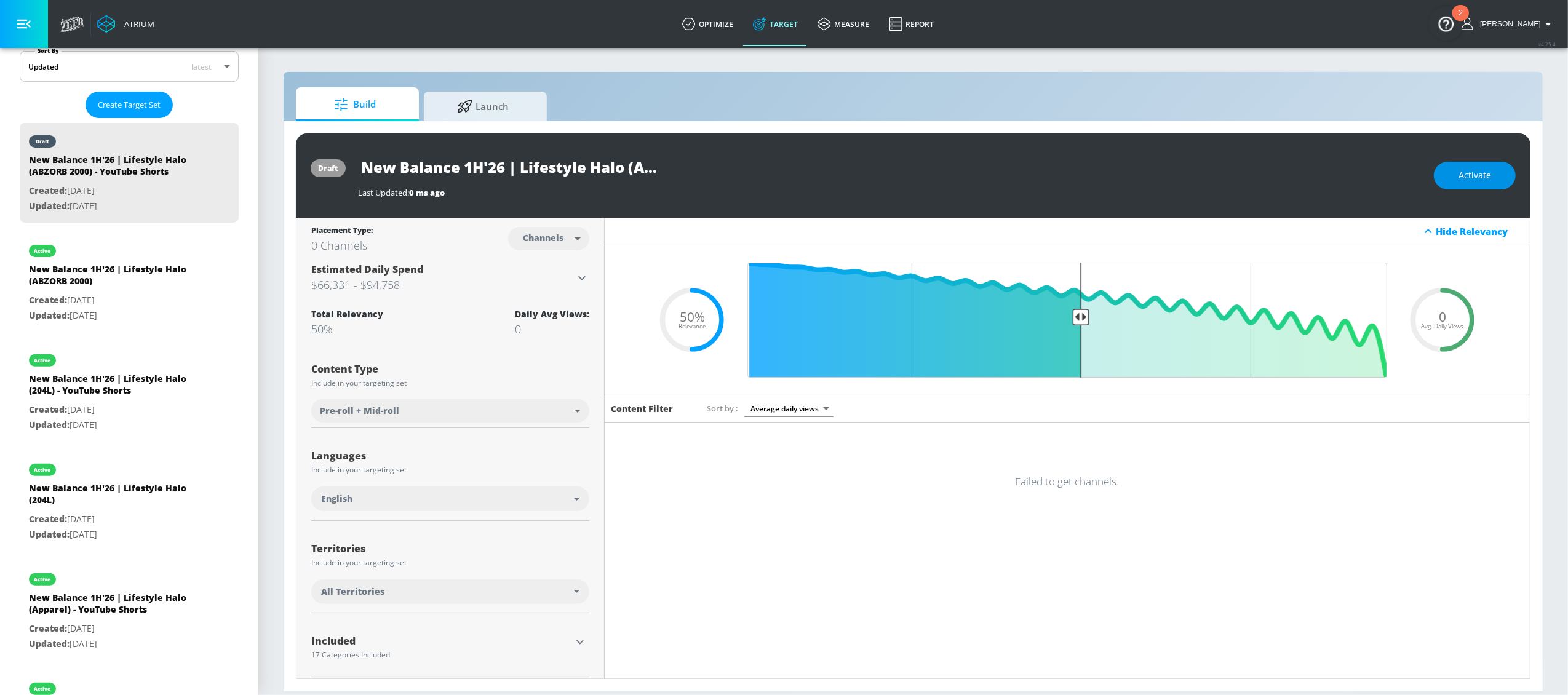
click at [1483, 173] on span "Activate" at bounding box center [1475, 175] width 33 height 15
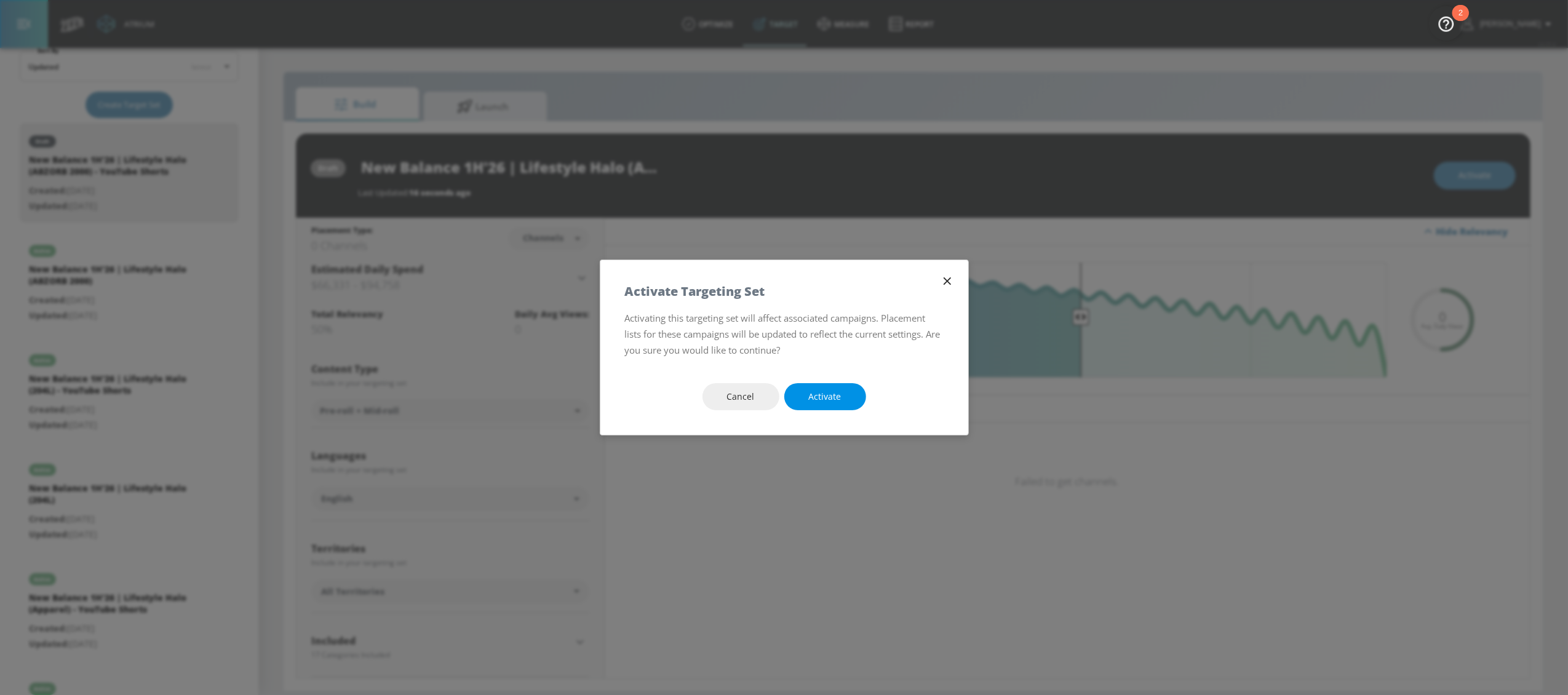
click at [841, 395] on button "Activate" at bounding box center [825, 397] width 82 height 28
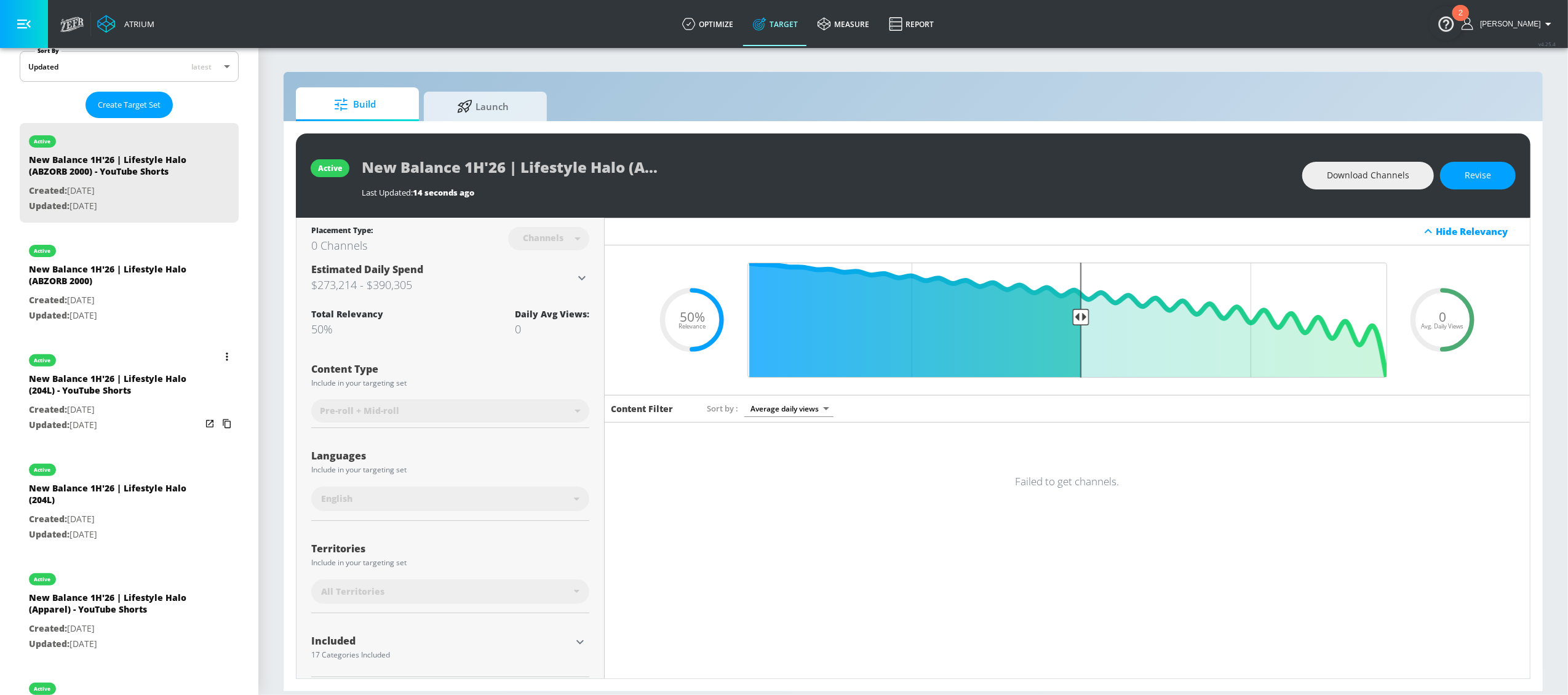
click at [101, 396] on div "New Balance 1H'26 | Lifestyle Halo (204L) - YouTube Shorts" at bounding box center [115, 387] width 172 height 30
type input "New Balance 1H'26 | Lifestyle Halo (204L) - YouTube Shorts"
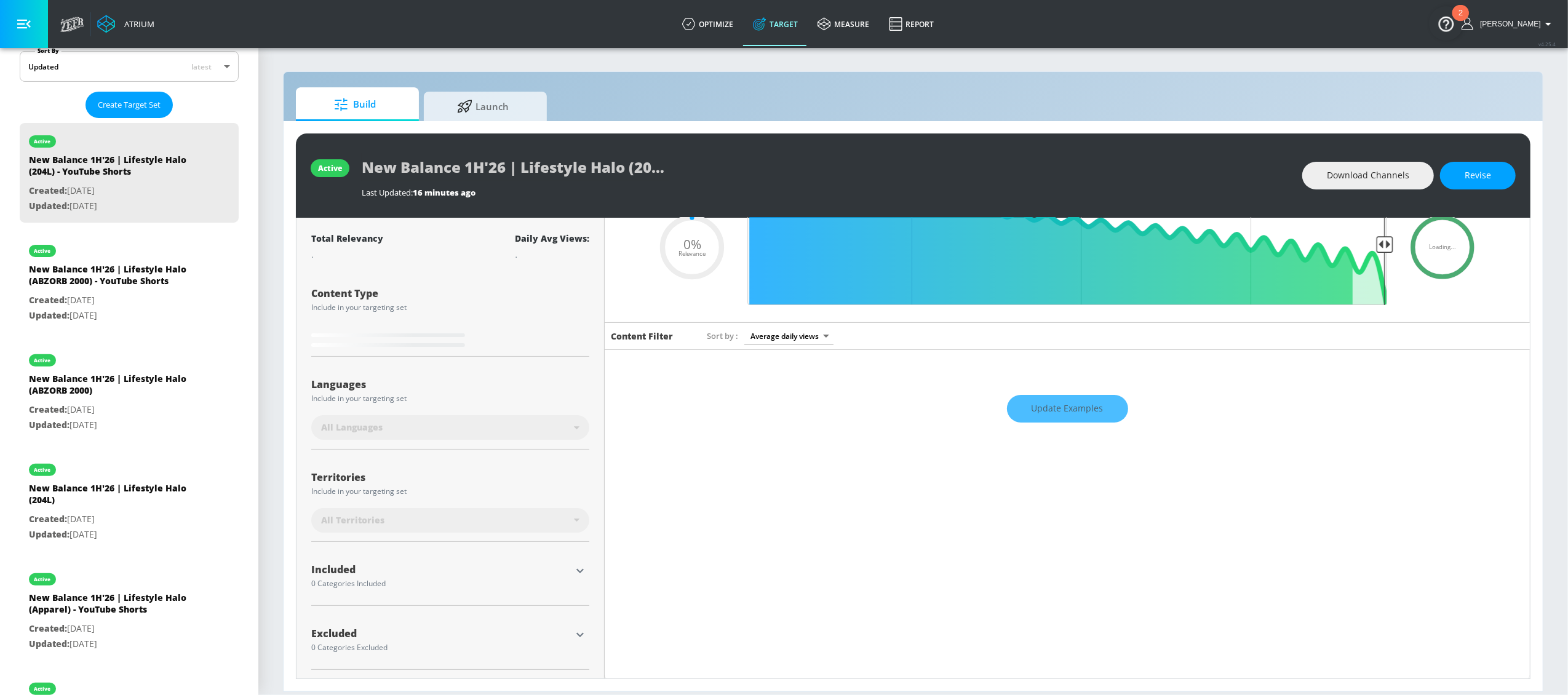
scroll to position [75, 0]
click at [574, 566] on icon "button" at bounding box center [580, 570] width 15 height 15
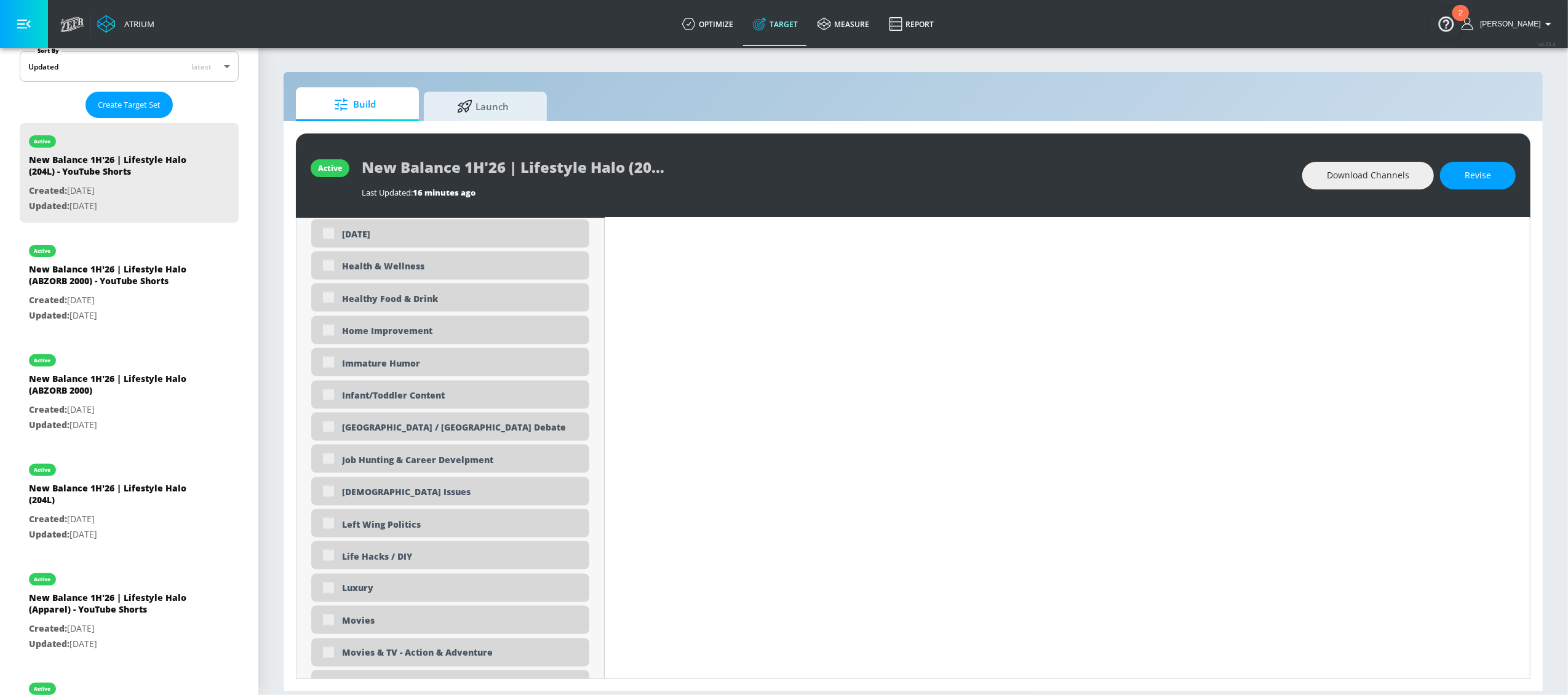
scroll to position [2028, 0]
type input "0.5"
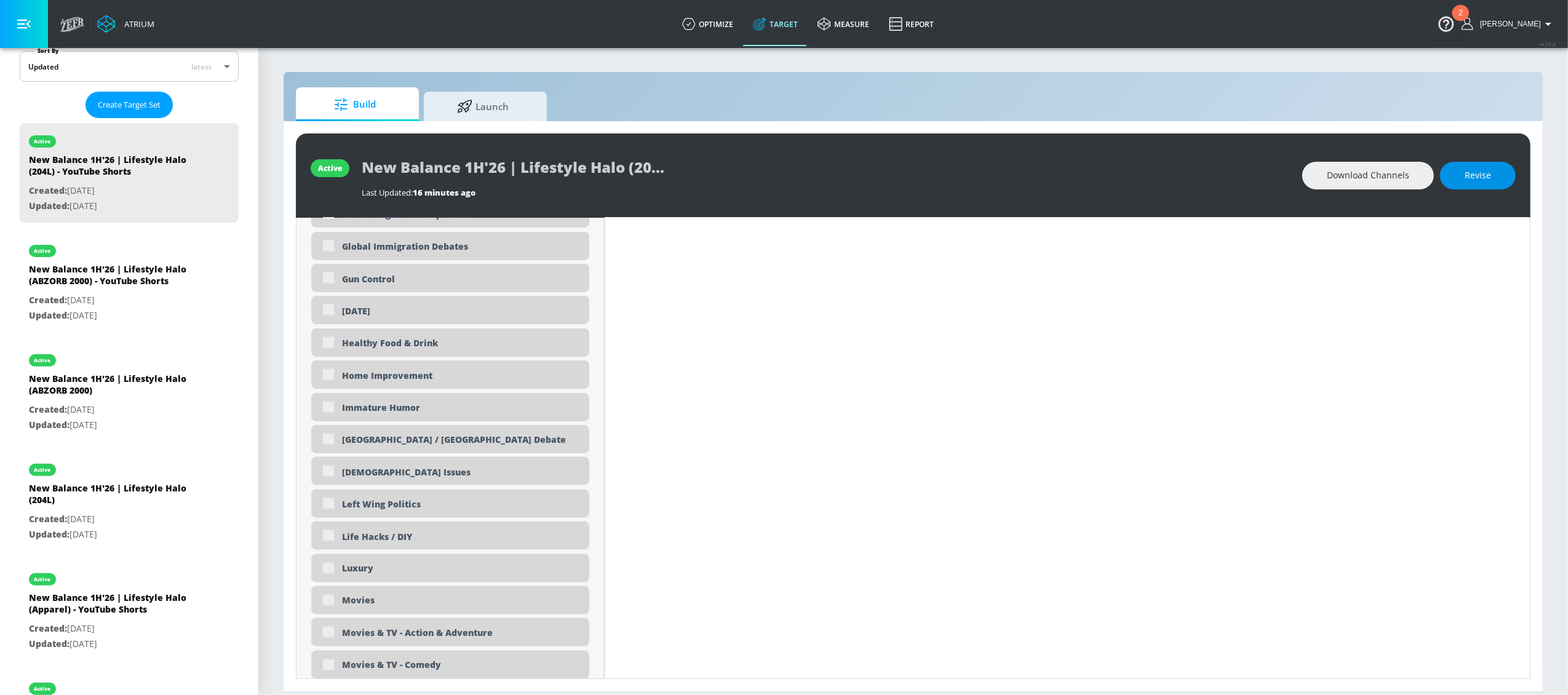
scroll to position [2027, 0]
click at [1470, 164] on button "Revise" at bounding box center [1478, 175] width 75 height 28
click at [326, 568] on input "checkbox" at bounding box center [329, 569] width 22 height 22
checkbox input "true"
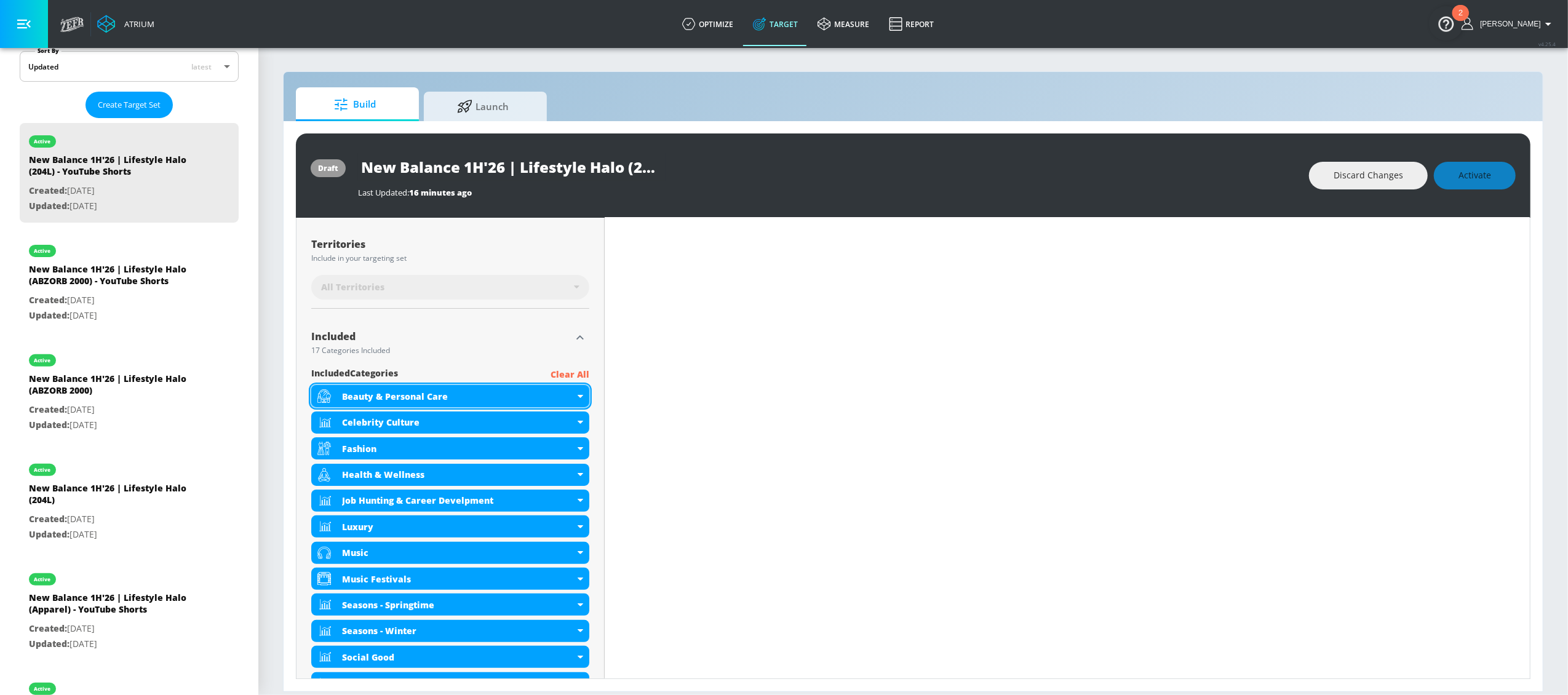
scroll to position [301, 0]
click at [575, 336] on icon "button" at bounding box center [580, 338] width 15 height 15
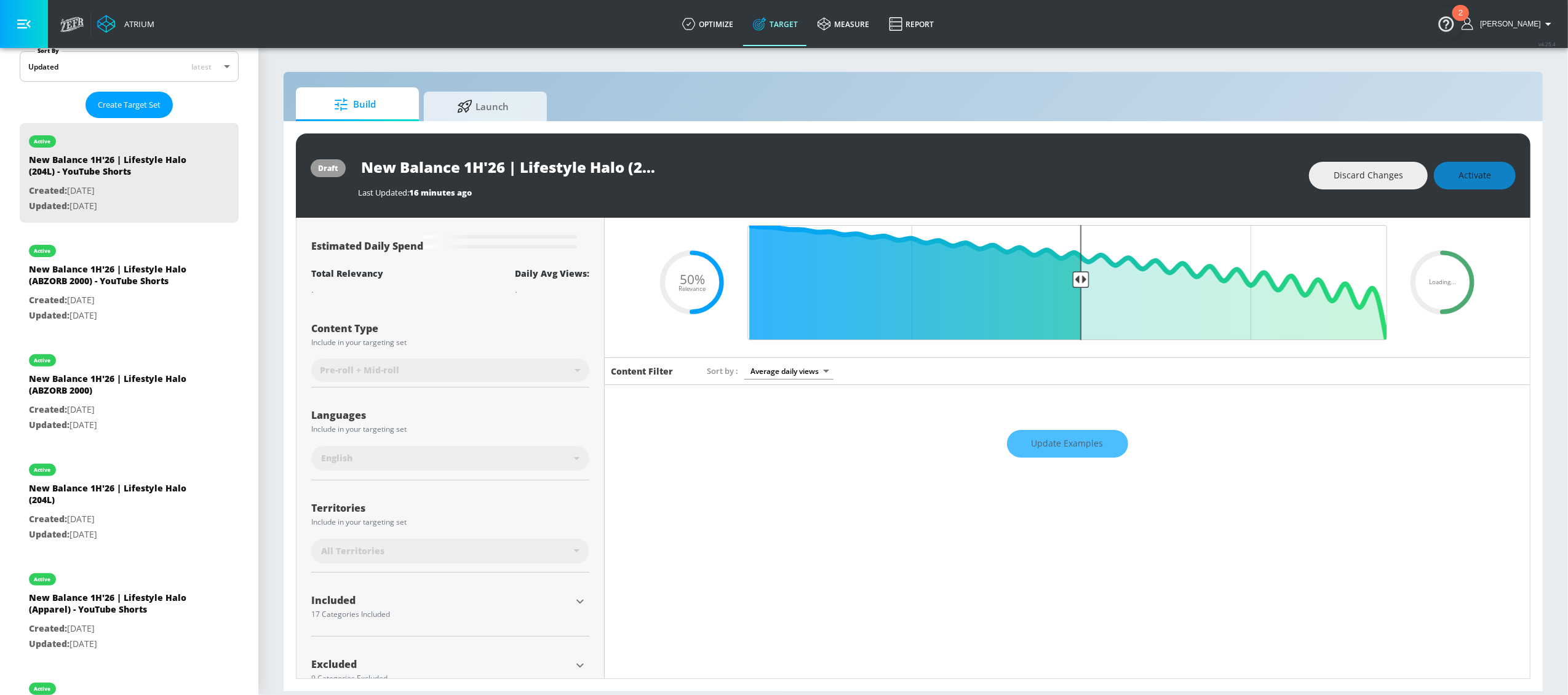
scroll to position [0, 0]
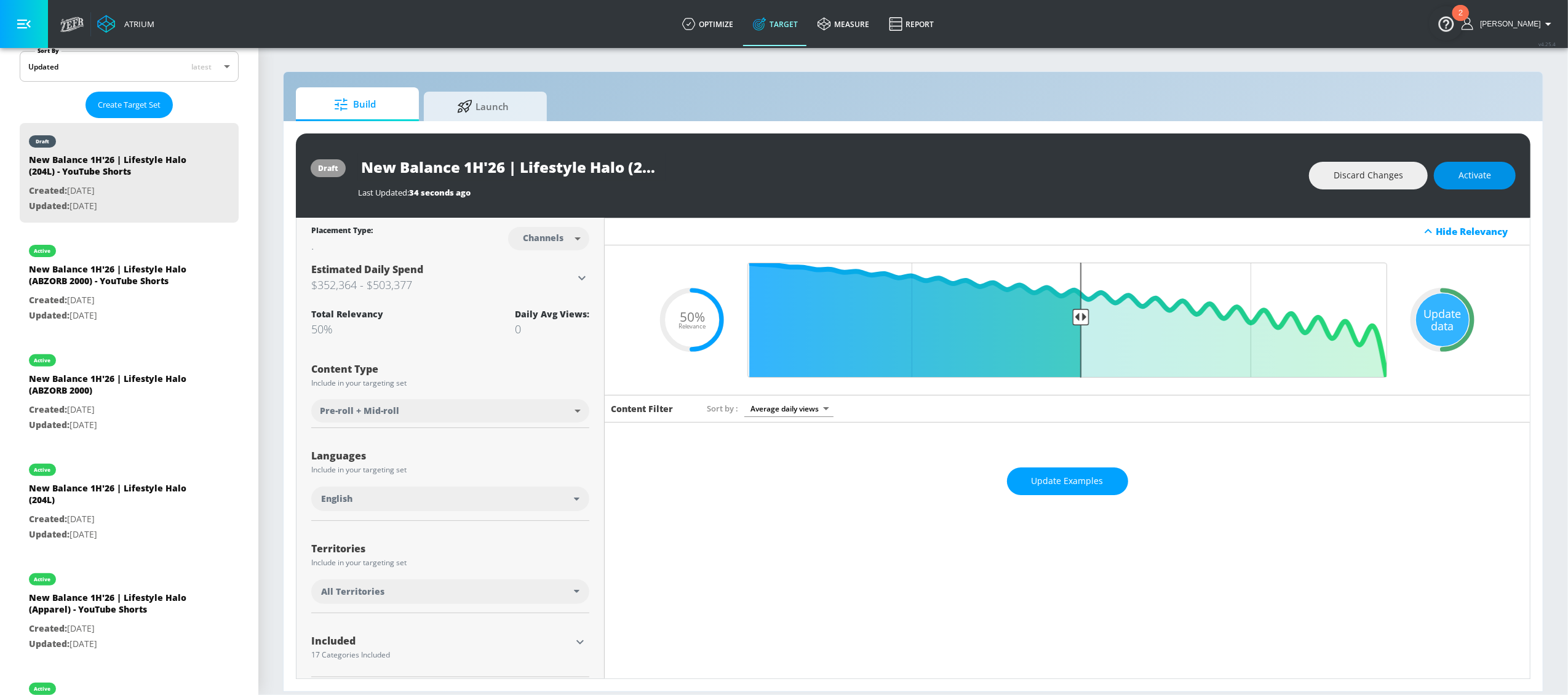
click at [1479, 175] on span "Activate" at bounding box center [1475, 175] width 33 height 15
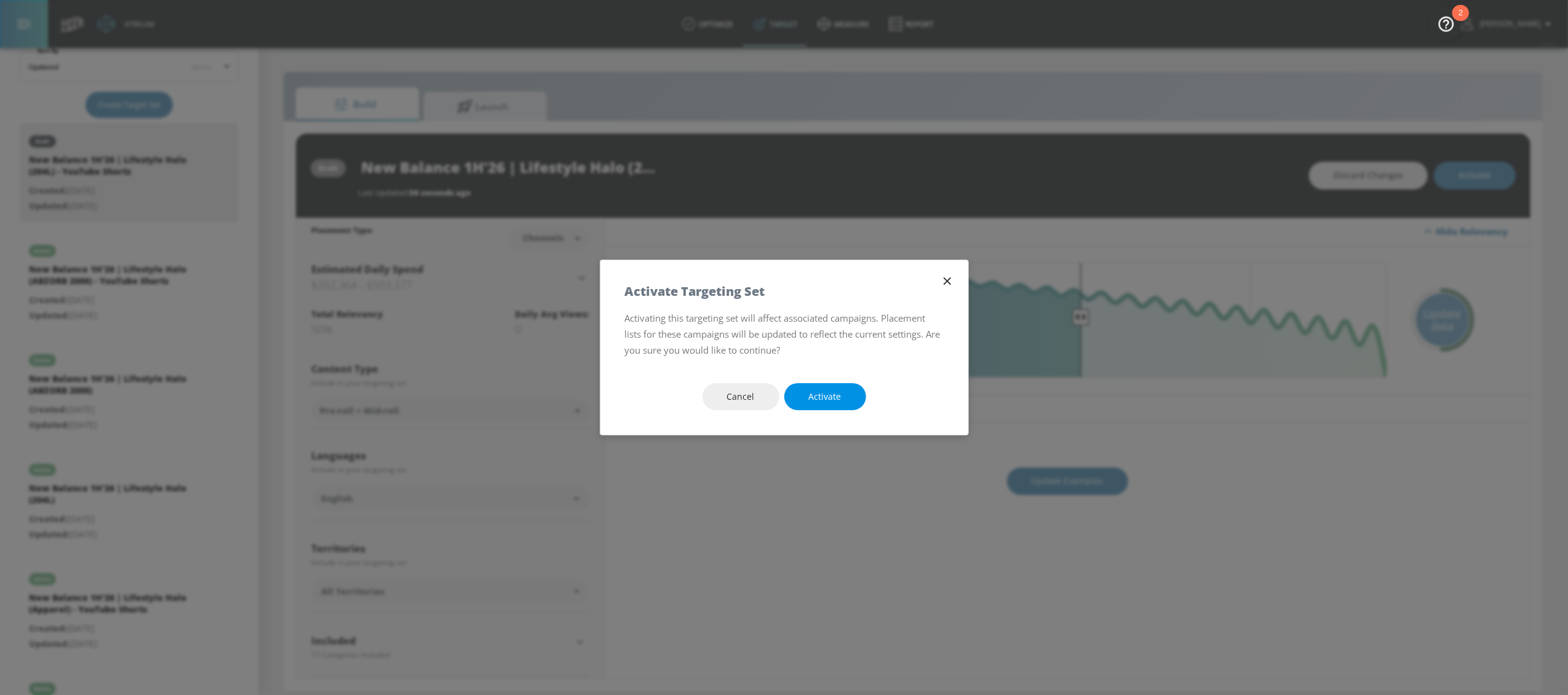
click at [818, 410] on div "Cancel Activate" at bounding box center [784, 397] width 368 height 77
click at [814, 403] on span "Activate" at bounding box center [825, 397] width 33 height 15
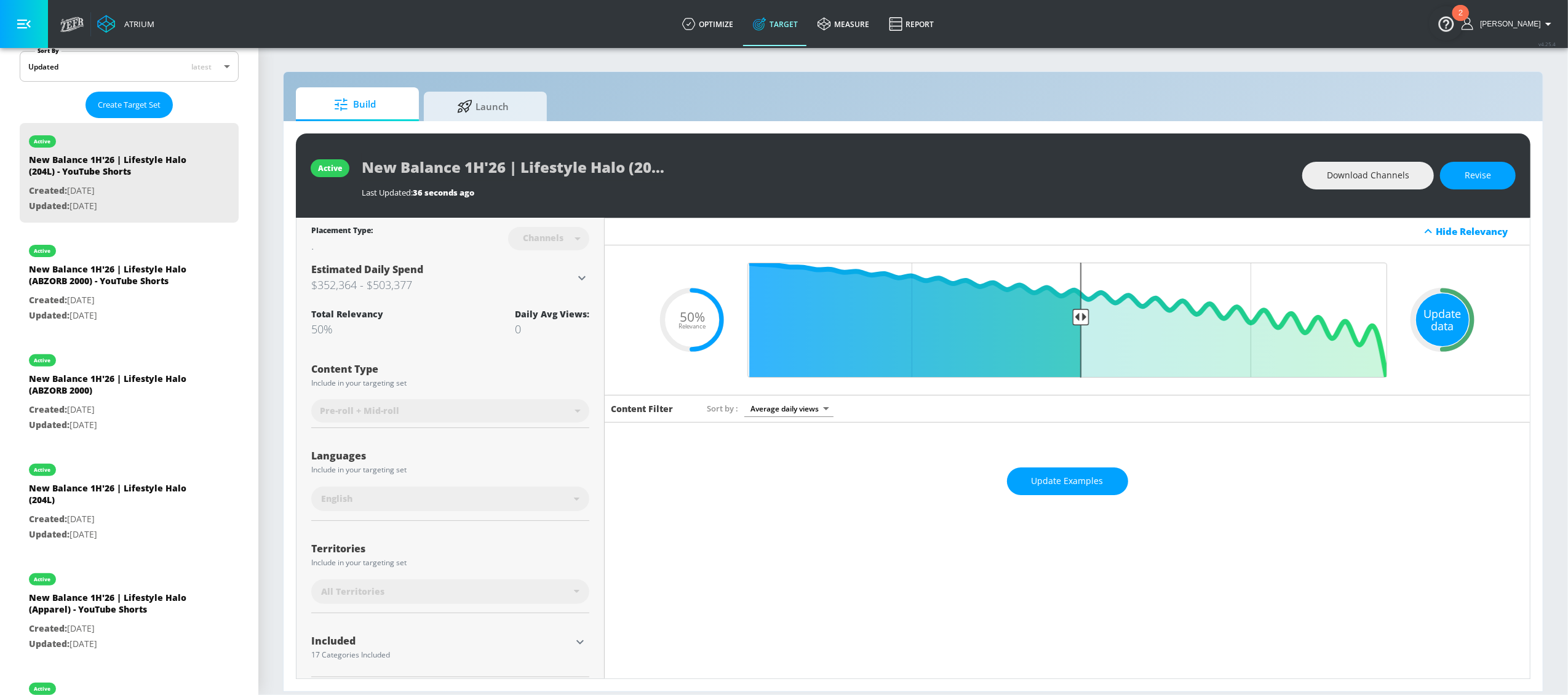
click at [1431, 317] on div "Update data" at bounding box center [1443, 320] width 53 height 53
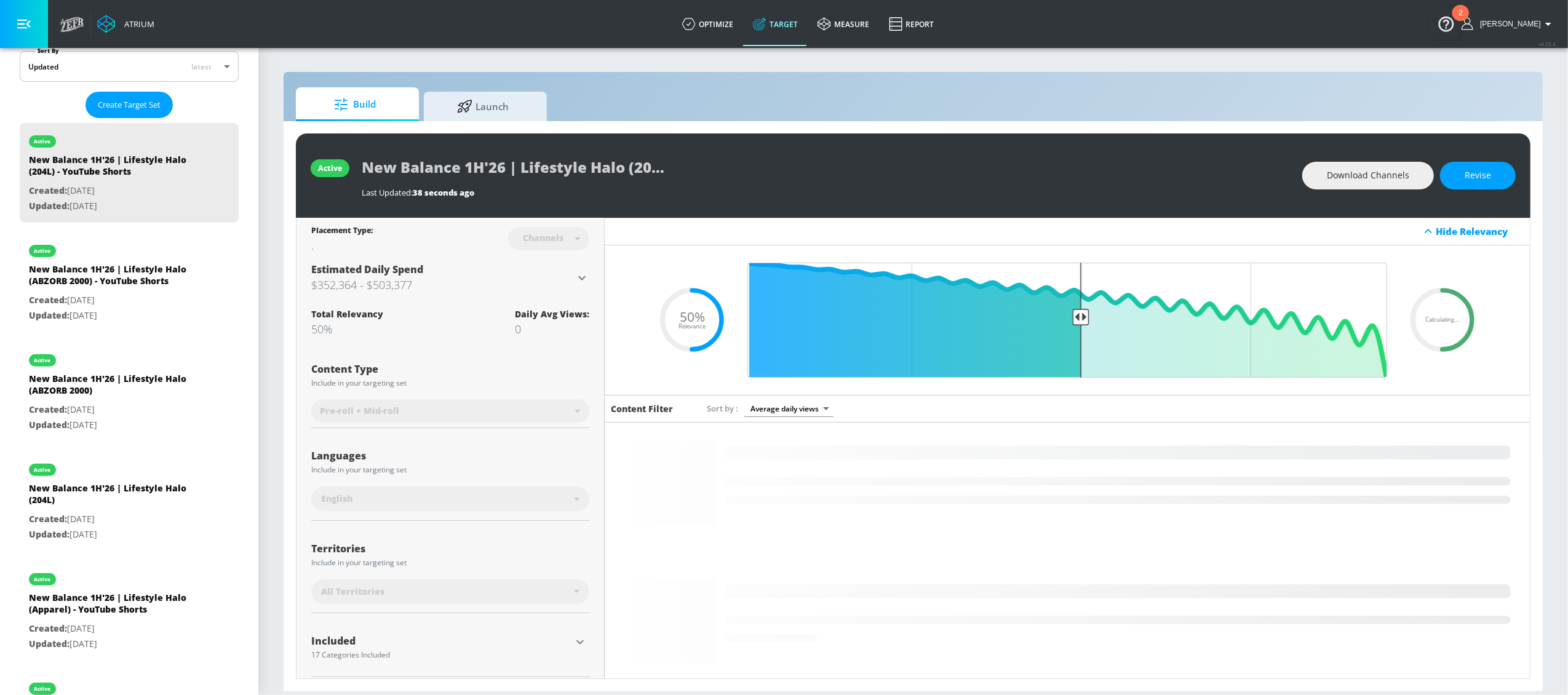
click at [1536, 277] on div "active New Balance 1H'26 | Lifestyle Halo (204L) - YouTube Shorts Last Updated:…" at bounding box center [913, 406] width 1259 height 570
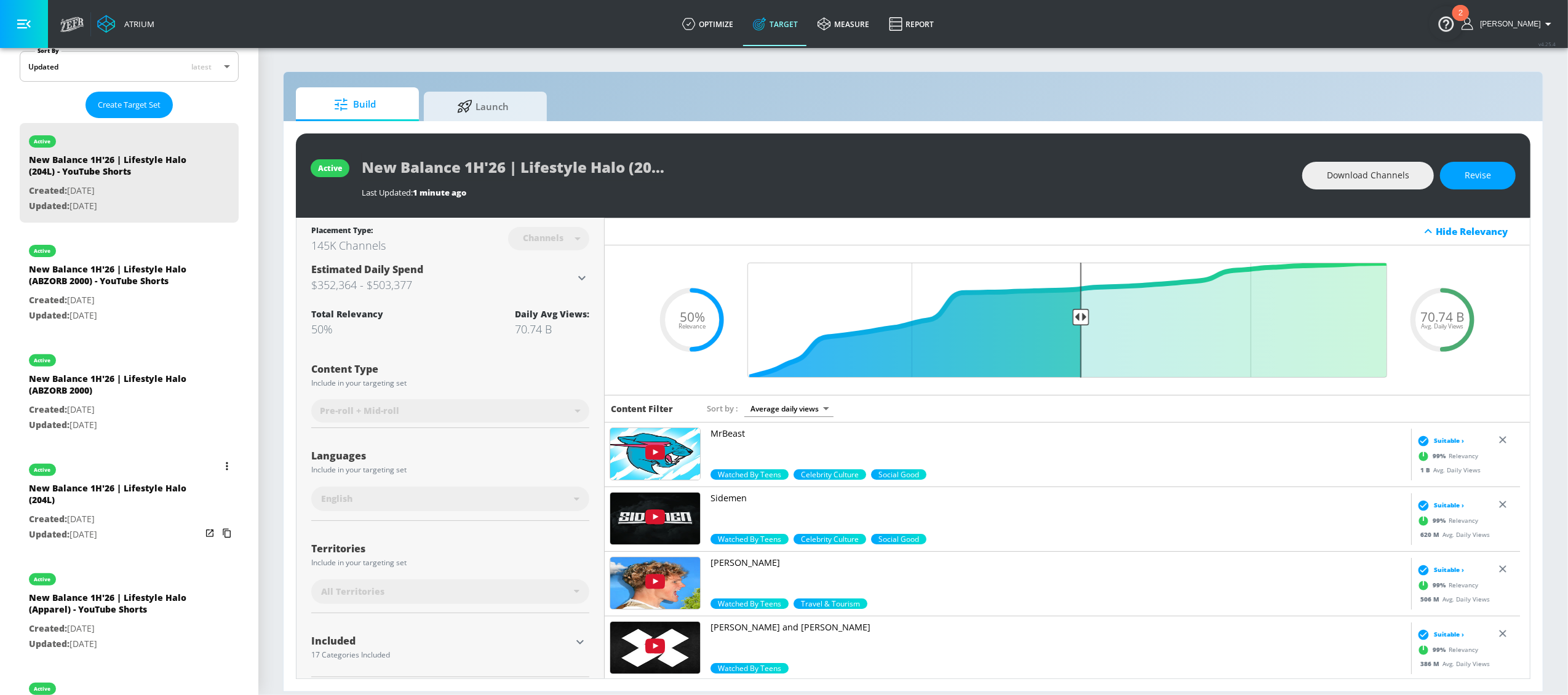
click at [78, 503] on div "New Balance 1H'26 | Lifestyle Halo (204L)" at bounding box center [115, 497] width 172 height 30
type input "New Balance 1H'26 | Lifestyle Halo (204L)"
type input "videos"
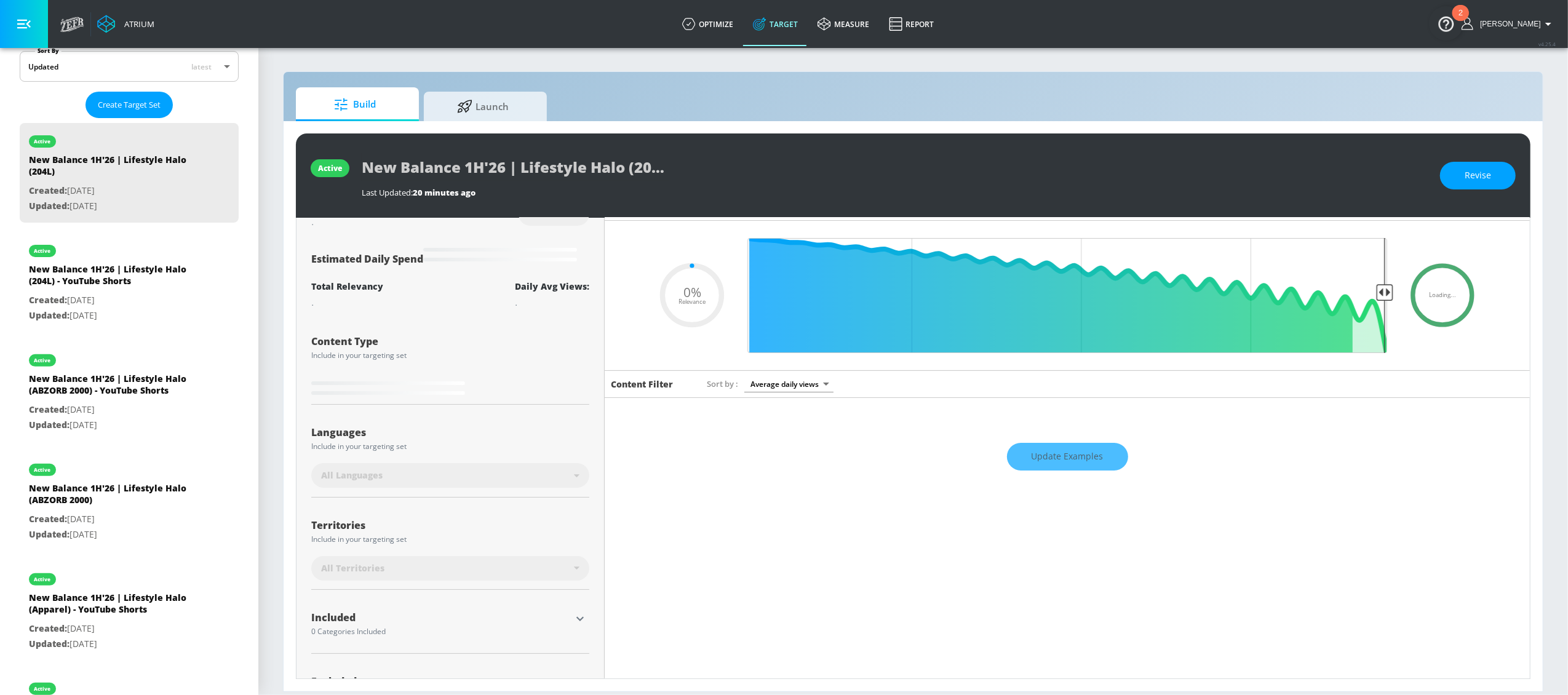
scroll to position [28, 0]
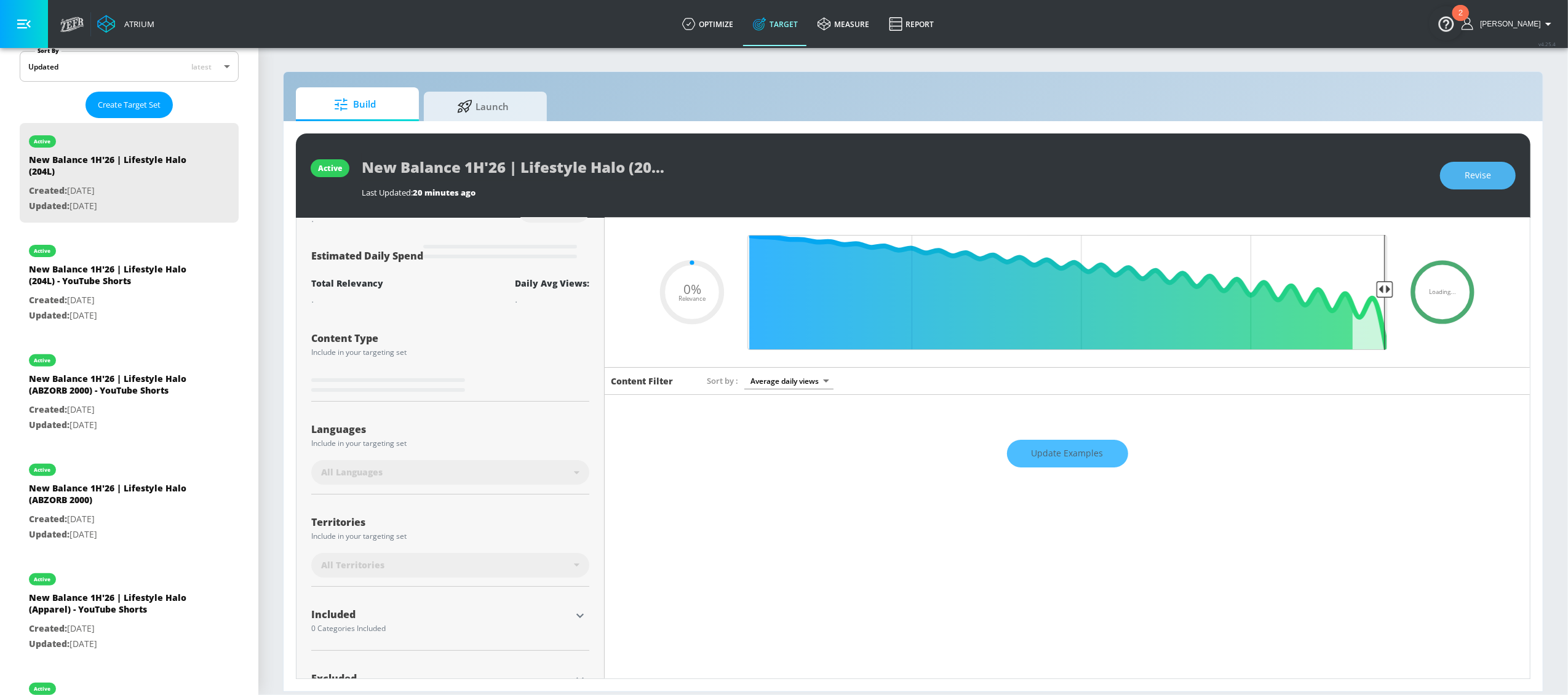
click at [1476, 183] on button "Revise" at bounding box center [1478, 175] width 75 height 28
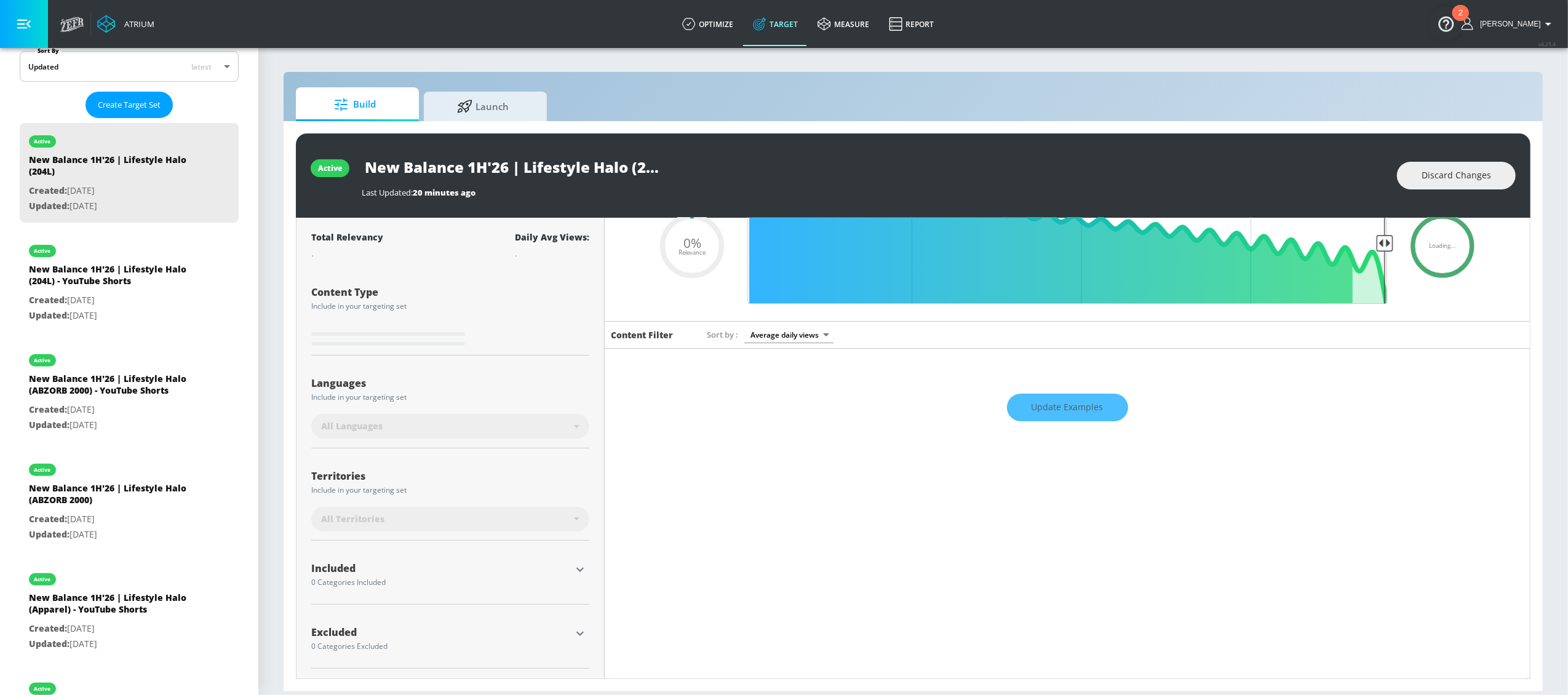
scroll to position [75, 0]
click at [577, 568] on icon "button" at bounding box center [580, 570] width 7 height 4
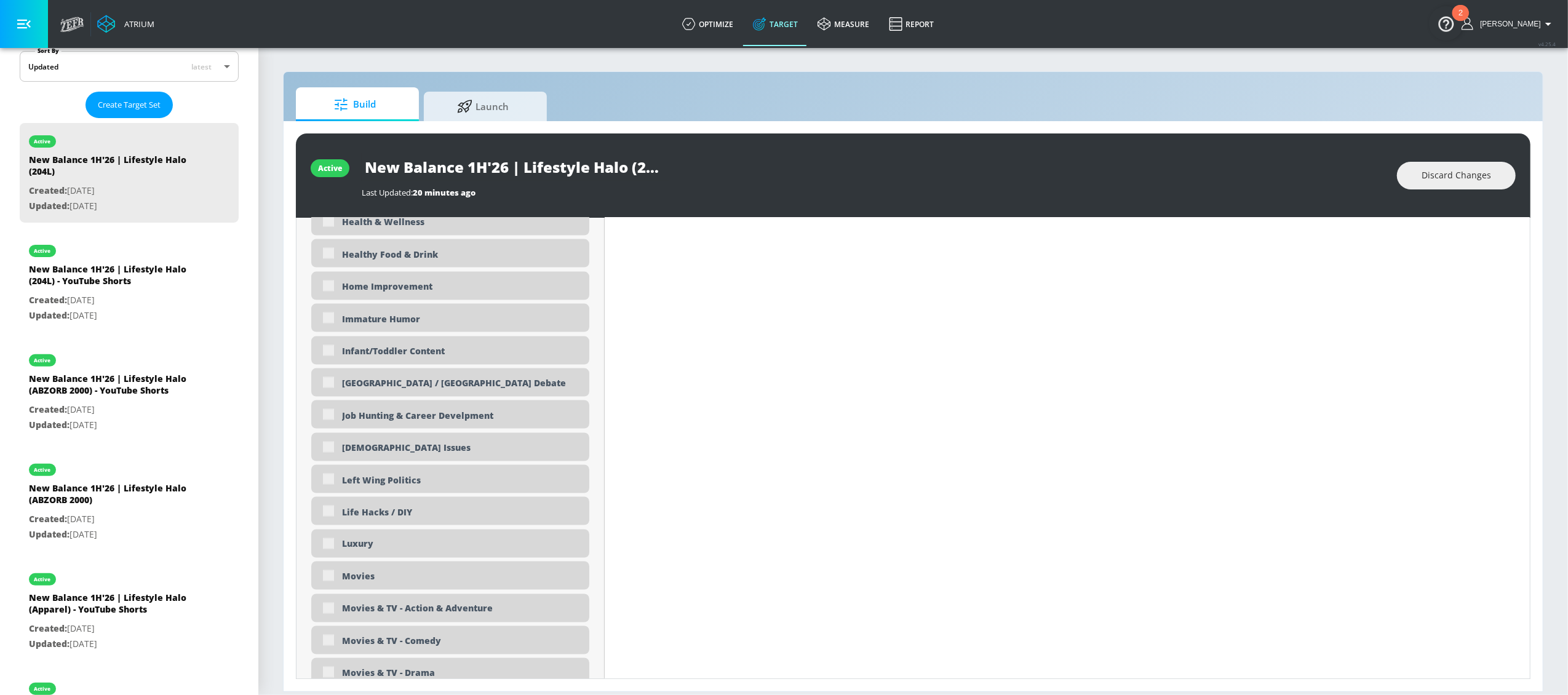
scroll to position [2055, 0]
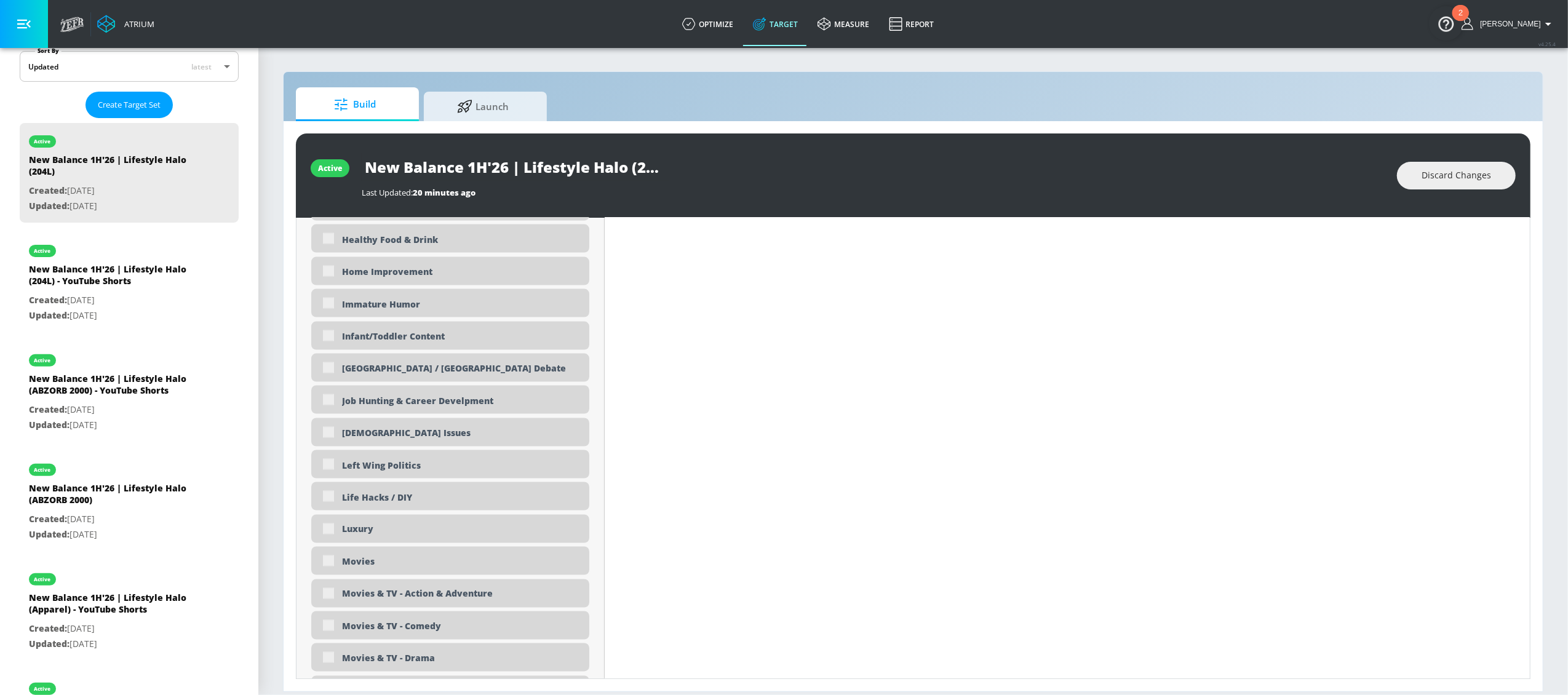
type input "0.5"
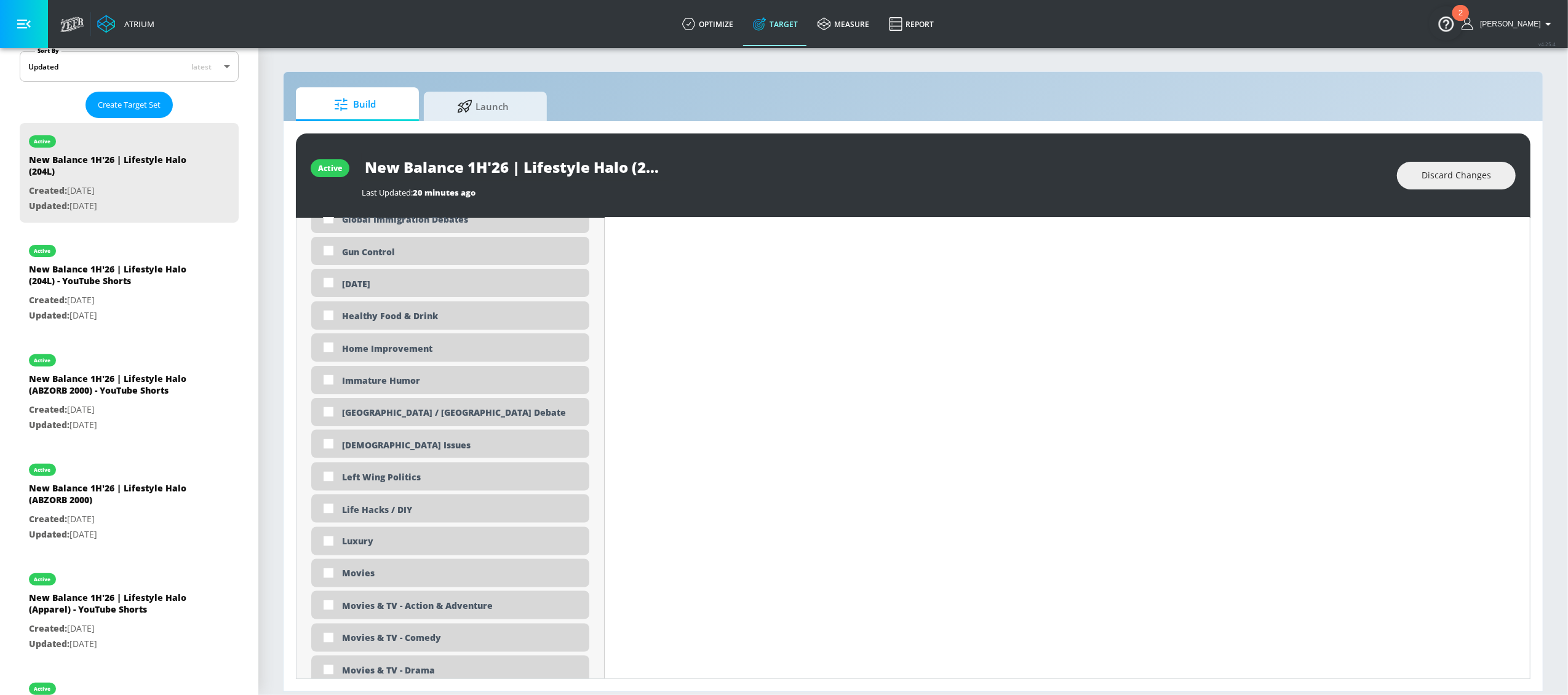
scroll to position [2053, 0]
click at [329, 544] on input "checkbox" at bounding box center [329, 542] width 22 height 22
checkbox input "true"
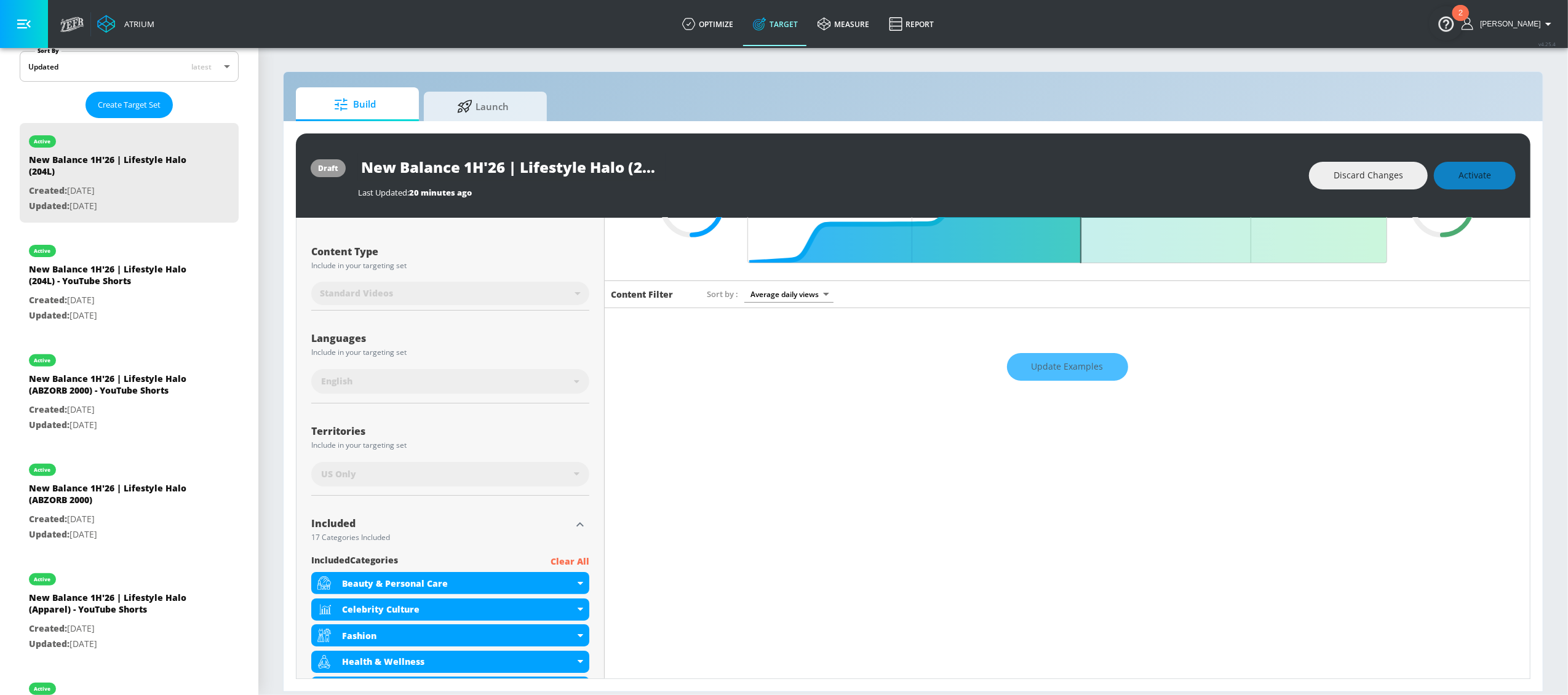
scroll to position [299, 0]
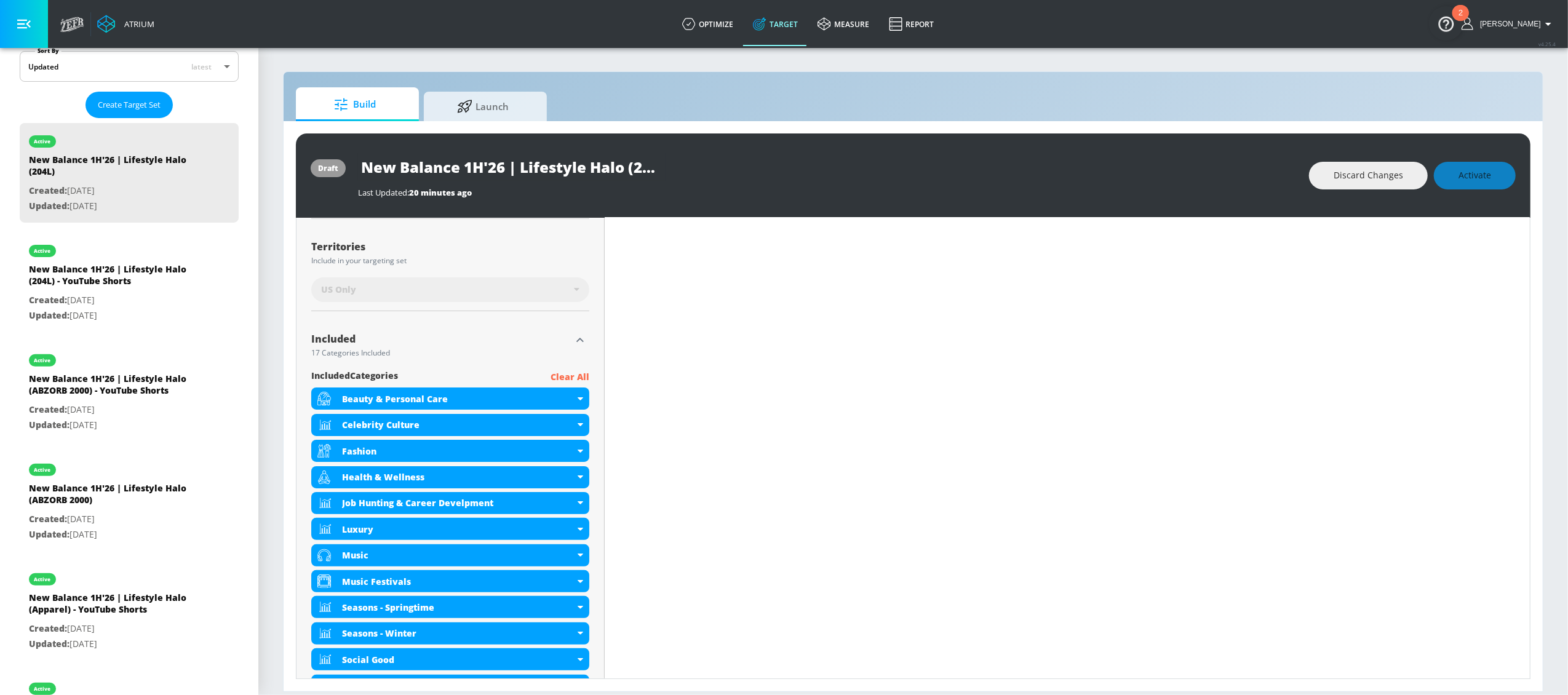
click at [577, 339] on icon "button" at bounding box center [580, 339] width 7 height 4
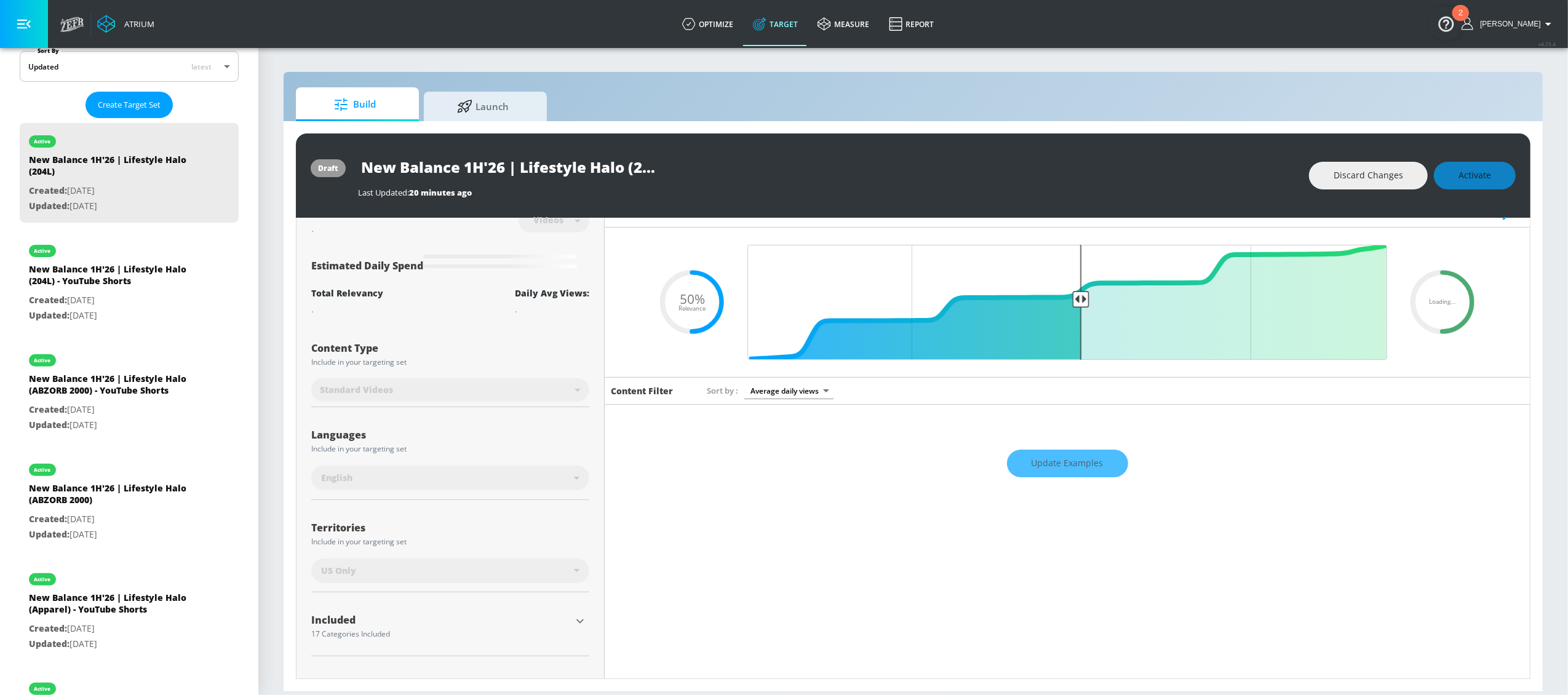
scroll to position [0, 0]
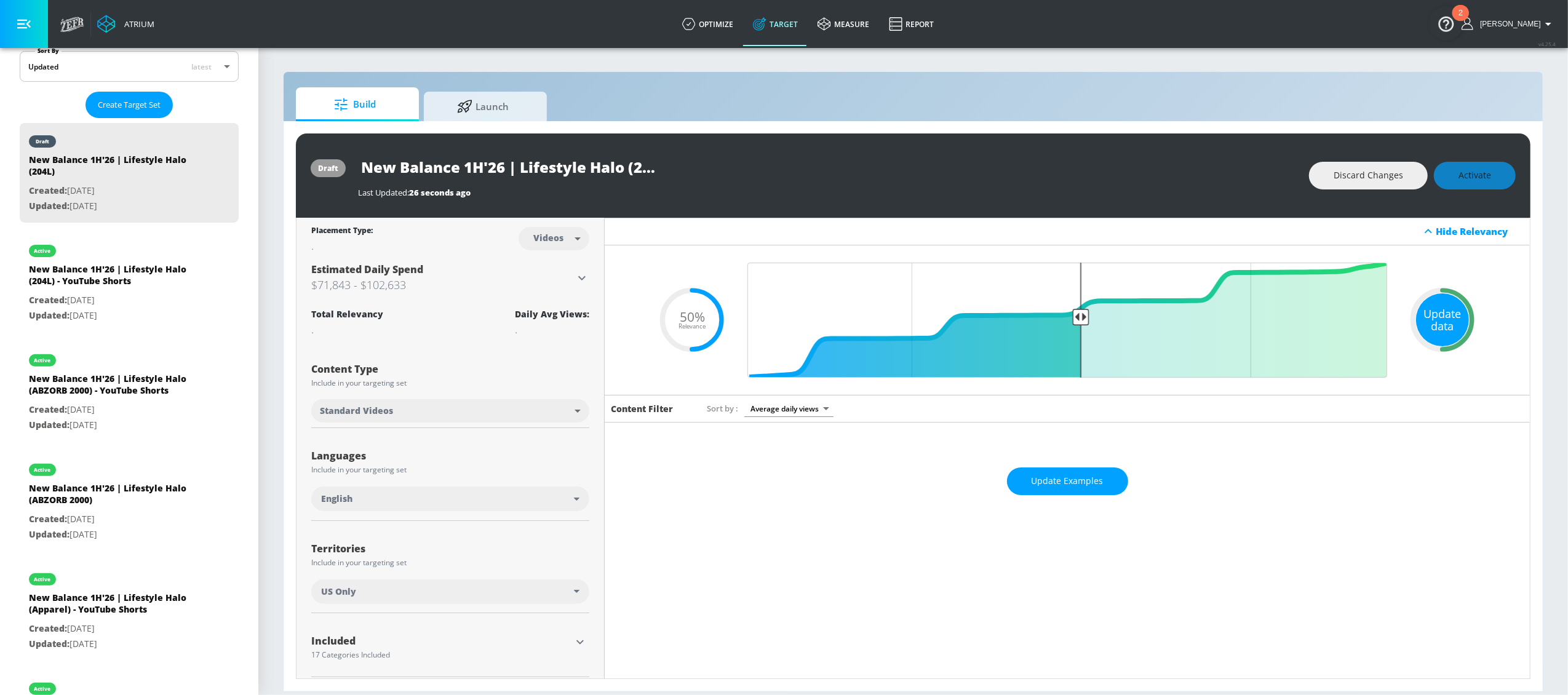
click at [1438, 314] on div "Update data" at bounding box center [1443, 320] width 53 height 53
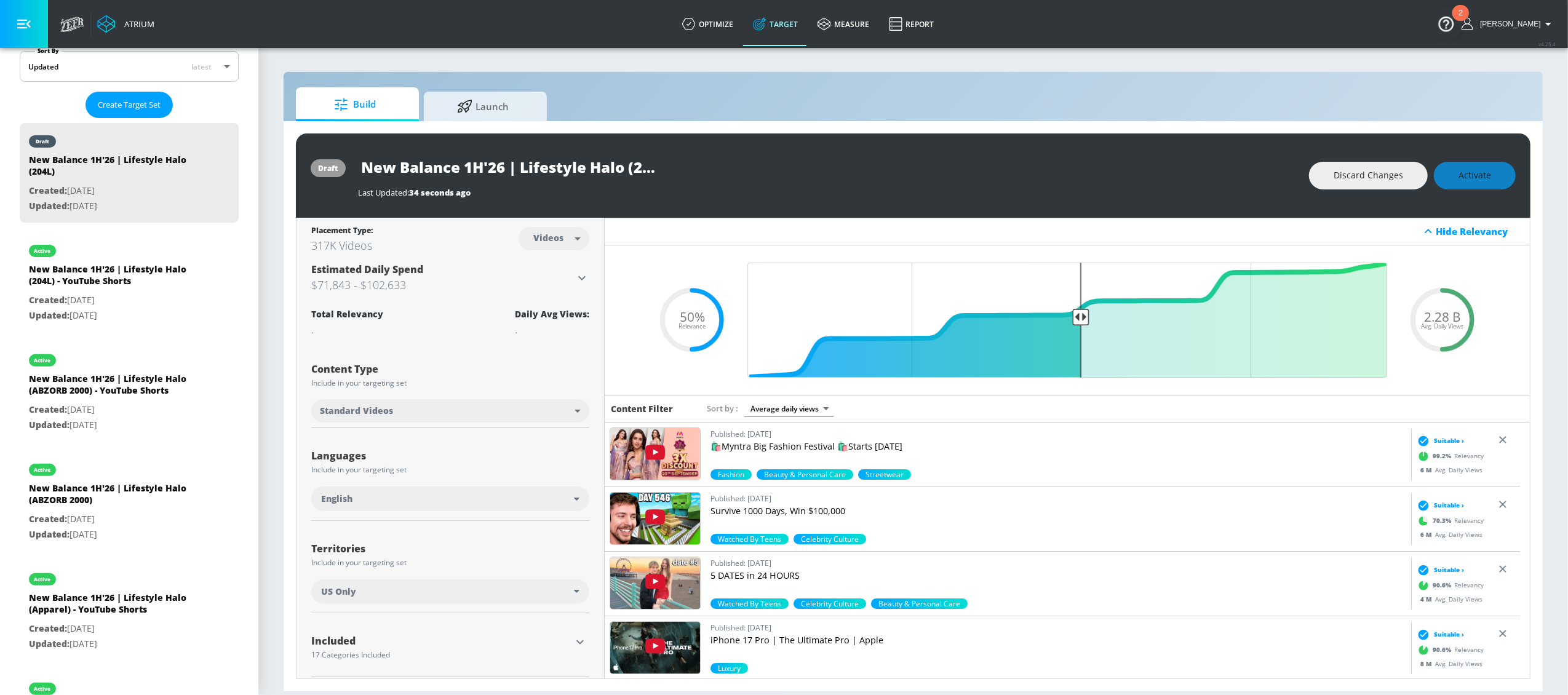
click at [847, 177] on div "New Balance 1H'26 | Lifestyle Halo (204L)" at bounding box center [827, 167] width 939 height 28
click at [1510, 171] on div "Discard Changes Activate" at bounding box center [1412, 175] width 206 height 28
click at [595, 162] on input "New Balance 1H'26 | Lifestyle Halo (204L)" at bounding box center [512, 167] width 308 height 28
click at [779, 177] on div "New Balance 1H'26 | Lifestyle Halo (204L)" at bounding box center [827, 167] width 939 height 28
click at [1468, 178] on div "Discard Changes Activate" at bounding box center [1412, 175] width 206 height 28
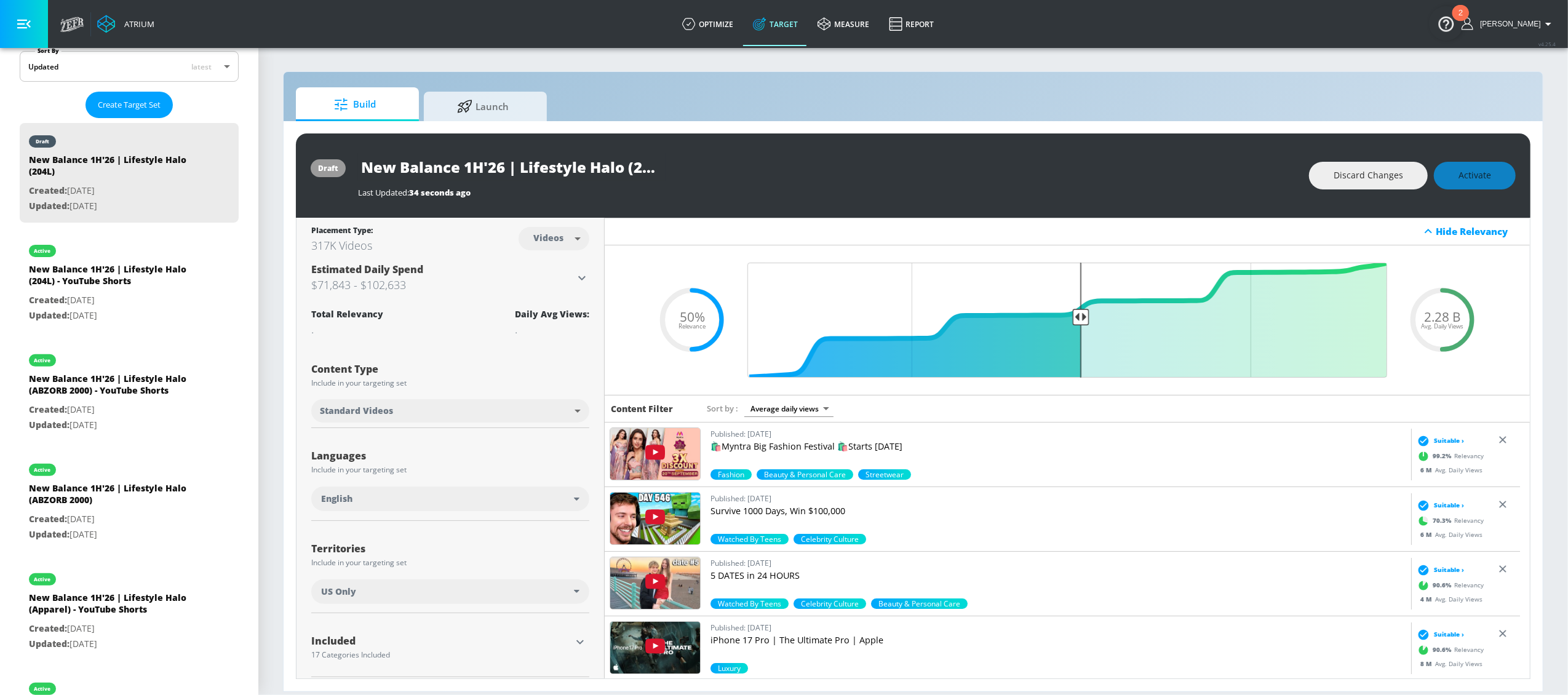
click at [1468, 179] on div "Discard Changes Activate" at bounding box center [1412, 175] width 206 height 28
click at [1468, 179] on span "Activate" at bounding box center [1475, 175] width 33 height 15
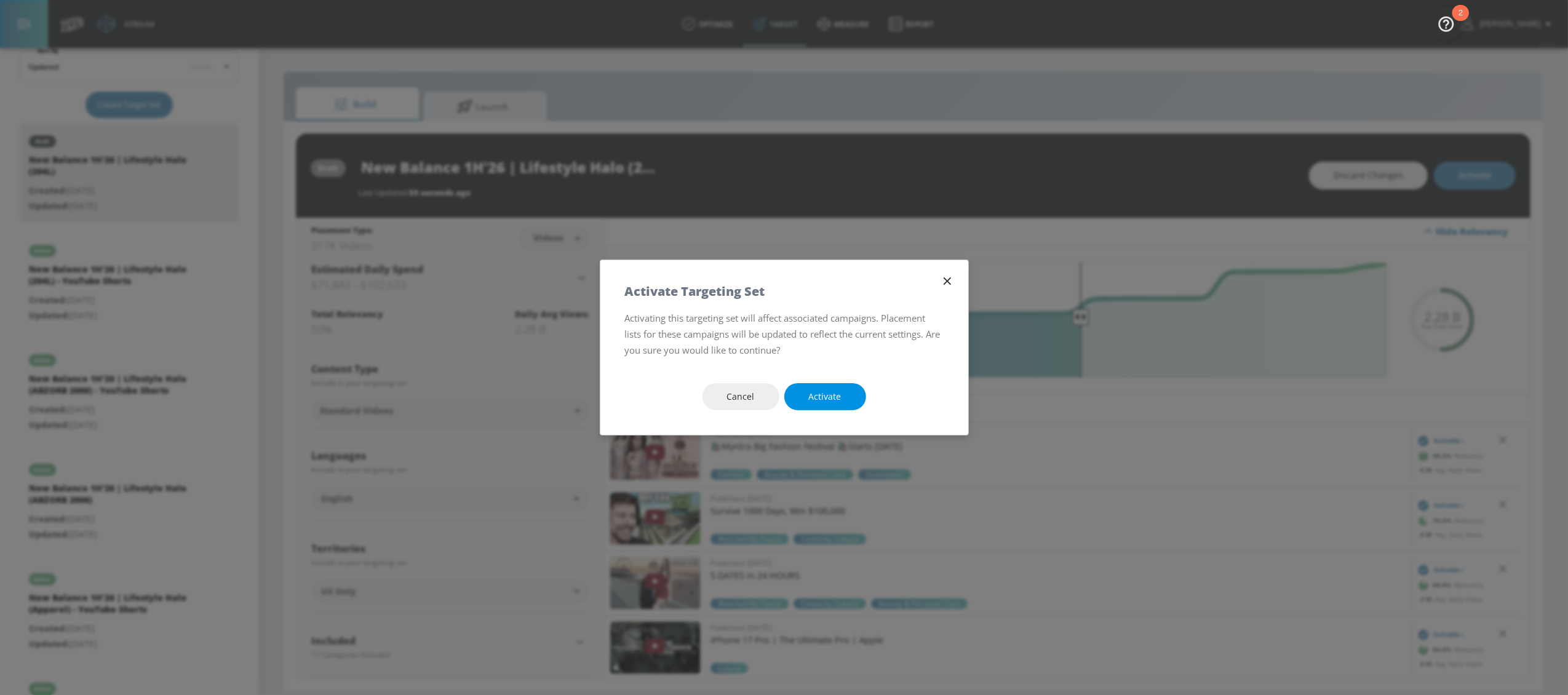
click at [807, 394] on button "Activate" at bounding box center [825, 397] width 82 height 28
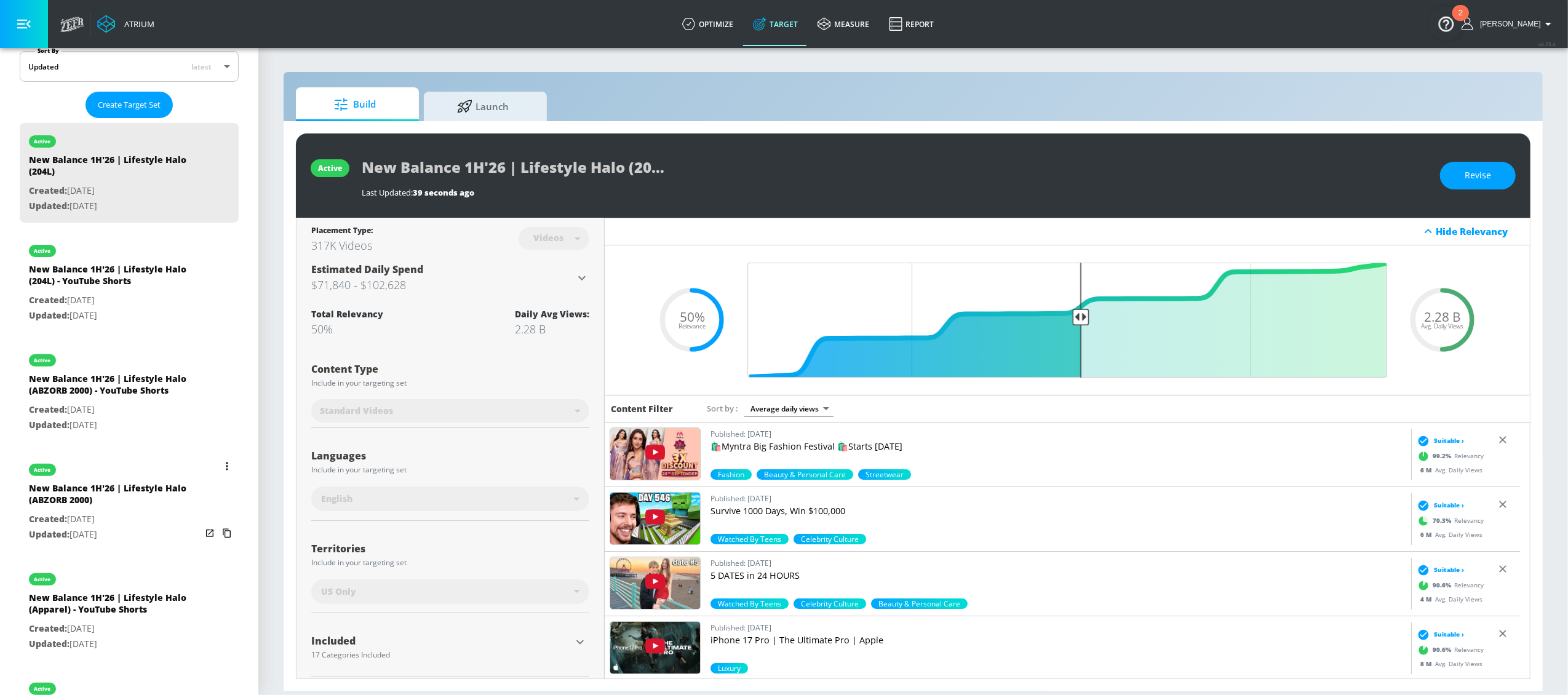
click at [218, 468] on button "list of Target Set" at bounding box center [227, 466] width 17 height 17
click at [184, 485] on li "Duplicate" at bounding box center [161, 491] width 122 height 22
click at [80, 283] on div "New Balance 1H'26 | Lifestyle Halo (ABZORB 2000) Duplicate" at bounding box center [115, 278] width 172 height 30
type input "New Balance 1H'26 | Lifestyle Halo (ABZORB 2000) Duplicate"
type input "0.05"
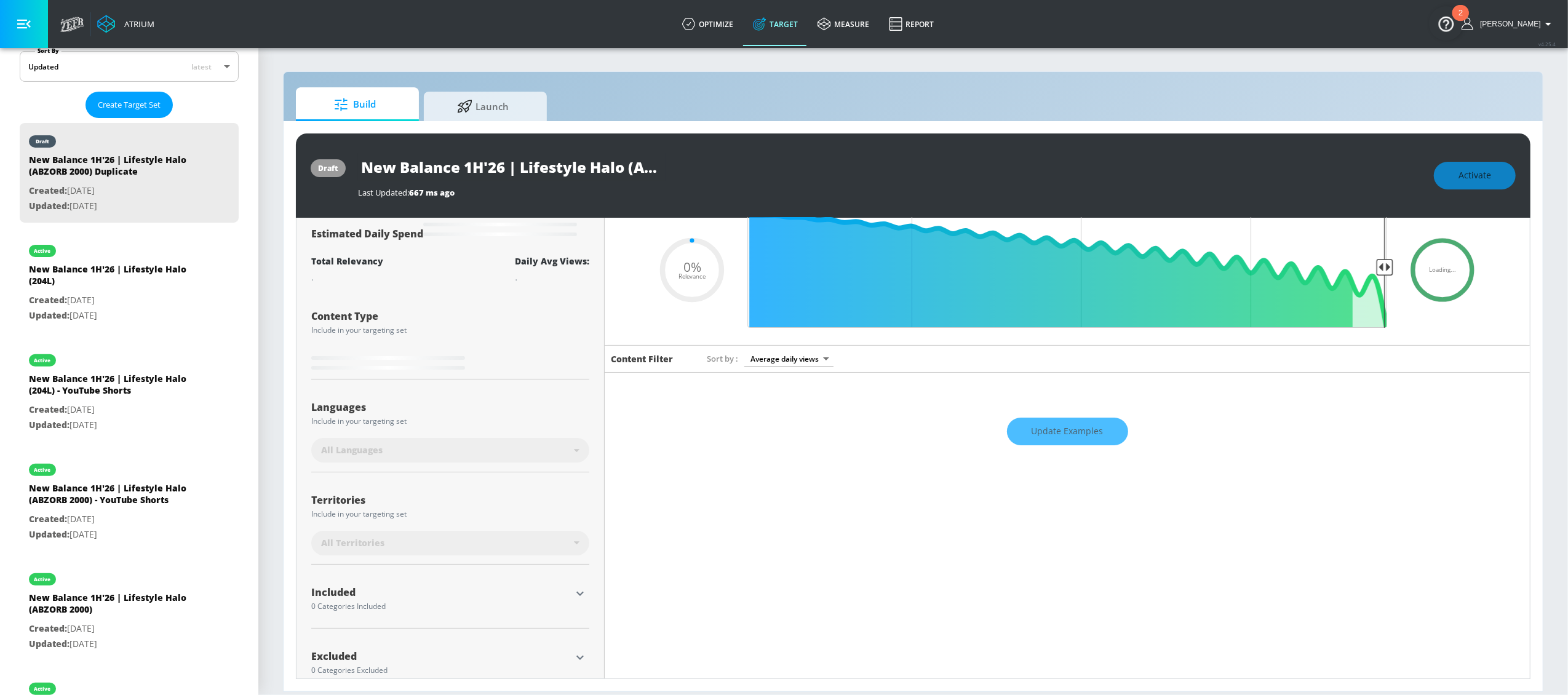
scroll to position [75, 0]
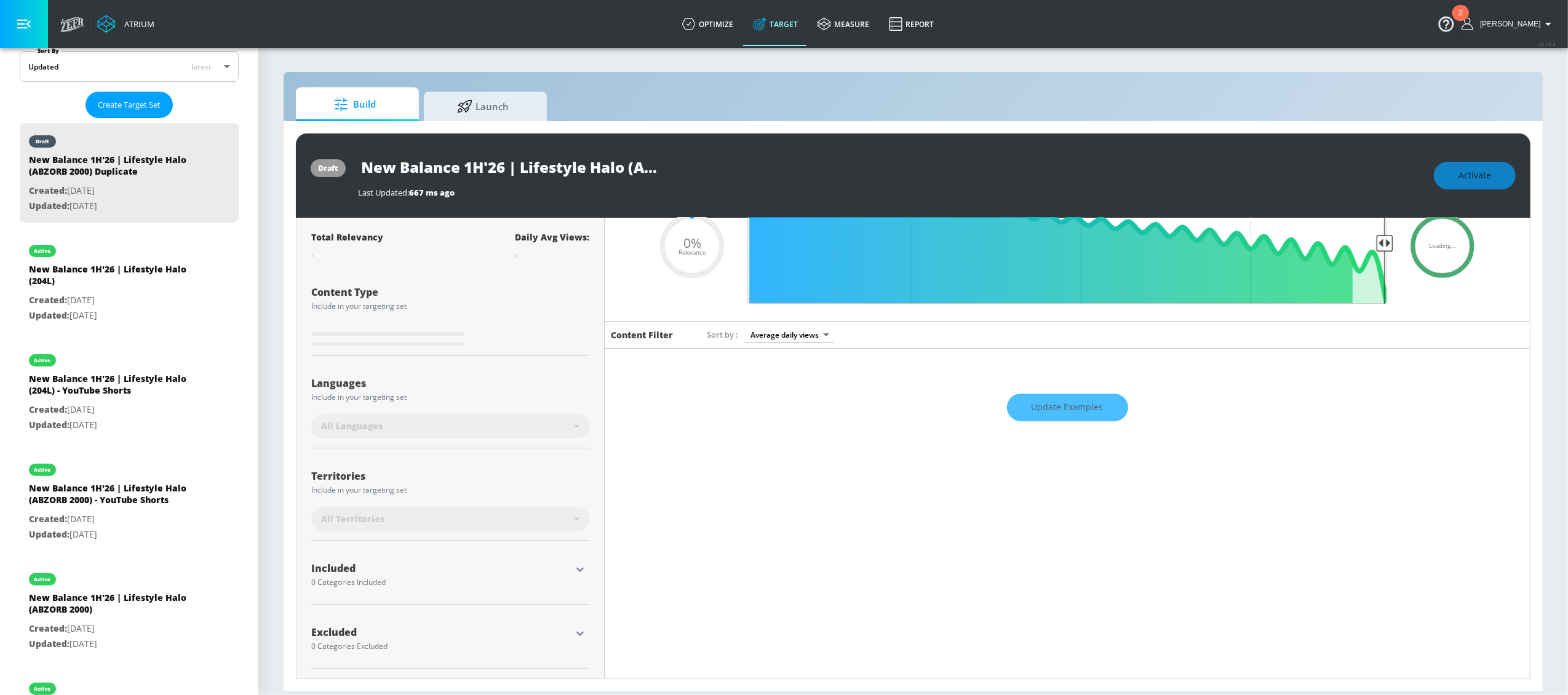
click at [576, 562] on icon "button" at bounding box center [580, 570] width 15 height 15
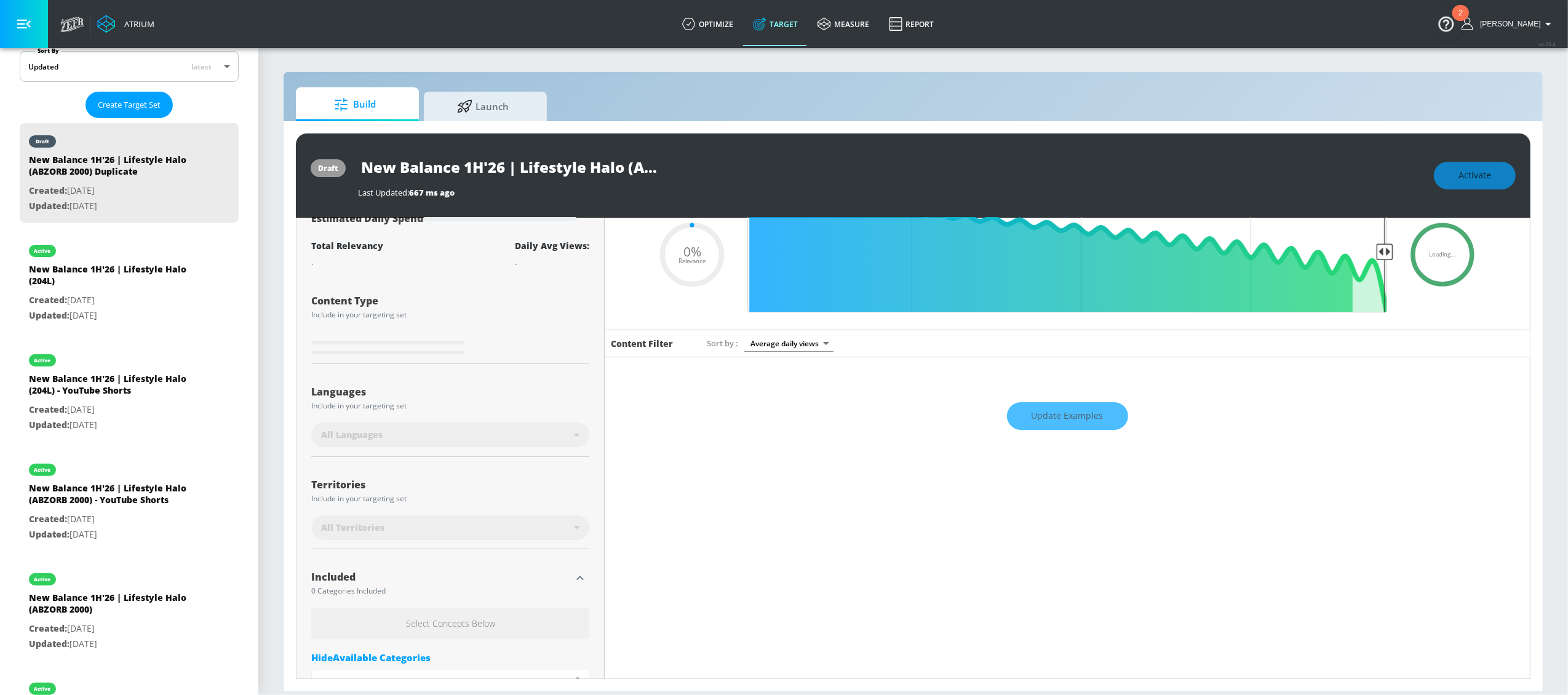
scroll to position [0, 0]
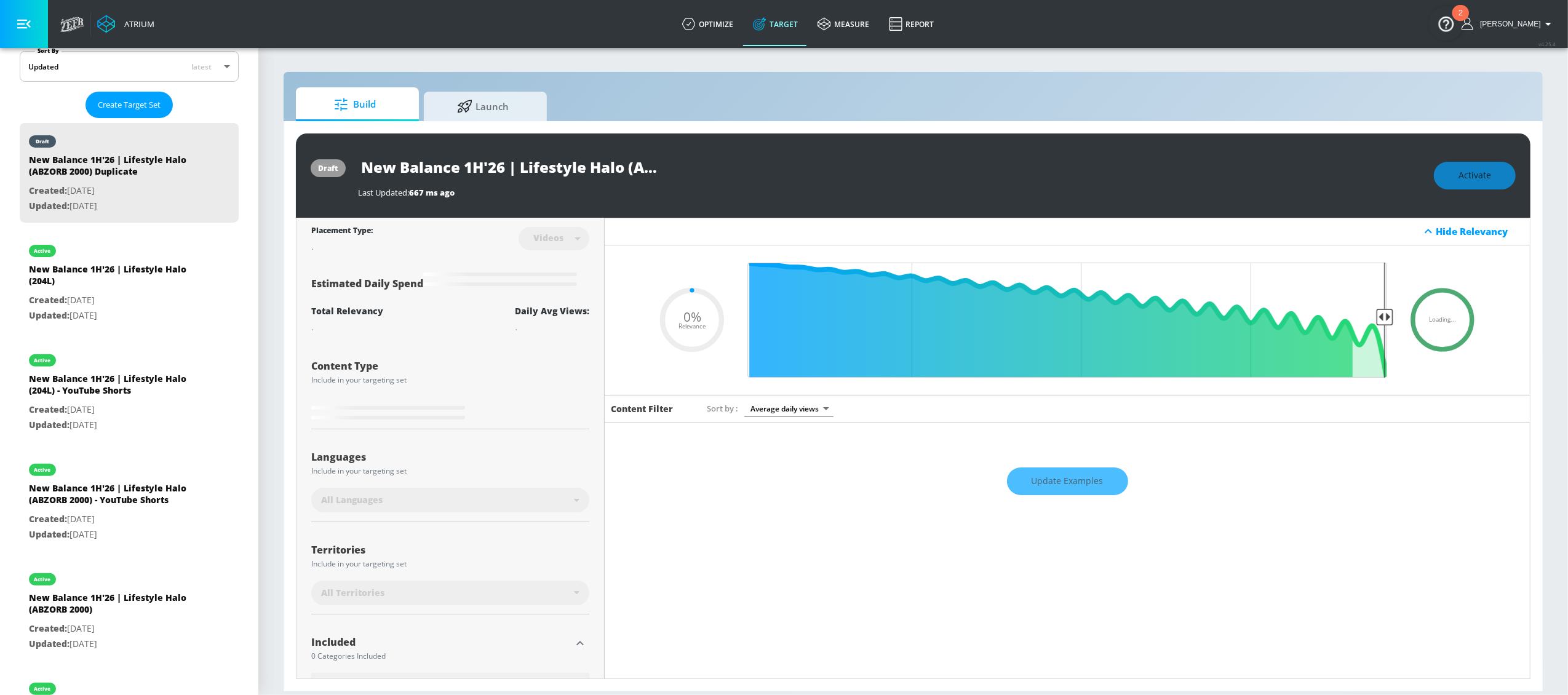
click at [640, 182] on div "Last Updated: 667 ms ago" at bounding box center [889, 190] width 1064 height 17
click at [628, 166] on input "New Balance 1H'26 | Lifestyle Halo (ABZORB 2000) Duplicate" at bounding box center [512, 167] width 308 height 28
drag, startPoint x: 622, startPoint y: 169, endPoint x: 609, endPoint y: 169, distance: 13.0
click at [689, 169] on div "New Balance 1H'26 | Lifestyle Halo (ABZORB 2000) Duplicate" at bounding box center [889, 167] width 1064 height 28
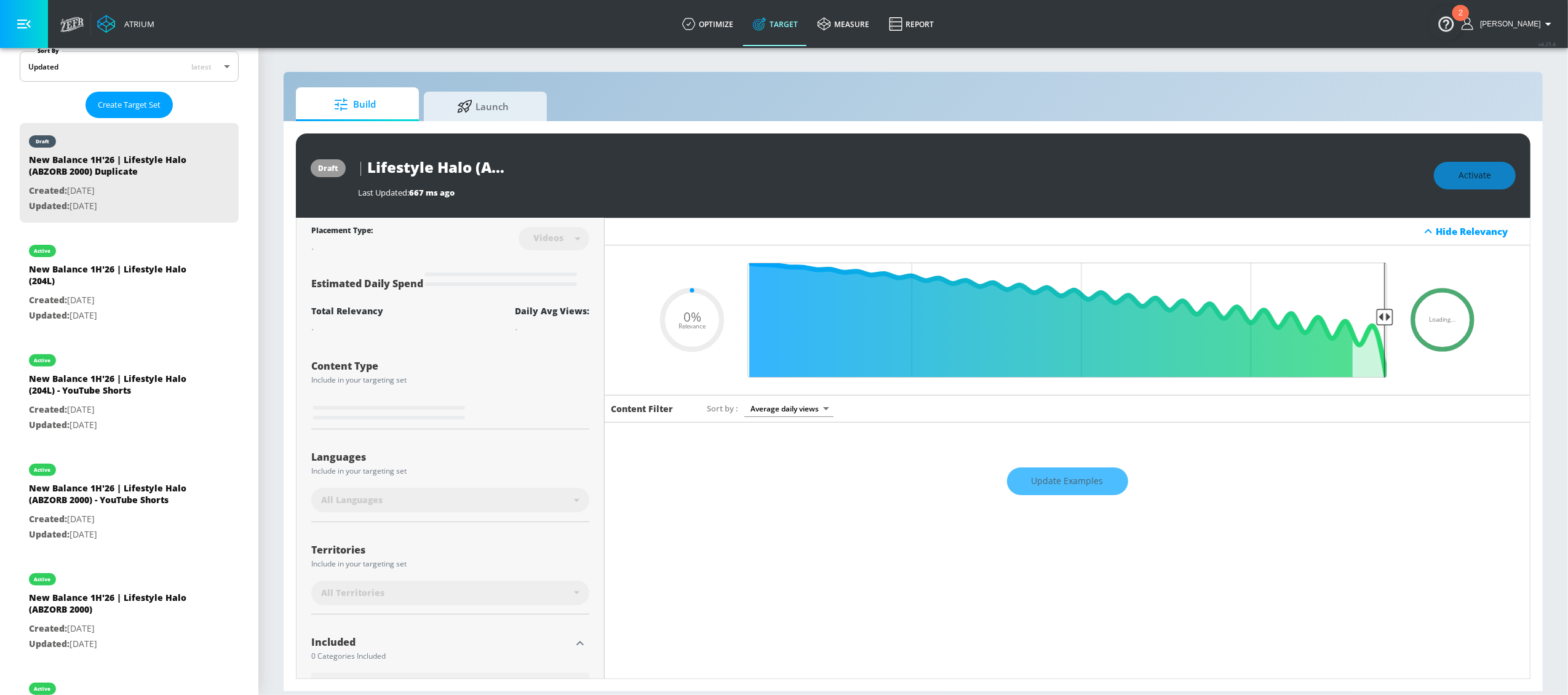
click at [575, 169] on input "New Balance 1H'26 | Lifestyle Halo (ABZORB 2000) Duplicate" at bounding box center [512, 167] width 308 height 28
type input "New Balance 1H'26 | Lifestyle Halo (ABZORB 200) Duplicate"
type input "0.05"
type input "New Balance 1H'26 | Lifestyle Halo (ABZORB 2010) Duplicate"
type input "0.05"
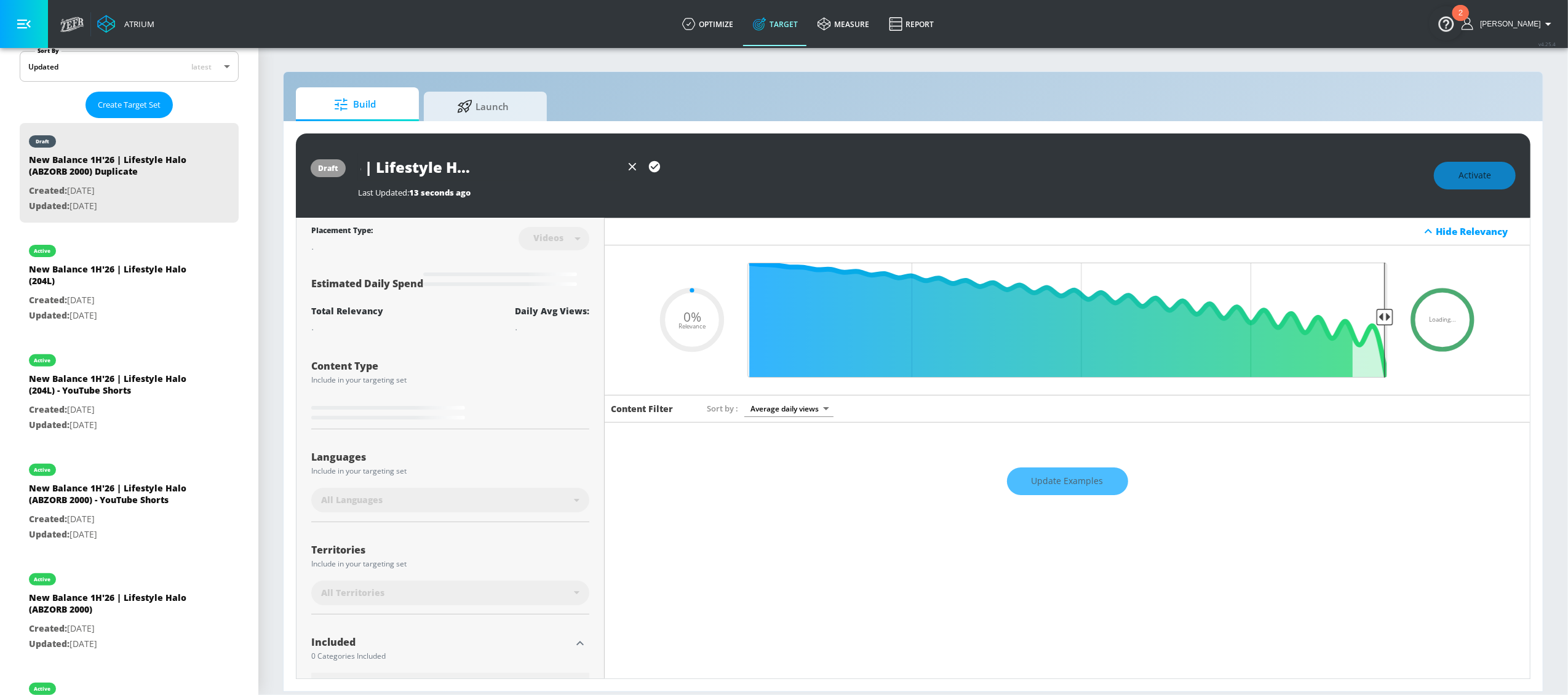
scroll to position [0, 197]
drag, startPoint x: 596, startPoint y: 169, endPoint x: 687, endPoint y: 177, distance: 91.4
click at [687, 177] on div "New Balance 1H'26 | Lifestyle Halo (ABZORB 2010) Duplicate" at bounding box center [889, 167] width 1064 height 28
type input "New Balance 1H'26 | Lifestyle Halo (ABZORB 2010)"
type input "0.05"
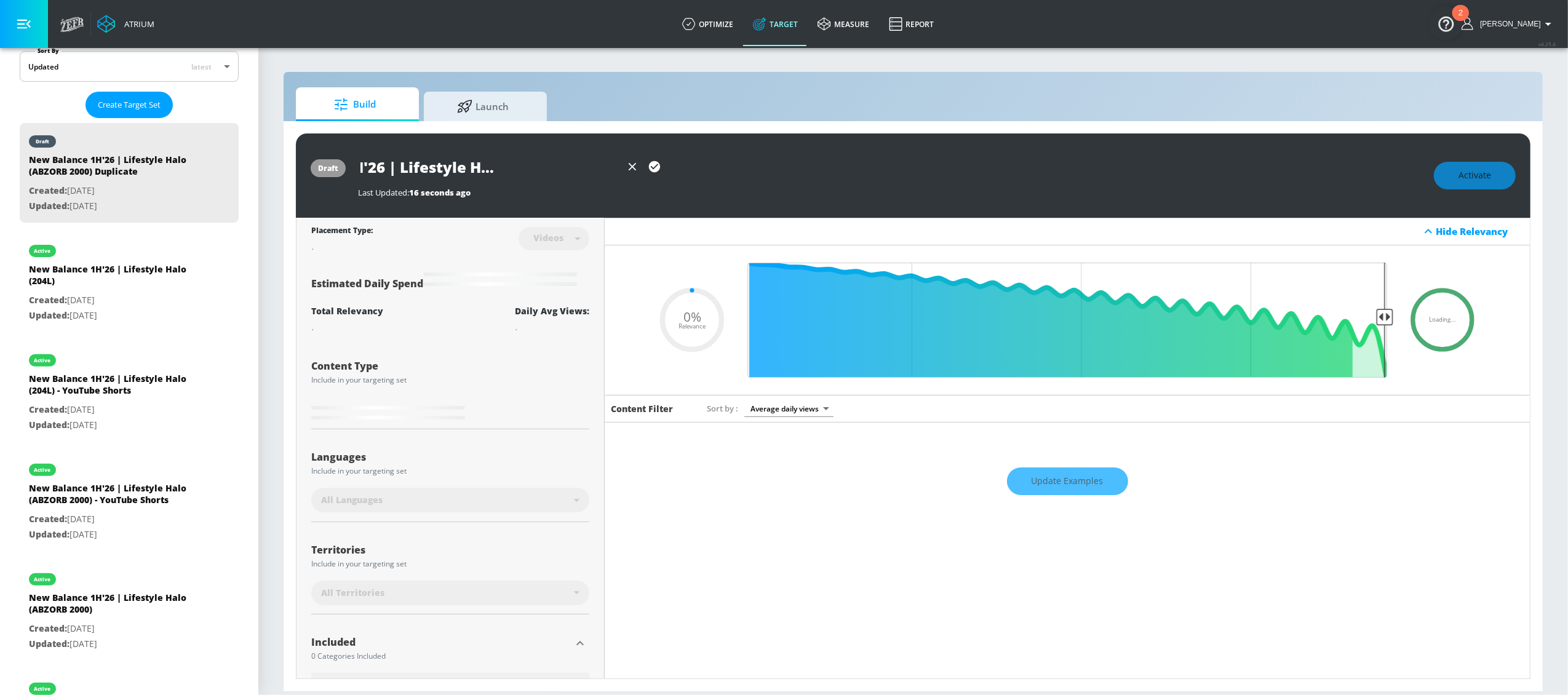
scroll to position [0, 121]
type input "New Balance 1H'26 | Lifestyle Halo (ABZORB 2010)"
click at [647, 157] on button "button" at bounding box center [655, 167] width 22 height 22
type input "0.05"
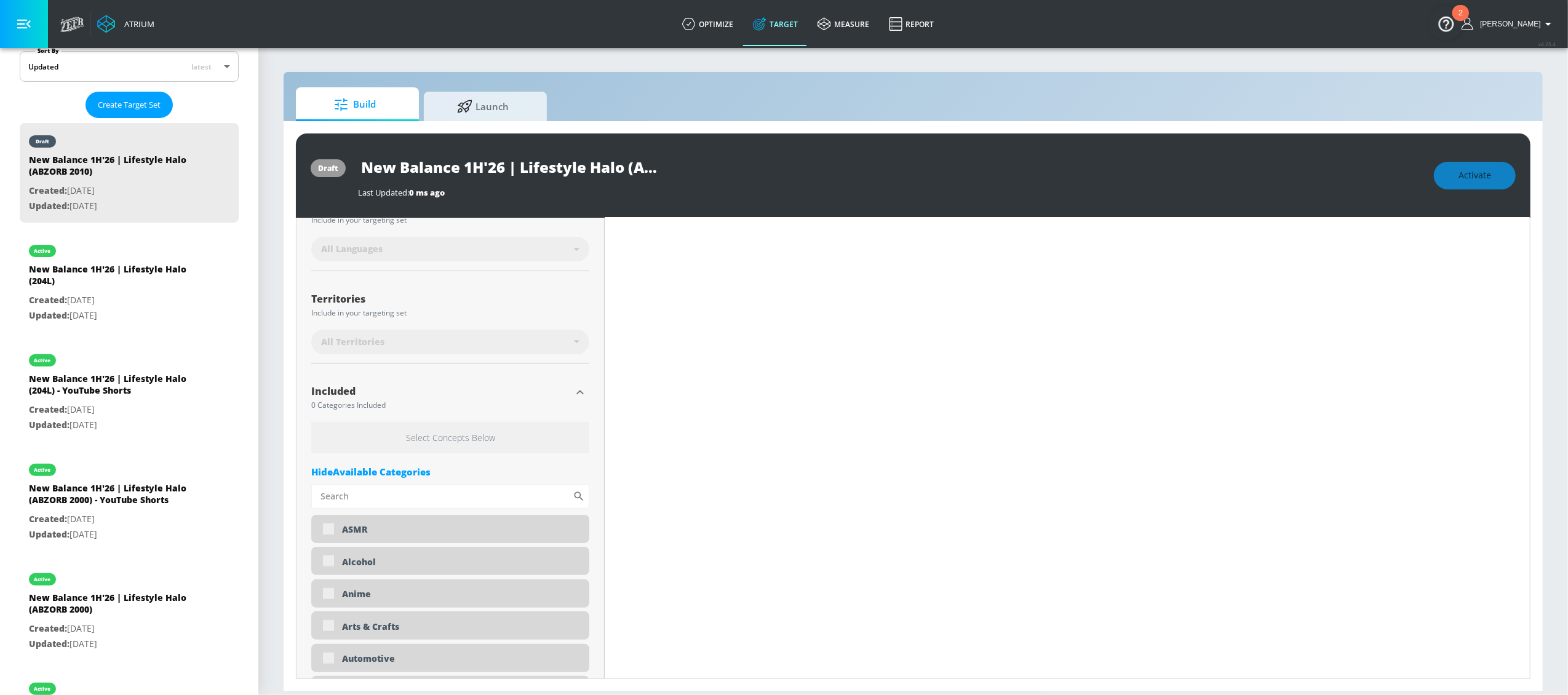
scroll to position [256, 0]
click at [579, 390] on icon "button" at bounding box center [580, 387] width 15 height 15
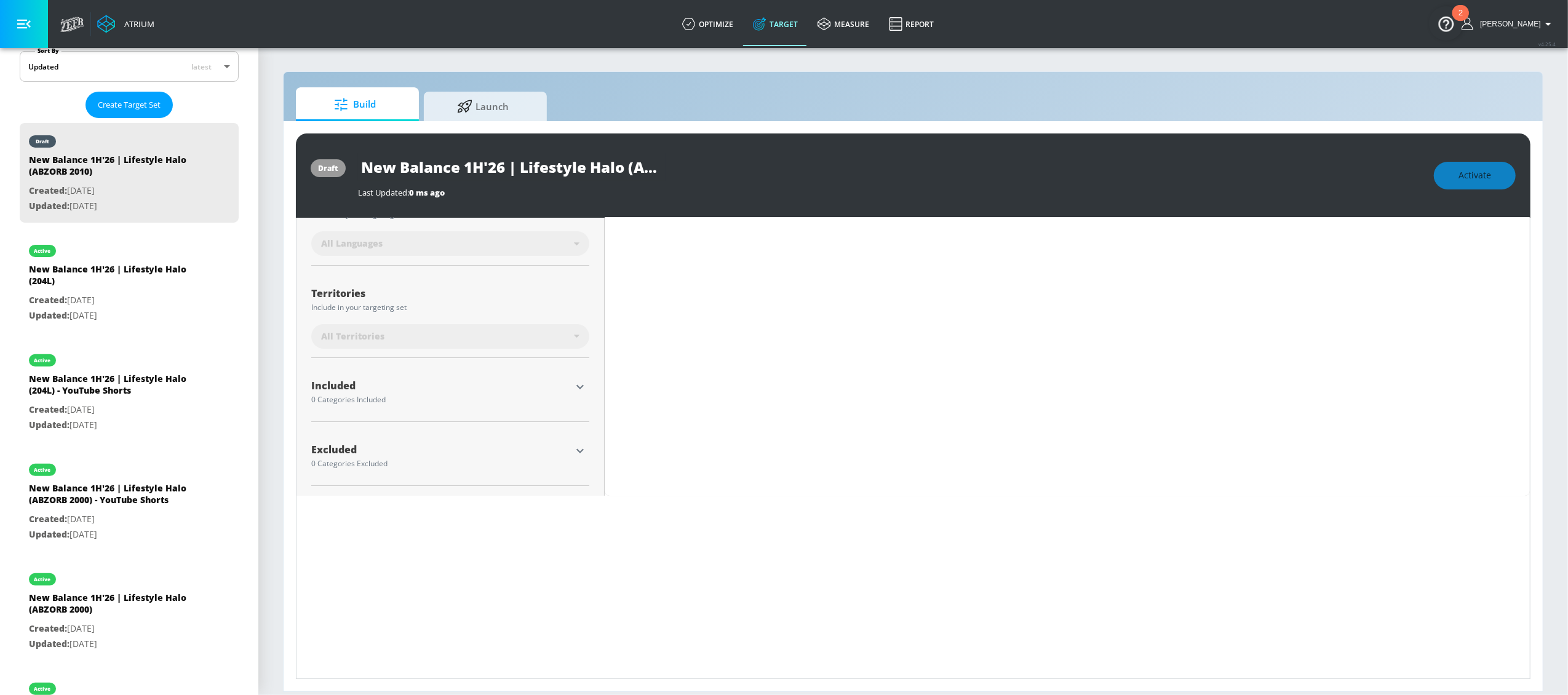
scroll to position [0, 0]
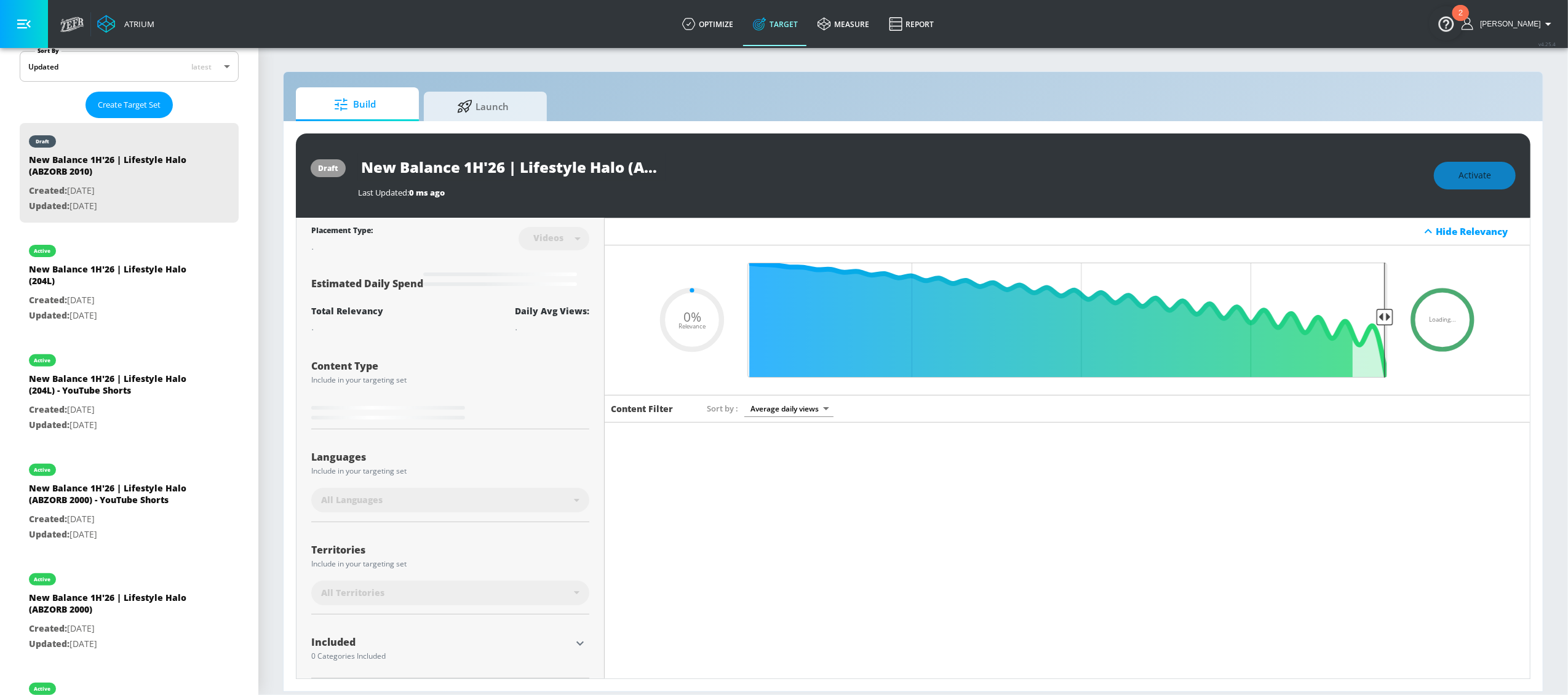
type input "New Balance 1H'26 | Lifestyle Halo (ABZORB 2000) Duplicate"
type input "0.5"
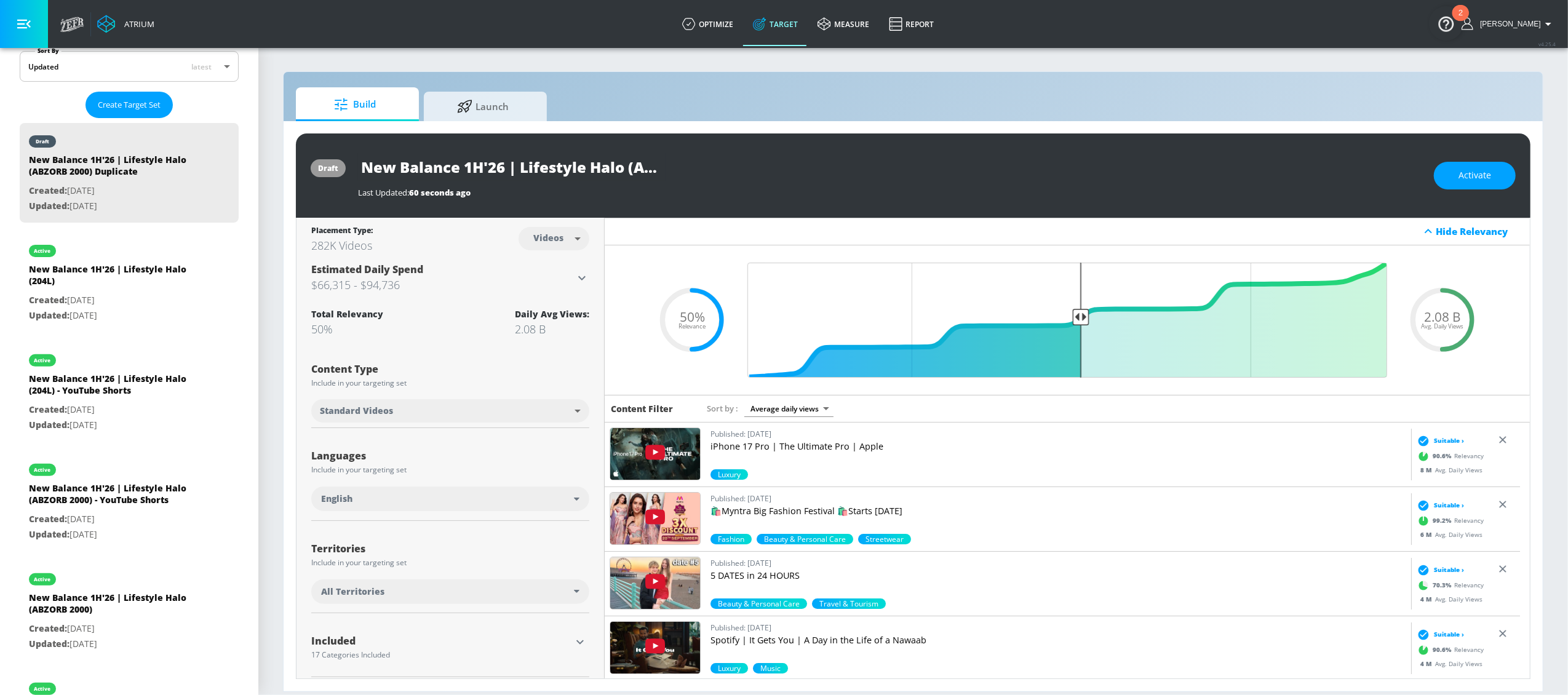
click at [582, 655] on div "Included 17 Categories Included" at bounding box center [451, 647] width 278 height 29
click at [573, 639] on icon "button" at bounding box center [580, 642] width 15 height 15
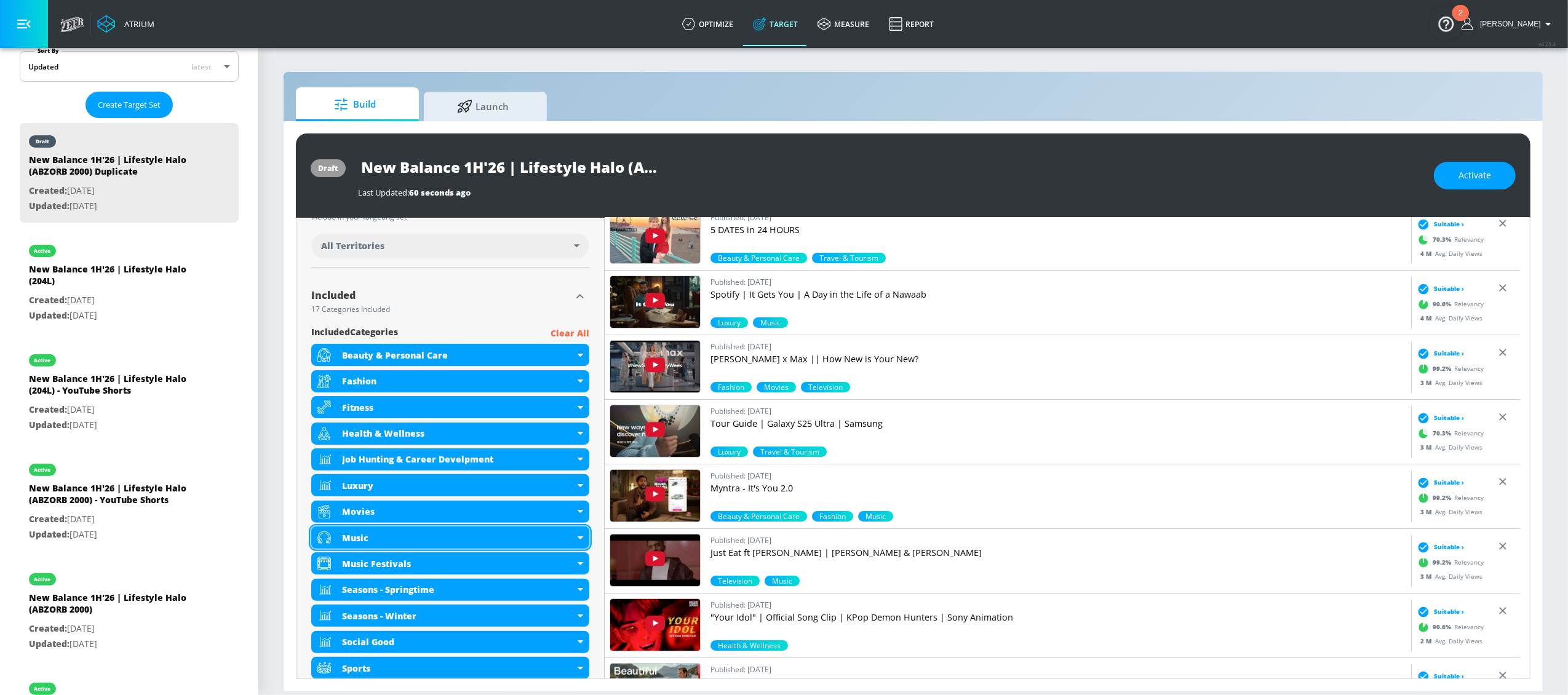
scroll to position [349, 0]
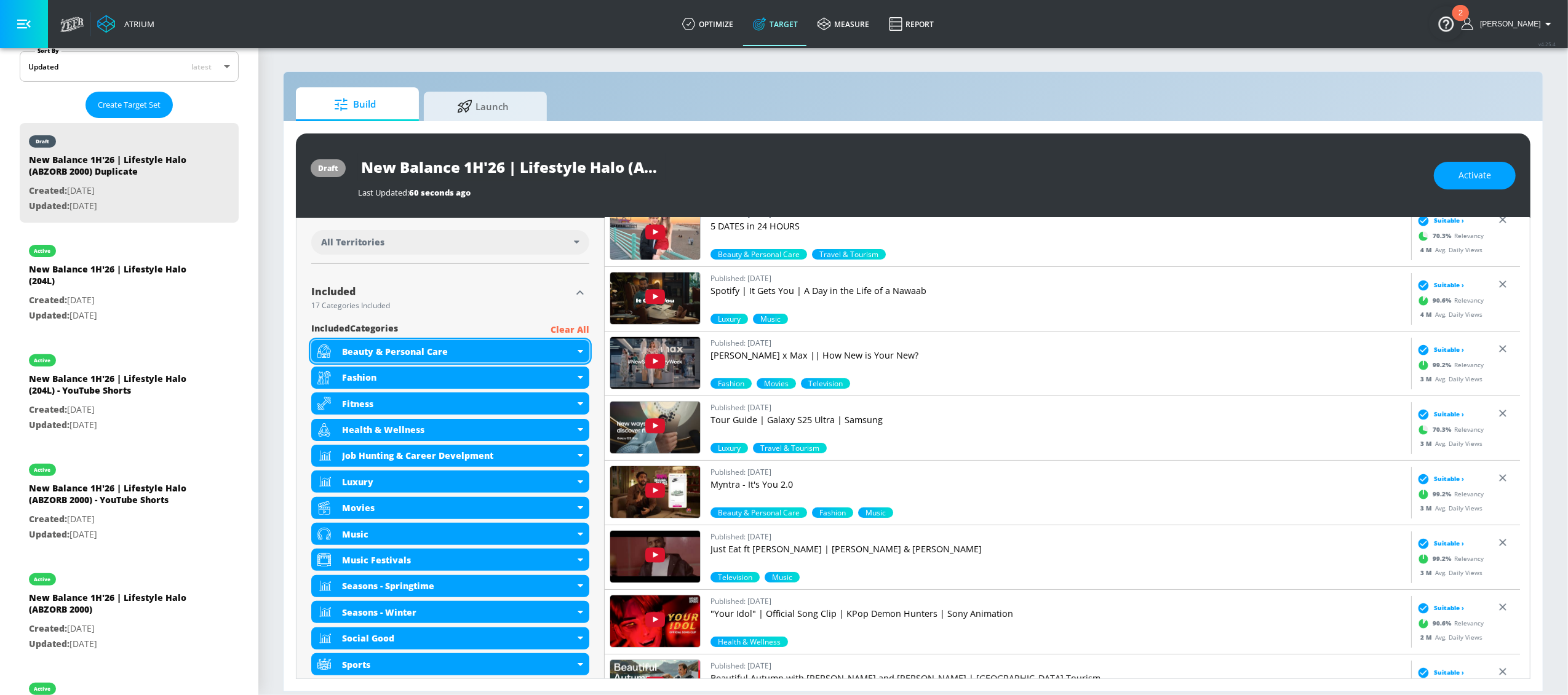
click at [576, 348] on div "Beauty & Personal Care" at bounding box center [451, 351] width 278 height 22
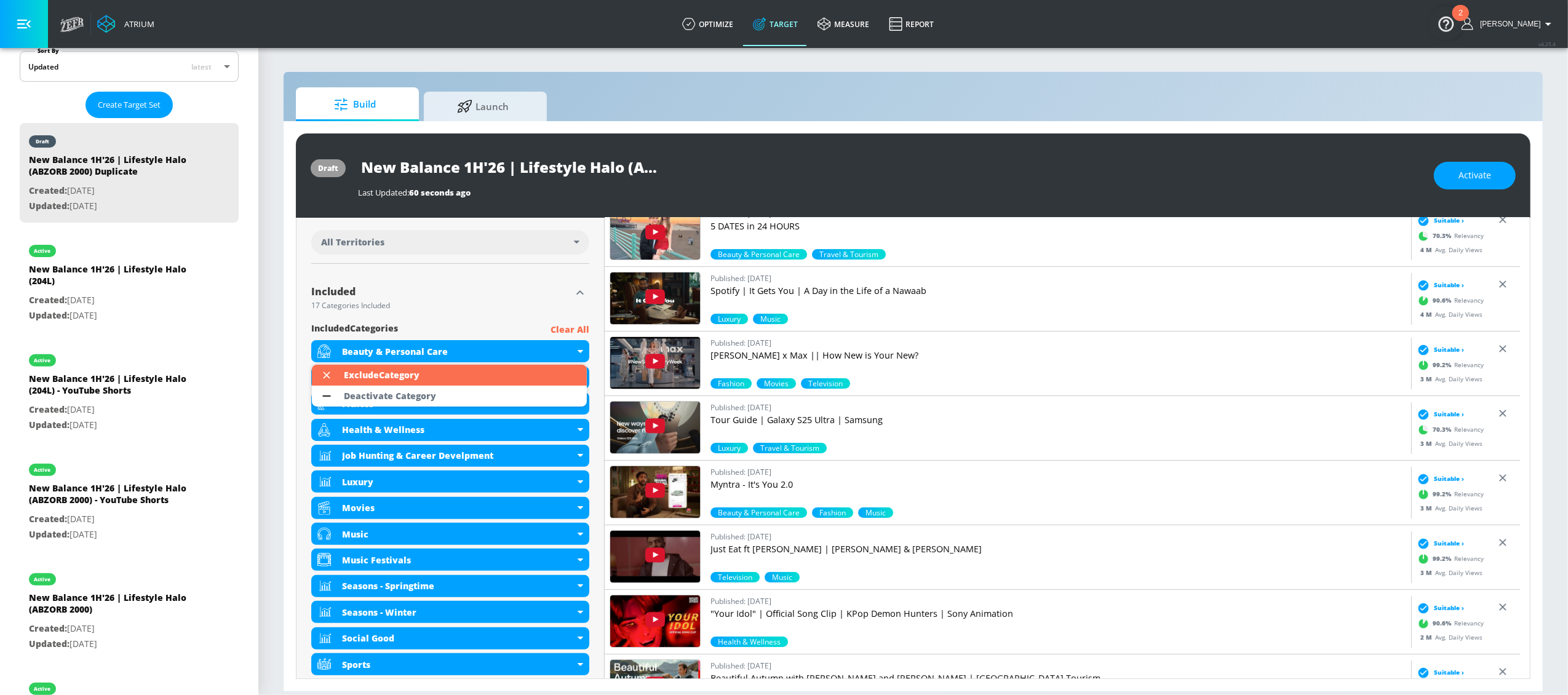
click at [518, 294] on div at bounding box center [784, 347] width 1568 height 695
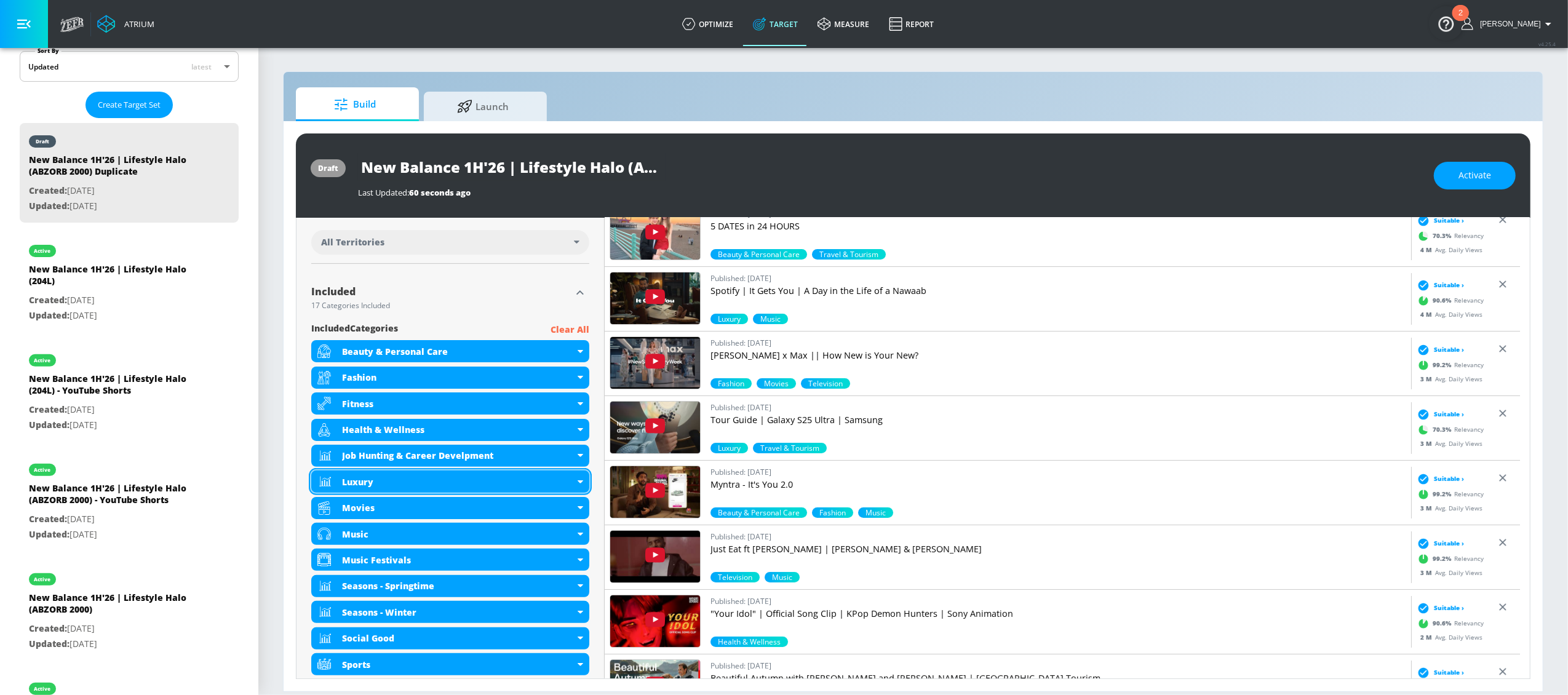
click at [578, 481] on icon at bounding box center [580, 481] width 6 height 3
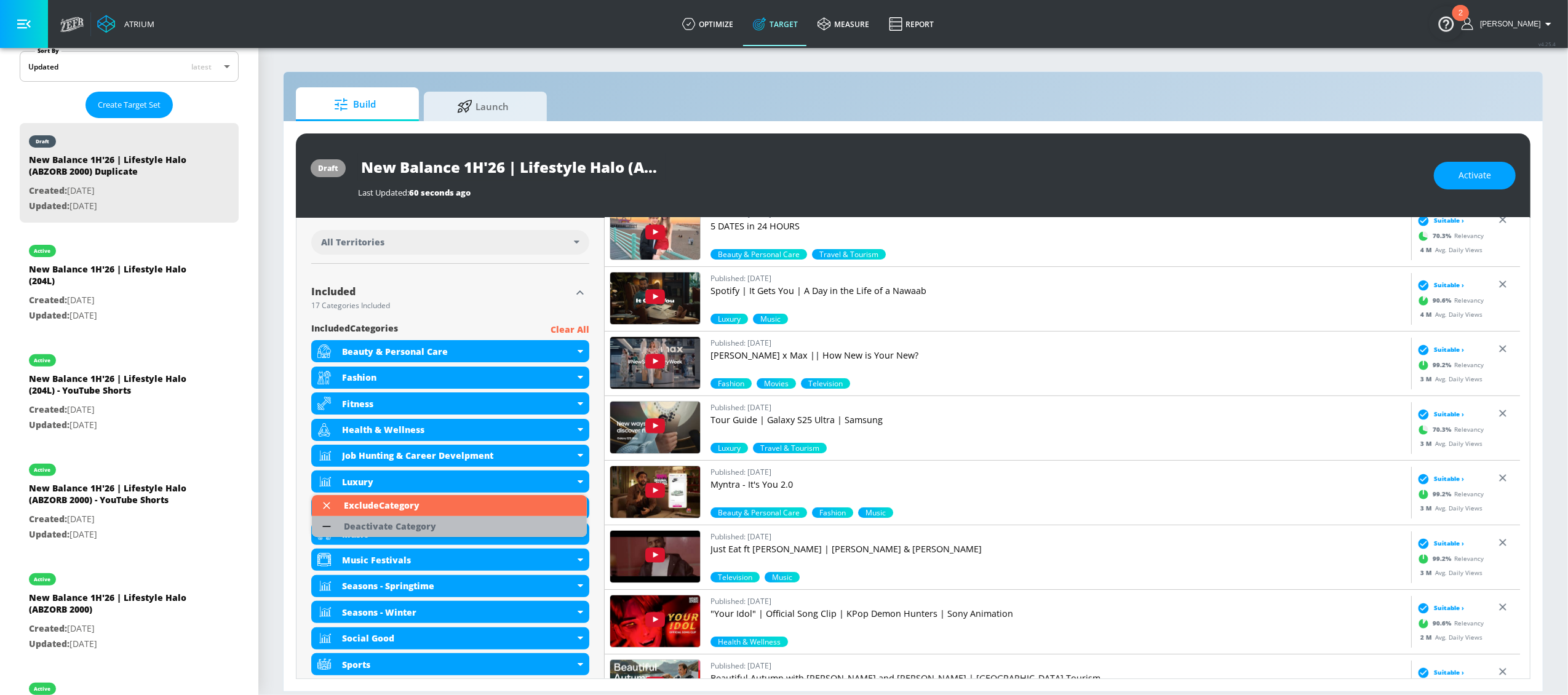
click at [425, 528] on div "Deactivate Category" at bounding box center [389, 526] width 92 height 9
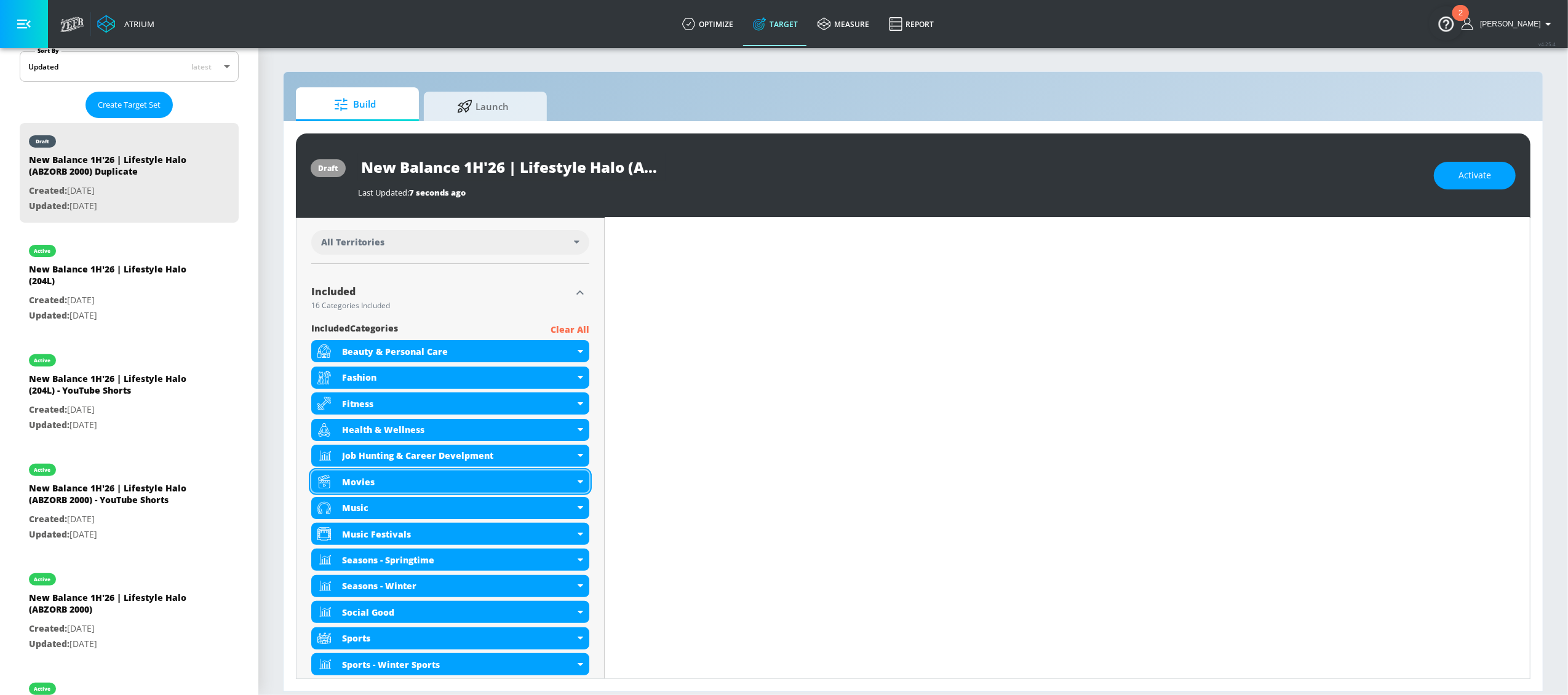
click at [578, 483] on icon at bounding box center [580, 481] width 6 height 3
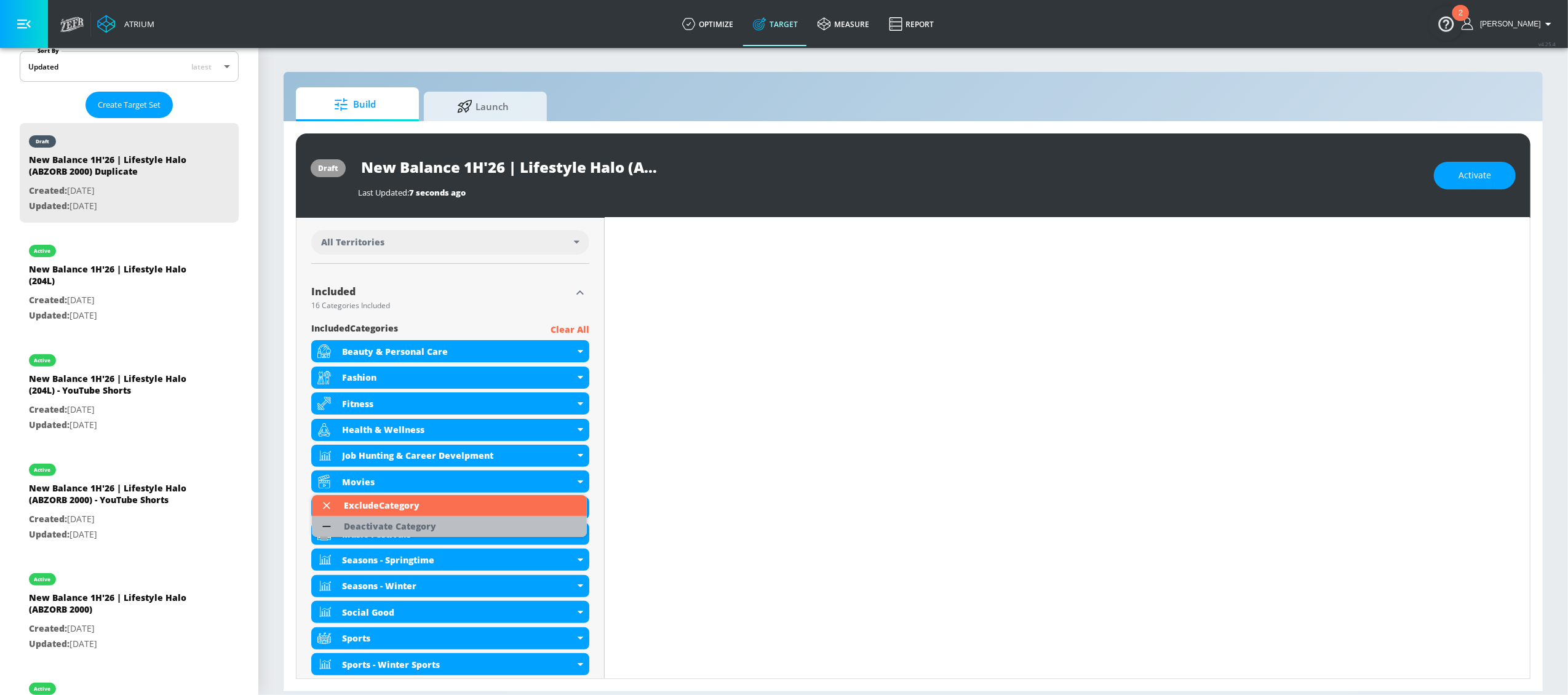
click at [411, 522] on div "Deactivate Category" at bounding box center [389, 526] width 92 height 9
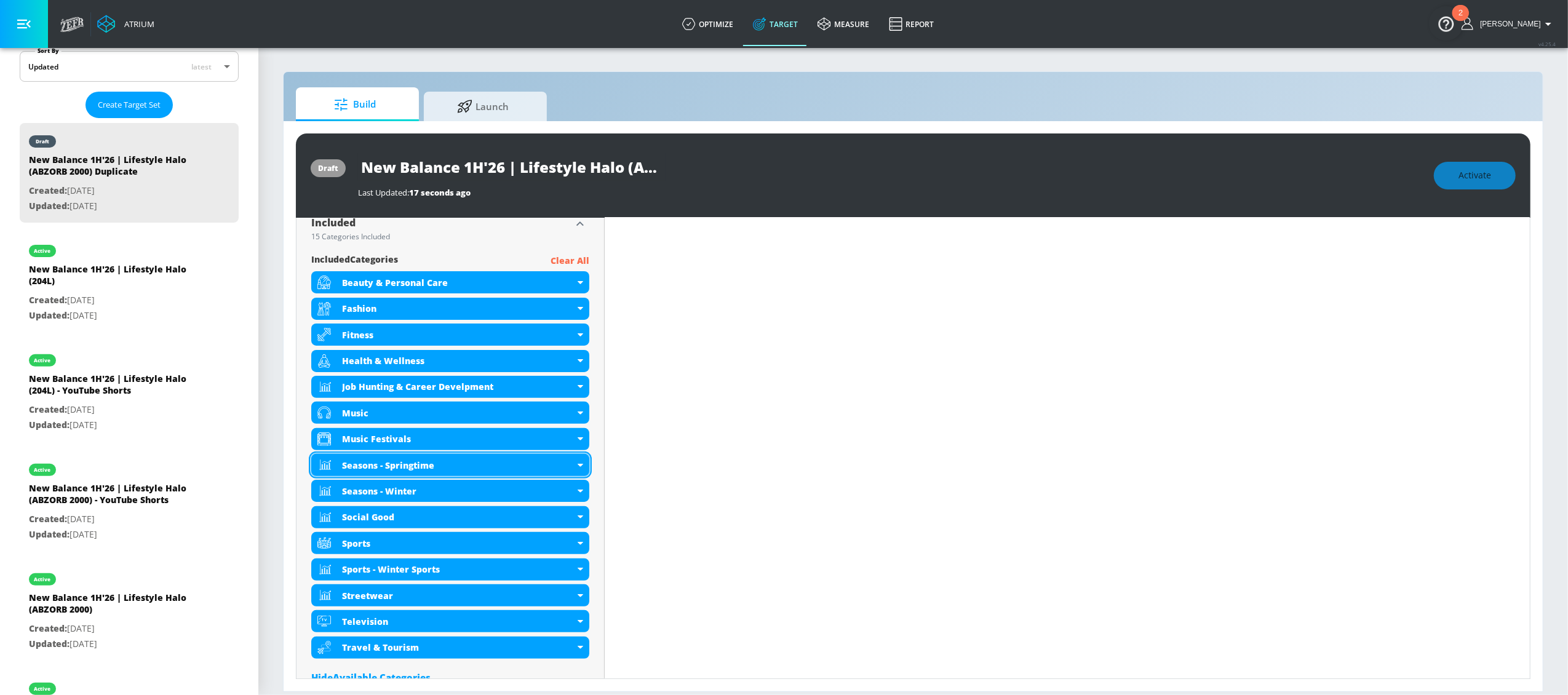
scroll to position [421, 0]
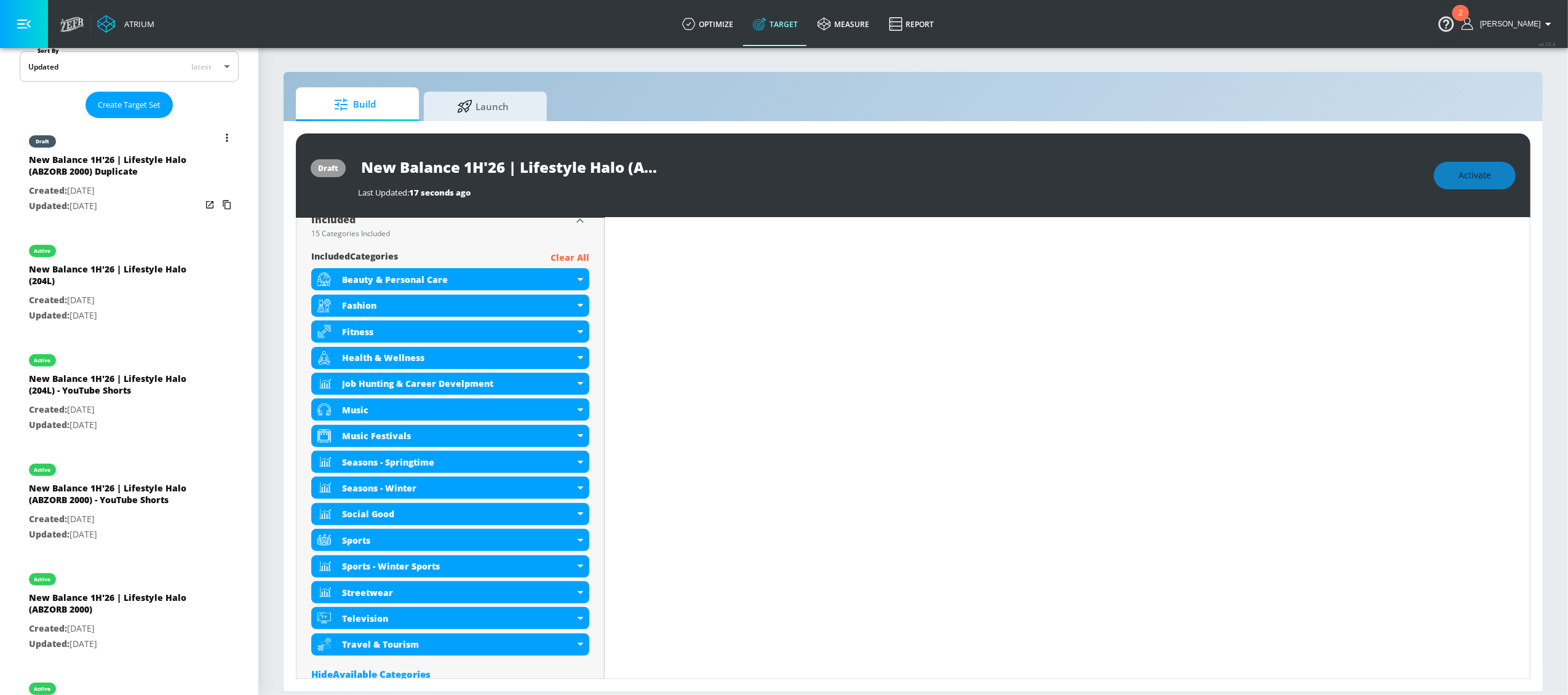
click at [218, 140] on button "list of Target Set" at bounding box center [227, 138] width 17 height 17
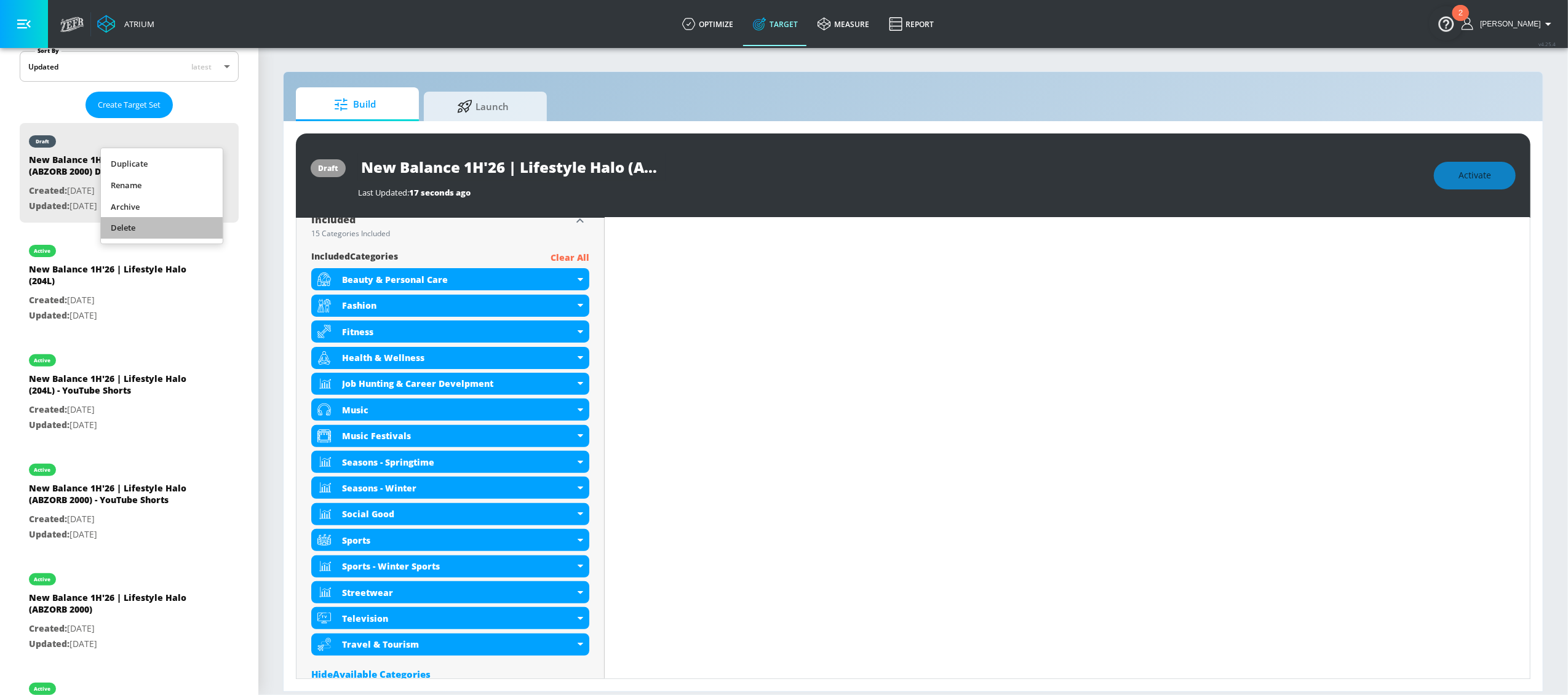
click at [145, 229] on li "Delete" at bounding box center [161, 227] width 122 height 22
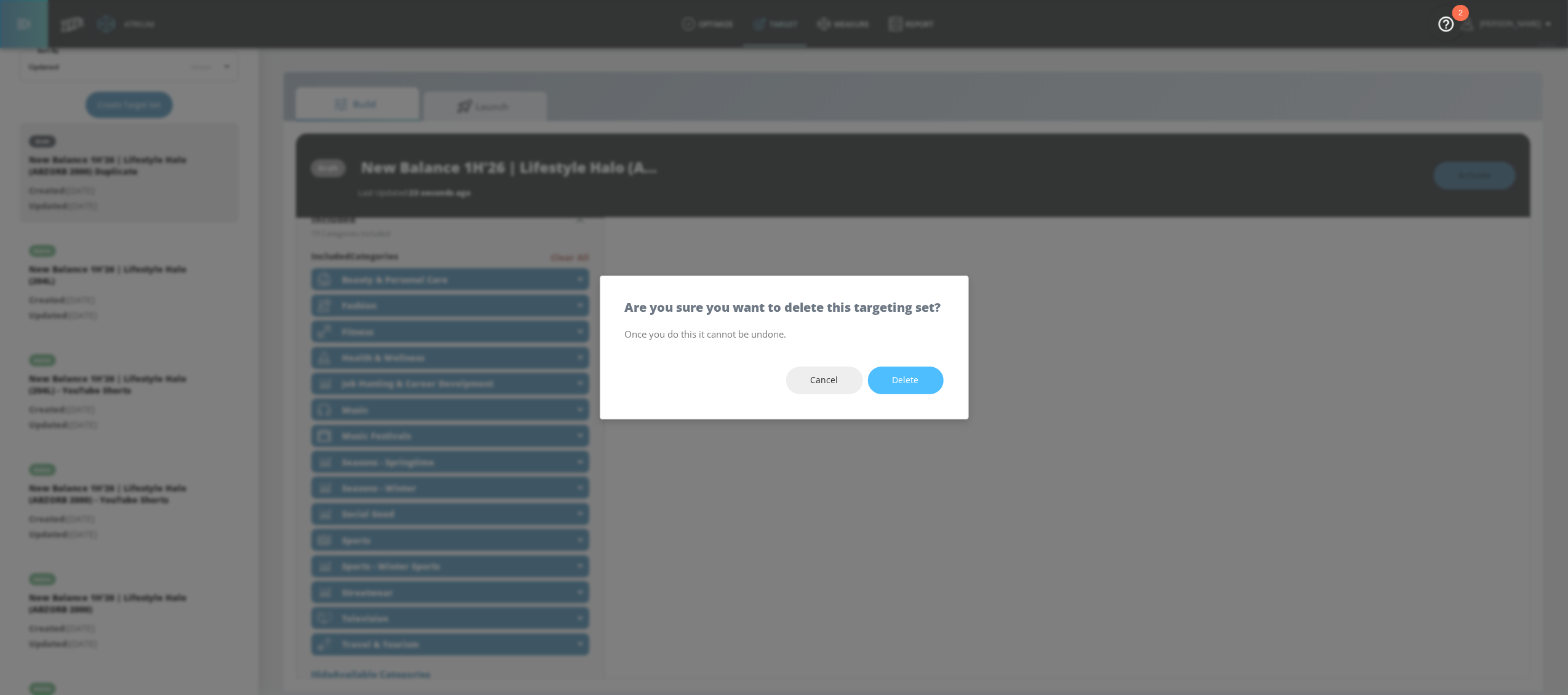
drag, startPoint x: 897, startPoint y: 388, endPoint x: 890, endPoint y: 388, distance: 7.0
click at [896, 388] on span "Delete" at bounding box center [905, 380] width 27 height 15
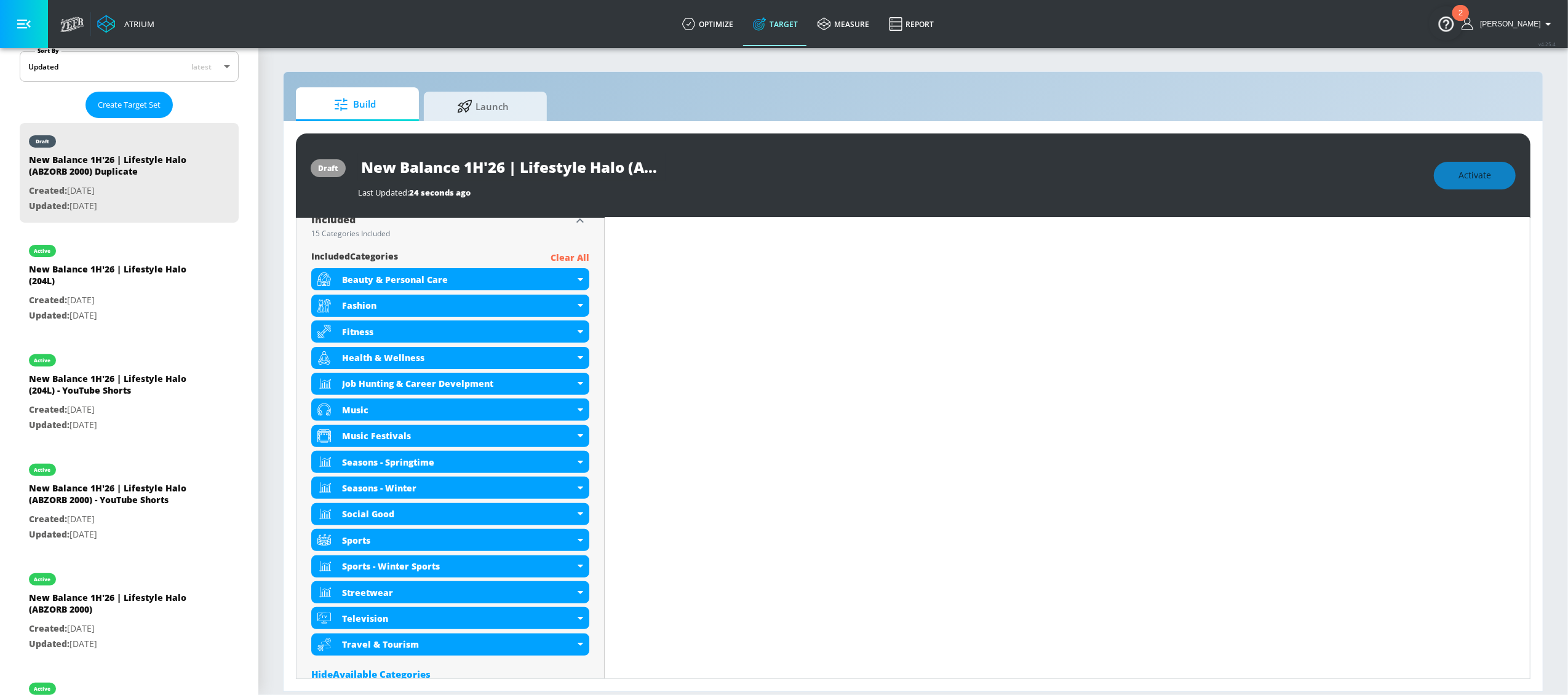
type input "New Balance 1H'26 | Lifestyle Halo (ABZORB 2000) - YouTube Shorts"
type input "channels"
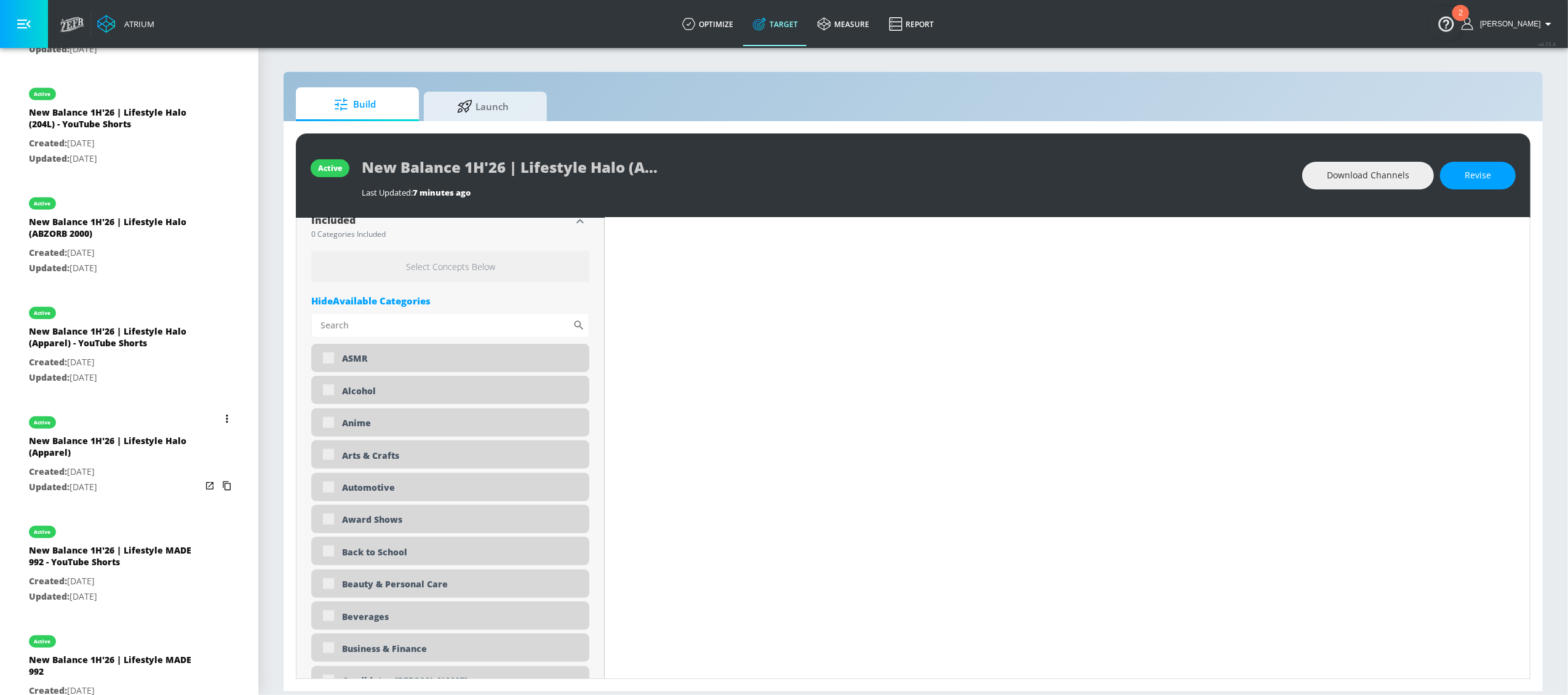
scroll to position [586, 0]
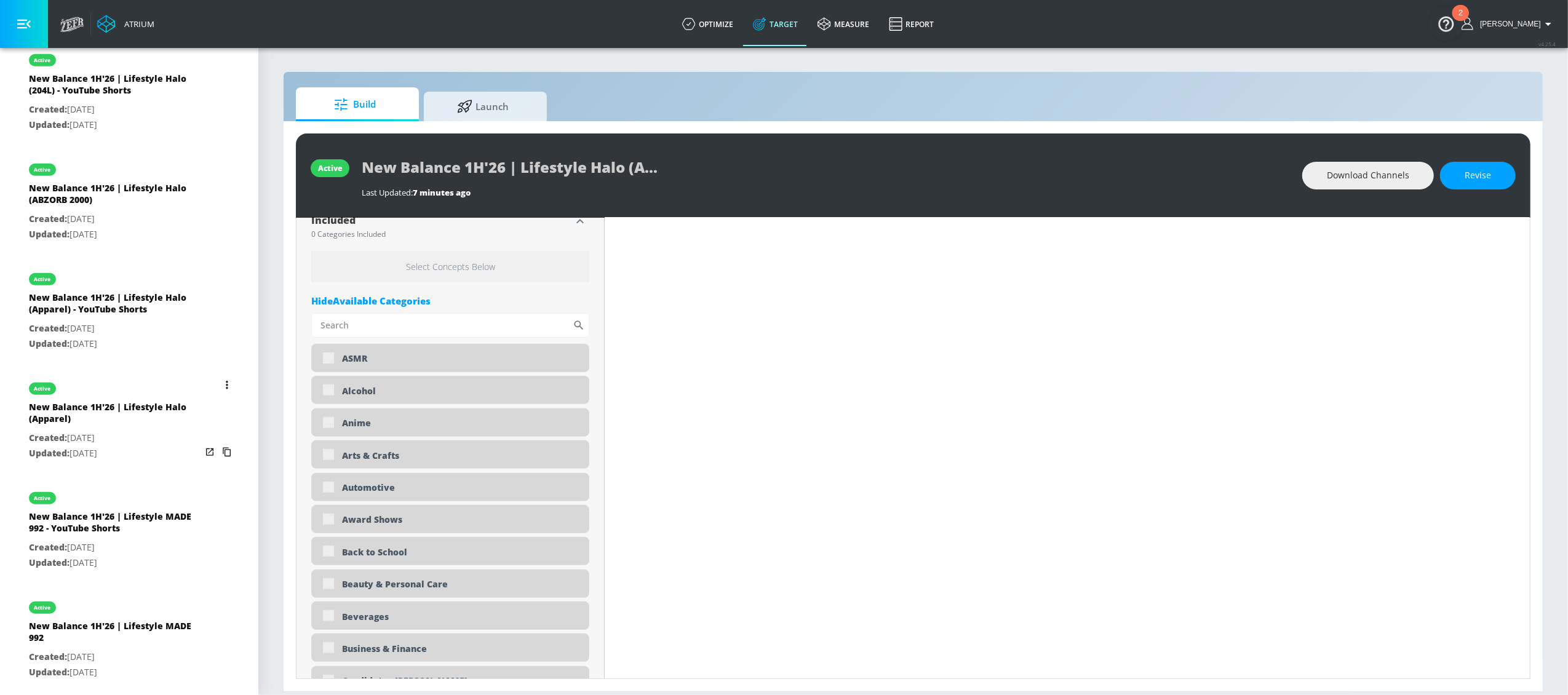
click at [218, 384] on button "list of Target Set" at bounding box center [227, 385] width 17 height 17
click at [182, 406] on li "Duplicate" at bounding box center [161, 409] width 122 height 22
type input "0.05"
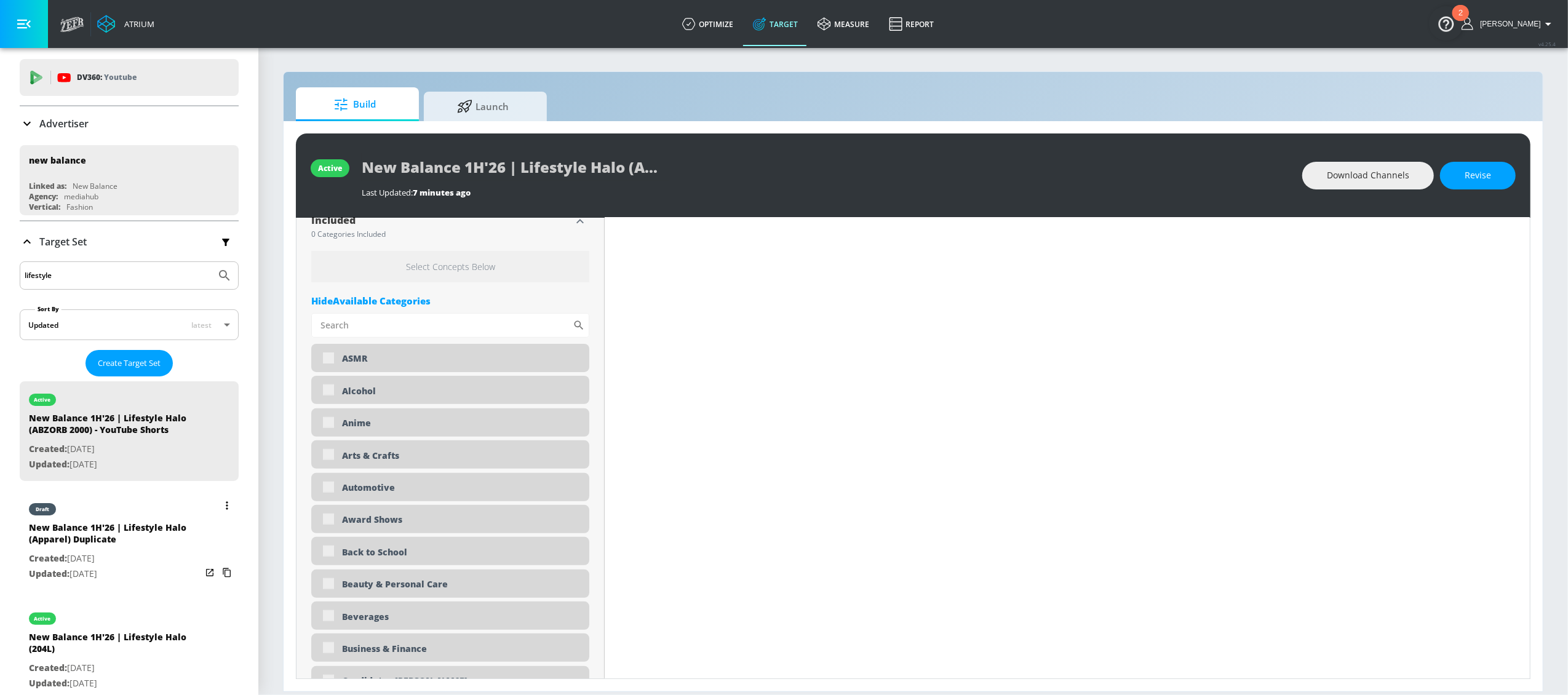
scroll to position [28, 0]
drag, startPoint x: 90, startPoint y: 518, endPoint x: 116, endPoint y: 515, distance: 26.2
click at [91, 518] on div "draft" at bounding box center [115, 505] width 172 height 31
type input "New Balance 1H'26 | Lifestyle Halo (Apparel) Duplicate"
type input "videos"
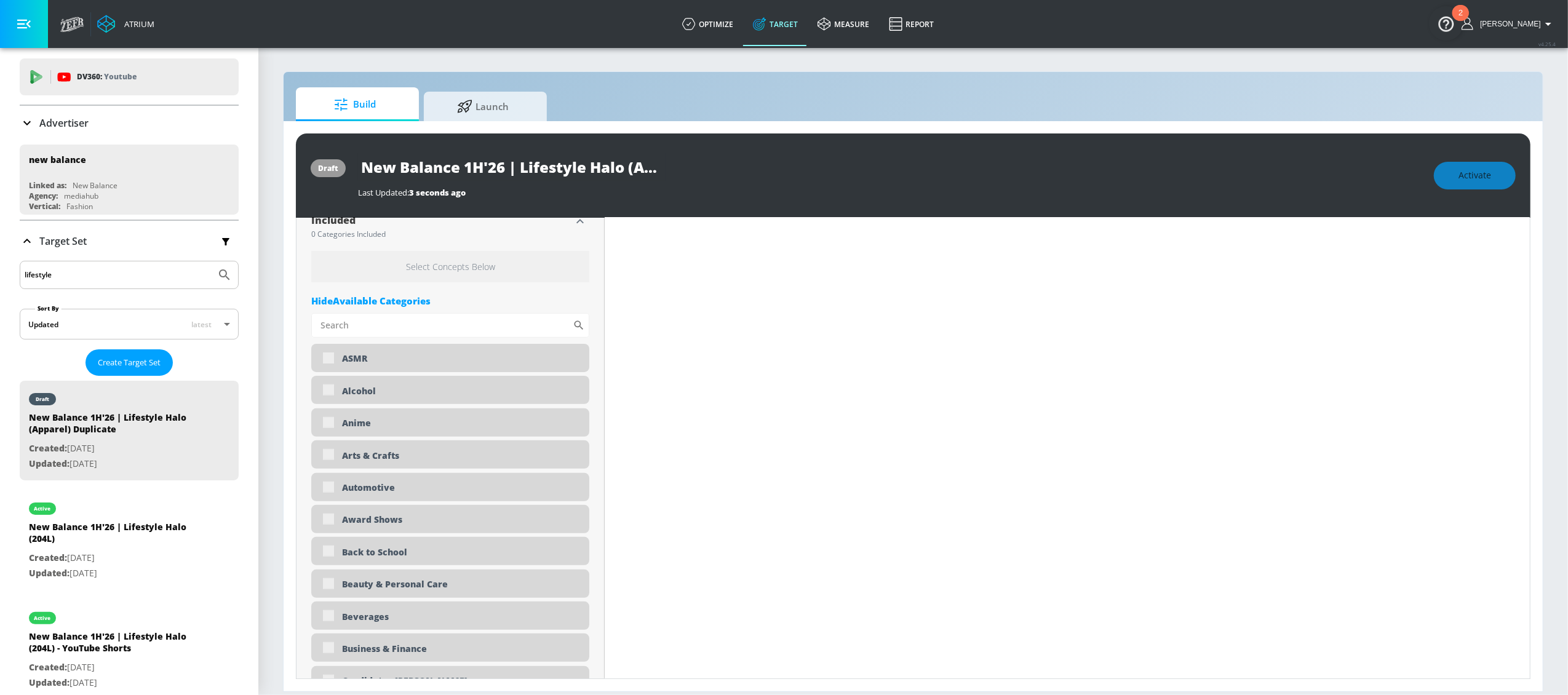
type input "0.05"
click at [521, 169] on input "New Balance 1H'26 | Lifestyle Halo (Apparel) Duplicate" at bounding box center [512, 167] width 308 height 28
drag, startPoint x: 559, startPoint y: 169, endPoint x: 667, endPoint y: 176, distance: 108.2
click at [695, 175] on div "New Balance 1H'26 | Lifestyle Halo (Apparel) Duplicate" at bounding box center [889, 167] width 1064 height 28
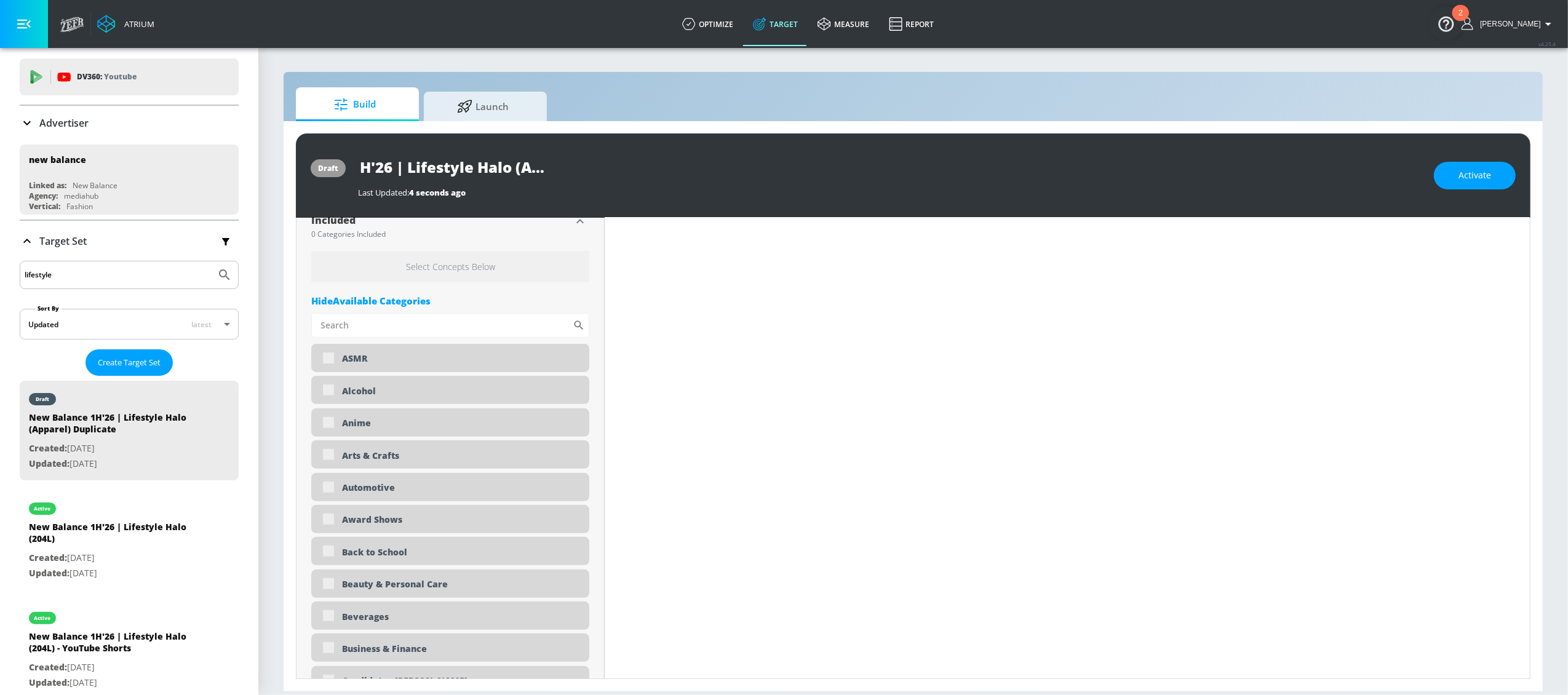
drag, startPoint x: 620, startPoint y: 177, endPoint x: 614, endPoint y: 175, distance: 6.3
click at [620, 177] on input "New Balance 1H'26 | Lifestyle Halo (Apparel) Duplicate" at bounding box center [512, 167] width 308 height 28
drag, startPoint x: 523, startPoint y: 170, endPoint x: 711, endPoint y: 175, distance: 188.1
click at [711, 175] on div "New Balance 1H'26 | Lifestyle Halo (Apparel) Duplicate" at bounding box center [889, 167] width 1064 height 28
type input "New Balance 1H'26 | Lifestyle Halo (A"
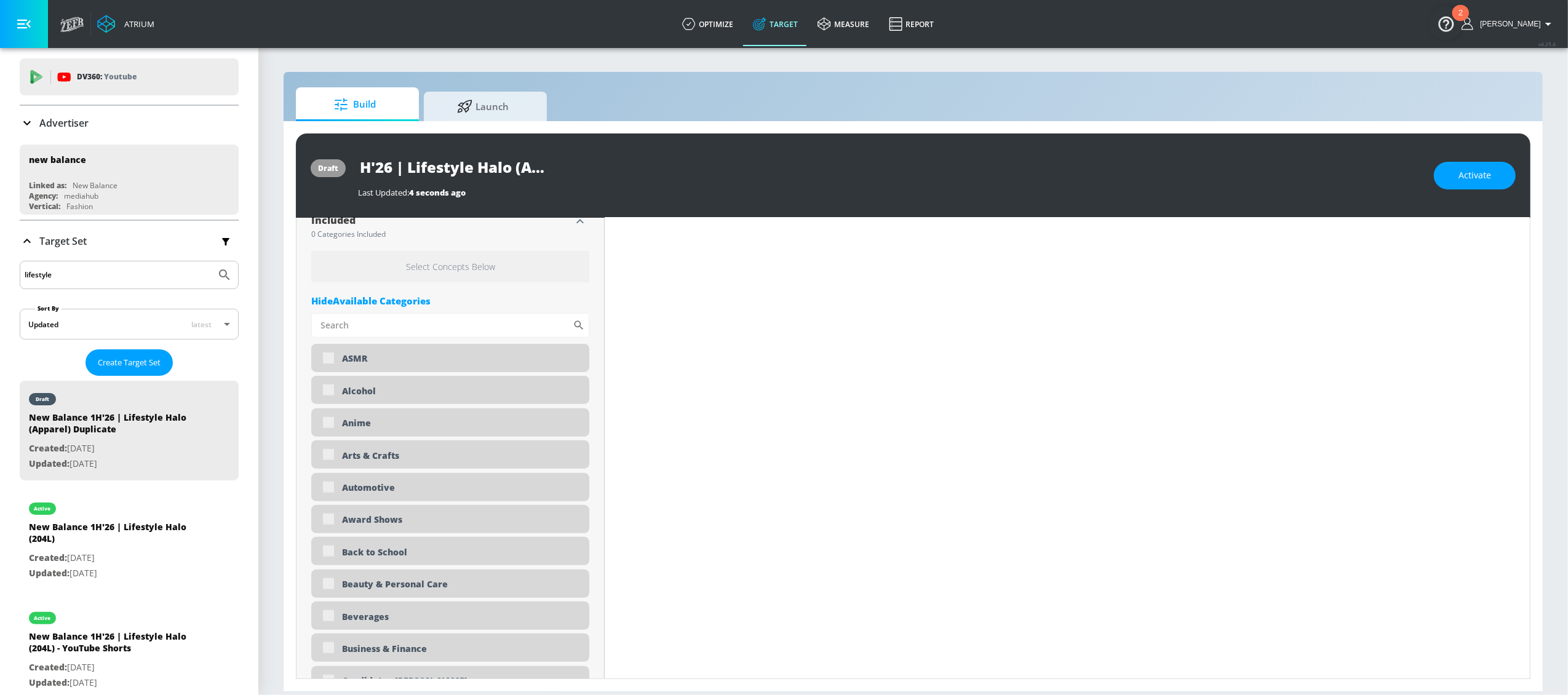
type input "0.05"
type input "New Balance 1H'26 | Lifestyle Halo (AB"
type input "0.05"
type input "New Balance 1H'26 | Lifestyle Halo (ABZ"
type input "0.05"
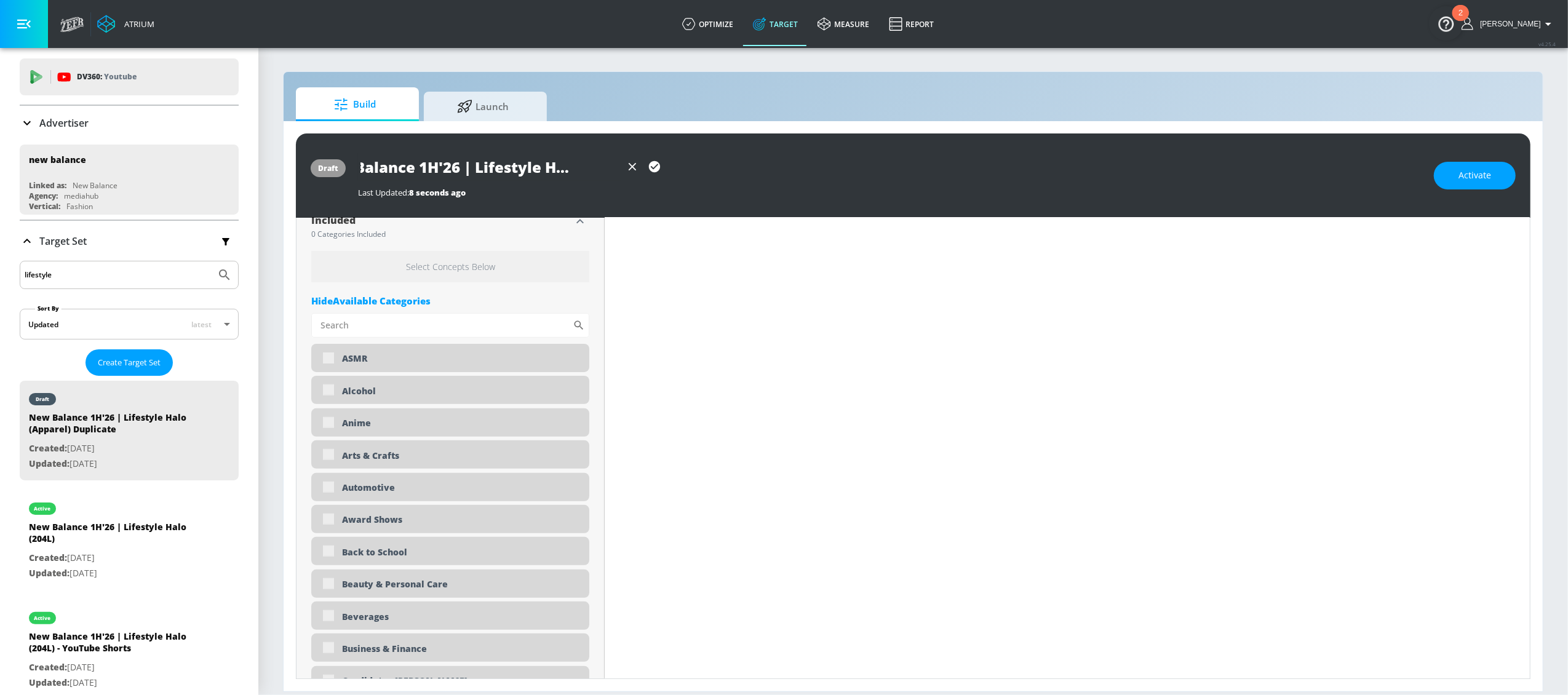
type input "New Balance 1H'26 | Lifestyle Halo (ABZO"
type input "0.05"
type input "New Balance 1H'26 | Lifestyle Halo (ABZOR"
type input "0.05"
type input "New Balance 1H'26 | Lifestyle Halo (ABZORB"
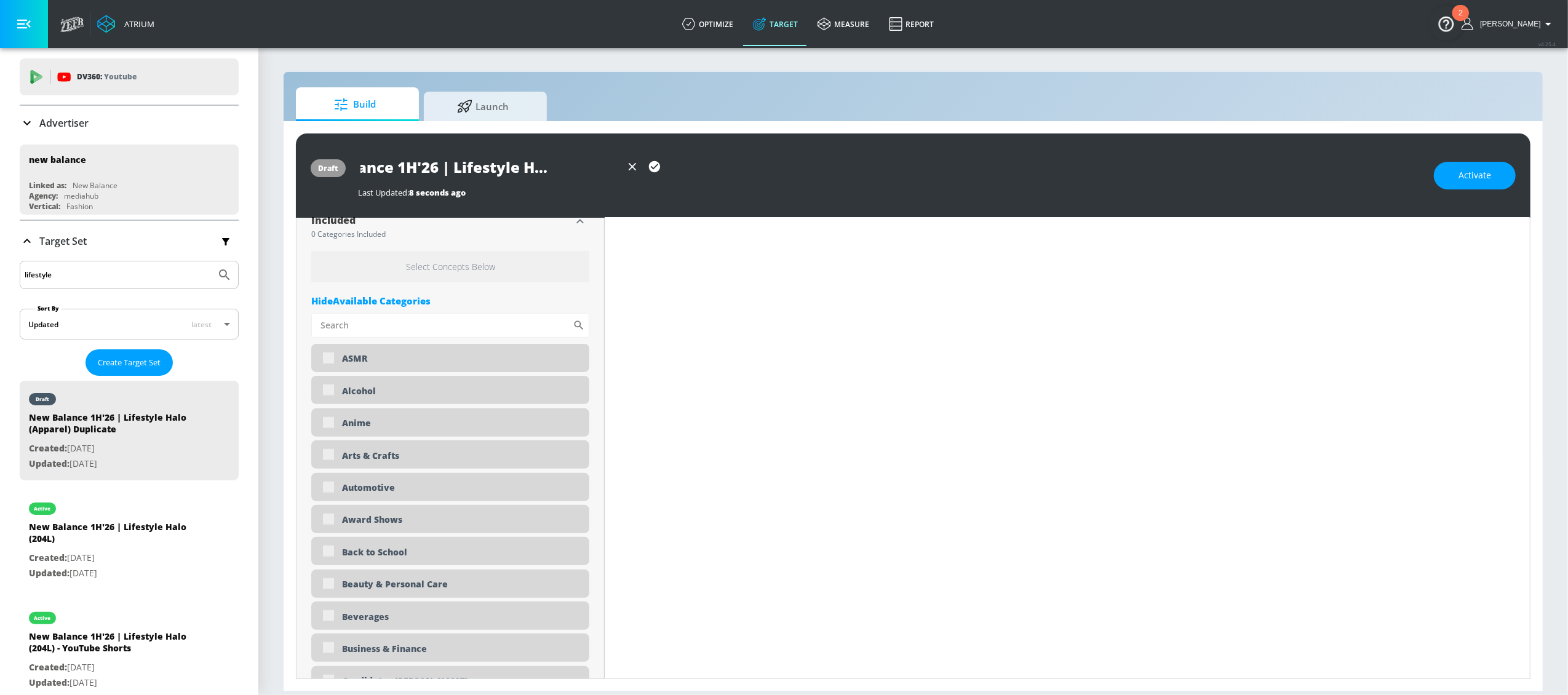
type input "0.05"
type input "New Balance 1H'26 | Lifestyle Halo (ABZORB"
type input "0.05"
type input "New Balance 1H'26 | Lifestyle Halo (ABZORB 2"
type input "0.05"
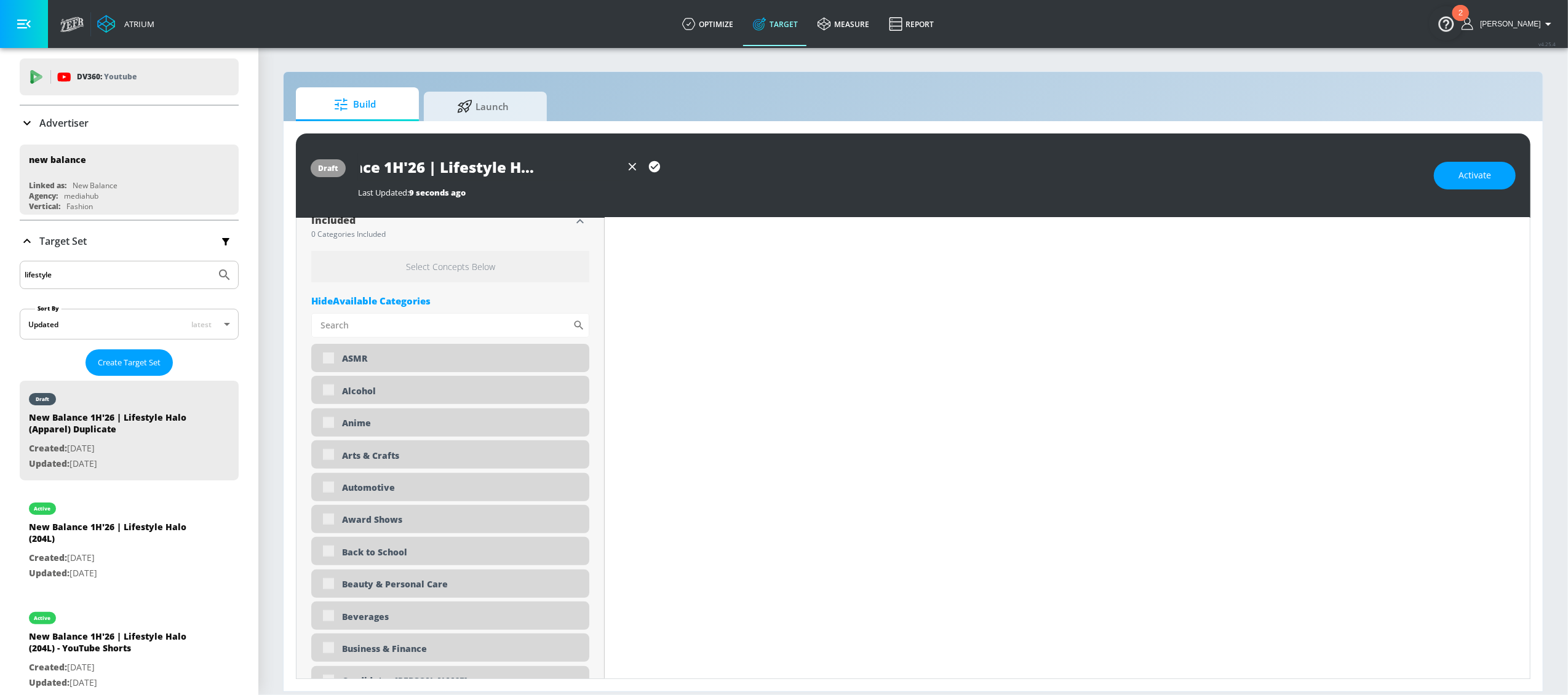
type input "New Balance 1H'26 | Lifestyle Halo (ABZORB 20"
type input "0.05"
type input "New Balance 1H'26 | Lifestyle Halo (ABZORB 201"
type input "0.05"
type input "New Balance 1H'26 | Lifestyle Halo (ABZORB 2010"
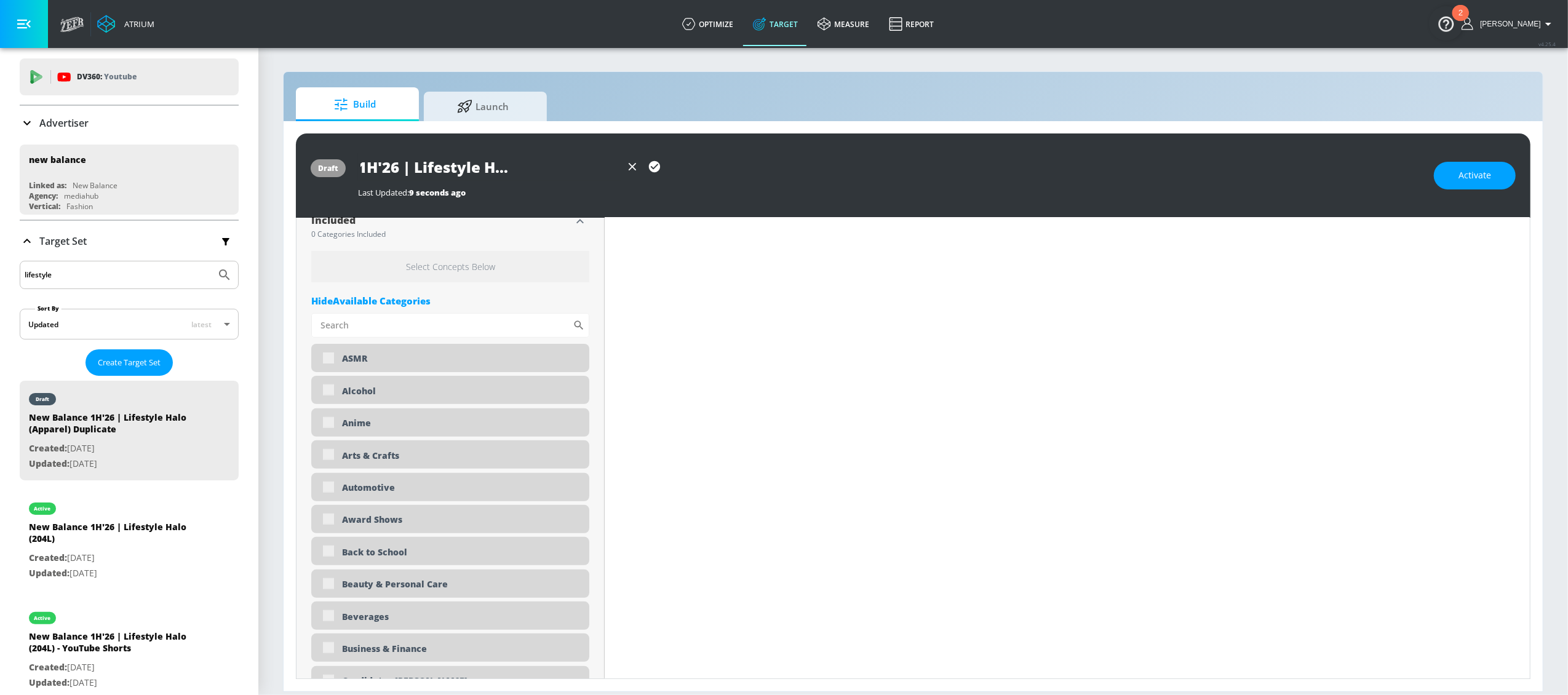
type input "0.05"
type input "New Balance 1H'26 | Lifestyle Halo (ABZORB 2010)"
type input "0.05"
type input "New Balance 1H'26 | Lifestyle Halo (ABZORB 2010)"
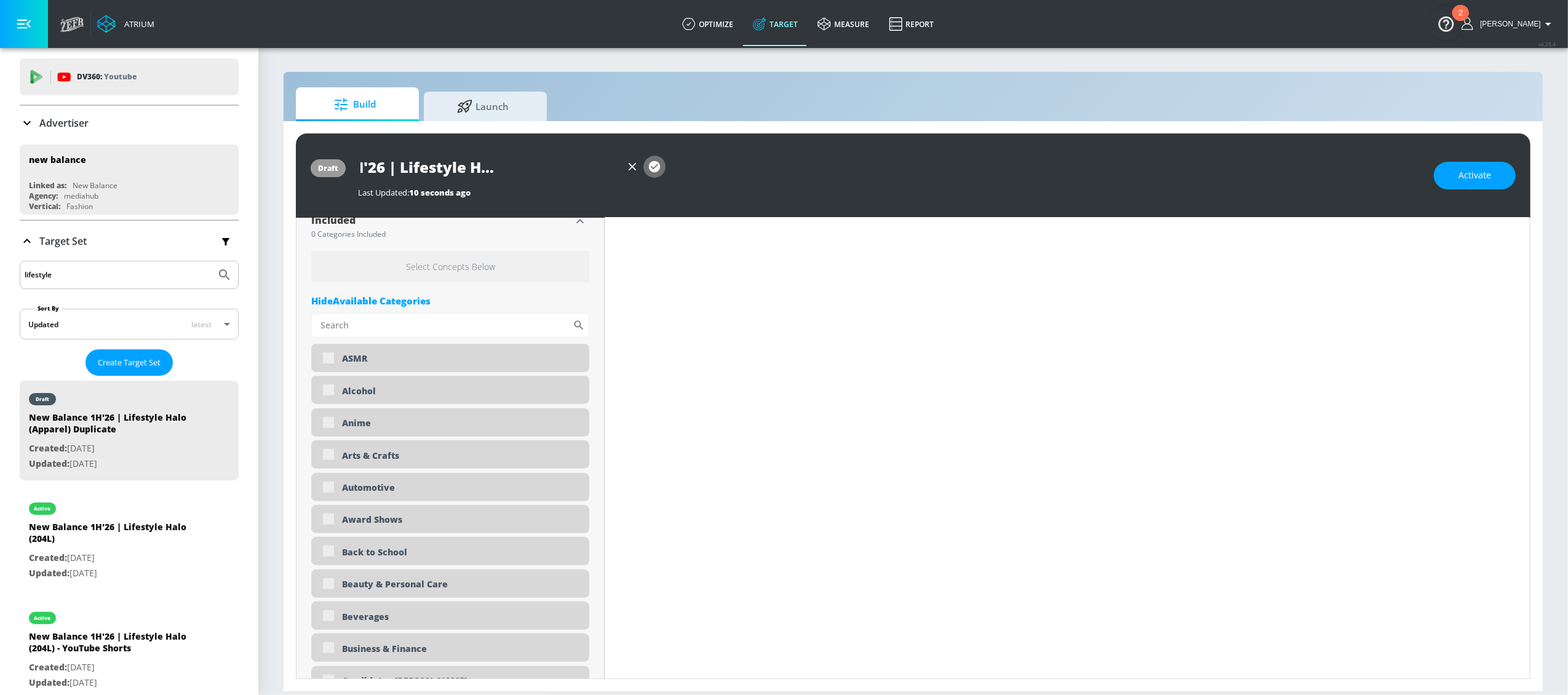
click at [654, 164] on icon "button" at bounding box center [655, 167] width 11 height 11
type input "0.05"
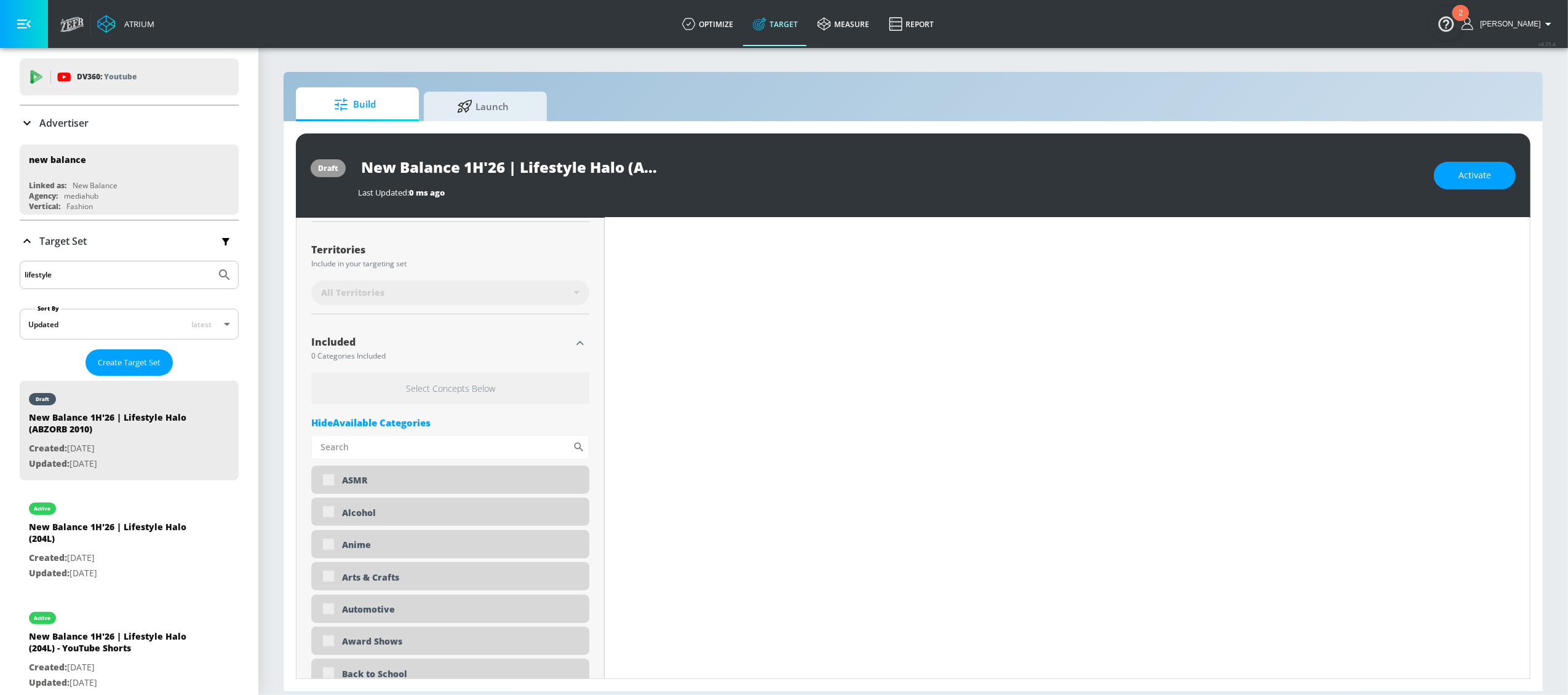
scroll to position [297, 0]
type input "New Balance 1H'26 | Lifestyle Halo (Apparel) Duplicate"
type input "0.5"
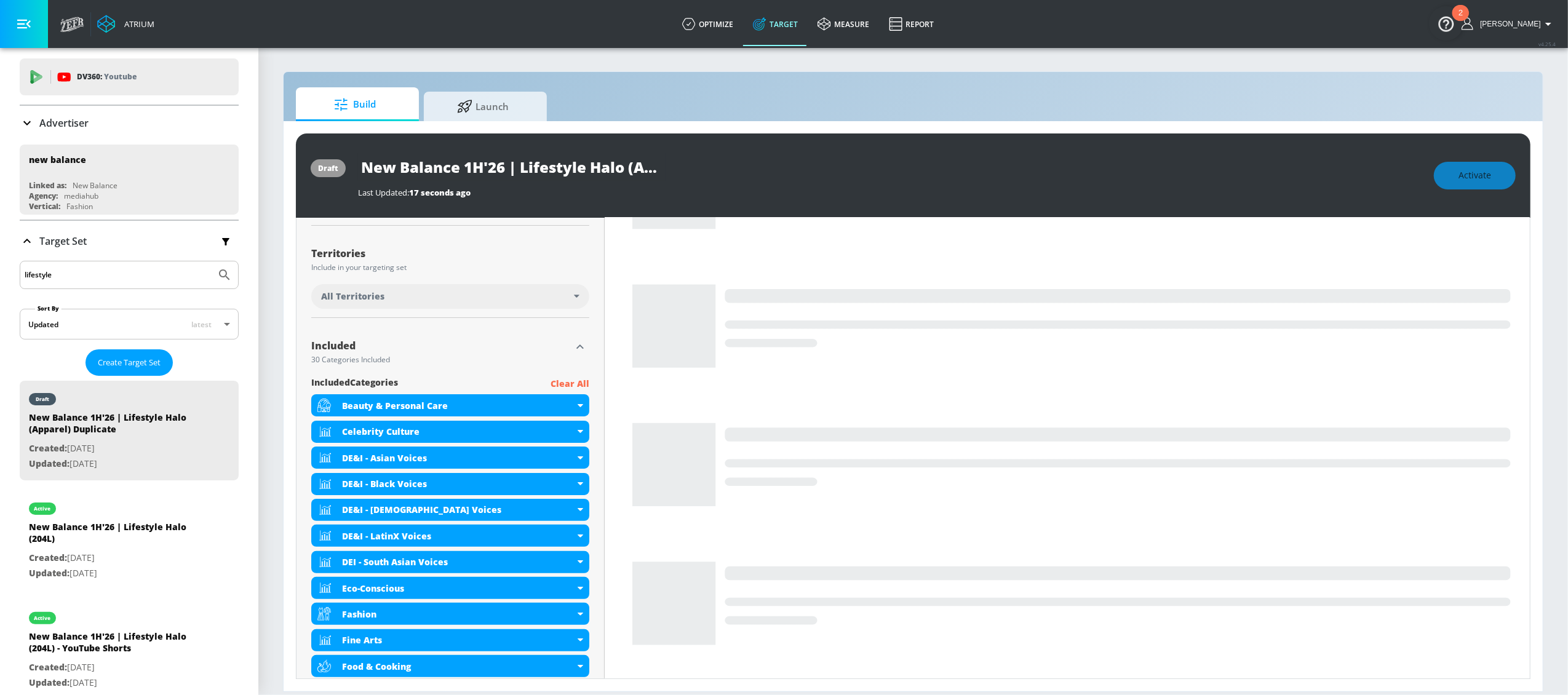
scroll to position [286, 0]
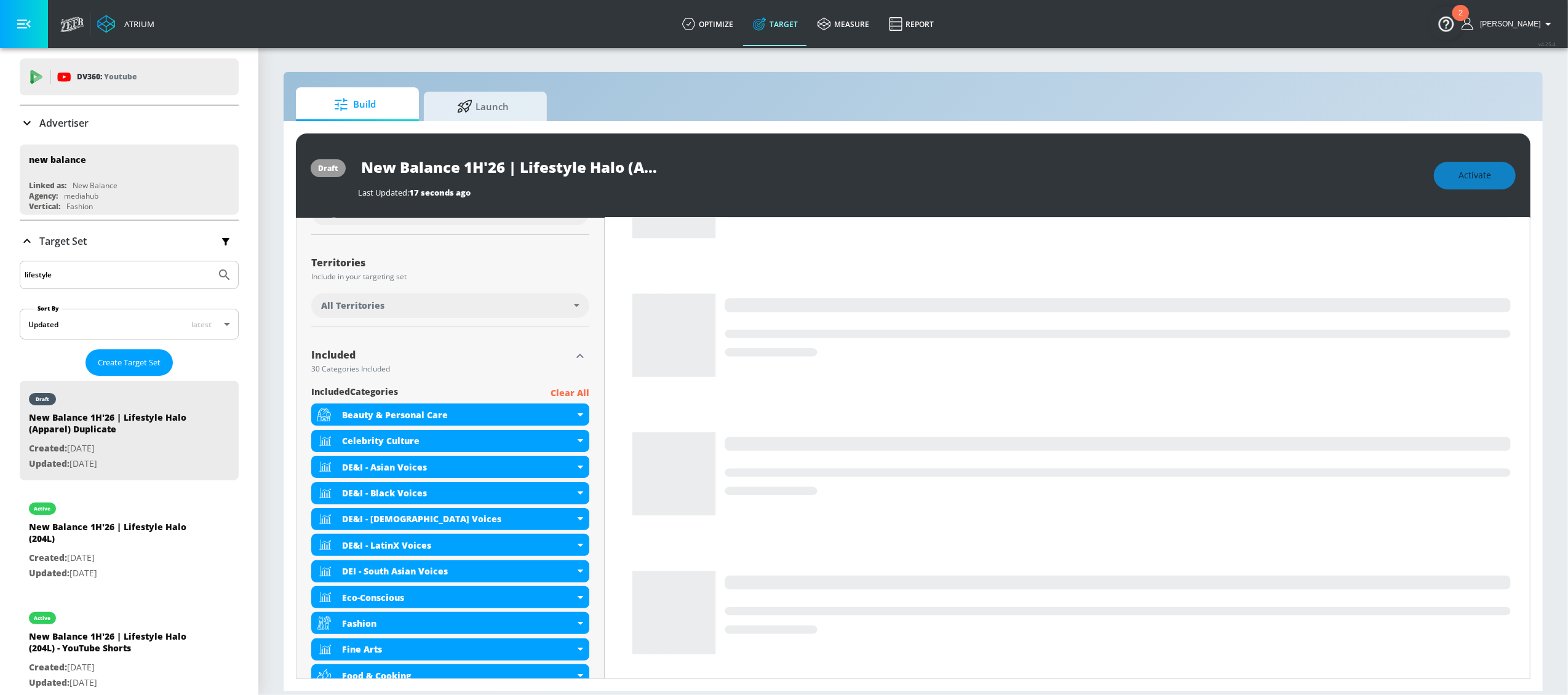
click at [543, 300] on div "All Territories" at bounding box center [447, 306] width 253 height 12
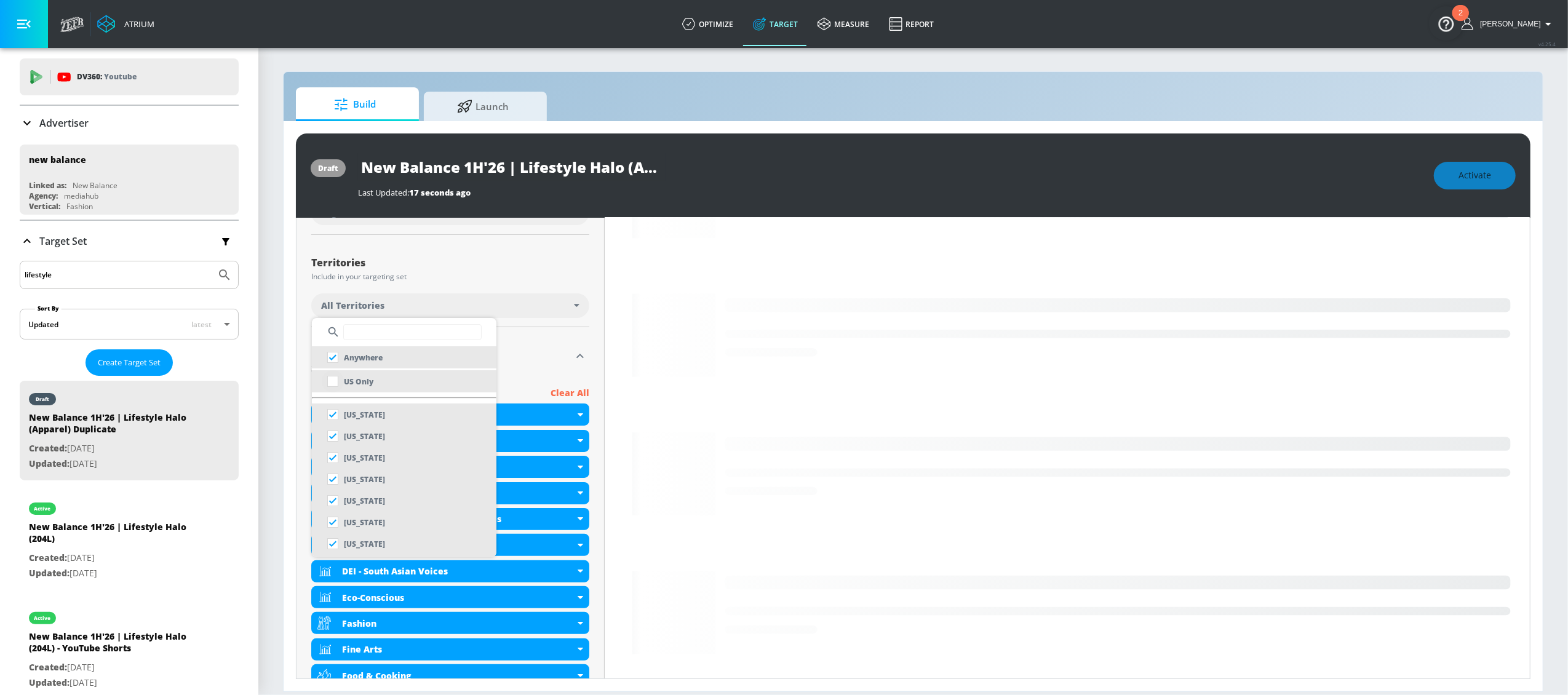
click at [332, 384] on input "checkbox" at bounding box center [333, 381] width 22 height 22
checkbox input "true"
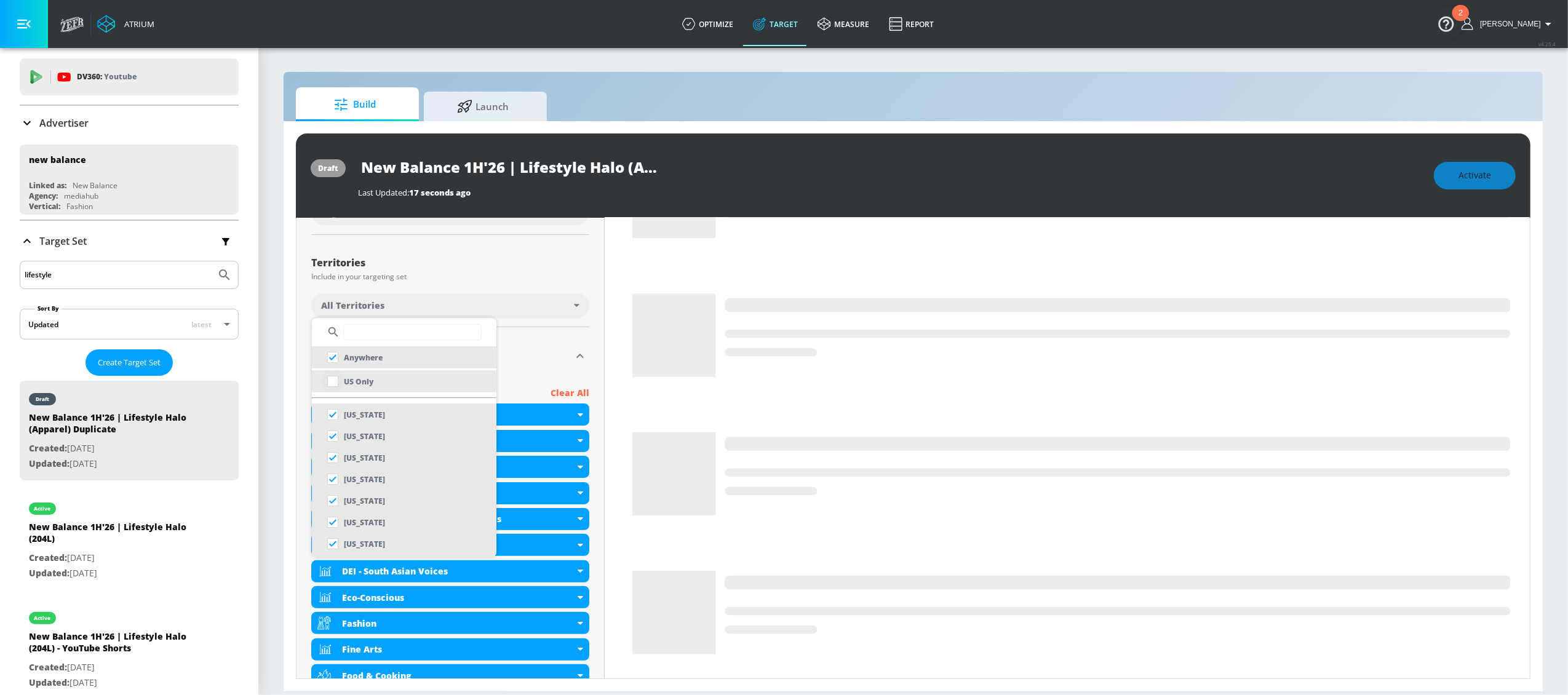
checkbox input "false"
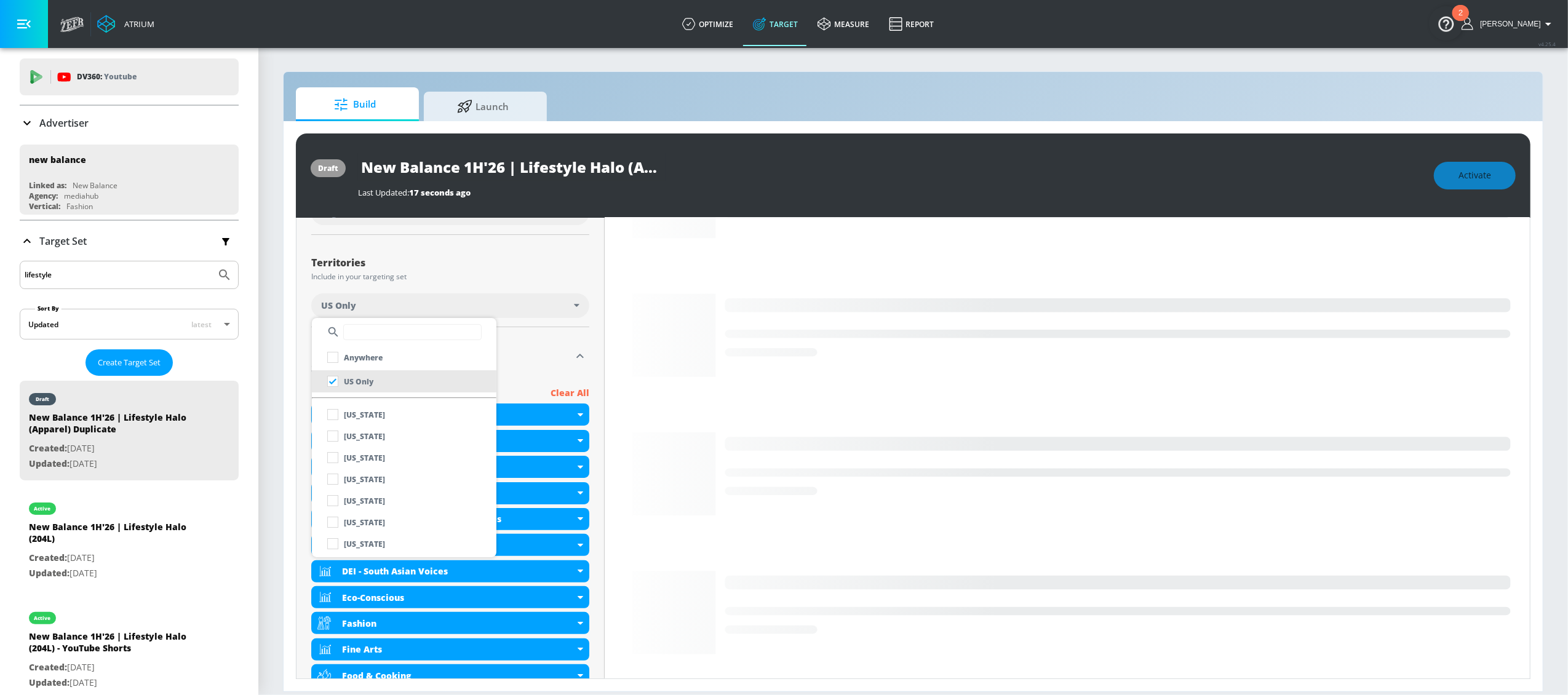
click at [525, 355] on div at bounding box center [784, 347] width 1568 height 695
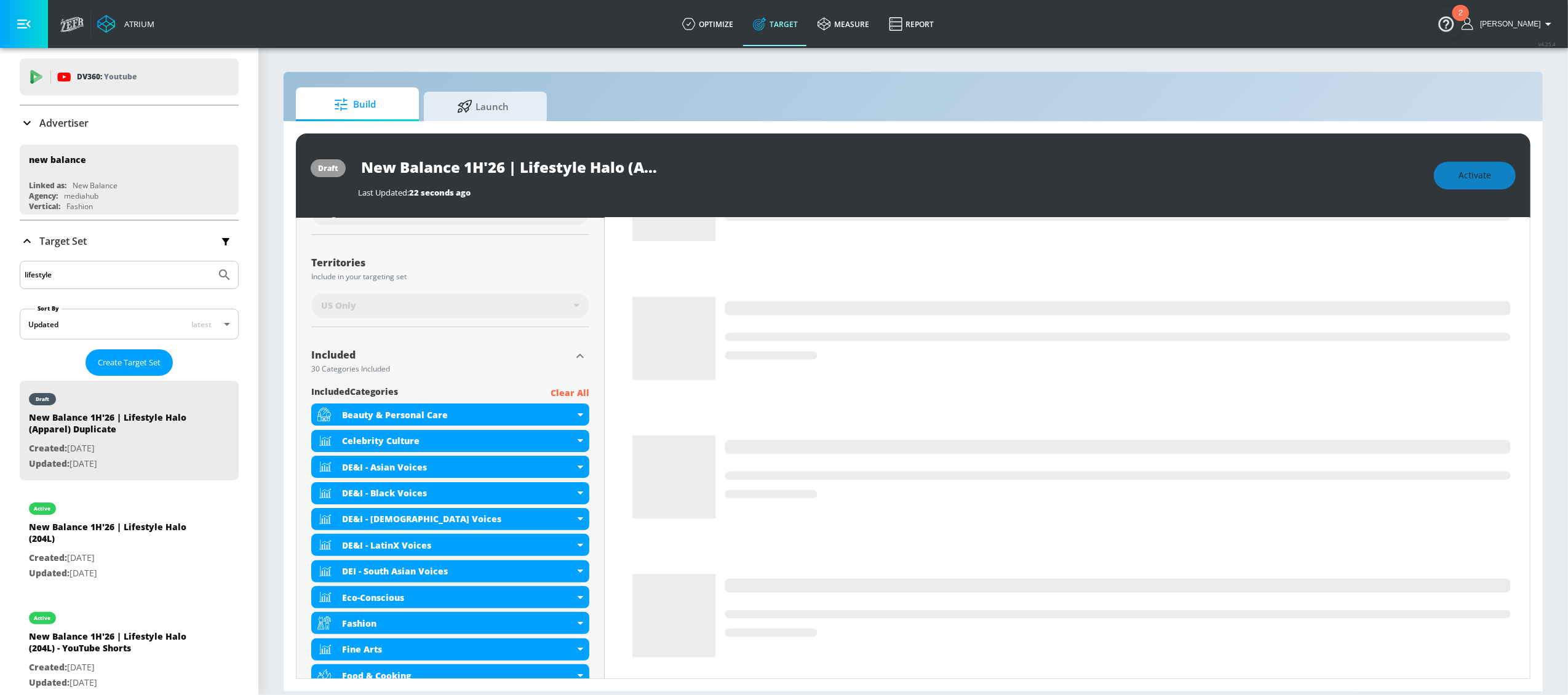
scroll to position [279, 0]
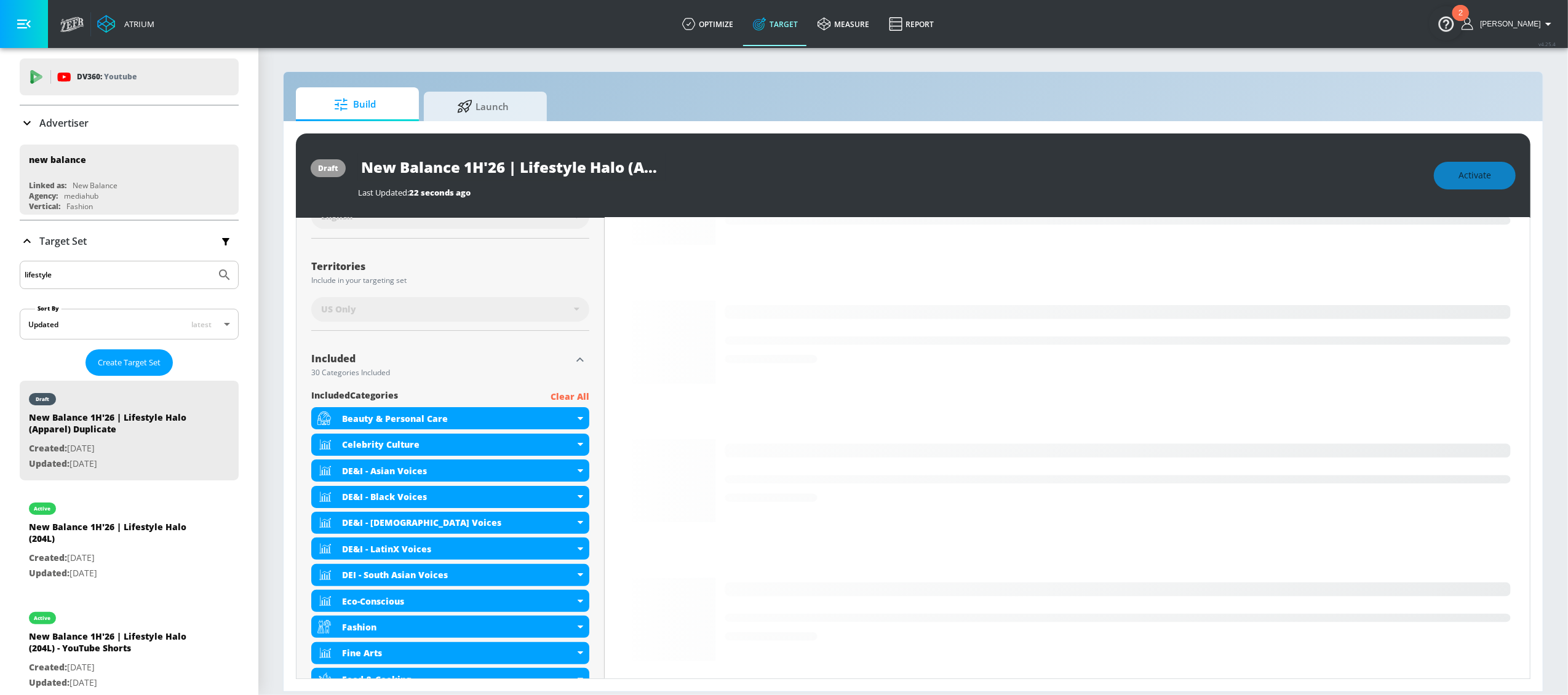
click at [555, 173] on input "New Balance 1H'26 | Lifestyle Halo (Apparel) Duplicate" at bounding box center [512, 167] width 308 height 28
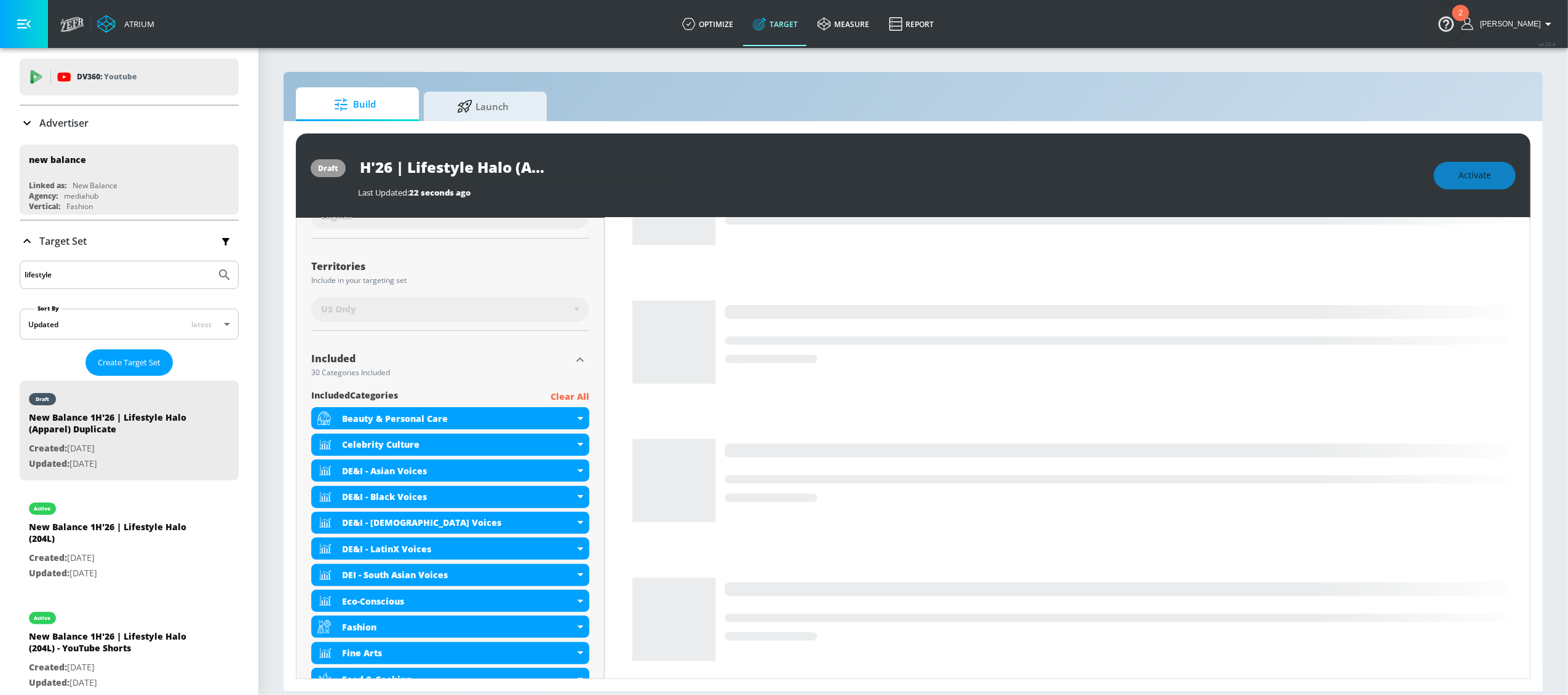
drag, startPoint x: 548, startPoint y: 167, endPoint x: 705, endPoint y: 169, distance: 157.0
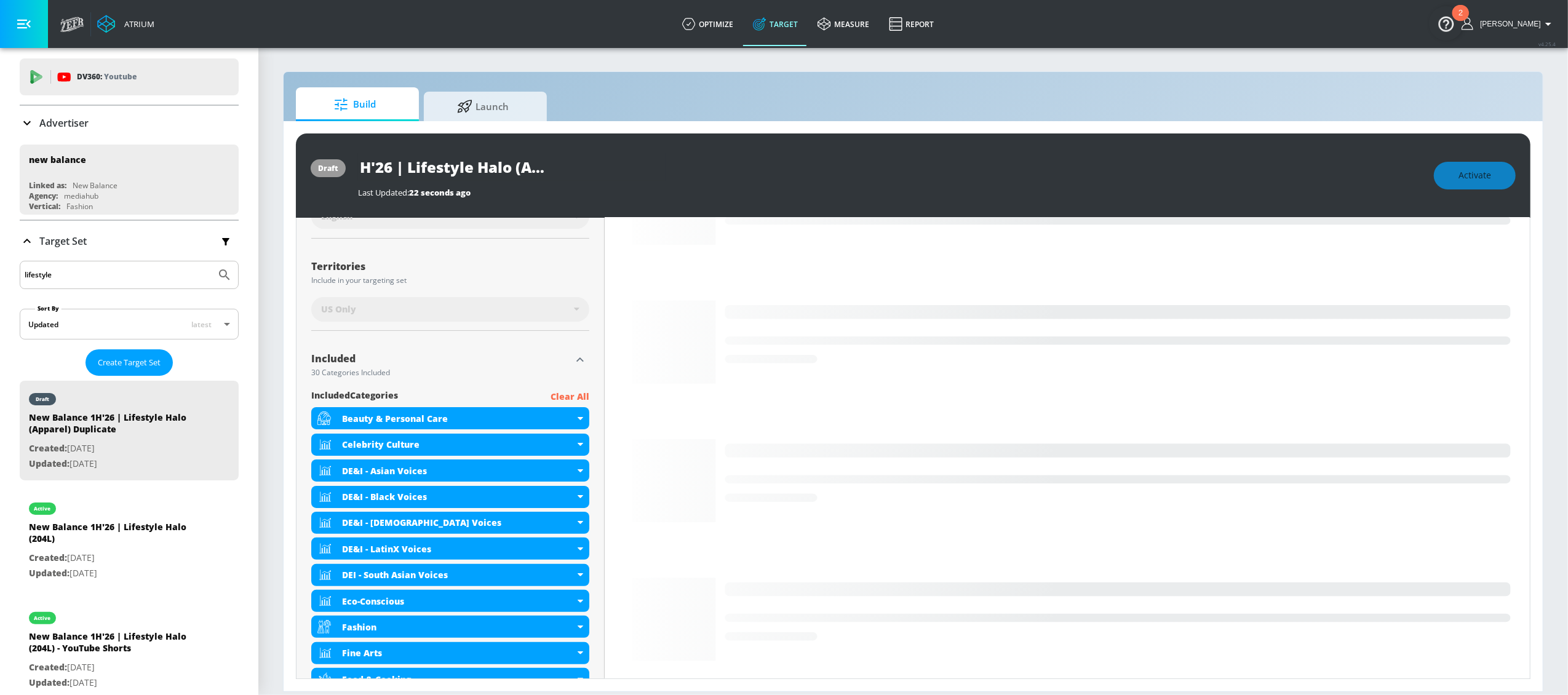
click at [708, 169] on div "New Balance 1H'26 | Lifestyle Halo (Apparel) Duplicate" at bounding box center [889, 167] width 1064 height 28
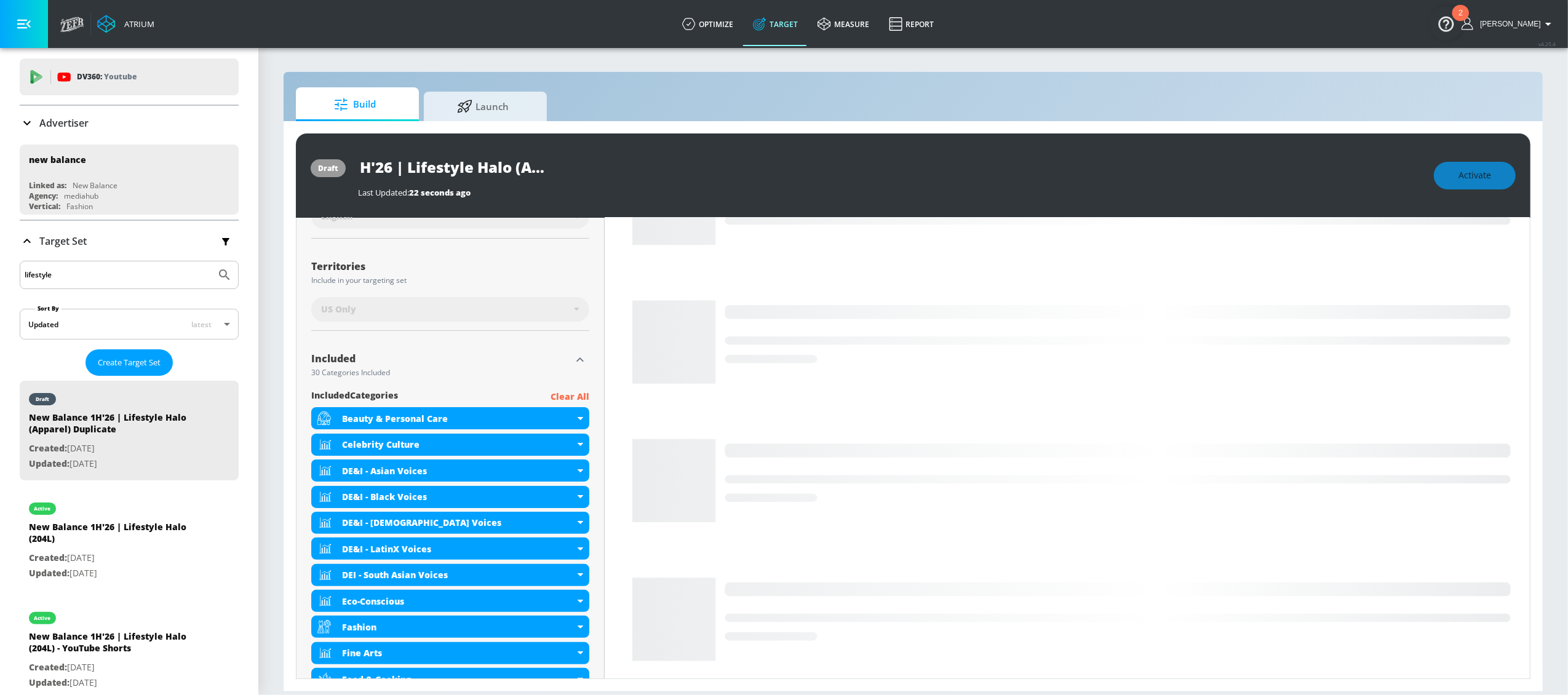
click at [541, 171] on input "New Balance 1H'26 | Lifestyle Halo (Apparel) Duplicate" at bounding box center [512, 167] width 308 height 28
click at [518, 166] on input "New Balance 1H'26 | Lifestyle Halo (Apparel) Duplicate" at bounding box center [512, 167] width 308 height 28
drag, startPoint x: 522, startPoint y: 169, endPoint x: 708, endPoint y: 175, distance: 186.1
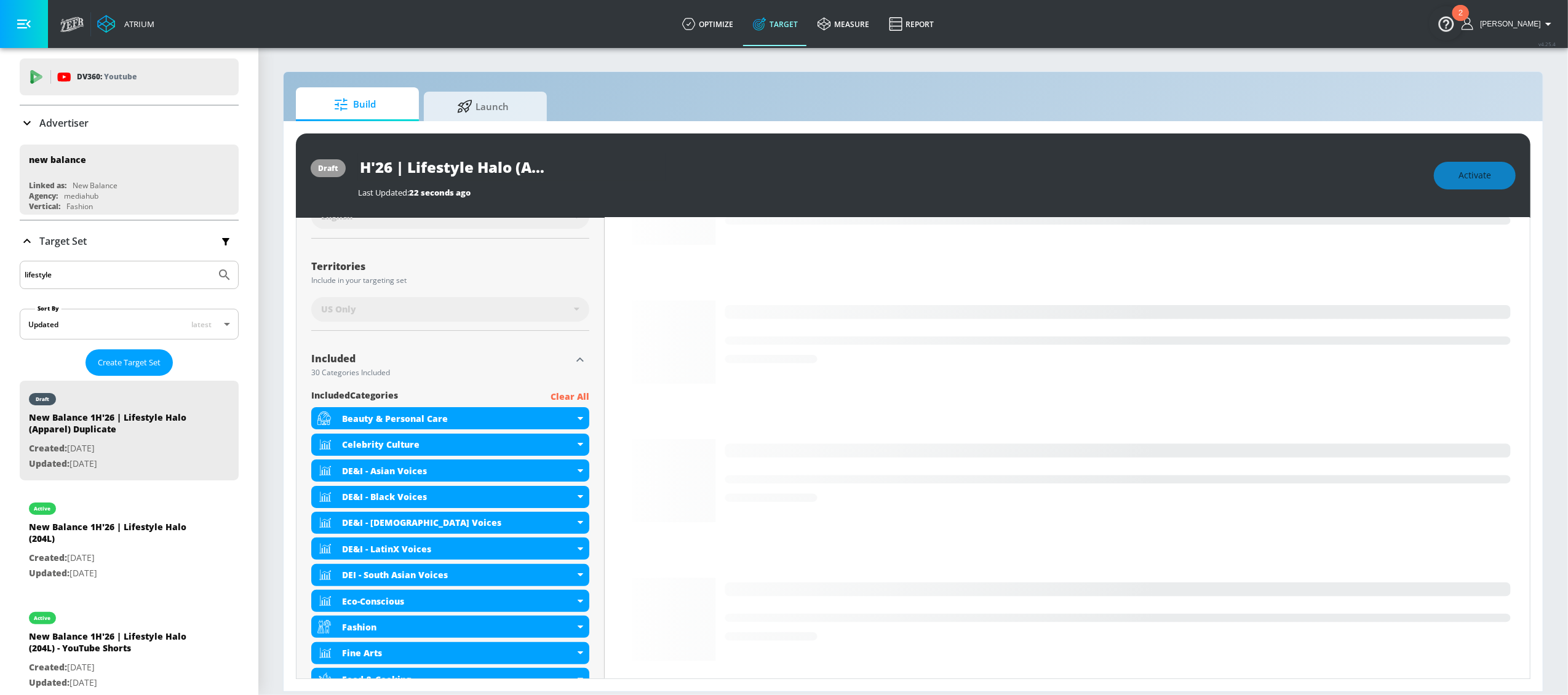
click at [709, 175] on div "New Balance 1H'26 | Lifestyle Halo (Apparel) Duplicate" at bounding box center [889, 167] width 1064 height 28
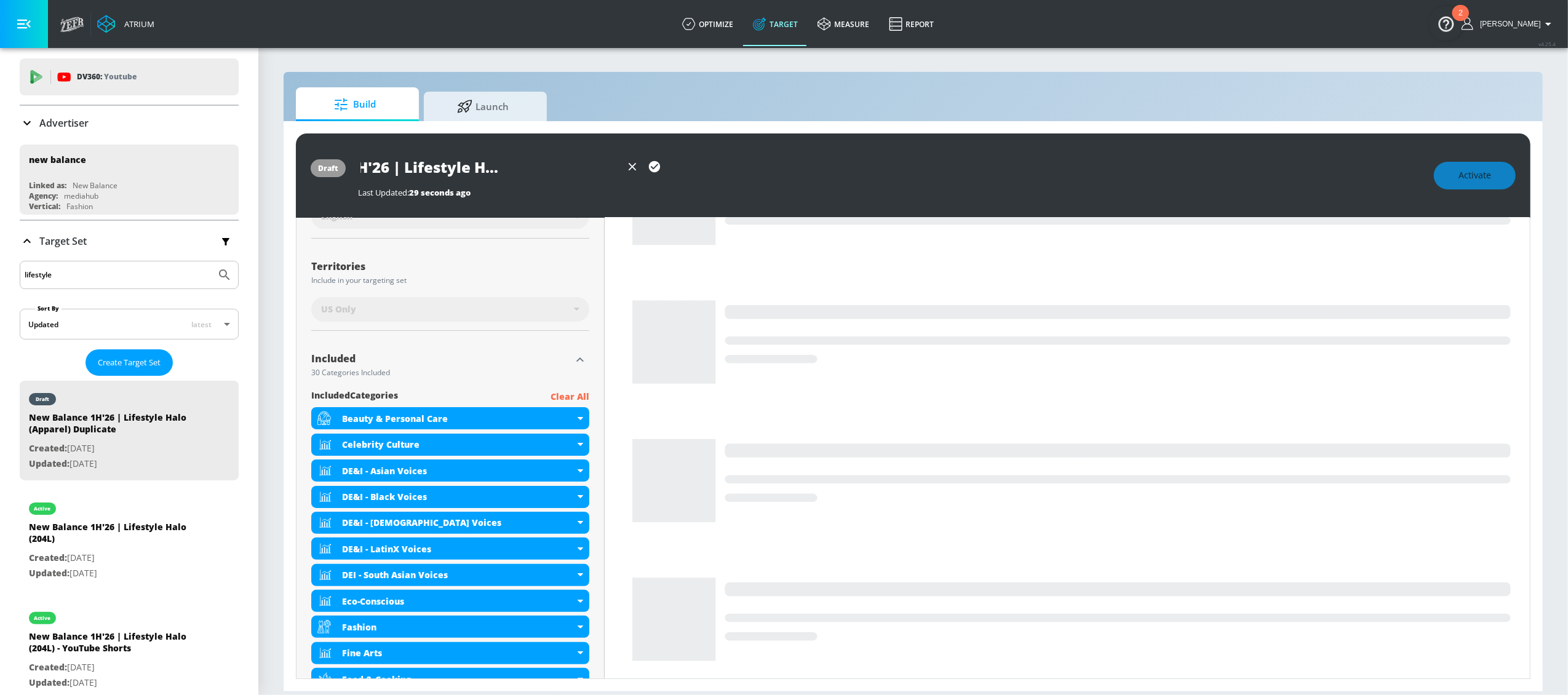
scroll to position [0, 121]
click at [654, 167] on icon "button" at bounding box center [655, 167] width 14 height 14
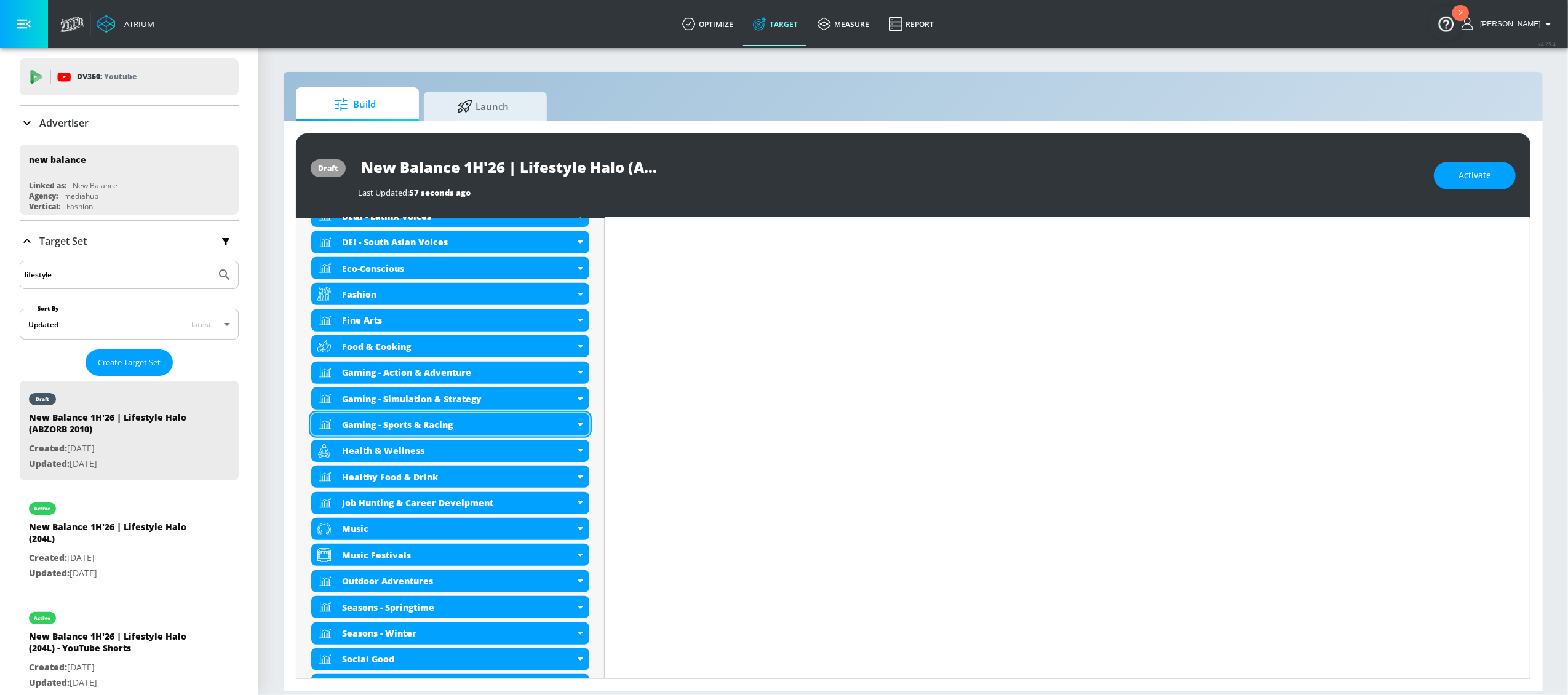
scroll to position [630, 0]
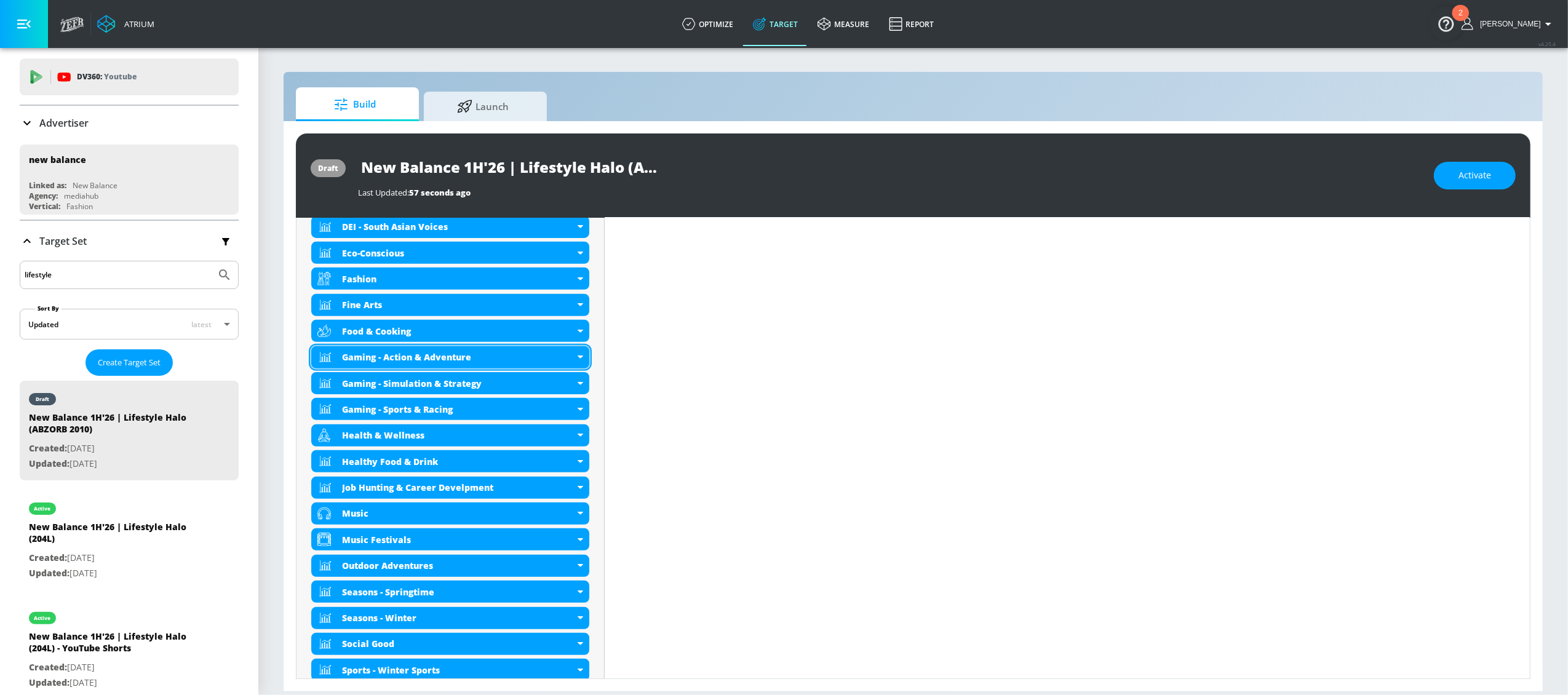
click at [578, 360] on div "Gaming - Action & Adventure" at bounding box center [451, 357] width 278 height 22
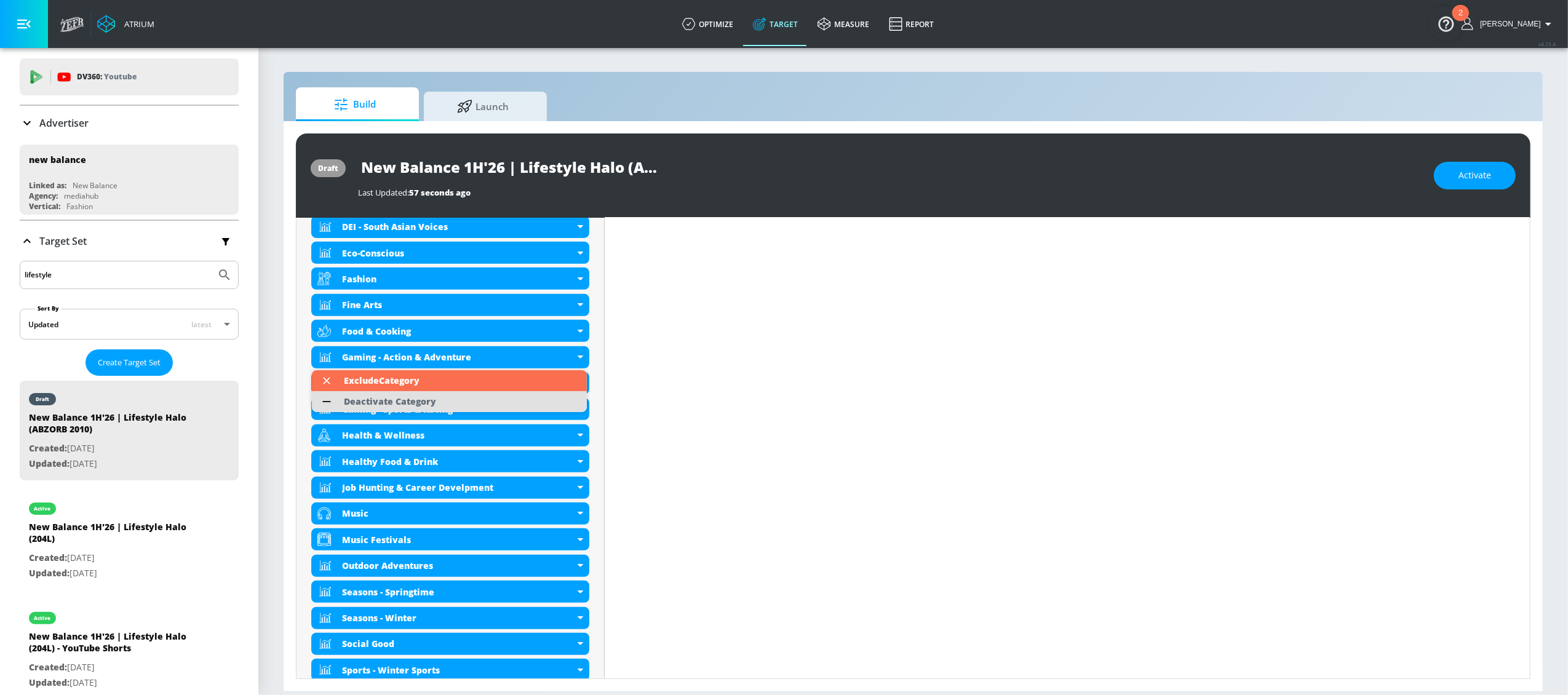
click at [401, 402] on div "Deactivate Category" at bounding box center [389, 402] width 92 height 9
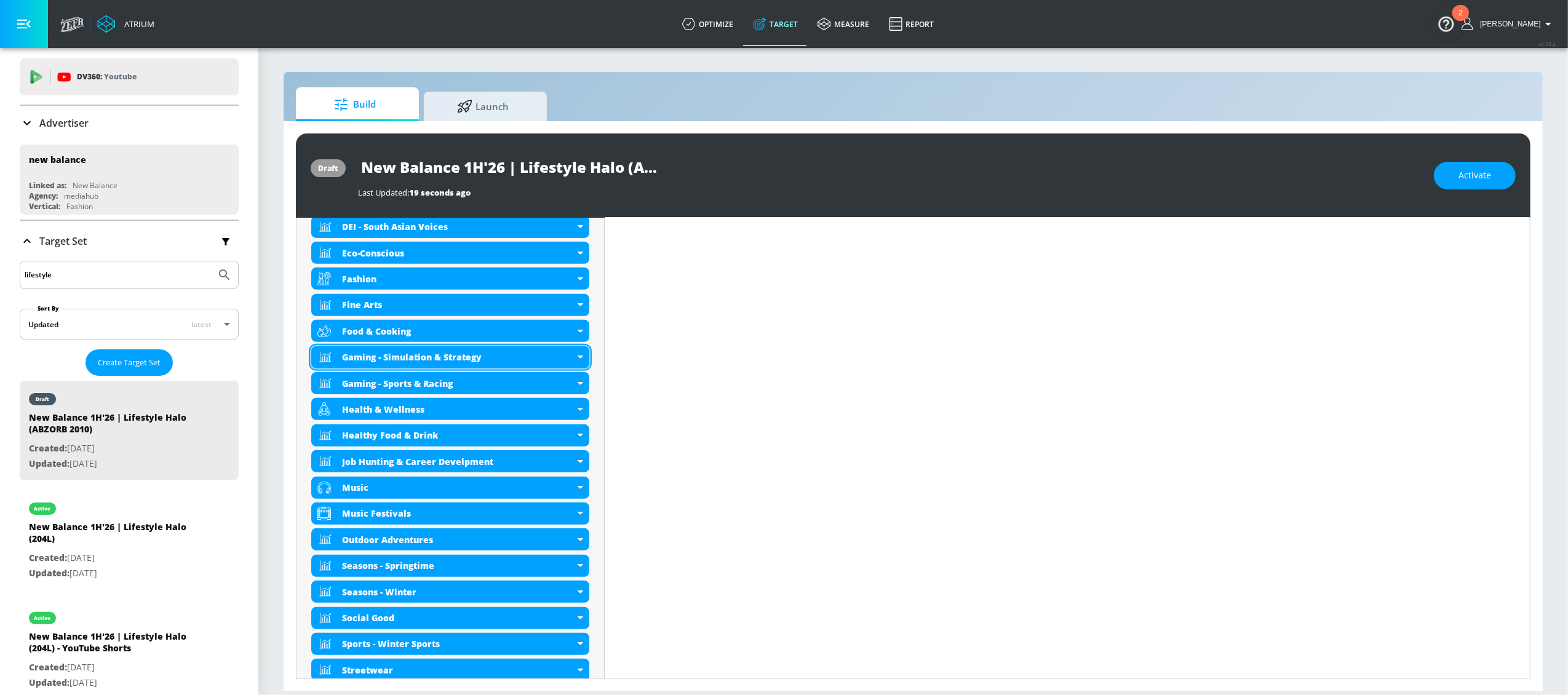
click at [578, 358] on icon at bounding box center [580, 356] width 6 height 3
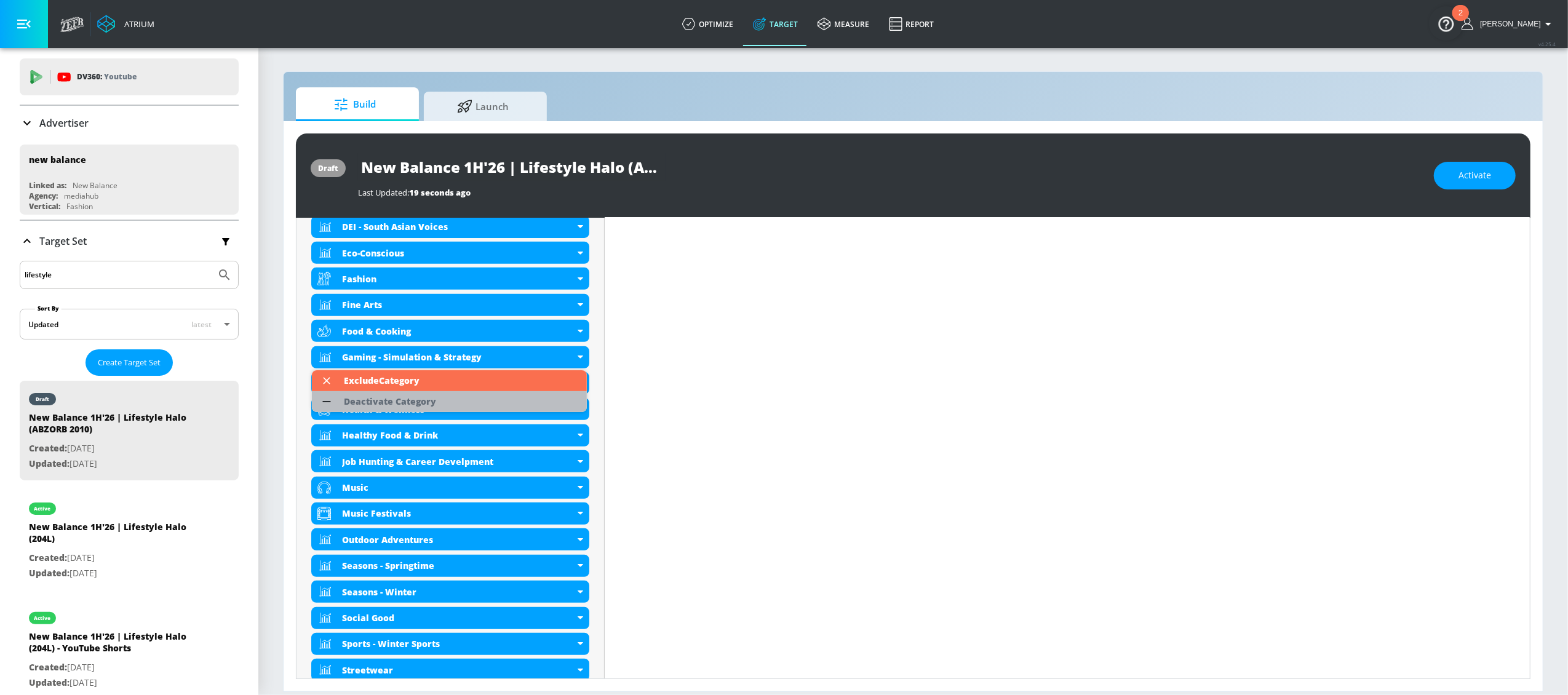
click at [551, 392] on li "Deactivate Category" at bounding box center [449, 402] width 275 height 21
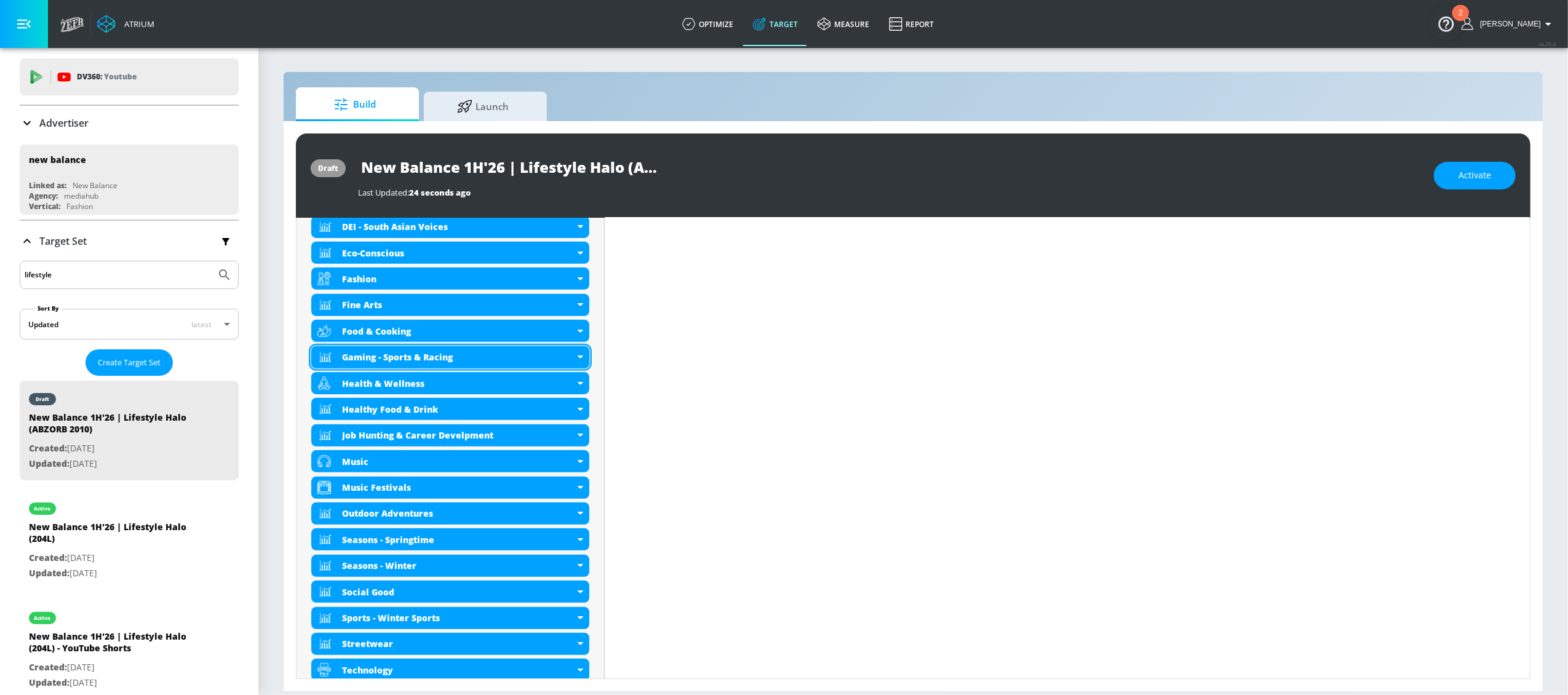
click at [578, 360] on div "Gaming - Sports & Racing" at bounding box center [451, 357] width 278 height 22
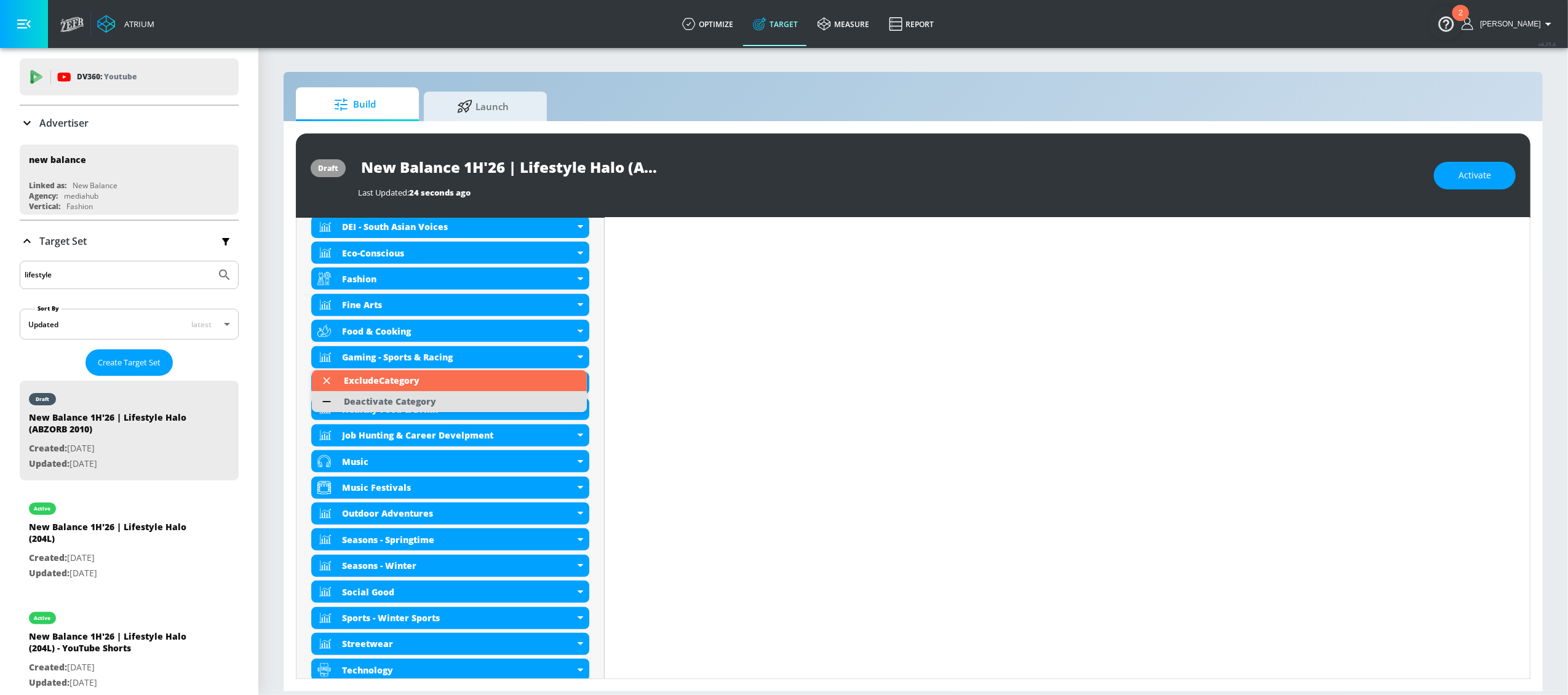
click at [461, 398] on li "Deactivate Category" at bounding box center [449, 402] width 275 height 21
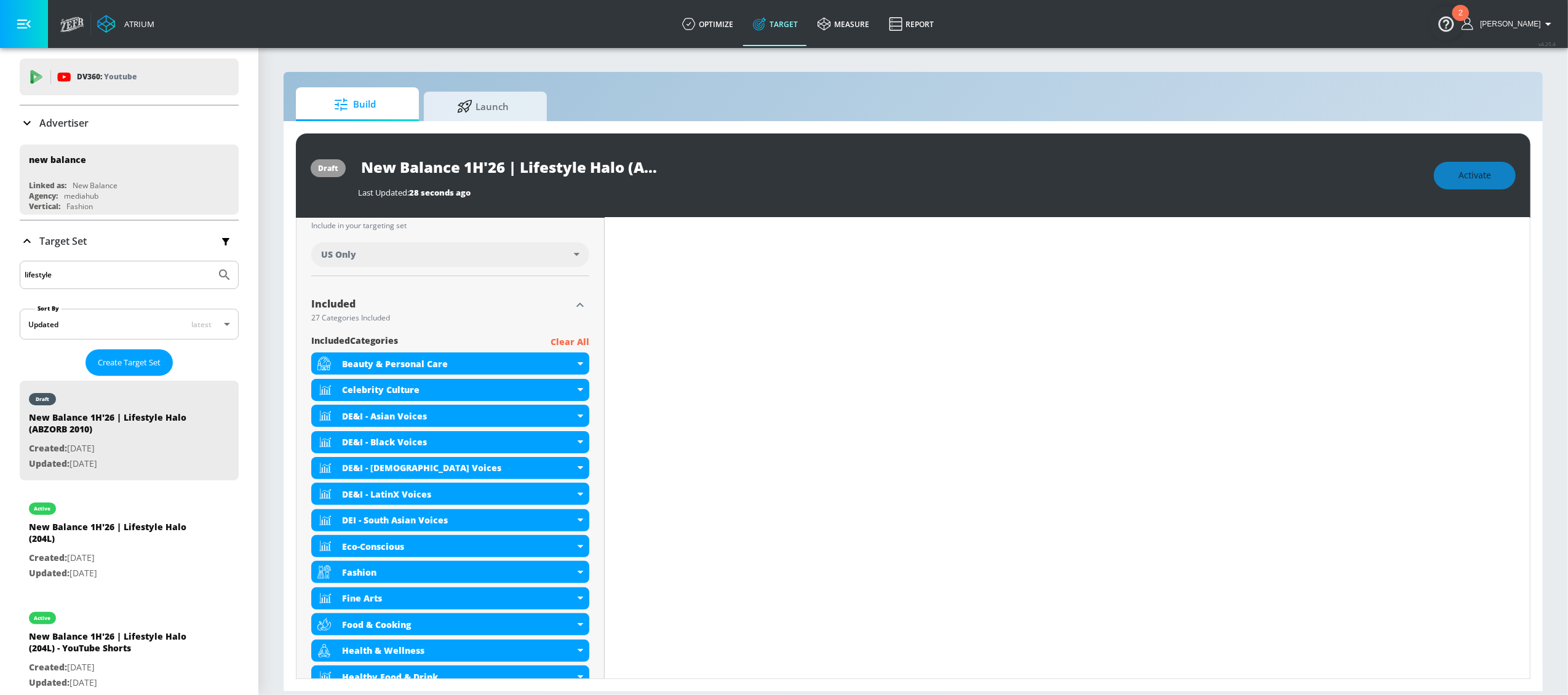
scroll to position [141, 0]
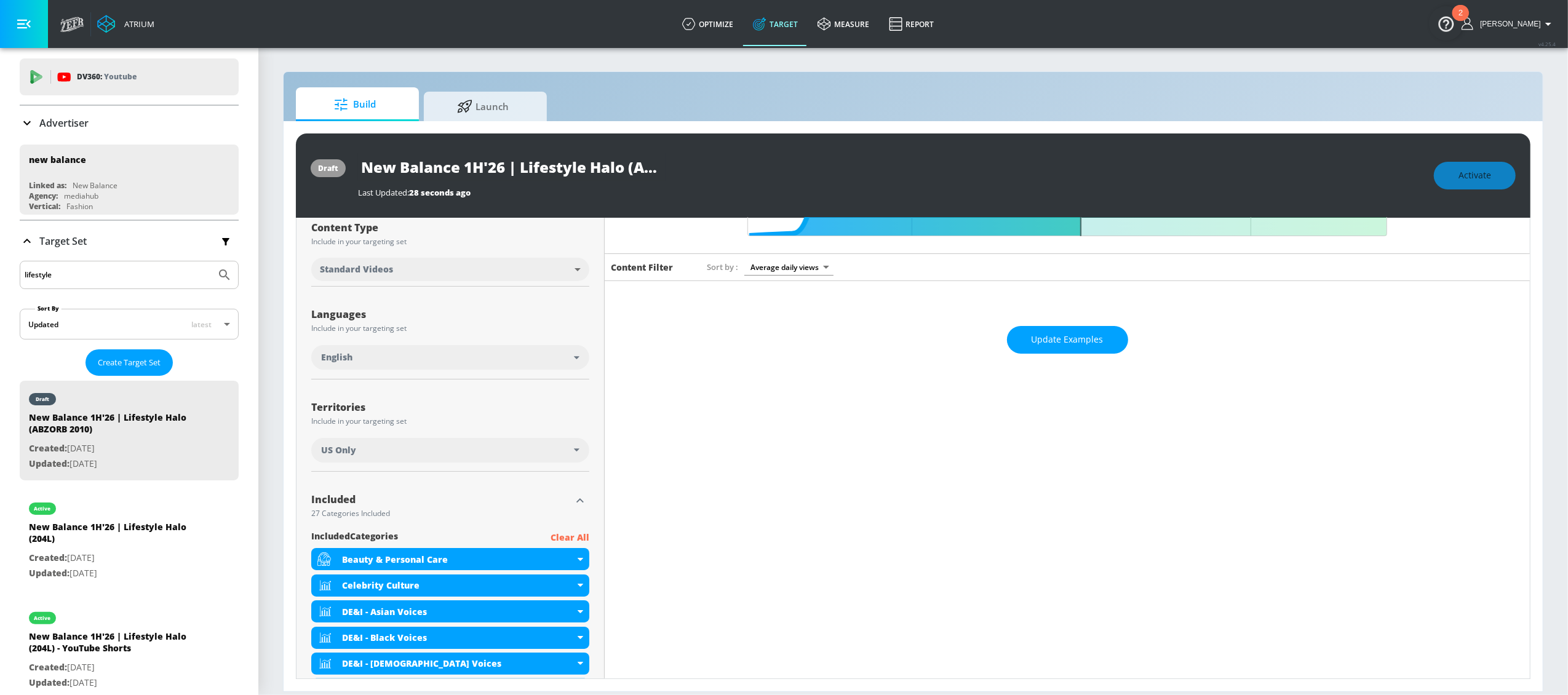
click at [579, 500] on icon "button" at bounding box center [580, 500] width 7 height 4
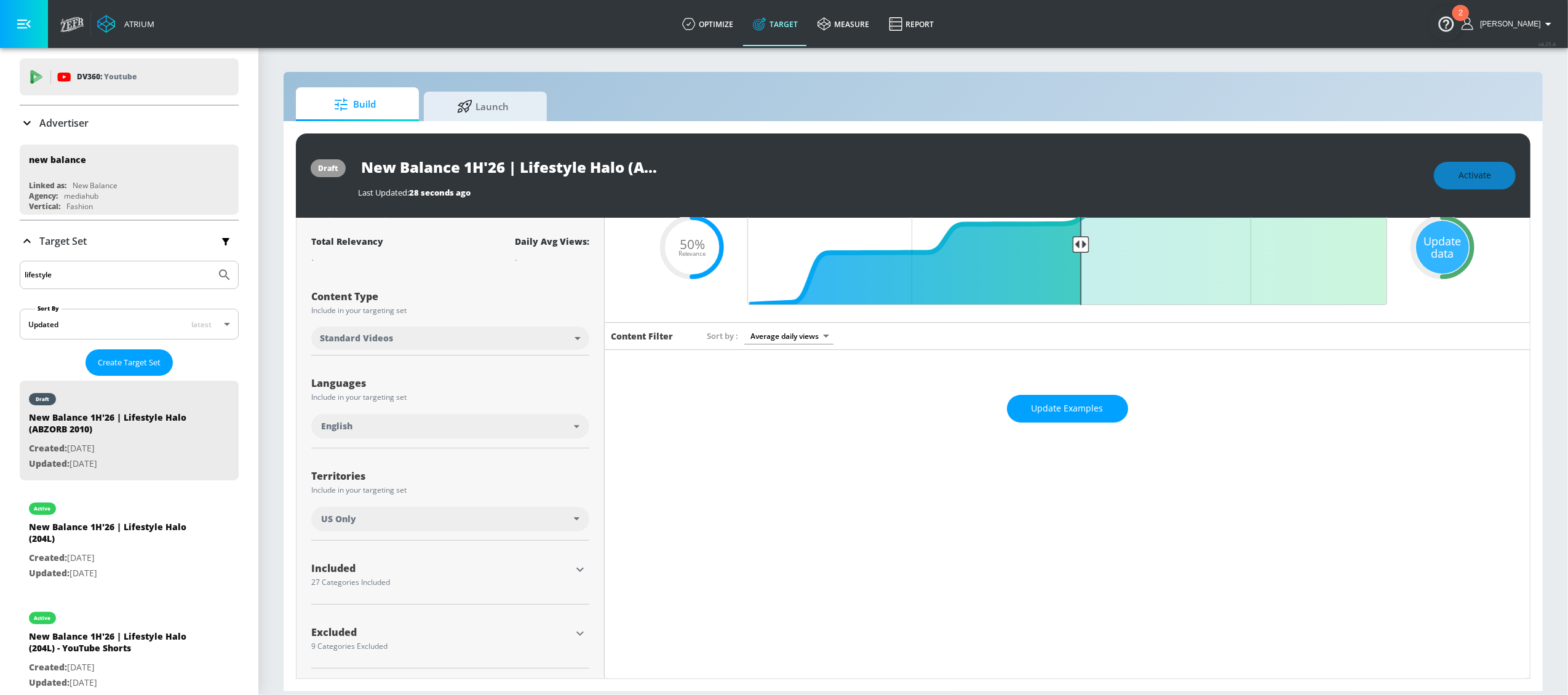
scroll to position [74, 0]
click at [1436, 258] on div "Update data" at bounding box center [1443, 247] width 53 height 53
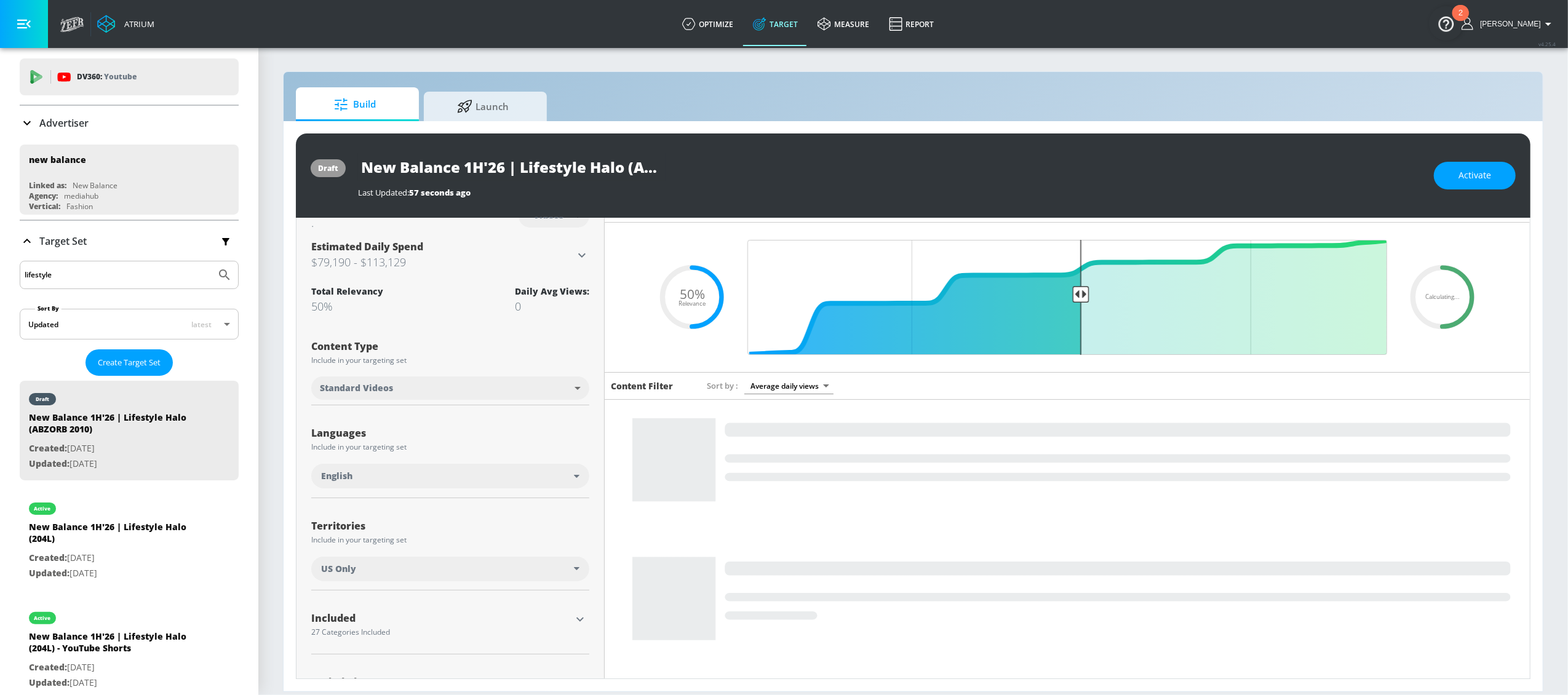
scroll to position [0, 0]
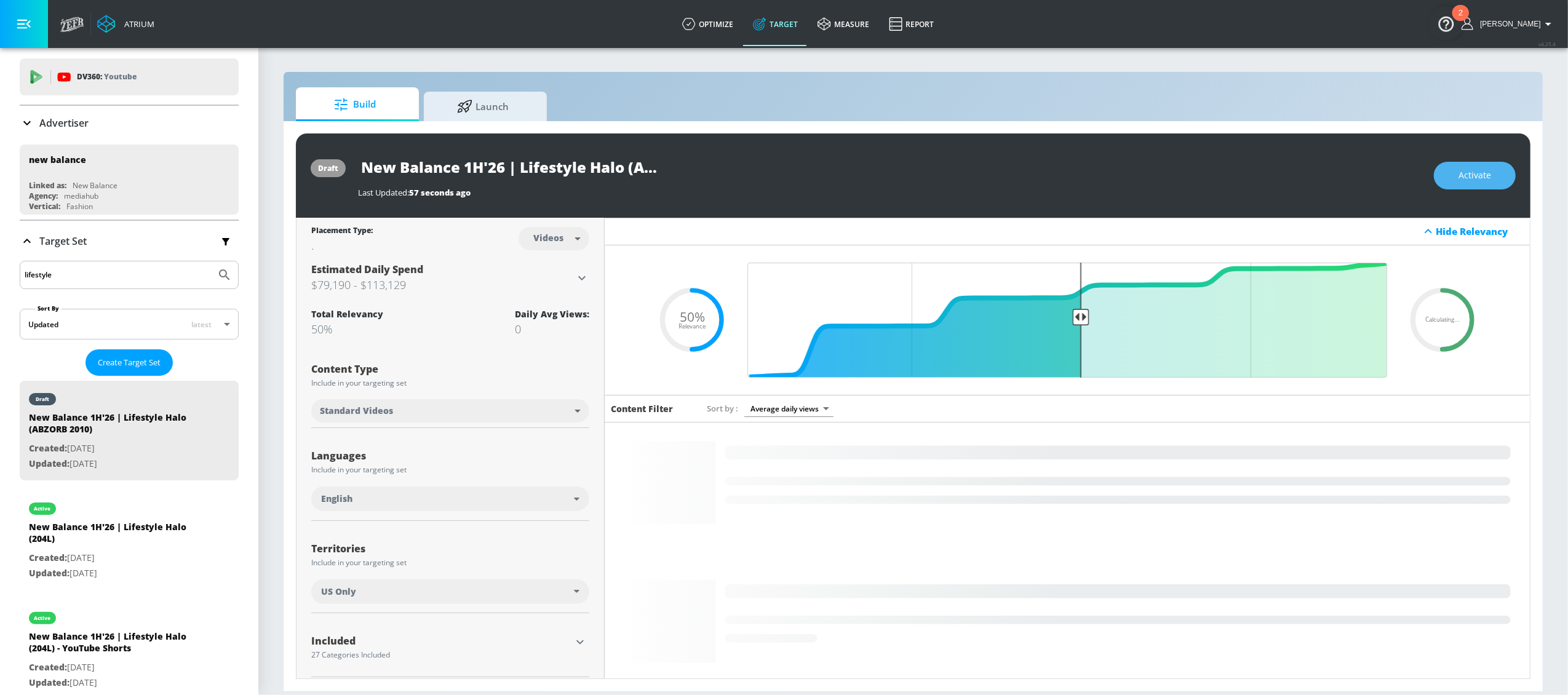
click at [1482, 172] on span "Activate" at bounding box center [1475, 175] width 33 height 15
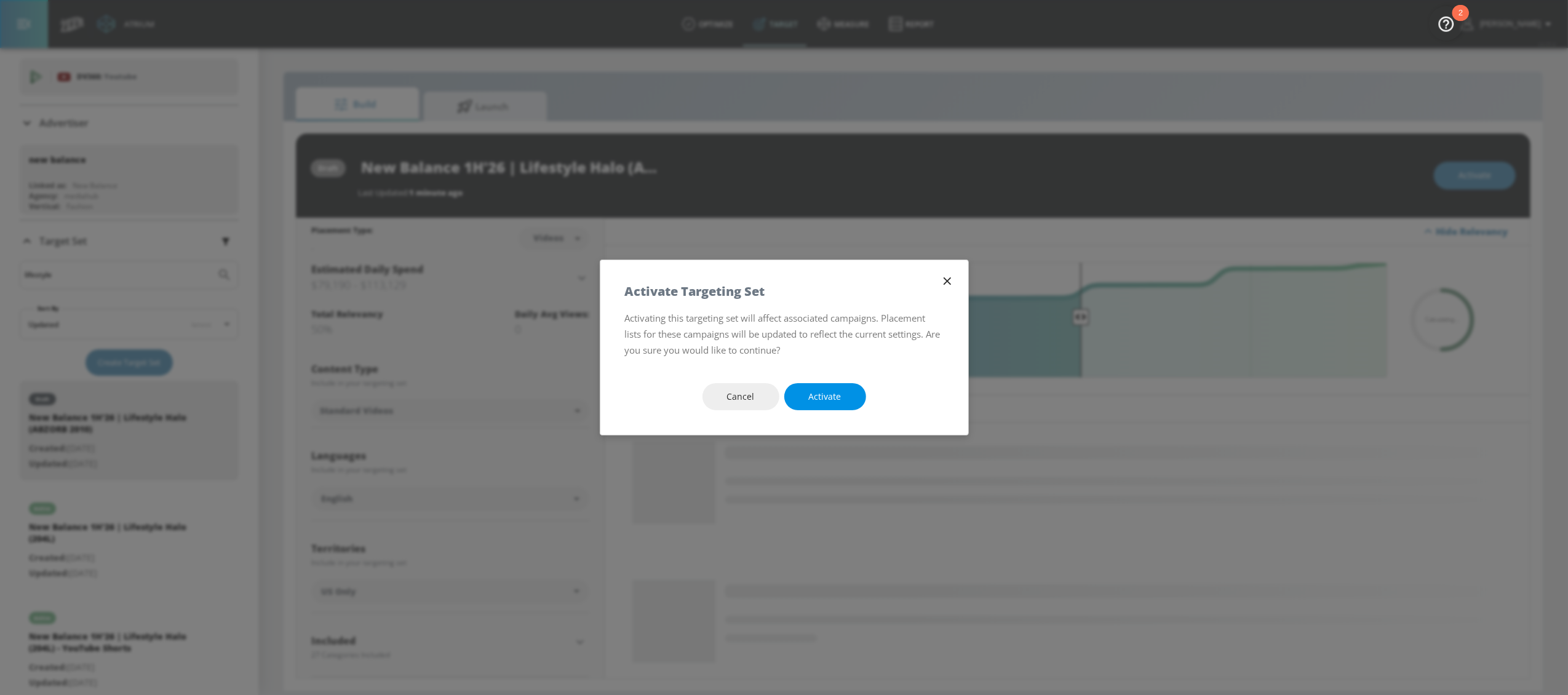
click at [850, 392] on button "Activate" at bounding box center [825, 397] width 82 height 28
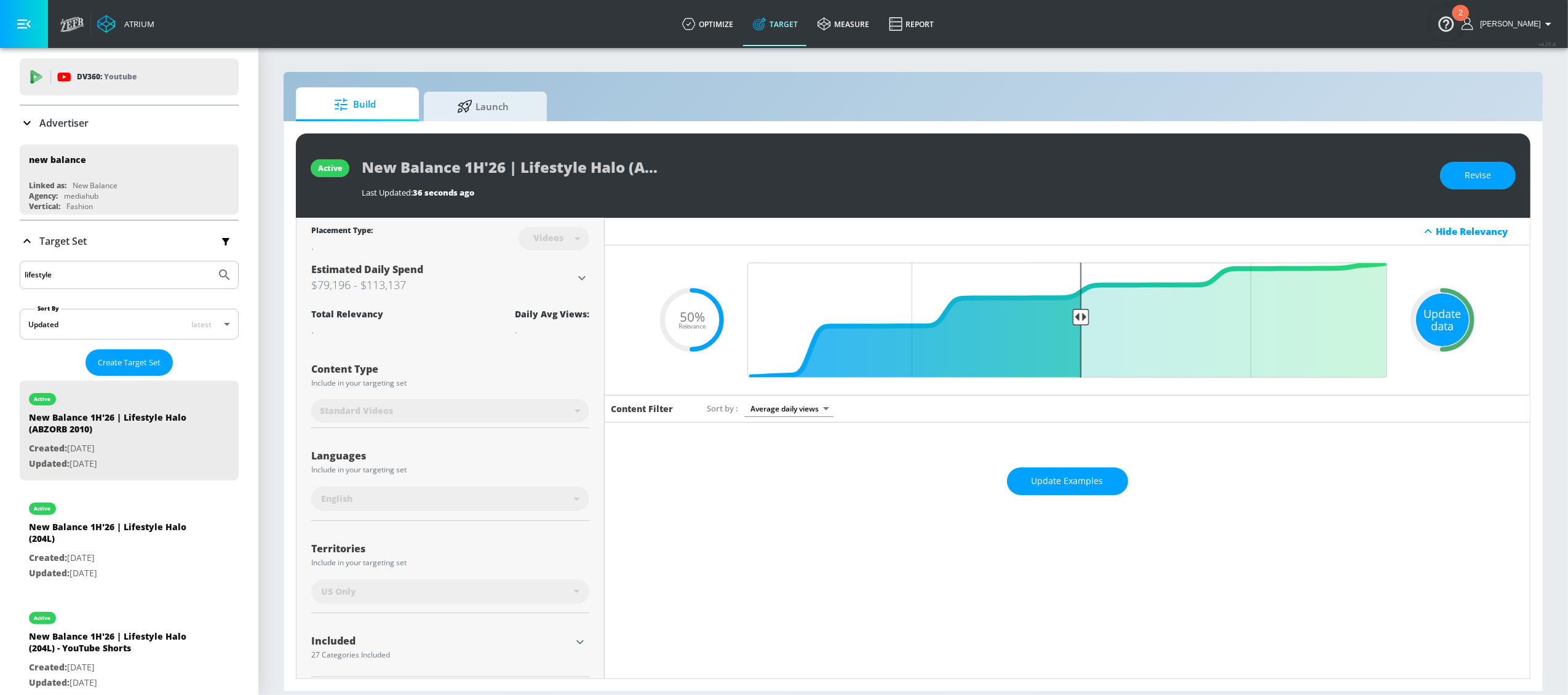
click at [1430, 315] on div "Update data" at bounding box center [1443, 320] width 53 height 53
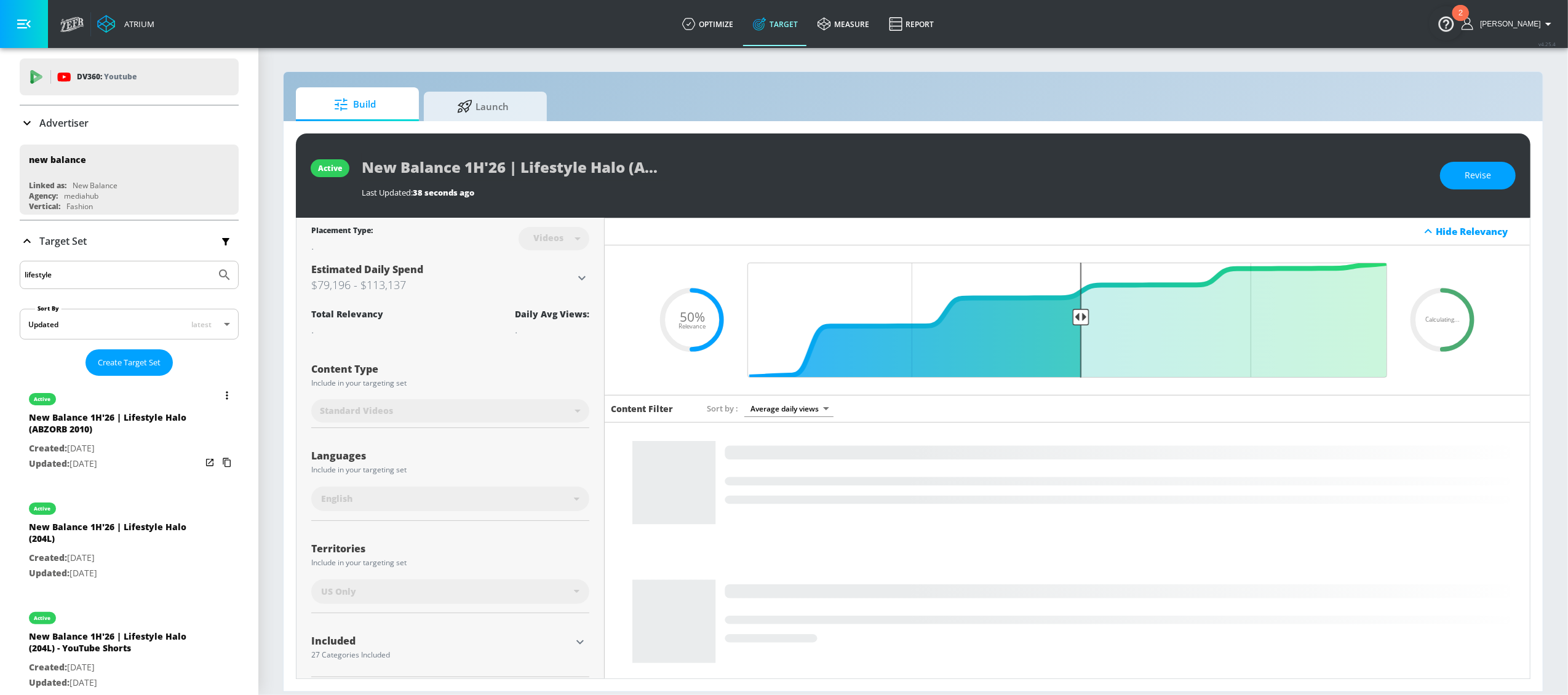
click at [226, 397] on icon "list of Target Set" at bounding box center [226, 395] width 2 height 8
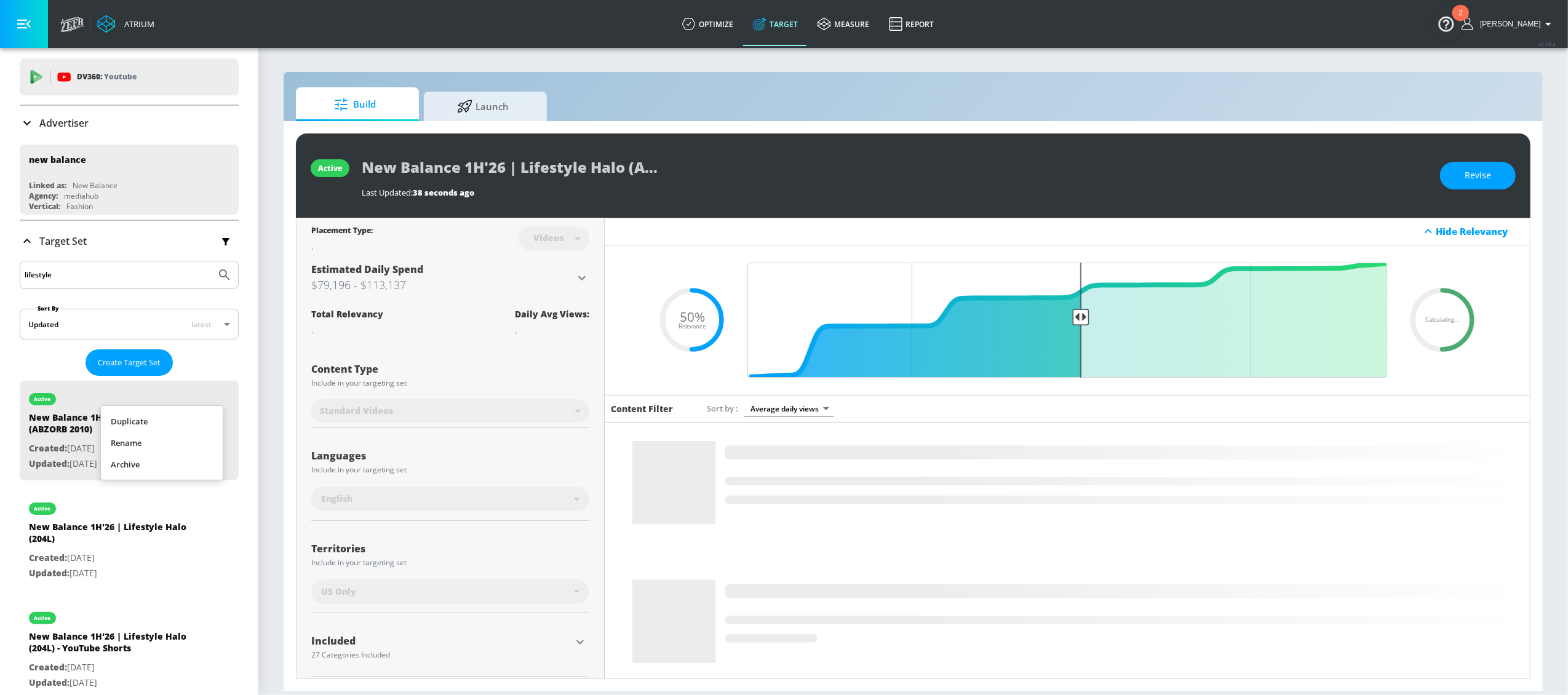
click at [174, 416] on li "Duplicate" at bounding box center [161, 421] width 122 height 22
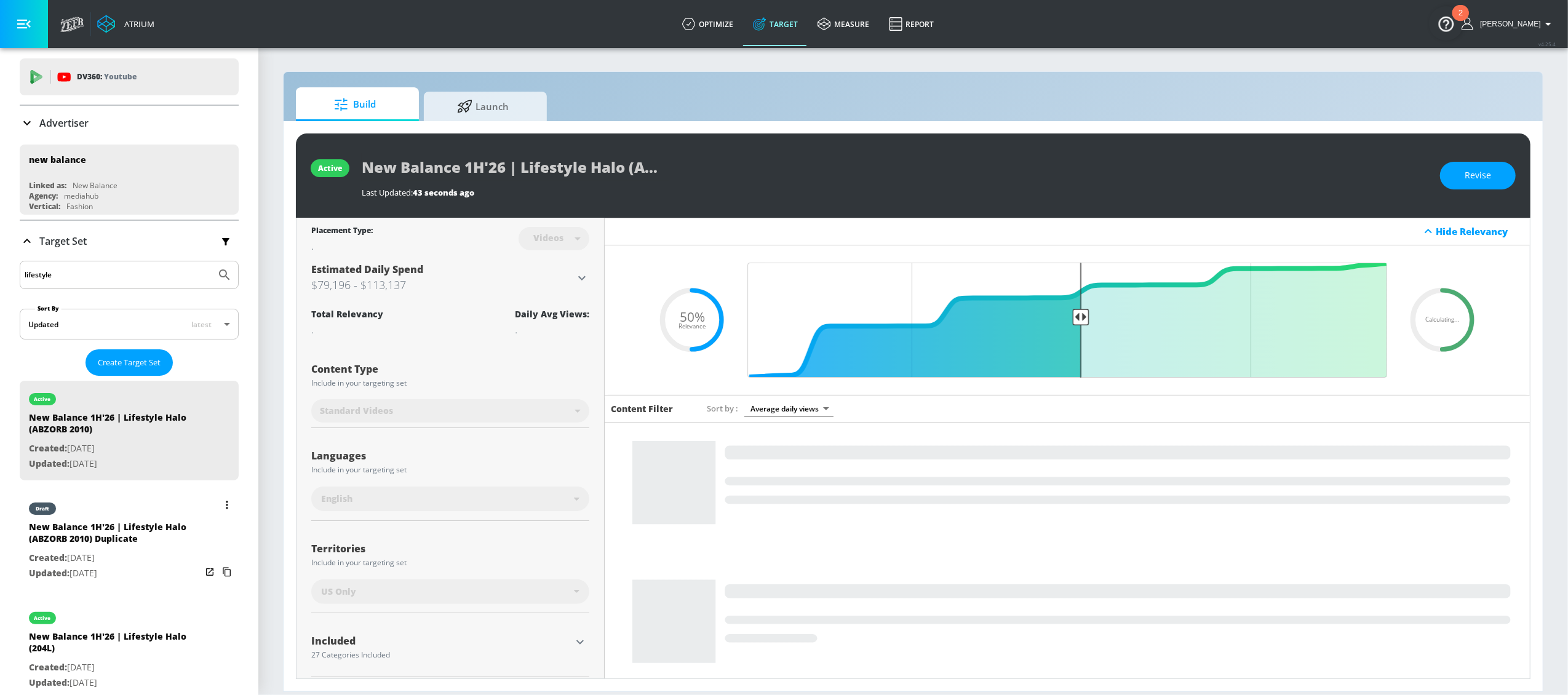
click at [142, 532] on div "New Balance 1H'26 | Lifestyle Halo (ABZORB 2010) Duplicate" at bounding box center [115, 536] width 172 height 30
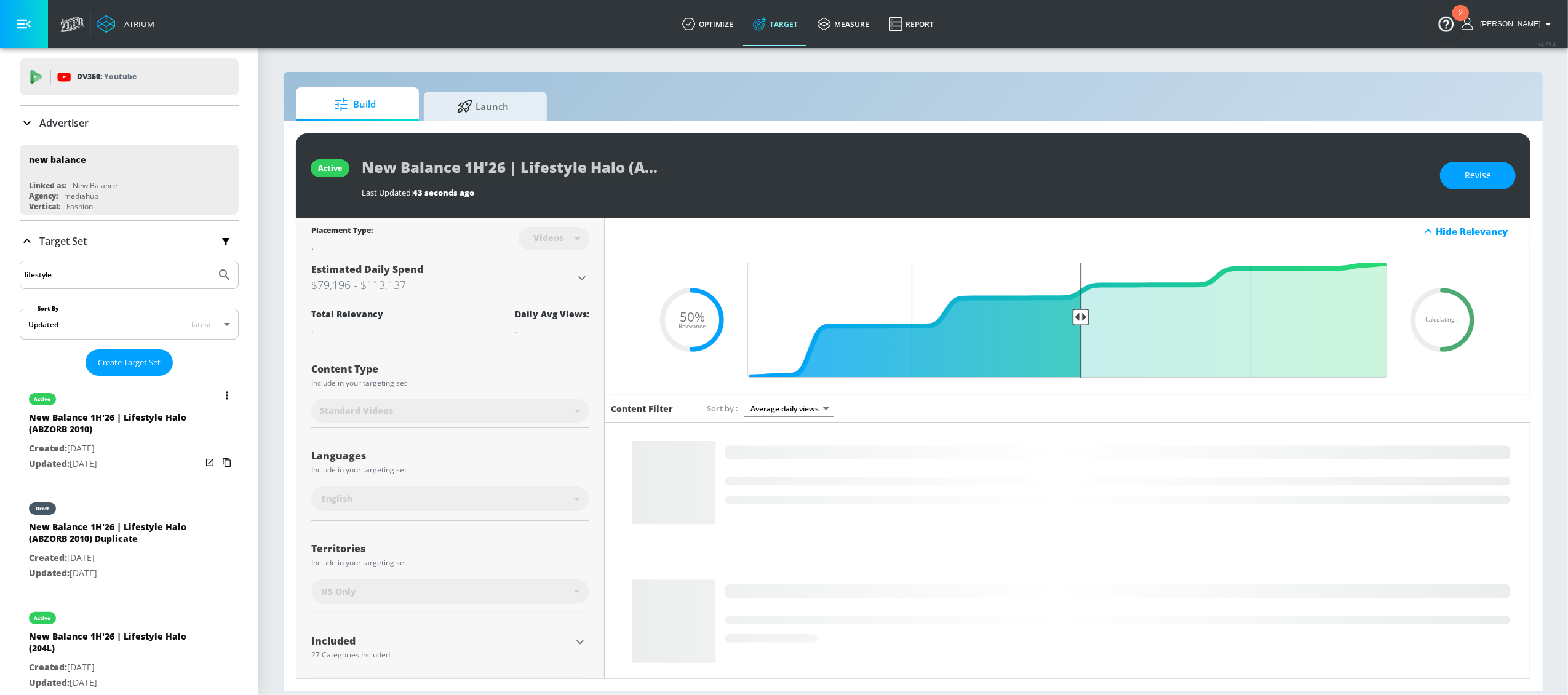
type input "New Balance 1H'26 | Lifestyle Halo (ABZORB 2010) Duplicate"
type input "0.05"
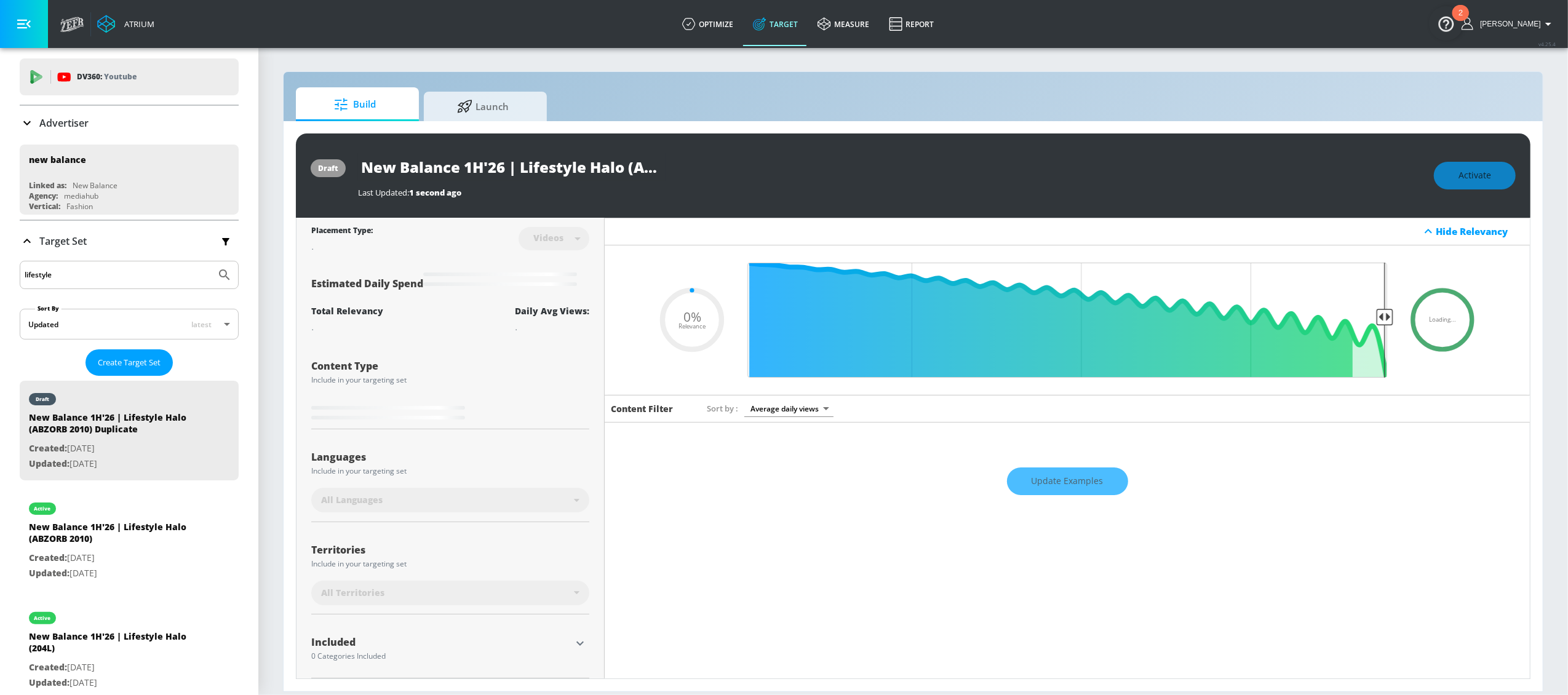
click at [591, 169] on input "New Balance 1H'26 | Lifestyle Halo (ABZORB 2010) Duplicate" at bounding box center [512, 167] width 308 height 28
click at [610, 167] on input "New Balance 1H'26 | Lifestyle Halo (ABZORB 2010) Duplicate" at bounding box center [512, 167] width 308 height 28
drag, startPoint x: 630, startPoint y: 167, endPoint x: 682, endPoint y: 167, distance: 52.0
click at [682, 167] on div "New Balance 1H'26 | Lifestyle Halo (ABZORB 2010) Duplicate" at bounding box center [889, 167] width 1064 height 28
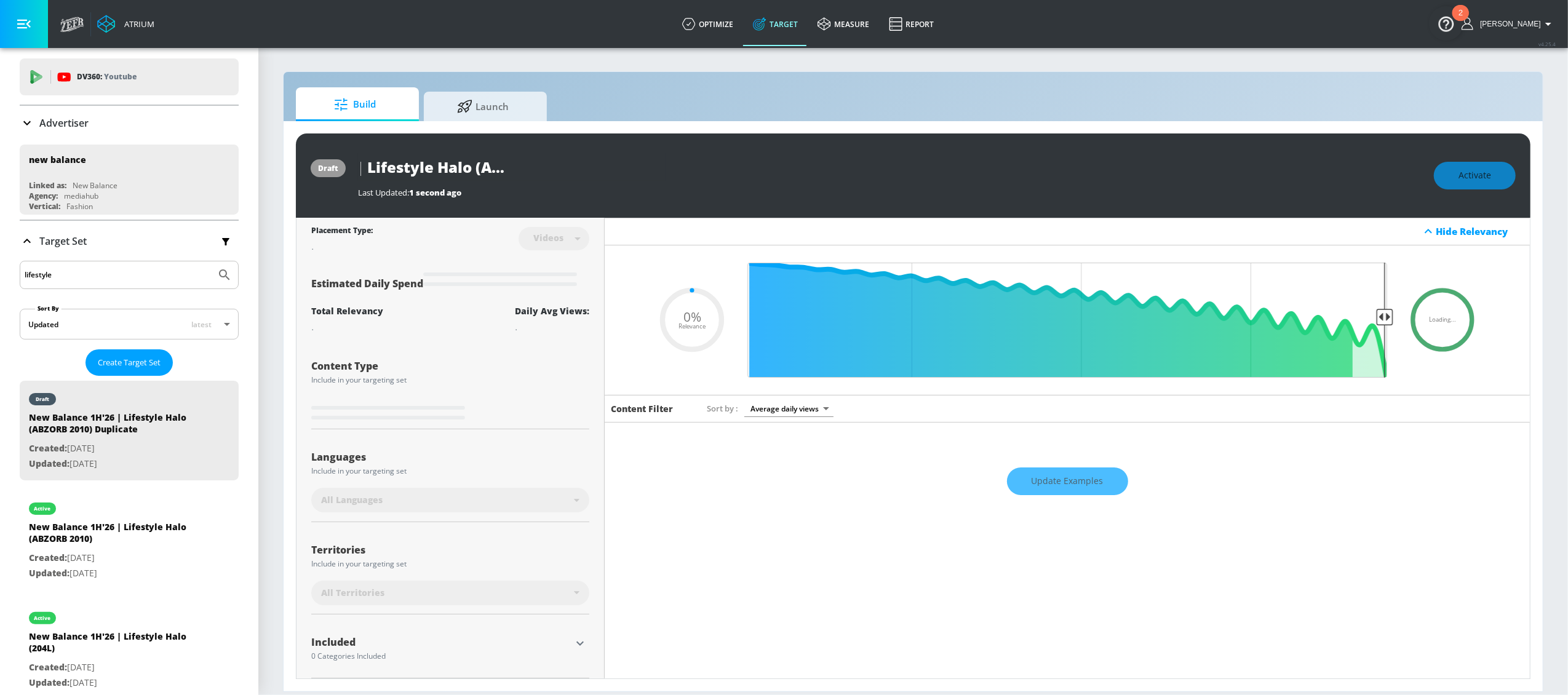
click at [594, 167] on input "New Balance 1H'26 | Lifestyle Halo (ABZORB 2010) Duplicate" at bounding box center [512, 167] width 308 height 28
drag, startPoint x: 588, startPoint y: 168, endPoint x: 697, endPoint y: 171, distance: 109.0
click at [697, 171] on div "New Balance 1H'26 | Lifestyle Halo (ABZORB 2010) Duplicate" at bounding box center [889, 167] width 1064 height 28
type input "New Balance 1H'26 | Lifestyle Halo (ABZORB 2010) -"
type input "0.05"
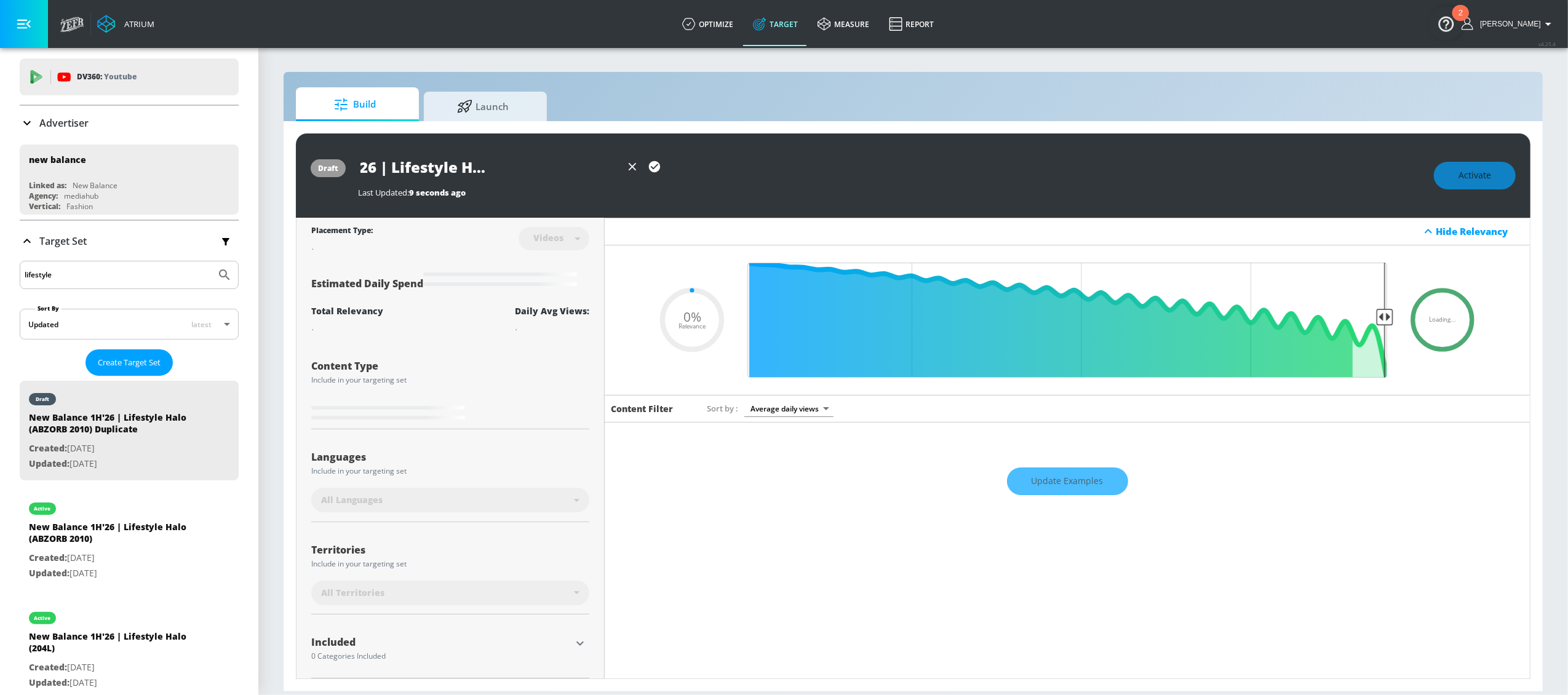
type input "New Balance 1H'26 | Lifestyle Halo (ABZORB 2010) -"
type input "0.05"
type input "New Balance 1H'26 | Lifestyle Halo (ABZORB 2010) - Y"
type input "0.05"
type input "New Balance 1H'26 | Lifestyle Halo (ABZORB 2010) - Yo"
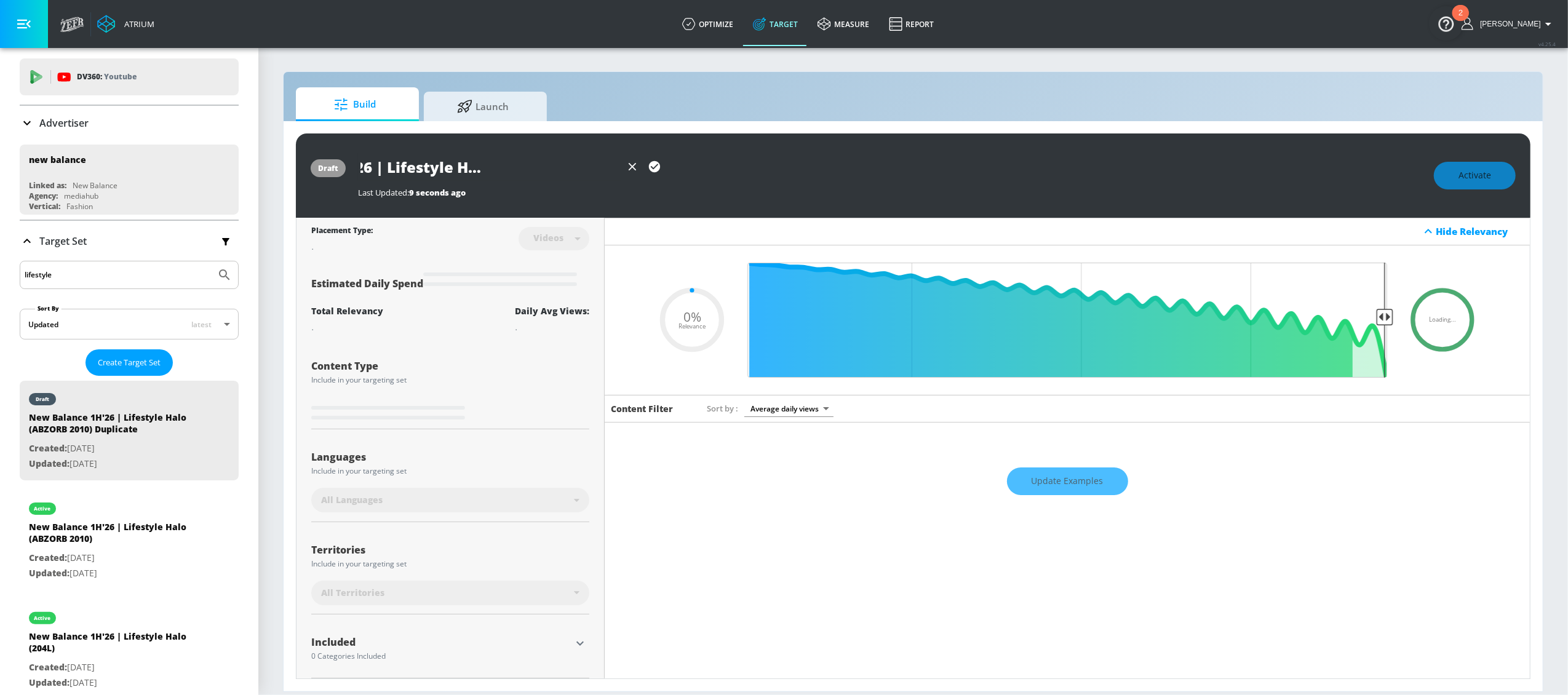
type input "0.05"
type input "New Balance 1H'26 | Lifestyle Halo (ABZORB 2010) - You"
type input "0.05"
type input "New Balance 1H'26 | Lifestyle Halo (ABZORB 2010) - YouT"
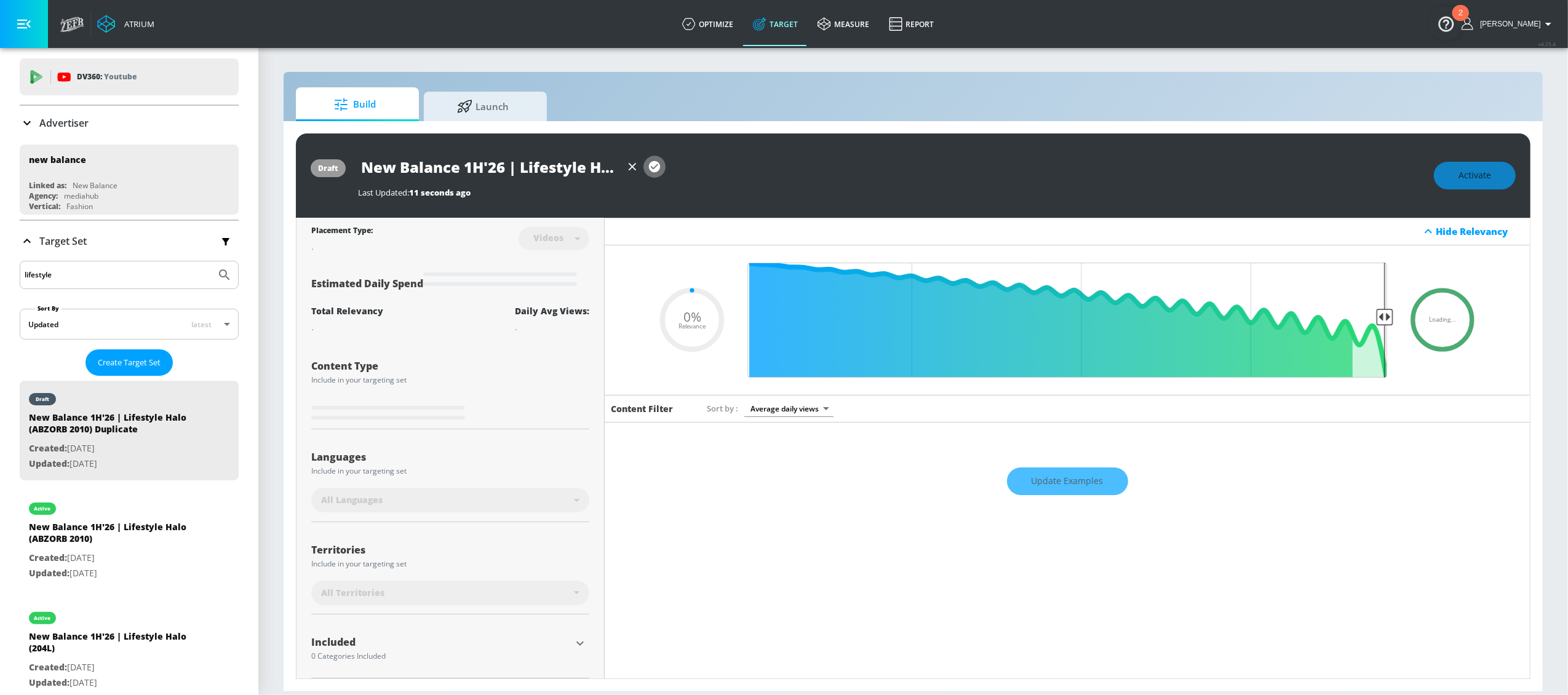
click at [658, 169] on icon "button" at bounding box center [655, 167] width 11 height 11
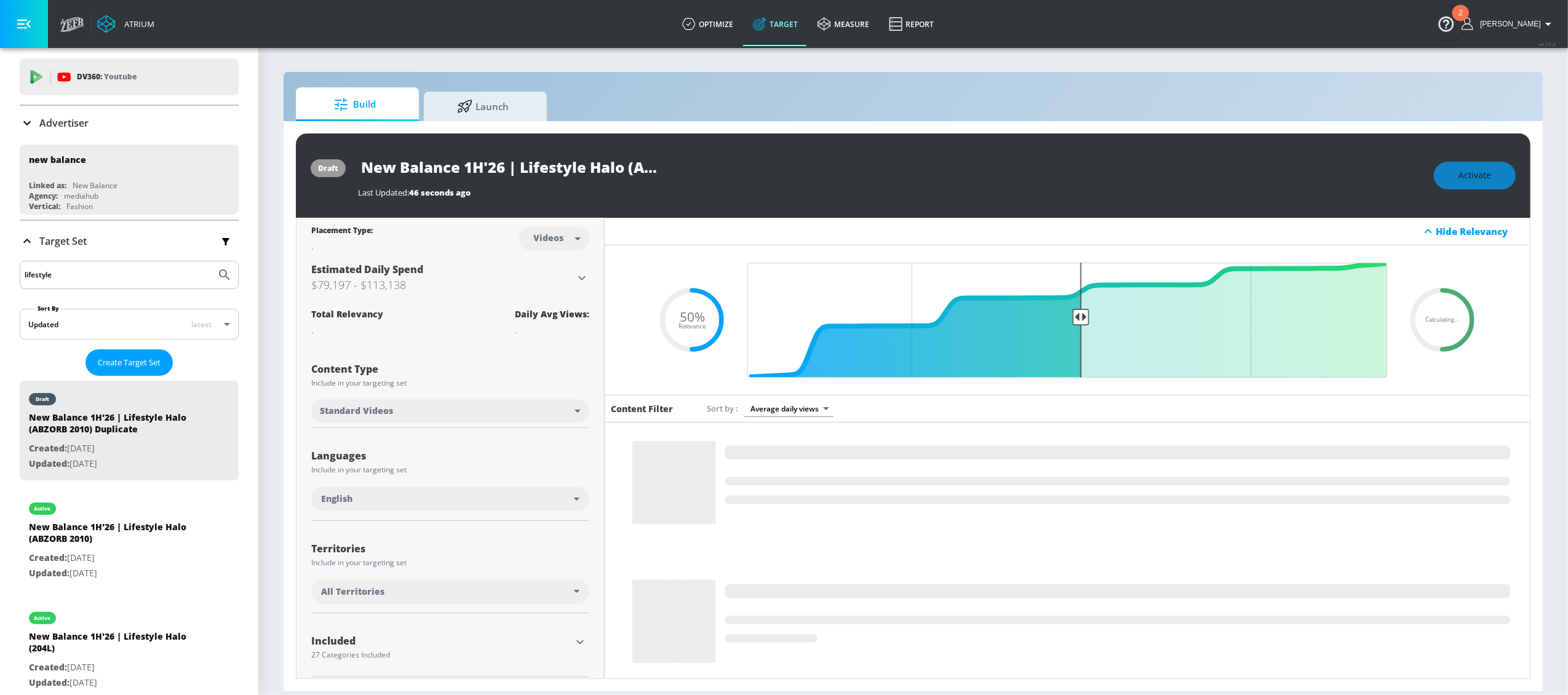
click at [579, 234] on body "Atrium optimize Target measure Report optimize Target measure Report v 4.25.4 L…" at bounding box center [784, 347] width 1568 height 695
click at [538, 267] on div "Channels" at bounding box center [551, 265] width 44 height 13
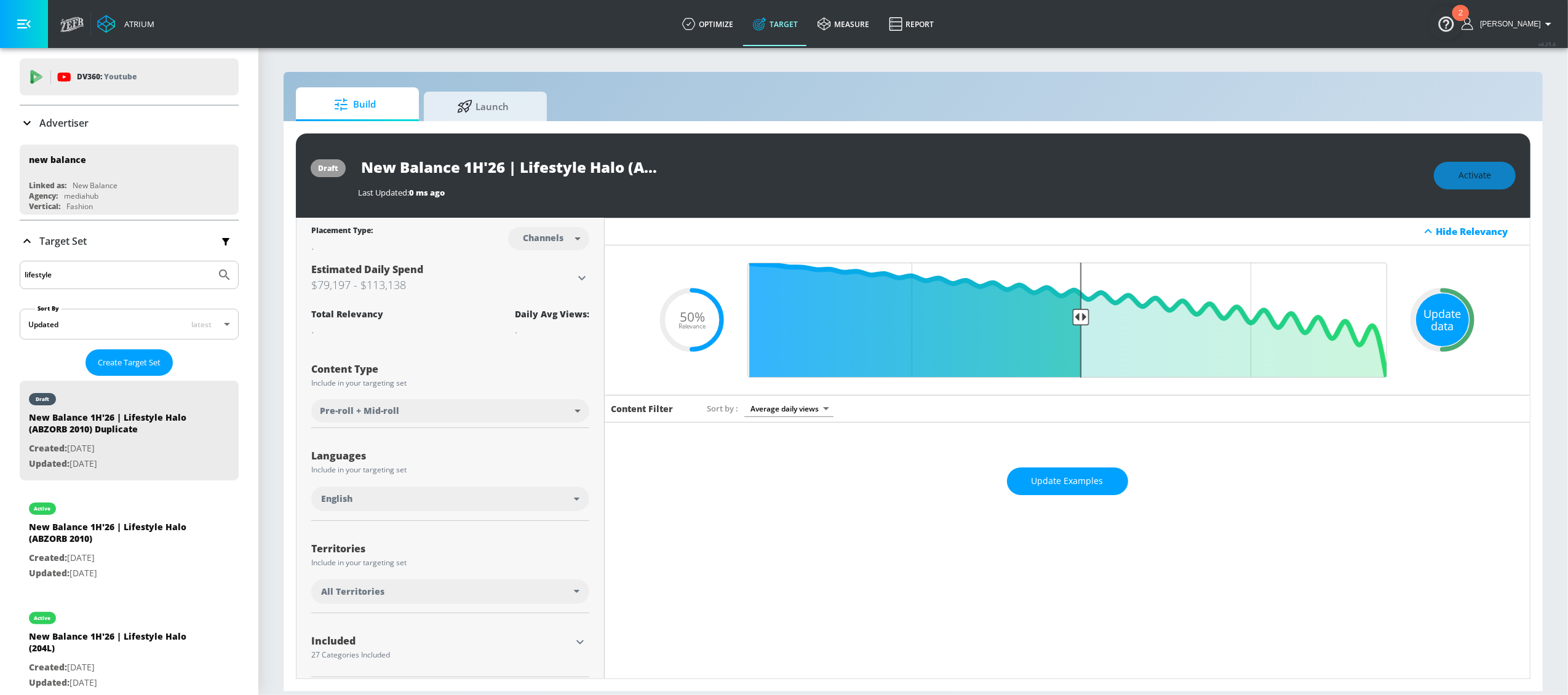
click at [1431, 325] on div "Update data" at bounding box center [1443, 320] width 53 height 53
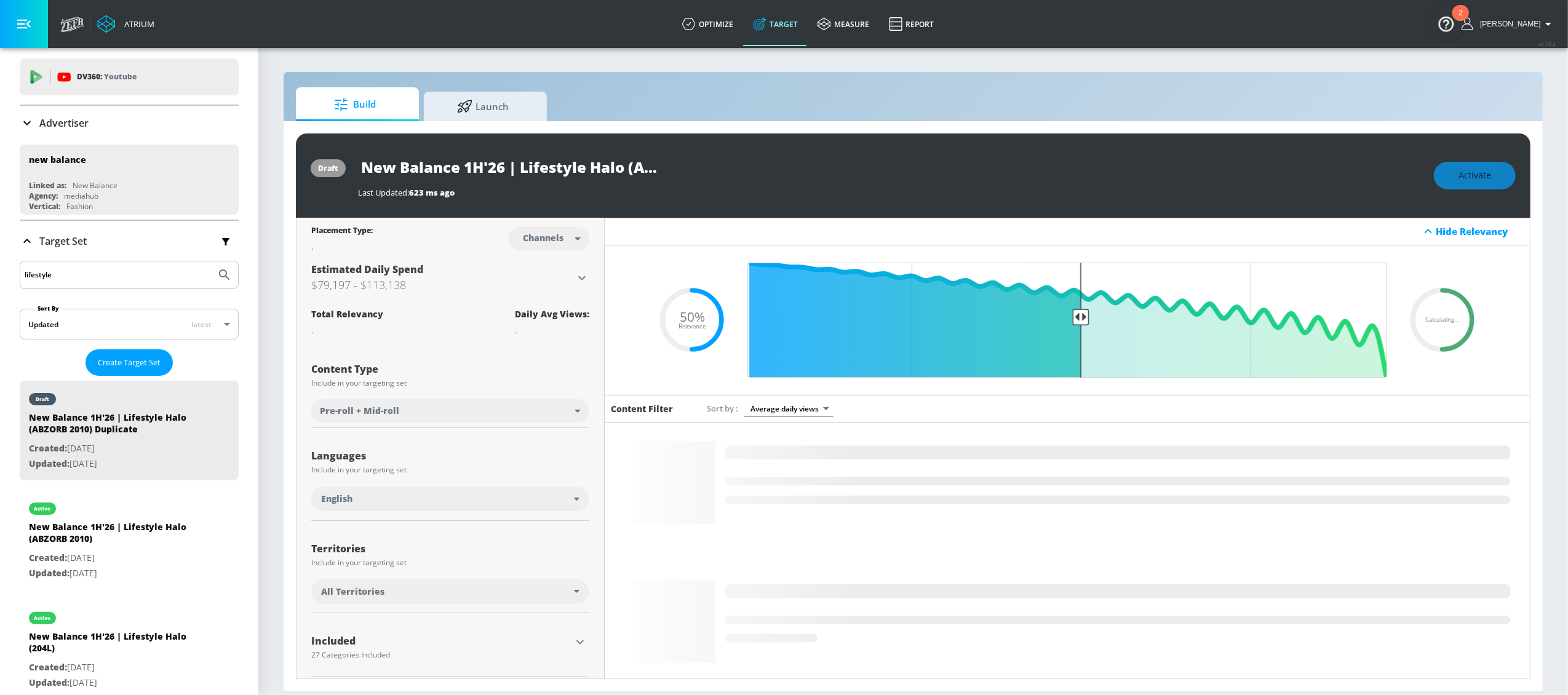
click at [1459, 183] on div "Activate" at bounding box center [1475, 175] width 82 height 28
click at [1480, 162] on button "Activate" at bounding box center [1475, 175] width 82 height 28
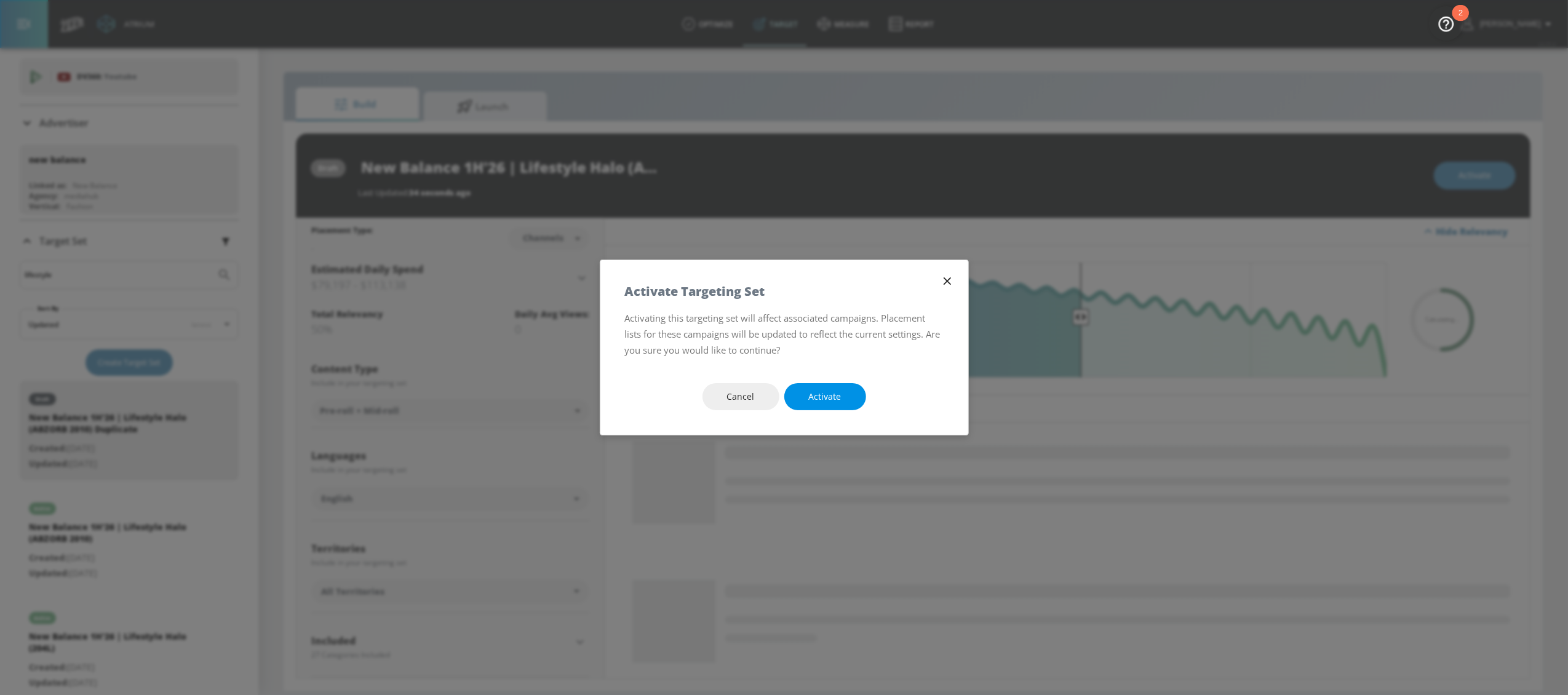
click at [809, 396] on span "Activate" at bounding box center [825, 397] width 33 height 15
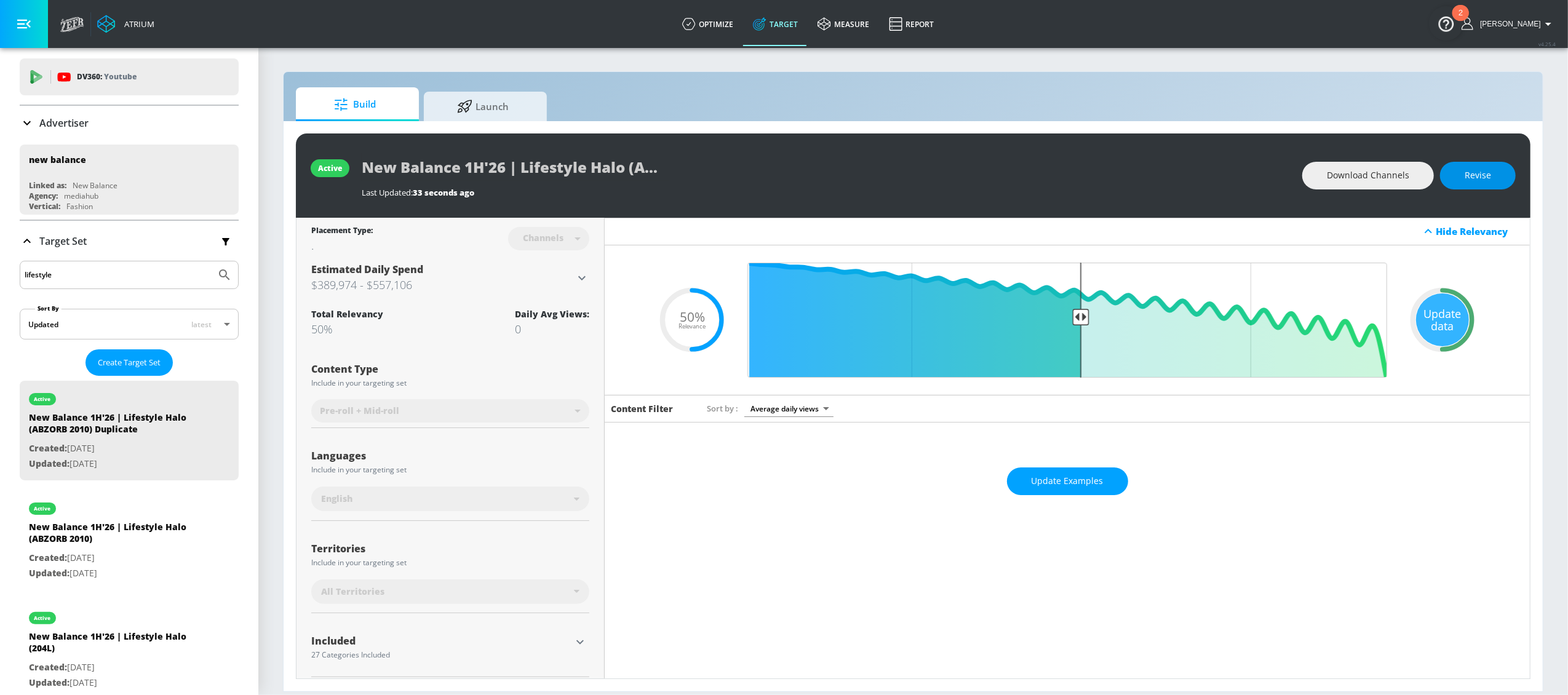
click at [1478, 171] on span "Revise" at bounding box center [1478, 175] width 27 height 15
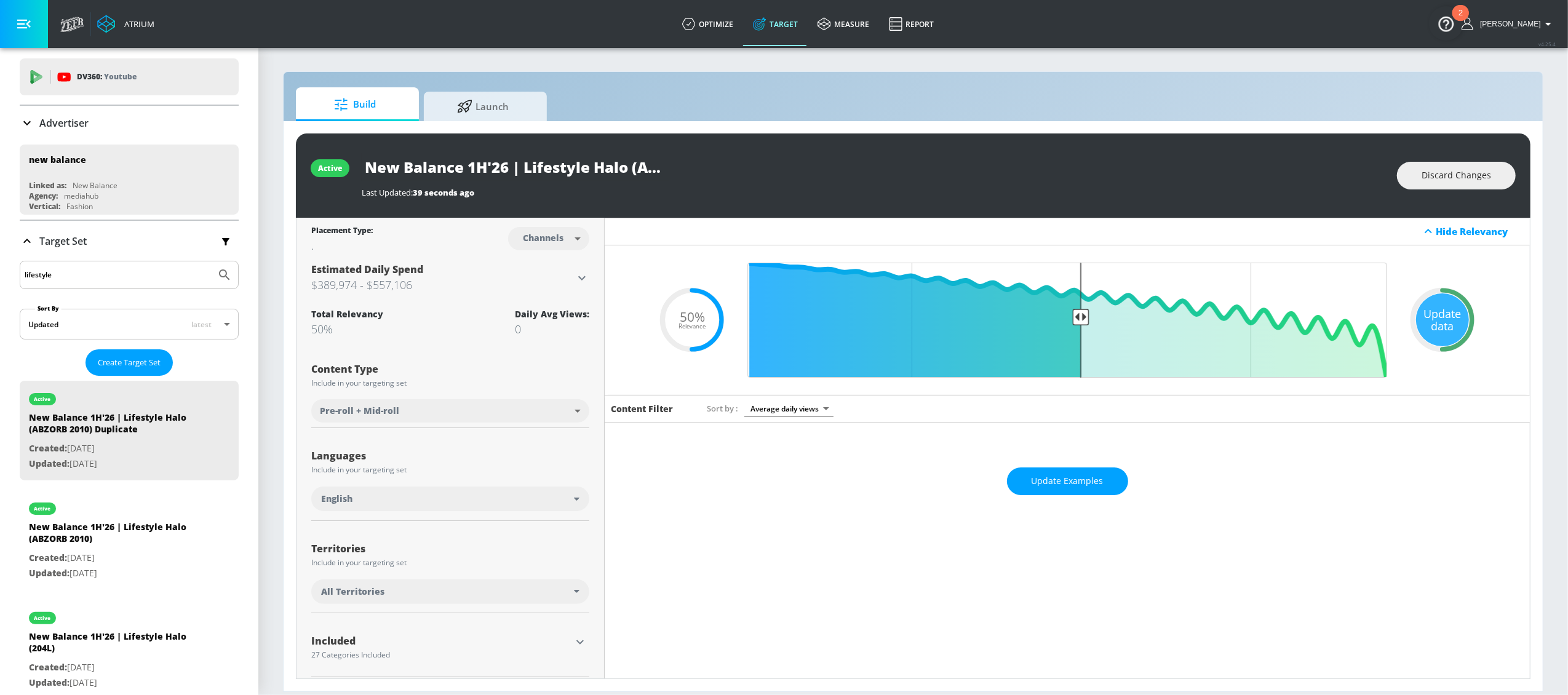
click at [587, 164] on input "New Balance 1H'26 | Lifestyle Halo (ABZORB 2010) Duplicate" at bounding box center [515, 167] width 308 height 28
drag, startPoint x: 569, startPoint y: 166, endPoint x: 659, endPoint y: 169, distance: 90.0
click at [718, 169] on div "New Balance 1H'26 | Lifestyle Halo (ABZORB 2010) Duplicate" at bounding box center [873, 167] width 1023 height 28
drag, startPoint x: 658, startPoint y: 169, endPoint x: 651, endPoint y: 170, distance: 7.1
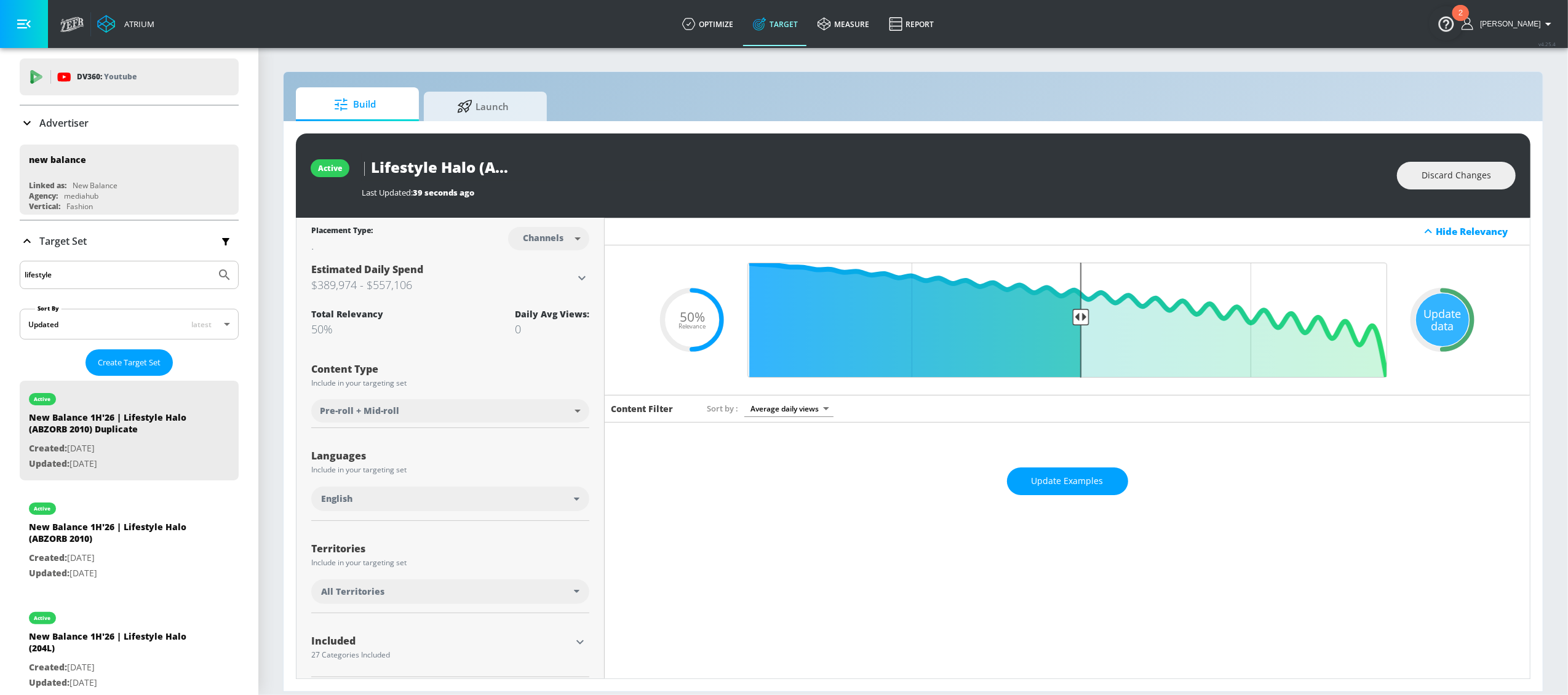
click at [658, 169] on input "New Balance 1H'26 | Lifestyle Halo (ABZORB 2010) Duplicate" at bounding box center [515, 167] width 308 height 28
drag, startPoint x: 596, startPoint y: 167, endPoint x: 723, endPoint y: 169, distance: 127.0
click at [723, 169] on div "New Balance 1H'26 | Lifestyle Halo (ABZORB 2010) Duplicate" at bounding box center [873, 167] width 1023 height 28
click at [658, 166] on icon "button" at bounding box center [658, 167] width 11 height 11
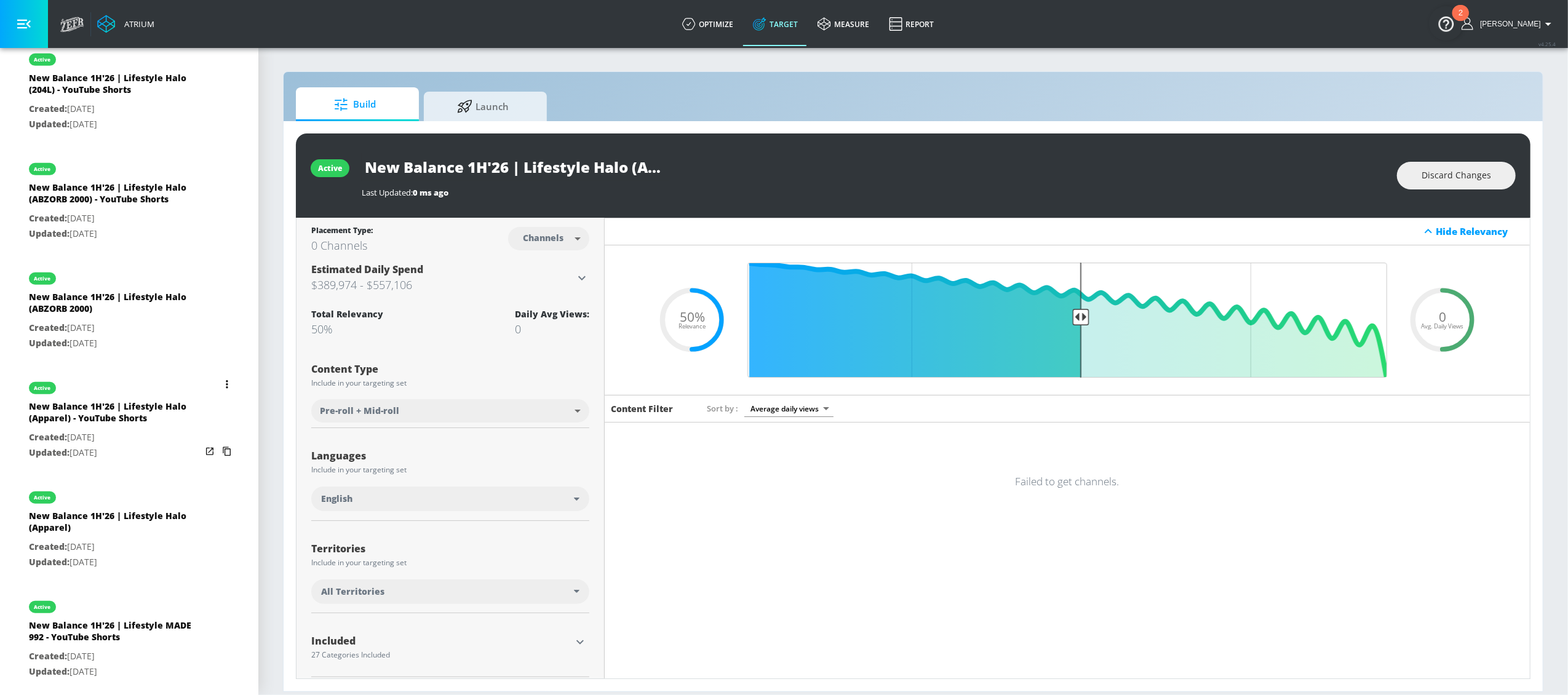
scroll to position [697, 0]
click at [121, 429] on p "Created: Sep. 26, 2025" at bounding box center [115, 437] width 172 height 15
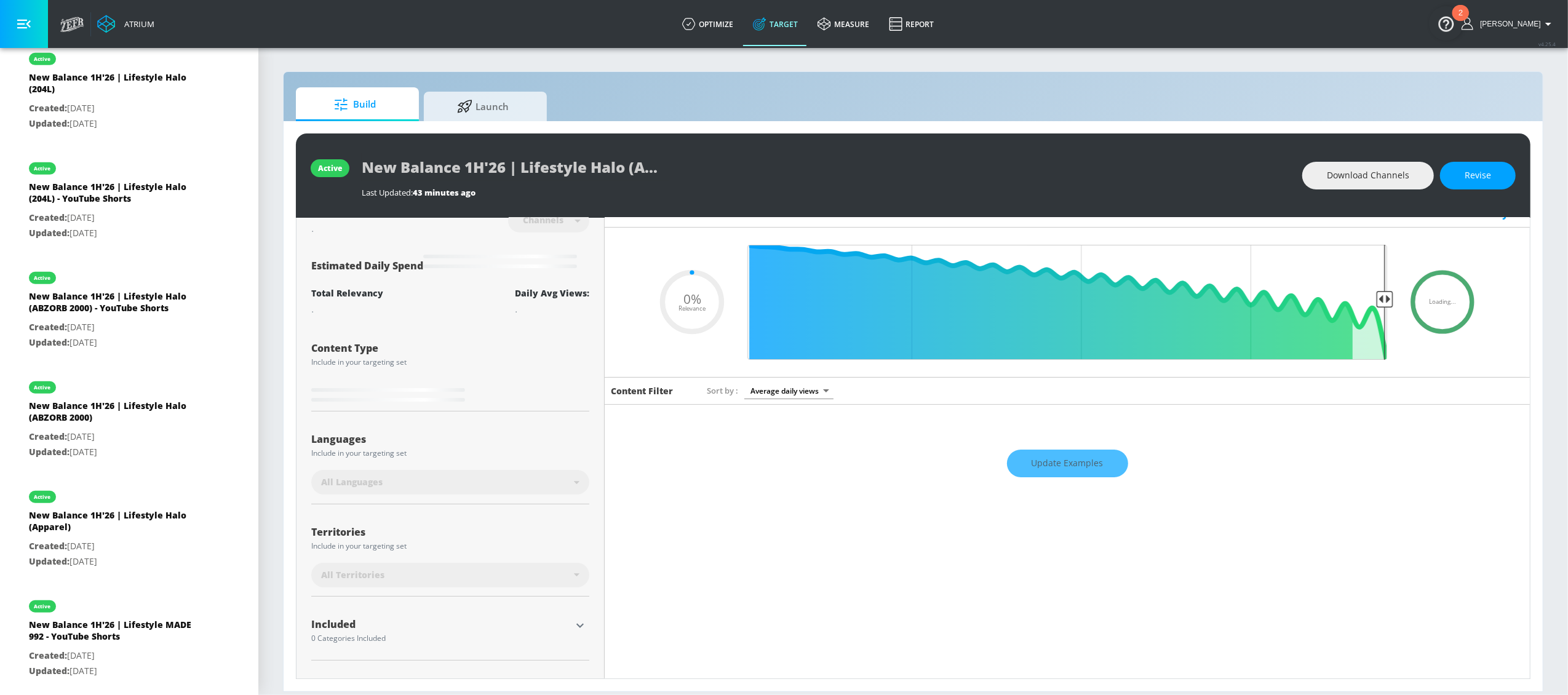
scroll to position [75, 0]
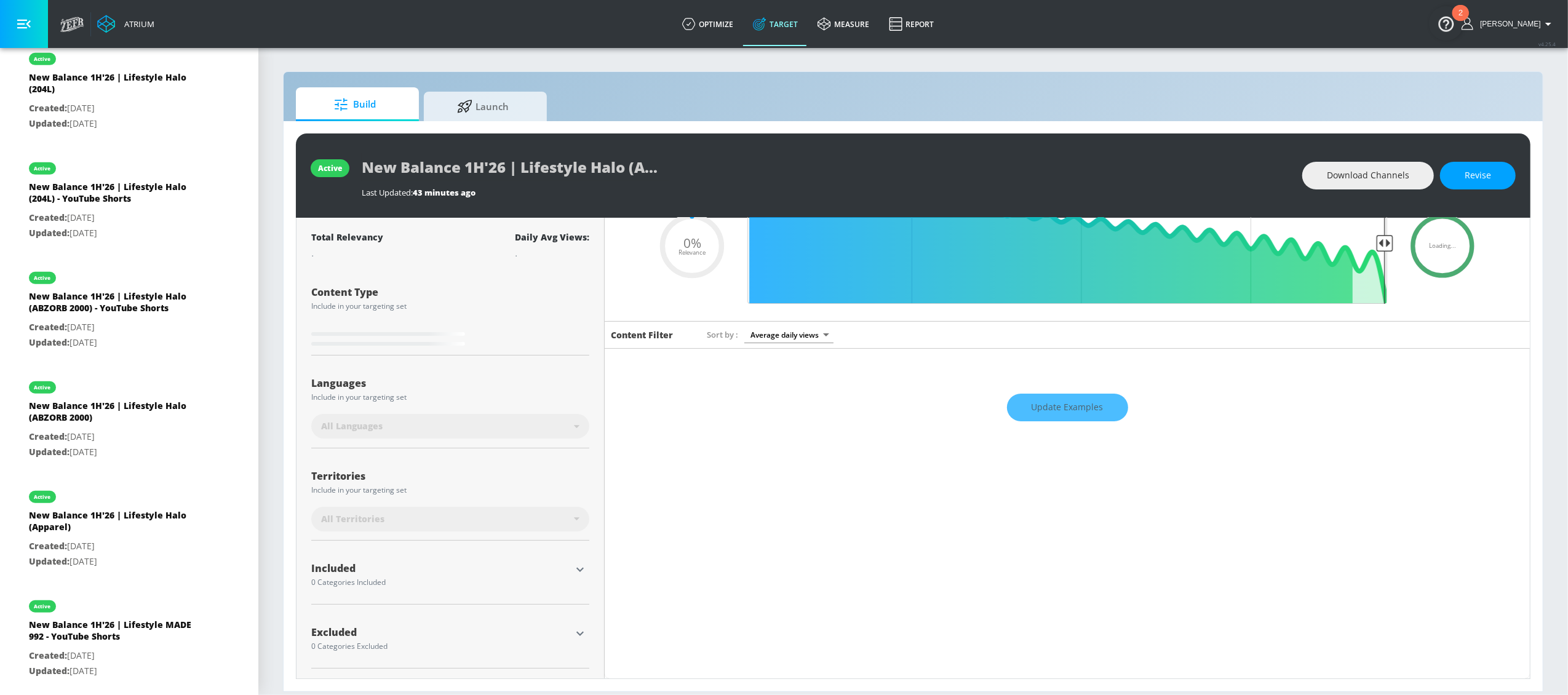
click at [575, 571] on icon "button" at bounding box center [580, 570] width 15 height 15
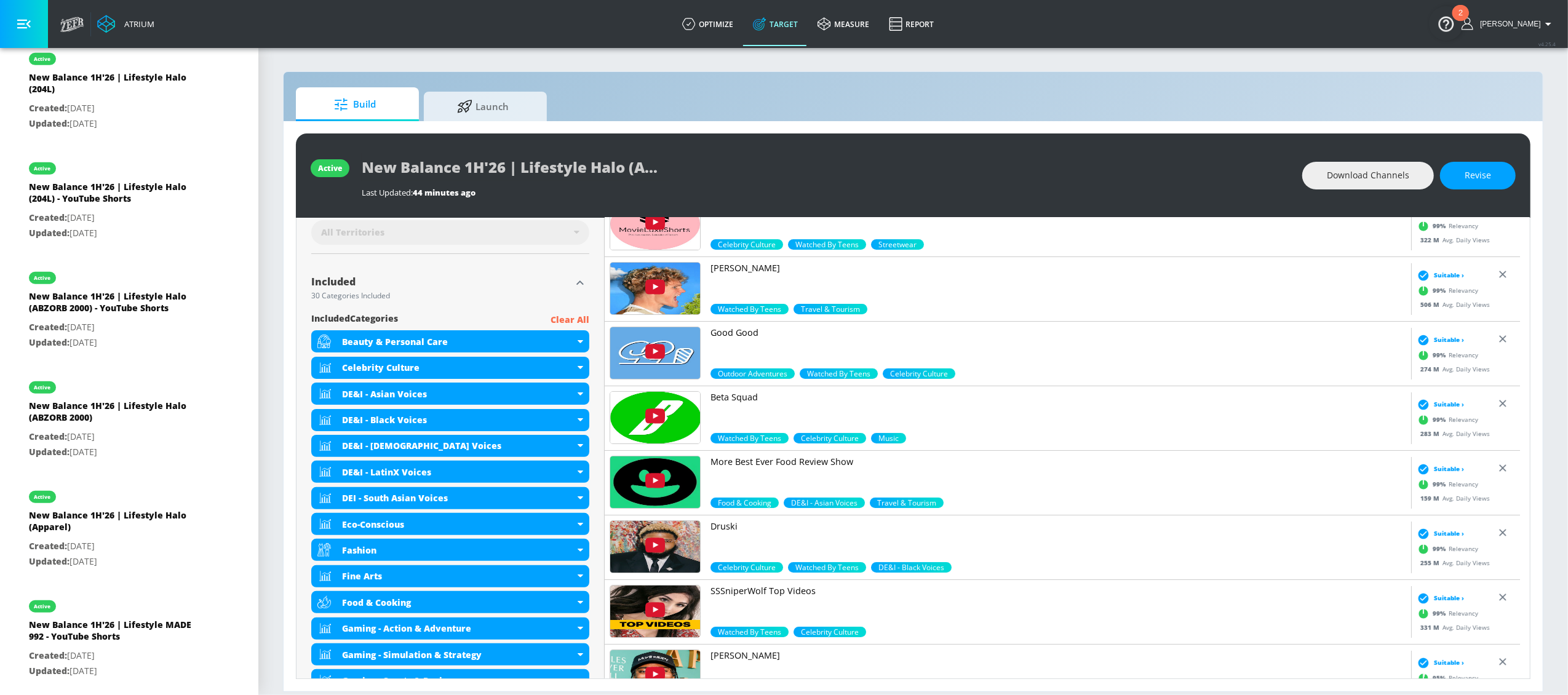
scroll to position [210, 0]
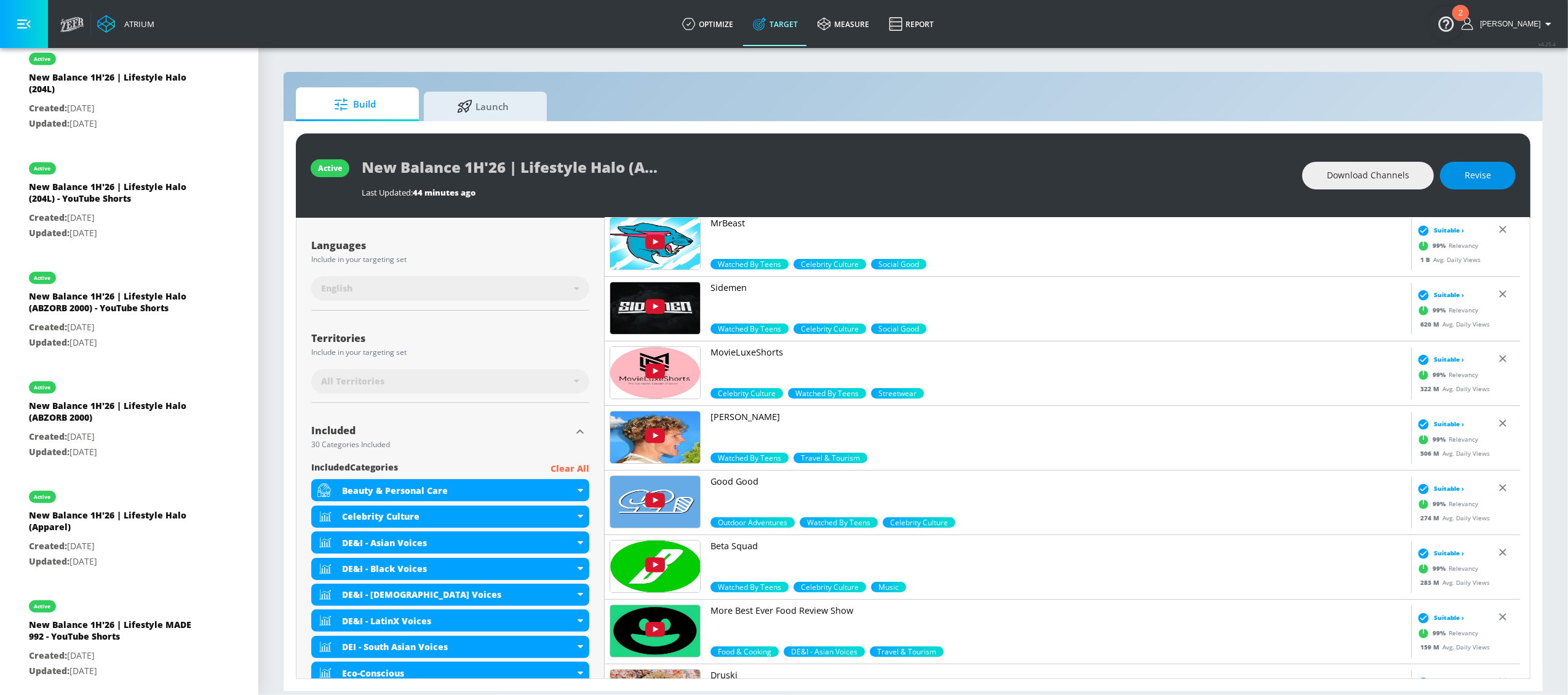
click at [1486, 172] on span "Revise" at bounding box center [1478, 175] width 27 height 15
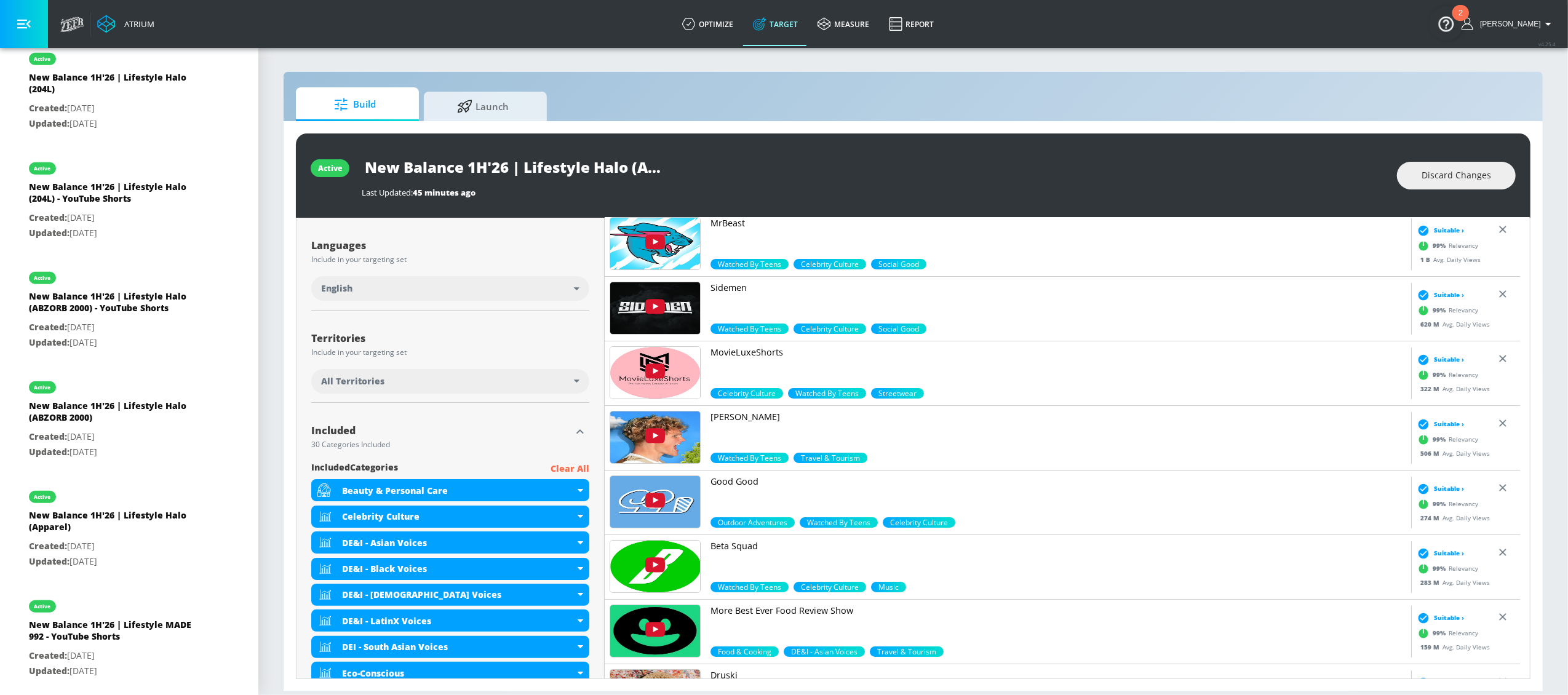
click at [355, 377] on span "All Territories" at bounding box center [353, 381] width 64 height 12
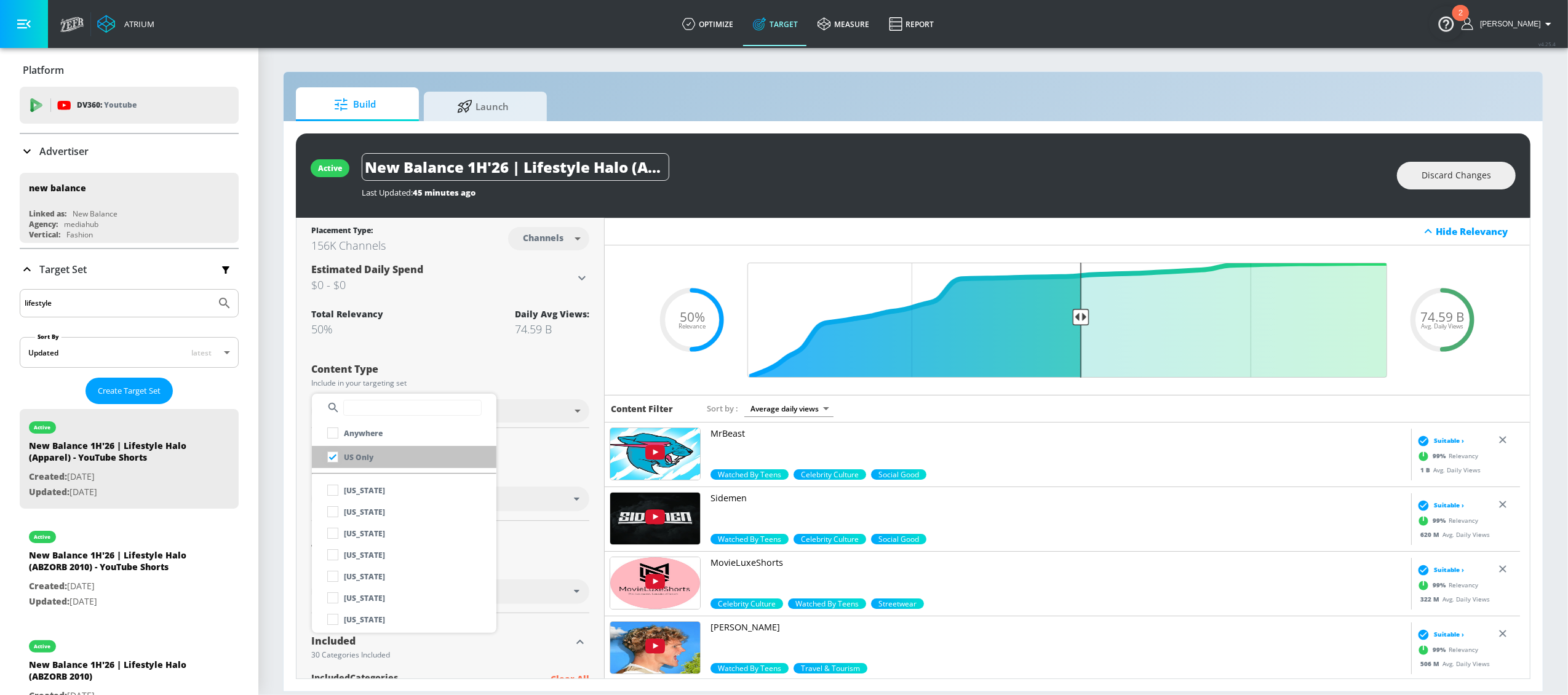
scroll to position [210, 0]
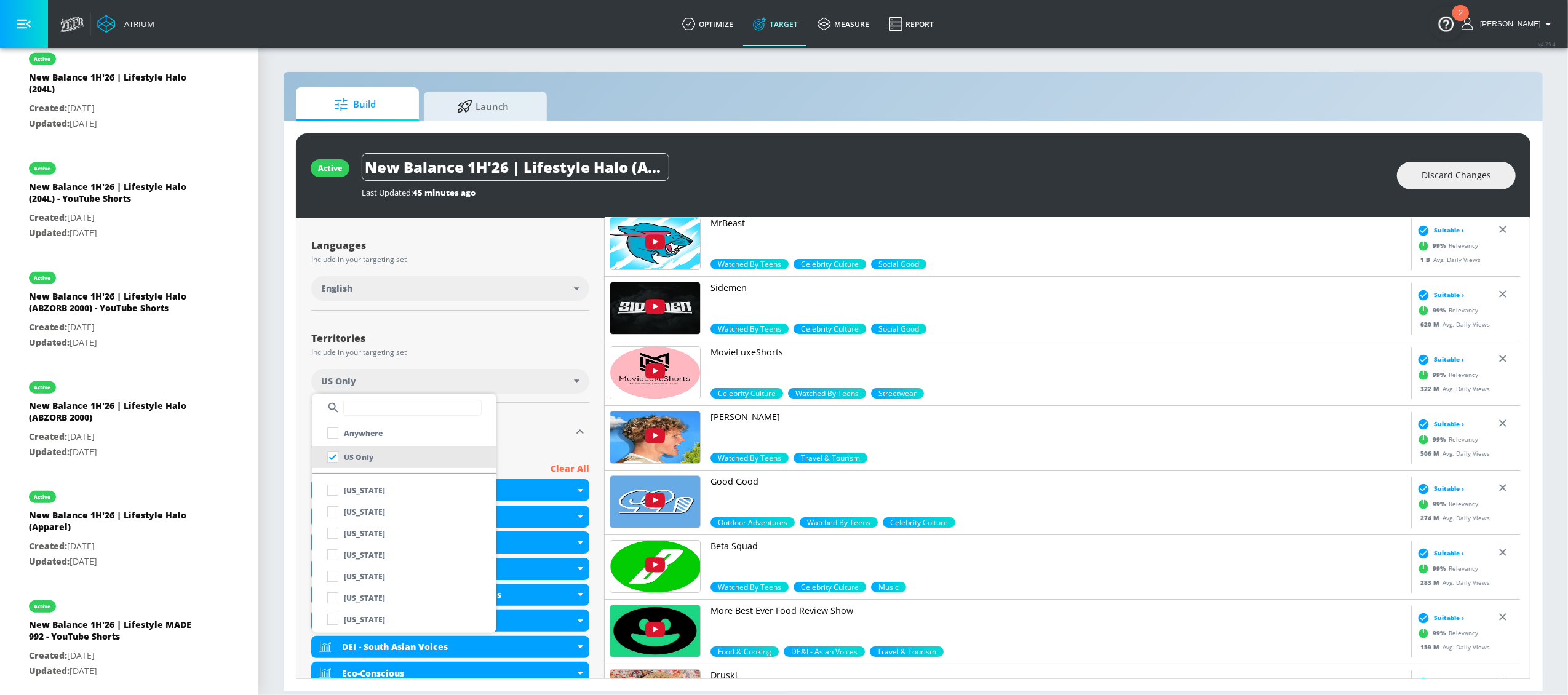
click at [518, 442] on div at bounding box center [784, 347] width 1568 height 695
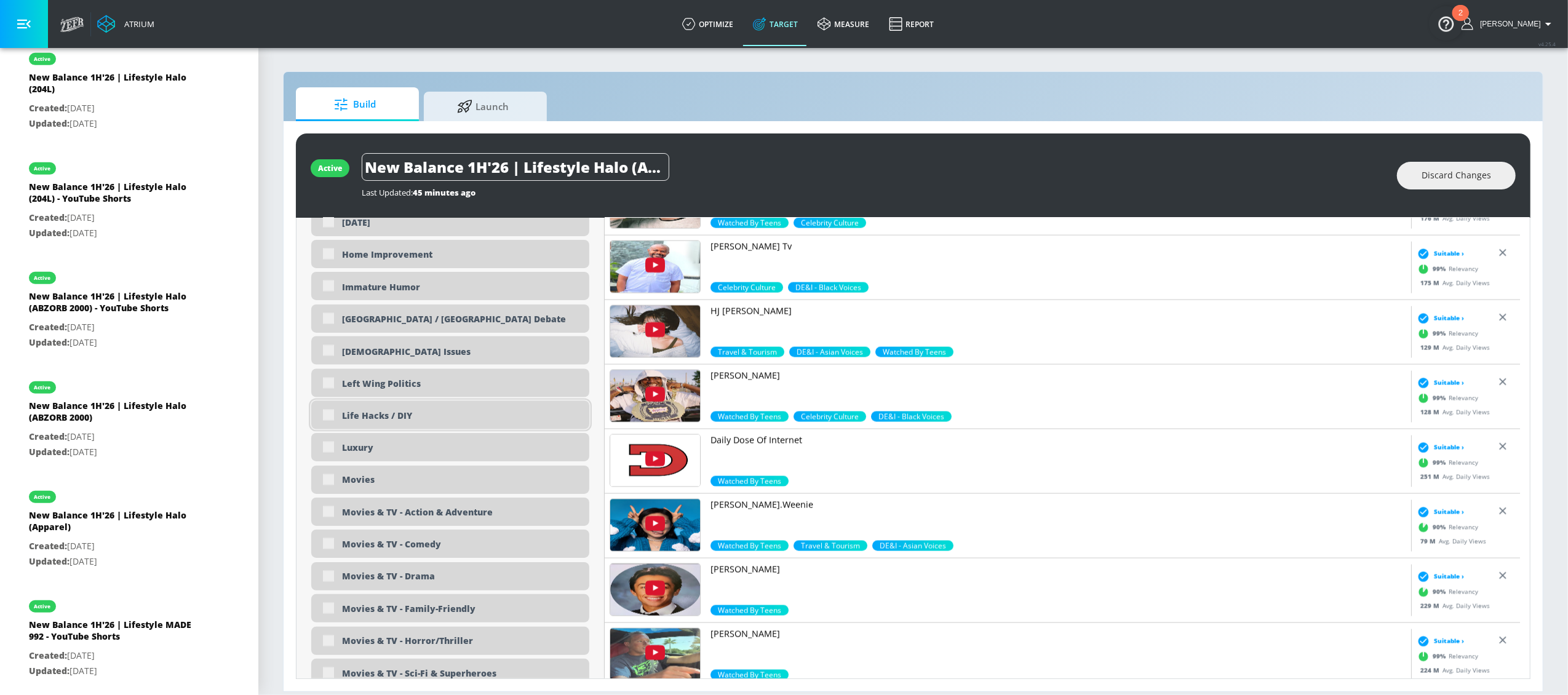
scroll to position [2118, 0]
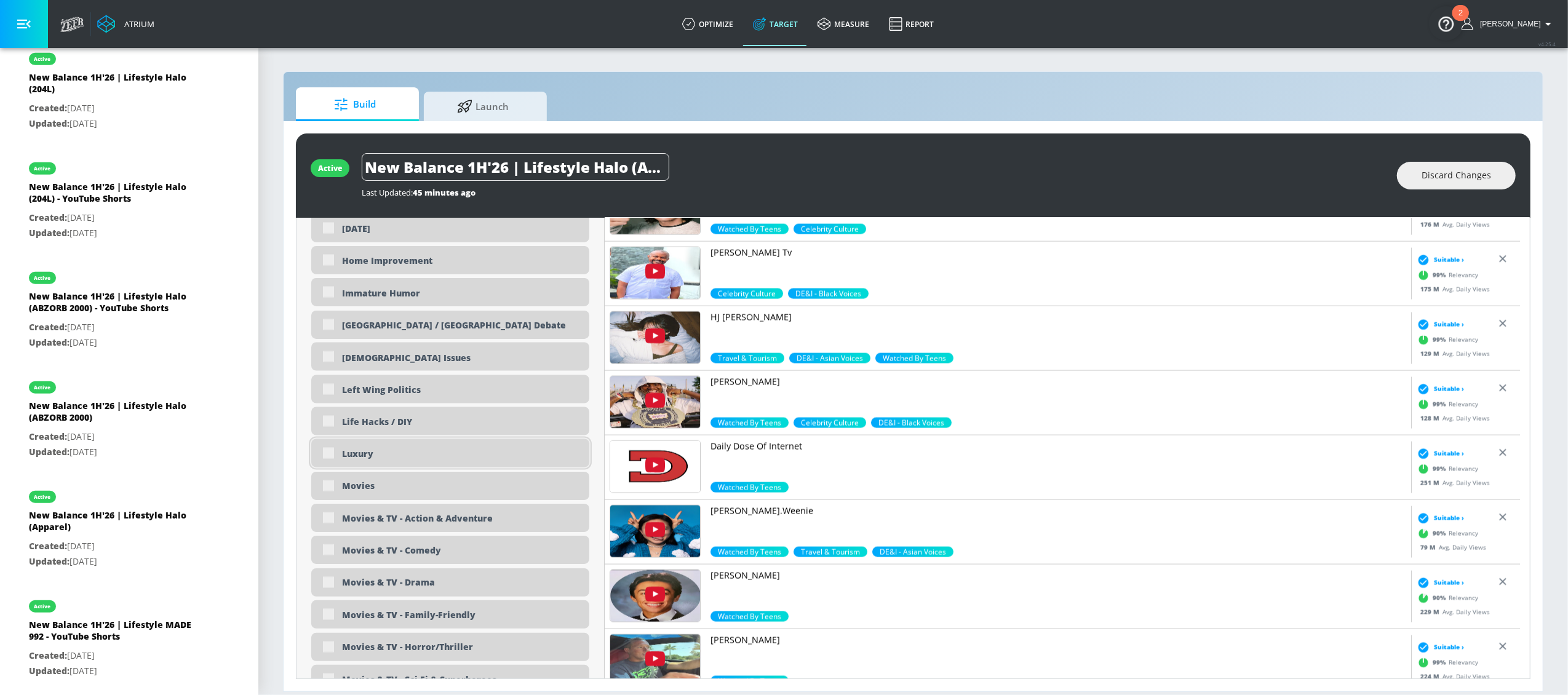
click at [328, 453] on div "Luxury" at bounding box center [451, 453] width 278 height 28
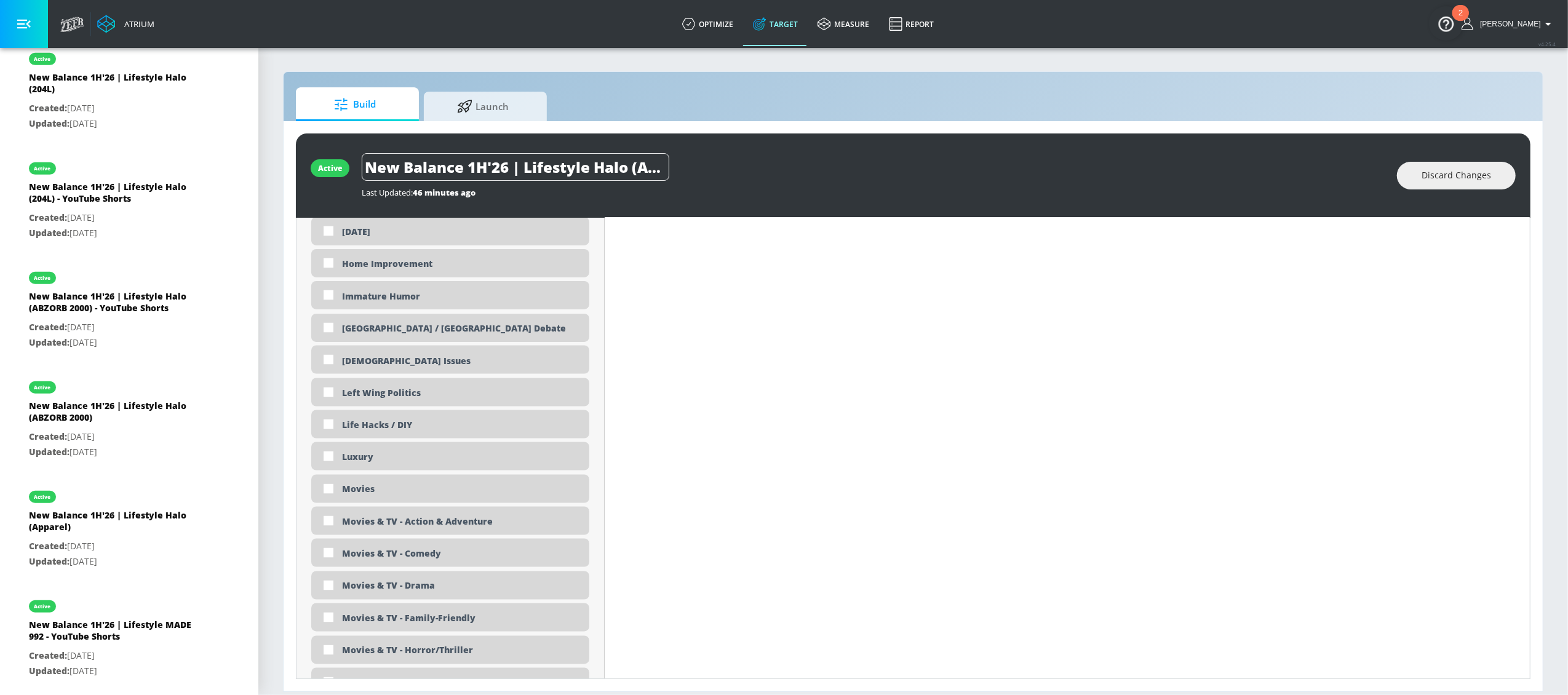
scroll to position [2121, 0]
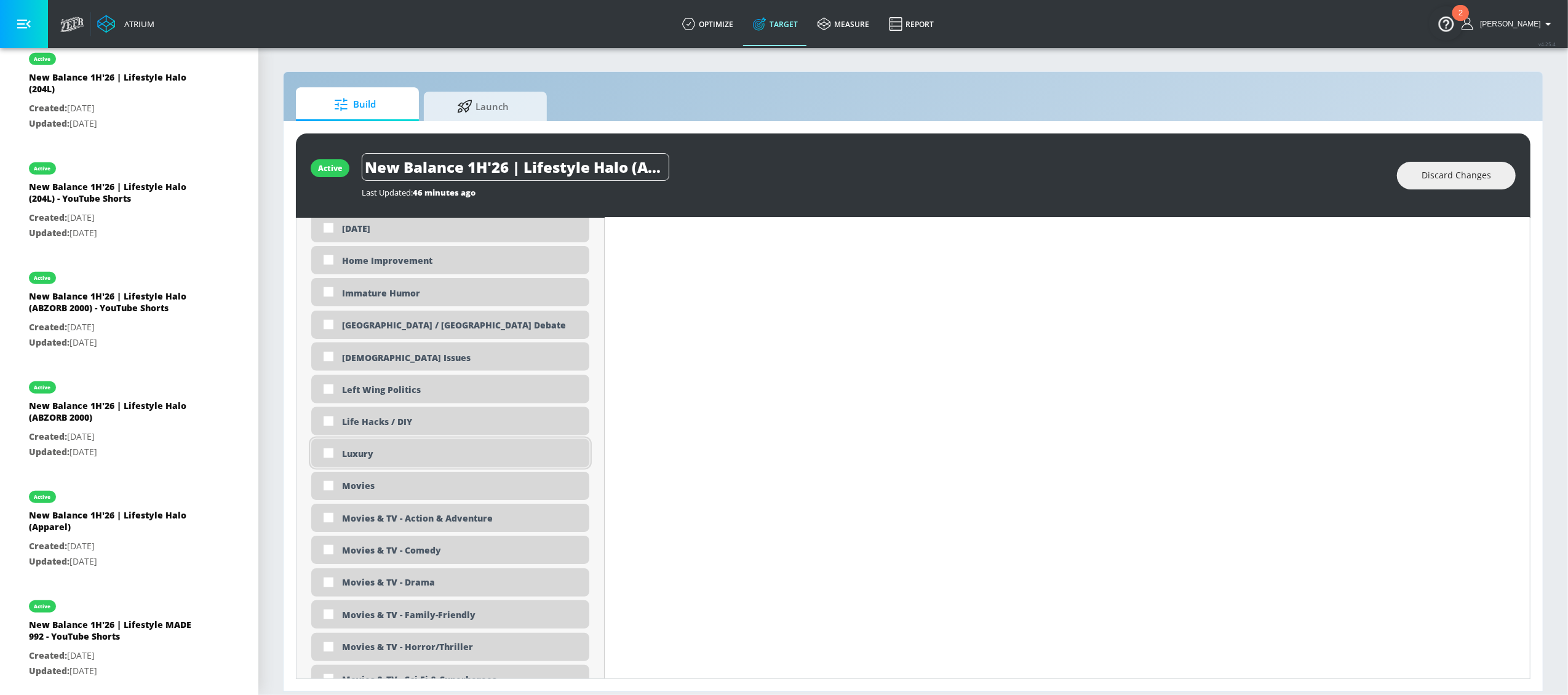
click at [315, 449] on div "Luxury" at bounding box center [451, 453] width 278 height 28
checkbox input "true"
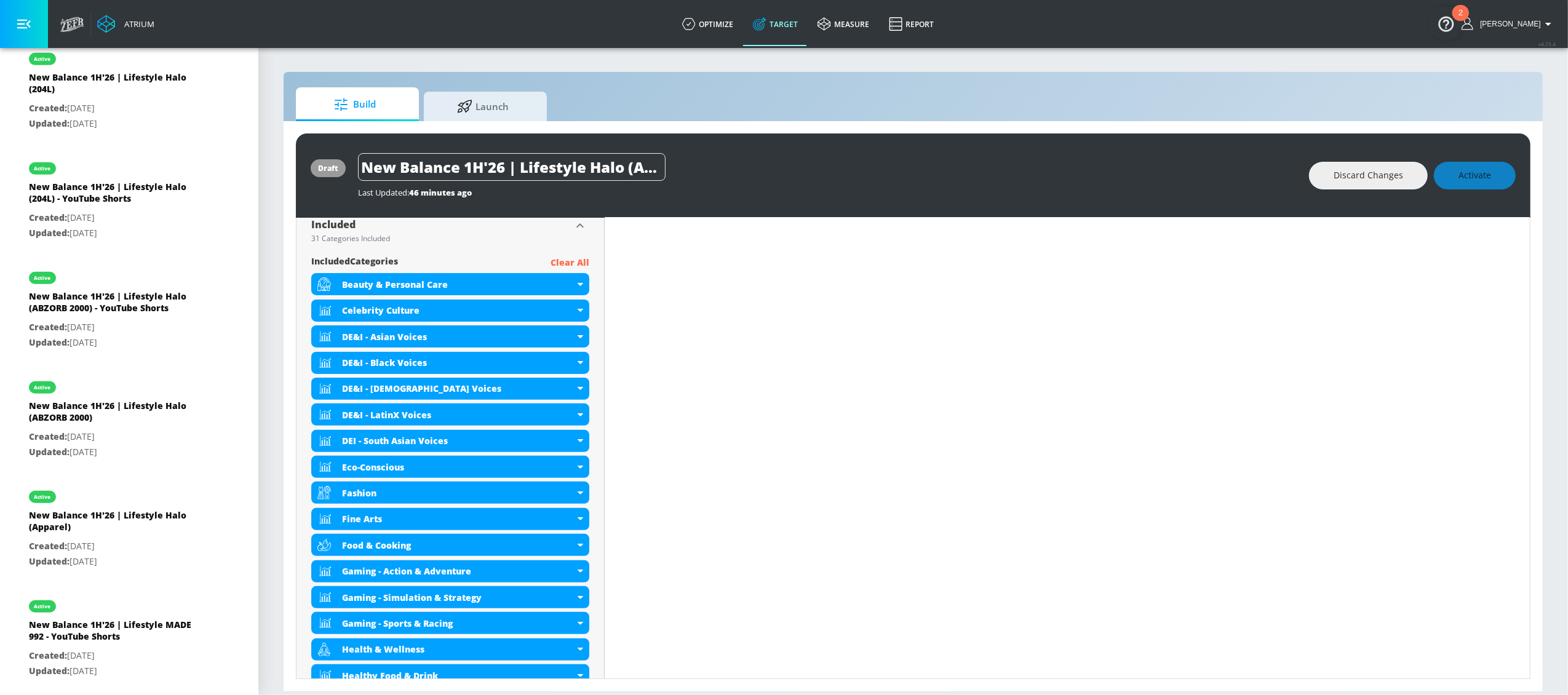
scroll to position [235, 0]
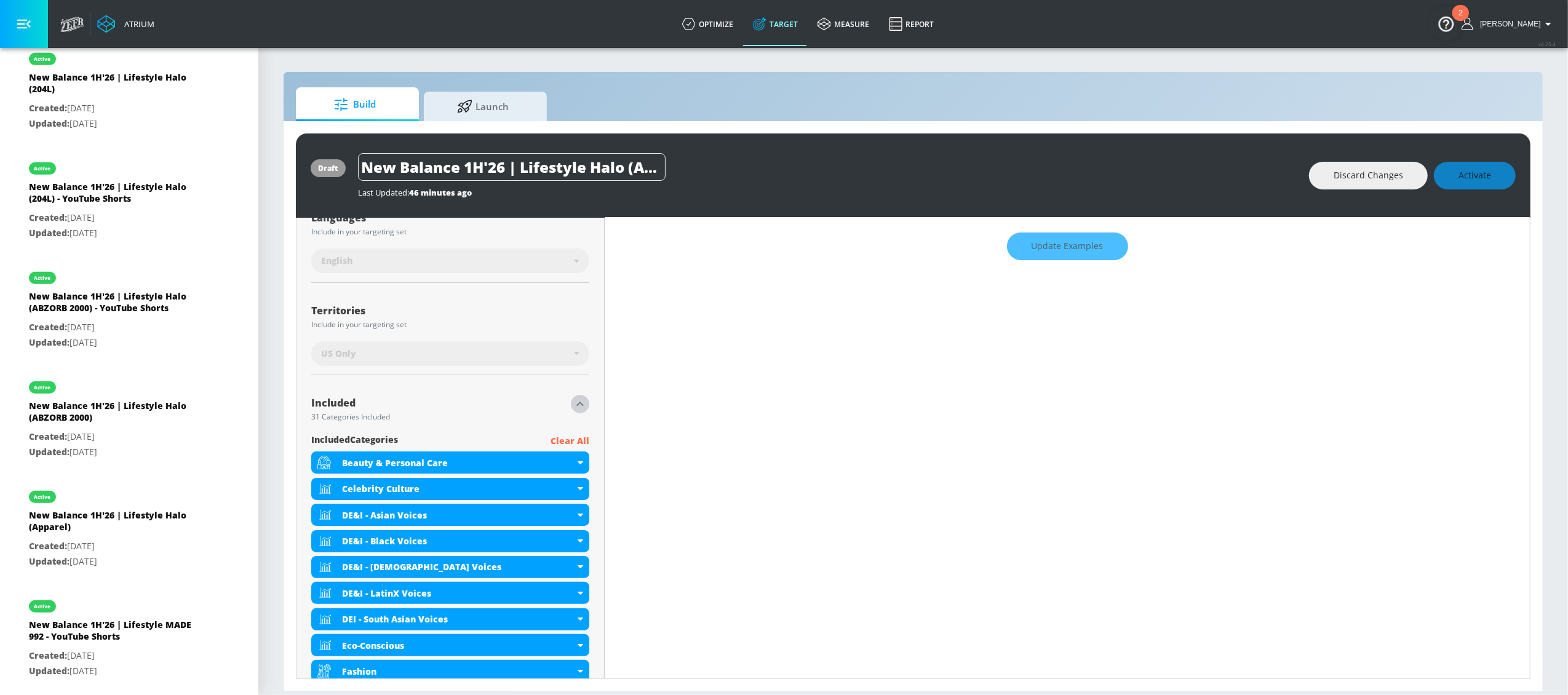
click at [576, 402] on icon "button" at bounding box center [580, 404] width 15 height 15
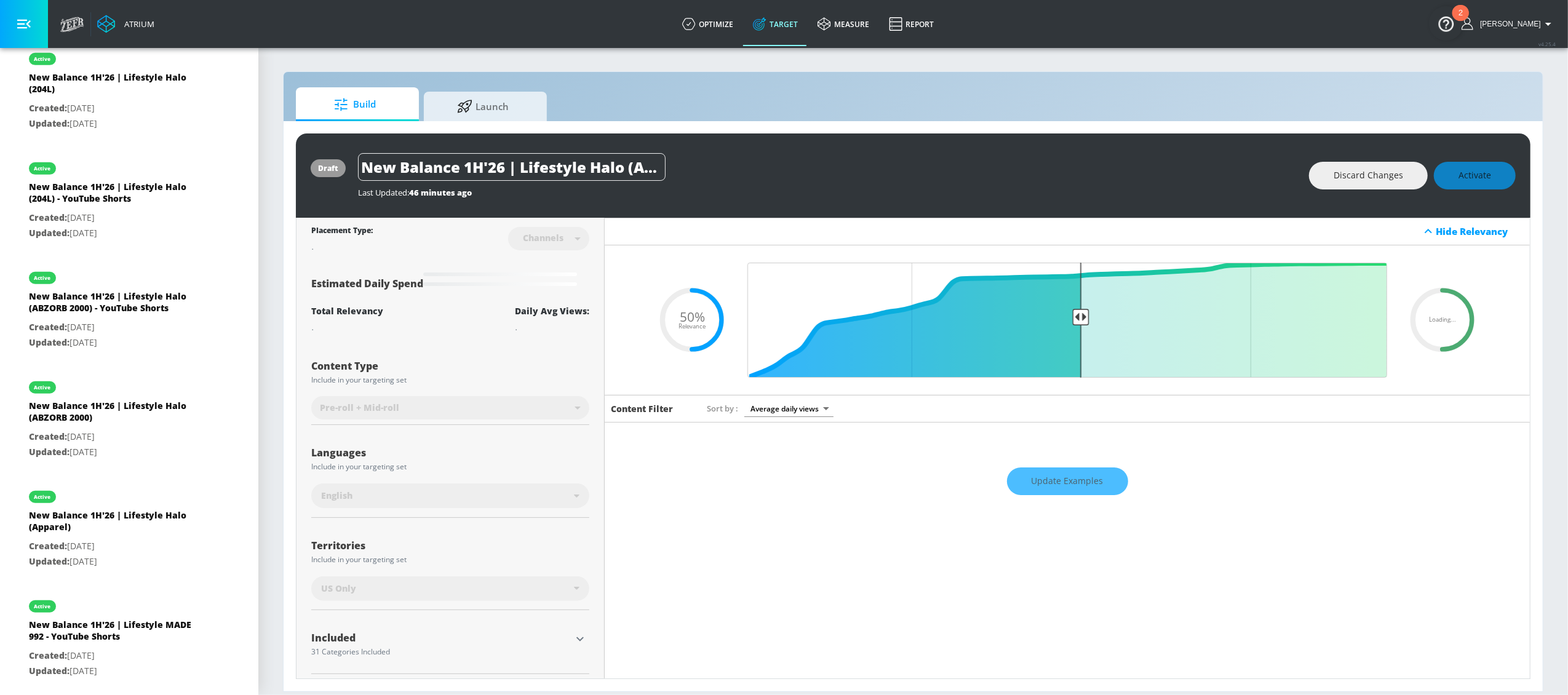
scroll to position [0, 168]
drag, startPoint x: 504, startPoint y: 166, endPoint x: 740, endPoint y: 170, distance: 236.0
click at [740, 170] on div "New Balance 1H'26 | Lifestyle Halo (Apparel) - YouTube Shorts" at bounding box center [827, 167] width 939 height 28
click at [723, 162] on div "New Balance 1H'26 | Lifestyle Halo (Apparel) - YouTube Shorts" at bounding box center [827, 167] width 939 height 28
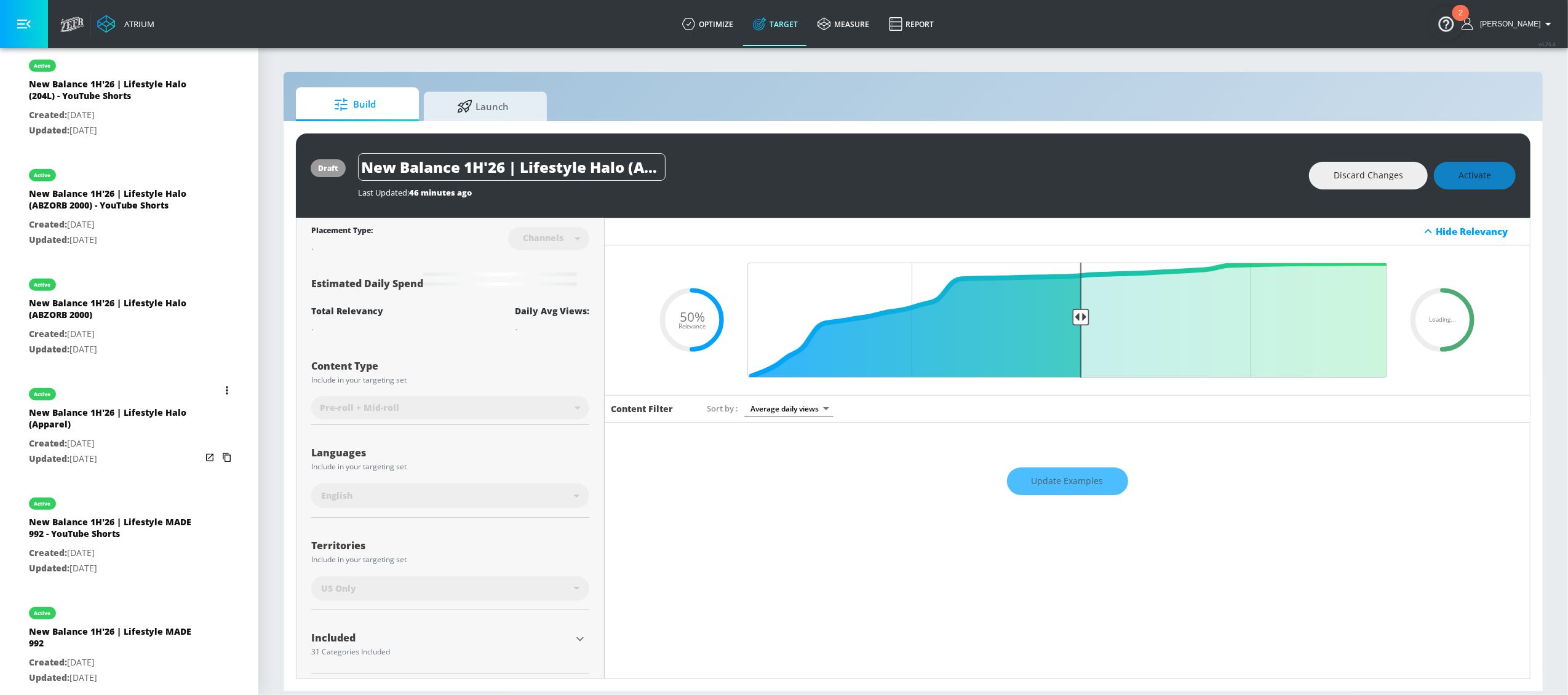
scroll to position [822, 0]
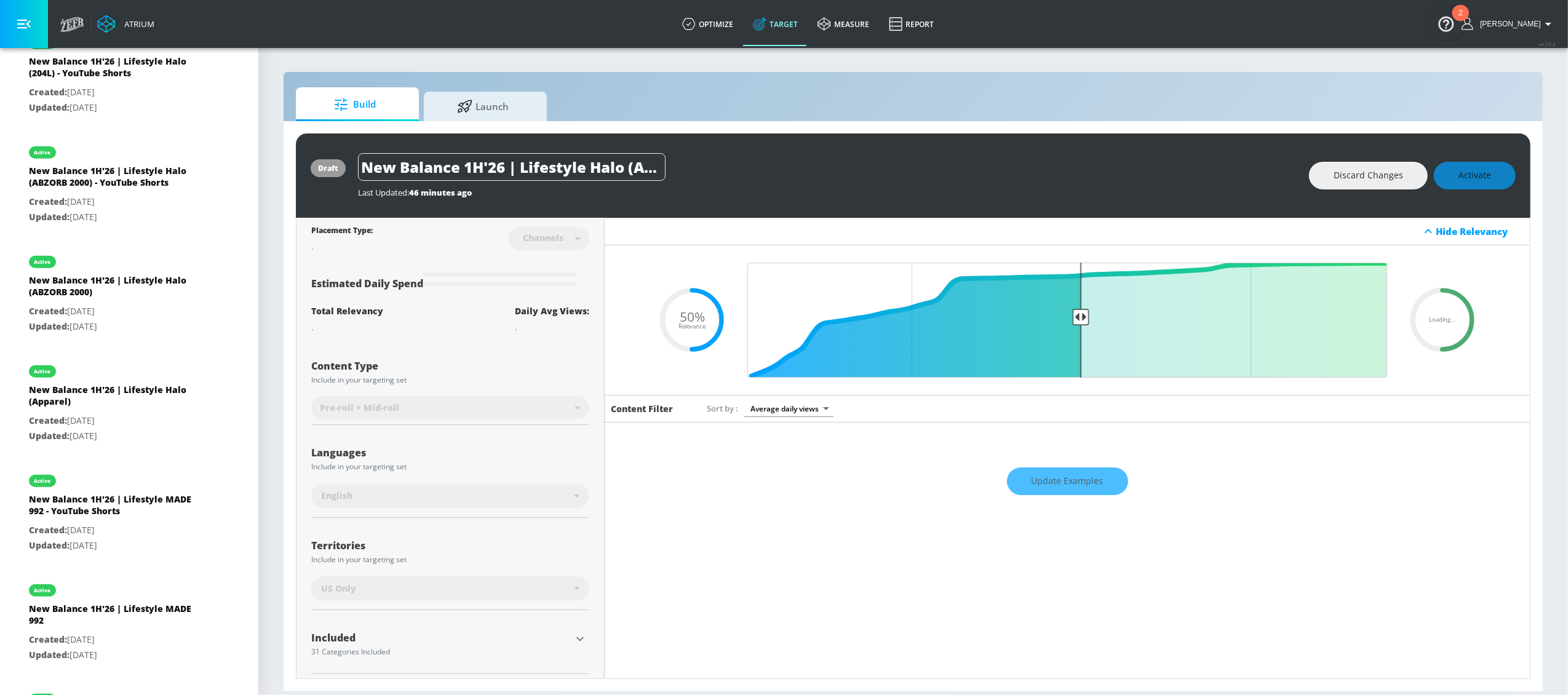
click at [1467, 177] on div "Discard Changes Activate" at bounding box center [1412, 175] width 206 height 28
click at [1466, 177] on div "Discard Changes Activate" at bounding box center [1412, 175] width 206 height 28
click at [1465, 177] on div "Discard Changes Activate" at bounding box center [1412, 175] width 206 height 28
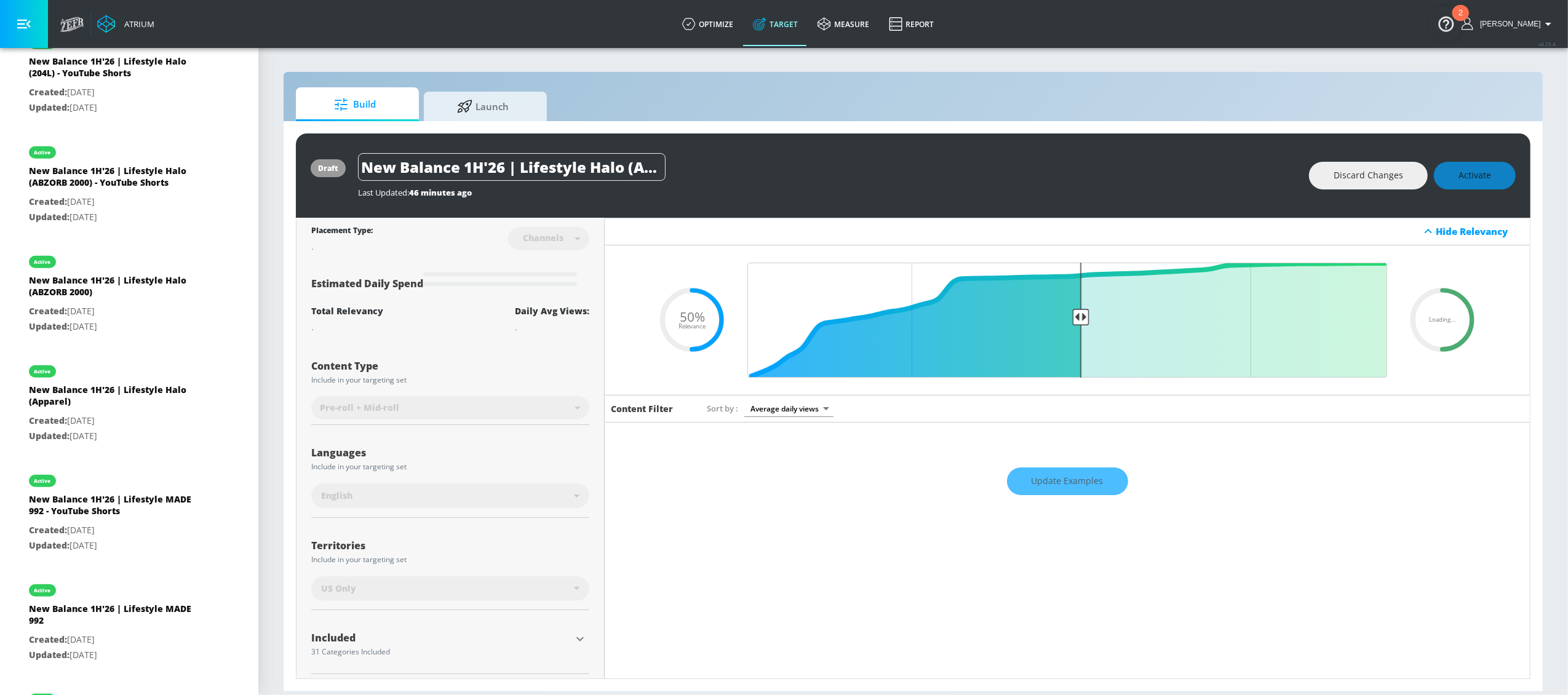
click at [1465, 177] on div "Discard Changes Activate" at bounding box center [1412, 175] width 206 height 28
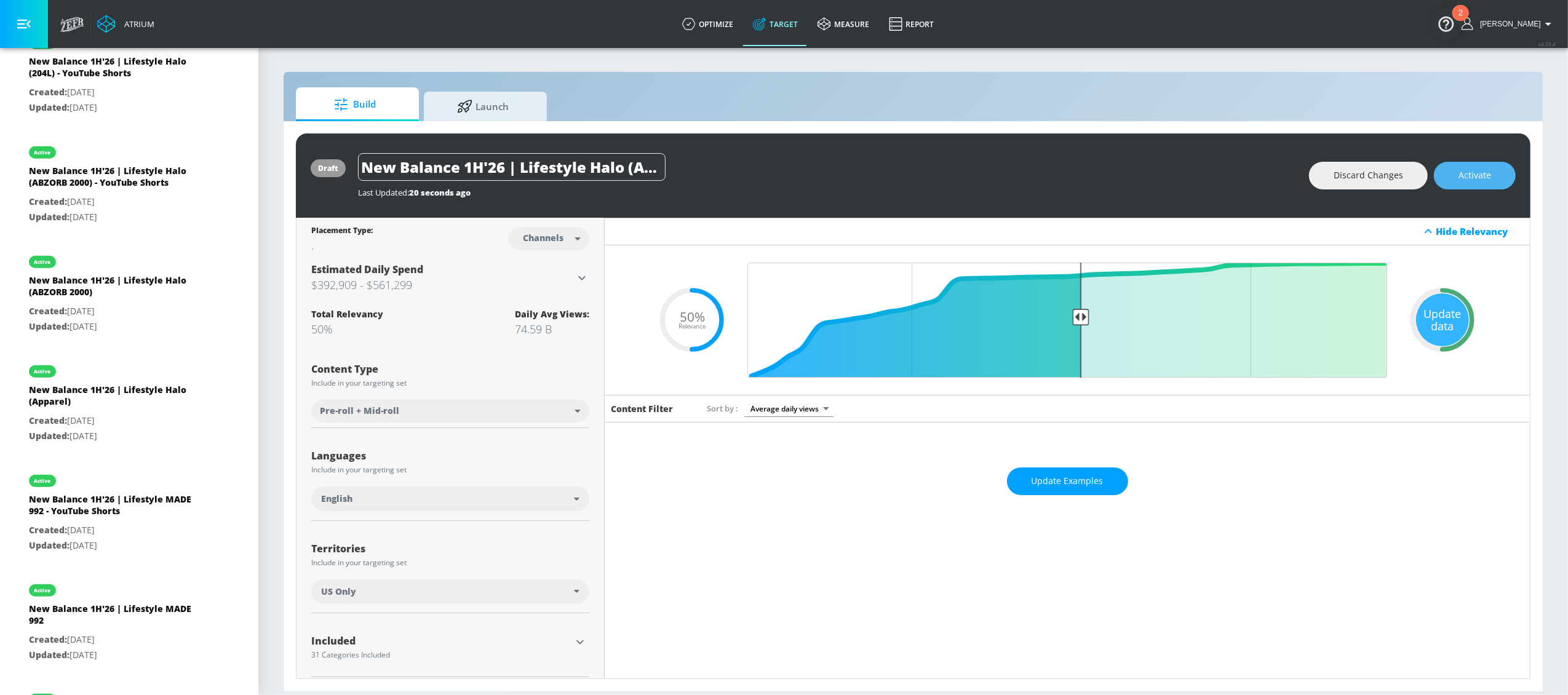
click at [1465, 177] on span "Activate" at bounding box center [1475, 175] width 33 height 15
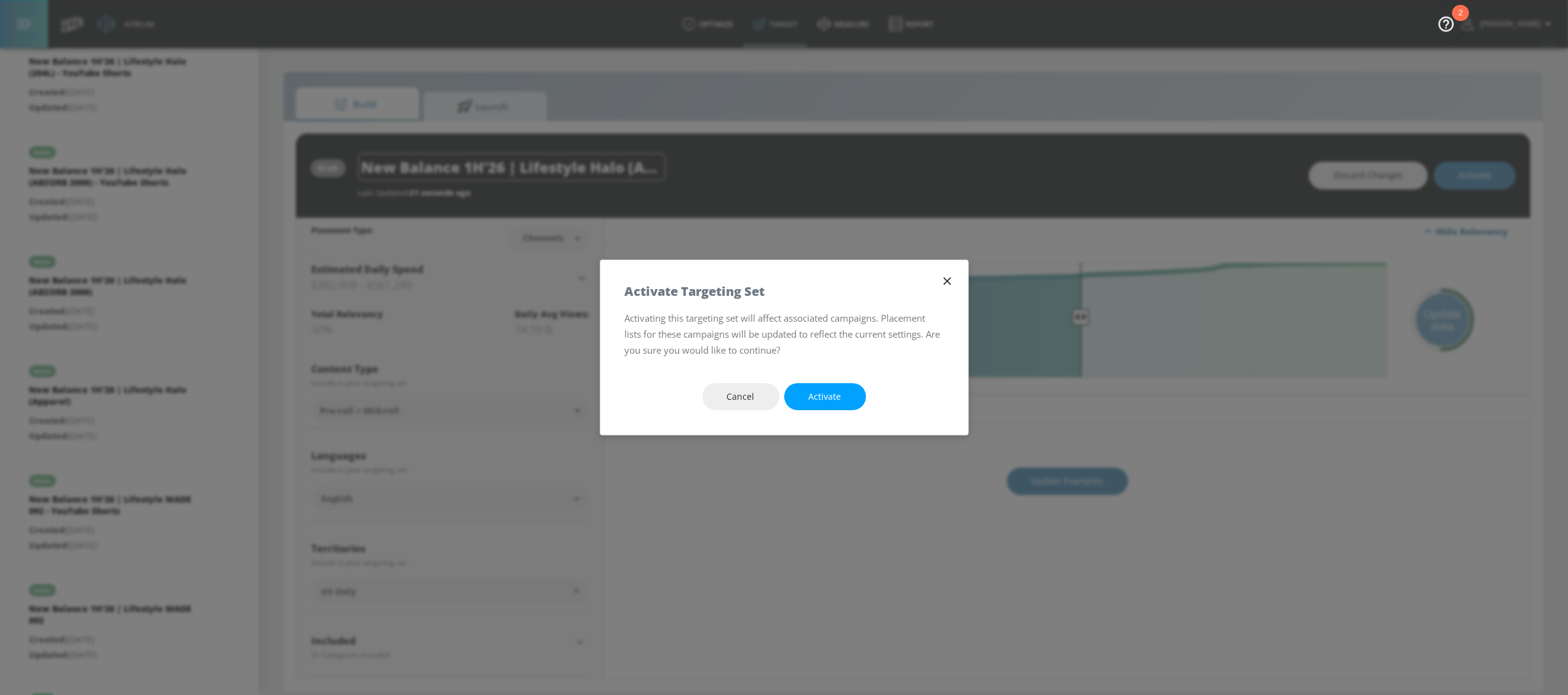
click at [816, 397] on span "Activate" at bounding box center [825, 397] width 33 height 15
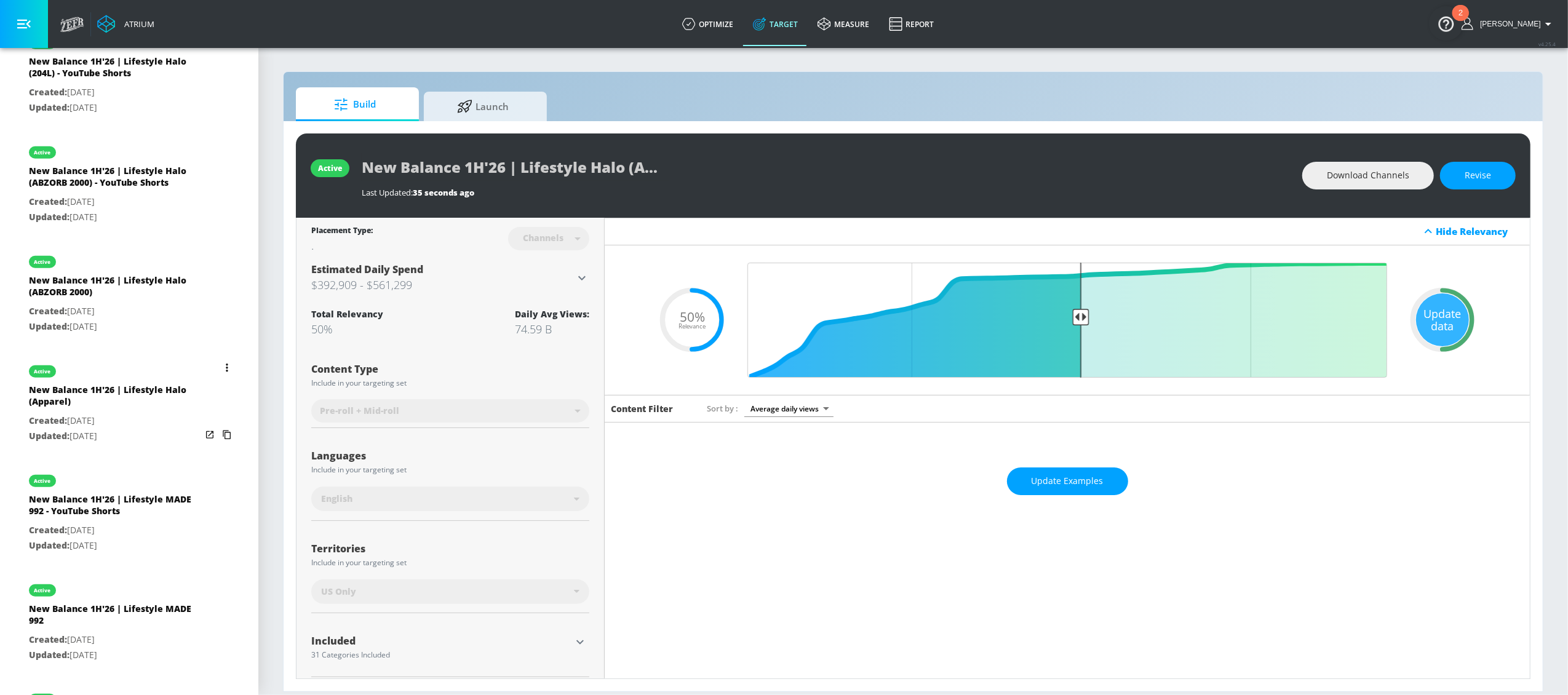
click at [134, 406] on div "New Balance 1H'26 | Lifestyle Halo (Apparel)" at bounding box center [115, 398] width 172 height 30
type input "New Balance 1H'26 | Lifestyle Halo (Apparel)"
type input "videos"
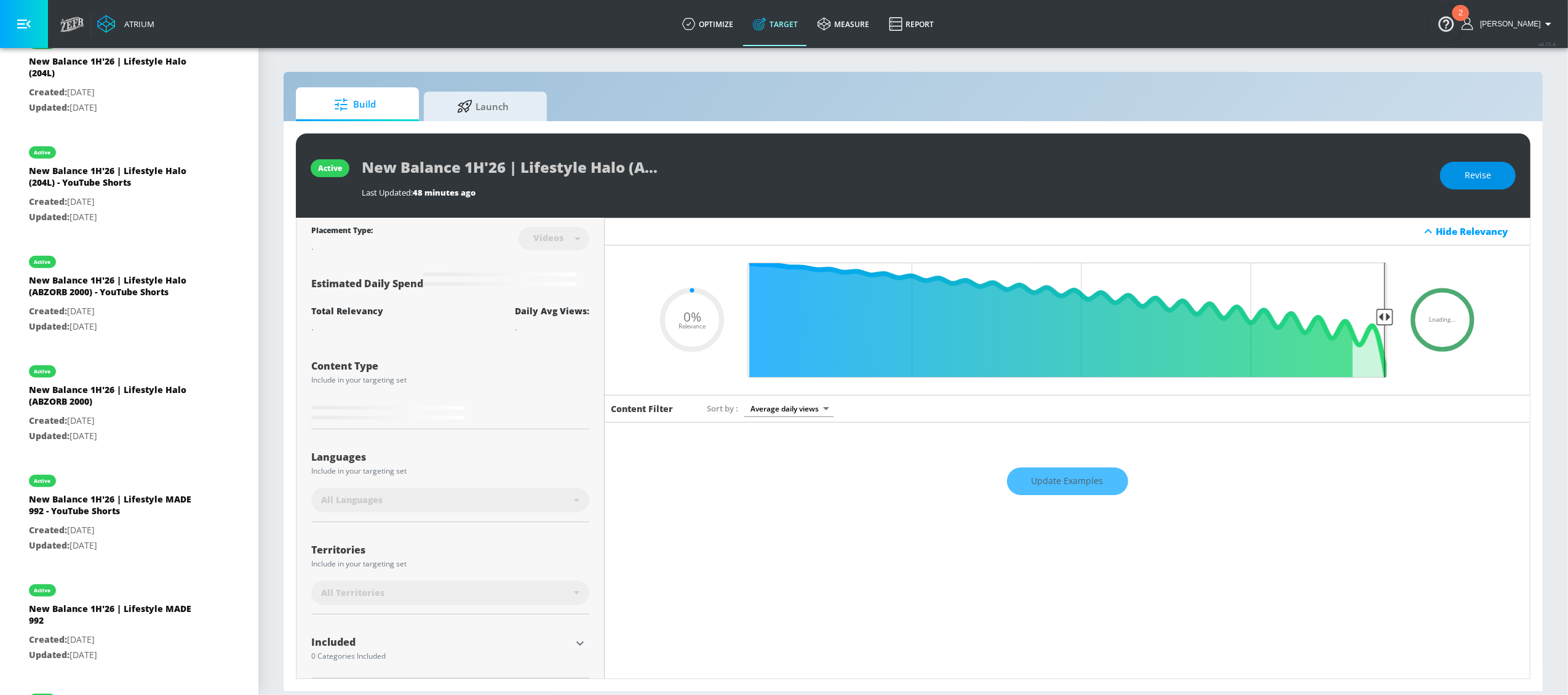
click at [1484, 180] on span "Revise" at bounding box center [1478, 175] width 27 height 15
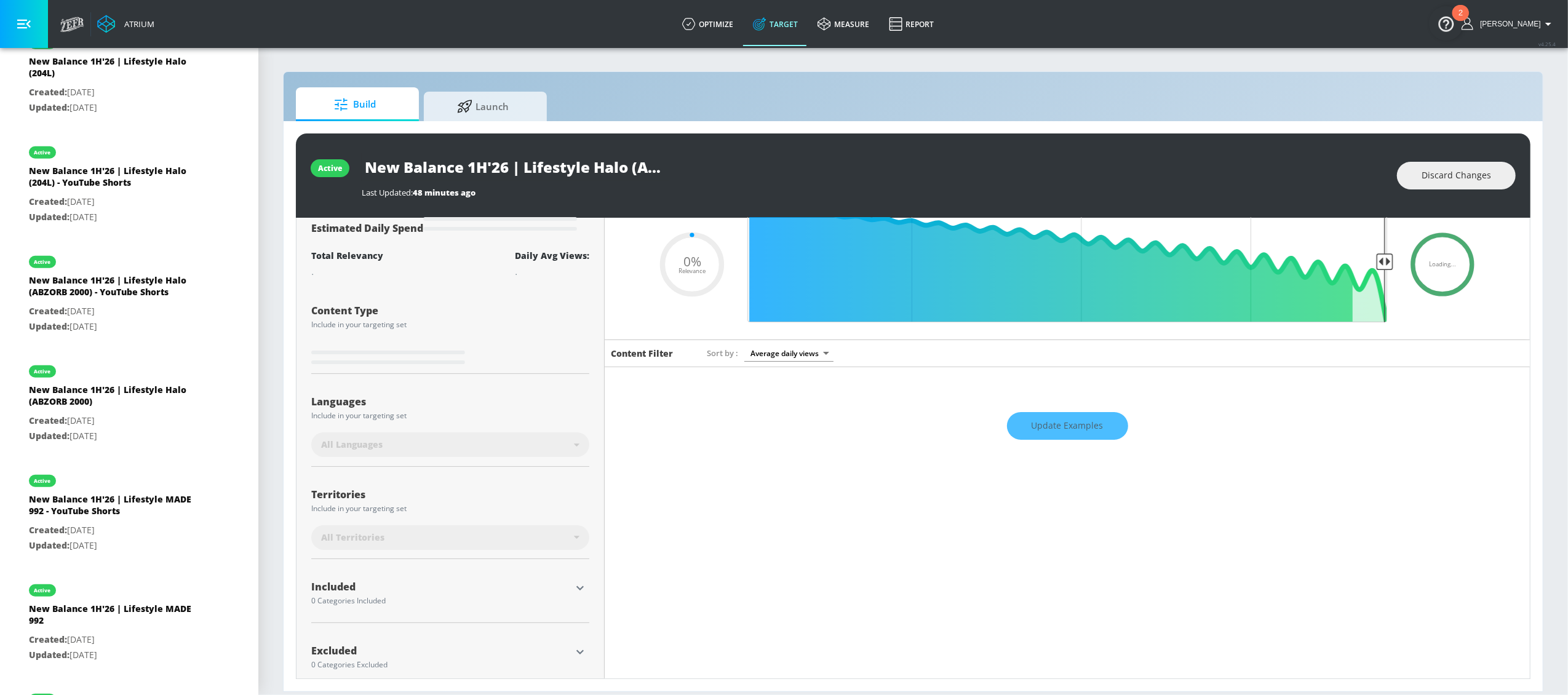
scroll to position [75, 0]
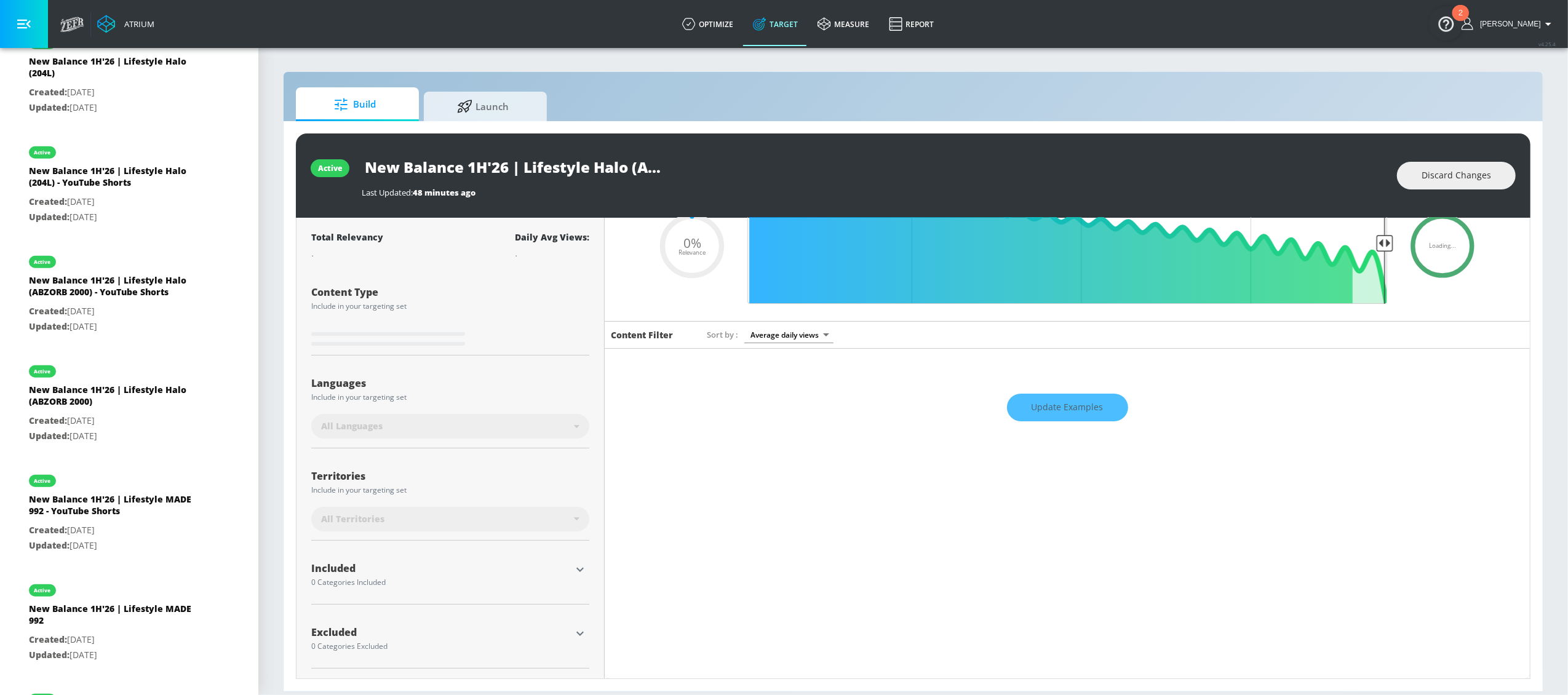
type input "0.5"
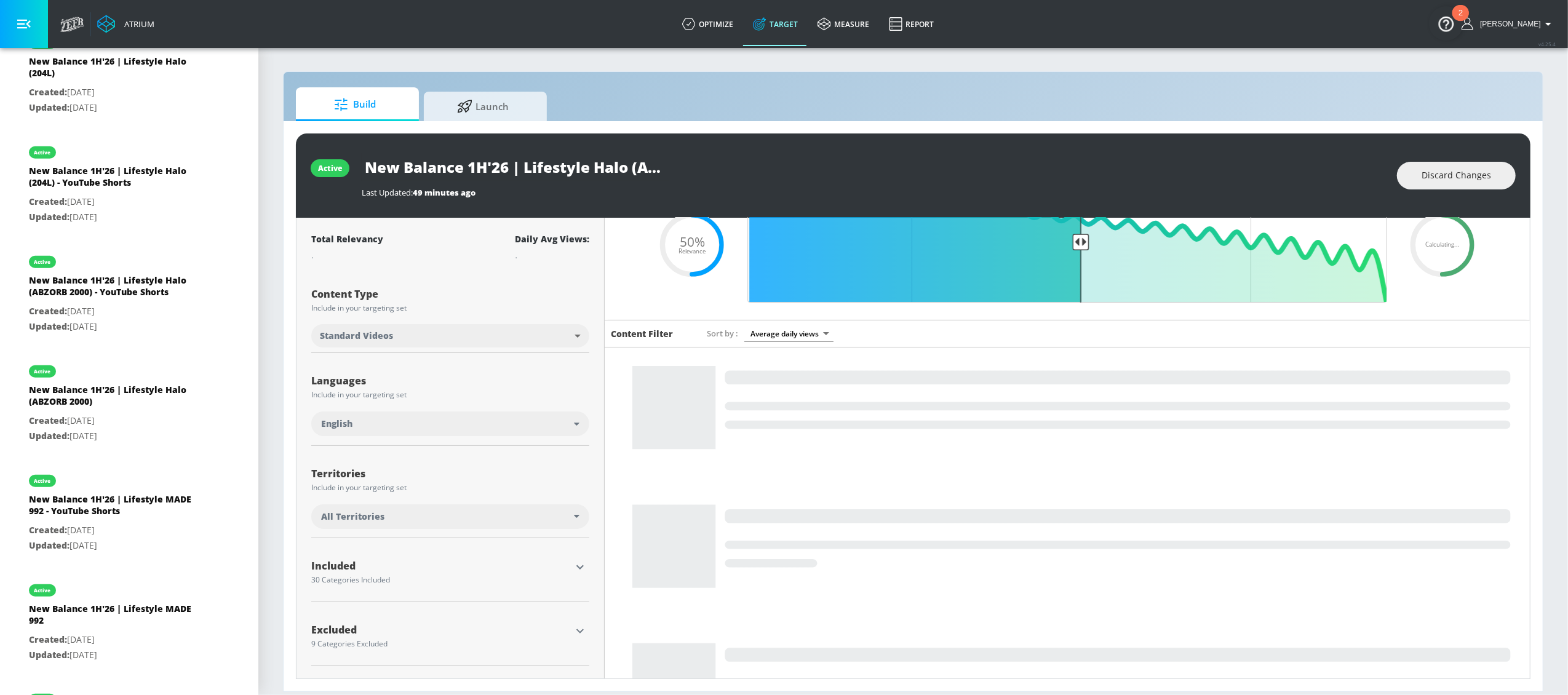
click at [512, 516] on div "All Territories" at bounding box center [447, 516] width 253 height 12
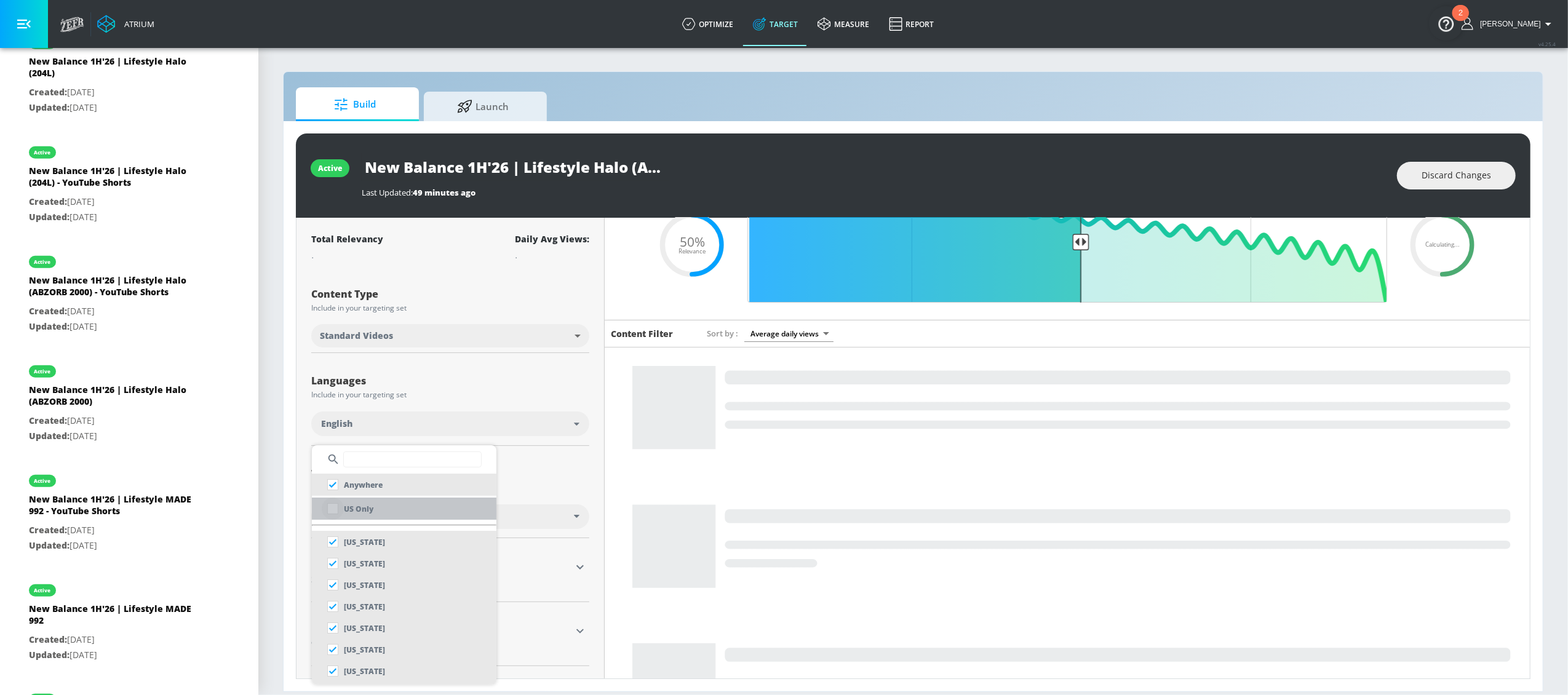
click at [338, 507] on input "checkbox" at bounding box center [333, 508] width 22 height 22
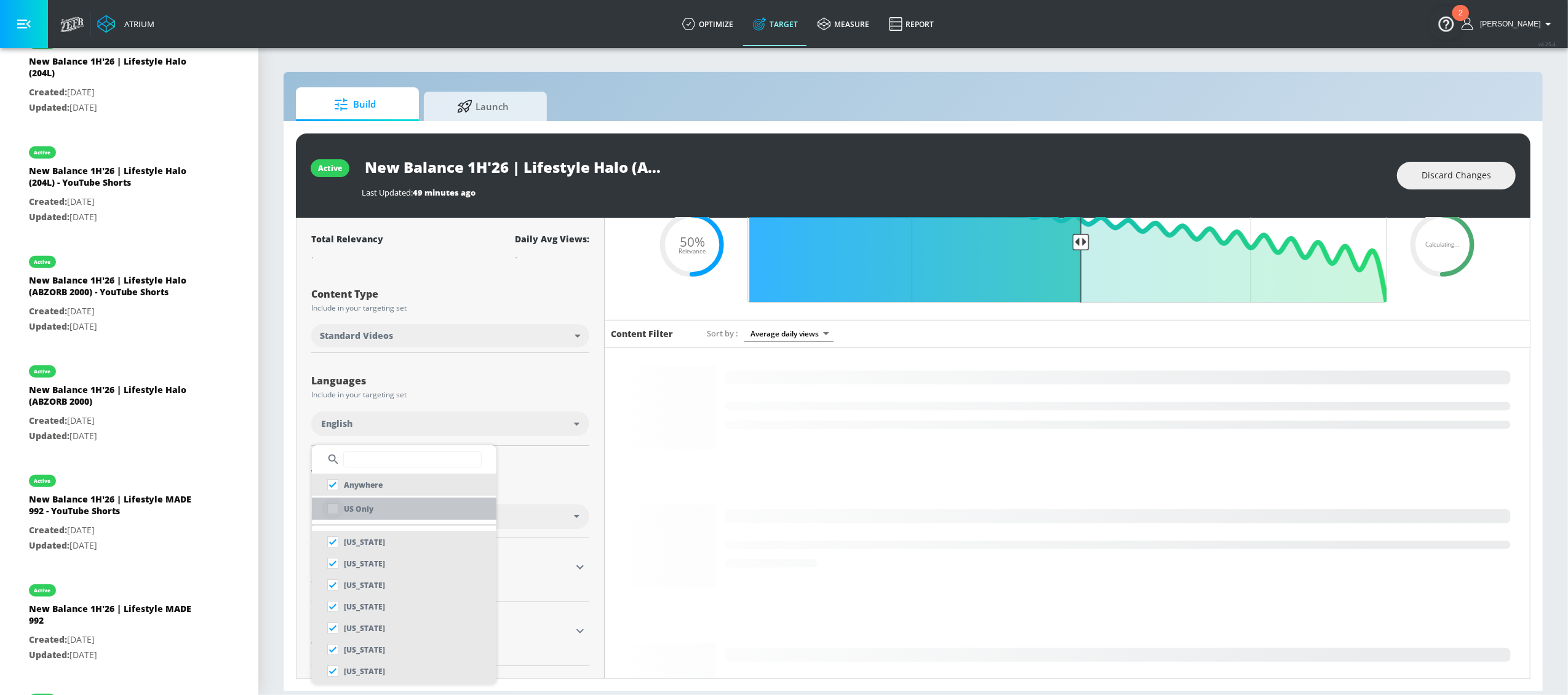
checkbox input "true"
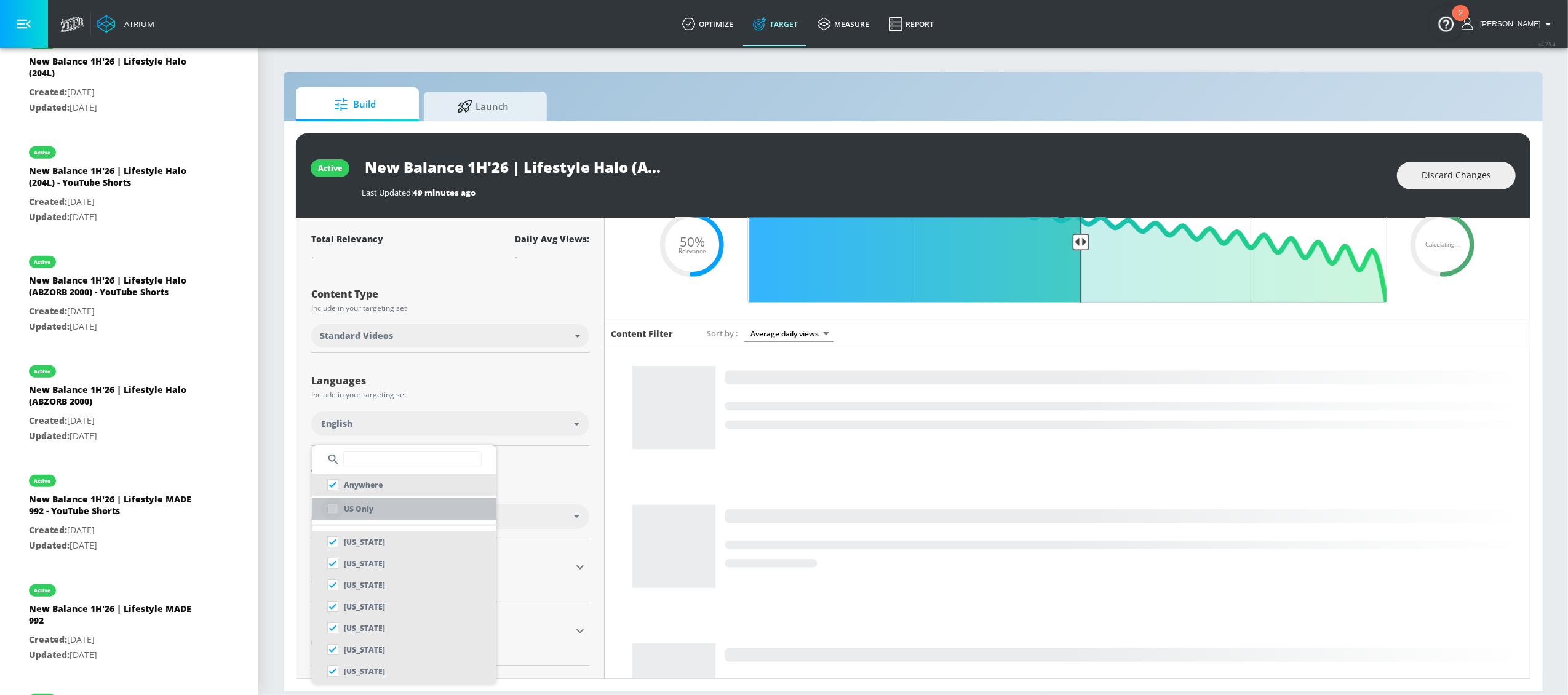
checkbox input "false"
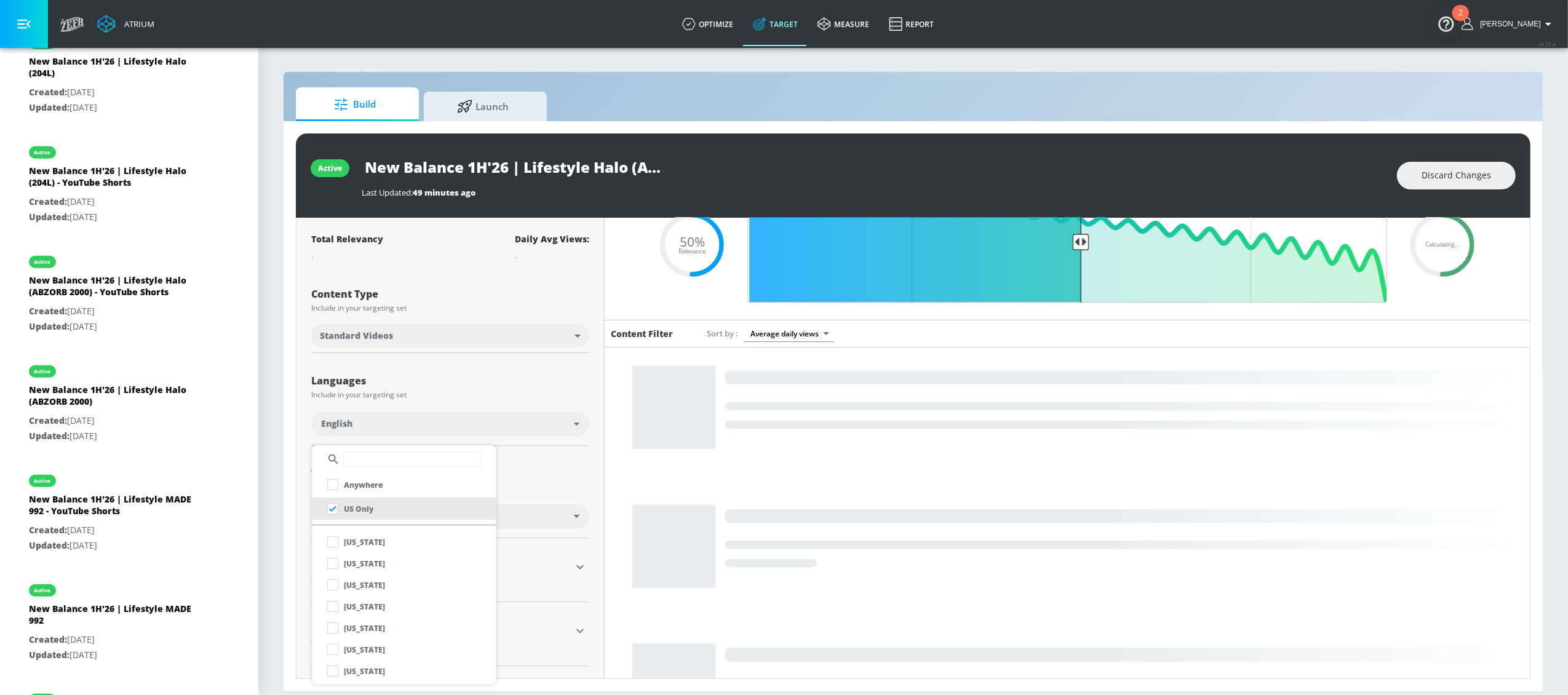
click at [557, 472] on div at bounding box center [784, 347] width 1568 height 695
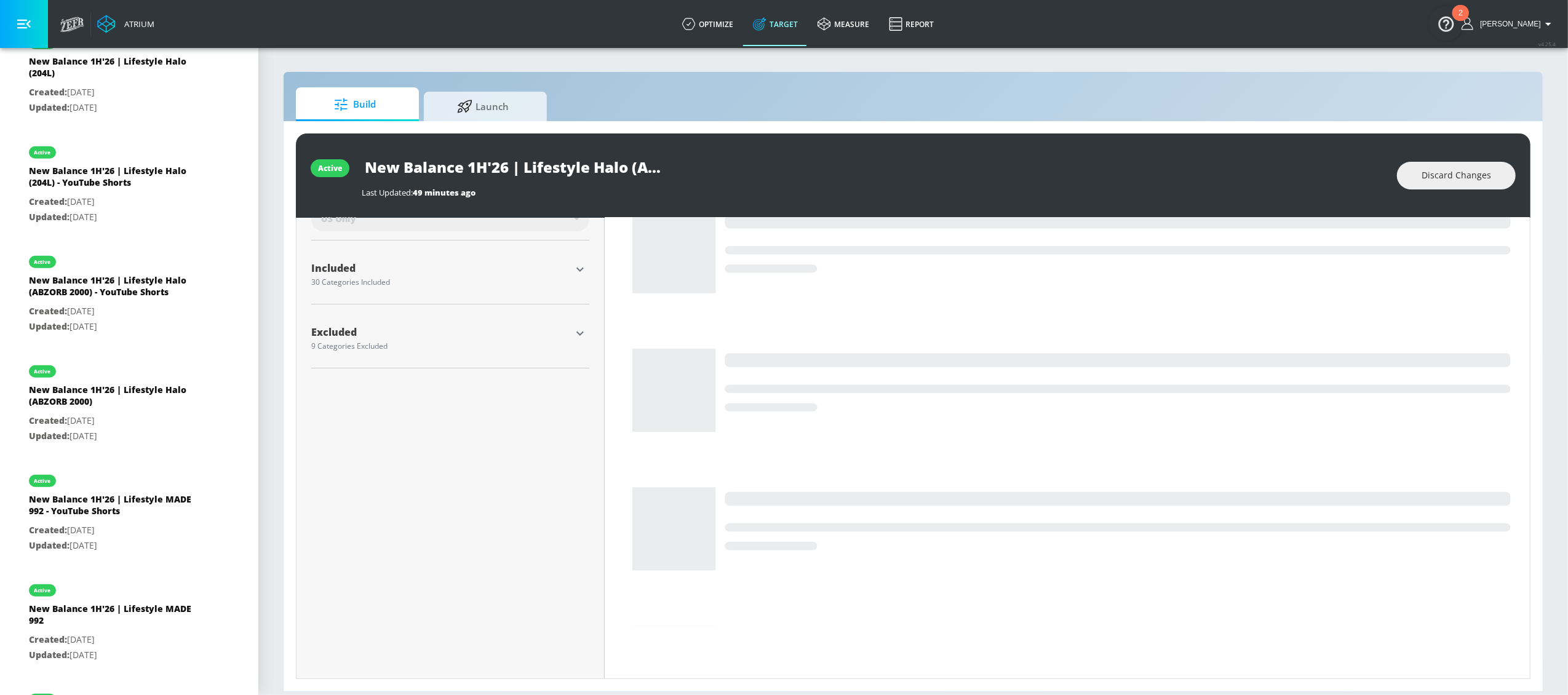
scroll to position [360, 0]
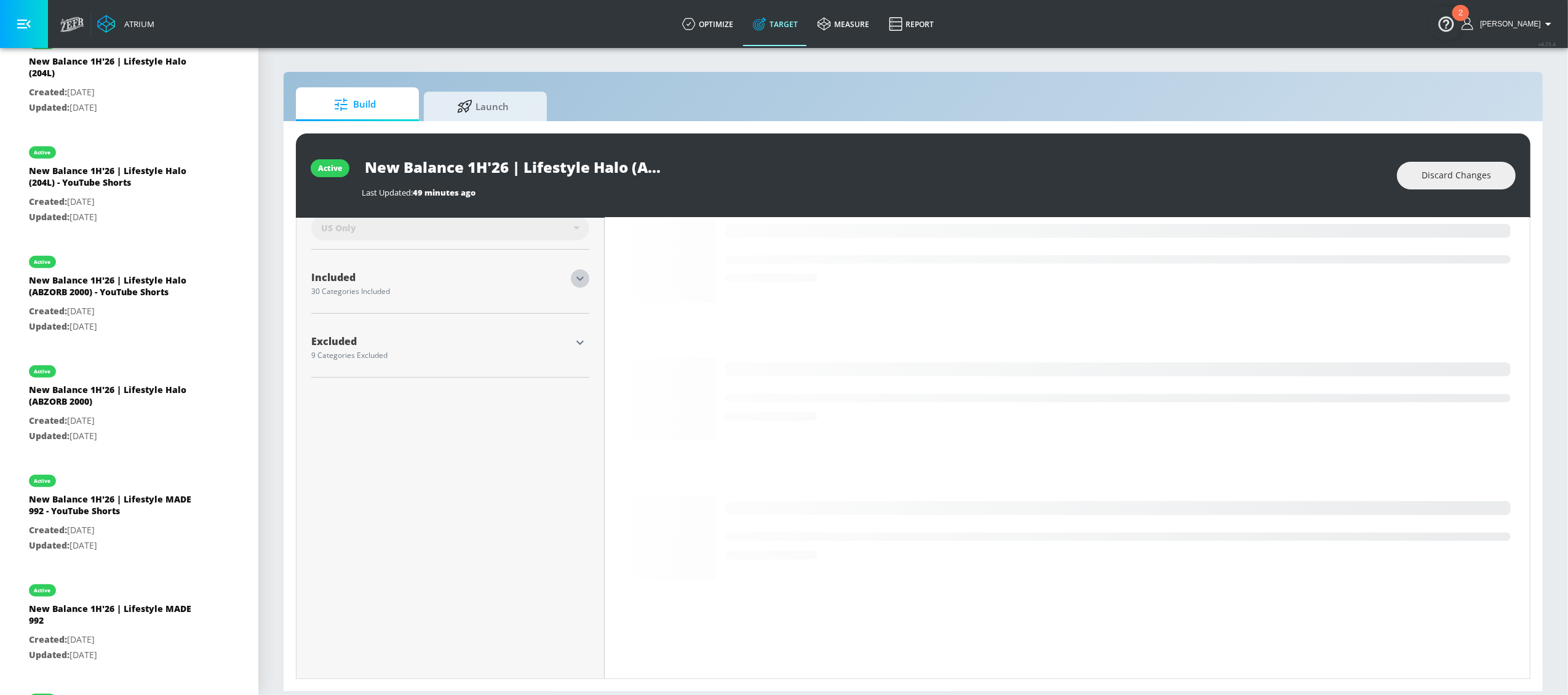
click at [581, 278] on icon "button" at bounding box center [580, 279] width 15 height 15
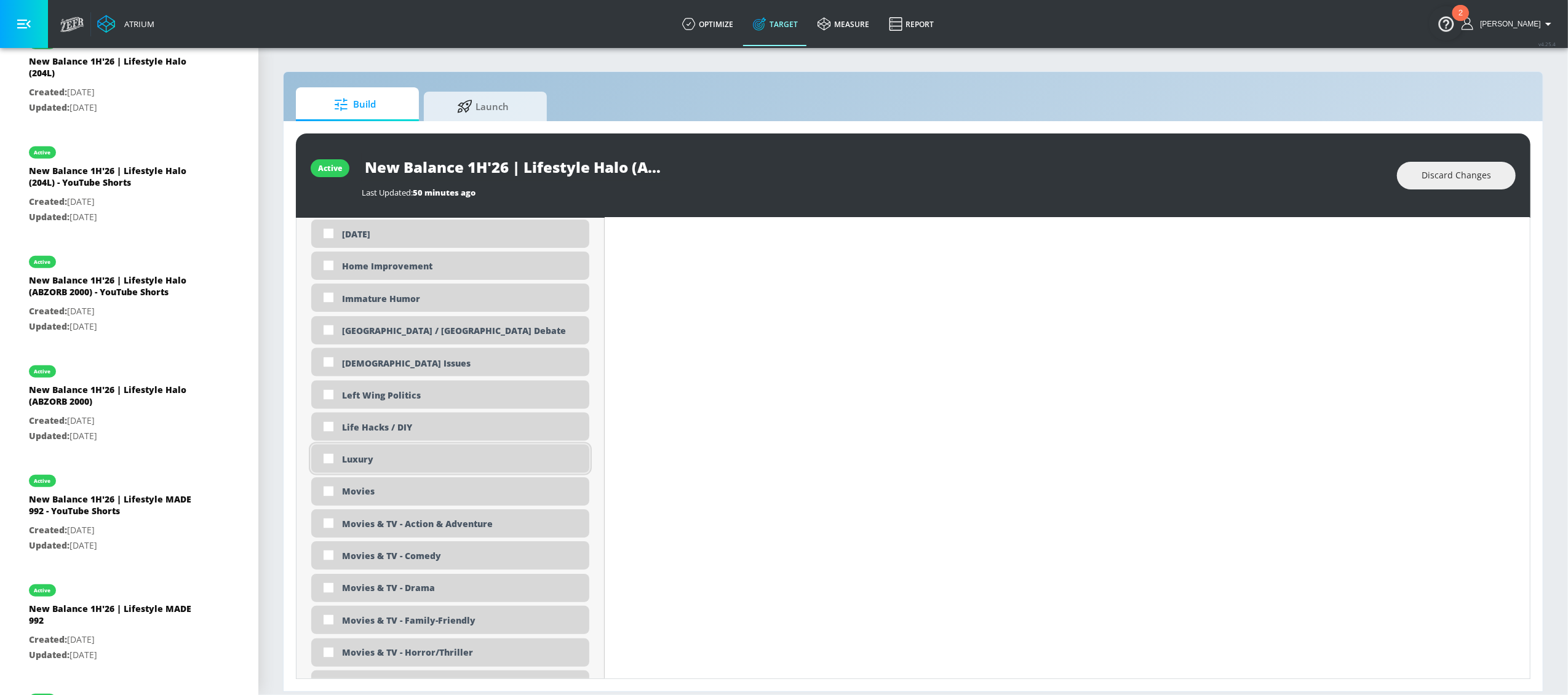
scroll to position [2118, 0]
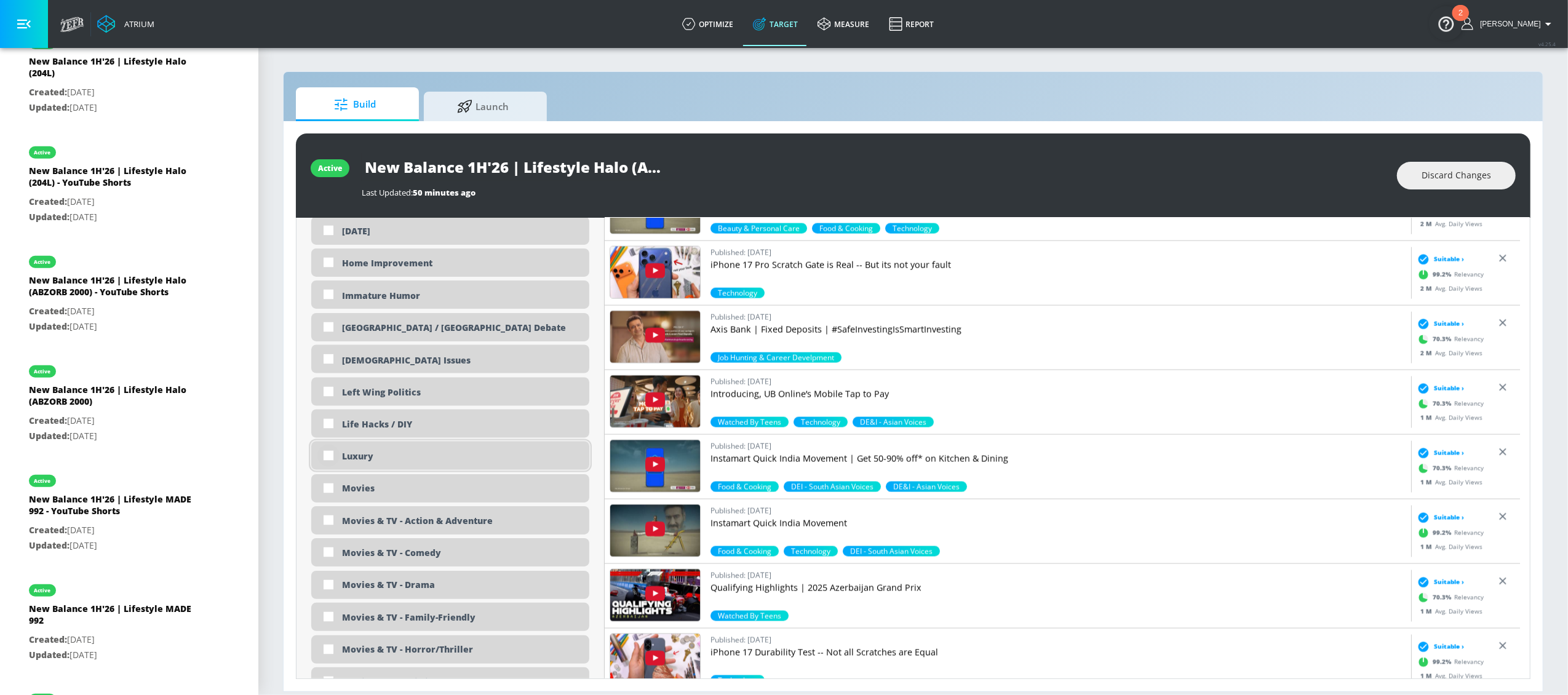
click at [329, 458] on input "checkbox" at bounding box center [329, 456] width 22 height 22
checkbox input "true"
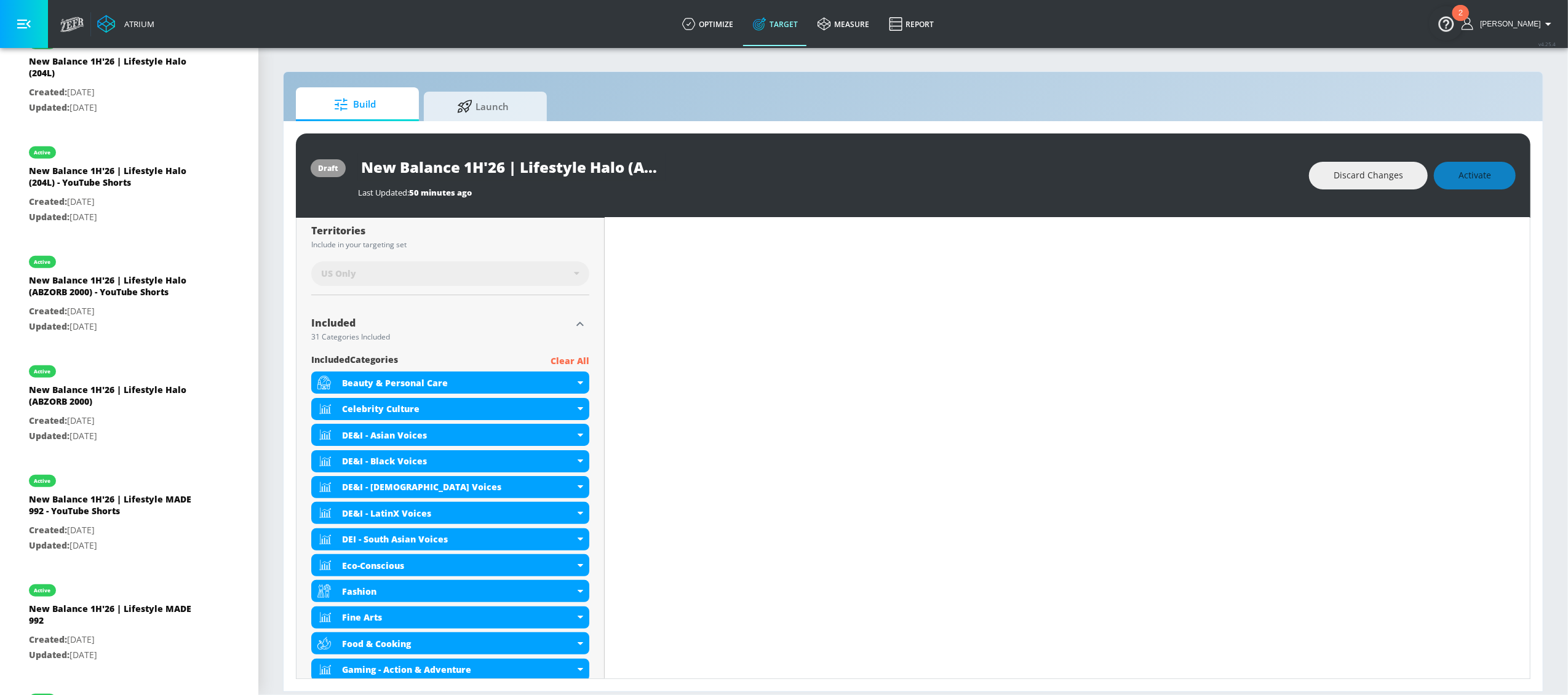
scroll to position [135, 0]
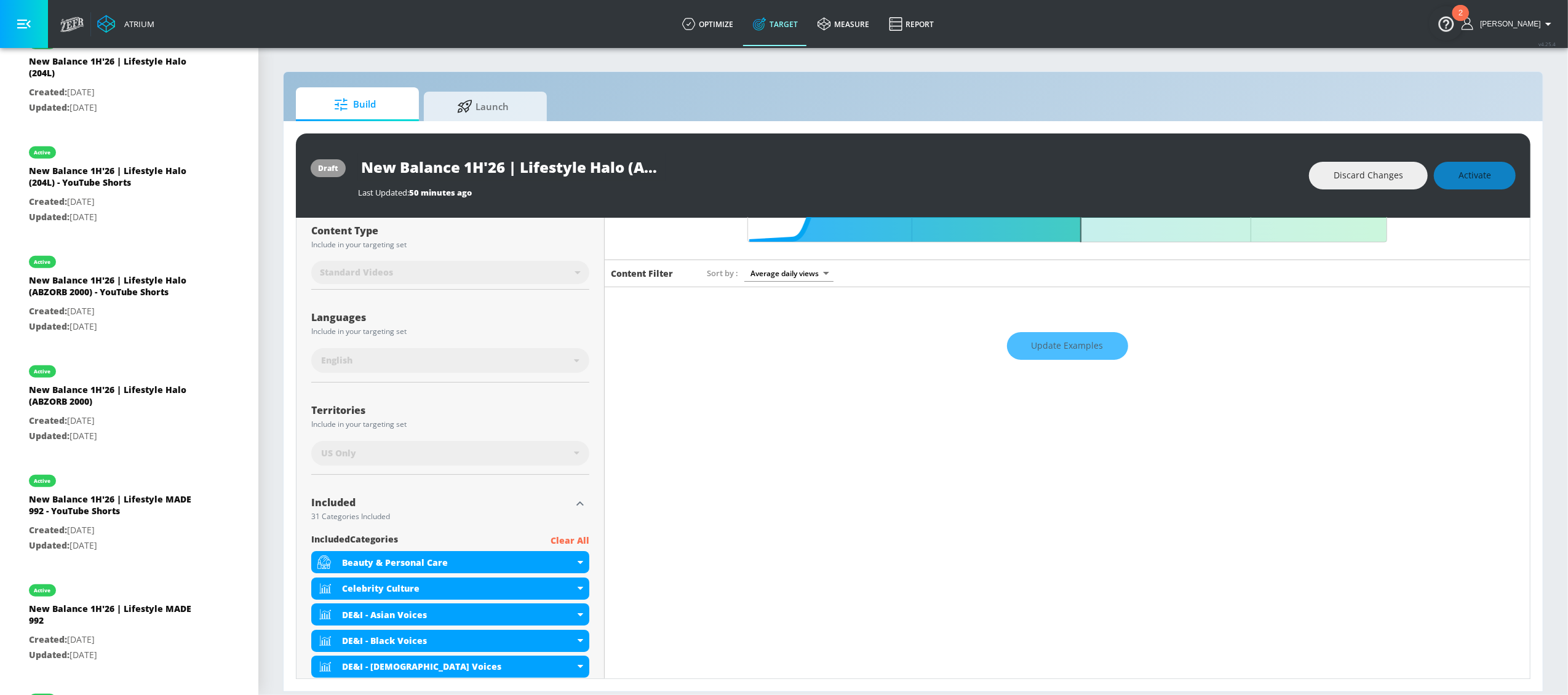
click at [580, 500] on icon "button" at bounding box center [580, 503] width 15 height 15
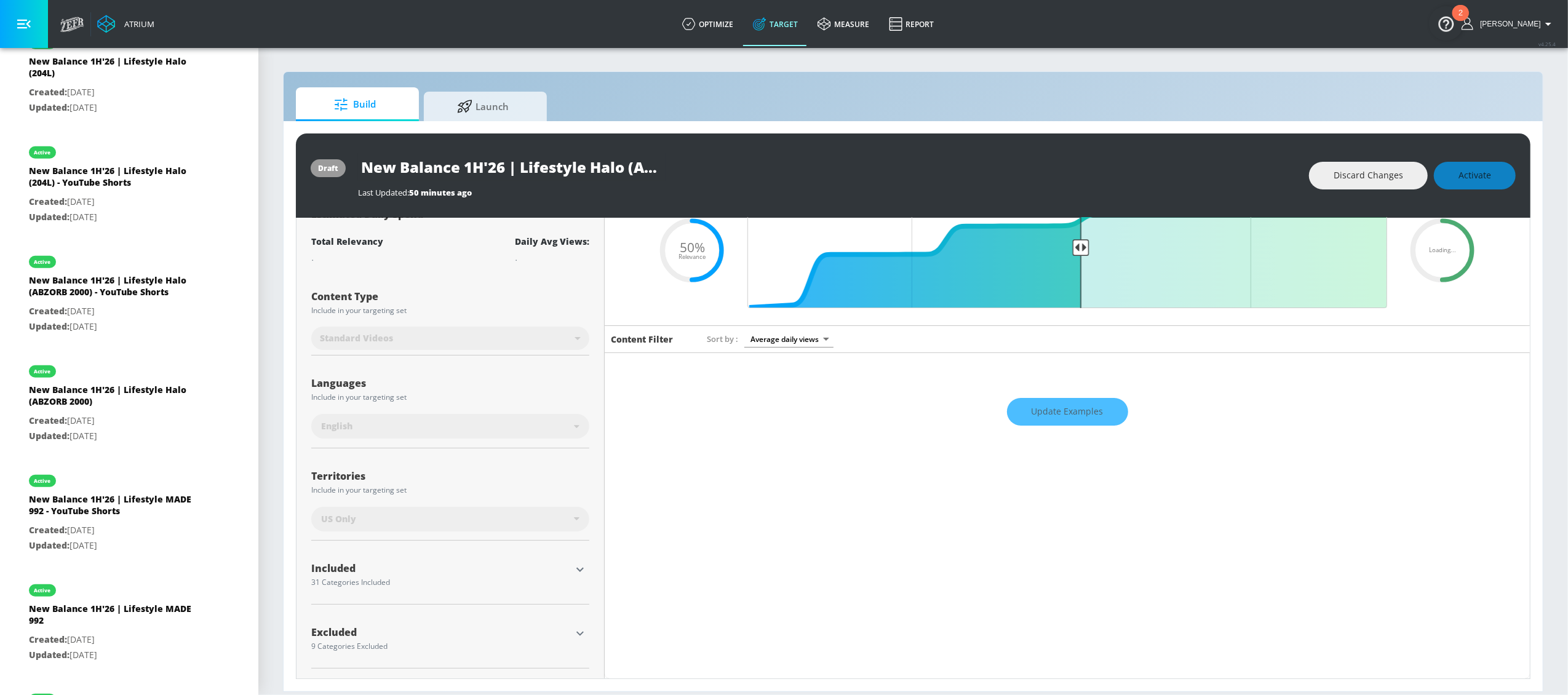
scroll to position [0, 0]
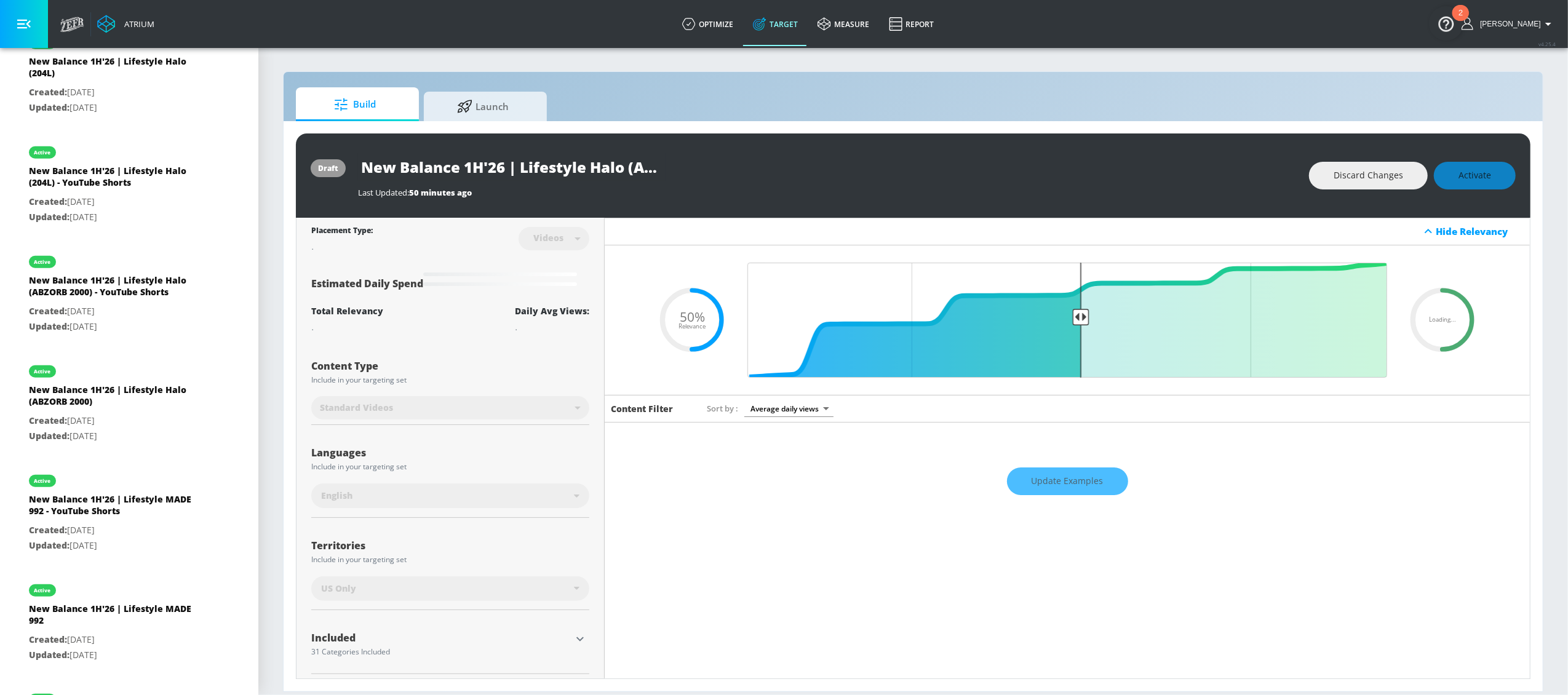
click at [1457, 183] on div "Discard Changes Activate" at bounding box center [1412, 175] width 206 height 28
click at [1458, 180] on div "Discard Changes Activate" at bounding box center [1412, 175] width 206 height 28
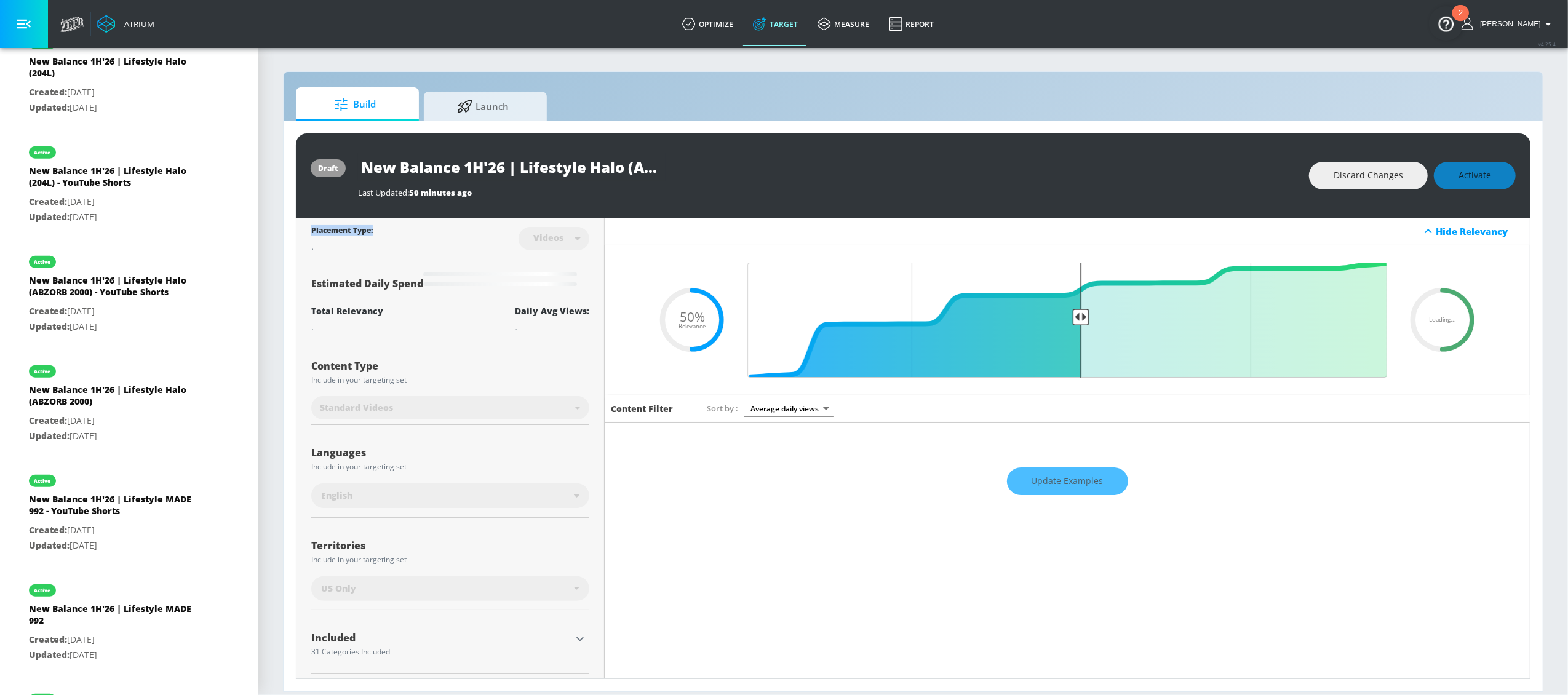
click at [1458, 180] on div "Discard Changes Activate" at bounding box center [1412, 175] width 206 height 28
click at [1458, 181] on div "Discard Changes Activate" at bounding box center [1412, 175] width 206 height 28
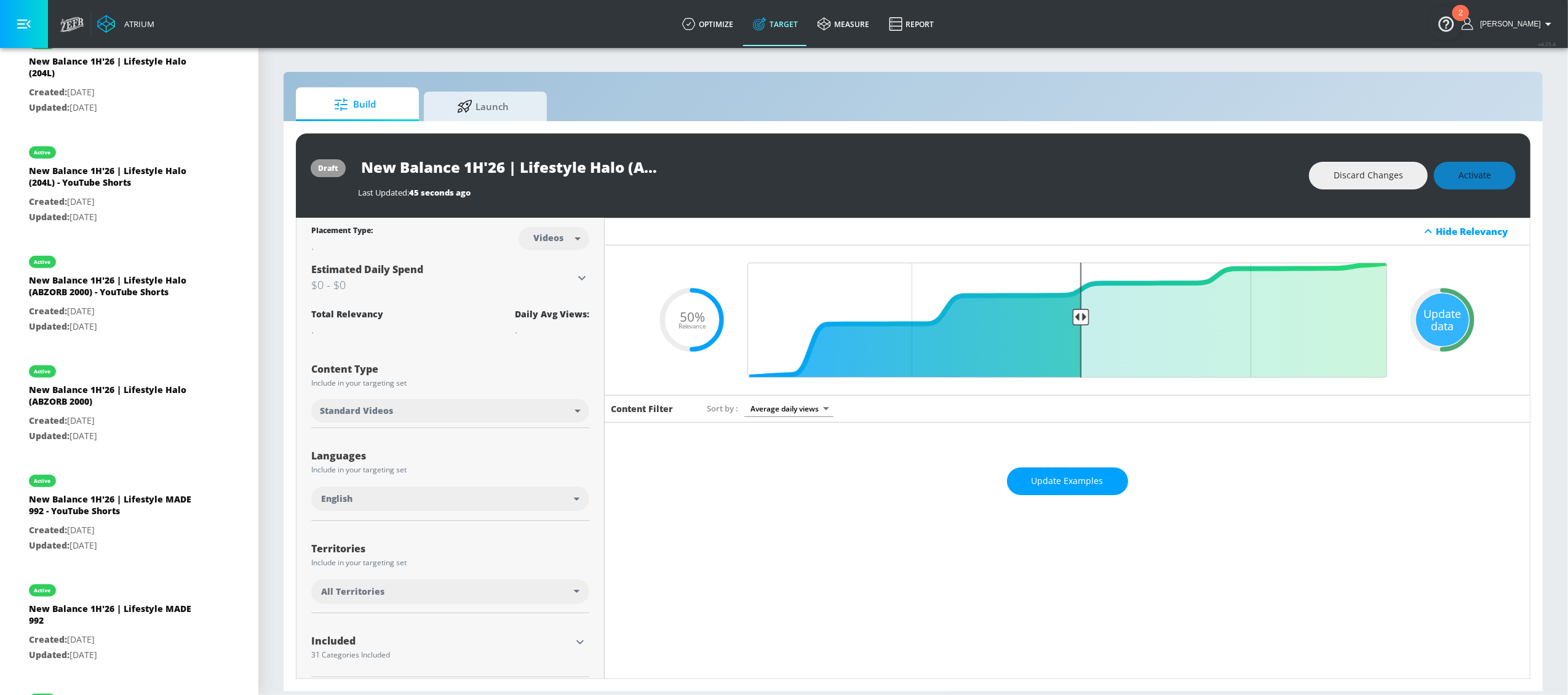
click at [1456, 180] on div "Discard Changes Activate" at bounding box center [1412, 175] width 206 height 28
click at [1420, 314] on div "Update data" at bounding box center [1443, 320] width 53 height 53
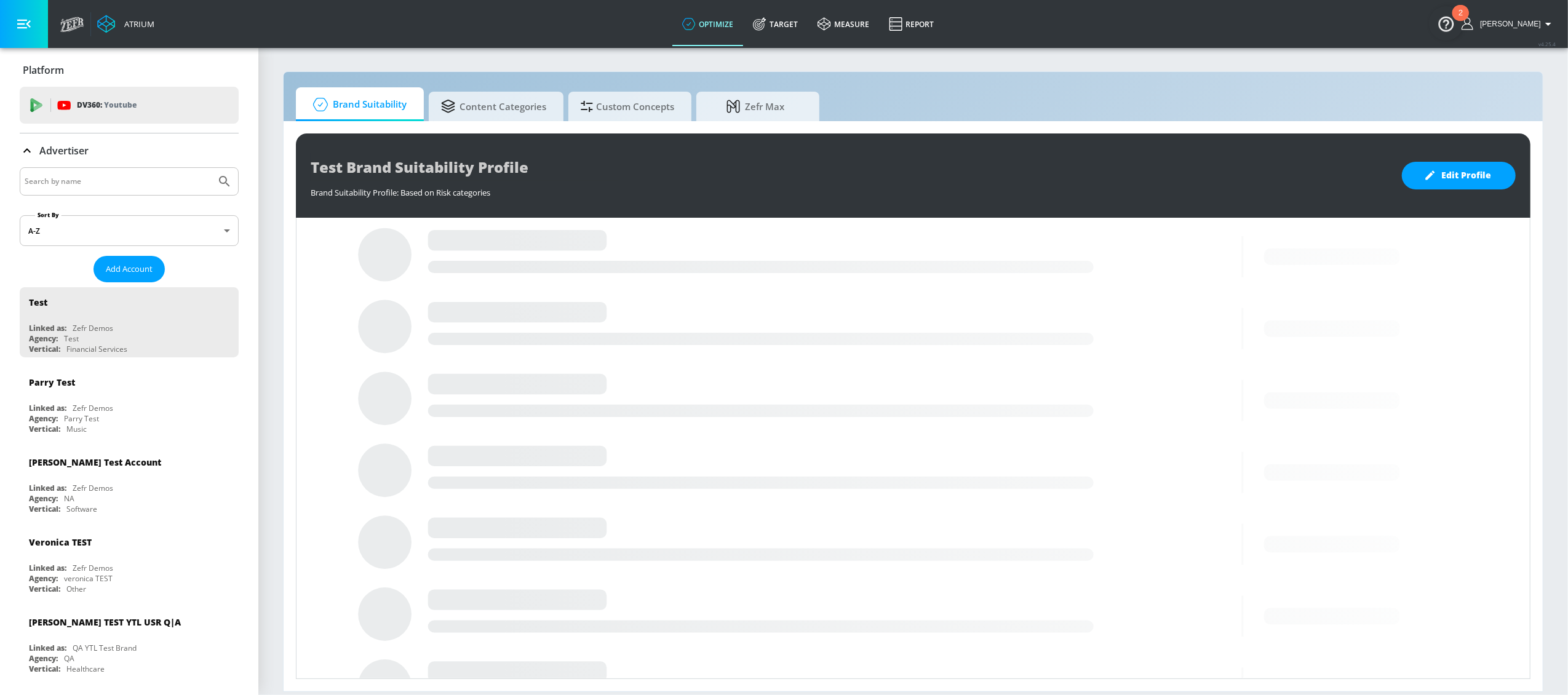
click at [108, 179] on input "Search by name" at bounding box center [118, 182] width 187 height 16
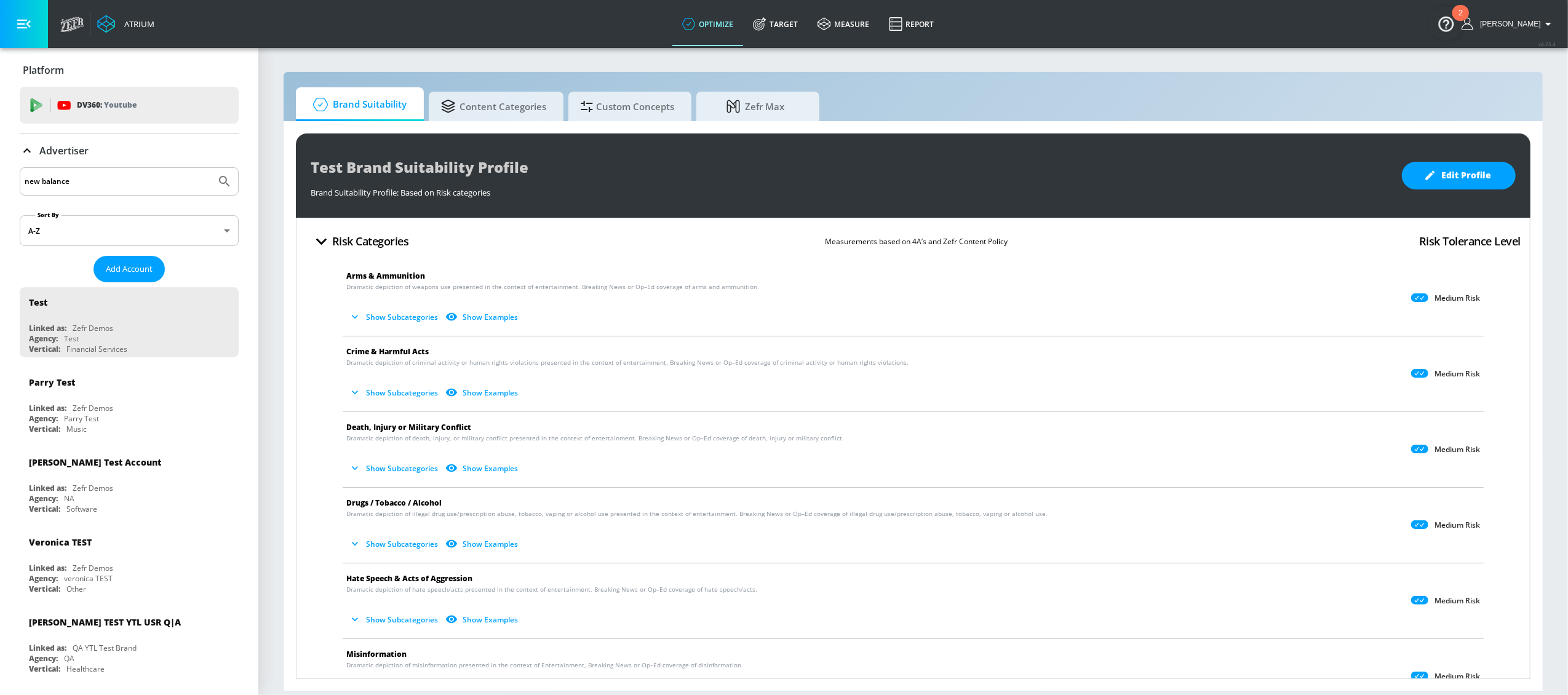
type input "new balance"
click at [211, 168] on button "Submit Search" at bounding box center [224, 182] width 27 height 27
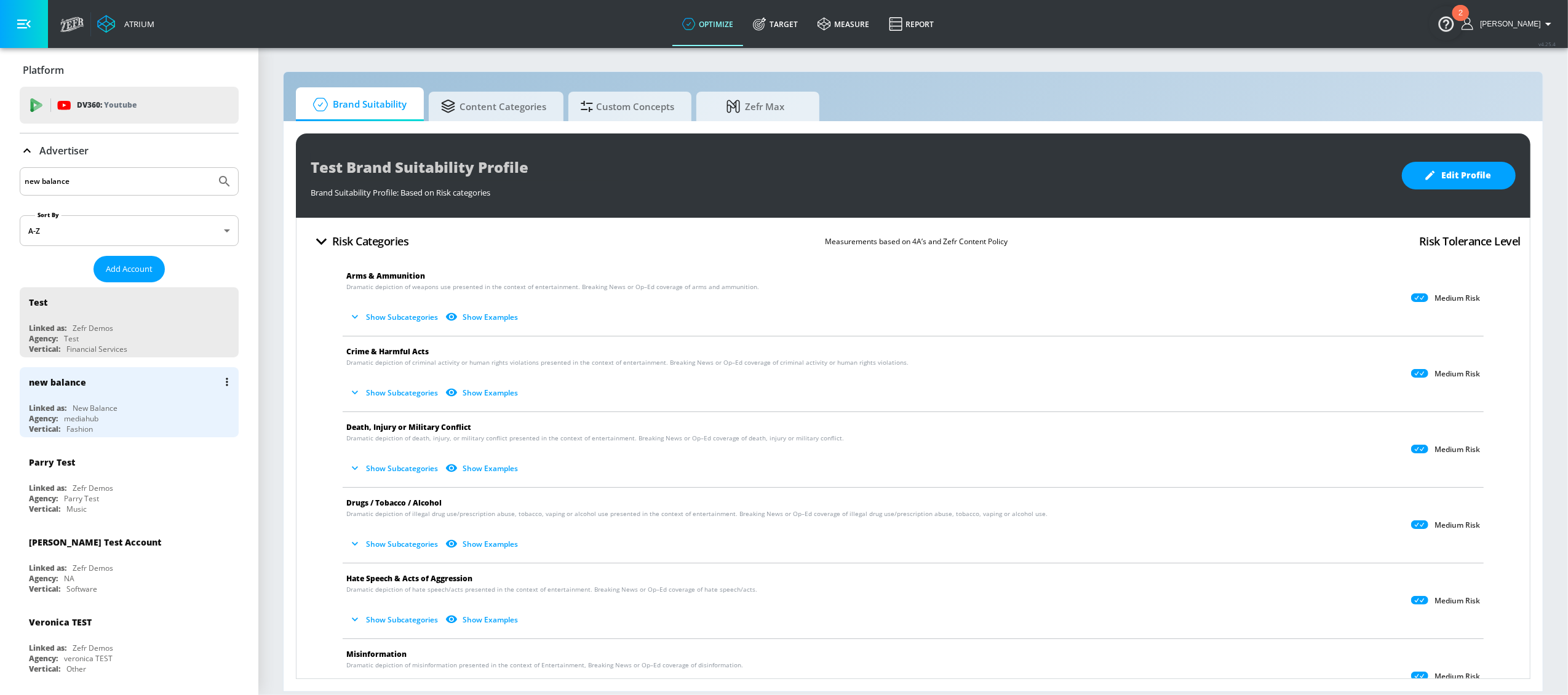
click at [102, 423] on div "Agency: mediahub" at bounding box center [132, 418] width 206 height 11
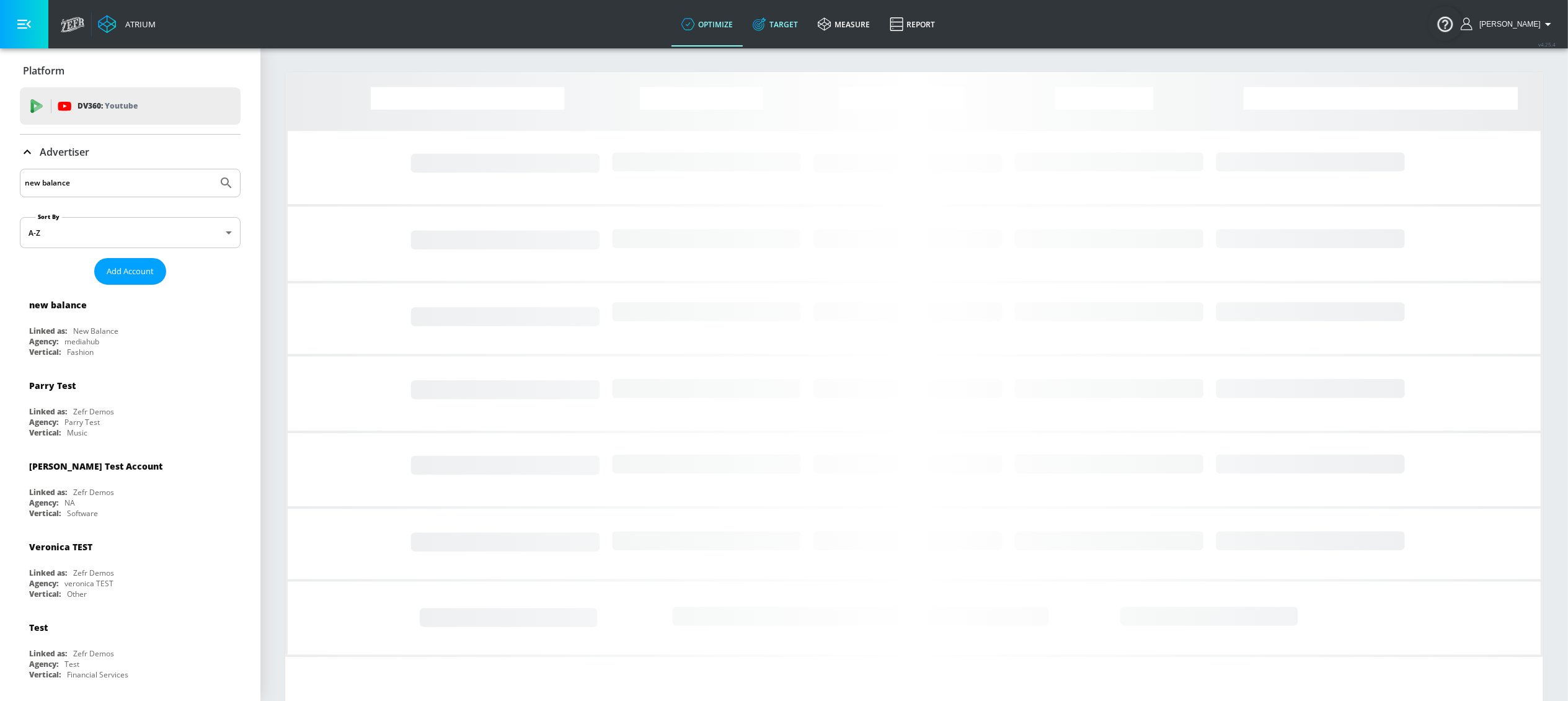
click at [808, 22] on link "Target" at bounding box center [775, 24] width 65 height 45
click at [95, 312] on div "new balance" at bounding box center [133, 305] width 208 height 30
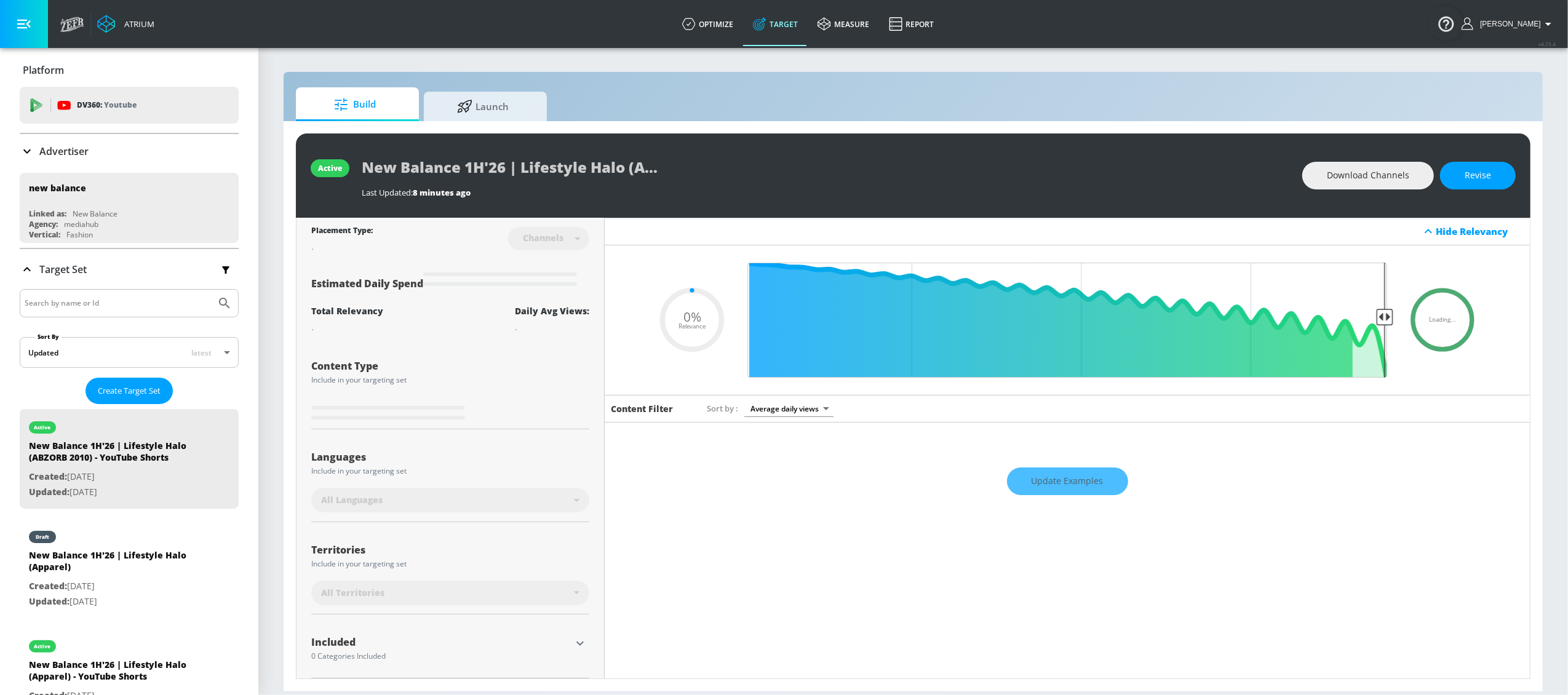
type input "0.05"
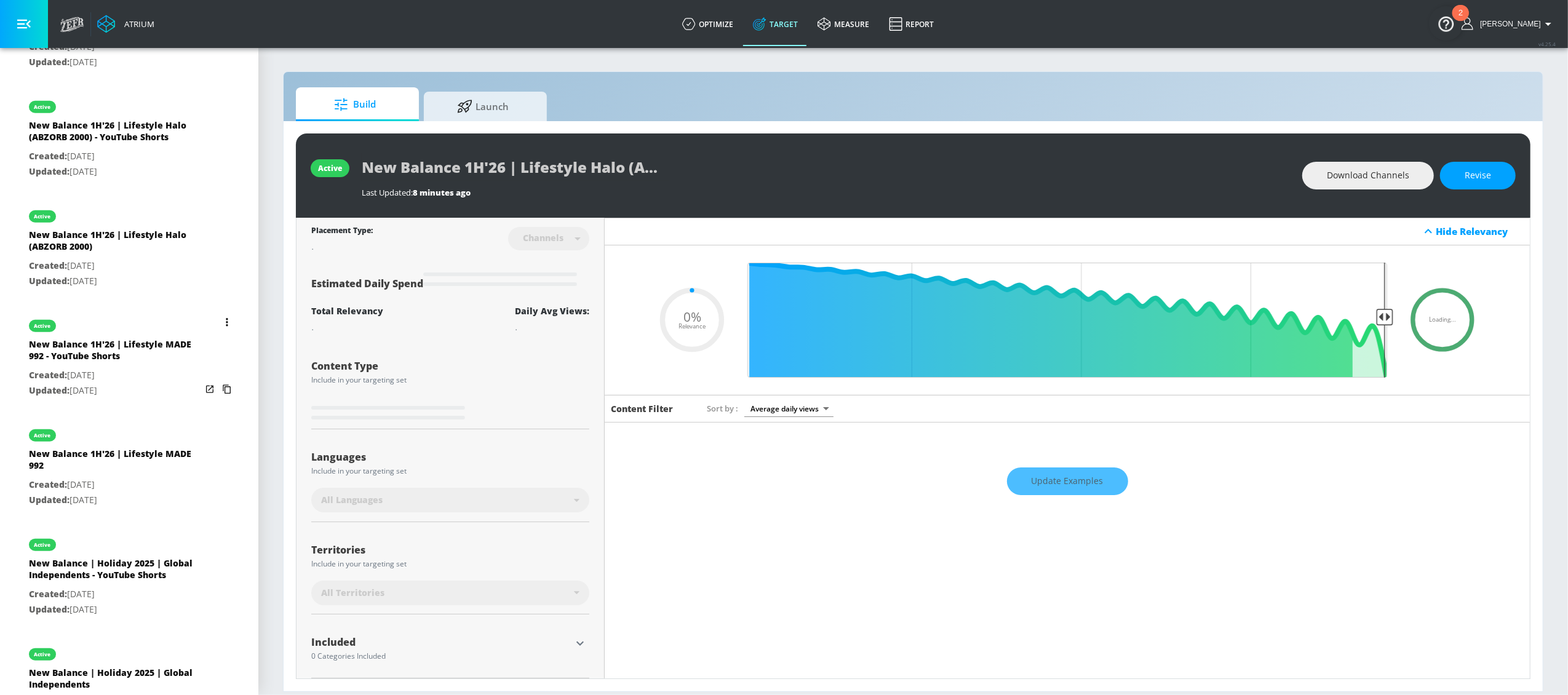
scroll to position [992, 0]
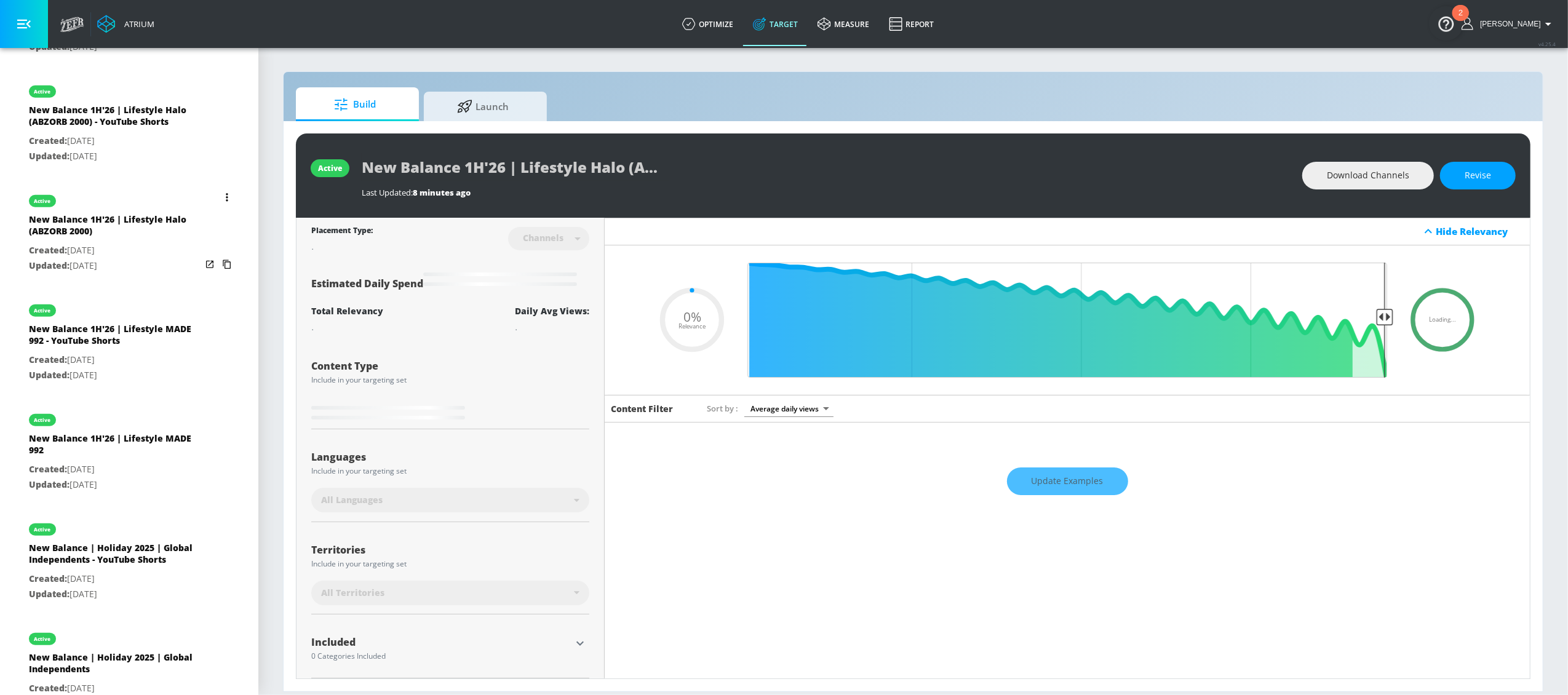
click at [90, 352] on p "Created: [DATE]" at bounding box center [115, 360] width 172 height 15
type input "New Balance 1H'26 | Lifestyle MADE 992 - YouTube Shorts"
click at [1480, 171] on span "Revise" at bounding box center [1478, 175] width 27 height 15
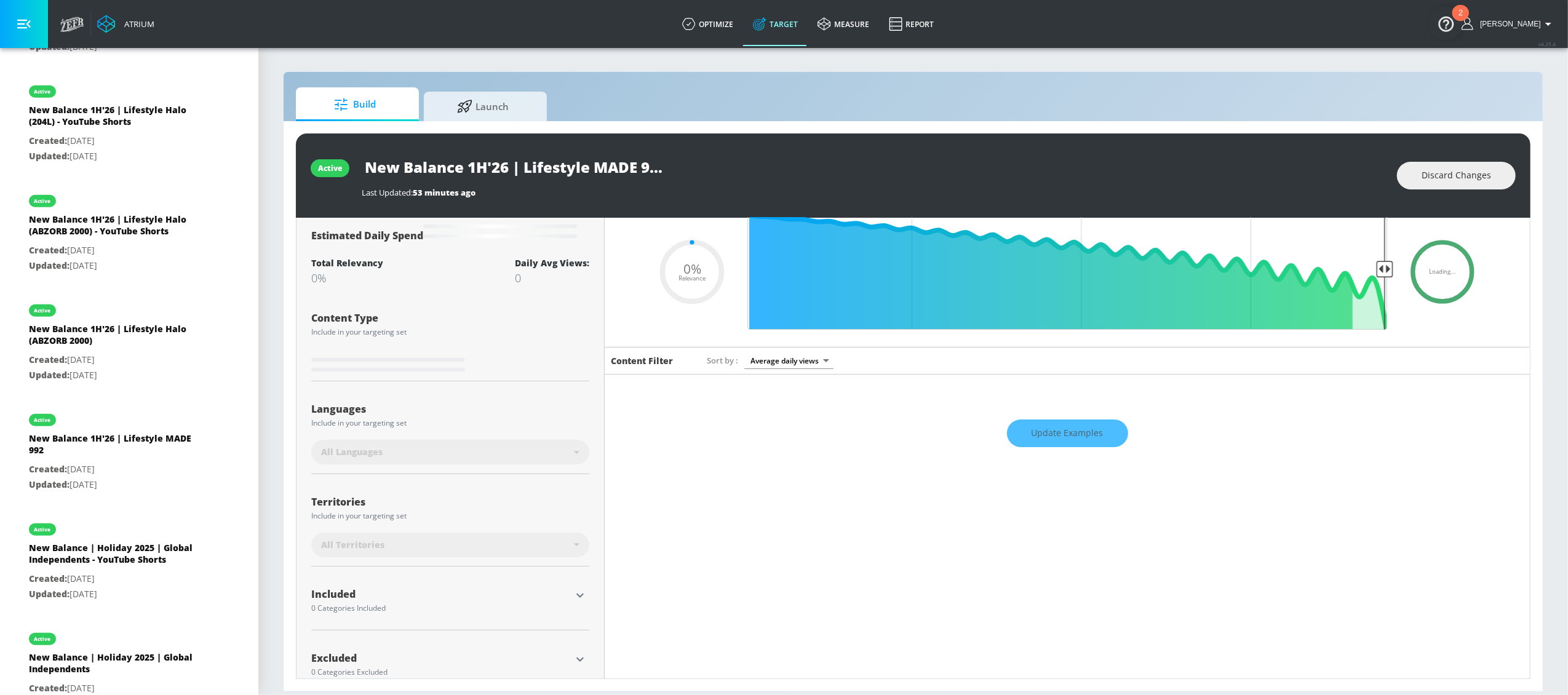
scroll to position [75, 0]
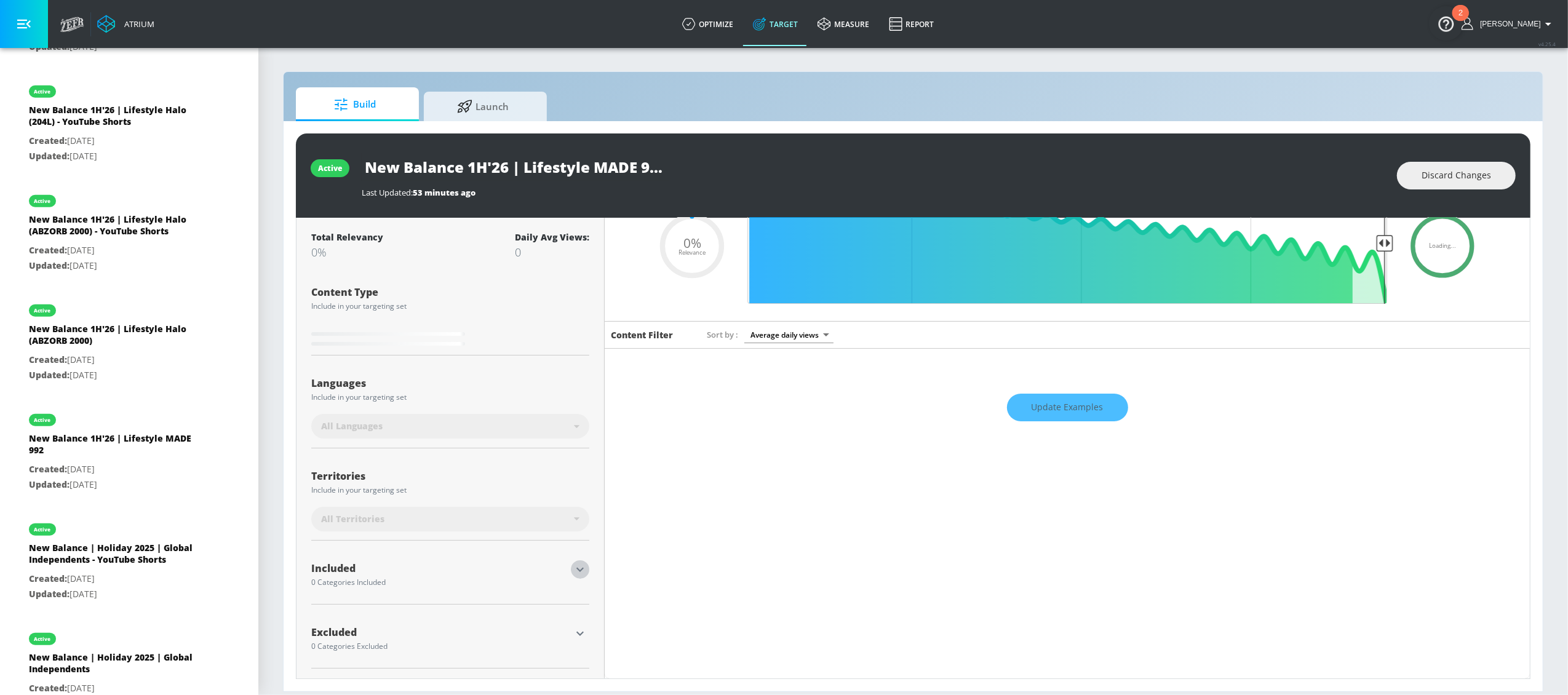
click at [579, 568] on icon "button" at bounding box center [580, 570] width 7 height 4
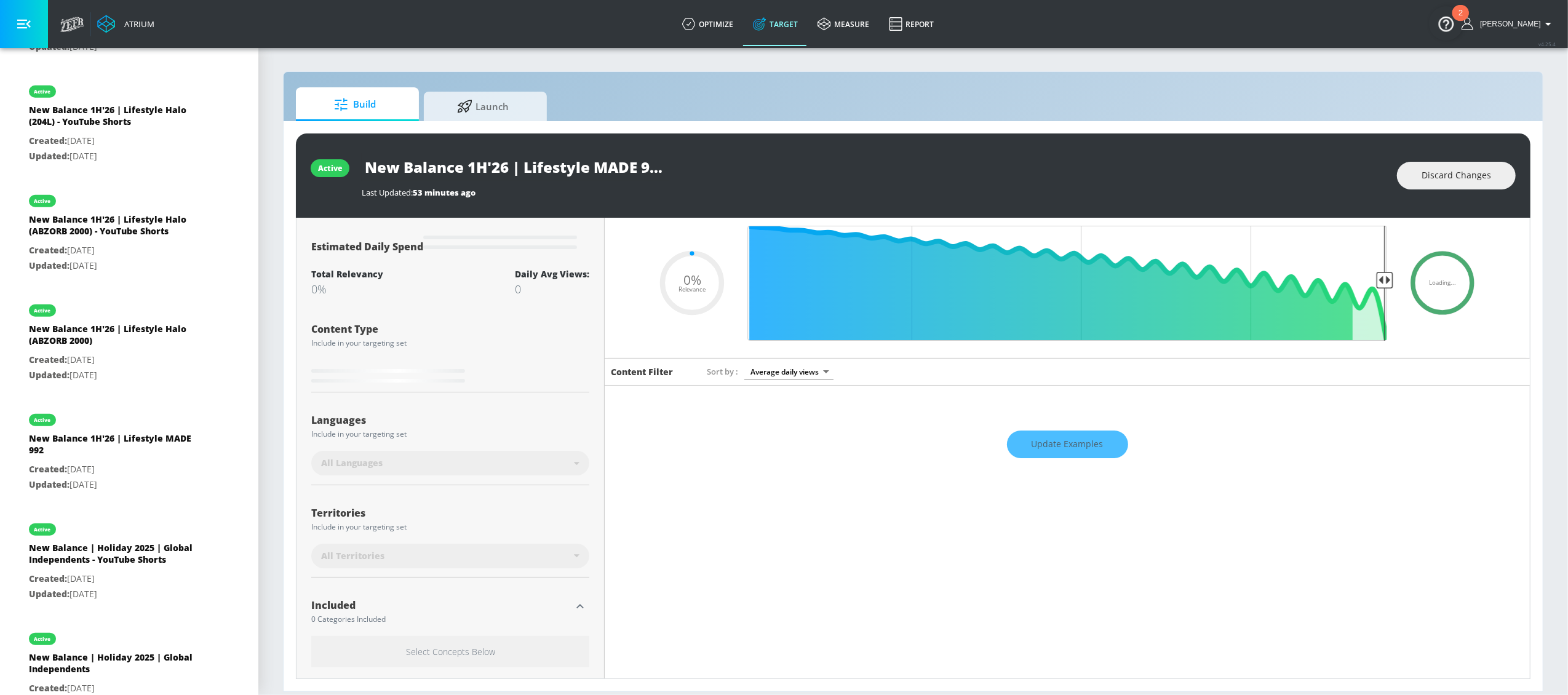
scroll to position [137, 0]
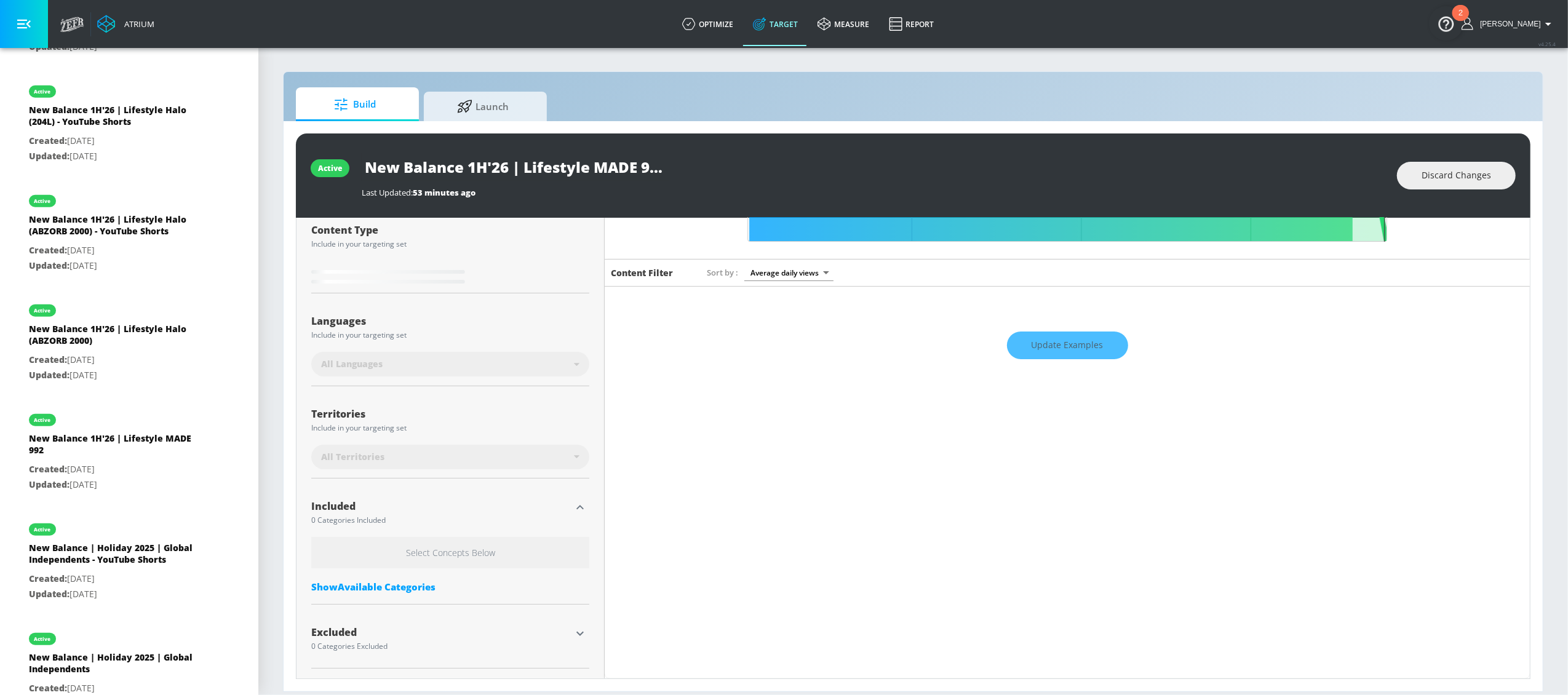
type input "0.5"
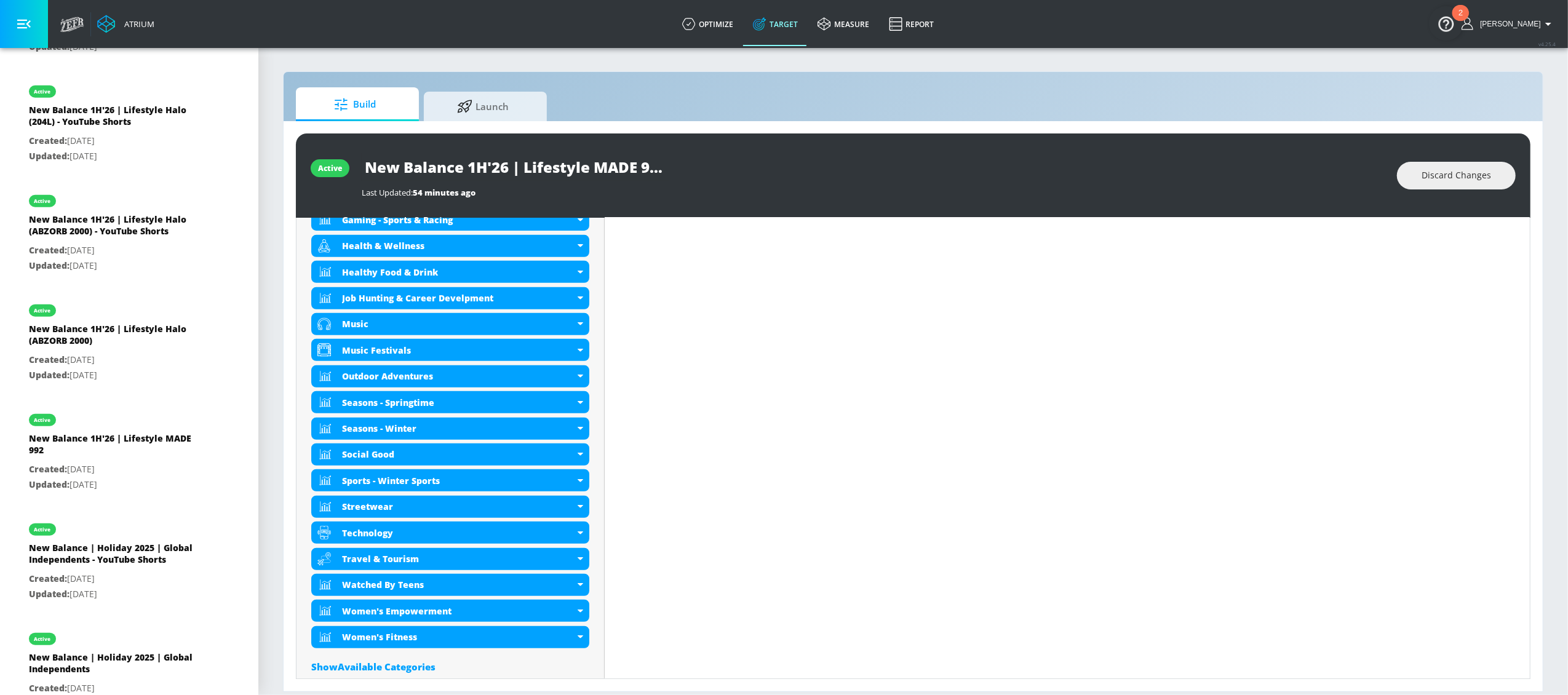
scroll to position [901, 0]
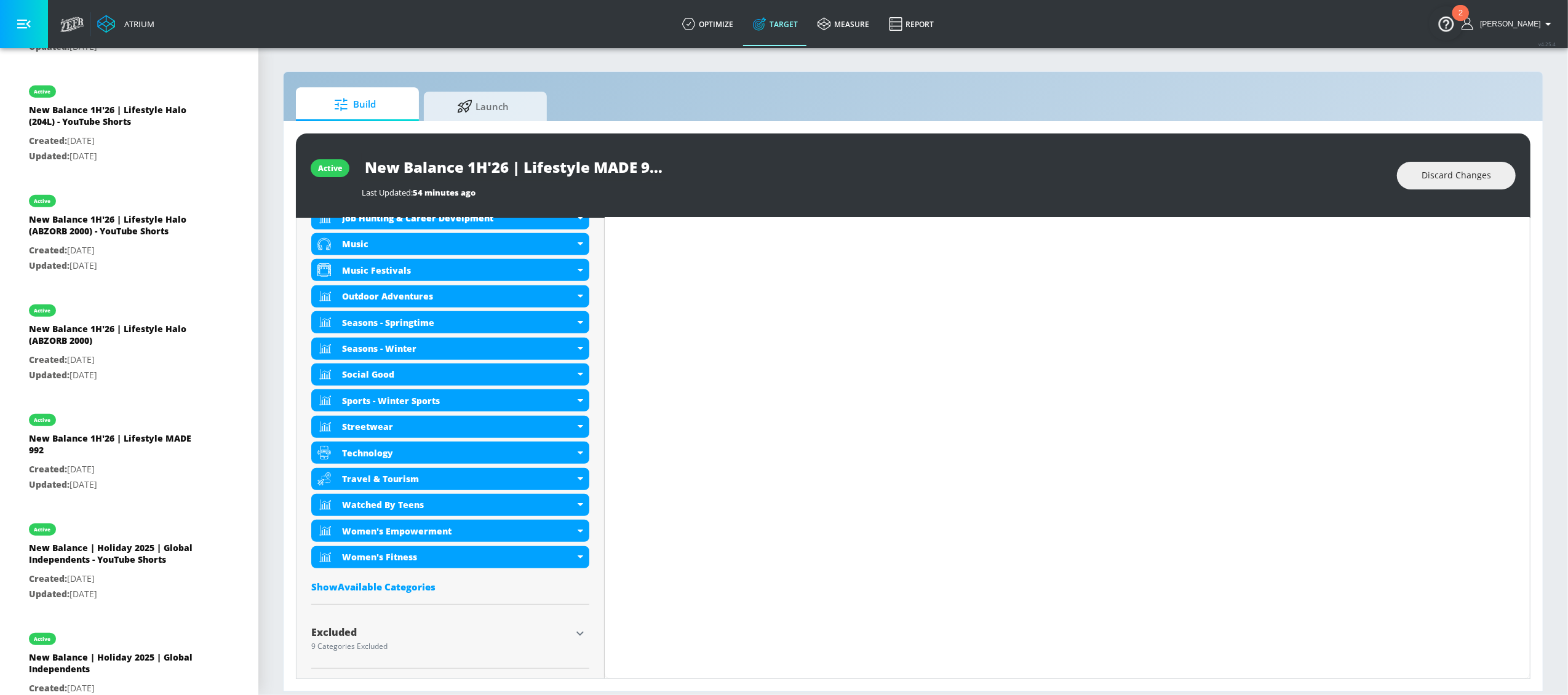
click at [407, 588] on div "Show Available Categories" at bounding box center [451, 587] width 278 height 12
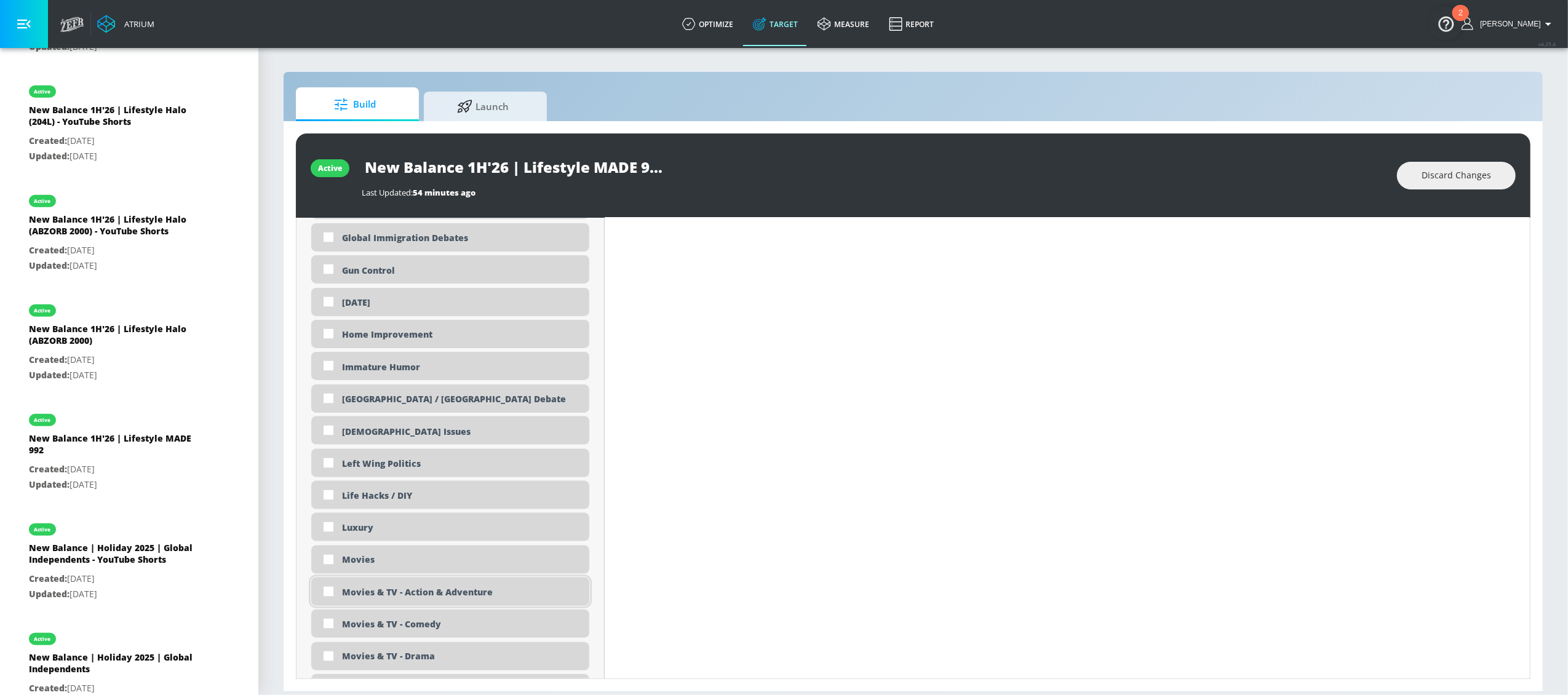
scroll to position [2067, 0]
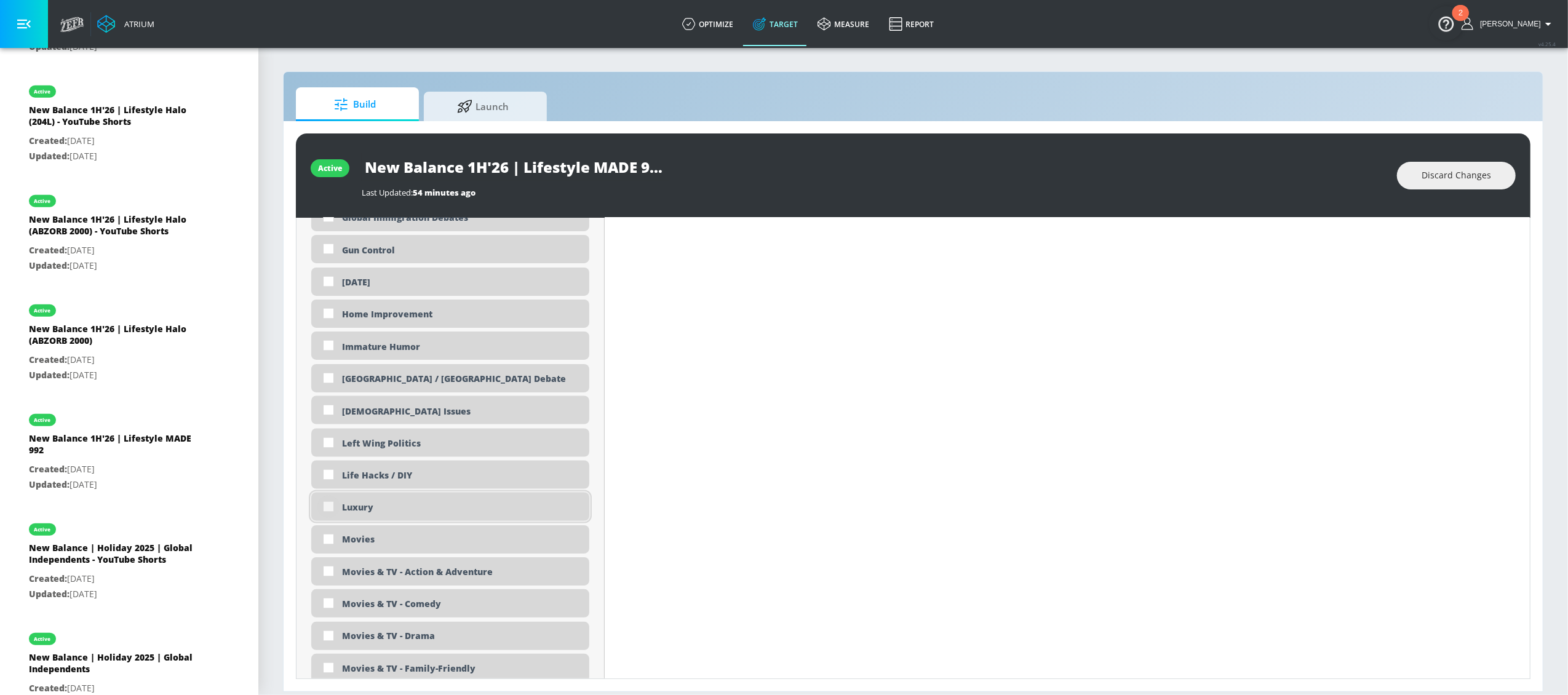
click at [328, 508] on input "checkbox" at bounding box center [329, 507] width 22 height 22
checkbox input "true"
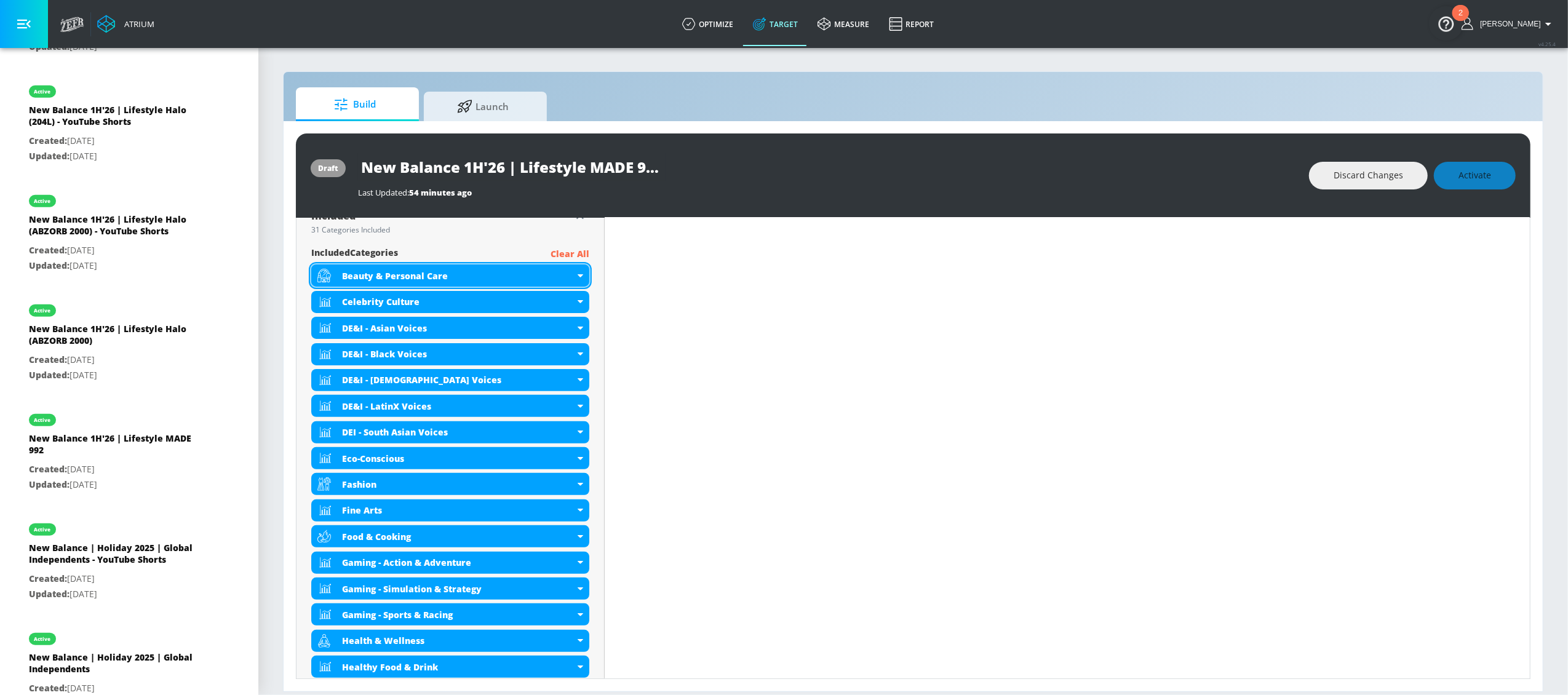
scroll to position [40, 0]
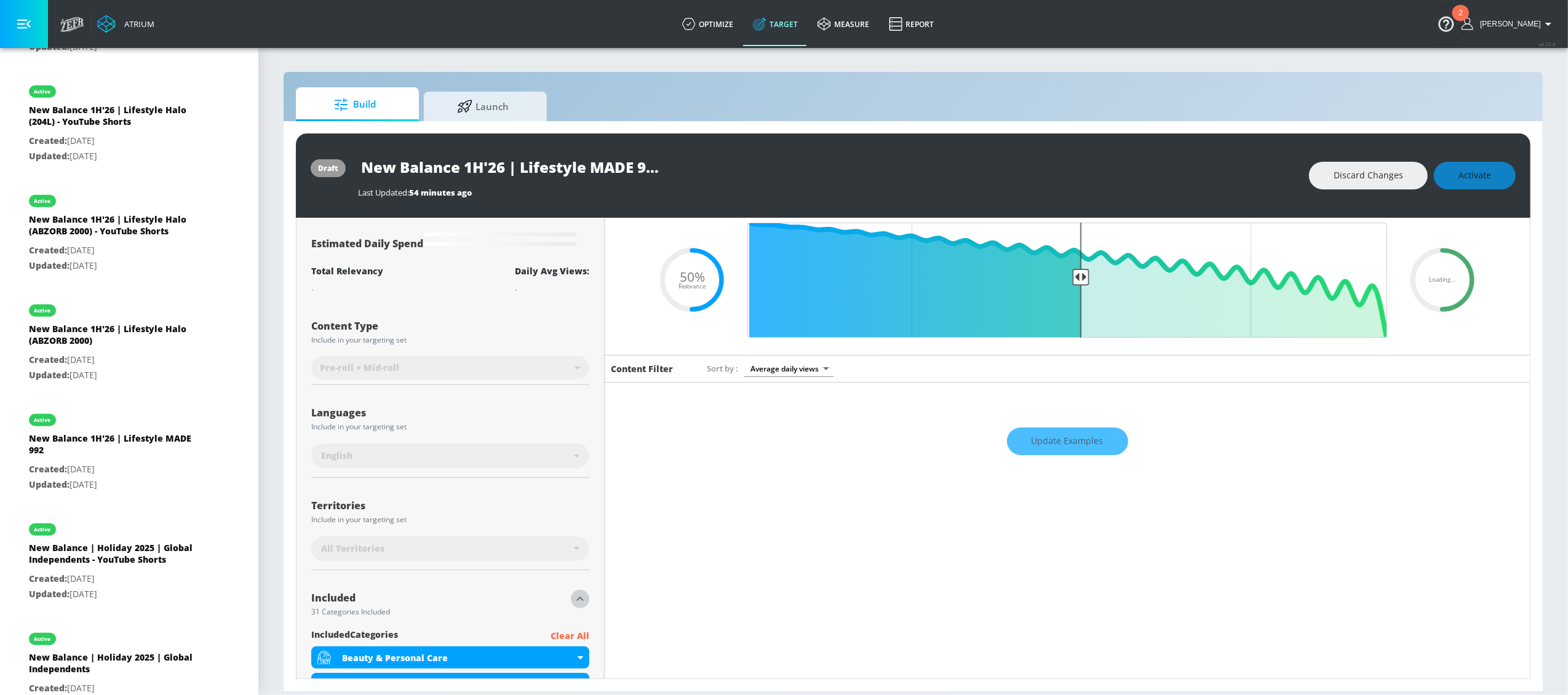
click at [573, 597] on icon "button" at bounding box center [580, 599] width 15 height 15
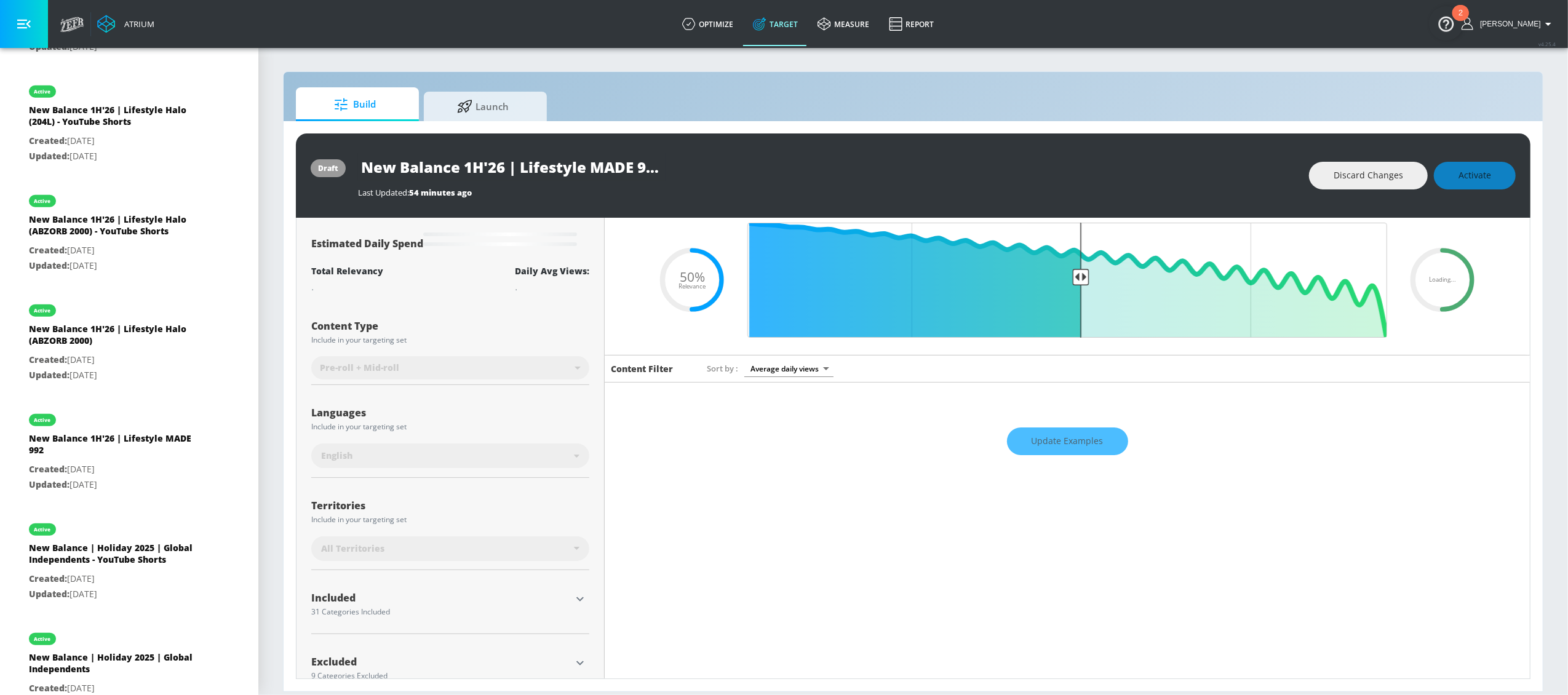
scroll to position [0, 0]
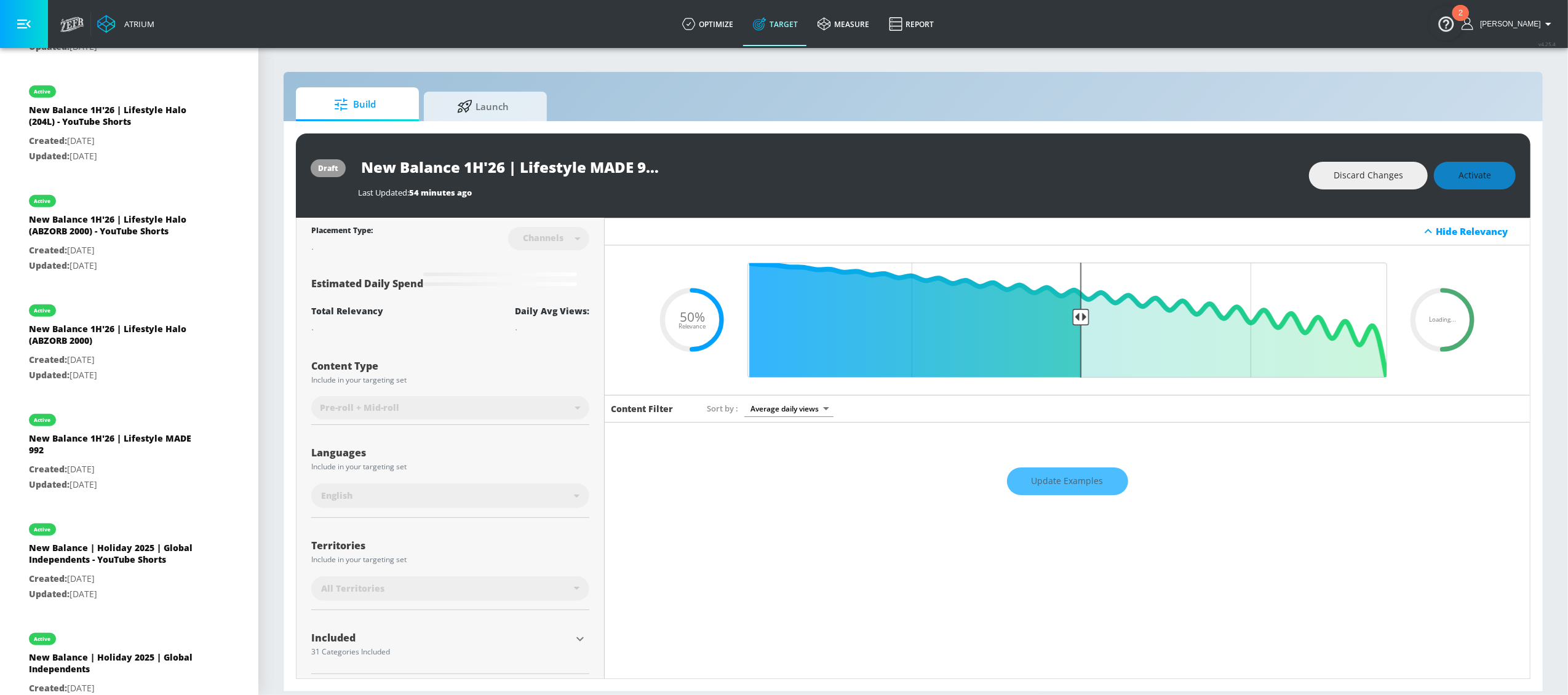
click at [1488, 177] on div "Discard Changes Activate" at bounding box center [1412, 175] width 206 height 28
click at [501, 167] on input "New Balance 1H'26 | Lifestyle MADE 992 - YouTube Shorts" at bounding box center [512, 167] width 308 height 28
drag, startPoint x: 489, startPoint y: 167, endPoint x: 728, endPoint y: 171, distance: 239.0
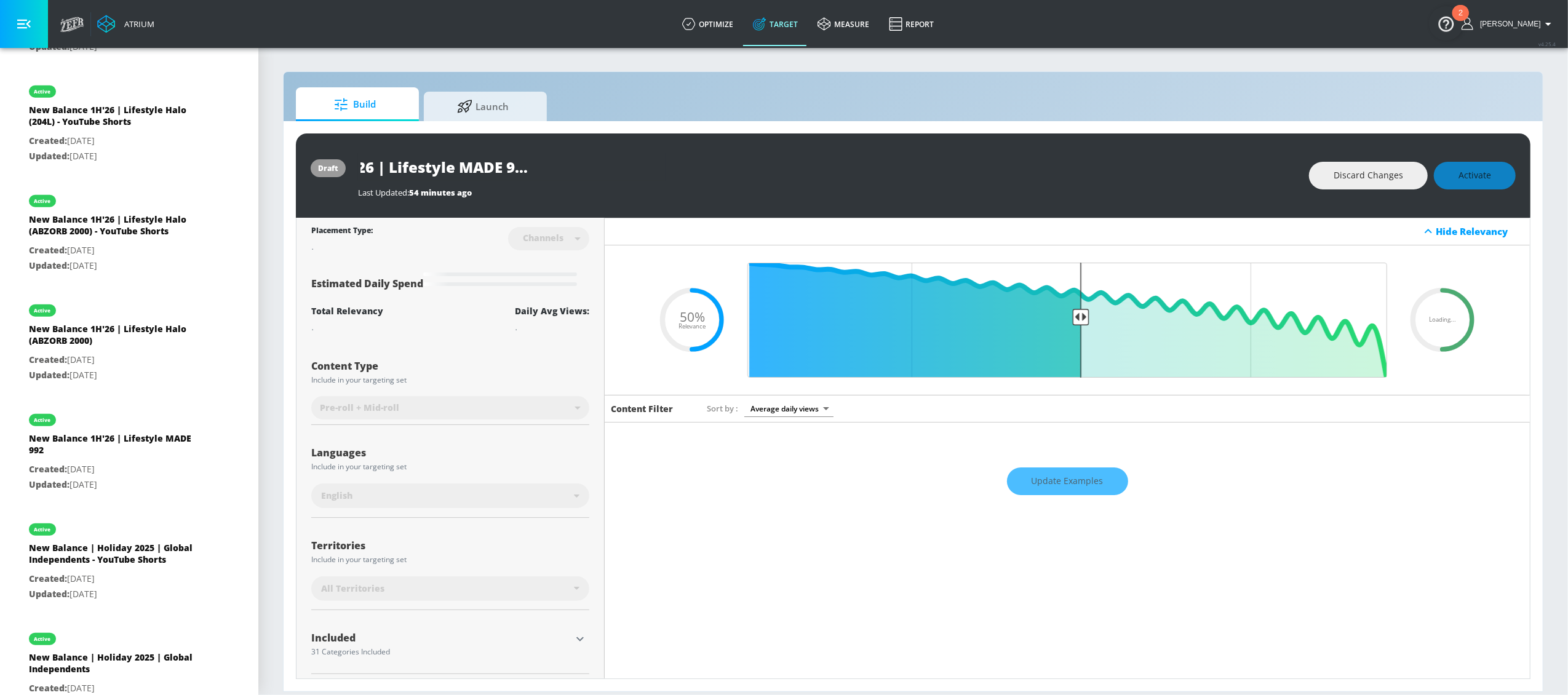
click at [728, 171] on div "New Balance 1H'26 | Lifestyle MADE 992 - YouTube Shorts" at bounding box center [827, 167] width 939 height 28
click at [1477, 175] on div "Discard Changes Activate" at bounding box center [1412, 175] width 206 height 28
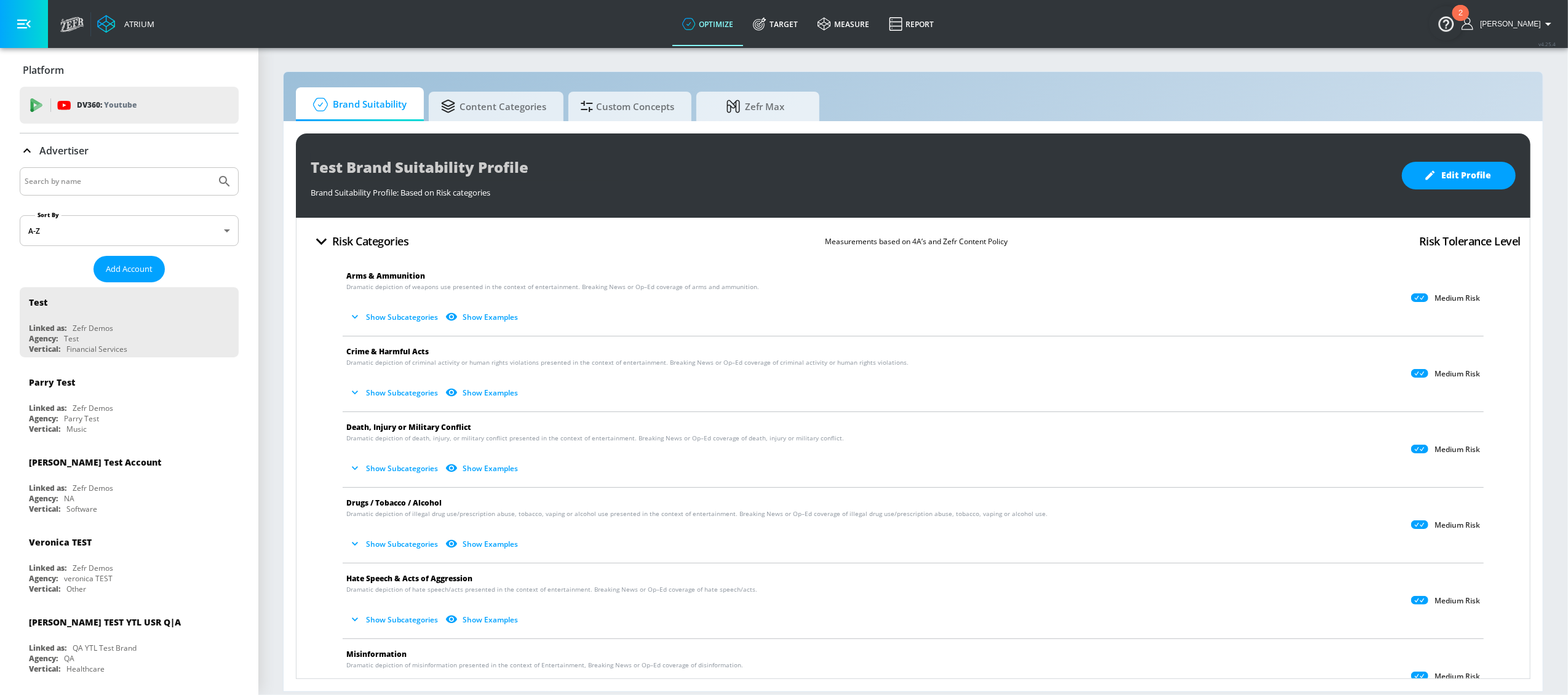
click at [120, 182] on input "Search by name" at bounding box center [118, 182] width 187 height 16
type input "new balance"
click at [211, 168] on button "Submit Search" at bounding box center [224, 182] width 27 height 27
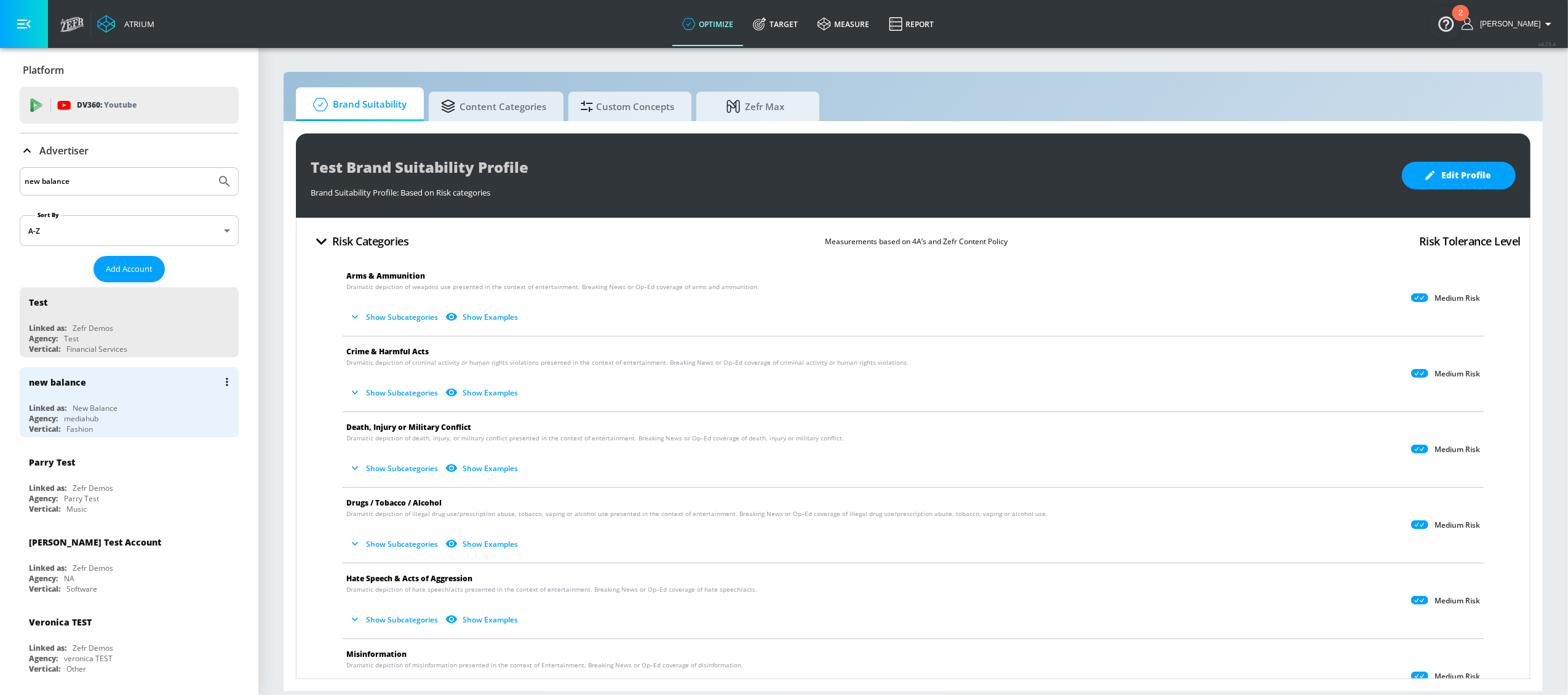
click at [98, 402] on div "new balance Linked as: New Balance Agency: mediahub Vertical: Fashion" at bounding box center [129, 402] width 219 height 70
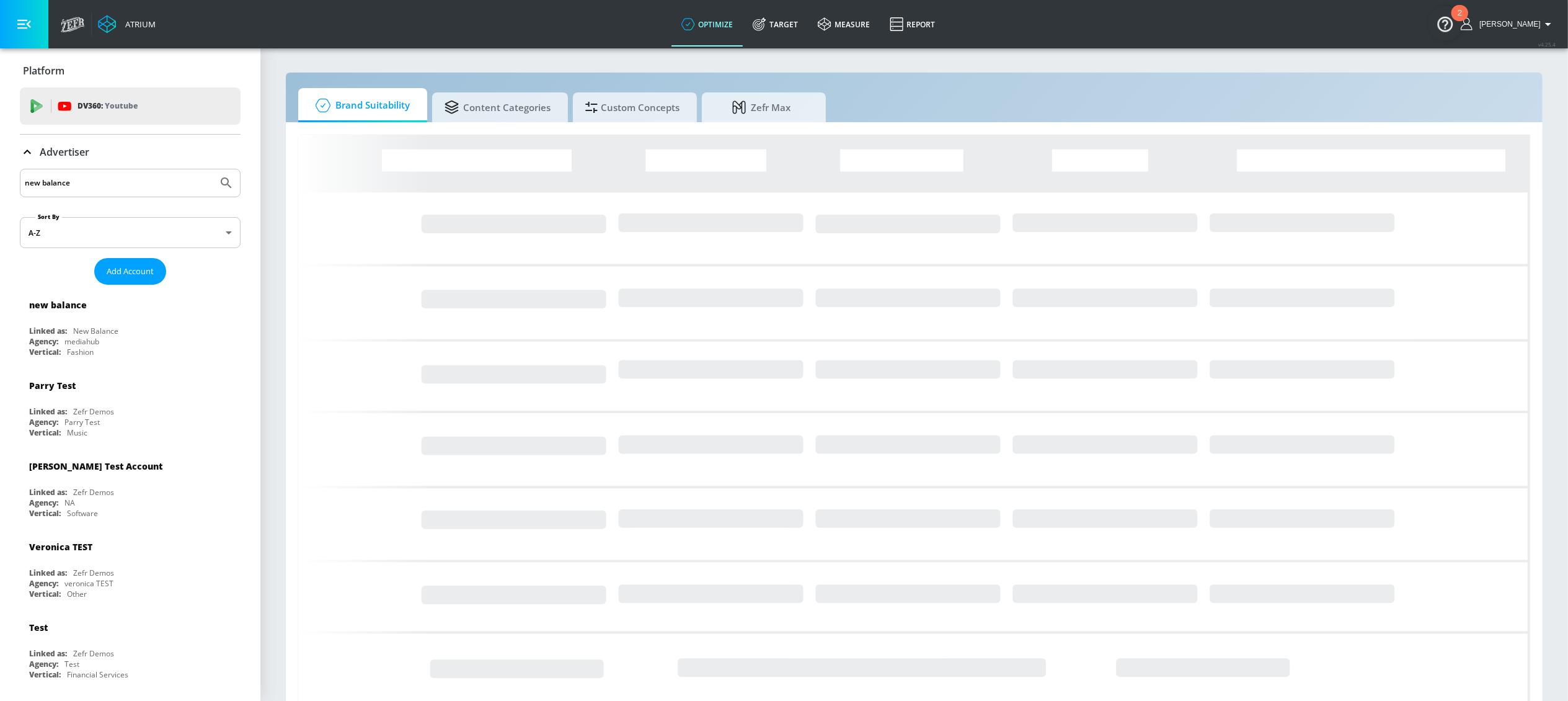
click at [766, 29] on icon at bounding box center [759, 24] width 14 height 14
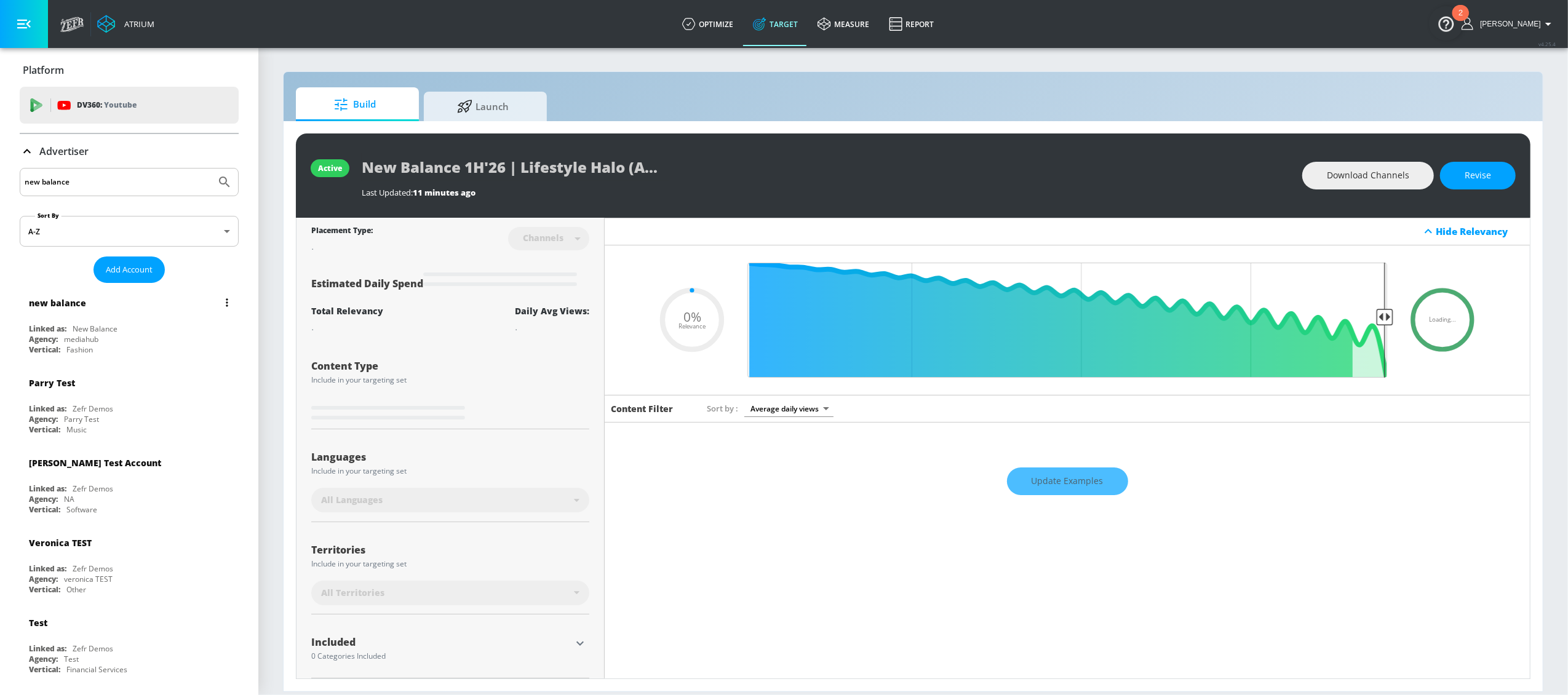
type input "0.05"
click at [62, 326] on div "Linked as:" at bounding box center [48, 329] width 38 height 11
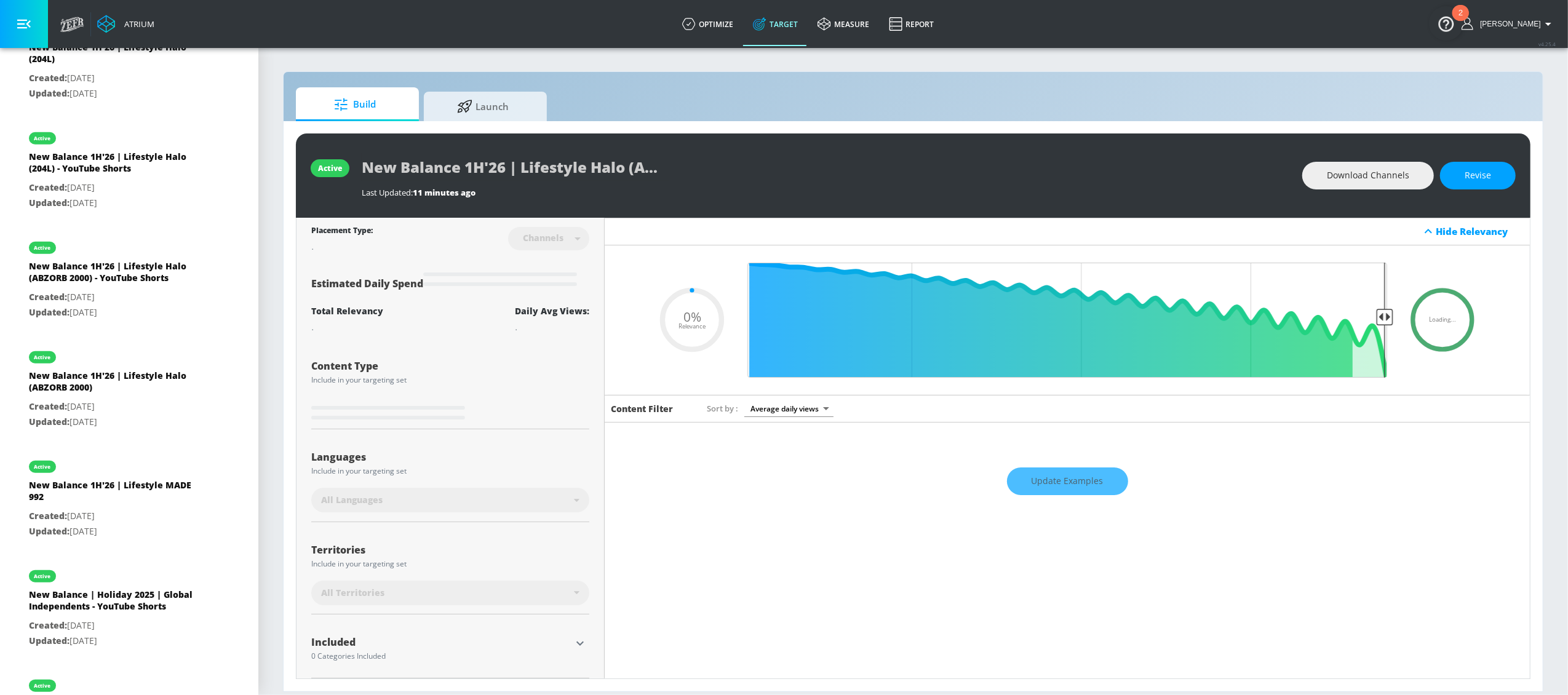
scroll to position [953, 0]
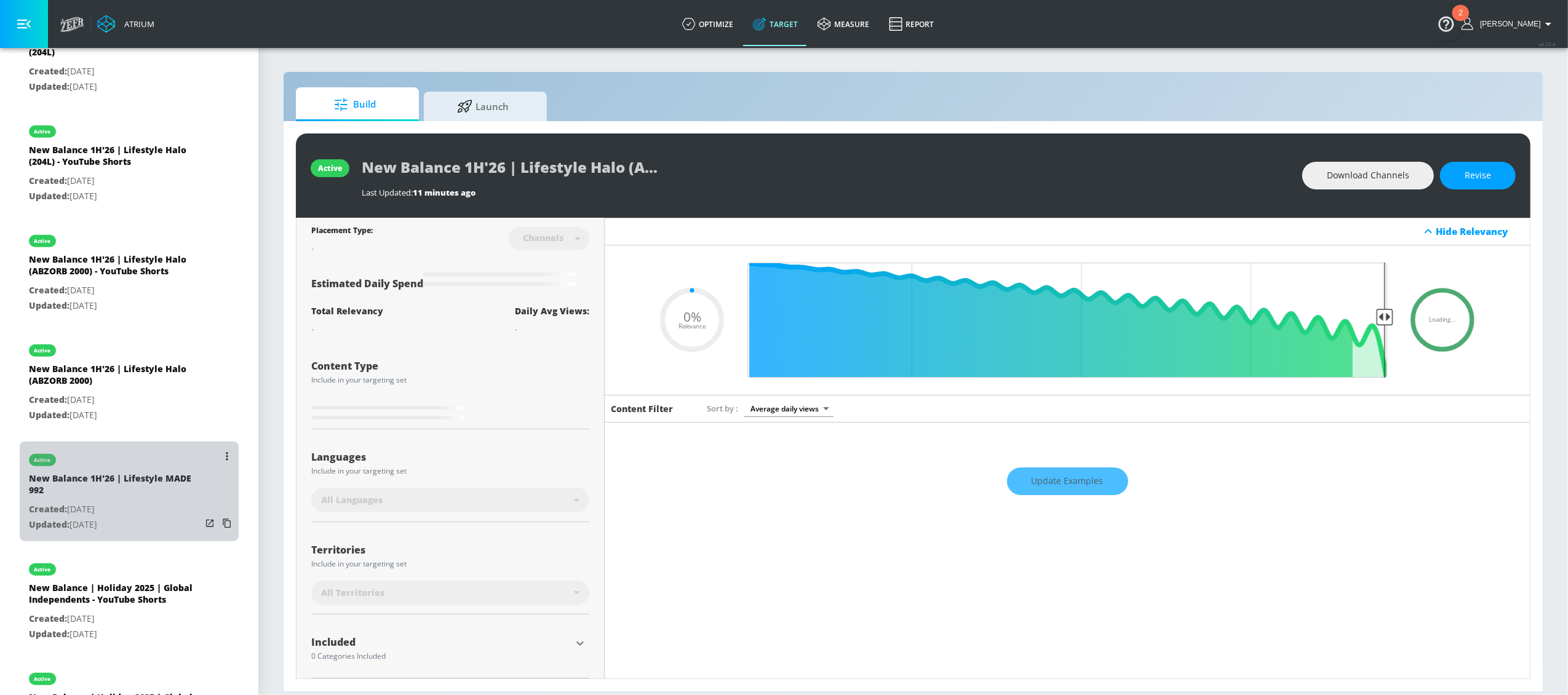
click at [128, 481] on div "New Balance 1H'26 | Lifestyle MADE 992" at bounding box center [115, 487] width 172 height 30
type input "New Balance 1H'26 | Lifestyle MADE 992"
type input "videos"
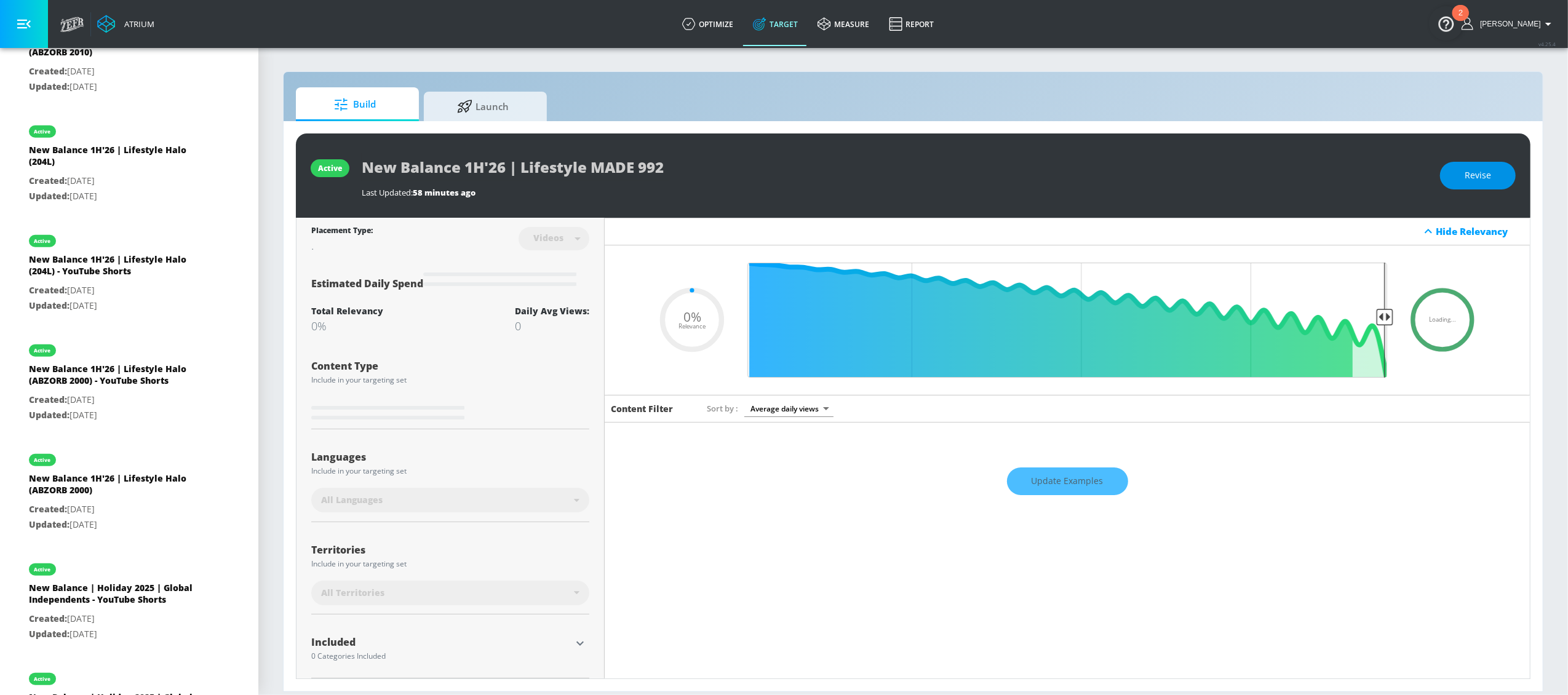
click at [1176, 180] on span "Revise" at bounding box center [1478, 175] width 27 height 15
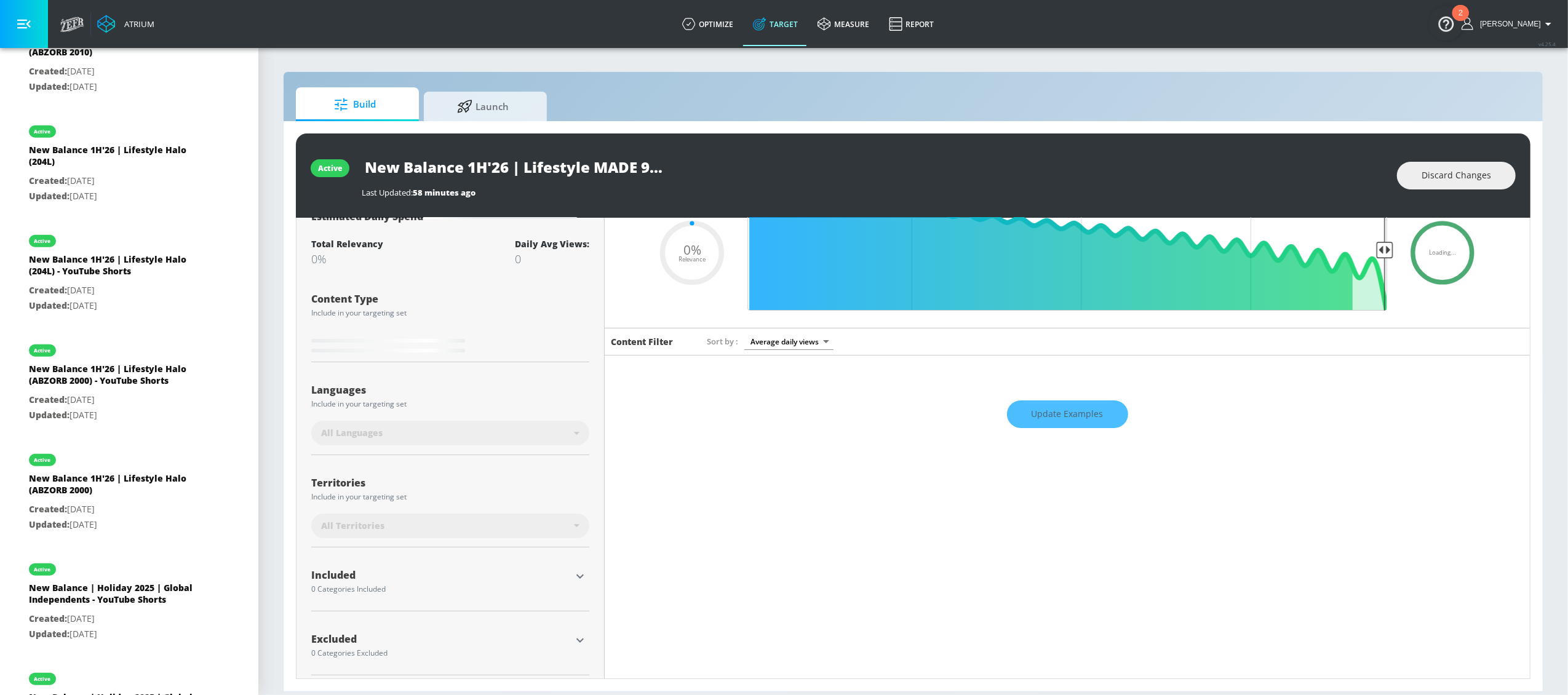
scroll to position [75, 0]
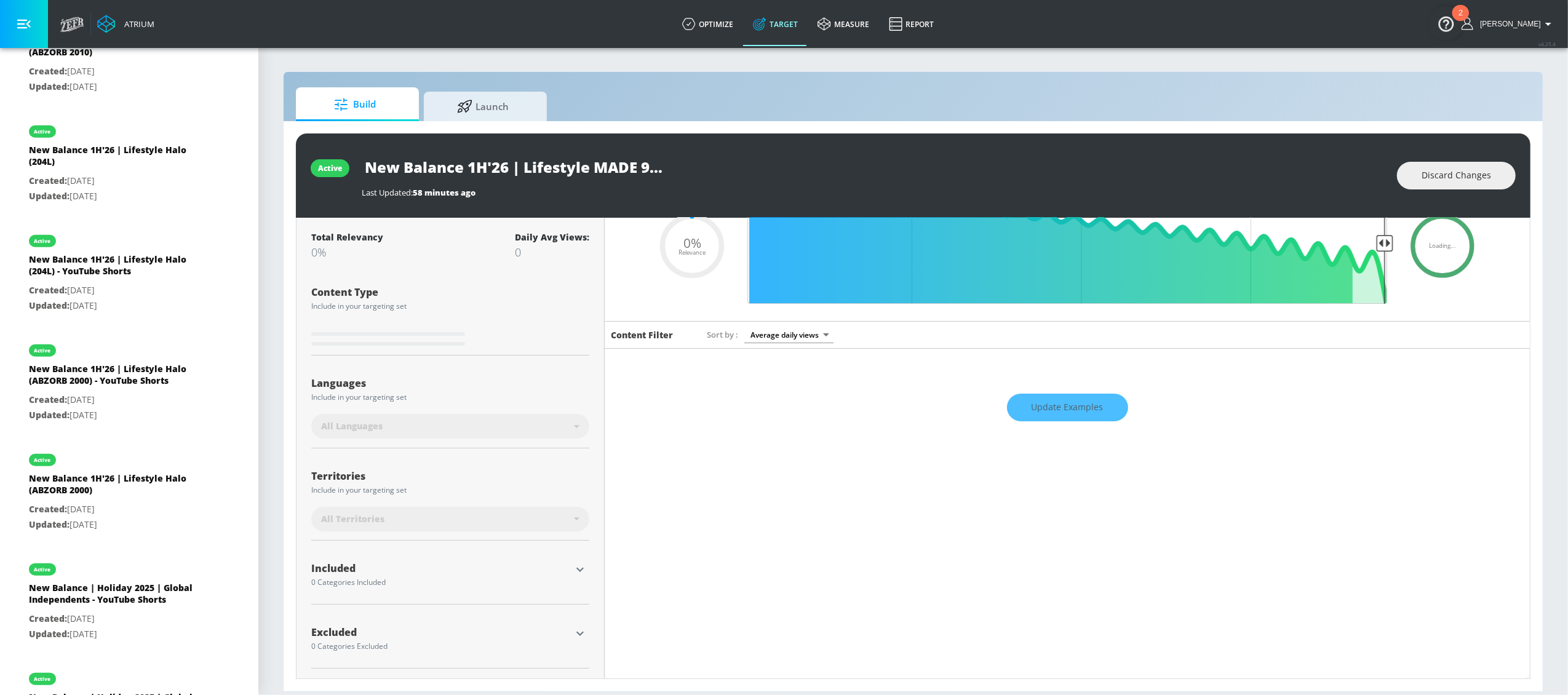
click at [576, 521] on icon "button" at bounding box center [580, 570] width 15 height 15
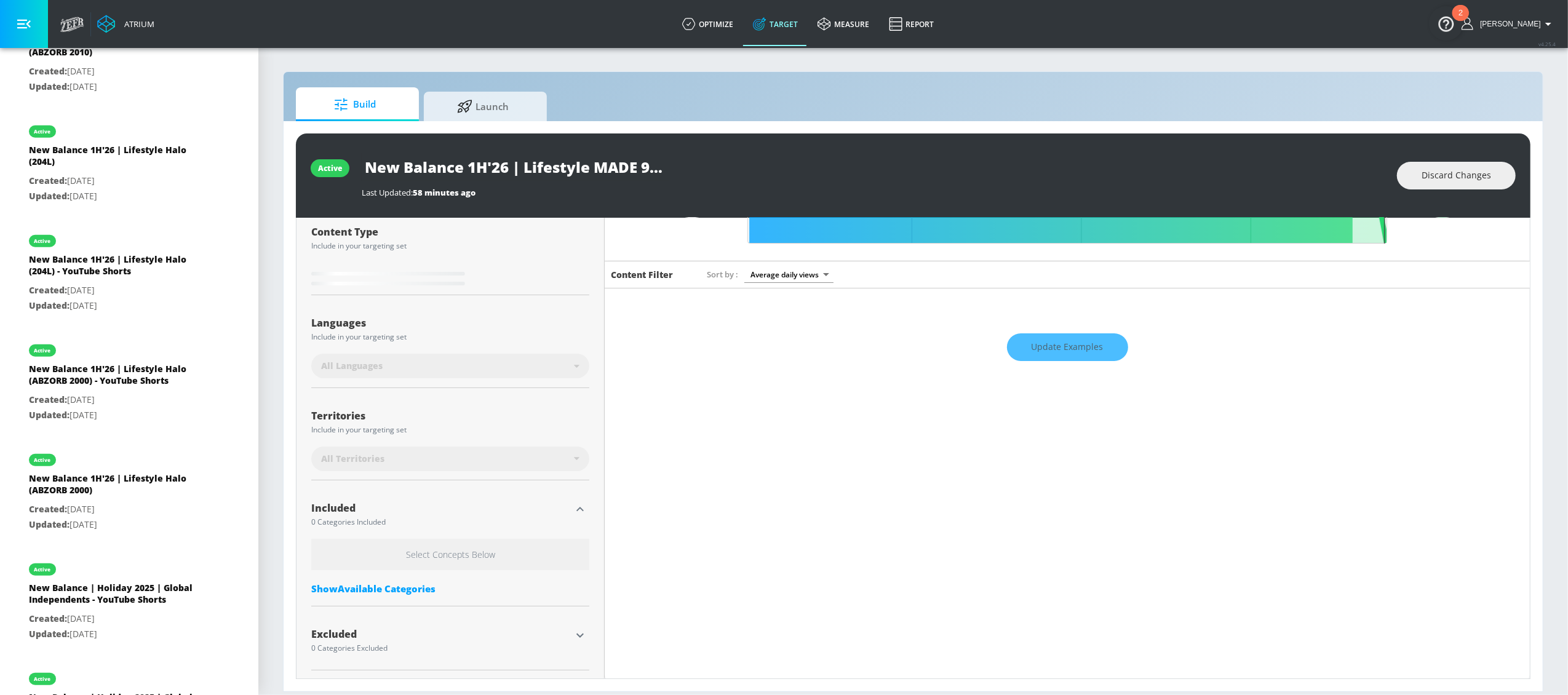
scroll to position [137, 0]
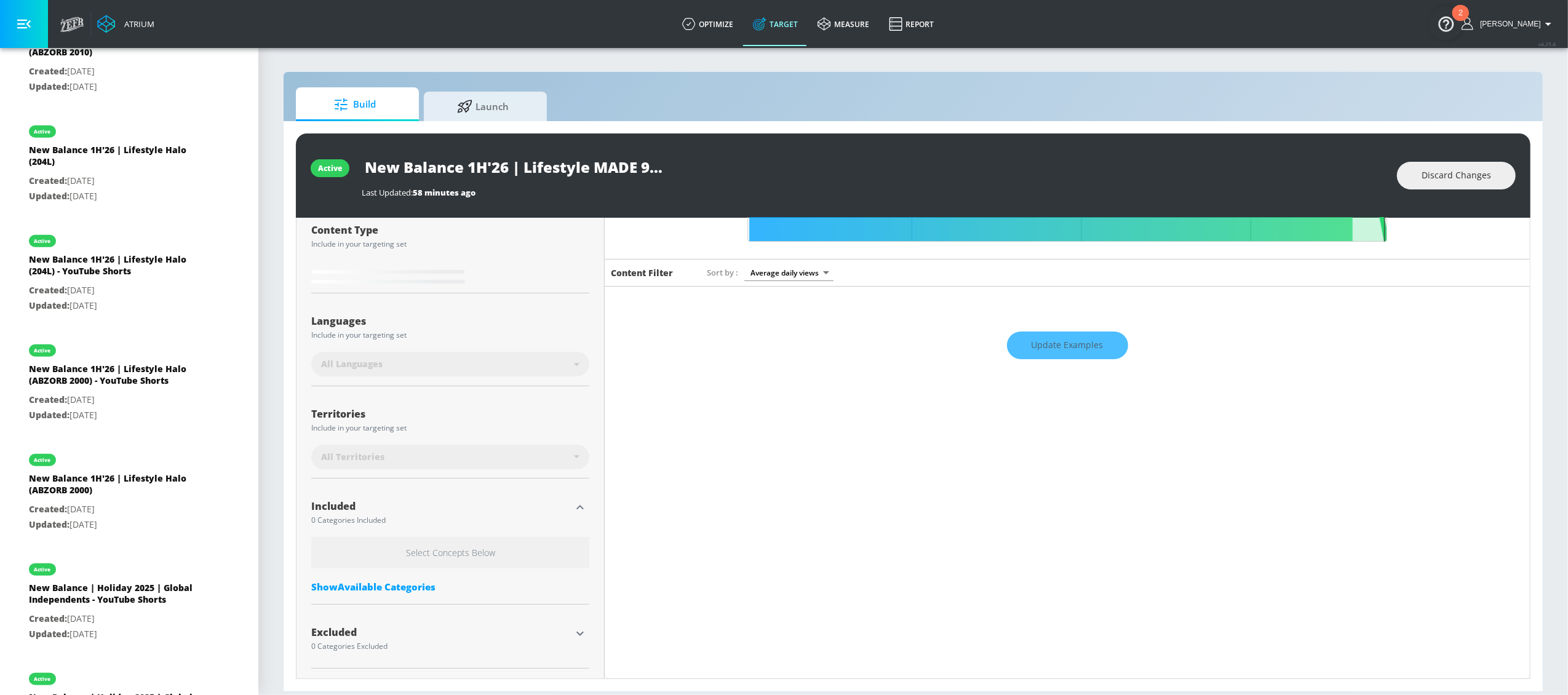
type input "0.5"
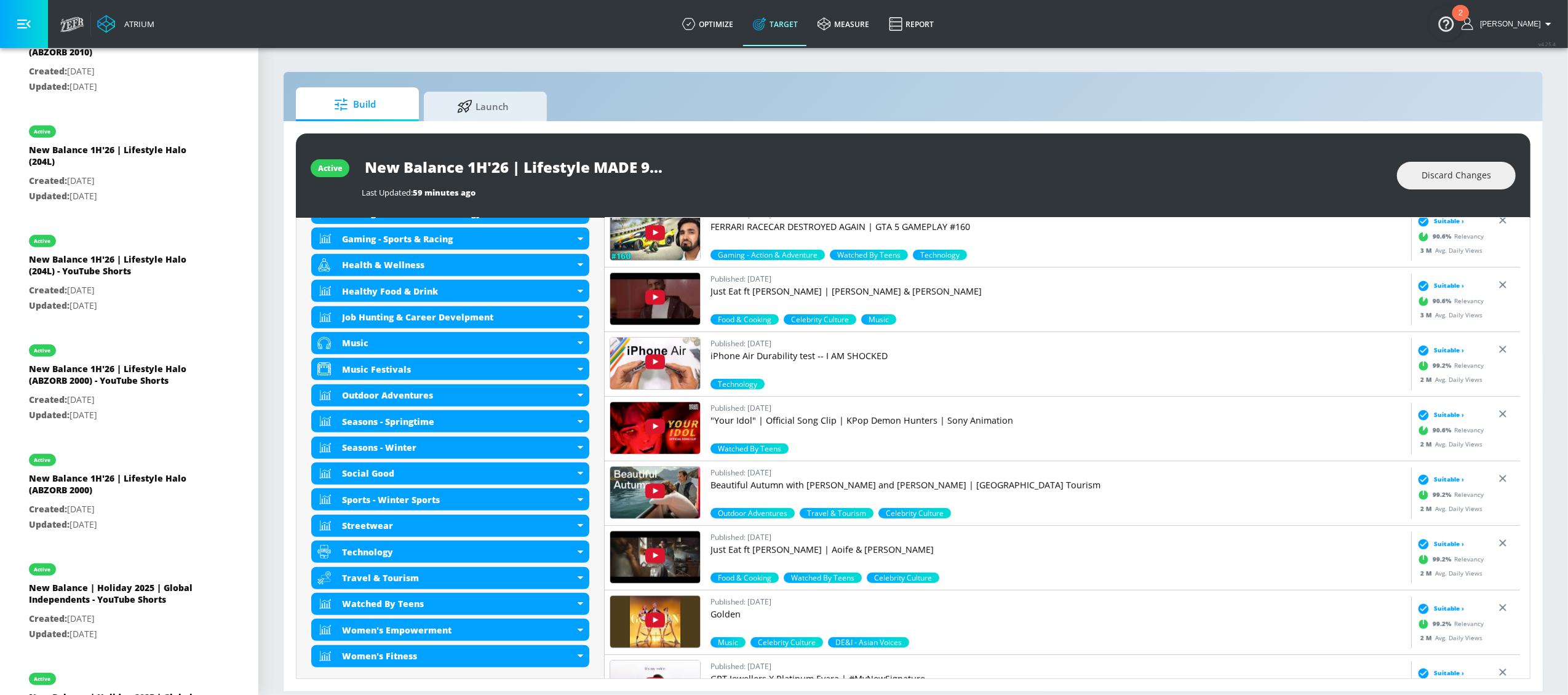
scroll to position [901, 0]
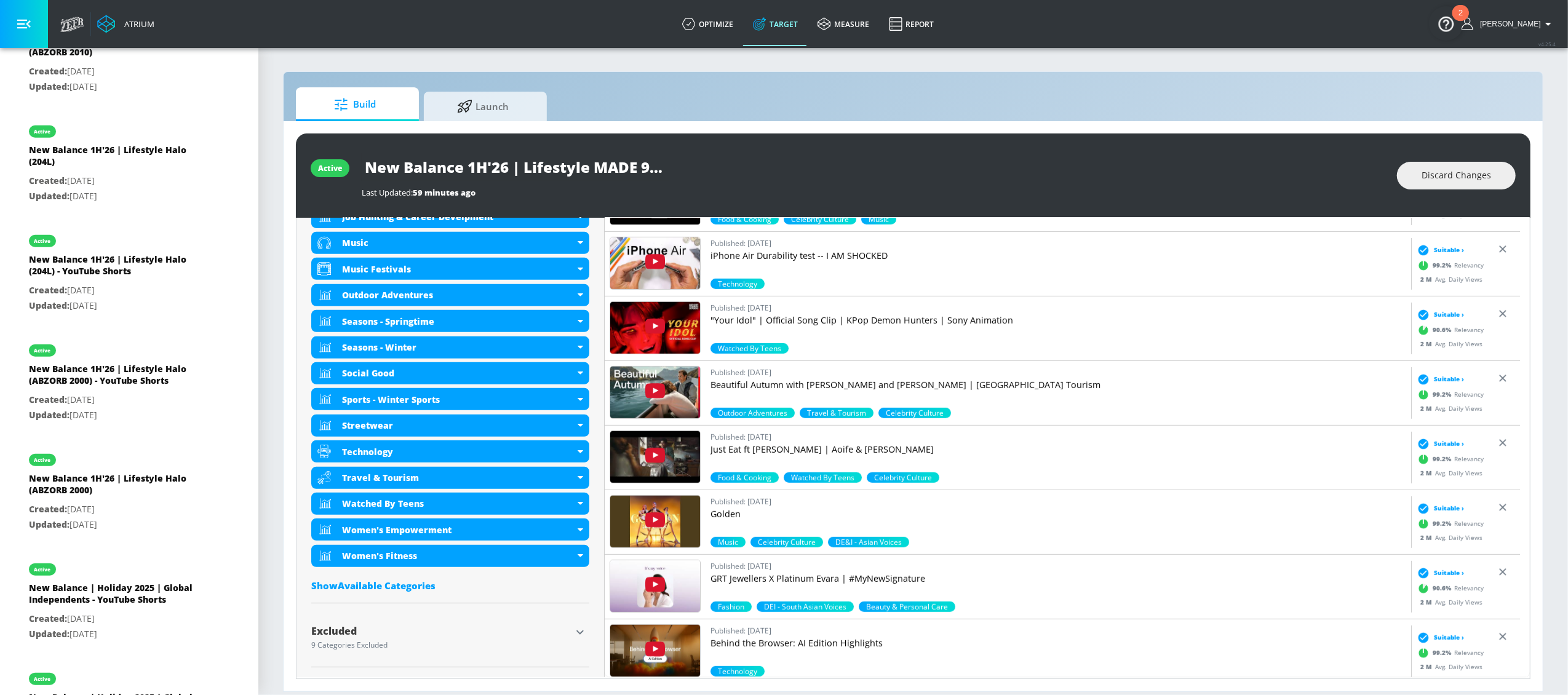
click at [421, 521] on div "Show Available Categories" at bounding box center [451, 586] width 278 height 12
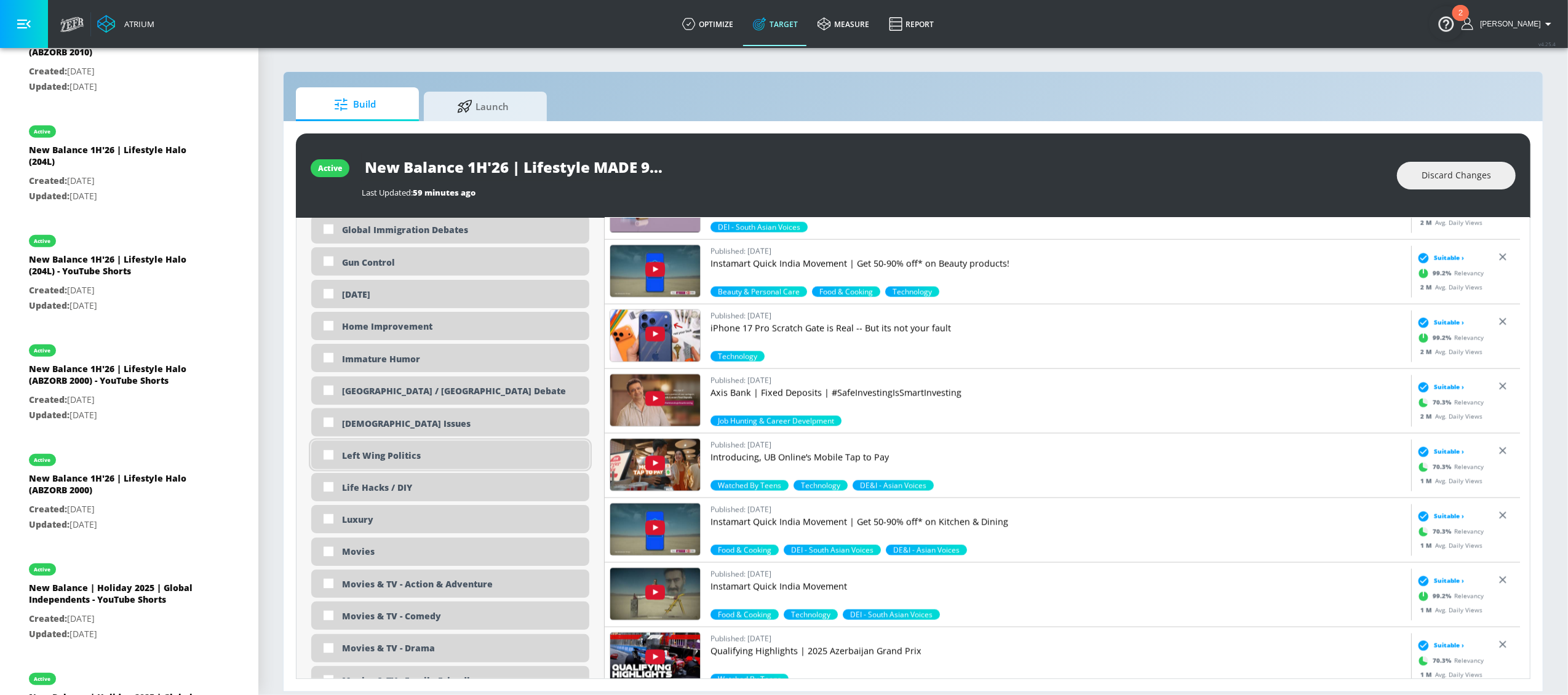
scroll to position [2057, 0]
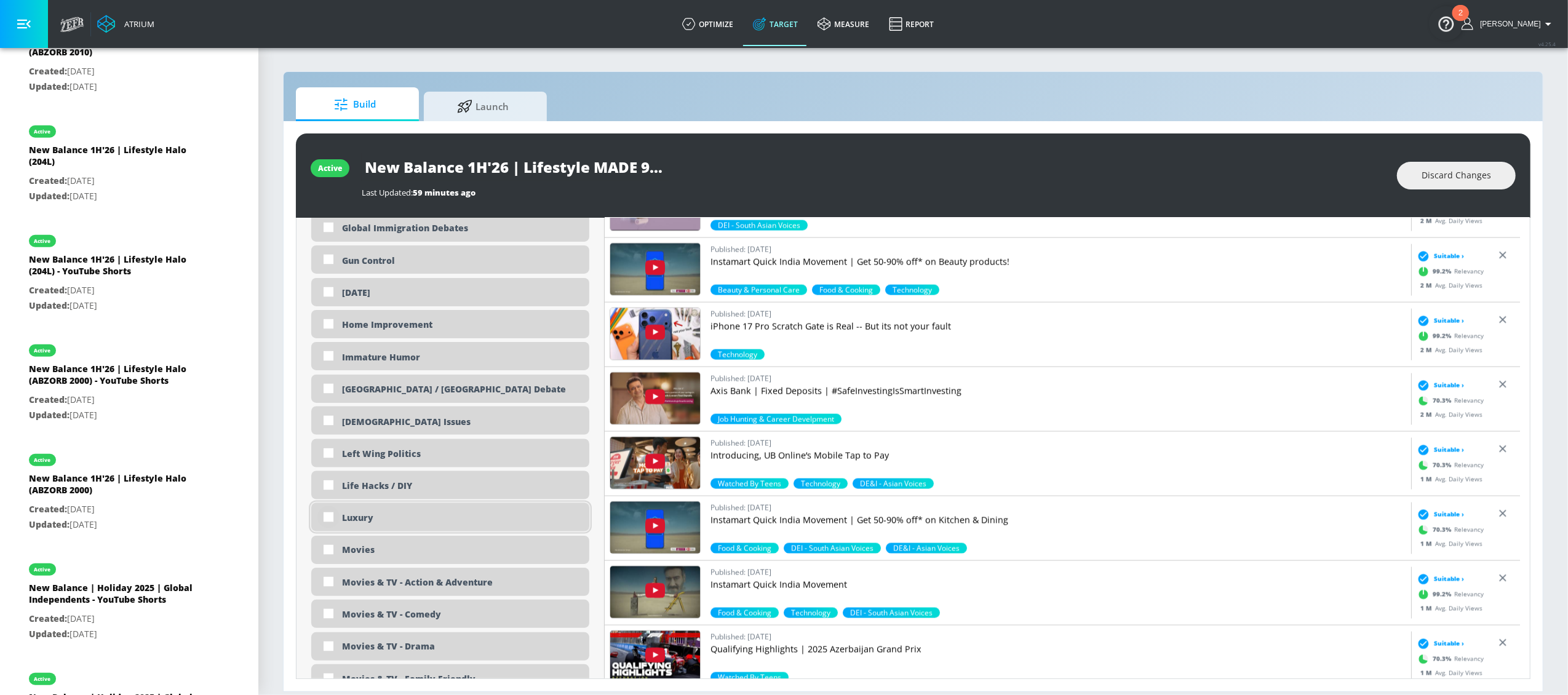
click at [329, 517] on input "checkbox" at bounding box center [329, 517] width 22 height 22
checkbox input "true"
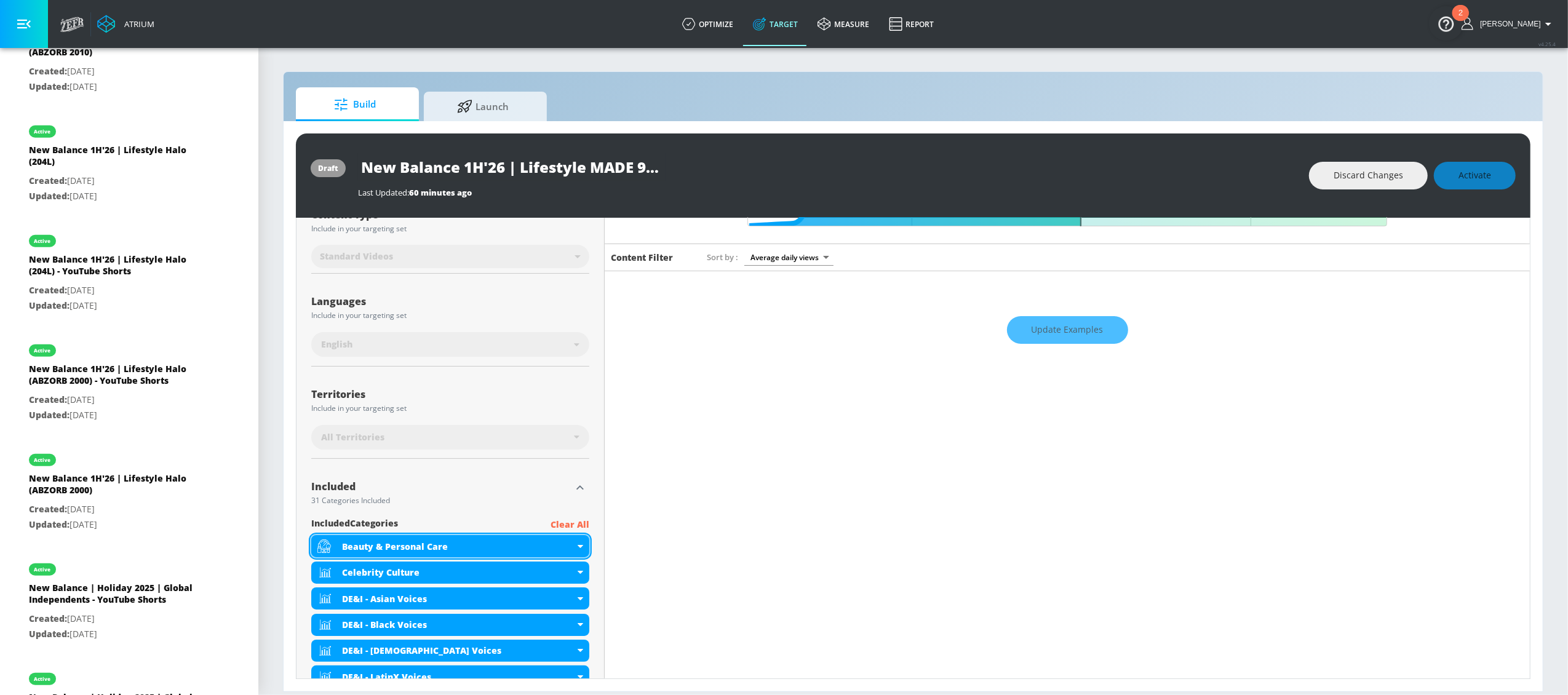
scroll to position [143, 0]
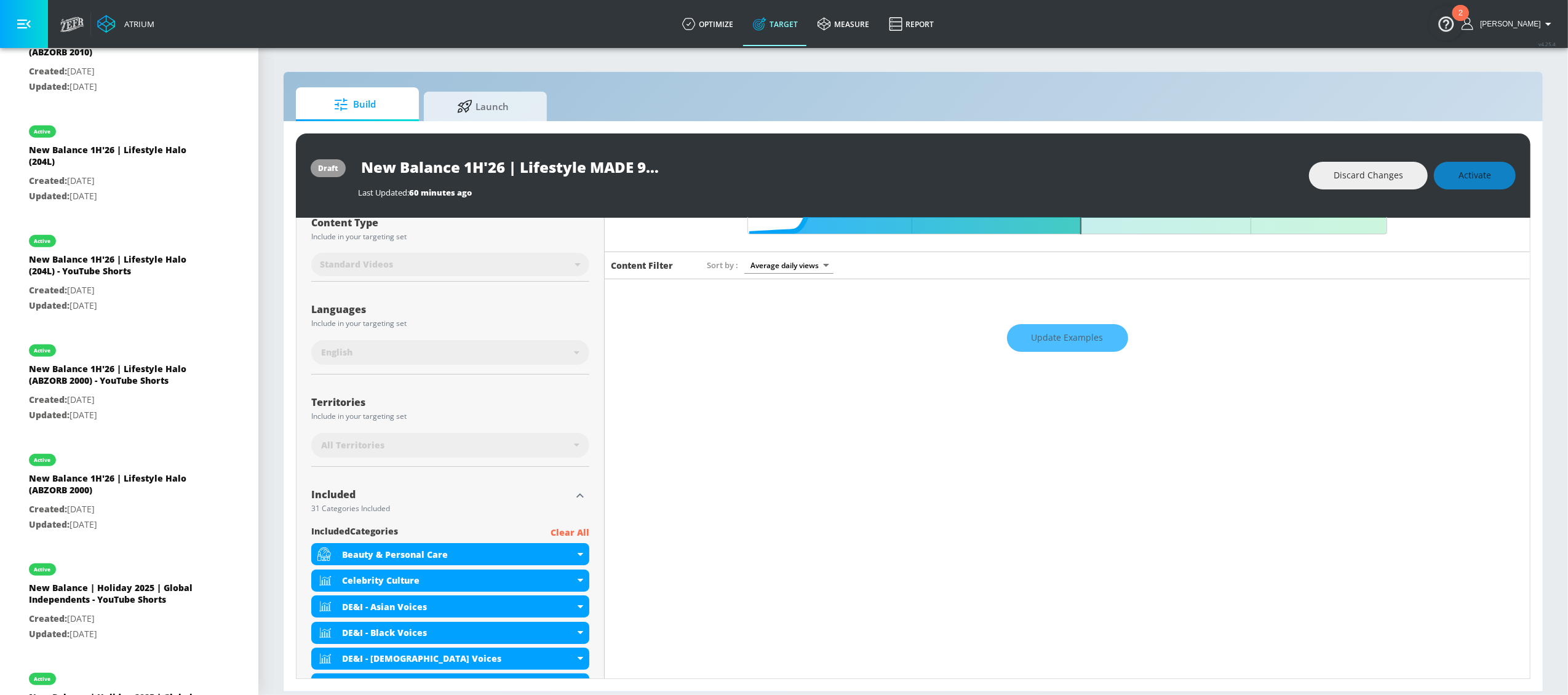
click at [576, 493] on icon "button" at bounding box center [580, 495] width 15 height 15
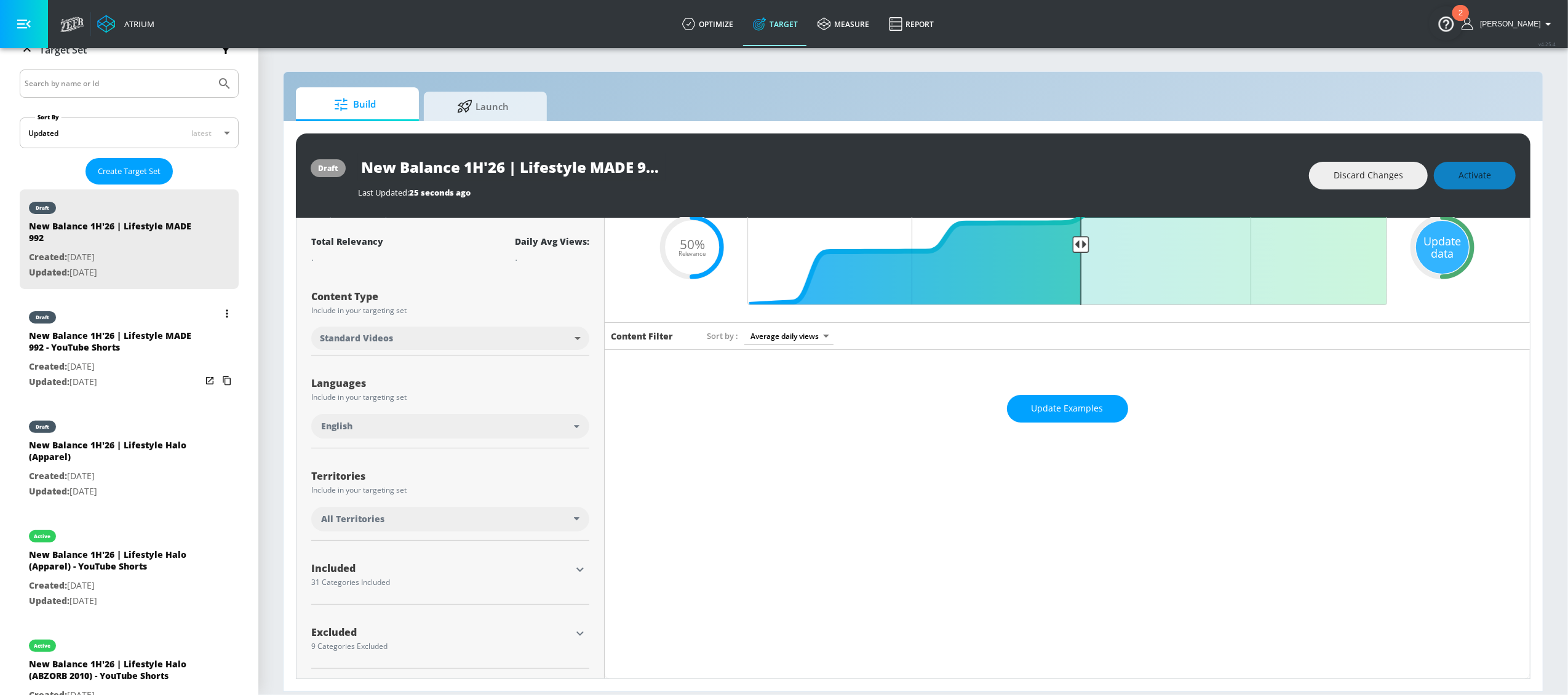
scroll to position [217, 0]
drag, startPoint x: 1465, startPoint y: 177, endPoint x: 1457, endPoint y: 196, distance: 20.6
click at [1176, 177] on div "Discard Changes Activate" at bounding box center [1412, 175] width 206 height 28
click at [1176, 237] on div "Update data" at bounding box center [1443, 247] width 53 height 53
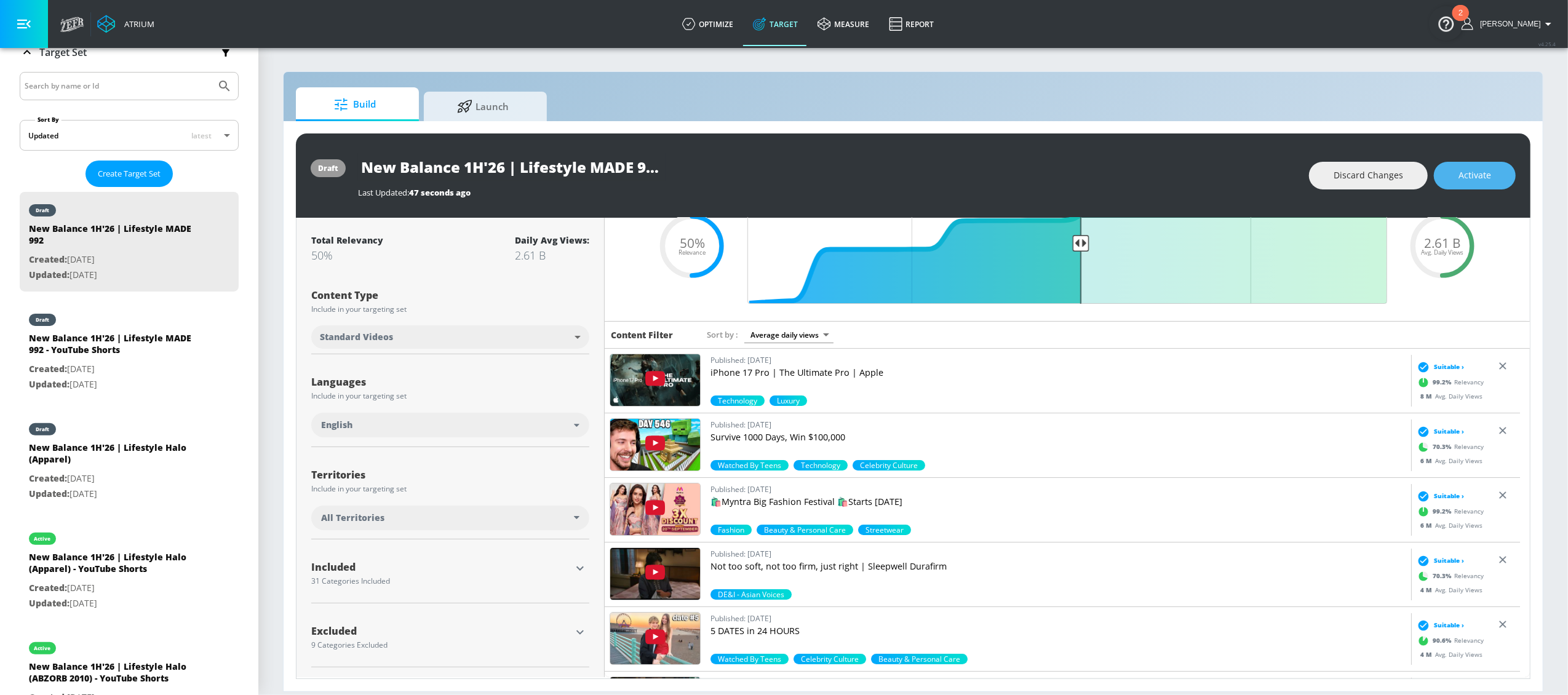
click at [1176, 174] on span "Activate" at bounding box center [1475, 175] width 33 height 15
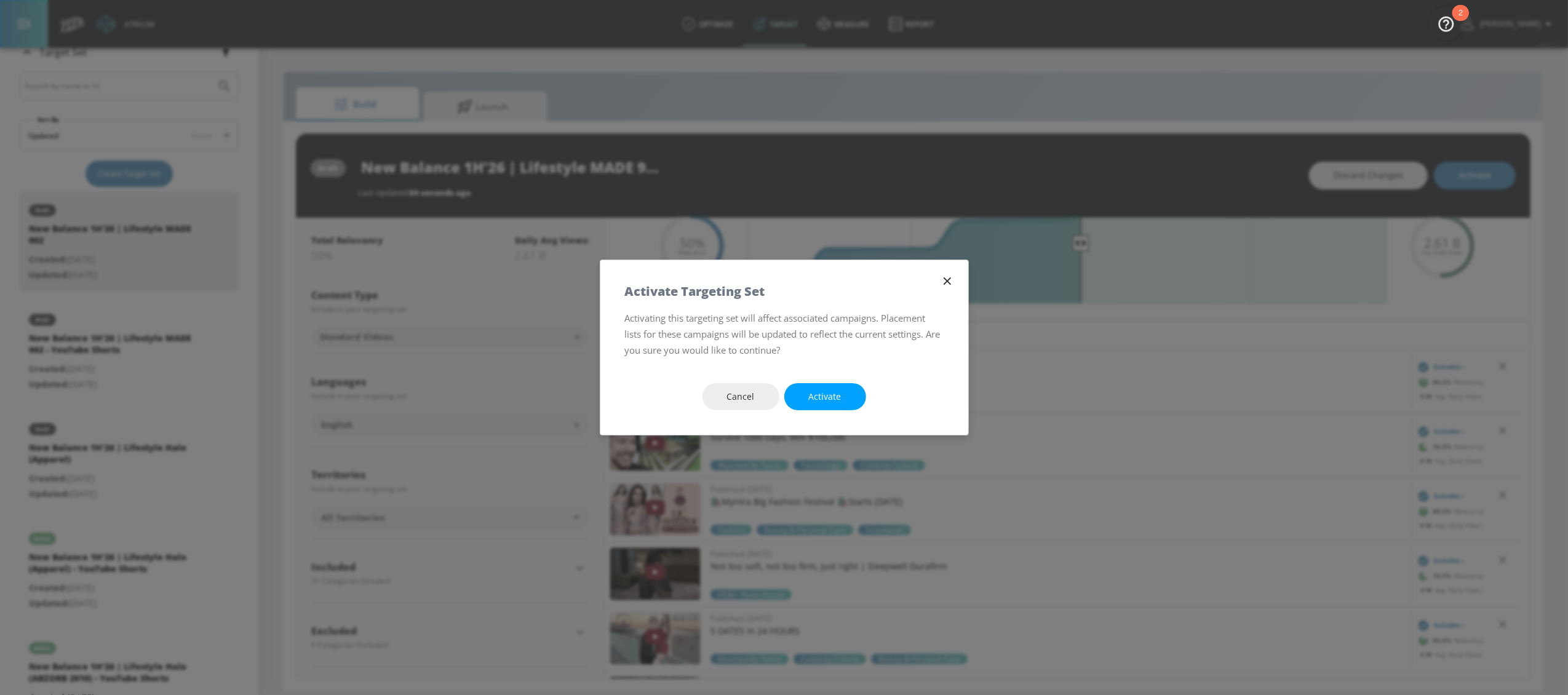
click at [812, 402] on span "Activate" at bounding box center [825, 397] width 33 height 15
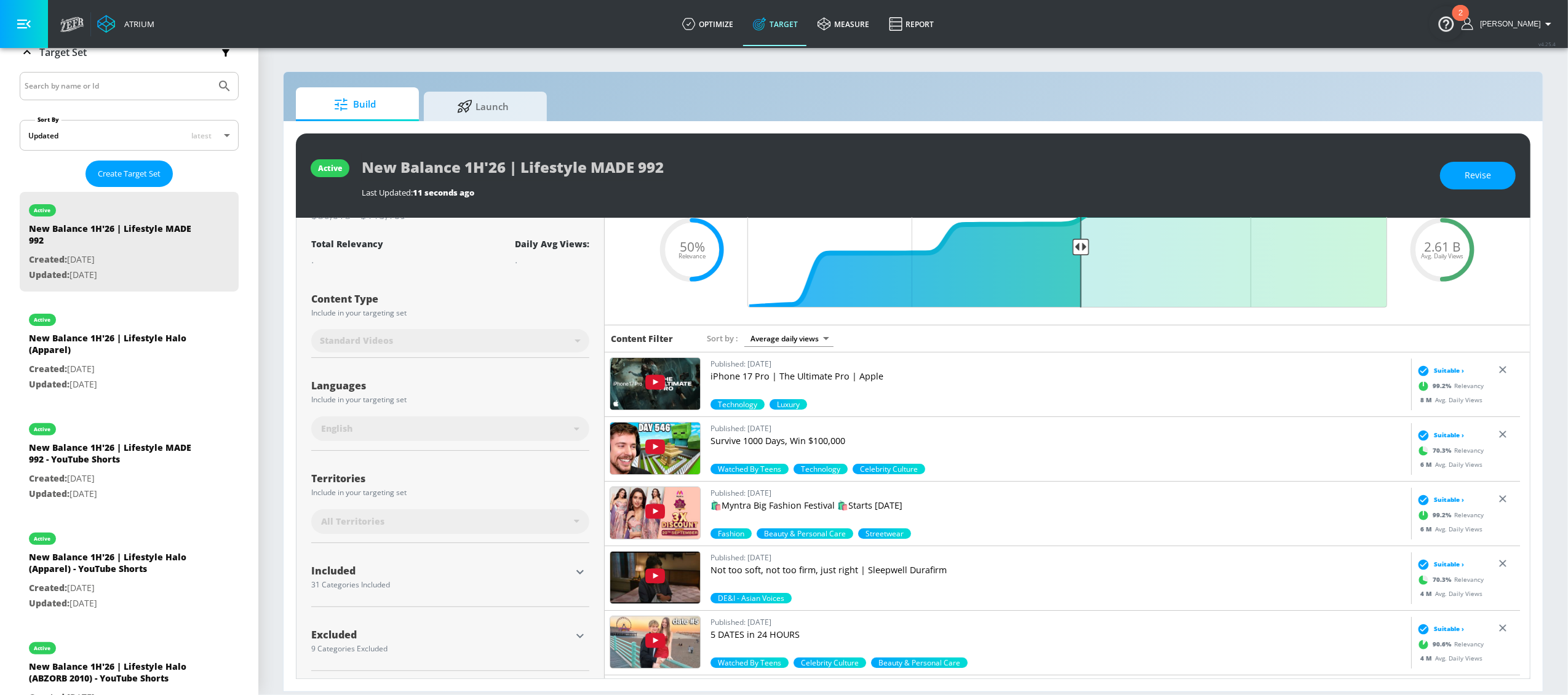
scroll to position [74, 0]
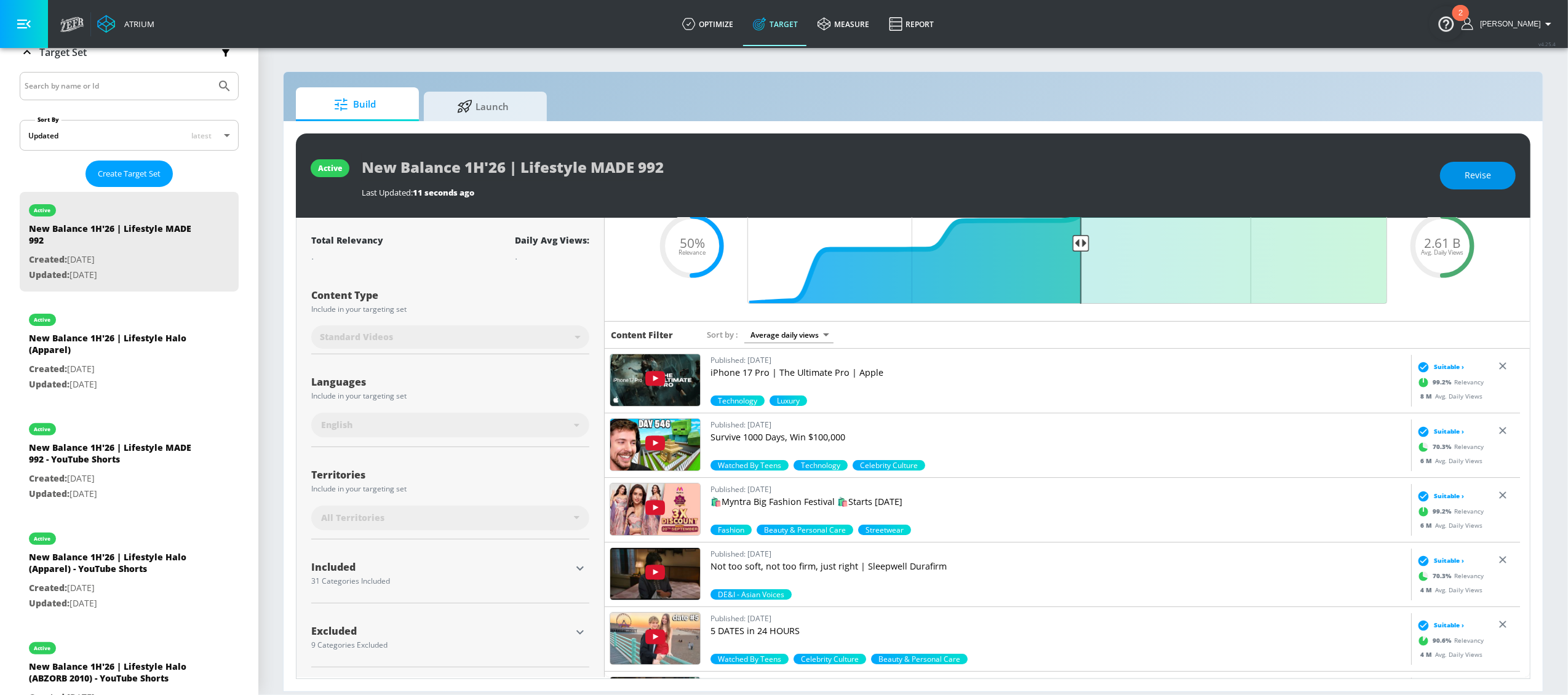
click at [1176, 180] on span "Revise" at bounding box center [1478, 175] width 27 height 15
click at [561, 521] on div "All Territories" at bounding box center [447, 518] width 253 height 12
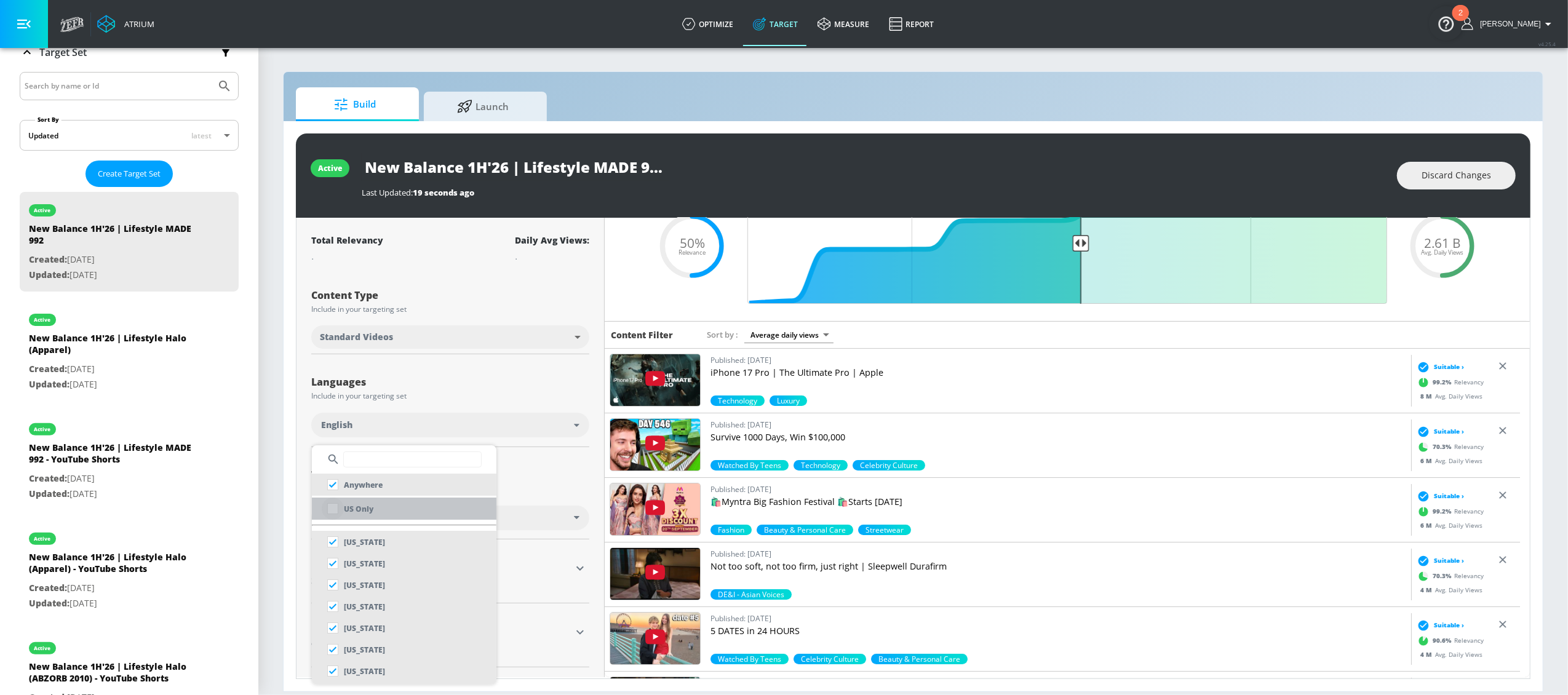
click at [335, 510] on input "checkbox" at bounding box center [333, 508] width 22 height 22
checkbox input "true"
checkbox input "false"
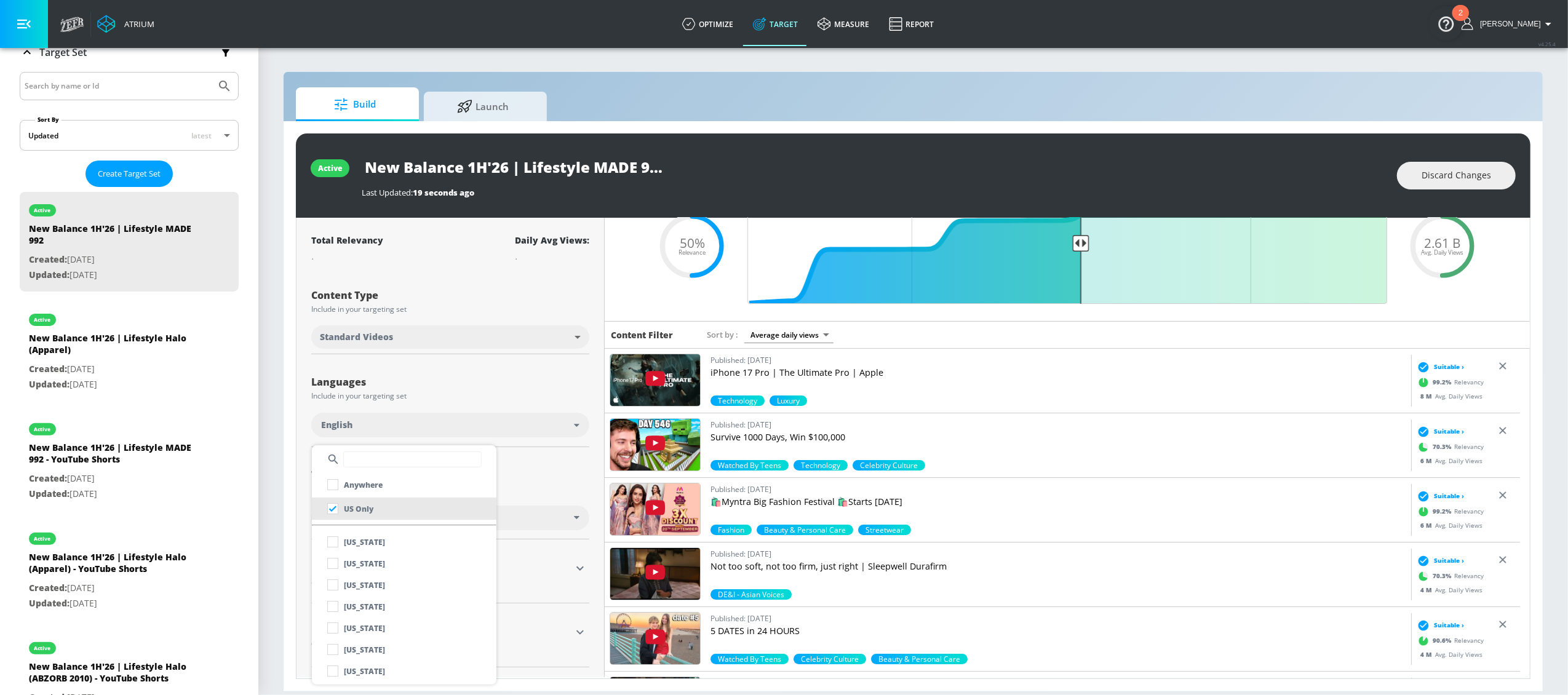
click at [534, 461] on div at bounding box center [784, 347] width 1568 height 695
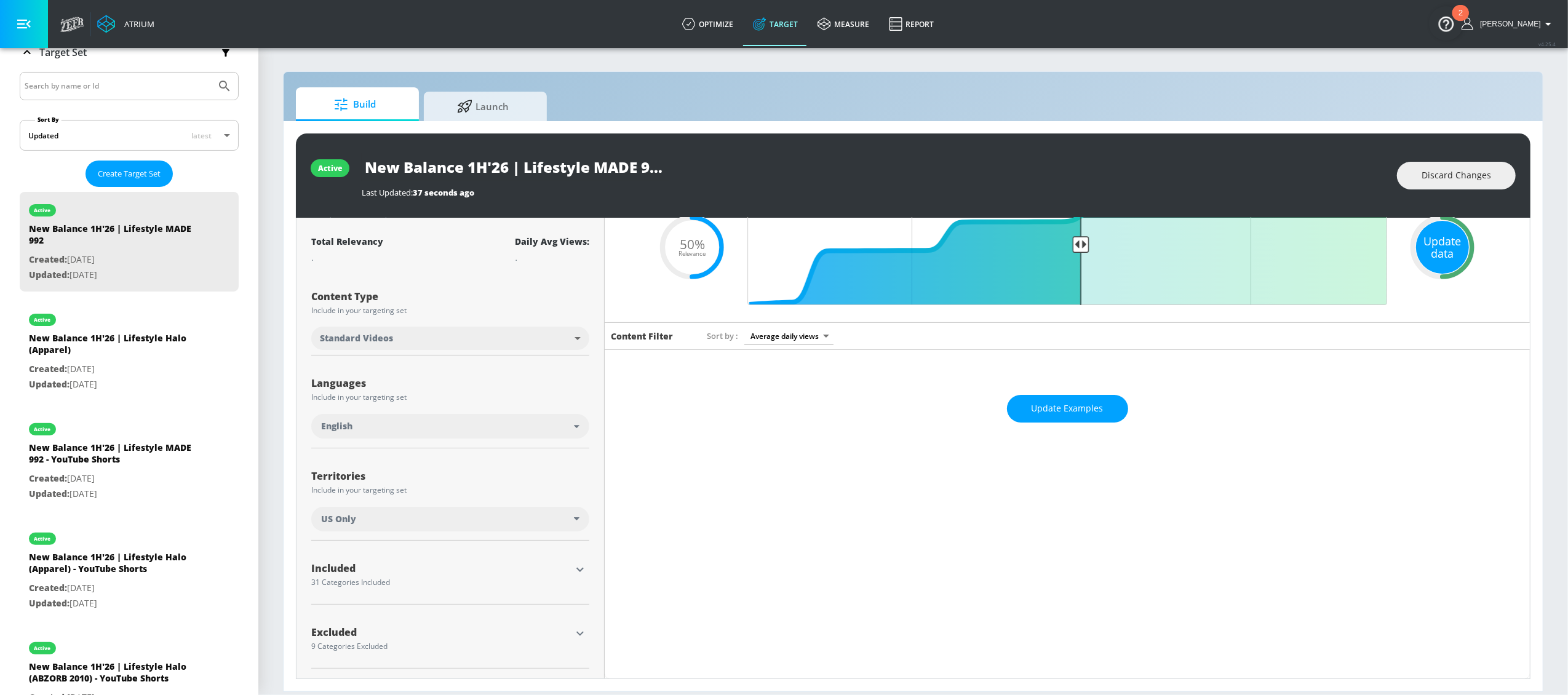
click at [1176, 245] on div "Update data" at bounding box center [1443, 247] width 53 height 53
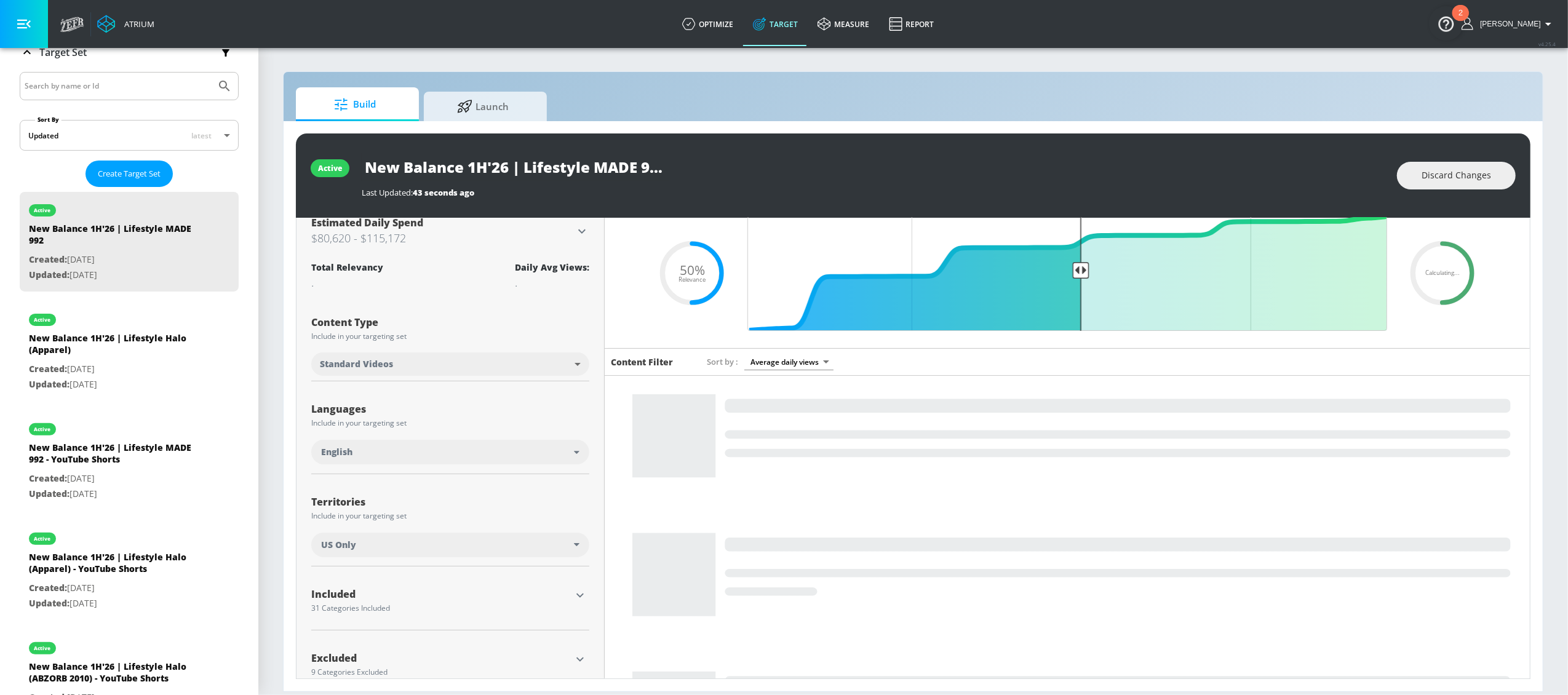
scroll to position [0, 0]
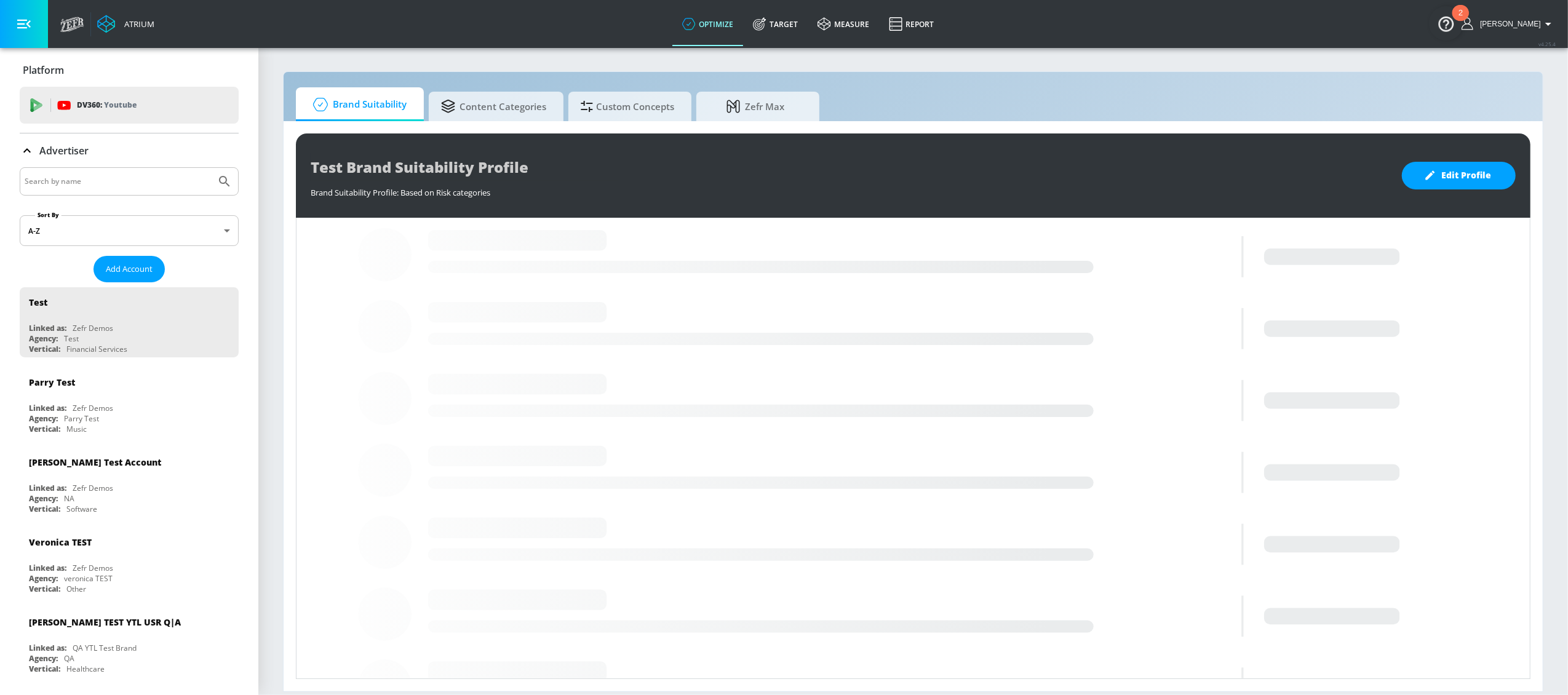
click at [85, 181] on input "Search by name" at bounding box center [118, 182] width 187 height 16
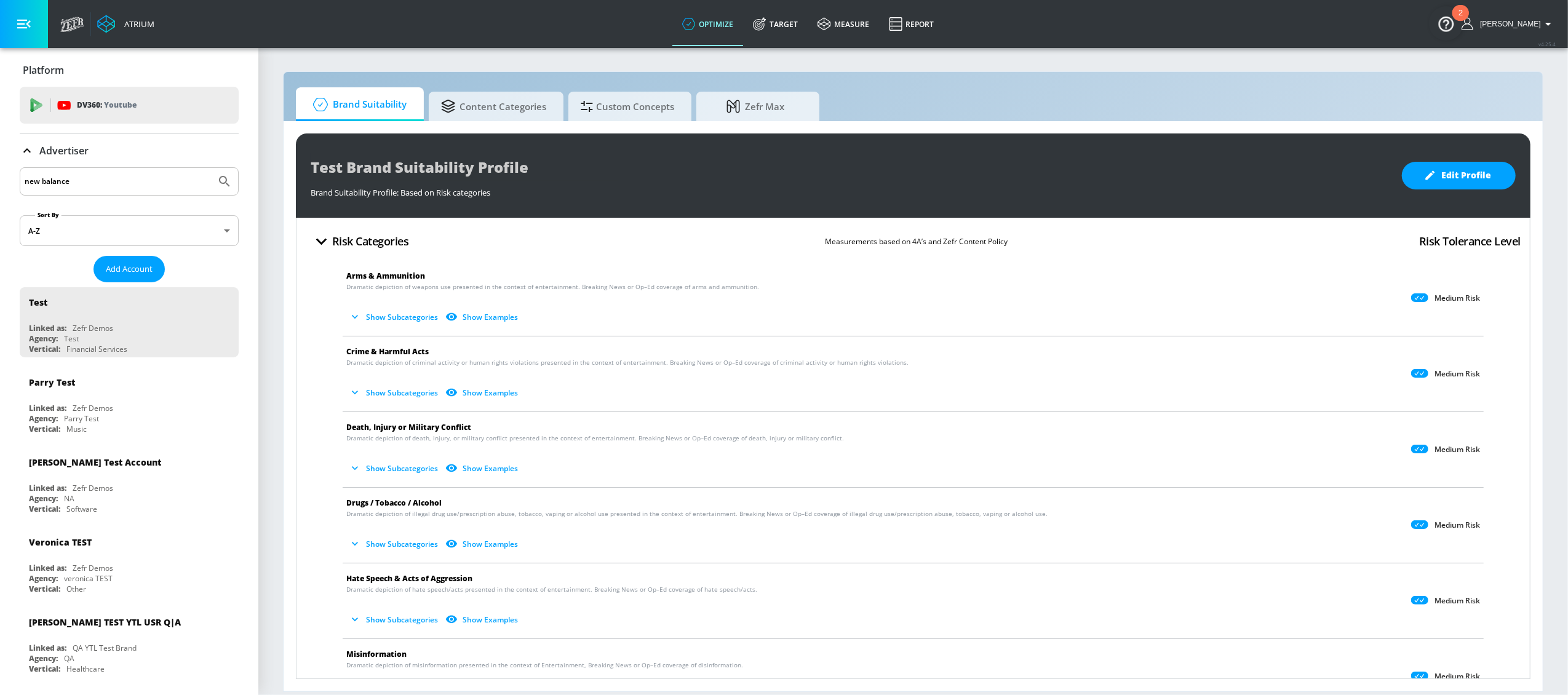
type input "new balance"
click at [211, 168] on button "Submit Search" at bounding box center [224, 182] width 27 height 27
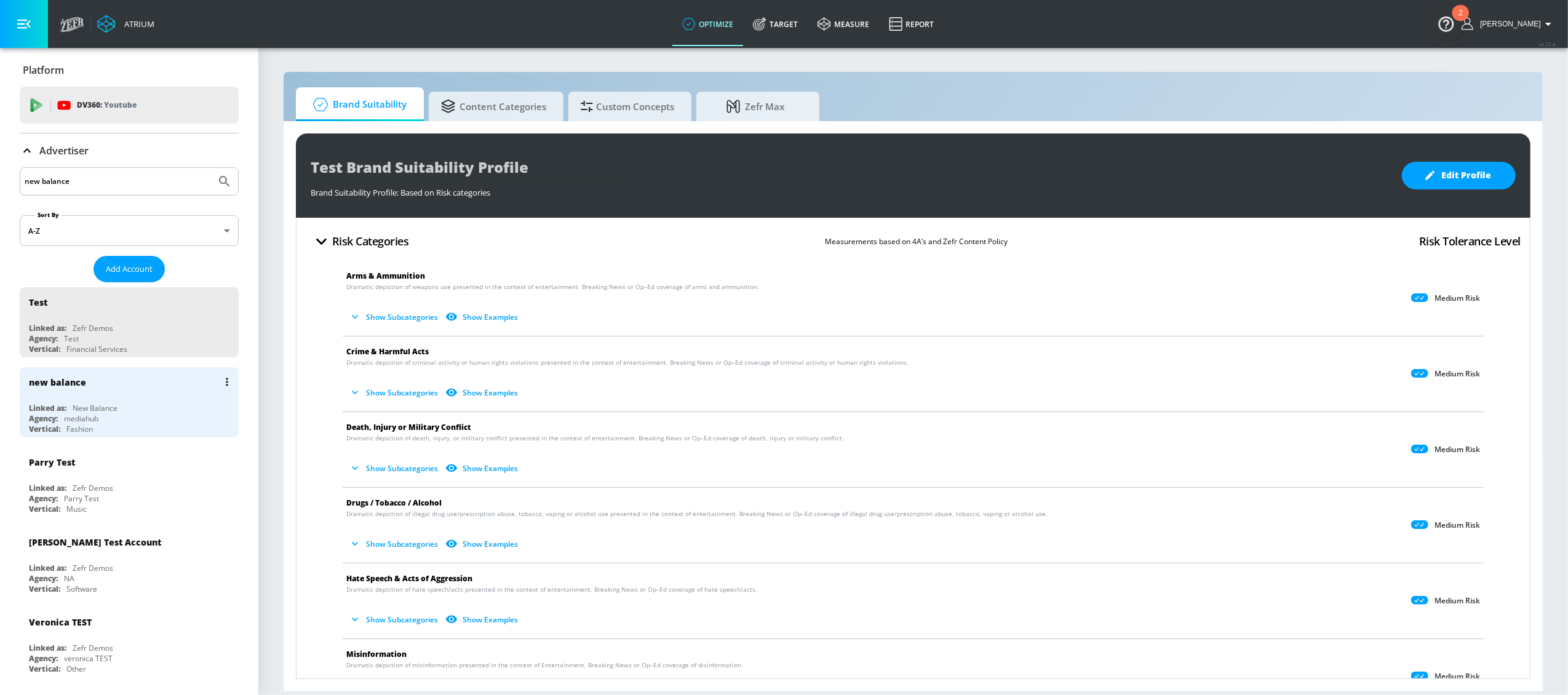
click at [114, 405] on div "New Balance" at bounding box center [95, 408] width 45 height 11
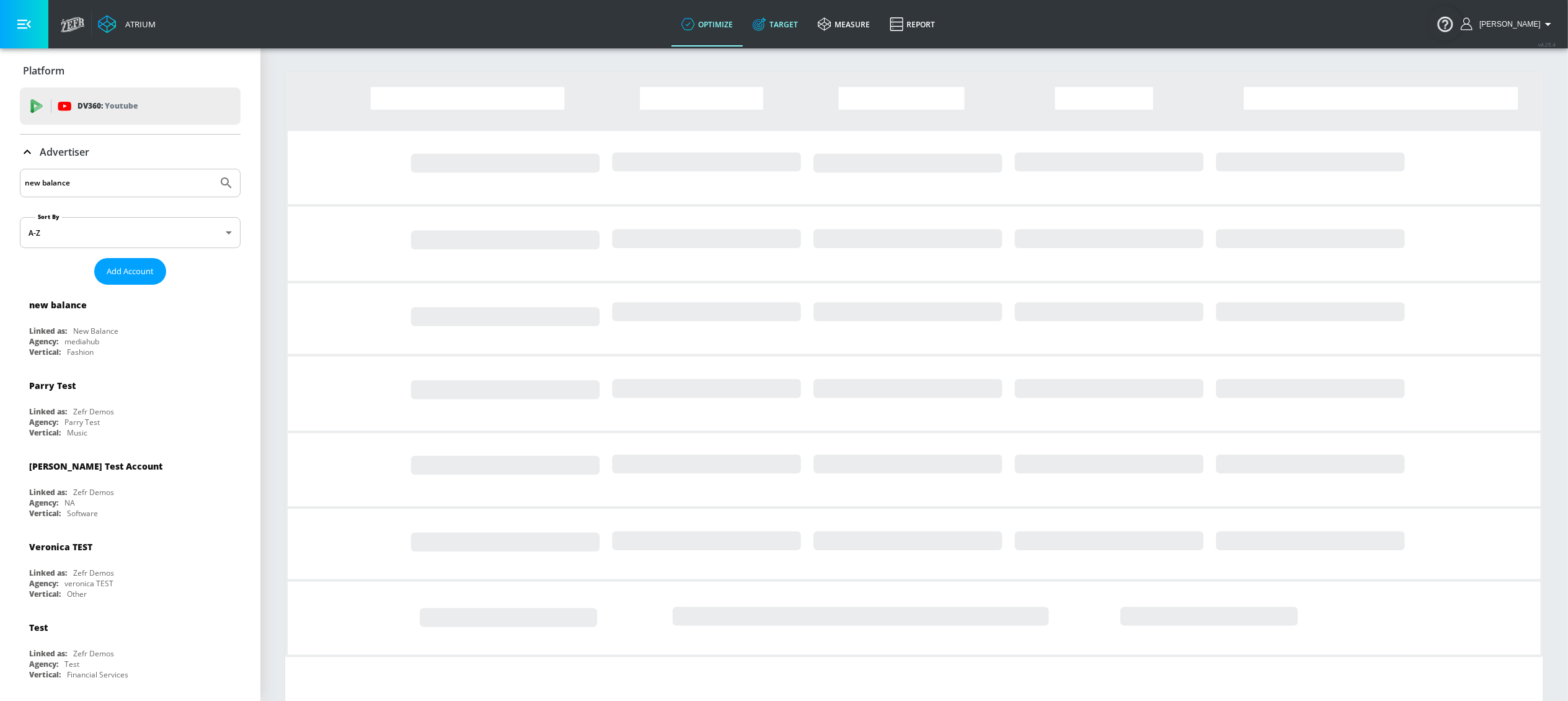
click at [804, 30] on link "Target" at bounding box center [775, 24] width 65 height 45
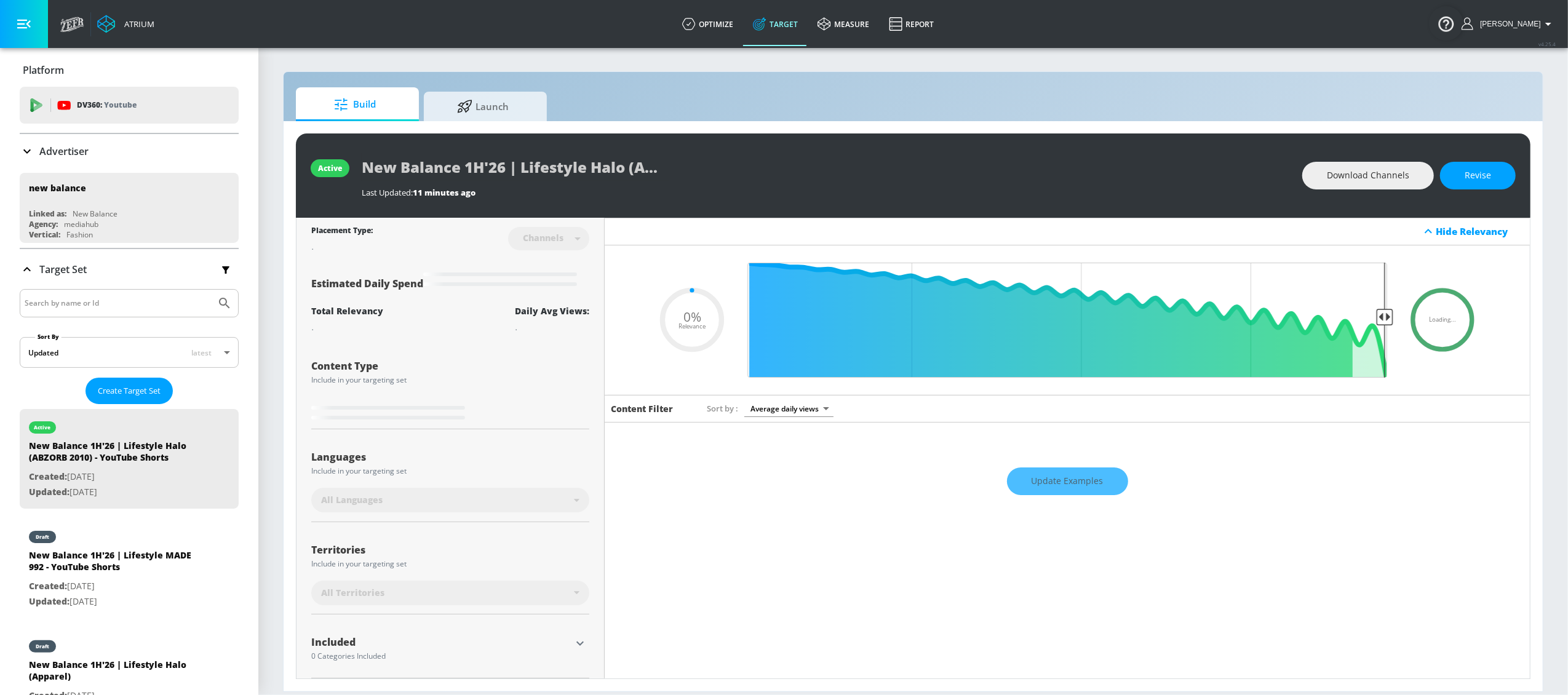
type input "0.05"
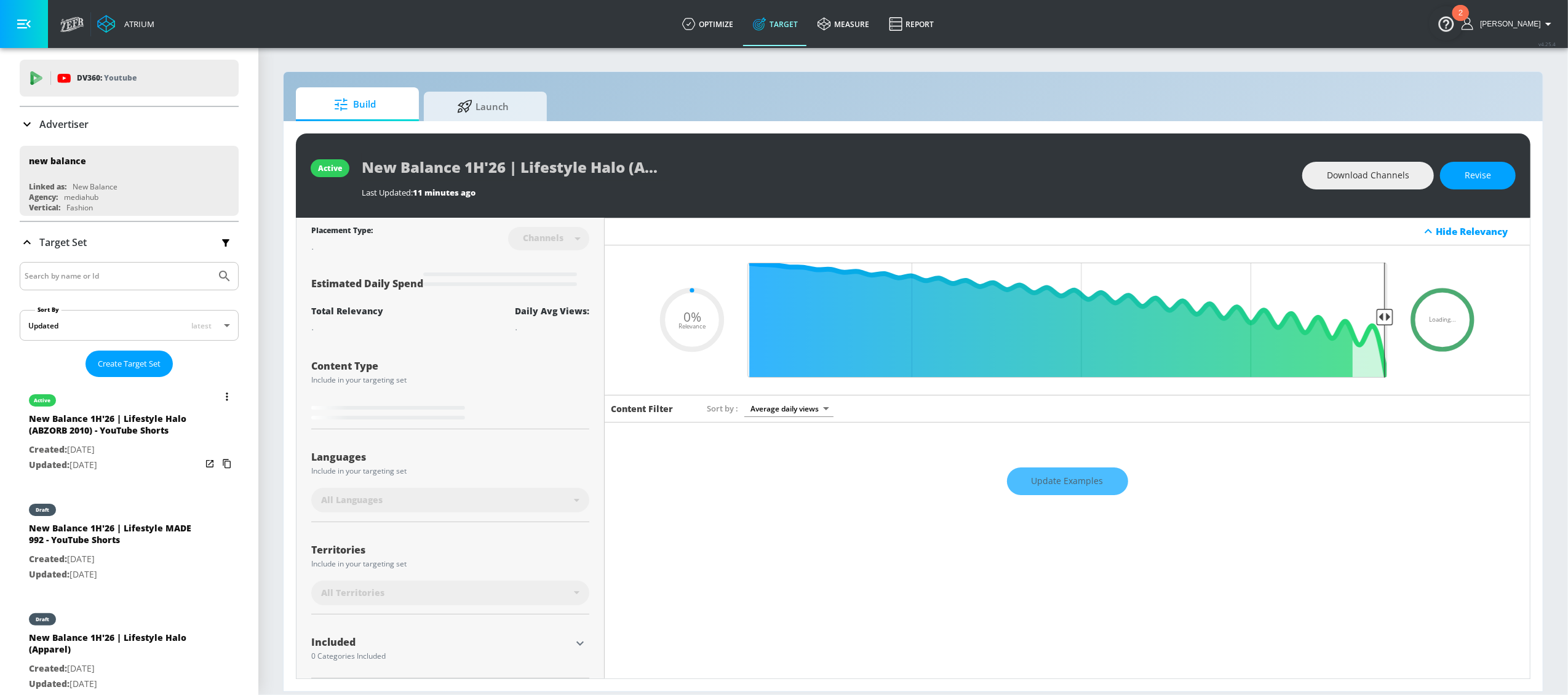
scroll to position [113, 0]
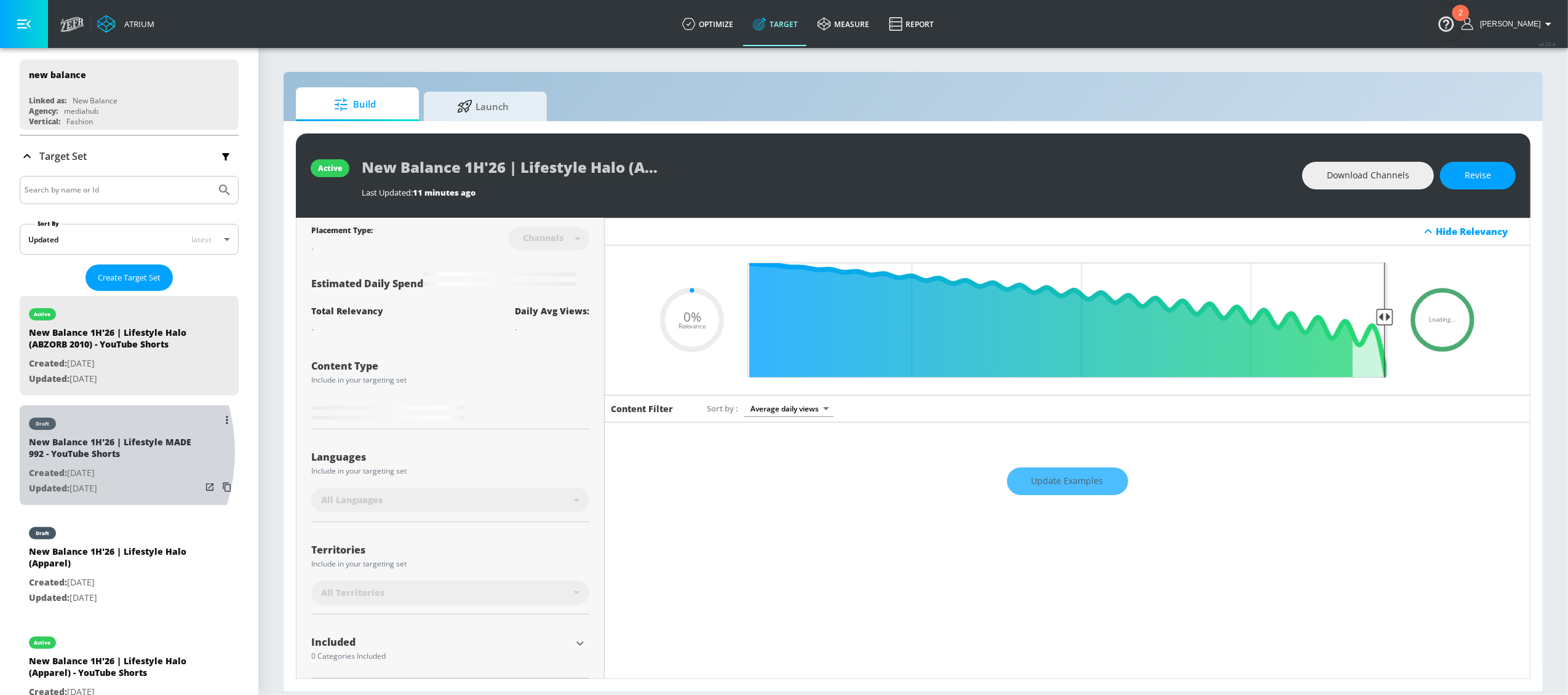
click at [58, 453] on div "New Balance 1H'26 | Lifestyle MADE 992 - YouTube Shorts" at bounding box center [115, 451] width 172 height 30
type input "New Balance 1H'26 | Lifestyle MADE 992 - YouTube Shorts"
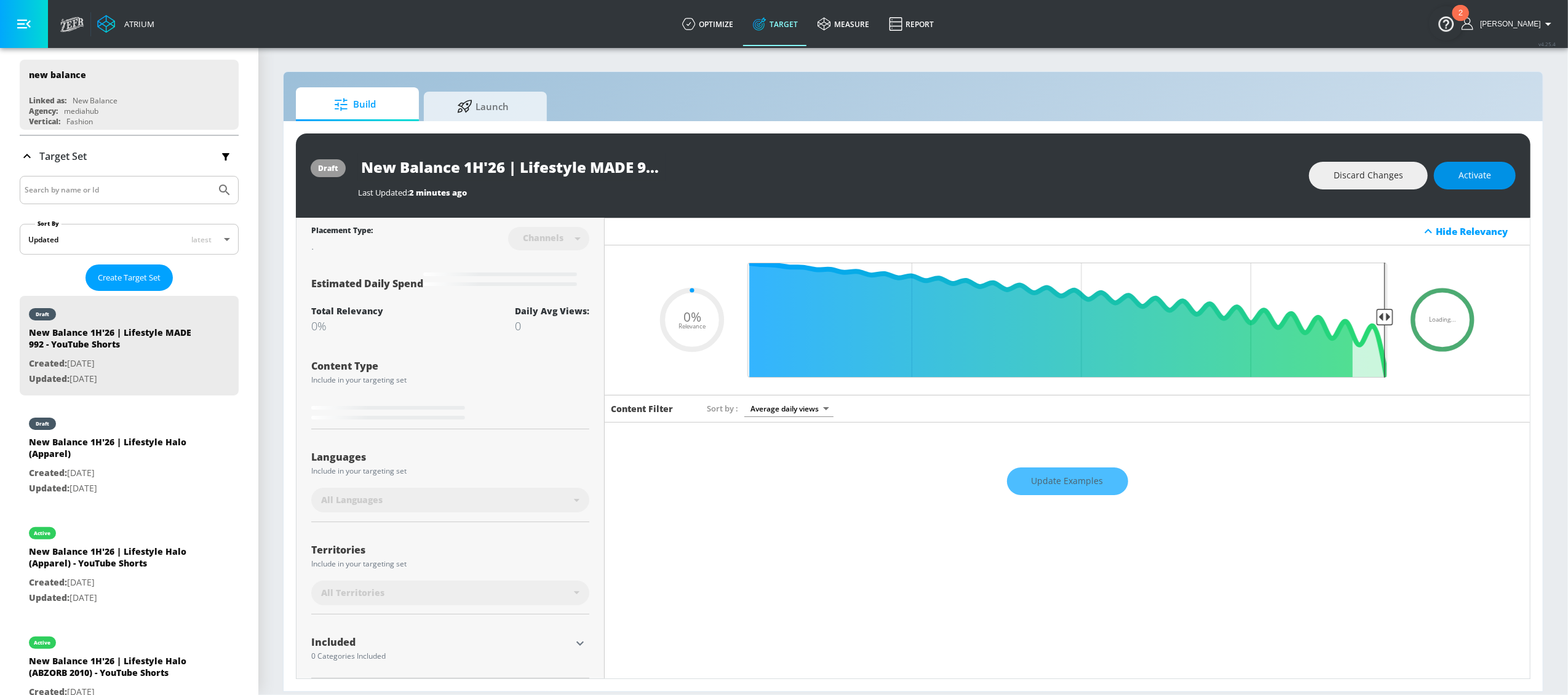
click at [1468, 178] on span "Activate" at bounding box center [1475, 175] width 33 height 15
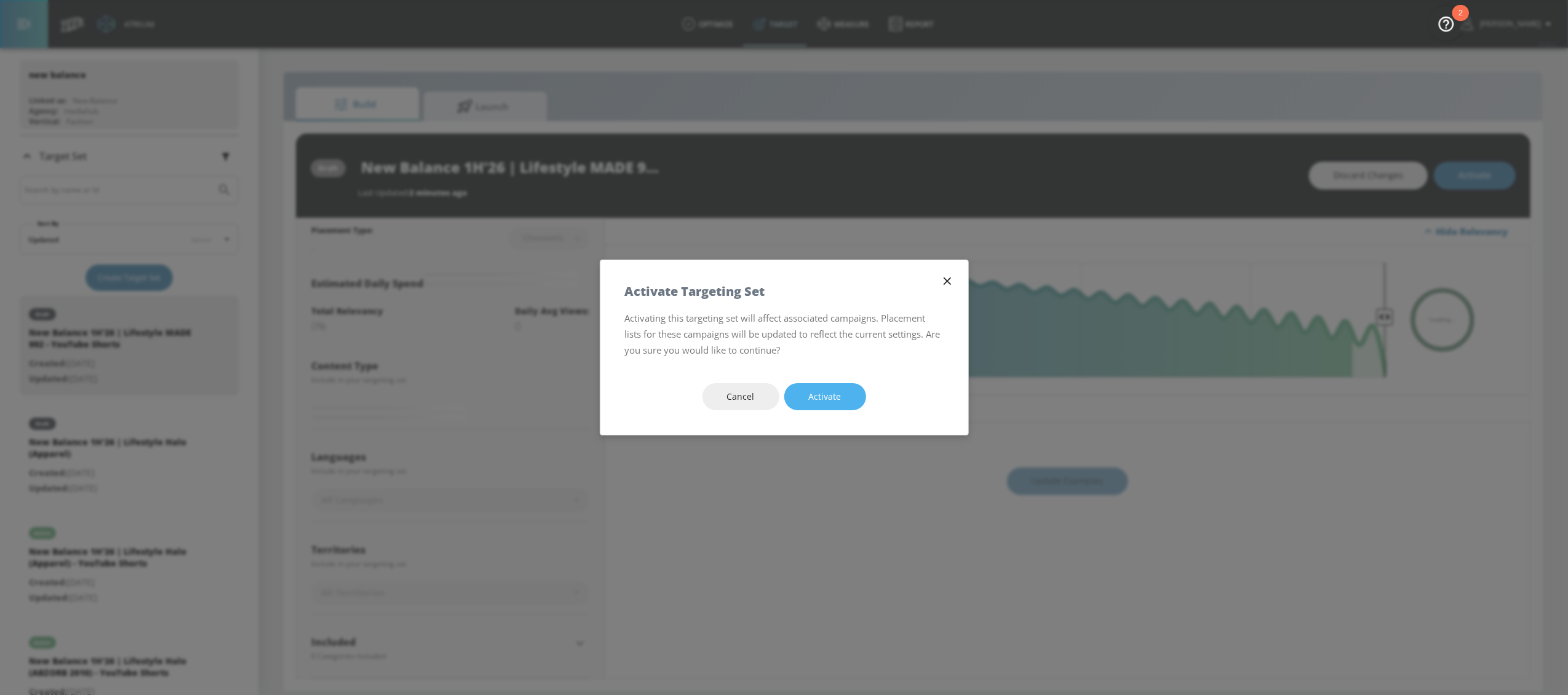
click at [817, 394] on span "Activate" at bounding box center [825, 397] width 33 height 15
click at [839, 396] on span "Activate" at bounding box center [825, 397] width 33 height 15
click at [846, 398] on button "Activate" at bounding box center [825, 397] width 82 height 28
type input "0.5"
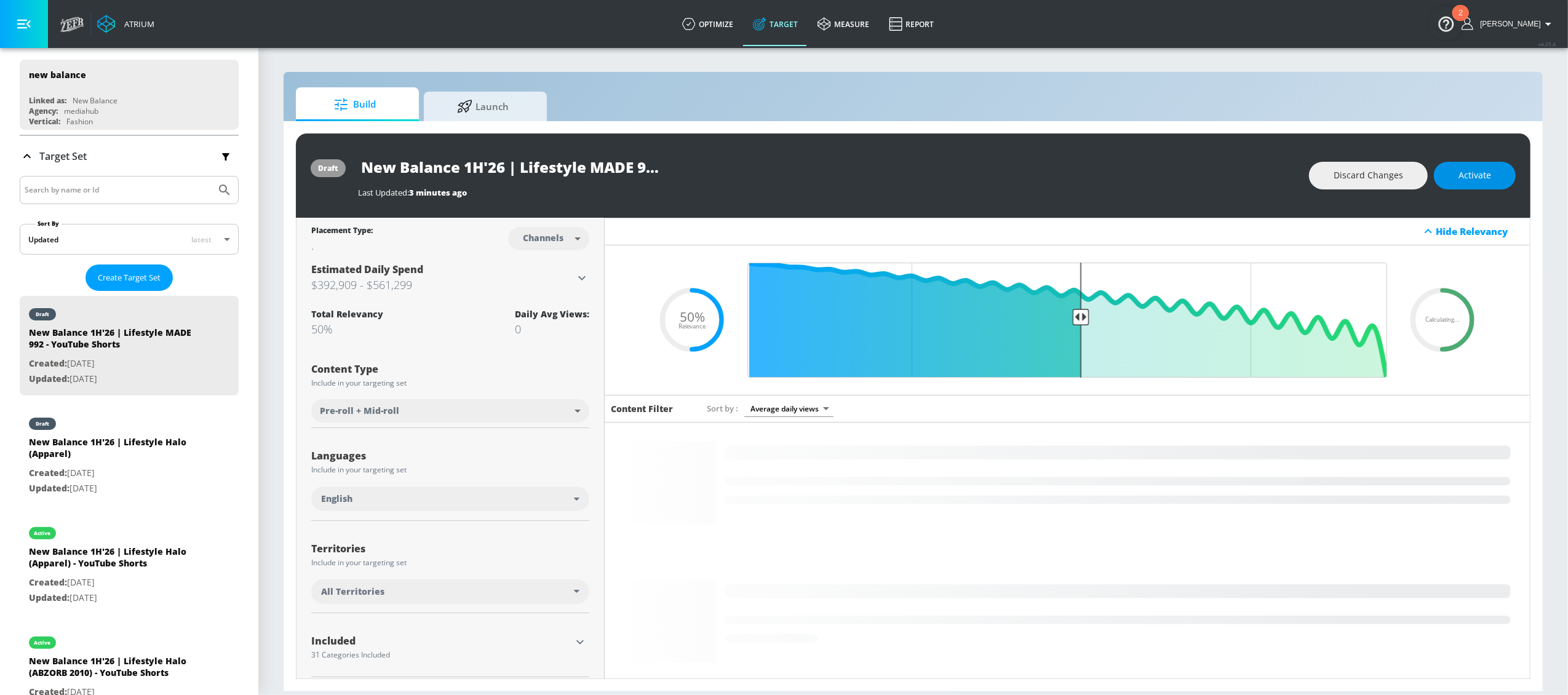
click at [1481, 175] on span "Activate" at bounding box center [1475, 175] width 33 height 15
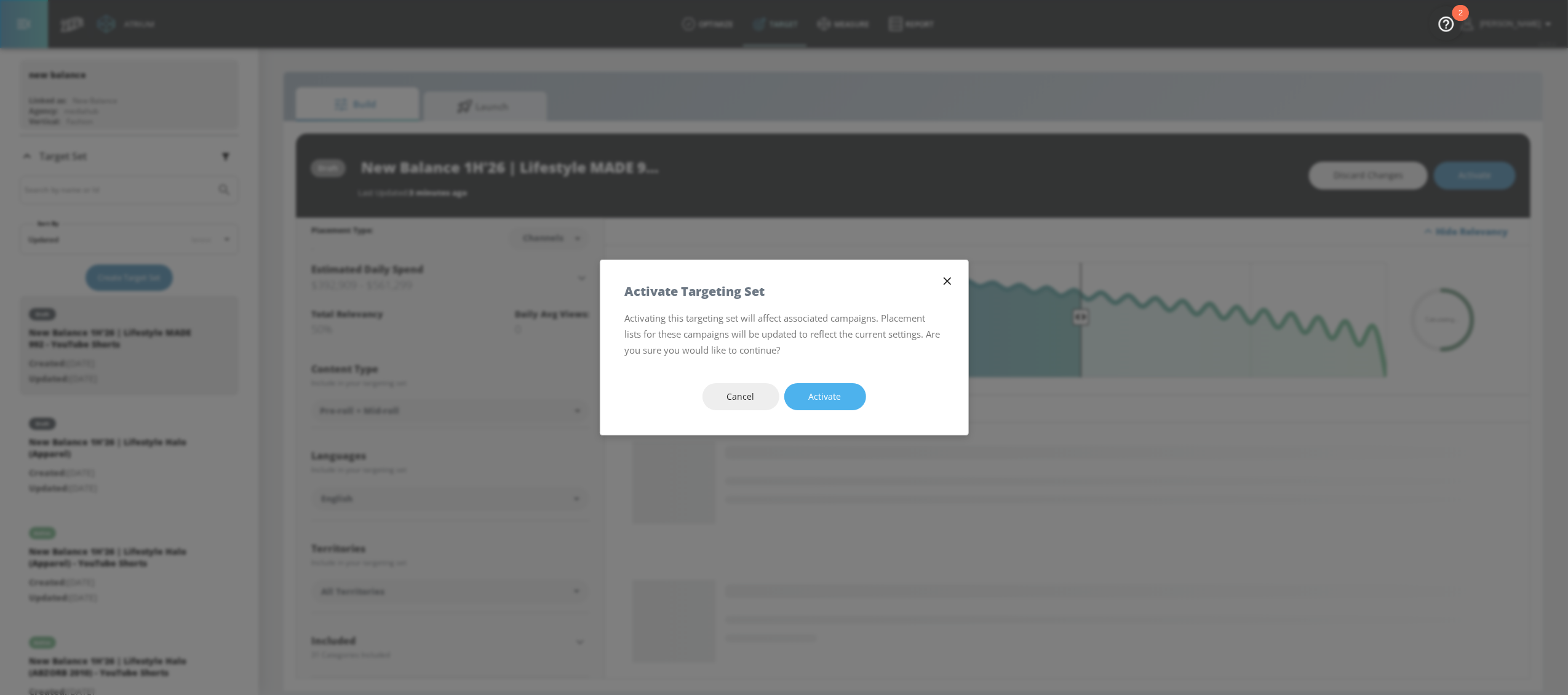
click at [828, 394] on span "Activate" at bounding box center [825, 397] width 33 height 15
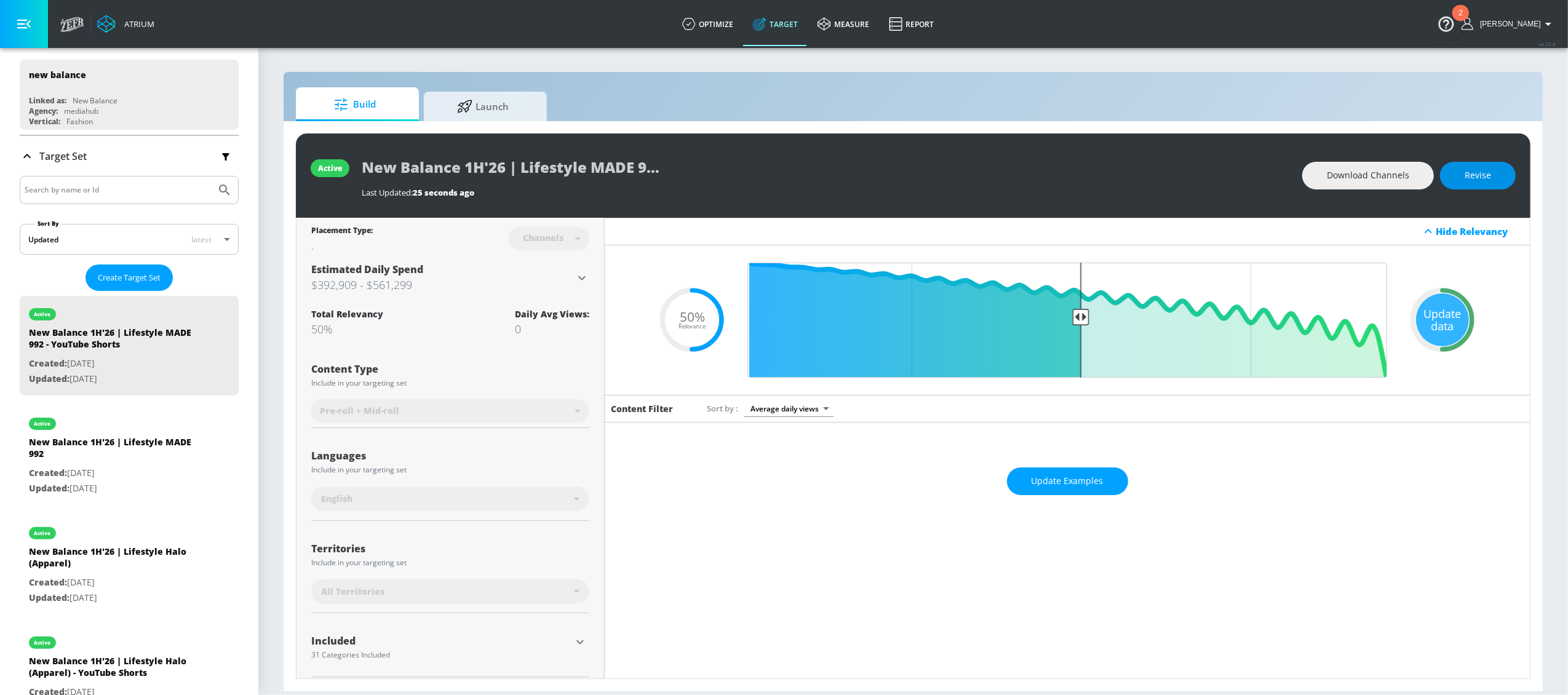
click at [1483, 182] on span "Revise" at bounding box center [1478, 175] width 27 height 15
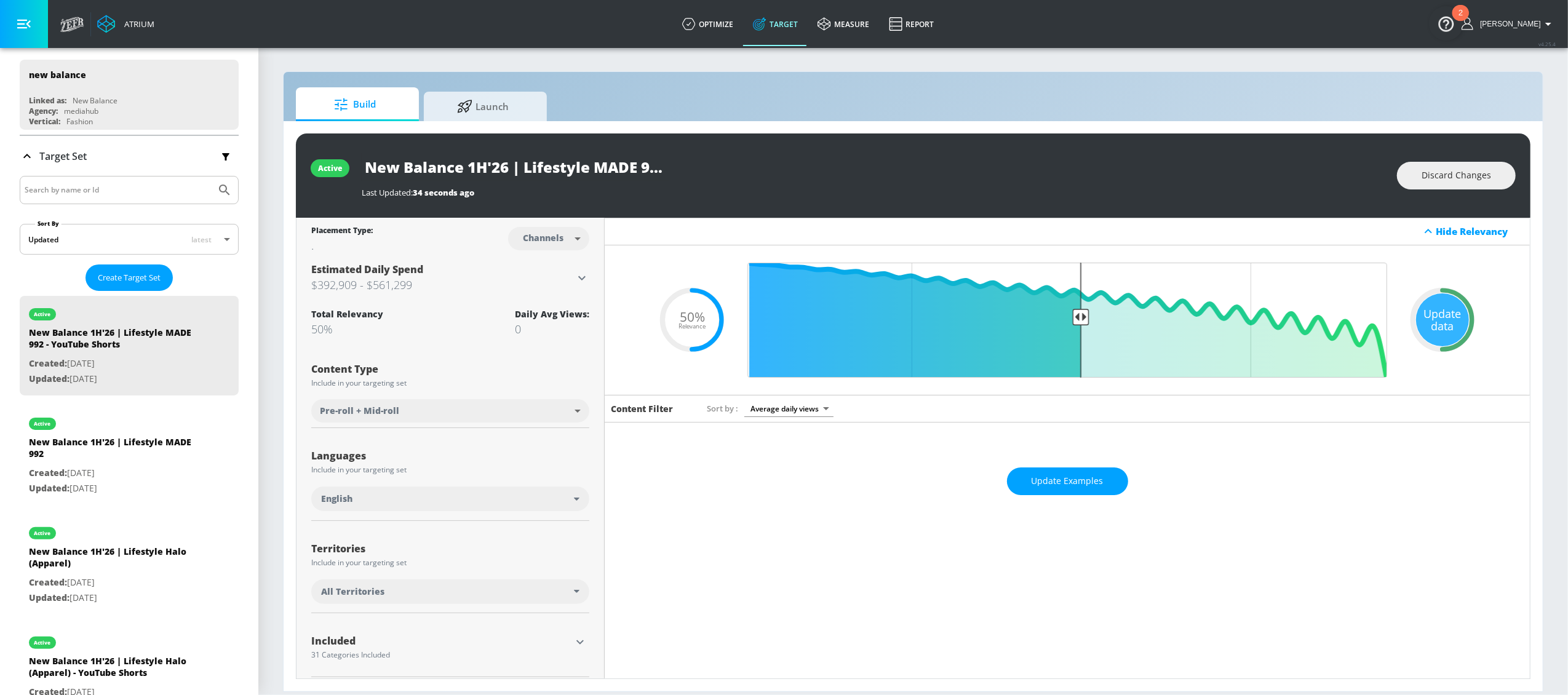
click at [557, 581] on div "All Territories" at bounding box center [451, 592] width 278 height 25
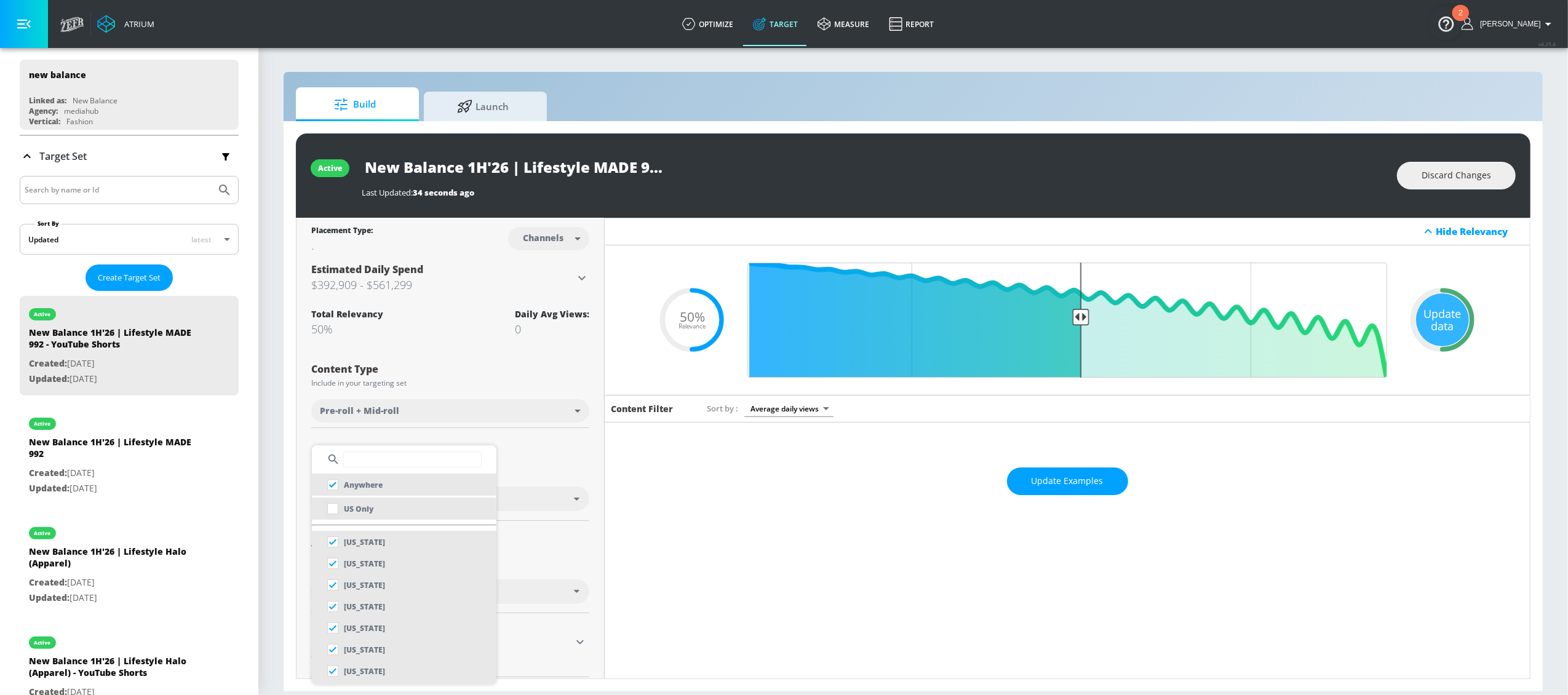
click at [333, 508] on input "checkbox" at bounding box center [333, 508] width 22 height 22
checkbox input "true"
checkbox input "false"
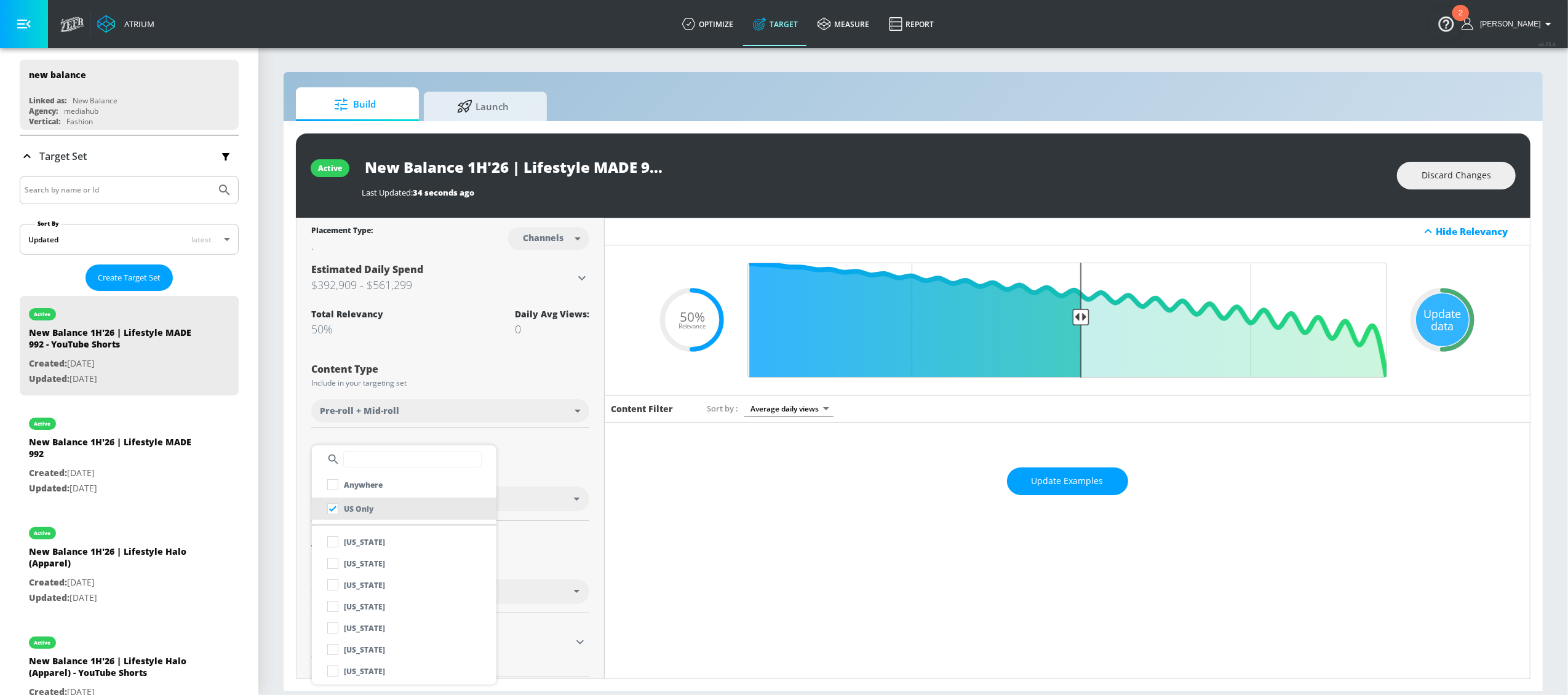
click at [522, 453] on div at bounding box center [784, 347] width 1568 height 695
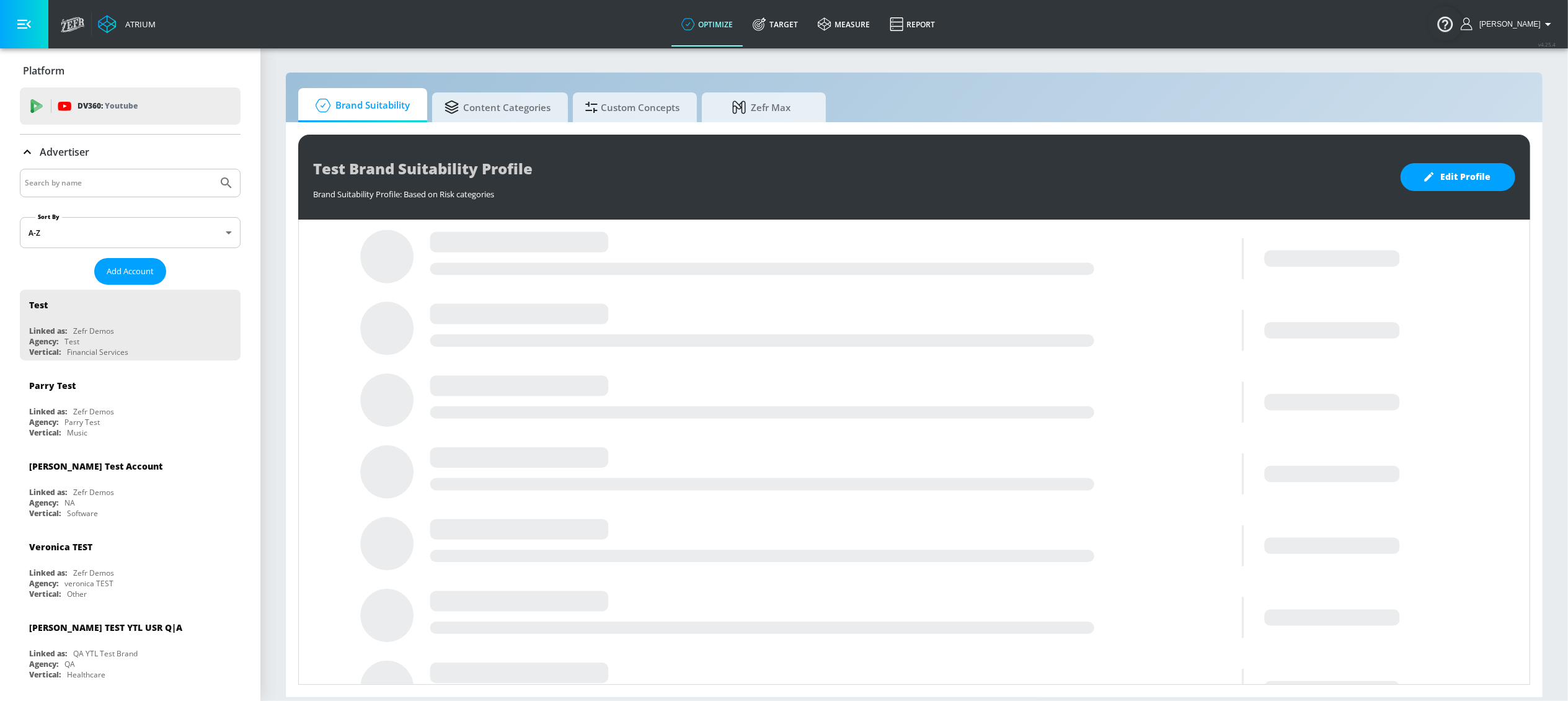
click at [95, 180] on input "Search by name" at bounding box center [119, 183] width 188 height 16
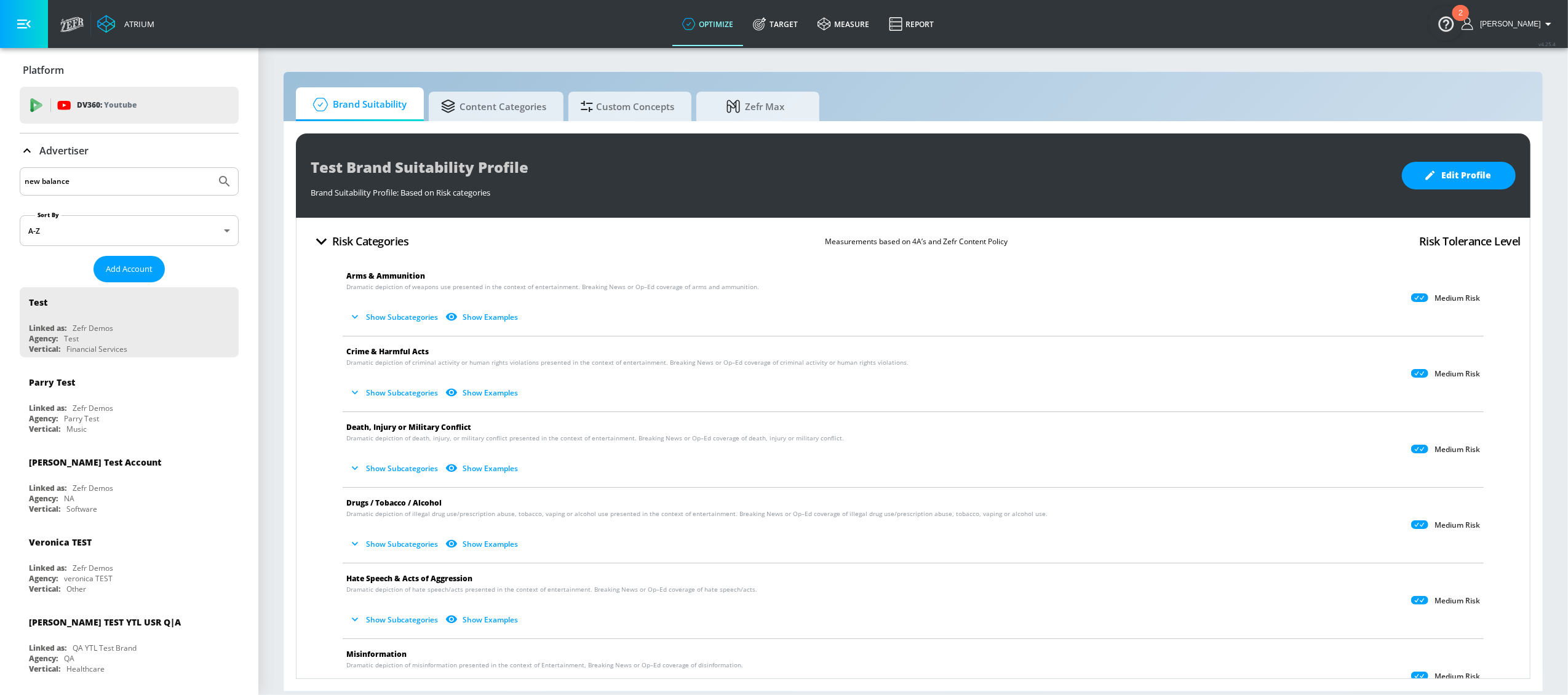
type input "new balance"
click at [211, 168] on button "Submit Search" at bounding box center [224, 182] width 27 height 27
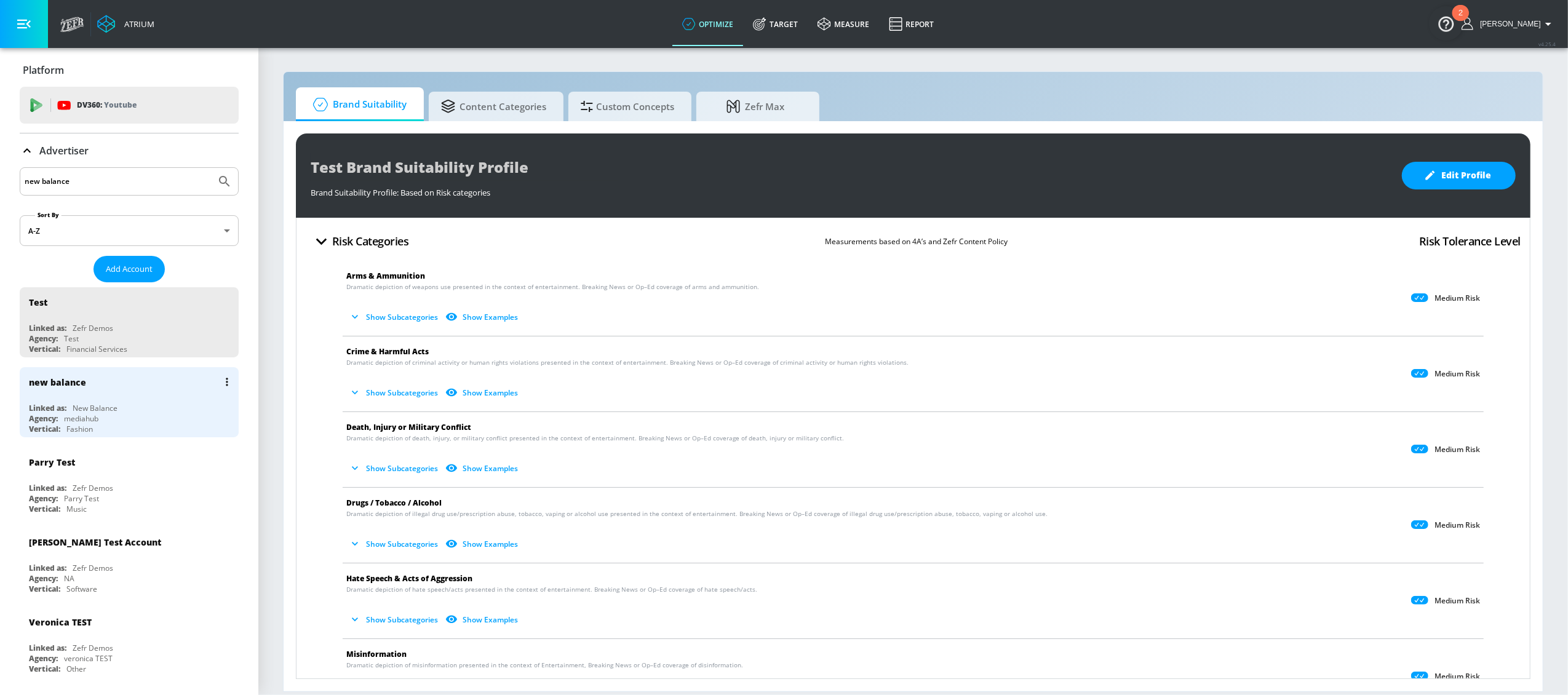
click at [82, 402] on div "new balance Linked as: New Balance Agency: mediahub Vertical: Fashion" at bounding box center [129, 402] width 219 height 70
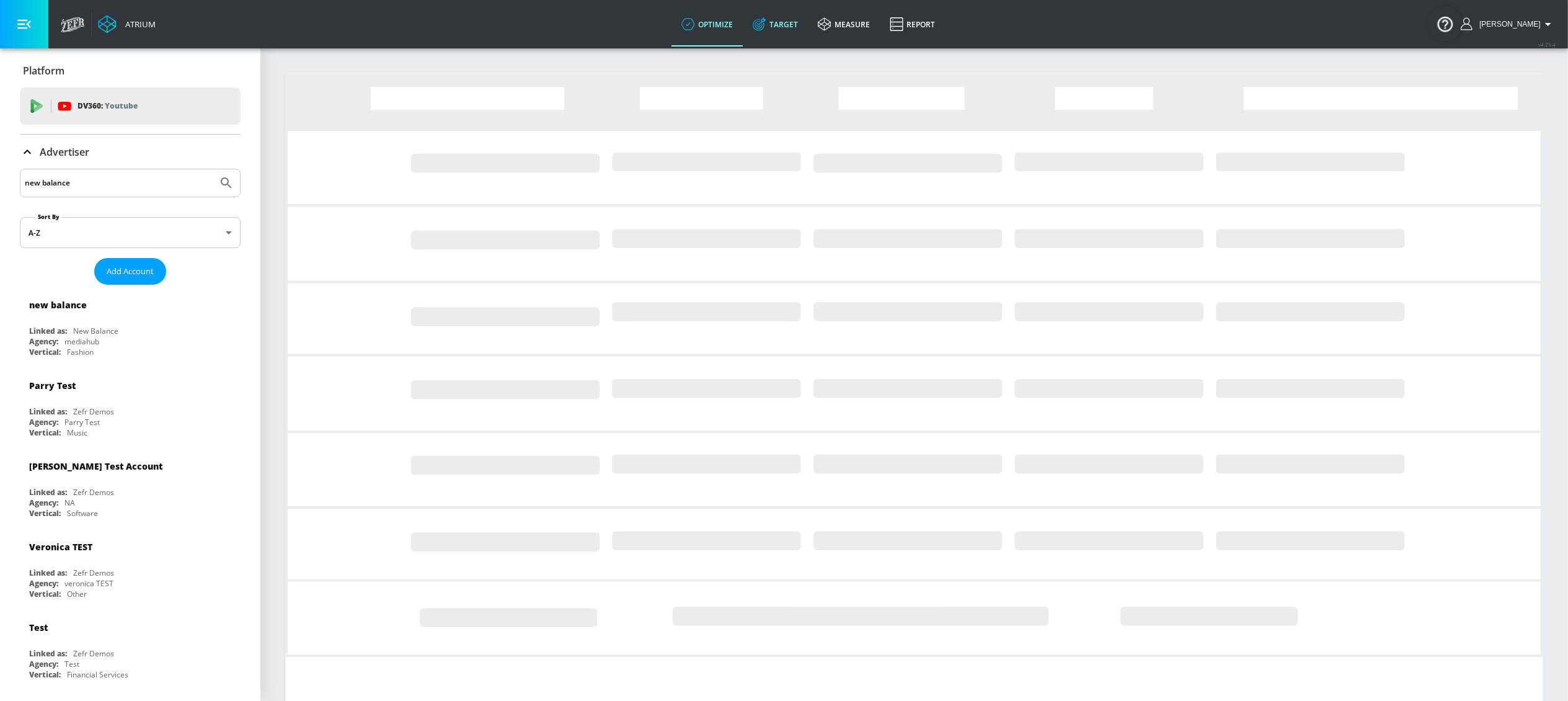
click at [808, 25] on link "Target" at bounding box center [775, 24] width 65 height 45
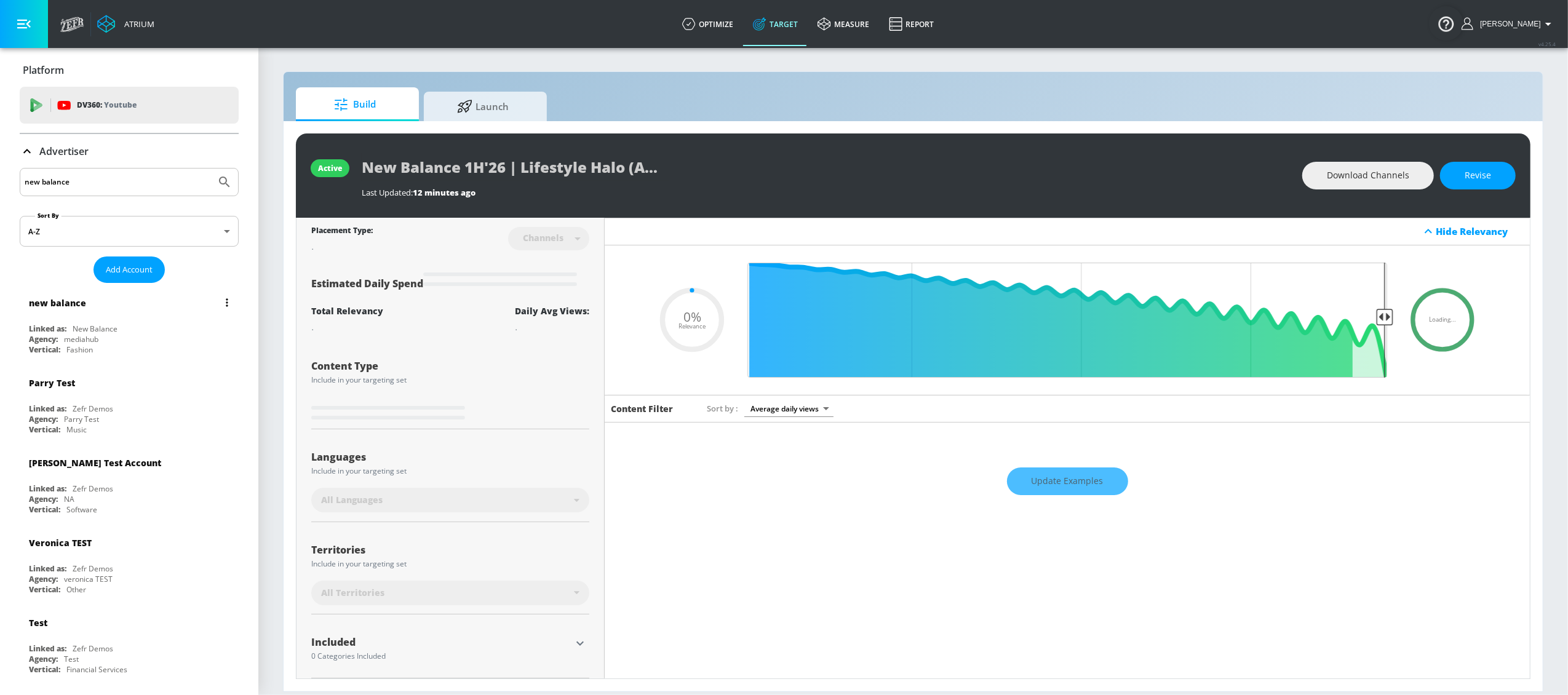
click at [80, 321] on div "new balance Linked as: New Balance Agency: mediahub Vertical: Fashion" at bounding box center [129, 322] width 219 height 70
type input "0.05"
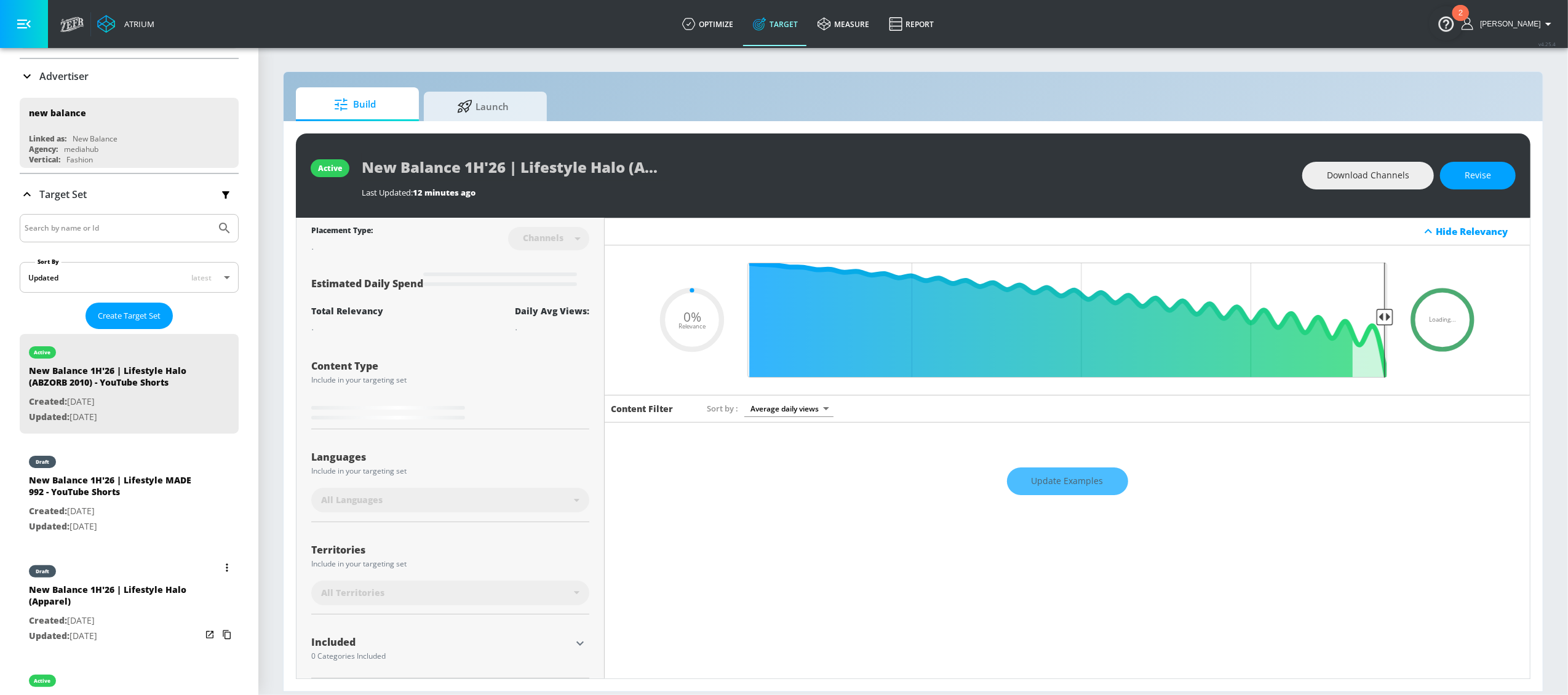
scroll to position [78, 0]
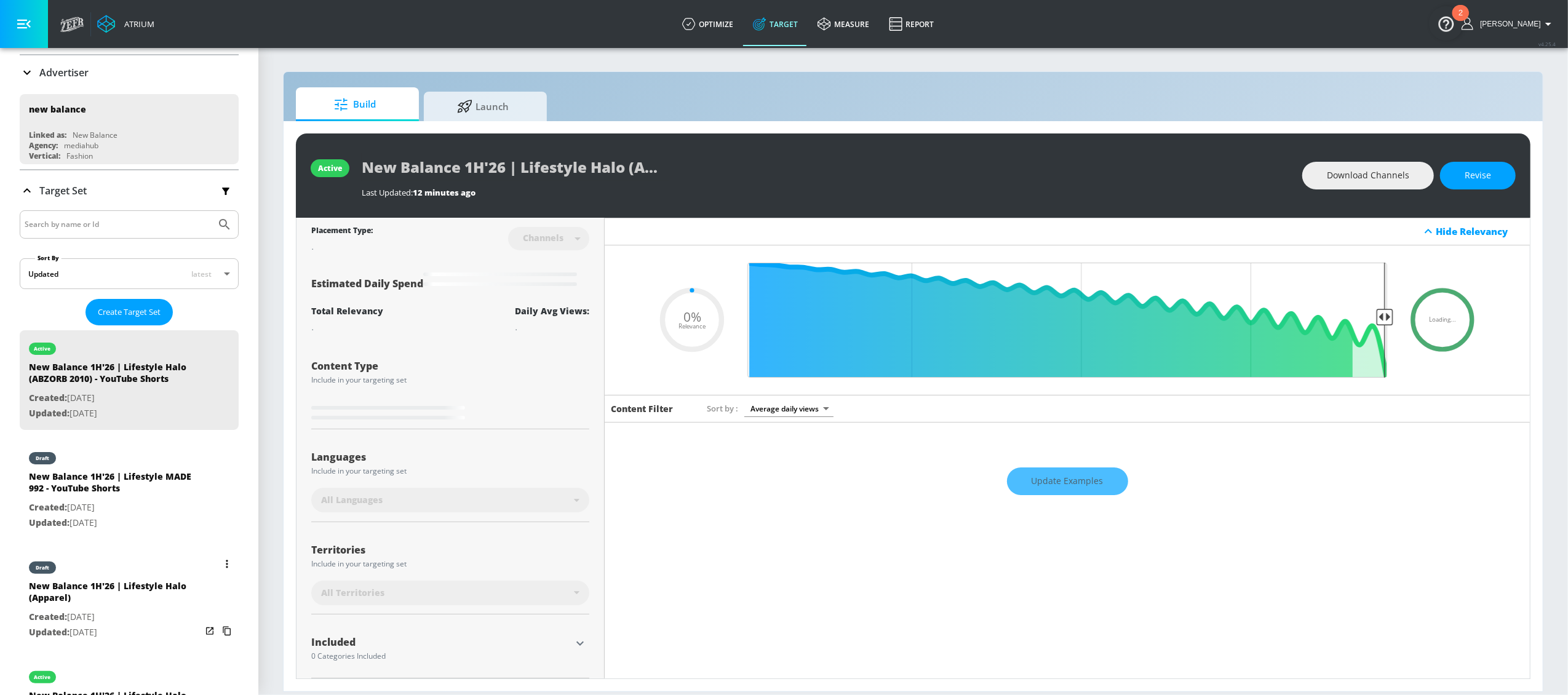
click at [106, 586] on div "New Balance 1H'26 | Lifestyle Halo (Apparel)" at bounding box center [115, 595] width 172 height 30
type input "New Balance 1H'26 | Lifestyle Halo (Apparel)"
type input "videos"
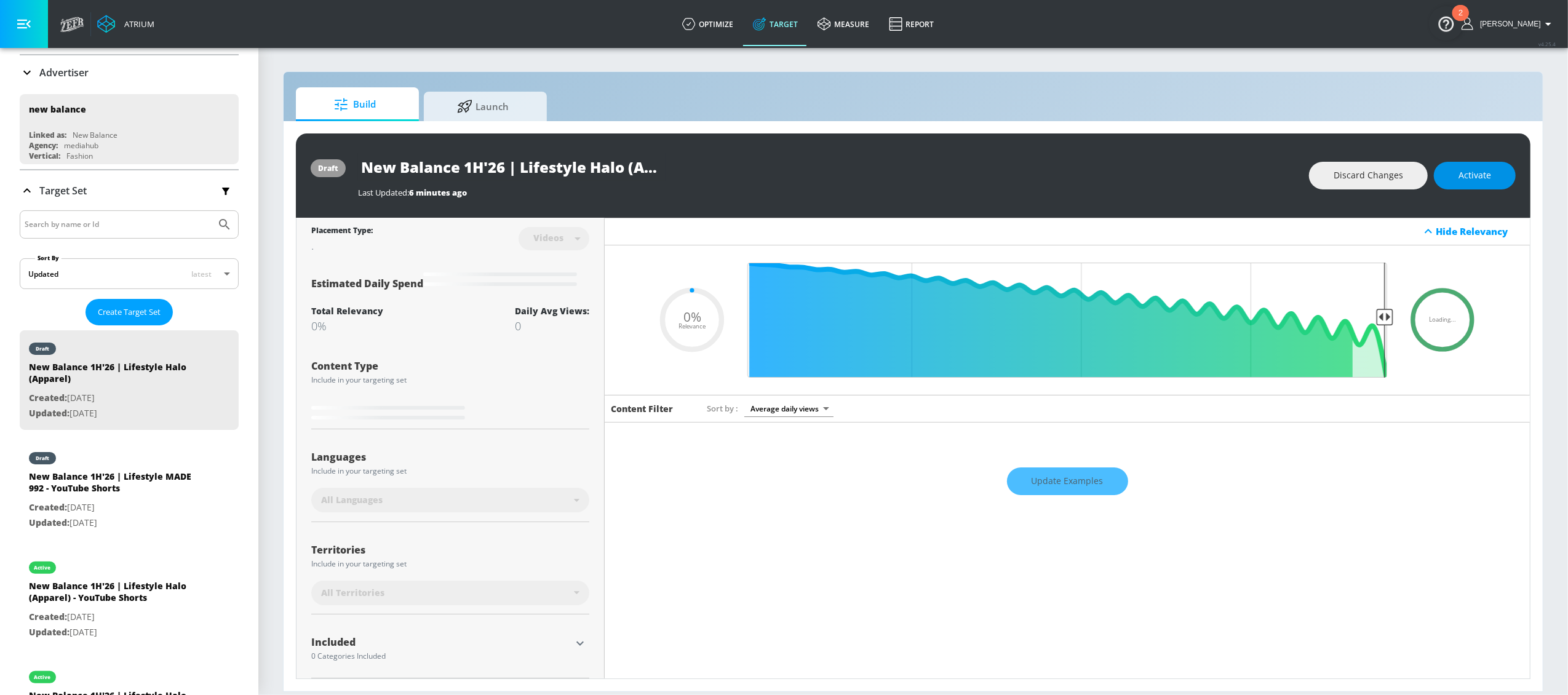
click at [1482, 174] on span "Activate" at bounding box center [1475, 175] width 33 height 15
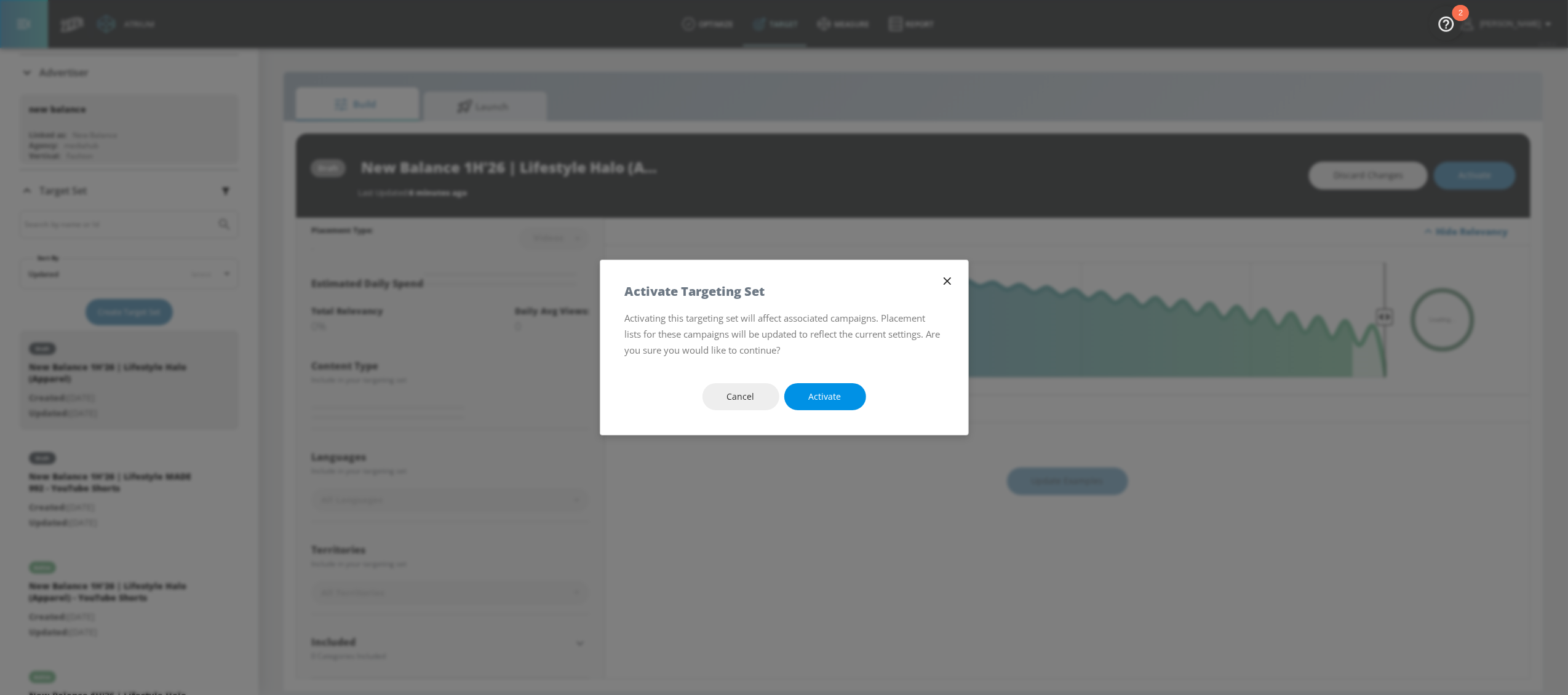
click at [838, 393] on span "Activate" at bounding box center [825, 397] width 33 height 15
type input "0.5"
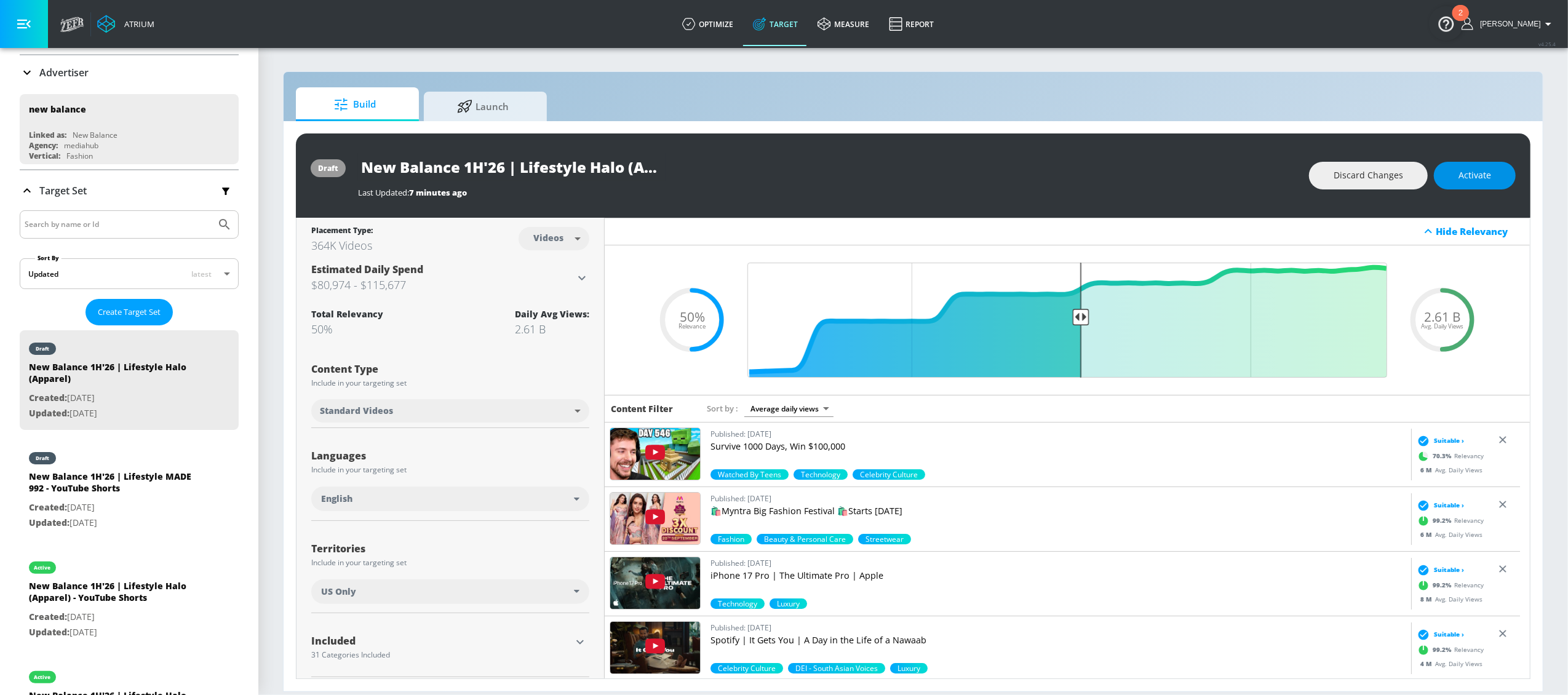
click at [1459, 172] on span "Activate" at bounding box center [1475, 175] width 33 height 15
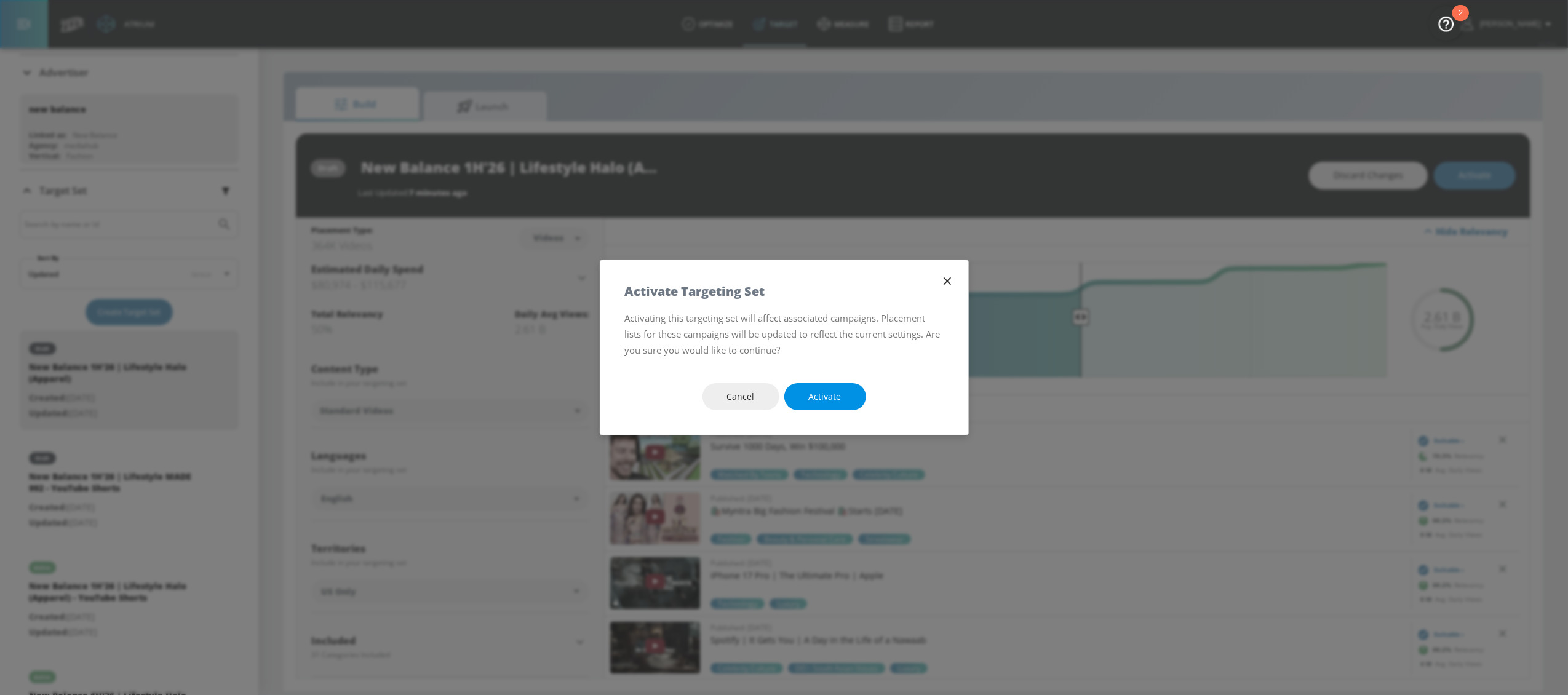
click at [818, 411] on div "Cancel Activate" at bounding box center [784, 397] width 368 height 77
click at [821, 400] on span "Activate" at bounding box center [825, 397] width 33 height 15
